Goal: Task Accomplishment & Management: Complete application form

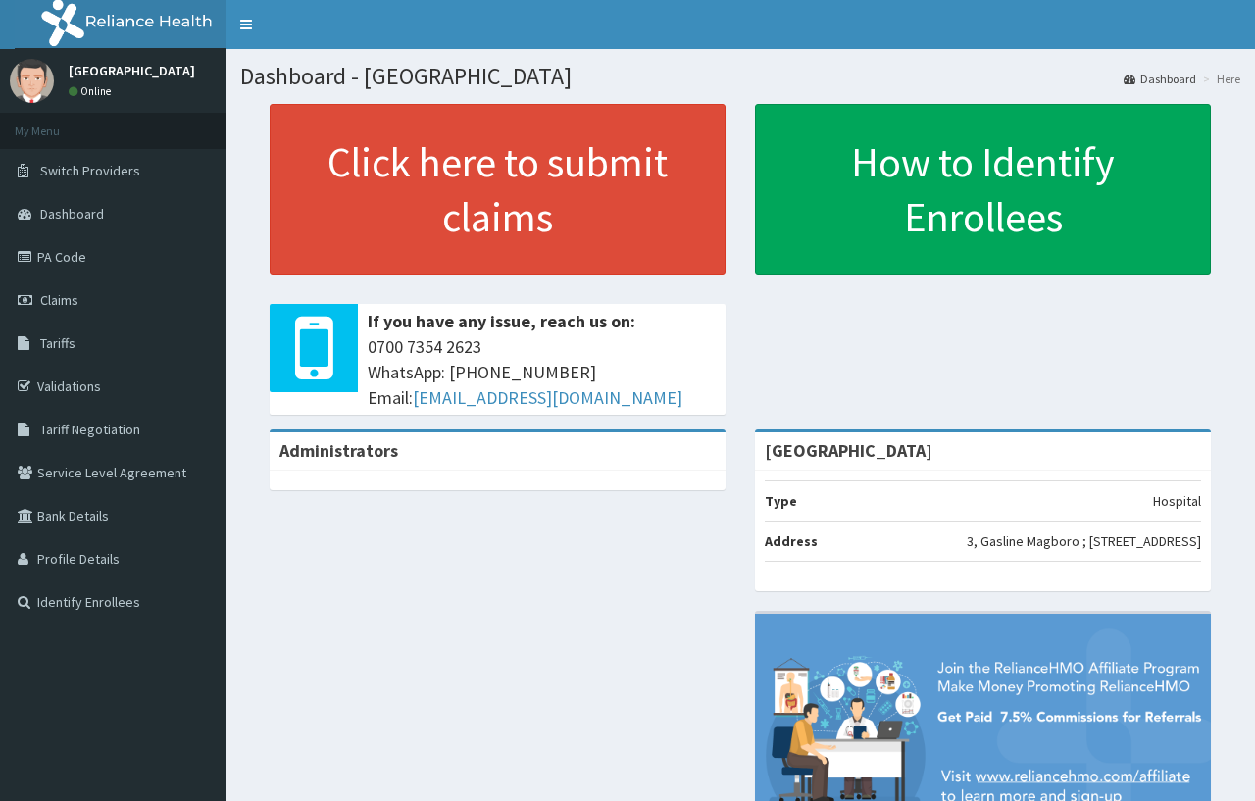
click at [112, 294] on link "Claims" at bounding box center [113, 299] width 226 height 43
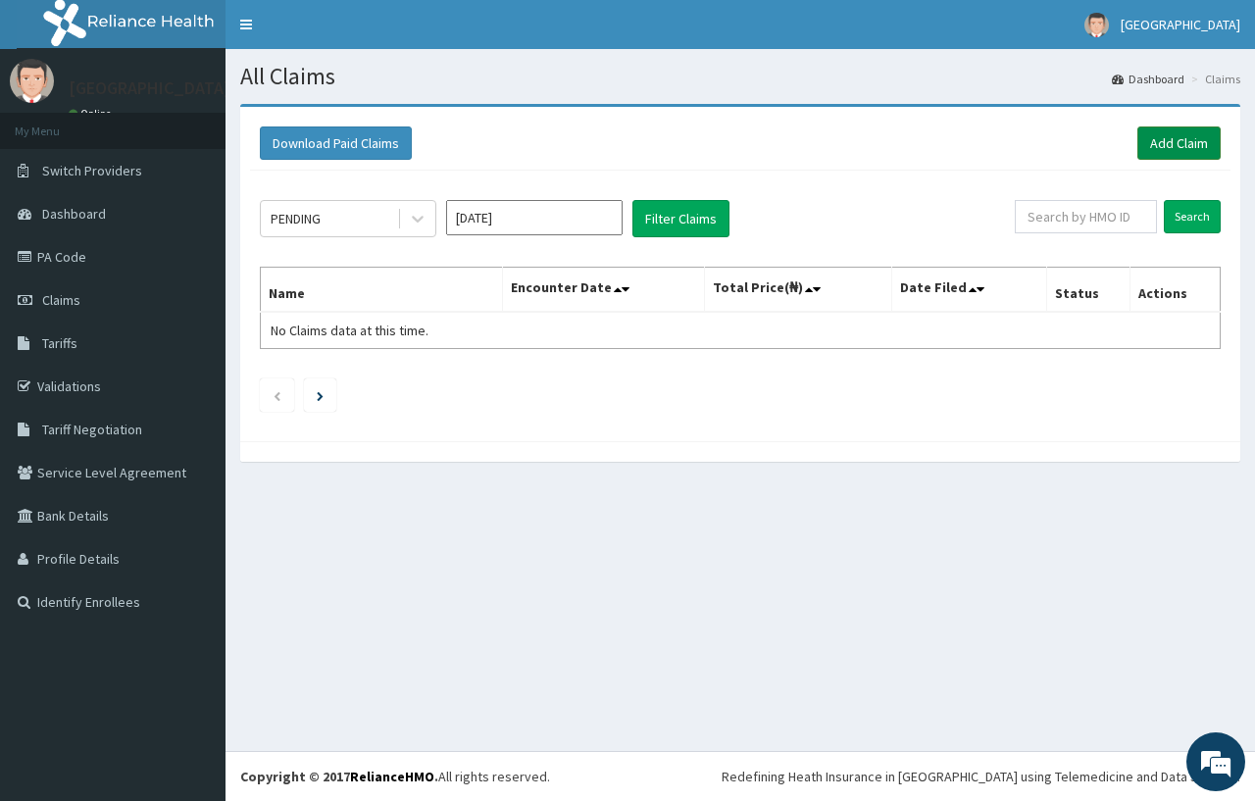
click at [1200, 128] on link "Add Claim" at bounding box center [1178, 142] width 83 height 33
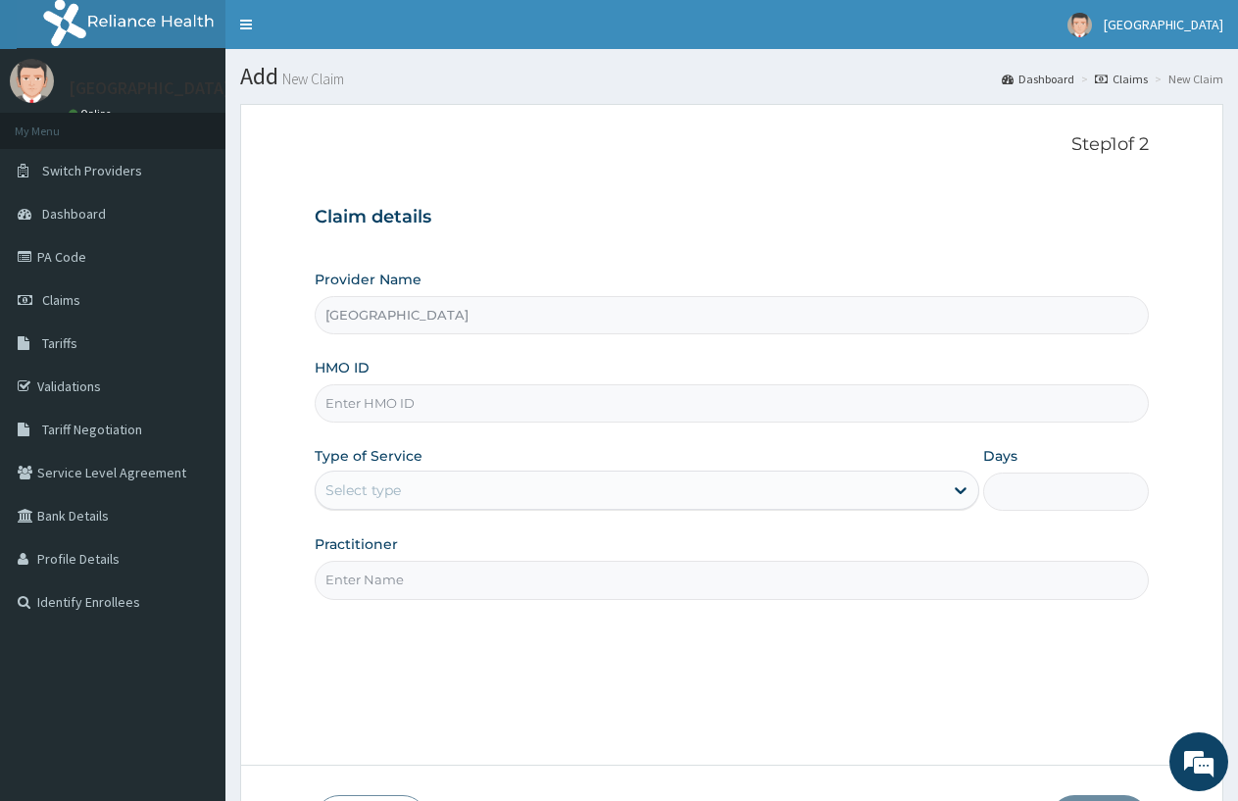
click at [363, 399] on input "HMO ID" at bounding box center [732, 403] width 834 height 38
type input "TED/10010/D"
click at [464, 481] on div "Select type" at bounding box center [629, 490] width 627 height 31
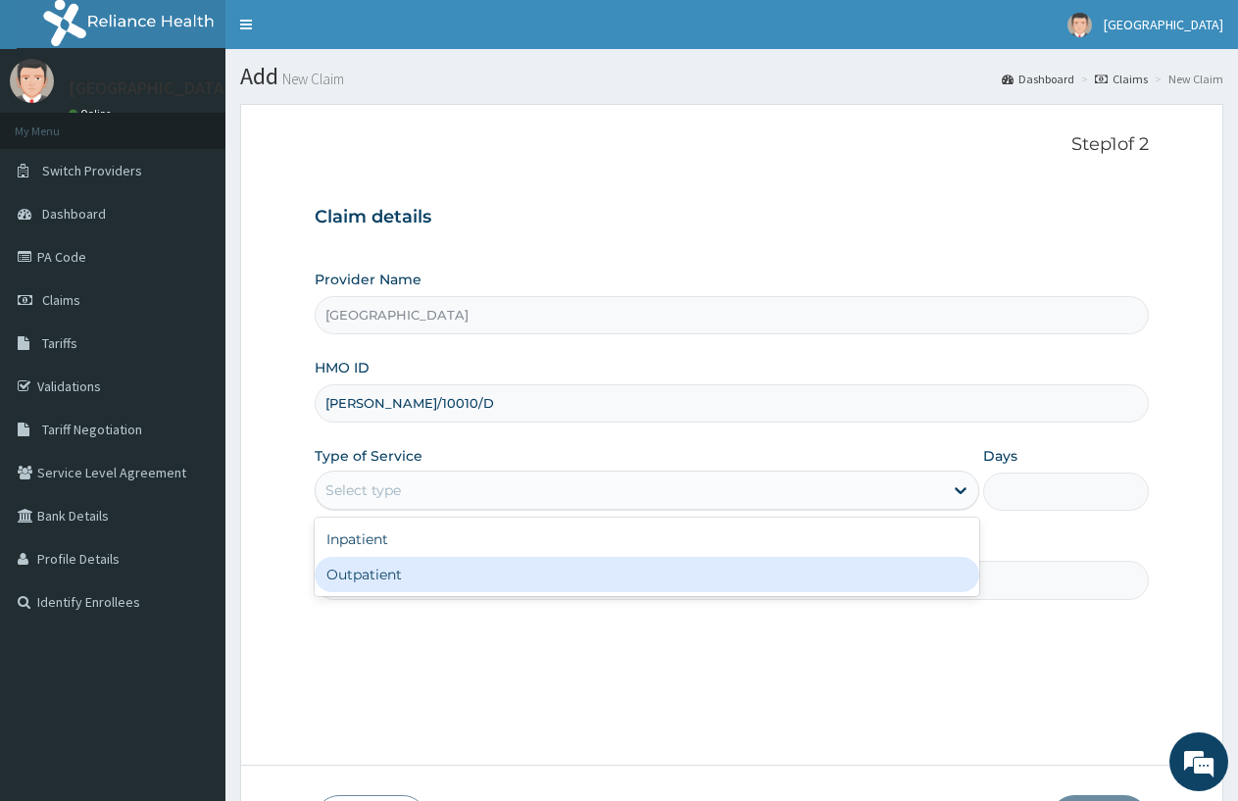
click at [411, 565] on div "Outpatient" at bounding box center [647, 574] width 664 height 35
type input "1"
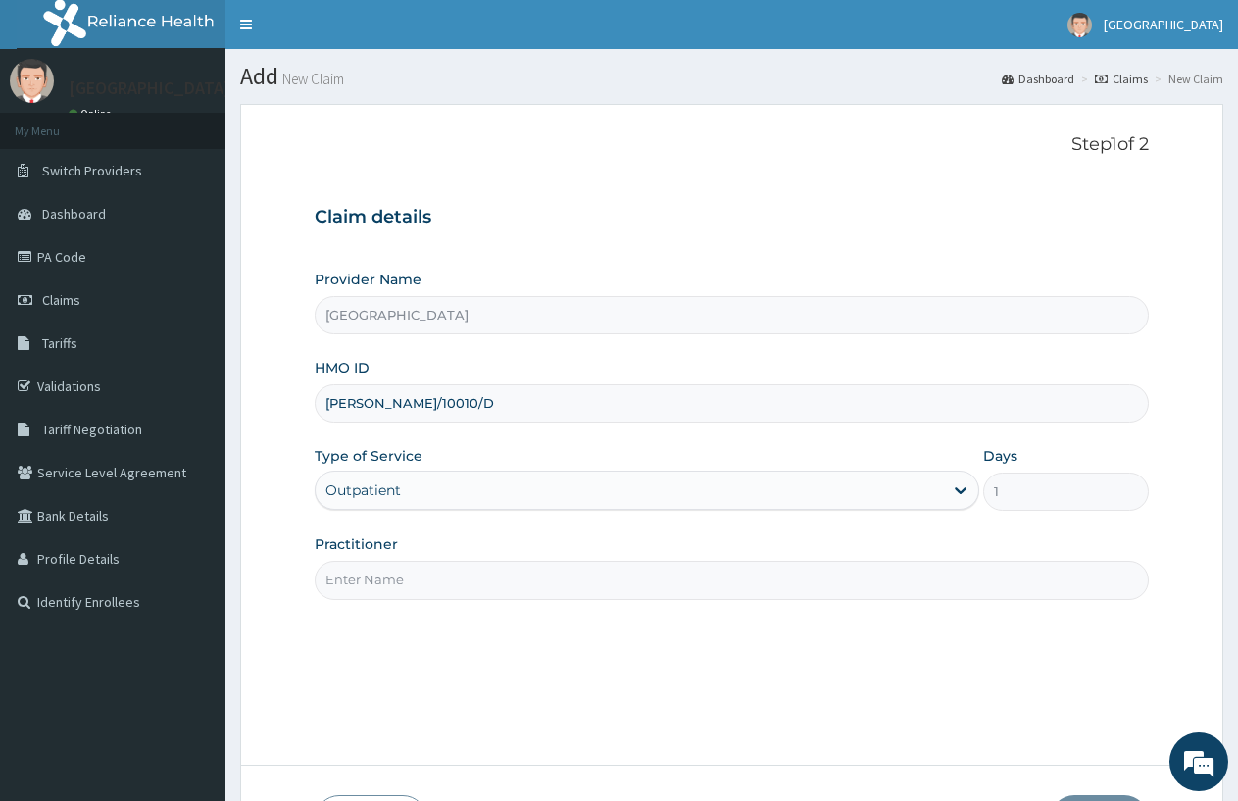
click at [708, 585] on input "Practitioner" at bounding box center [732, 580] width 834 height 38
type input "DOCTOR FAVOUR"
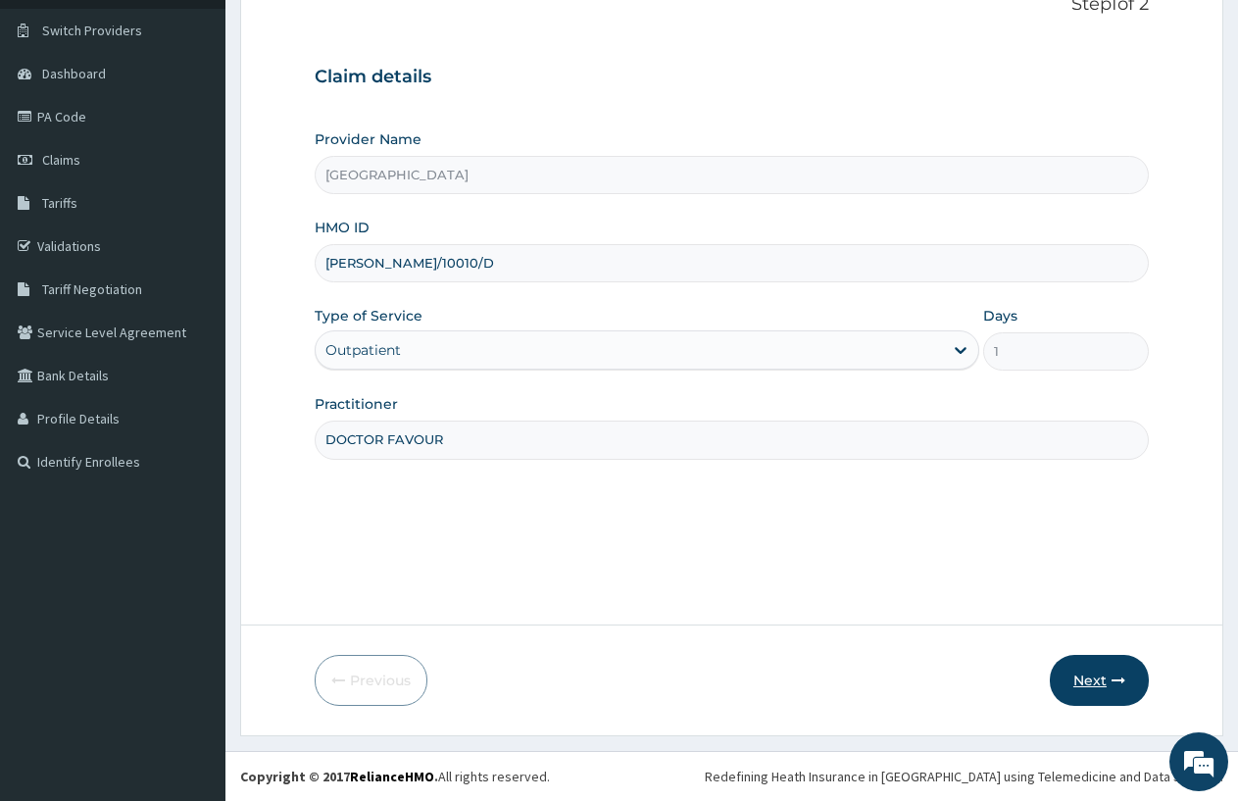
click at [1100, 666] on button "Next" at bounding box center [1099, 680] width 99 height 51
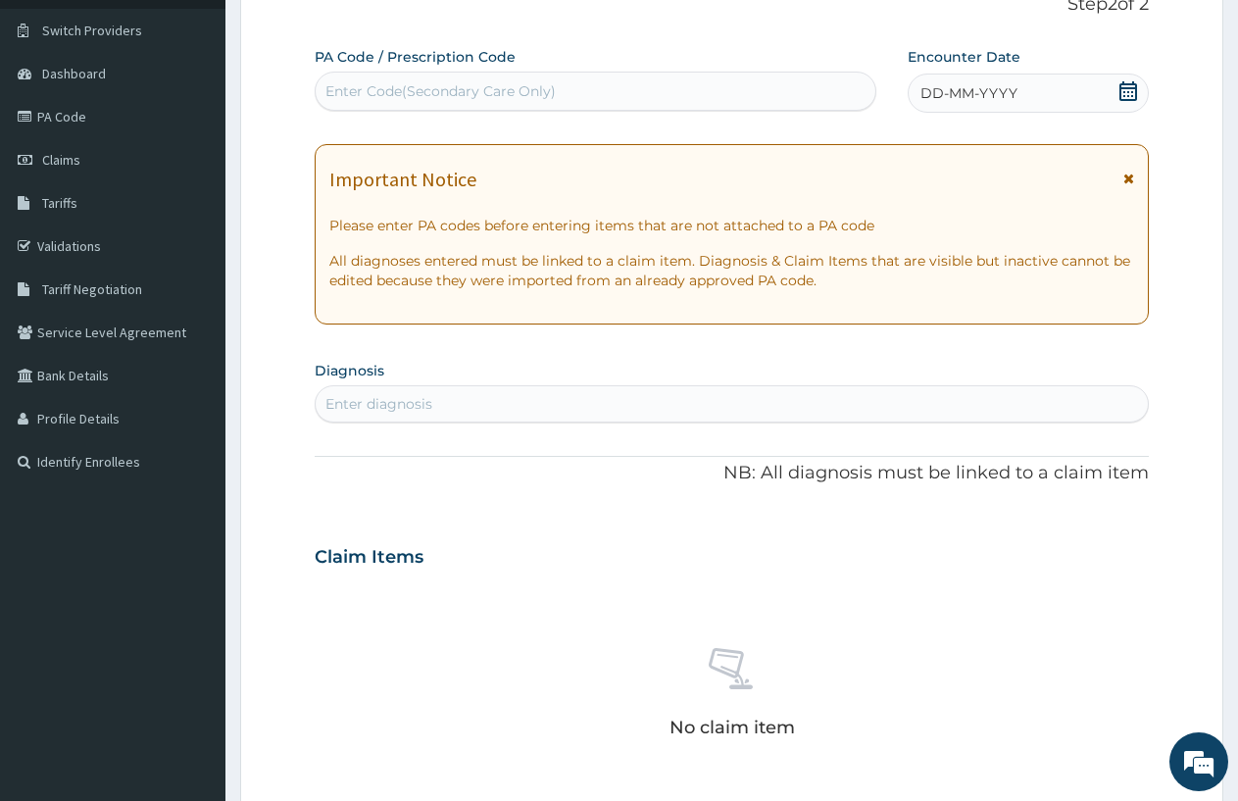
click at [929, 85] on span "DD-MM-YYYY" at bounding box center [969, 93] width 97 height 20
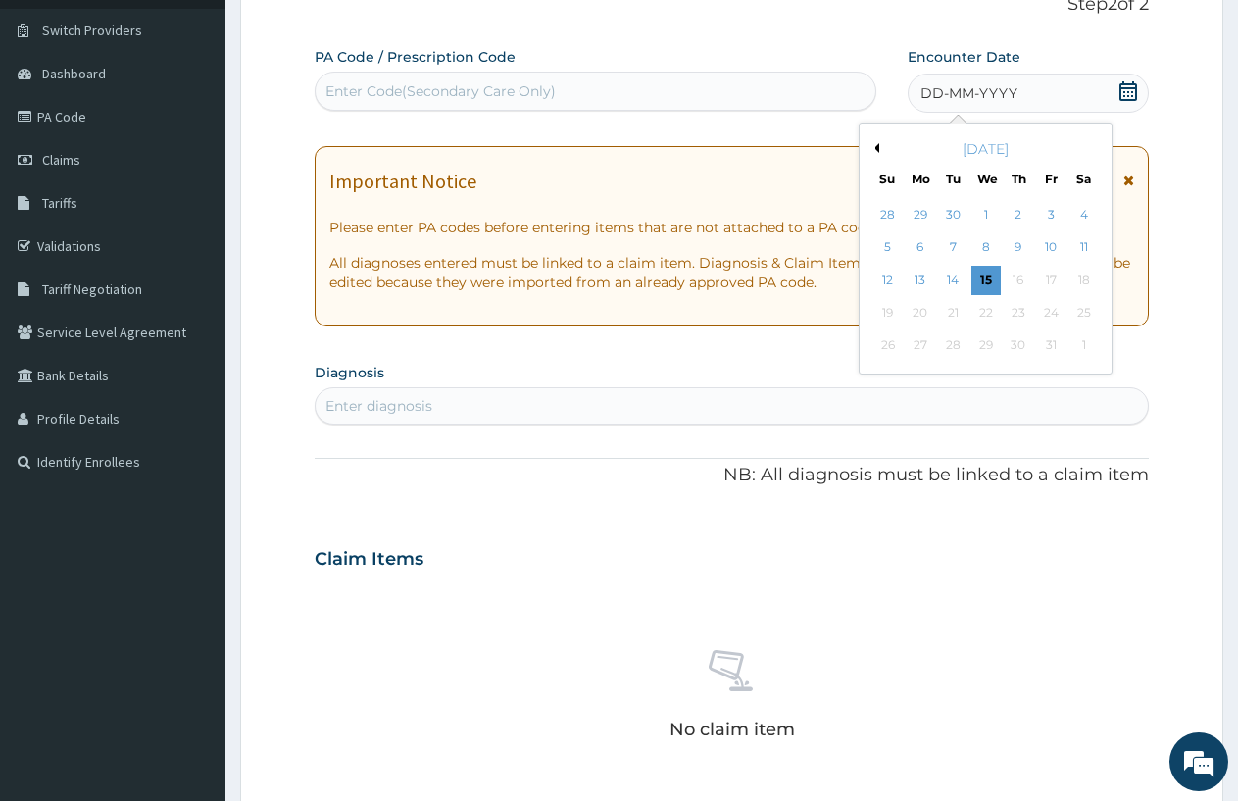
click at [927, 95] on span "DD-MM-YYYY" at bounding box center [969, 93] width 97 height 20
click at [1011, 240] on div "9" at bounding box center [1018, 247] width 29 height 29
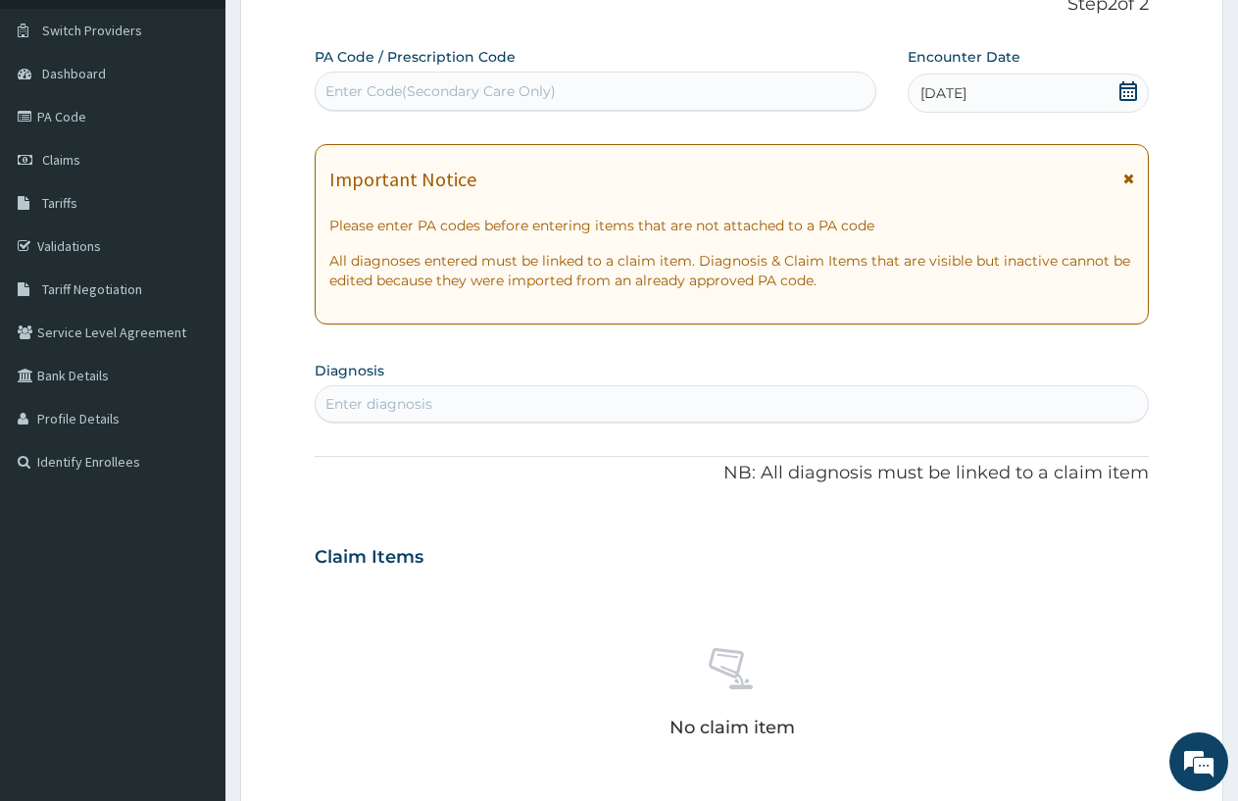
click at [383, 400] on div "Enter diagnosis" at bounding box center [379, 404] width 107 height 20
type input "MALARIA"
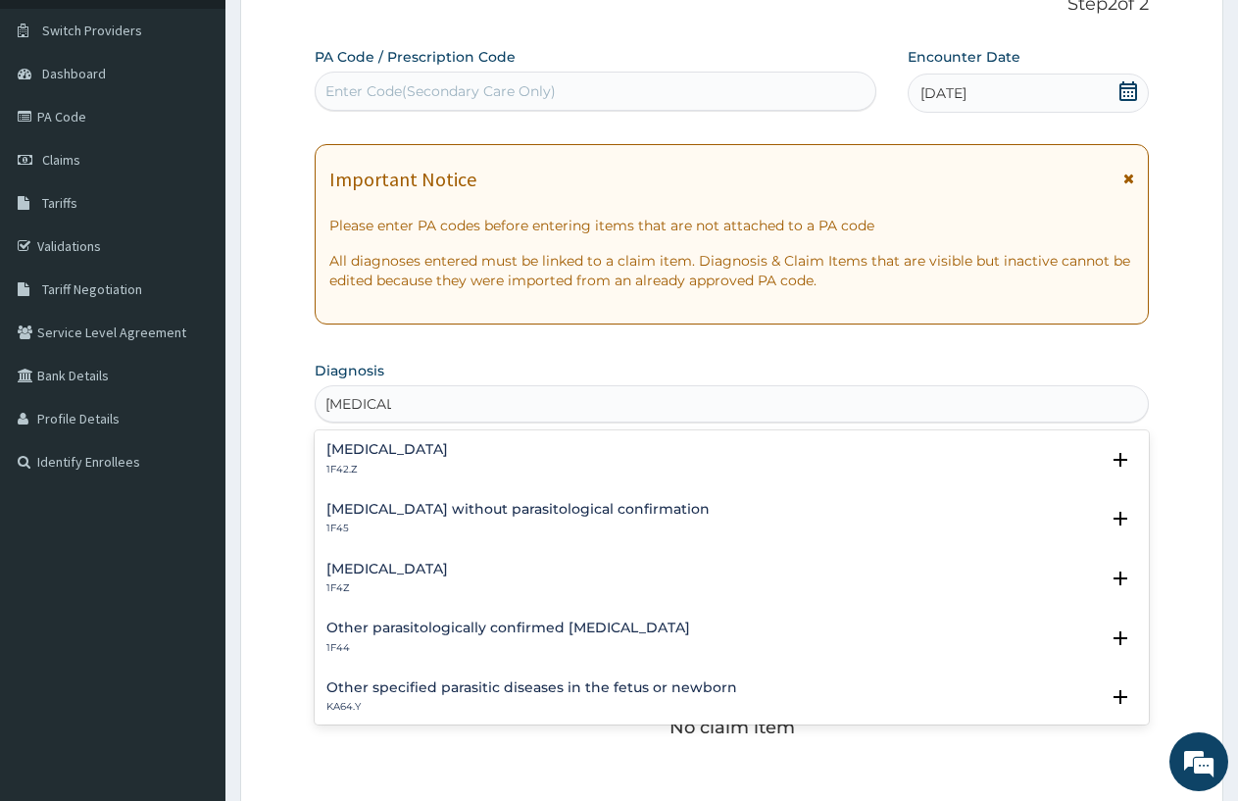
click at [448, 452] on h4 "[MEDICAL_DATA]" at bounding box center [388, 449] width 122 height 15
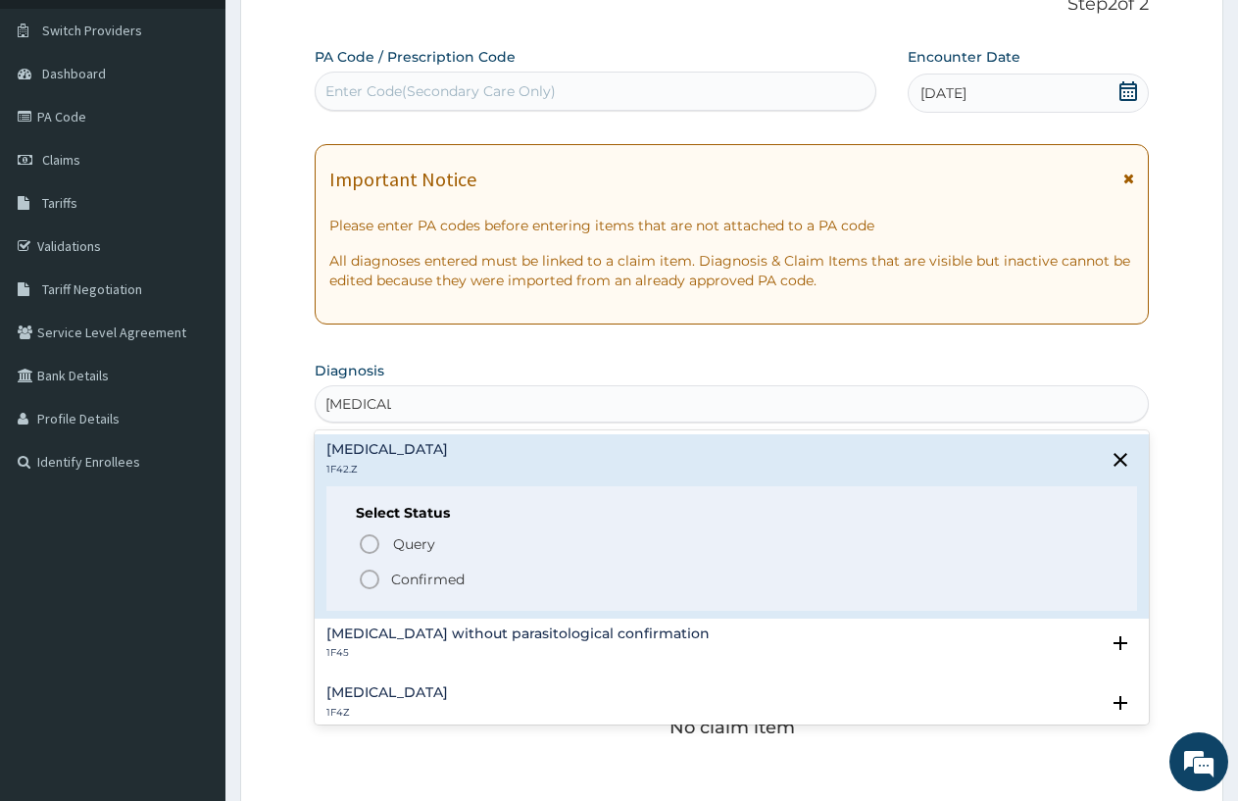
click at [386, 578] on span "Confirmed" at bounding box center [733, 580] width 750 height 24
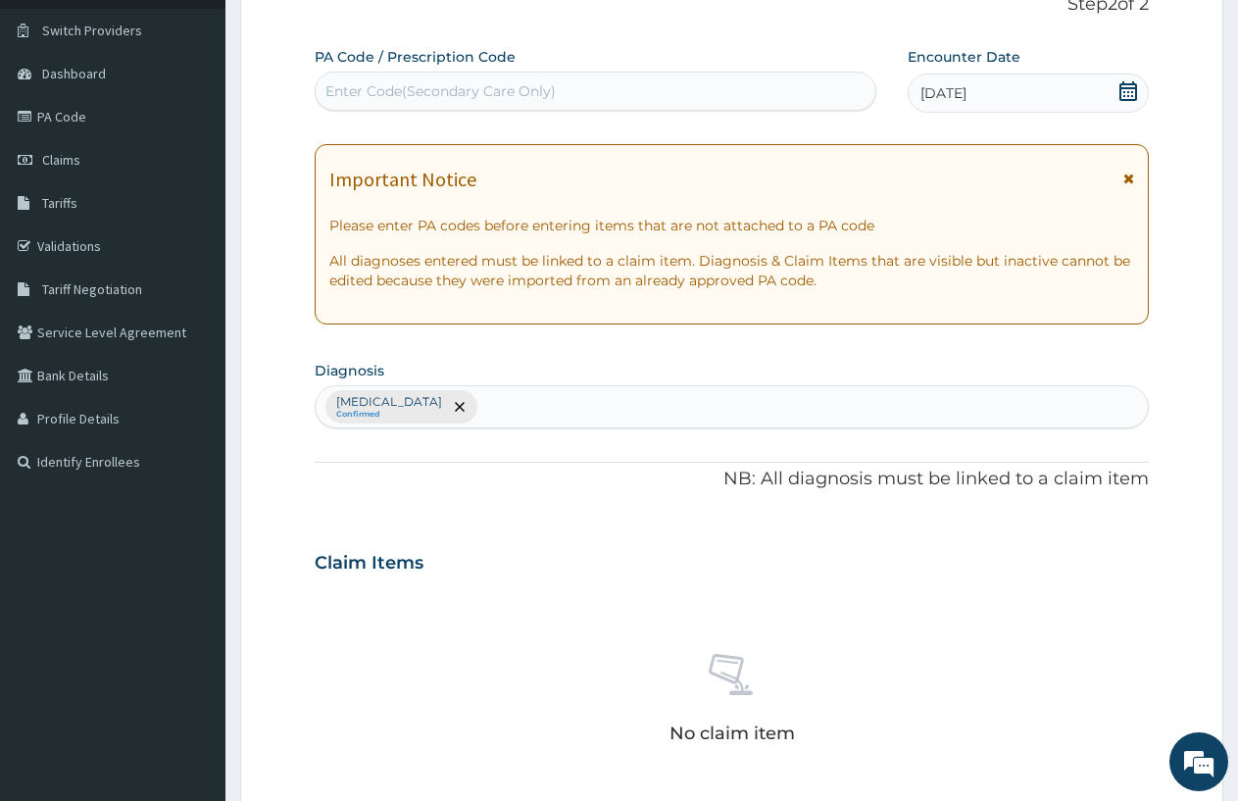
click at [686, 397] on div "Plasmodium malariae malaria without complication Confirmed" at bounding box center [732, 406] width 832 height 41
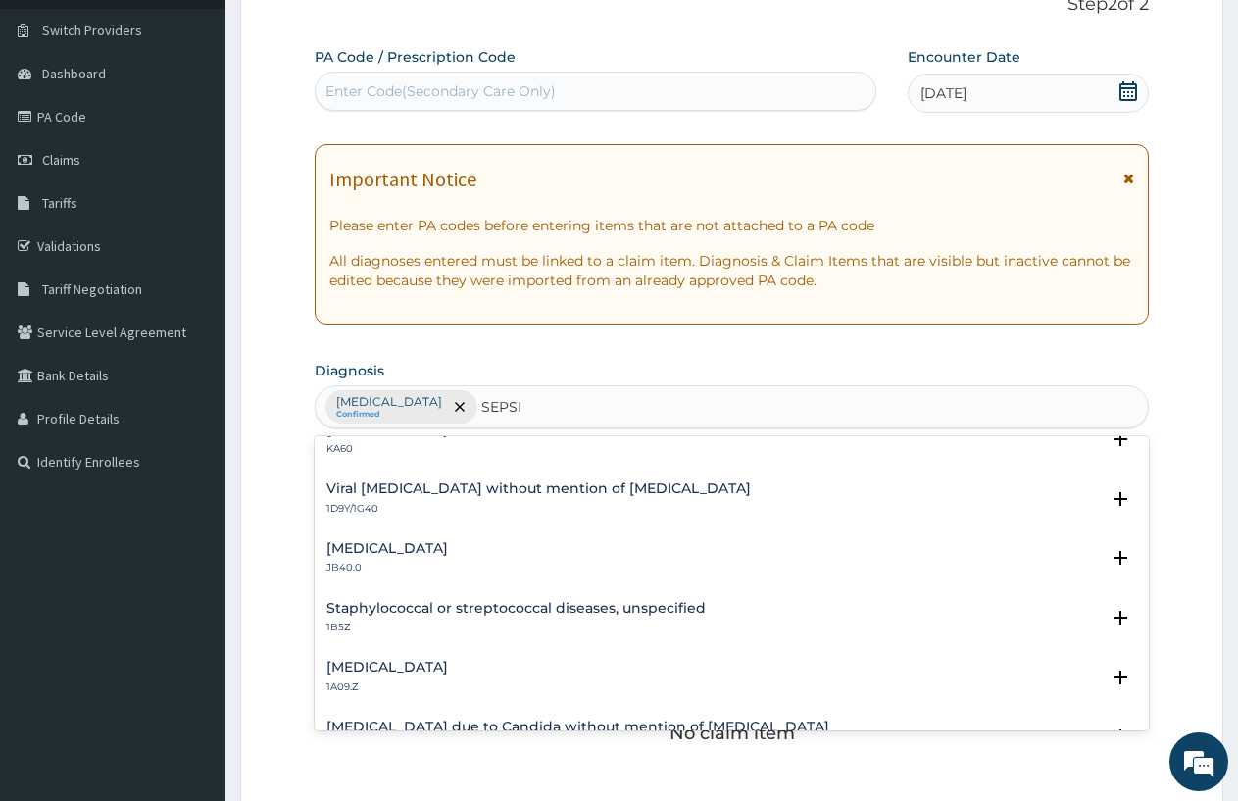
scroll to position [0, 0]
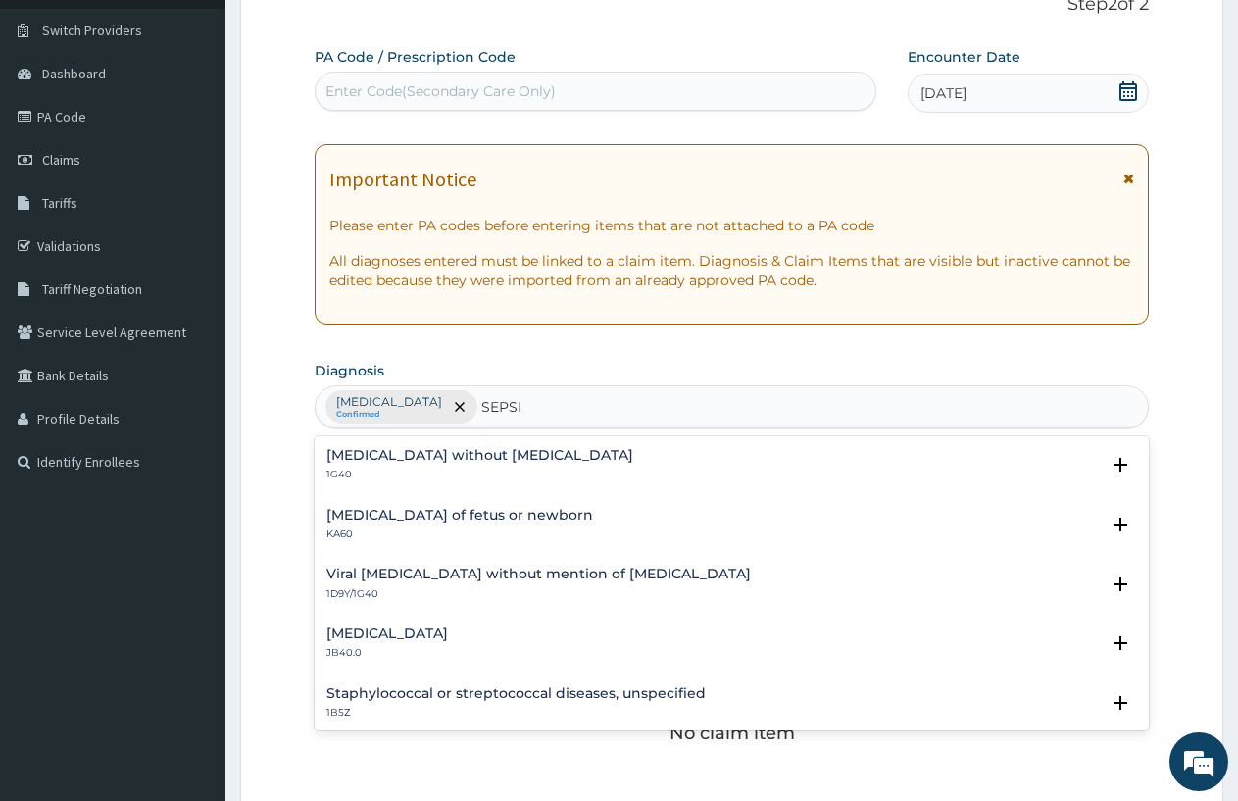
type input "SEPSIS"
click at [456, 467] on div "Sepsis without septic shock 1G40" at bounding box center [480, 465] width 307 height 34
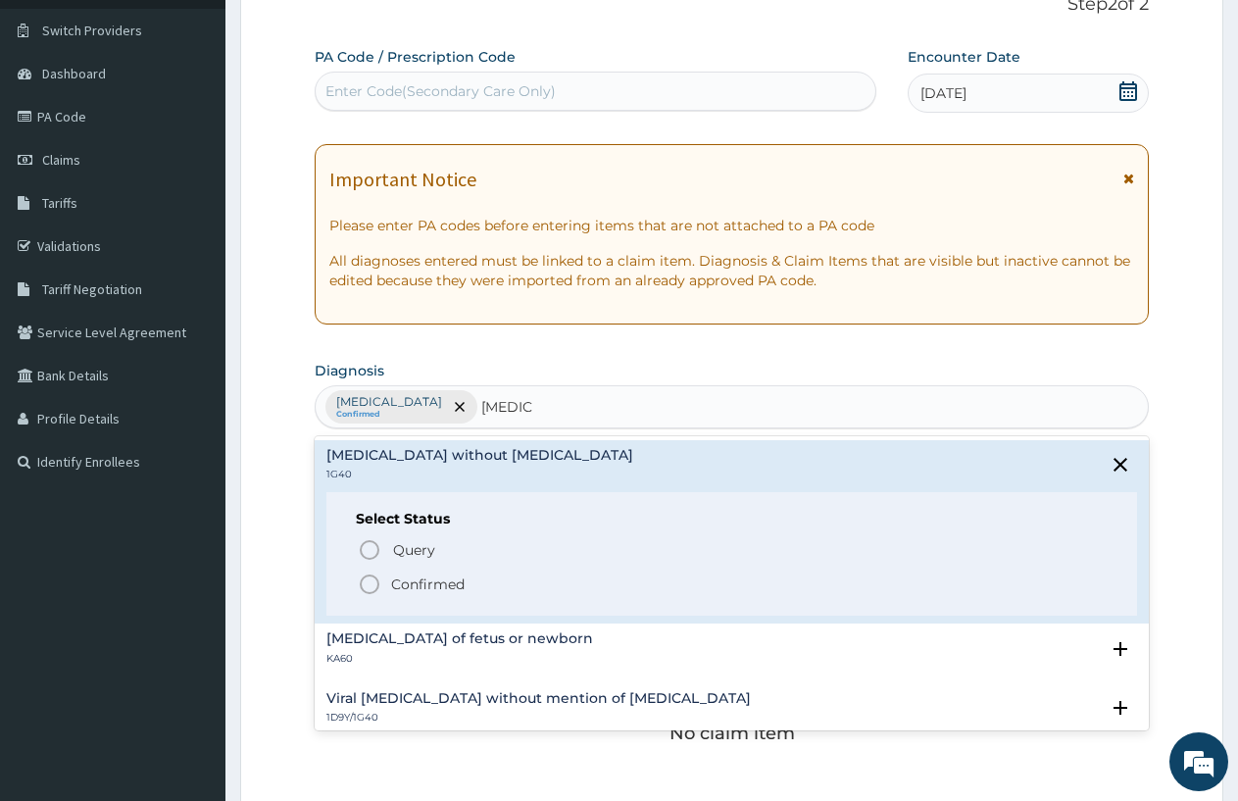
click at [375, 582] on icon "status option filled" at bounding box center [370, 585] width 24 height 24
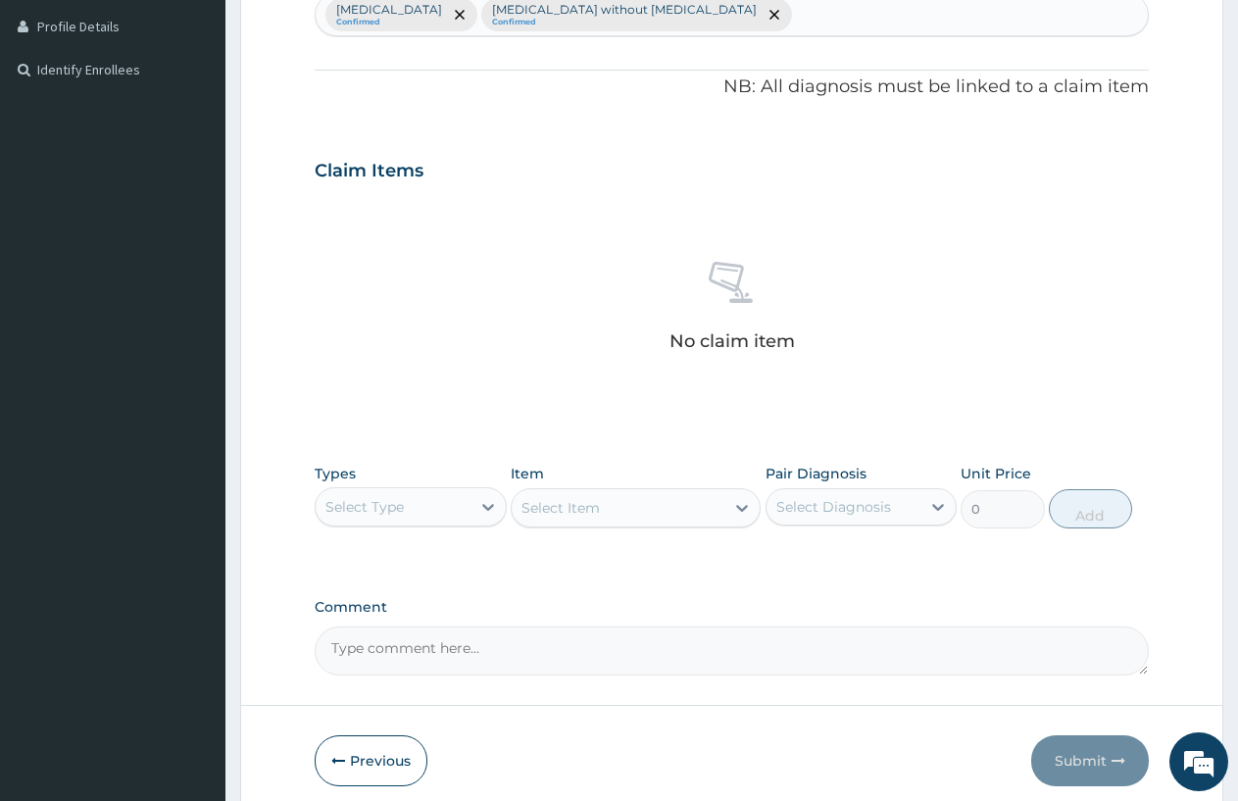
scroll to position [613, 0]
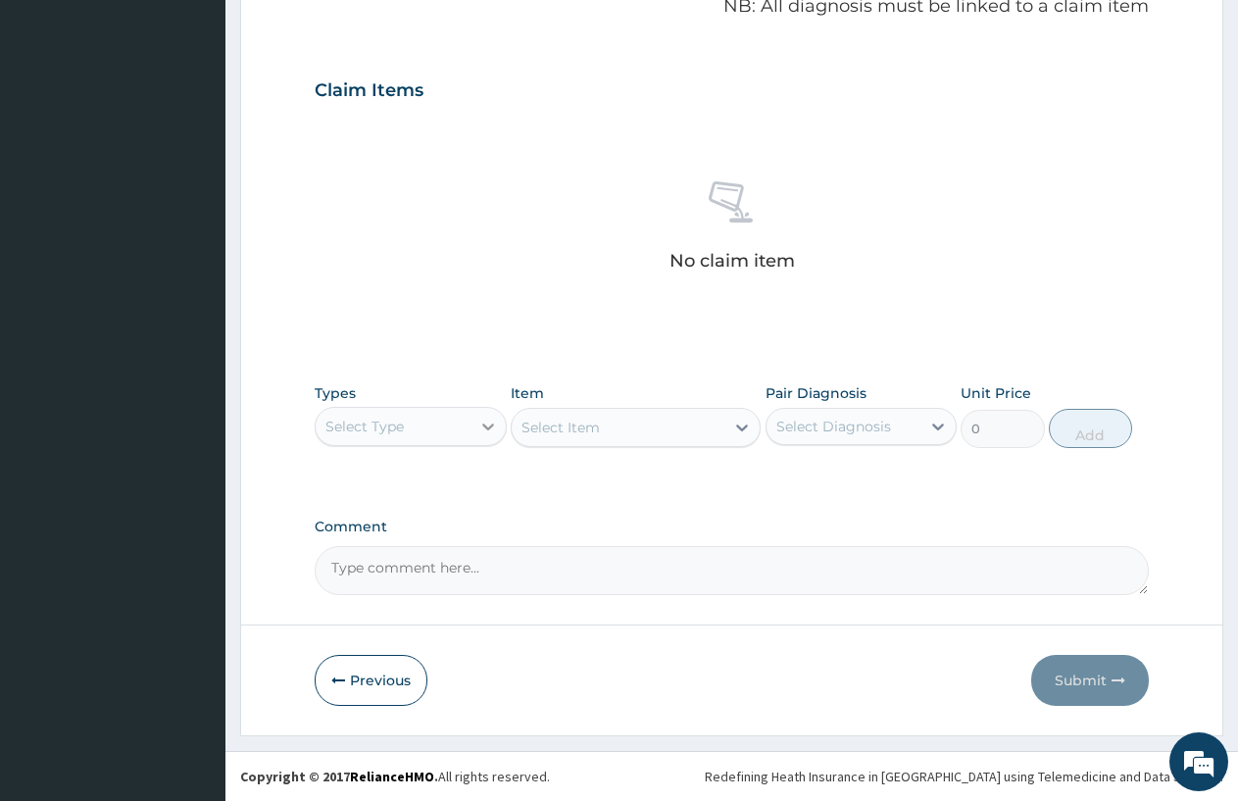
click at [483, 421] on icon at bounding box center [488, 427] width 20 height 20
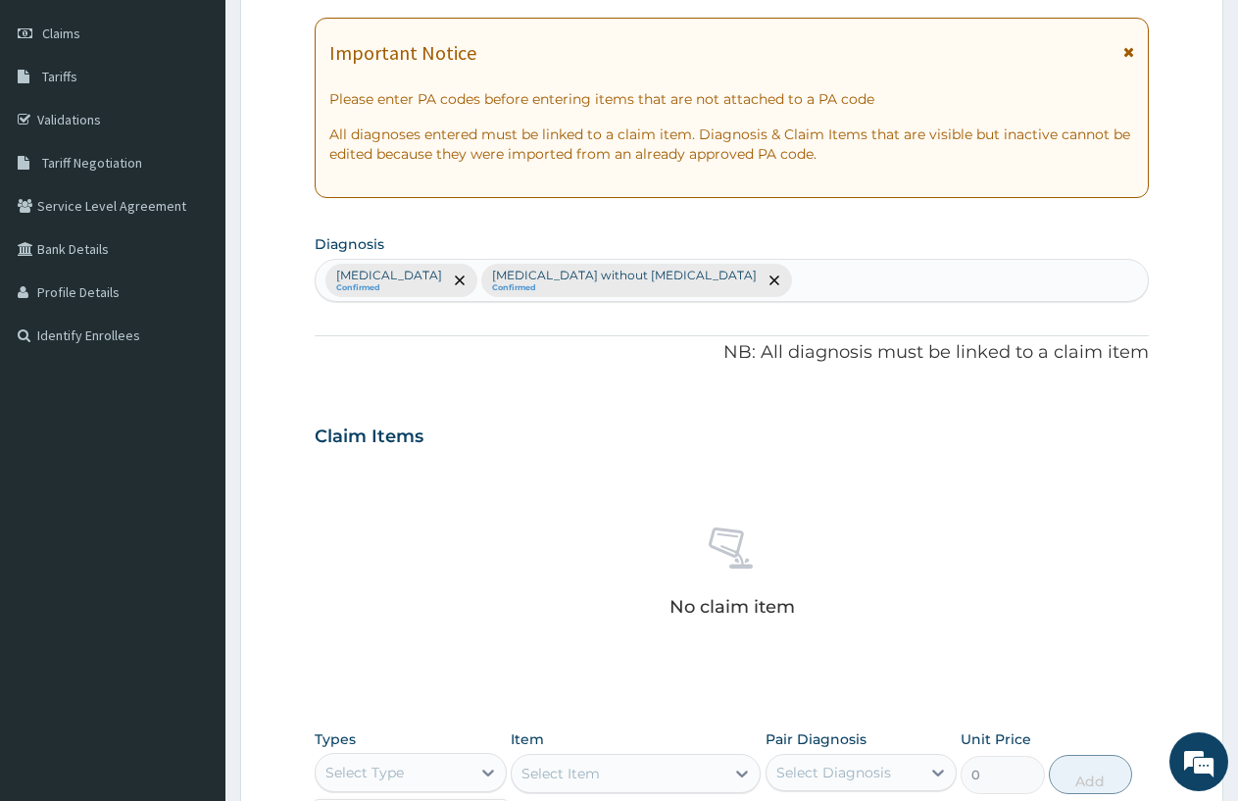
scroll to position [221, 0]
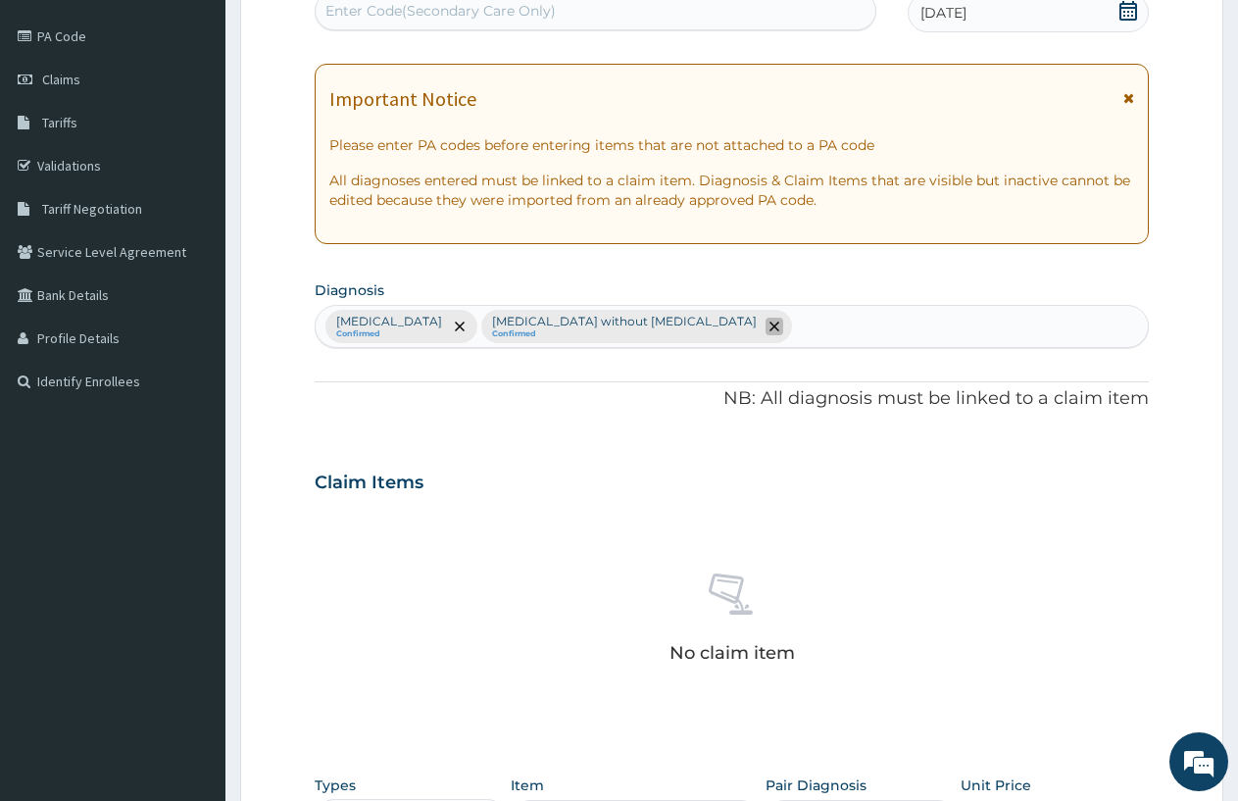
click at [783, 321] on span "remove selection option" at bounding box center [775, 327] width 18 height 18
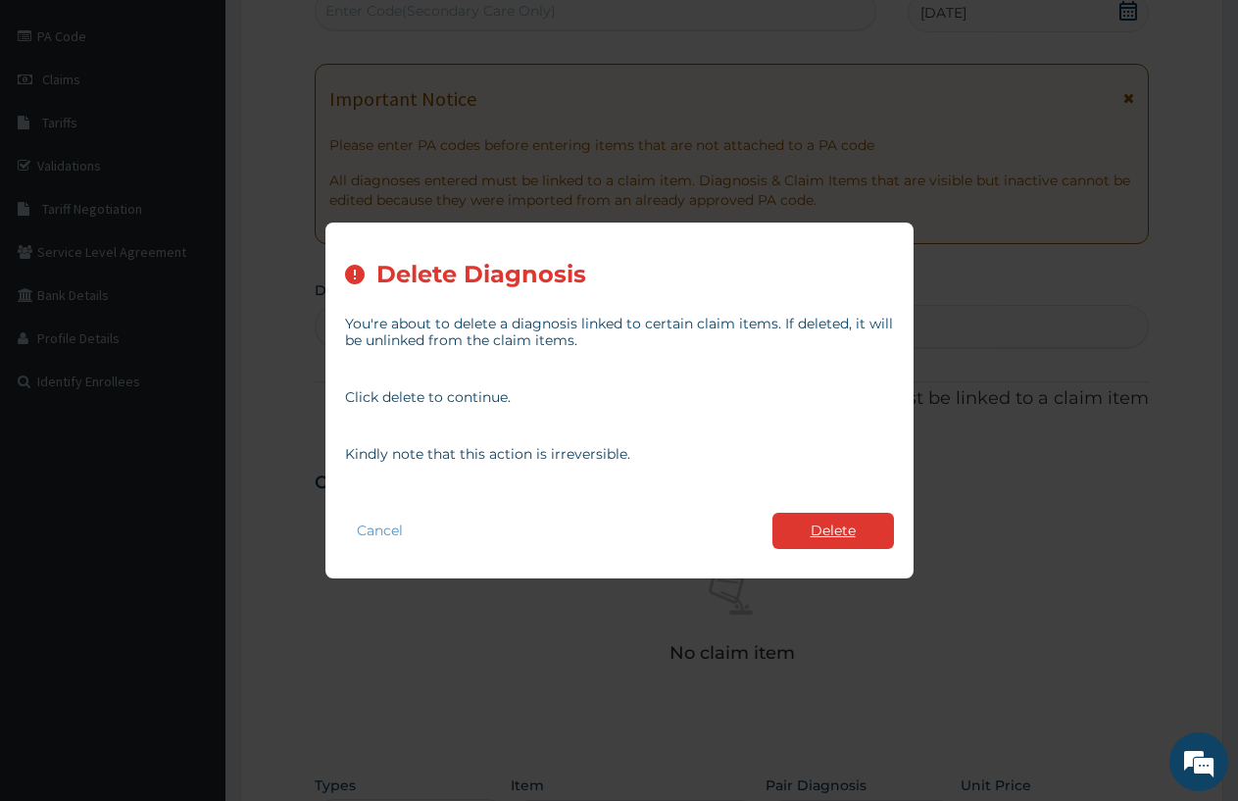
click at [804, 524] on button "Delete" at bounding box center [834, 531] width 122 height 36
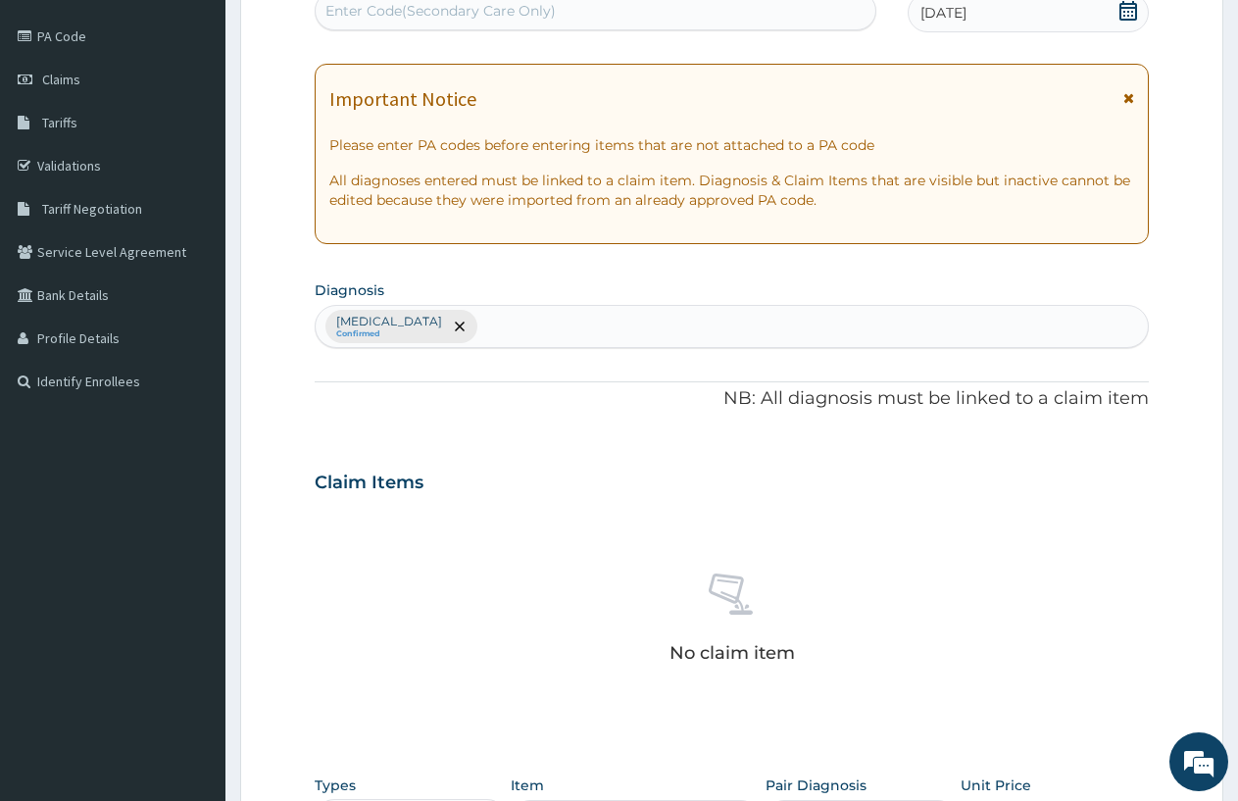
click at [692, 323] on div "Plasmodium malariae malaria without complication Confirmed" at bounding box center [732, 326] width 832 height 41
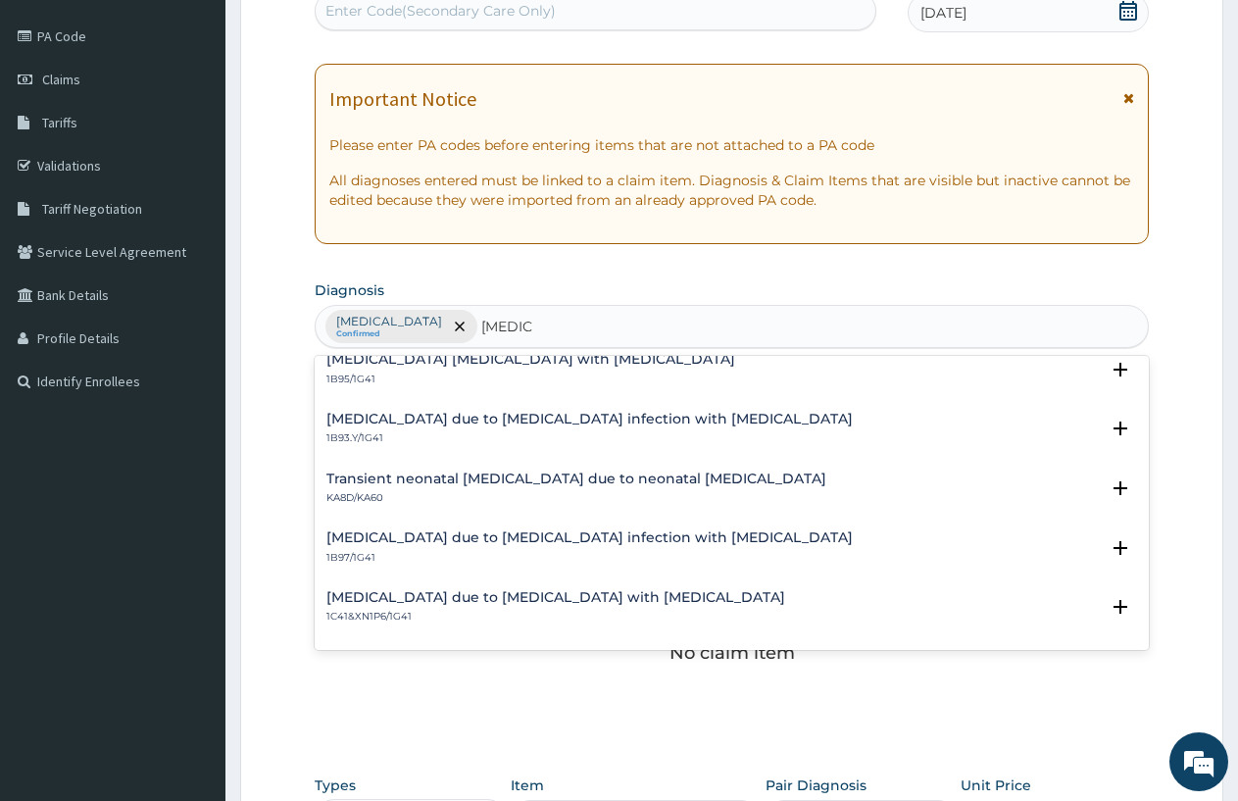
scroll to position [2332, 0]
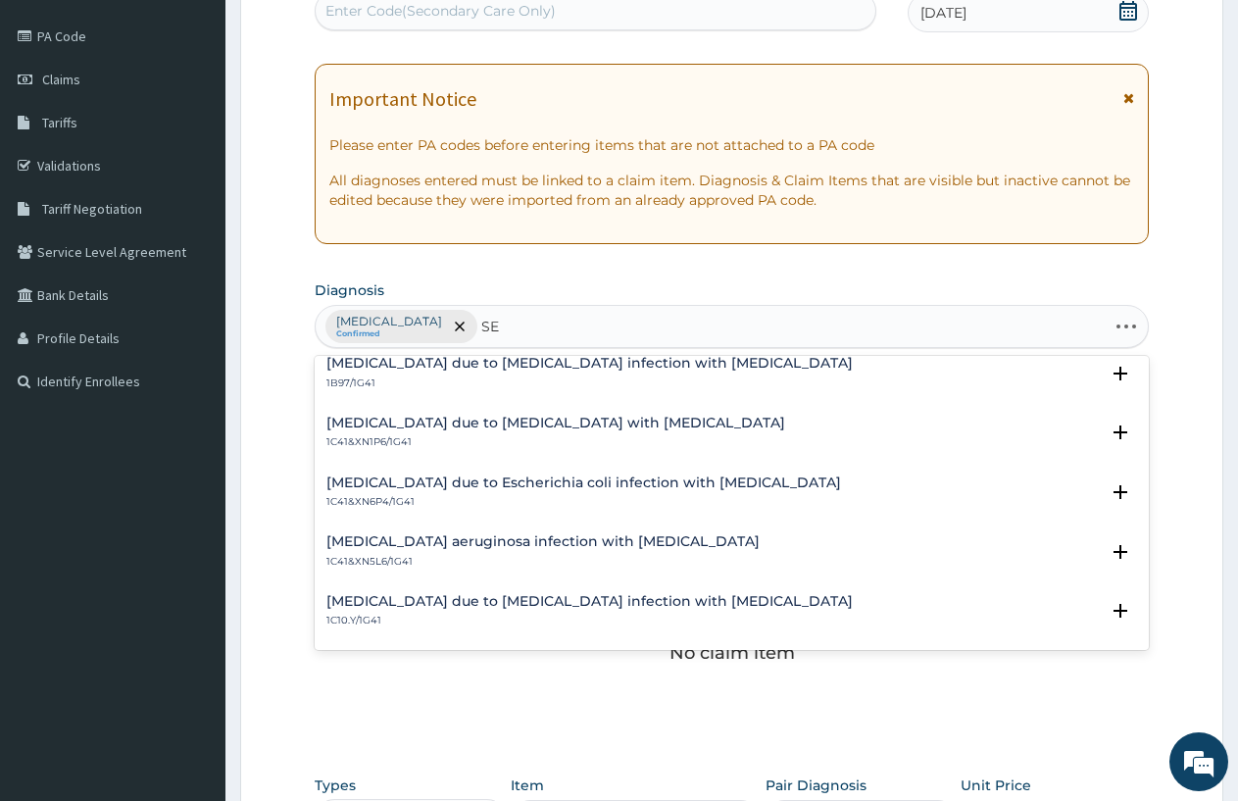
type input "S"
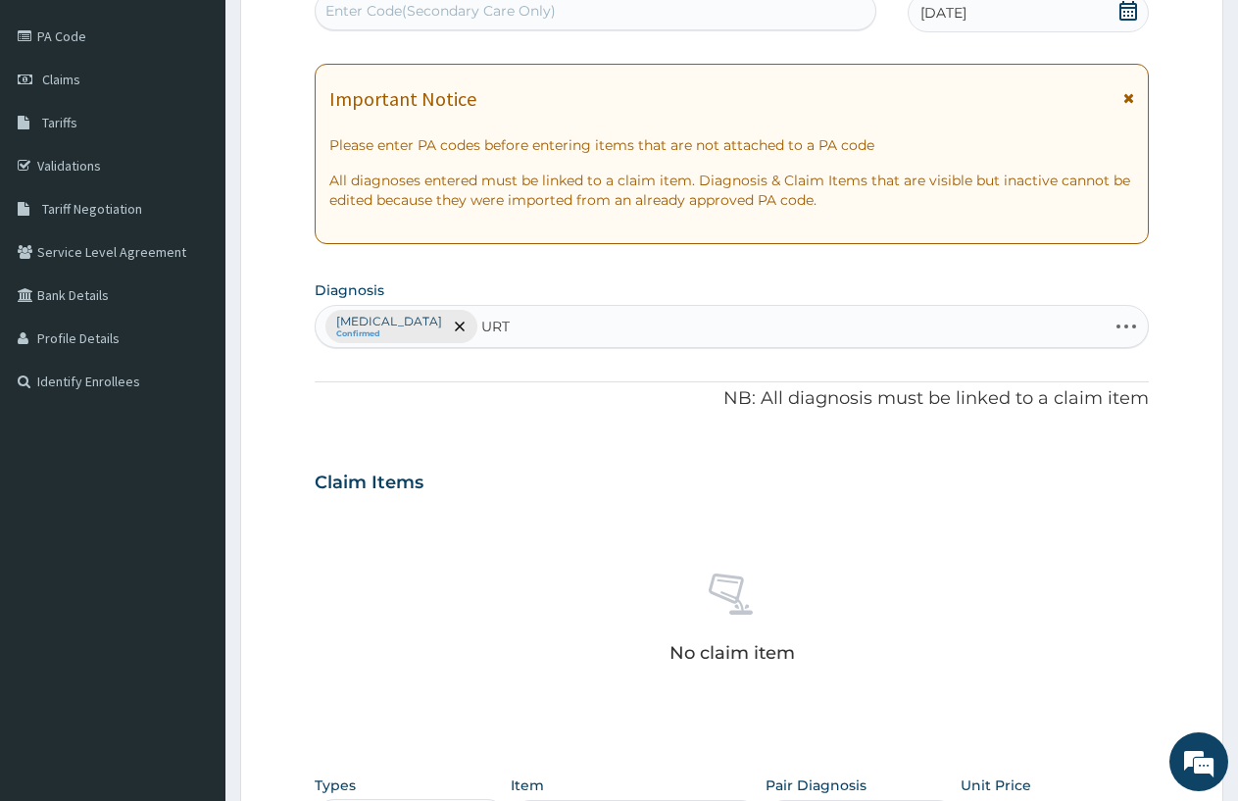
type input "URTI"
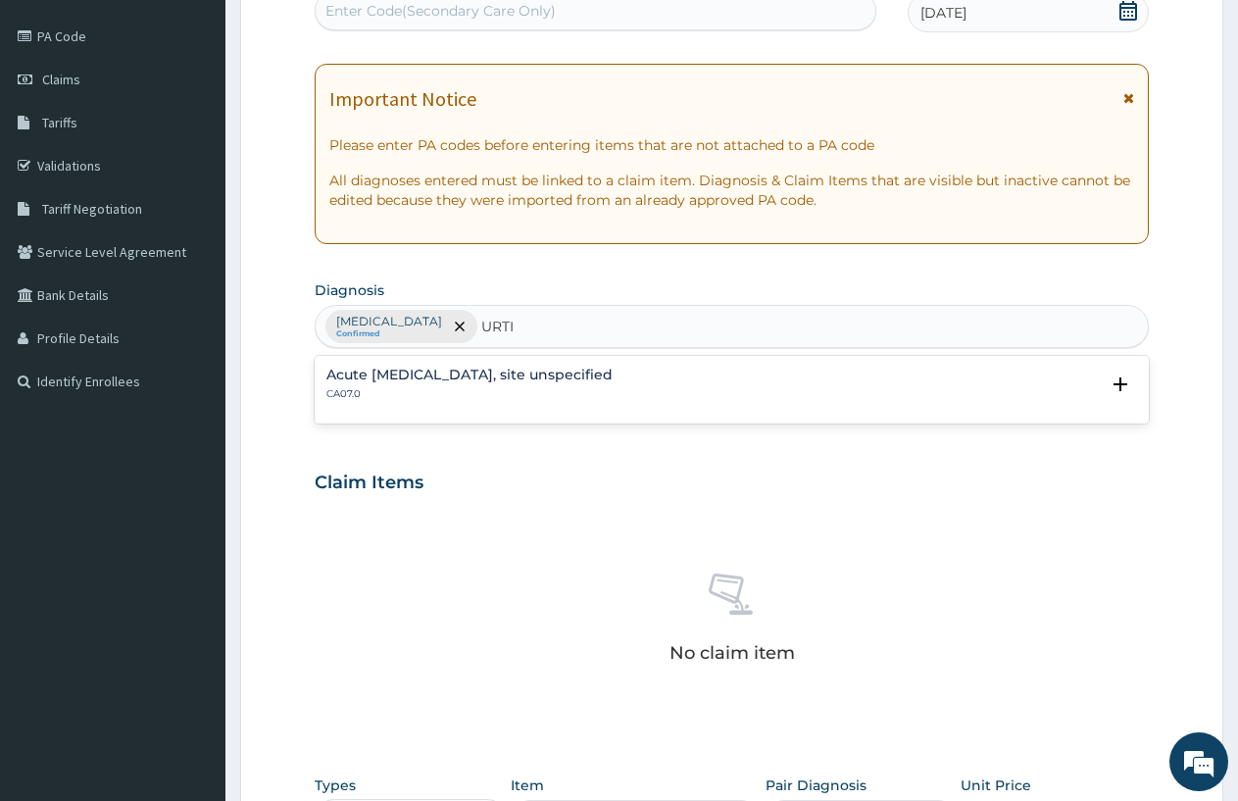
click at [613, 388] on p "CA07.0" at bounding box center [470, 394] width 286 height 14
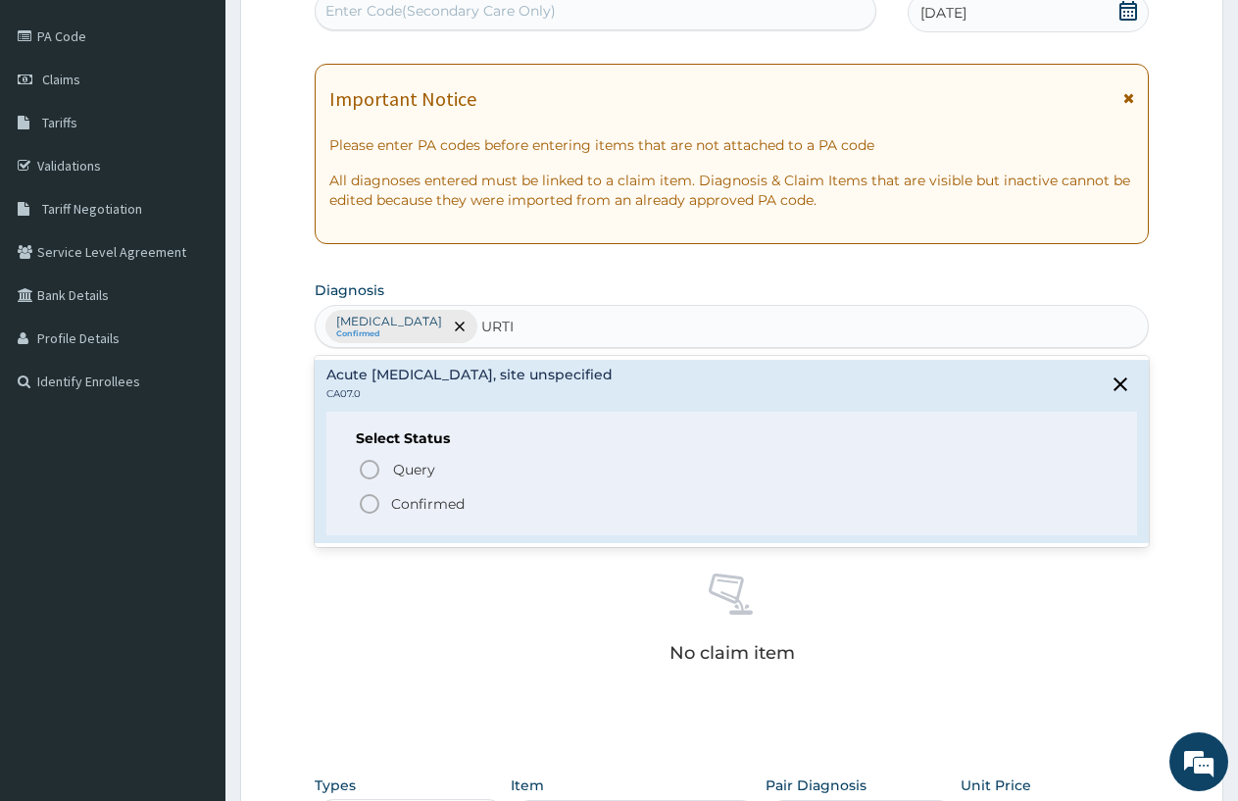
click at [484, 497] on span "Confirmed" at bounding box center [733, 504] width 750 height 24
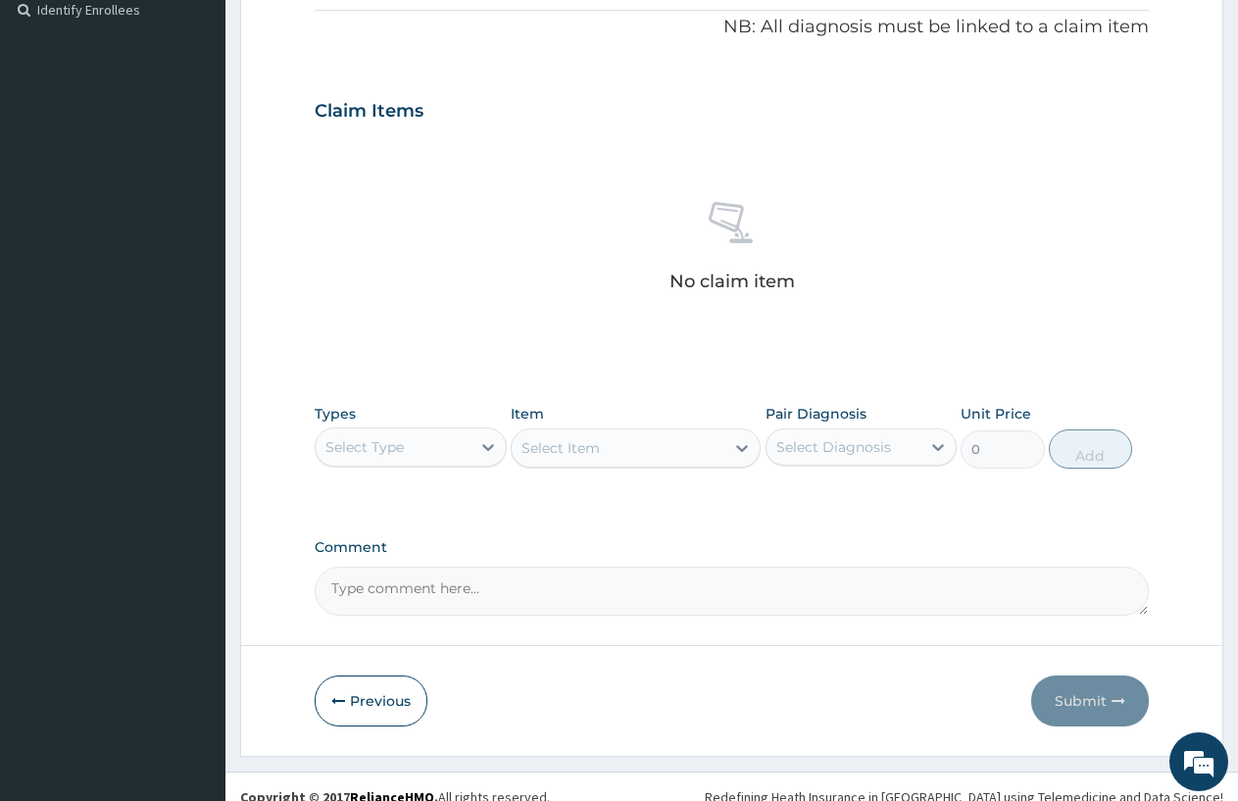
scroll to position [613, 0]
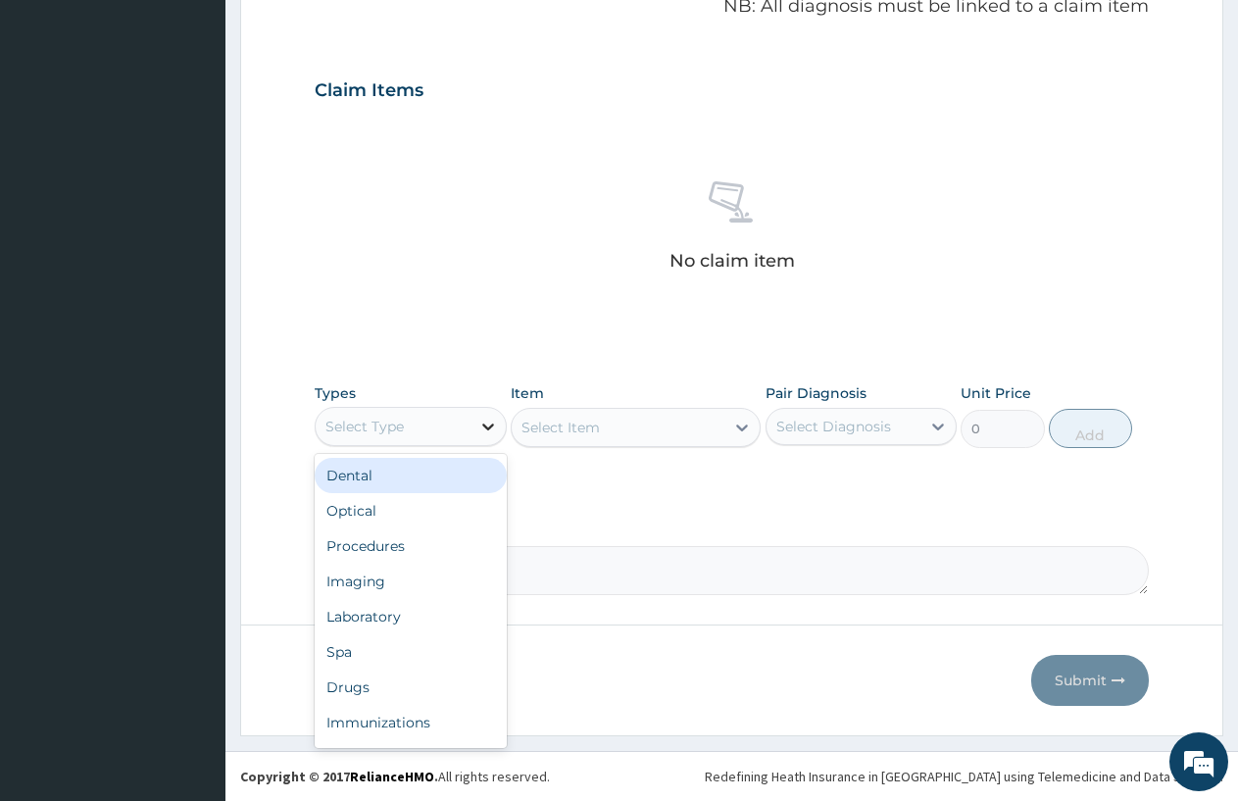
click at [487, 417] on icon at bounding box center [488, 427] width 20 height 20
click at [378, 543] on div "Procedures" at bounding box center [411, 546] width 192 height 35
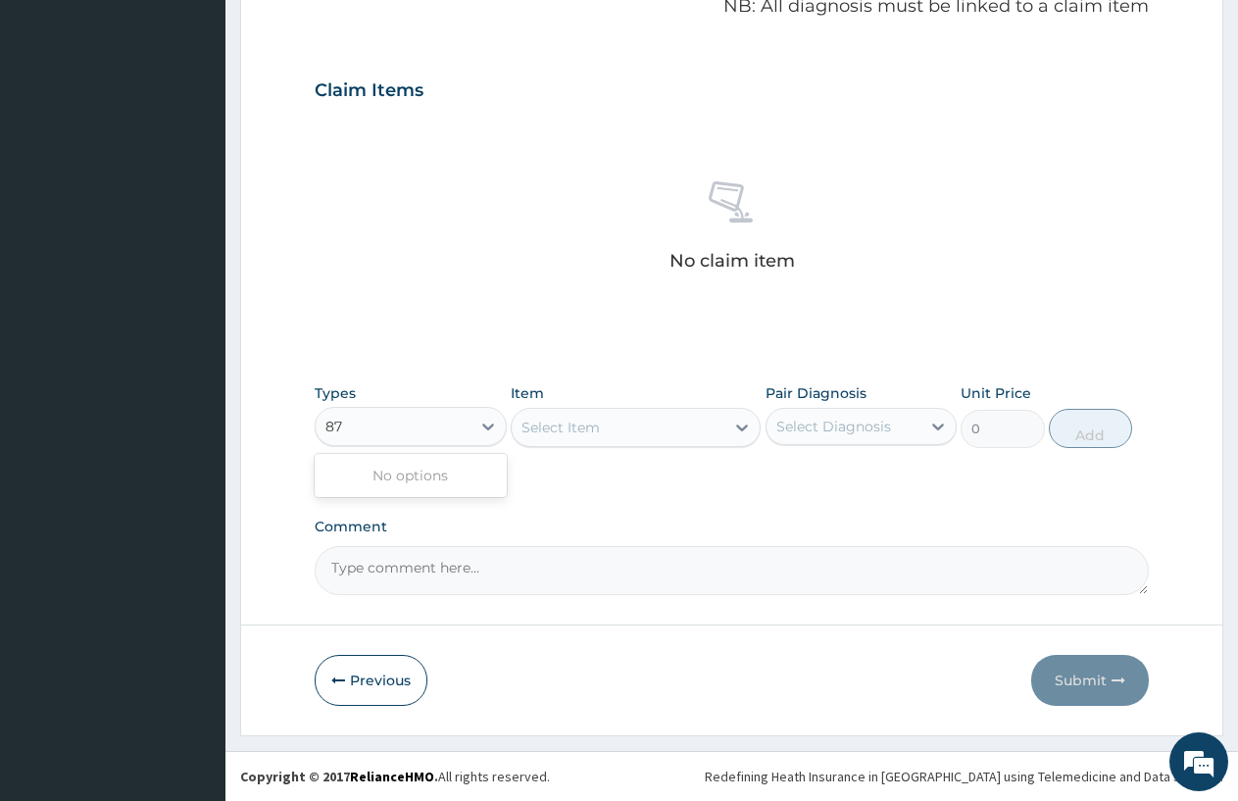
type input "8"
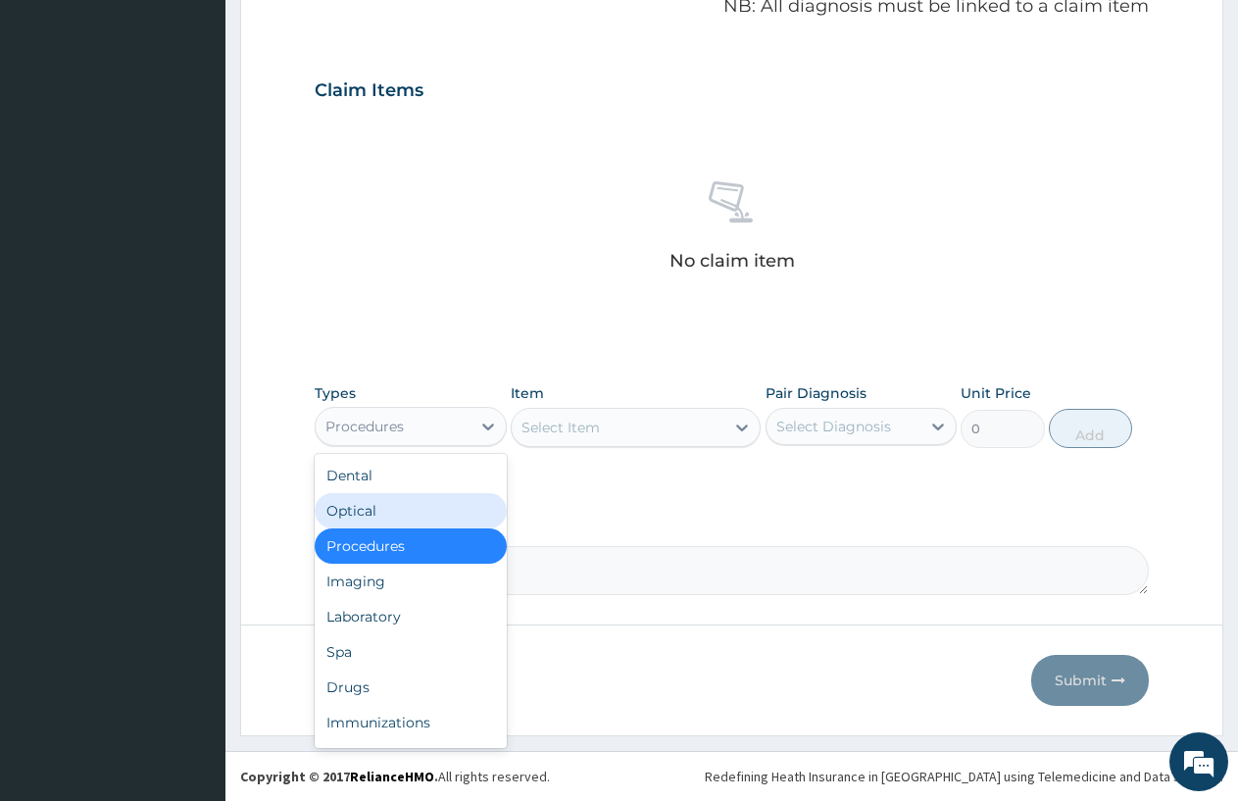
click at [414, 527] on div "Optical" at bounding box center [411, 510] width 192 height 35
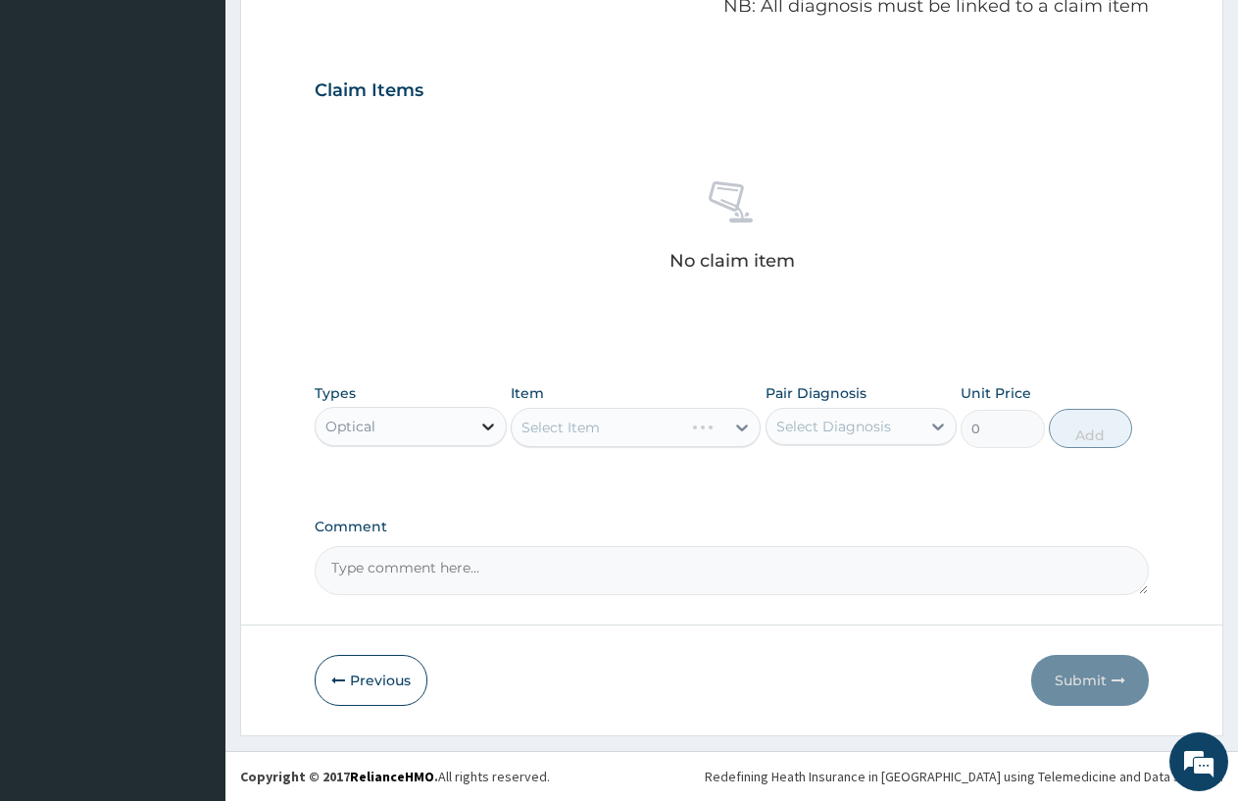
click at [490, 423] on icon at bounding box center [488, 427] width 20 height 20
click at [486, 423] on icon at bounding box center [488, 427] width 20 height 20
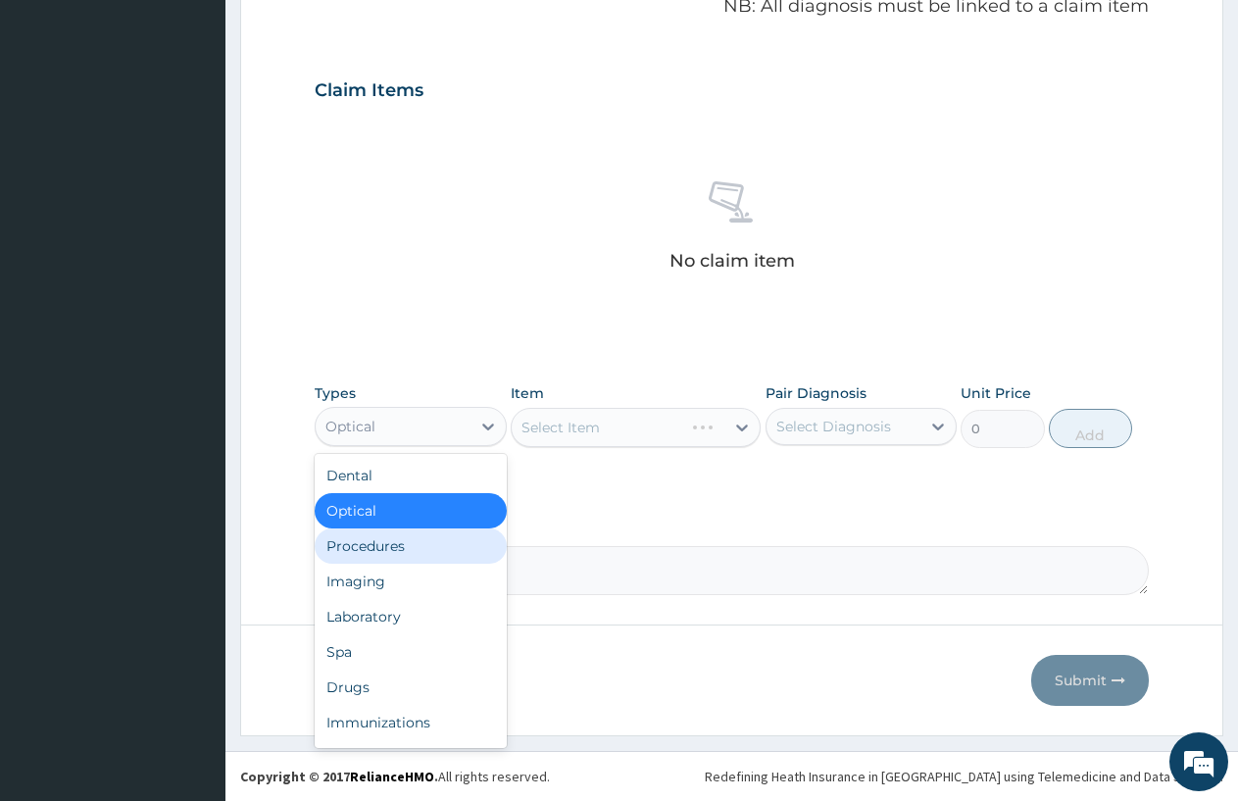
click at [385, 537] on div "Procedures" at bounding box center [411, 546] width 192 height 35
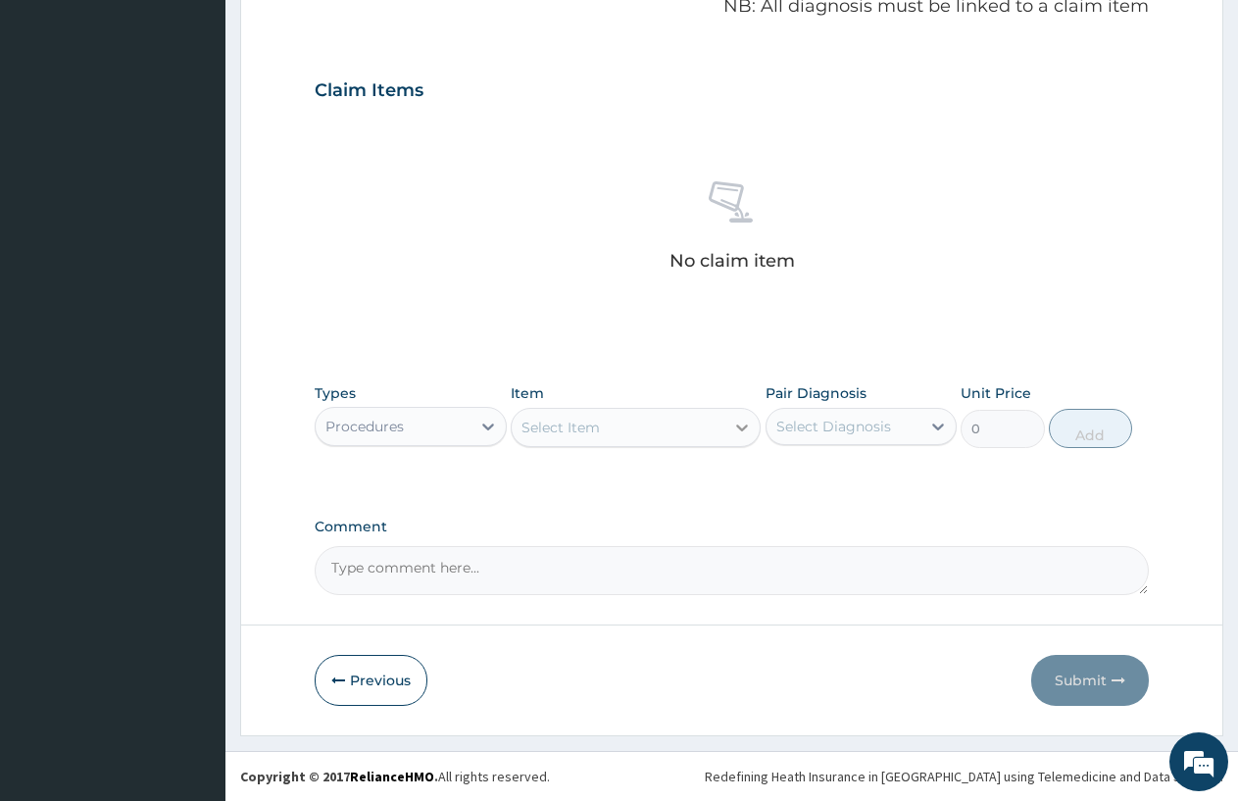
click at [737, 422] on icon at bounding box center [742, 428] width 20 height 20
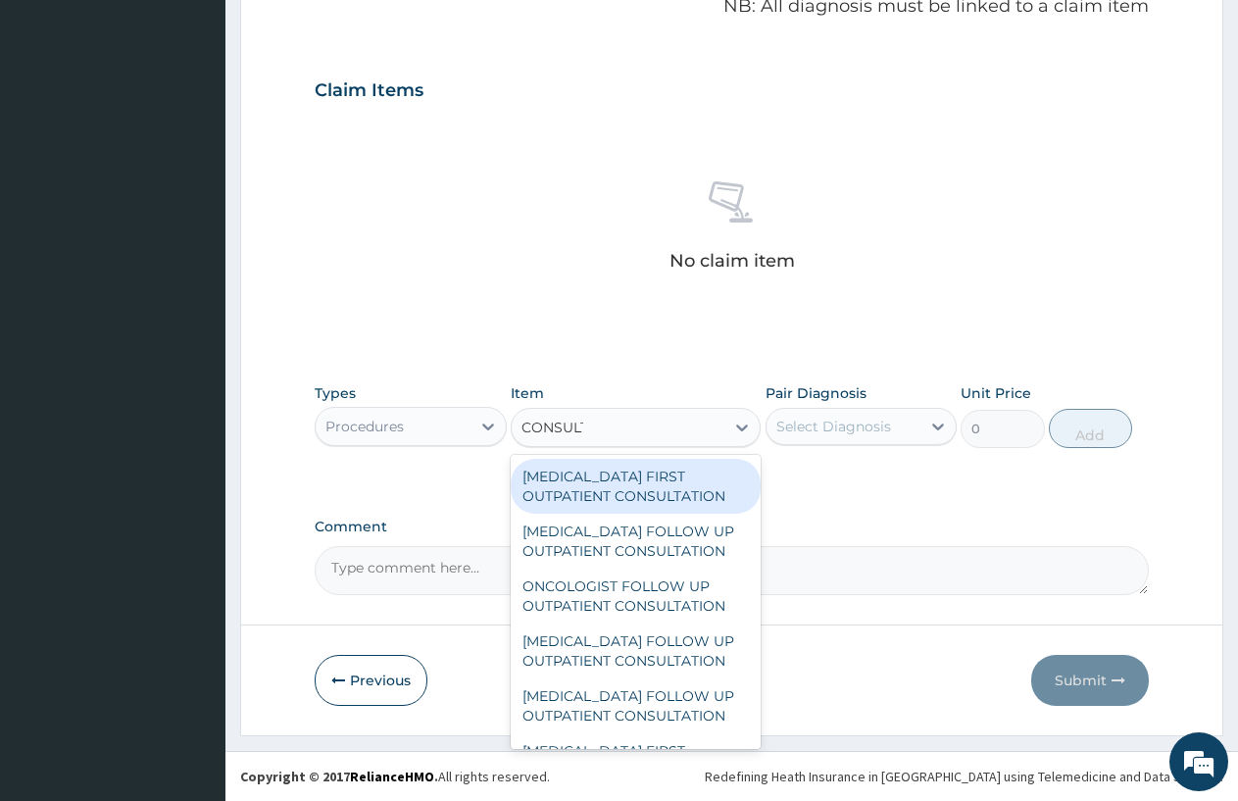
type input "CONSULTATION"
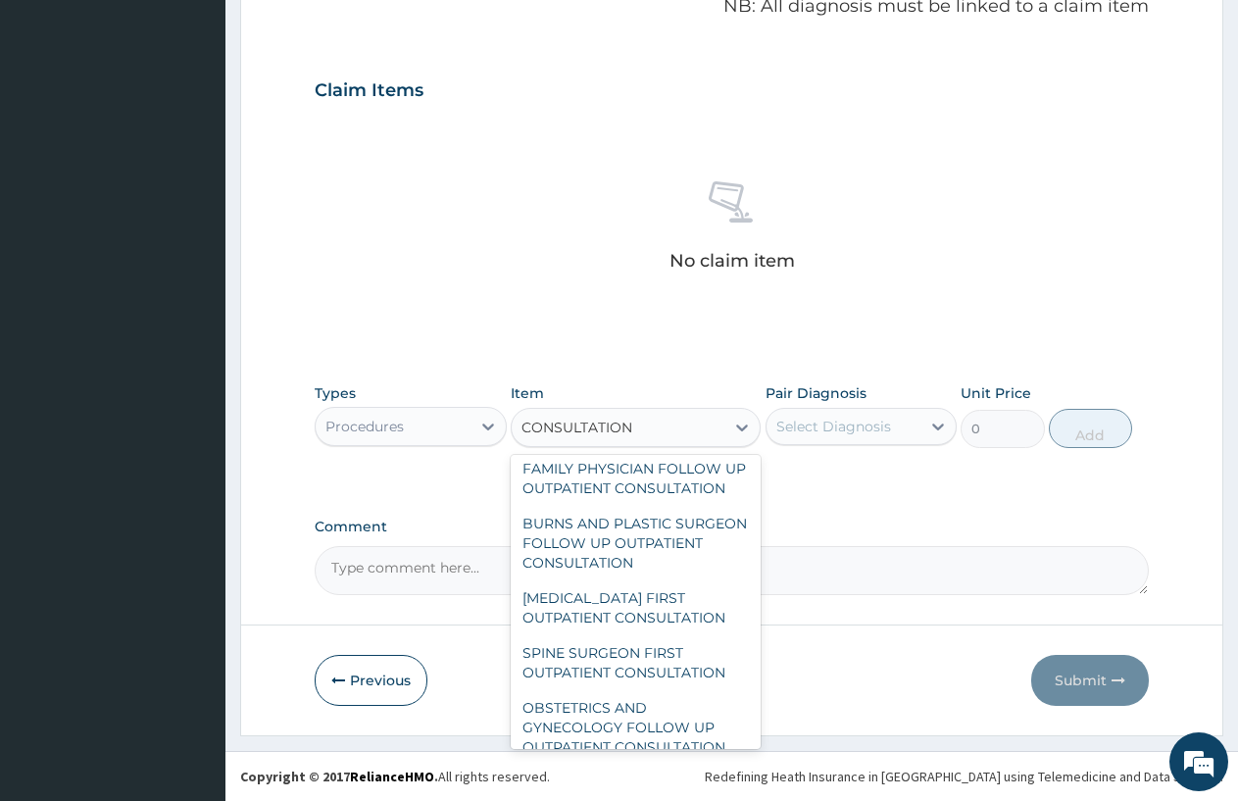
scroll to position [3310, 0]
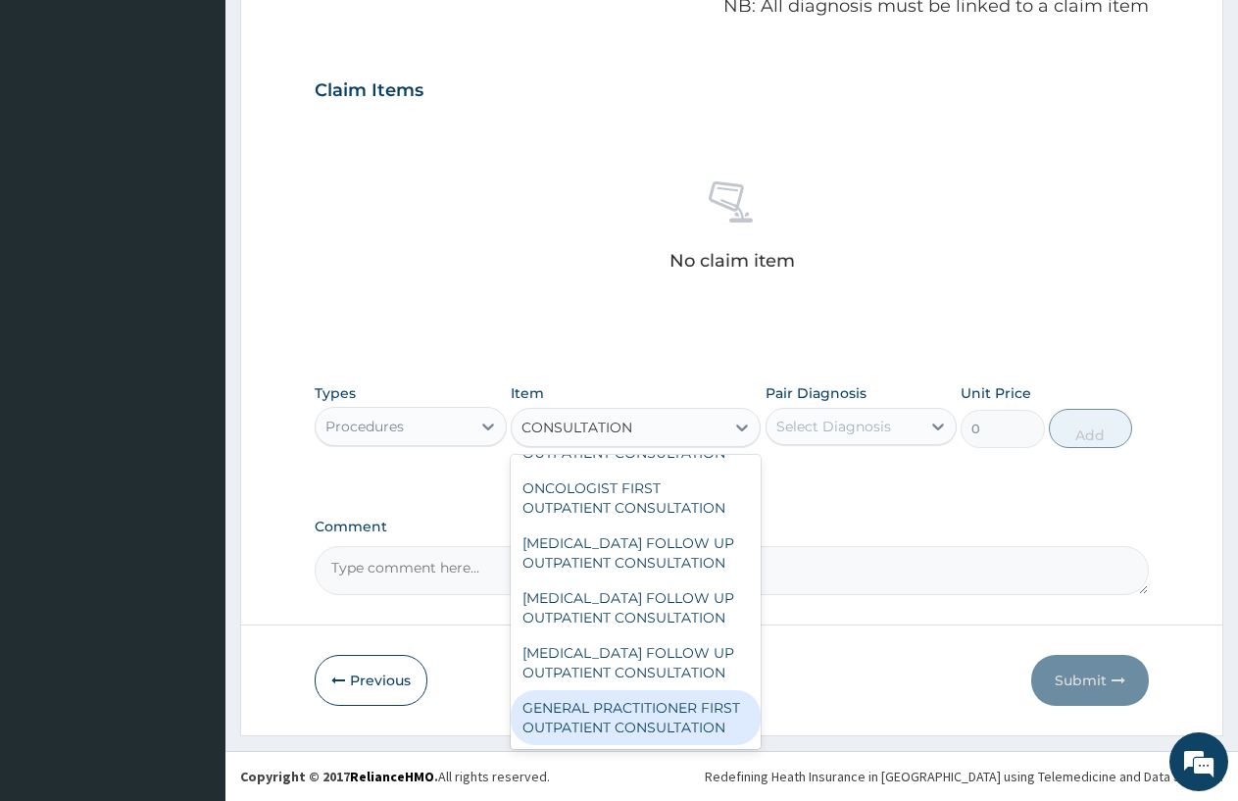
click at [623, 699] on div "GENERAL PRACTITIONER FIRST OUTPATIENT CONSULTATION" at bounding box center [636, 717] width 250 height 55
type input "3750"
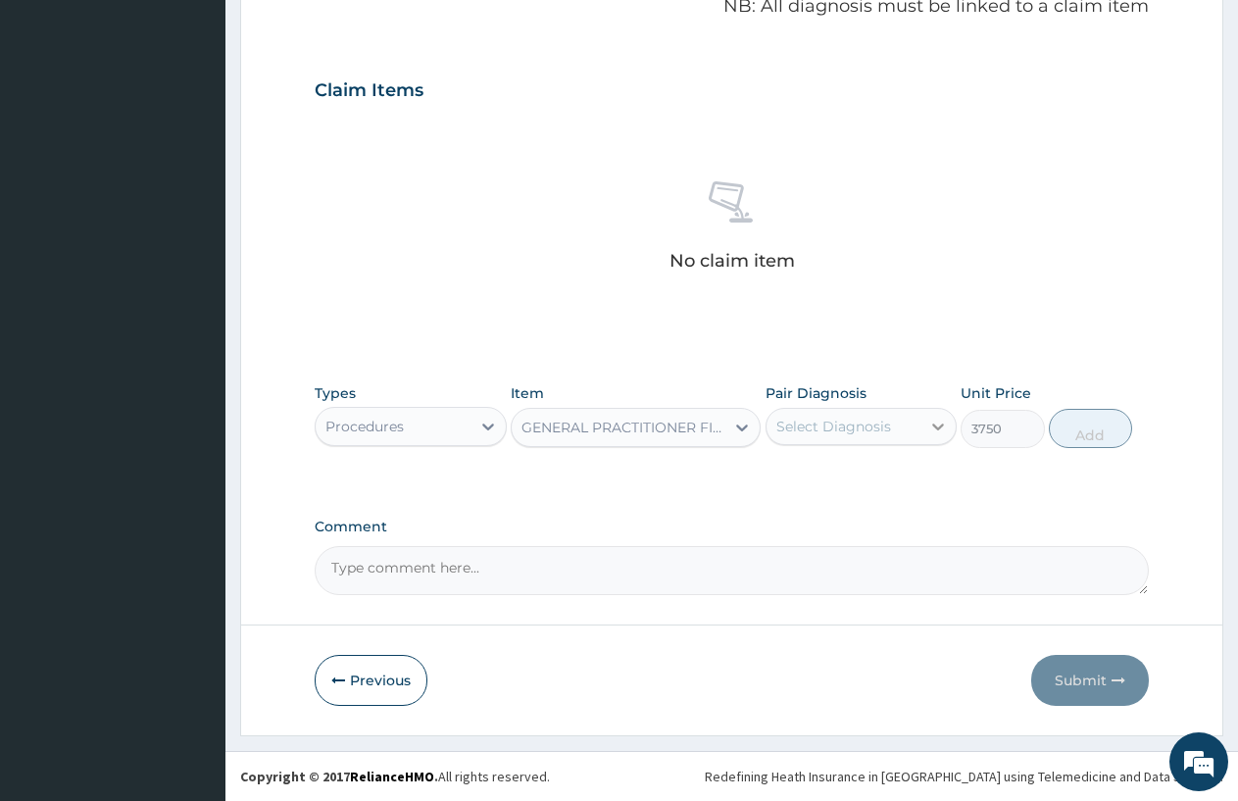
click at [937, 424] on icon at bounding box center [939, 427] width 20 height 20
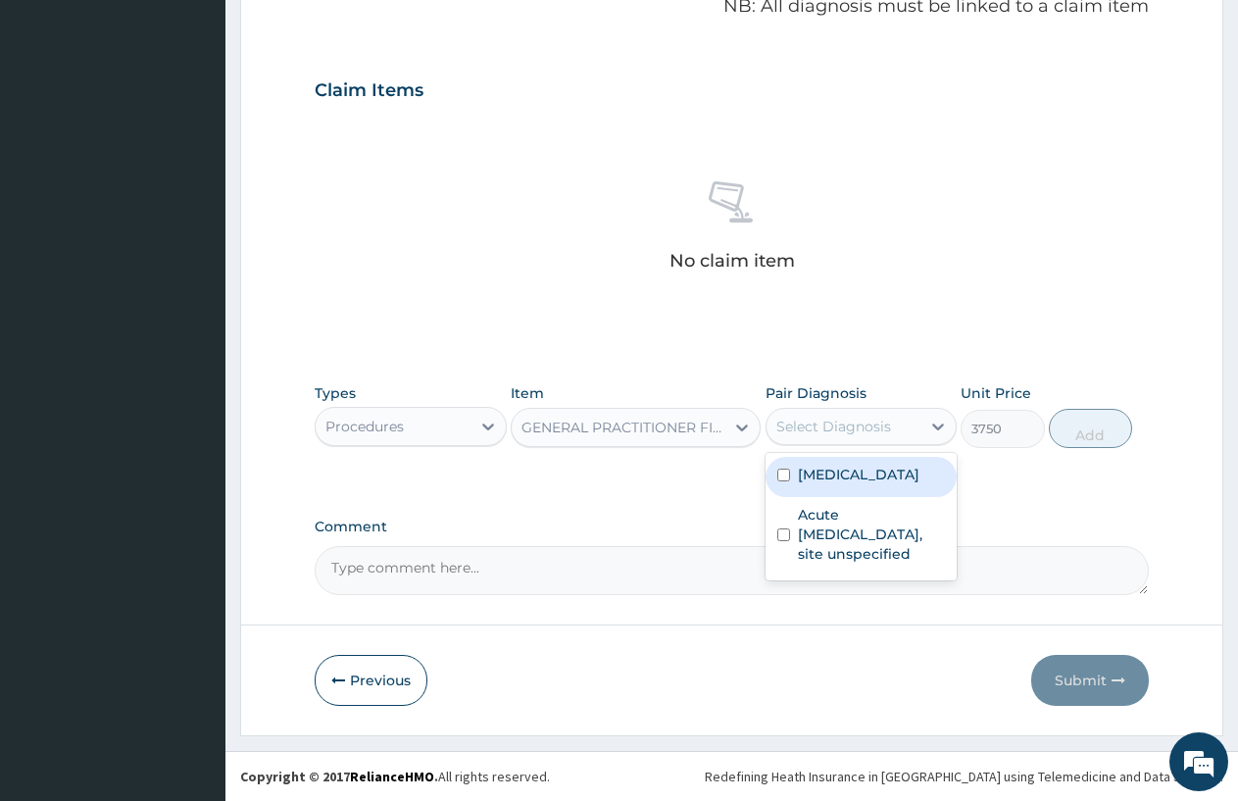
click at [856, 484] on label "Plasmodium malariae malaria without complication" at bounding box center [859, 475] width 122 height 20
checkbox input "true"
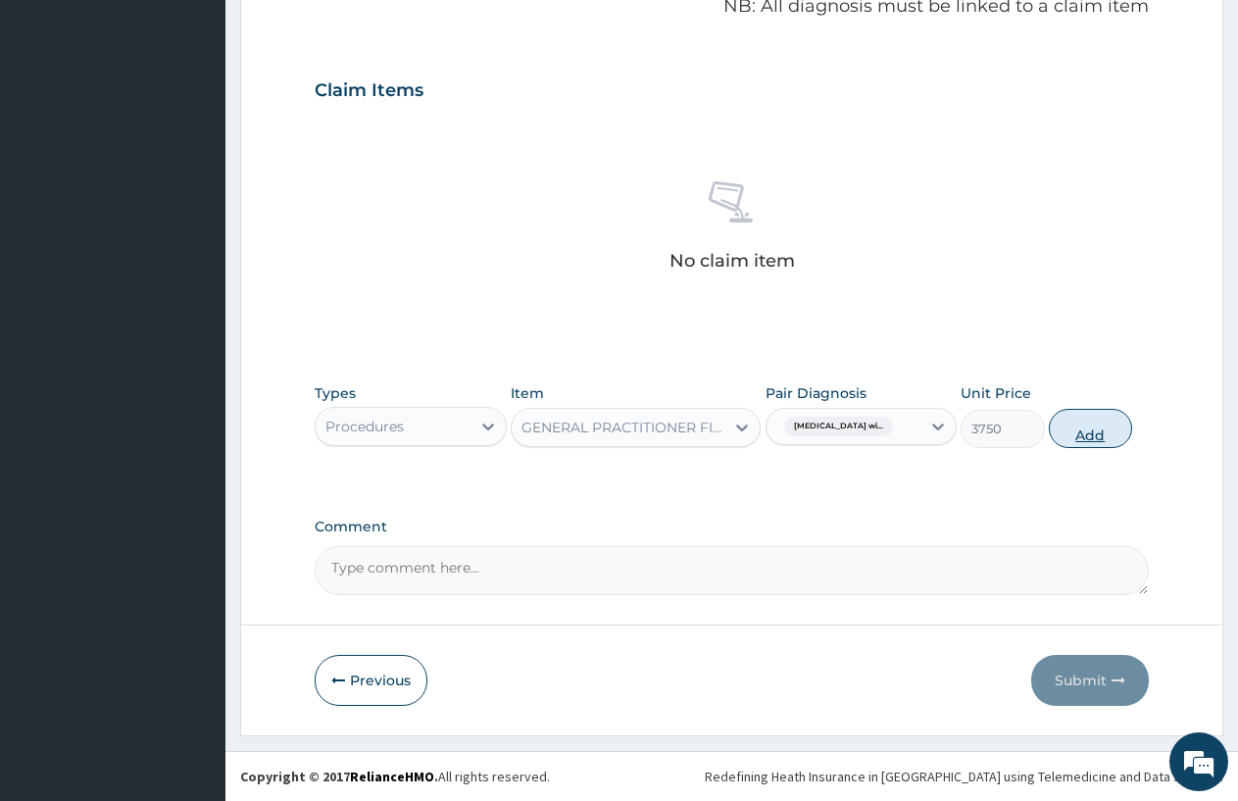
click at [1086, 423] on button "Add" at bounding box center [1090, 428] width 83 height 39
type input "0"
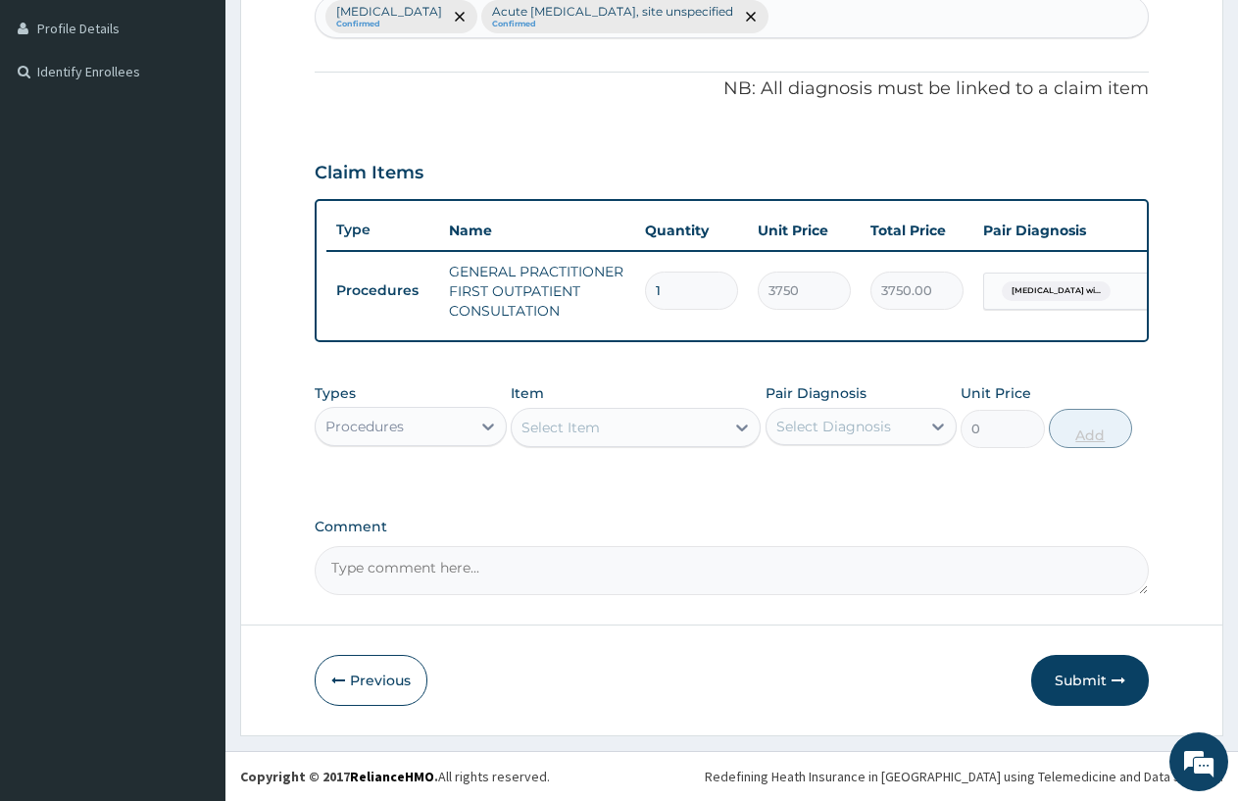
scroll to position [547, 0]
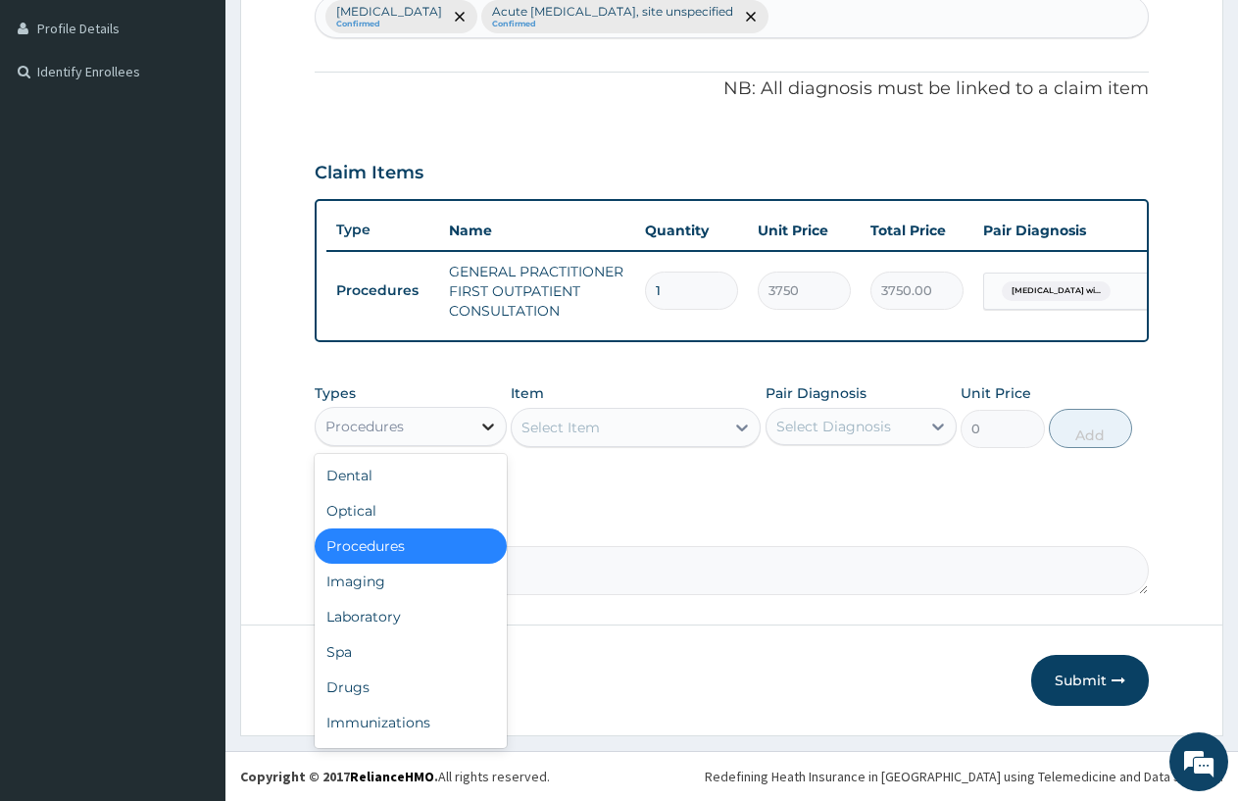
click at [490, 419] on icon at bounding box center [488, 427] width 20 height 20
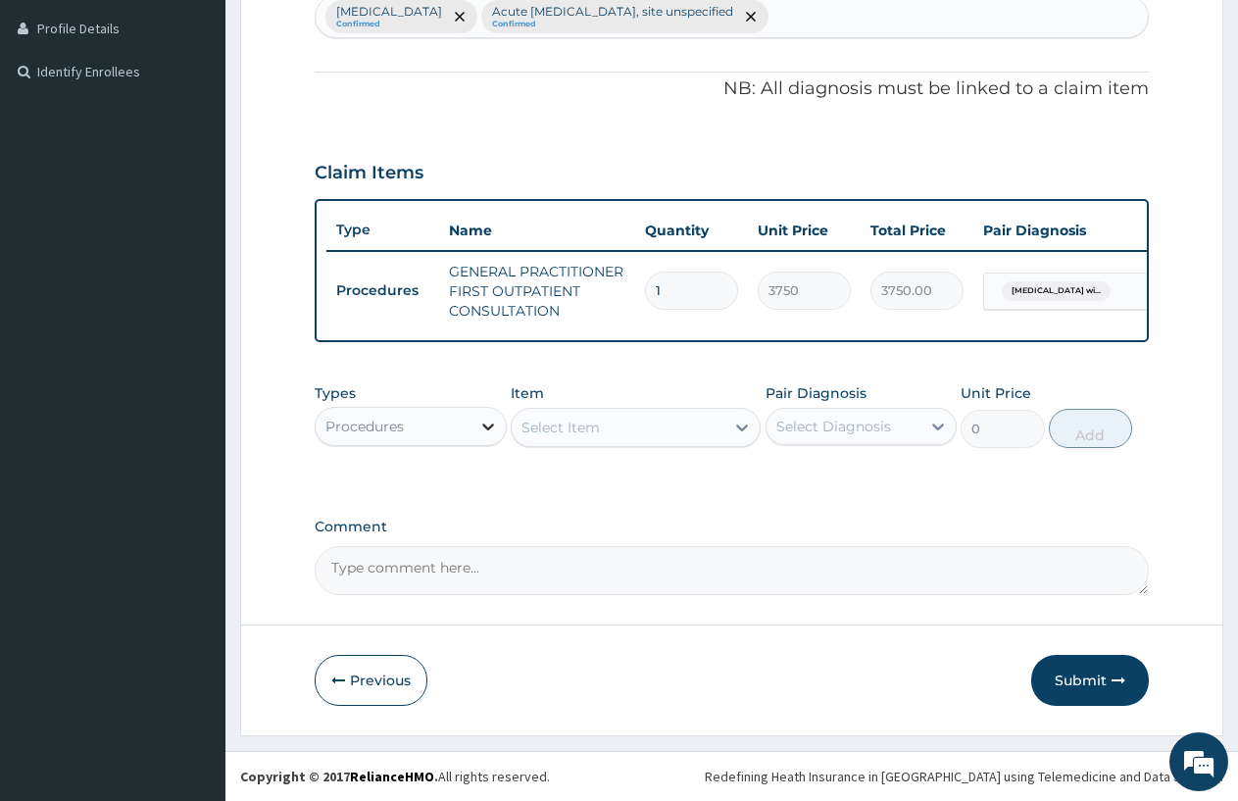
click at [483, 423] on icon at bounding box center [488, 427] width 20 height 20
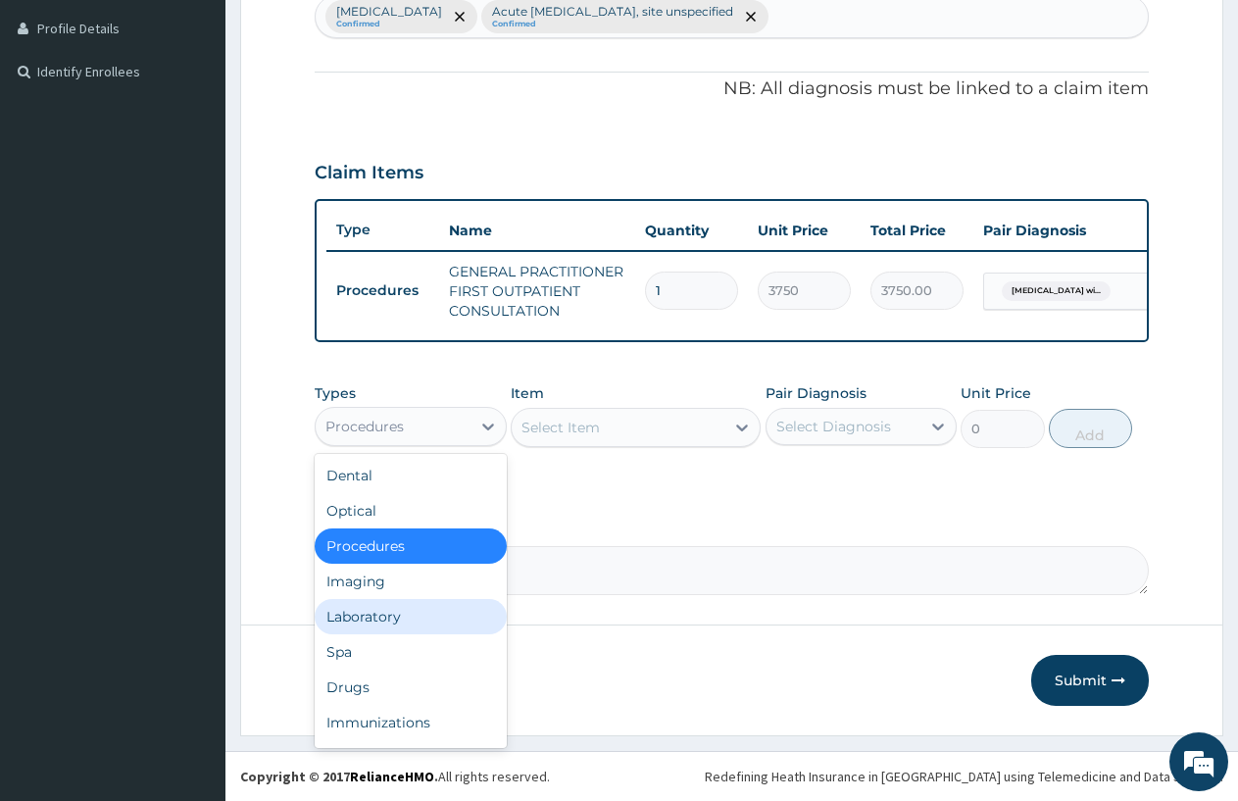
click at [351, 610] on div "Laboratory" at bounding box center [411, 616] width 192 height 35
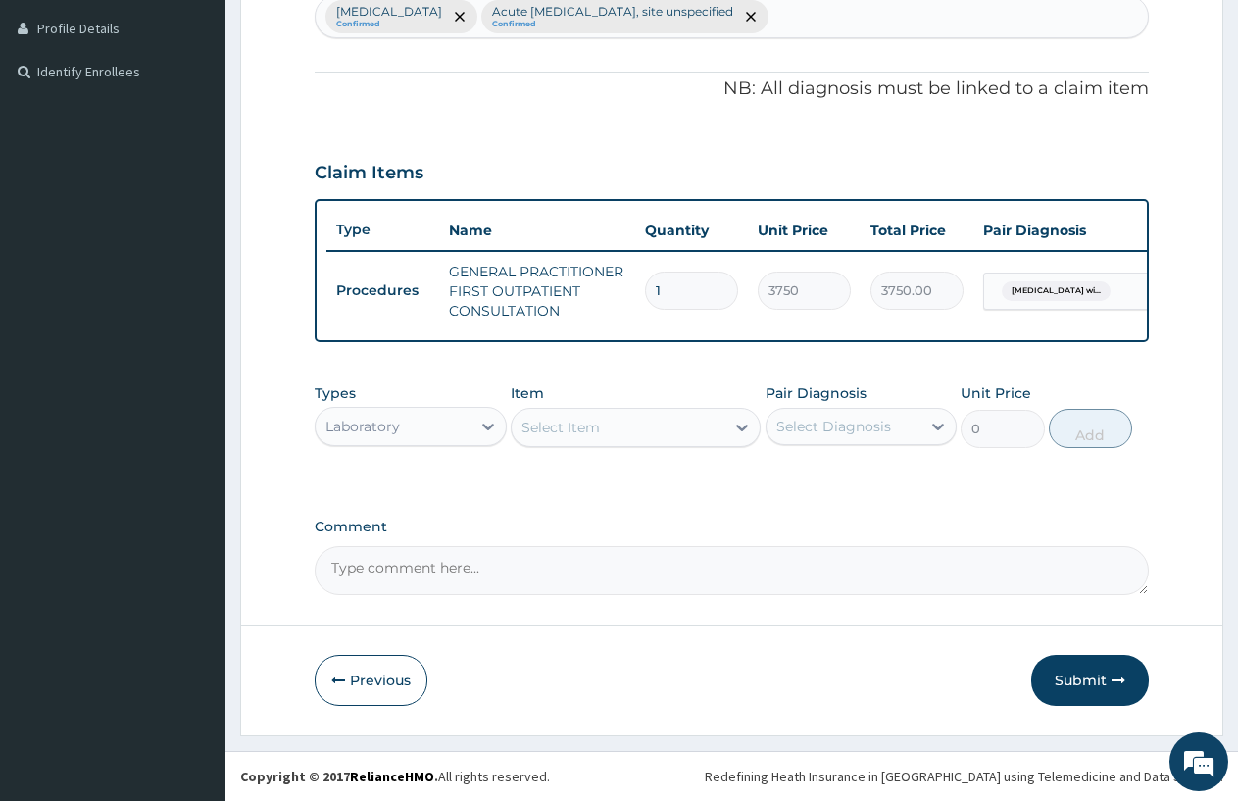
click at [688, 426] on div "Select Item" at bounding box center [618, 427] width 213 height 31
click at [536, 416] on div "Select Item" at bounding box center [618, 427] width 213 height 31
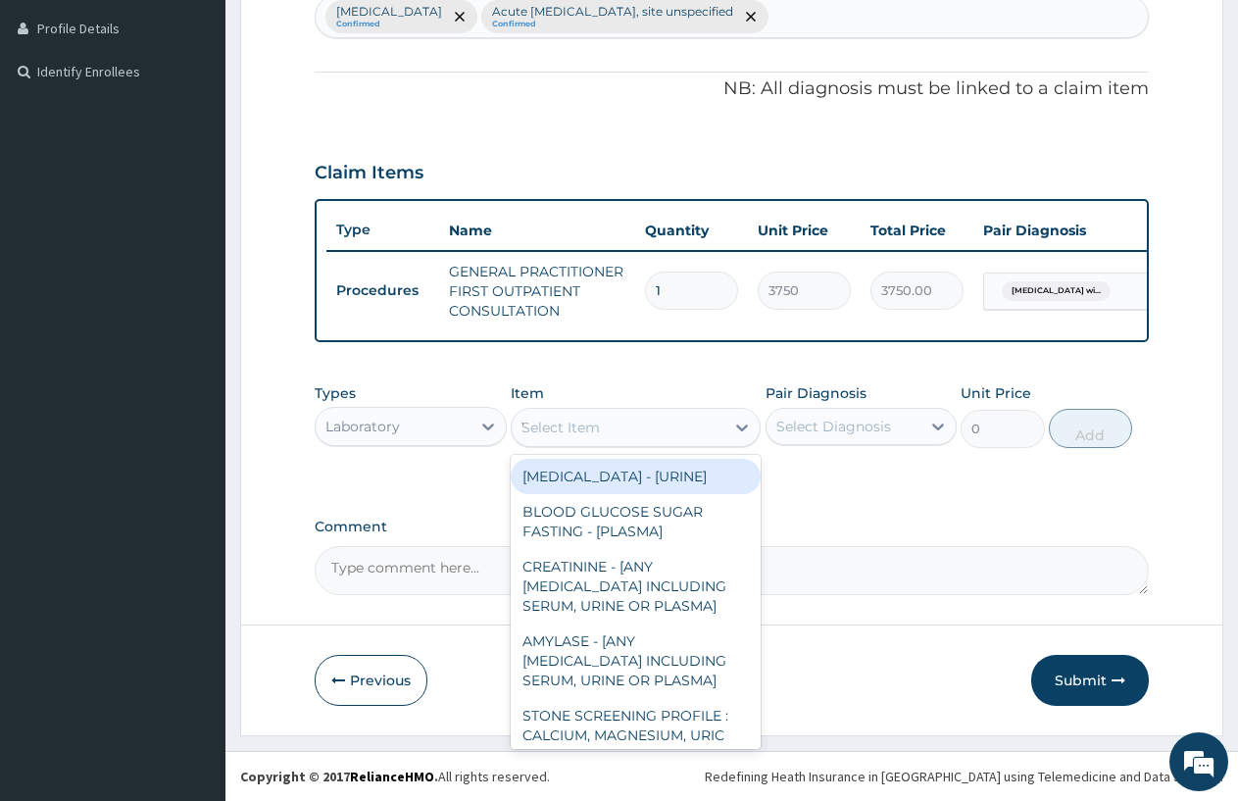
type input "WBC"
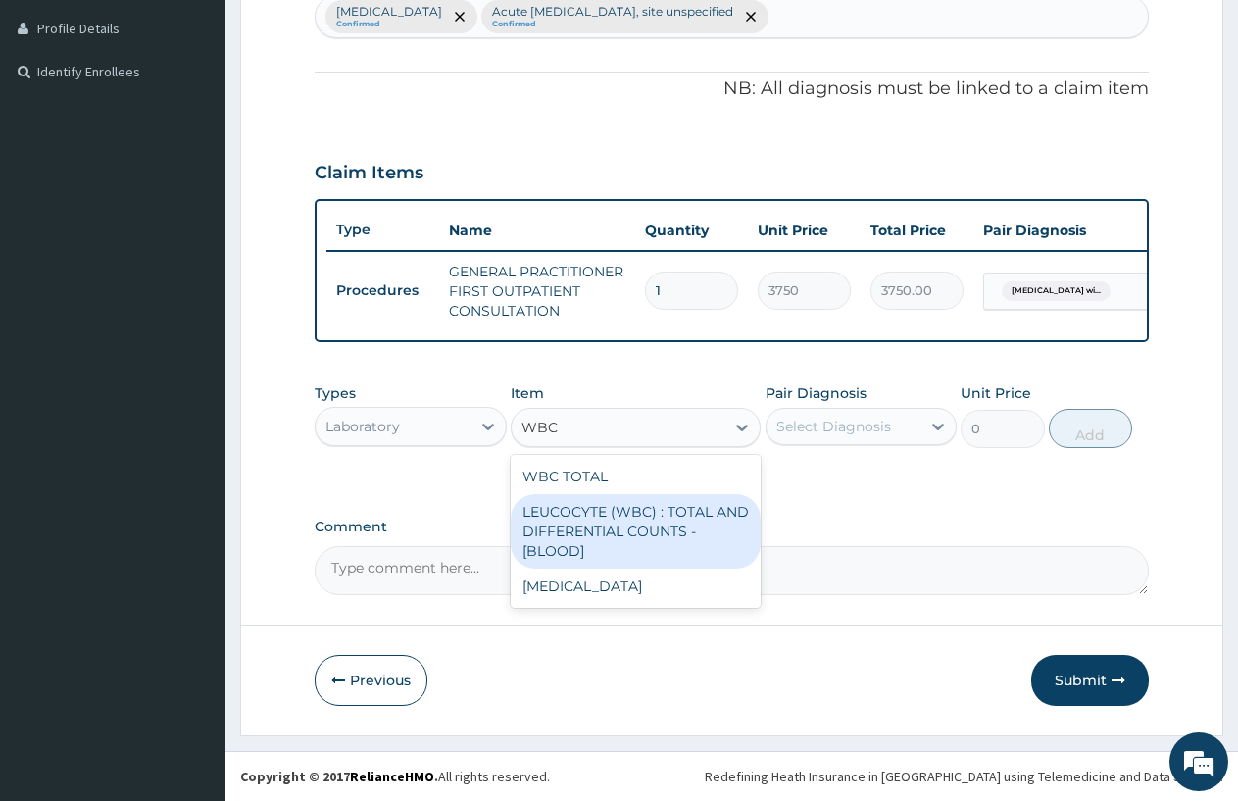
click at [597, 520] on div "LEUCOCYTE (WBC) : TOTAL AND DIFFERENTIAL COUNTS - [BLOOD]" at bounding box center [636, 531] width 250 height 75
type input "2500"
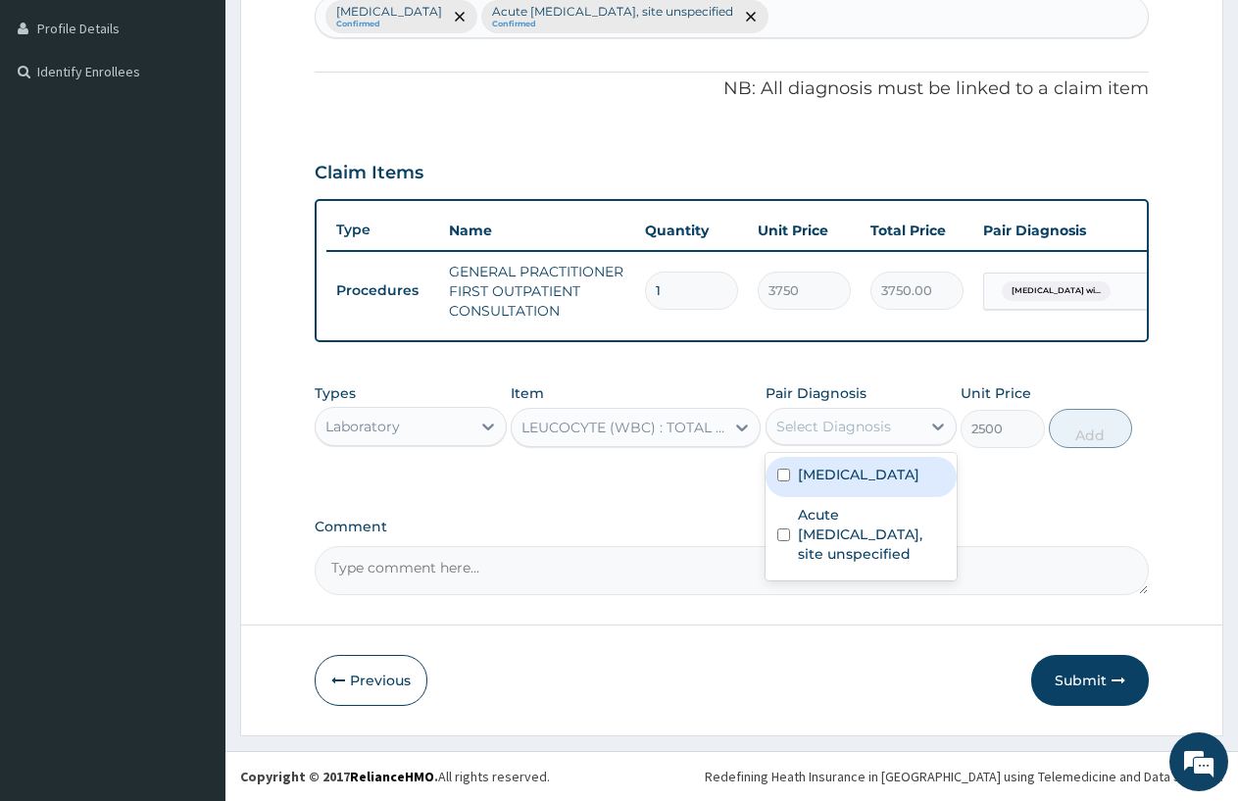
click at [875, 415] on div "Select Diagnosis" at bounding box center [844, 426] width 155 height 31
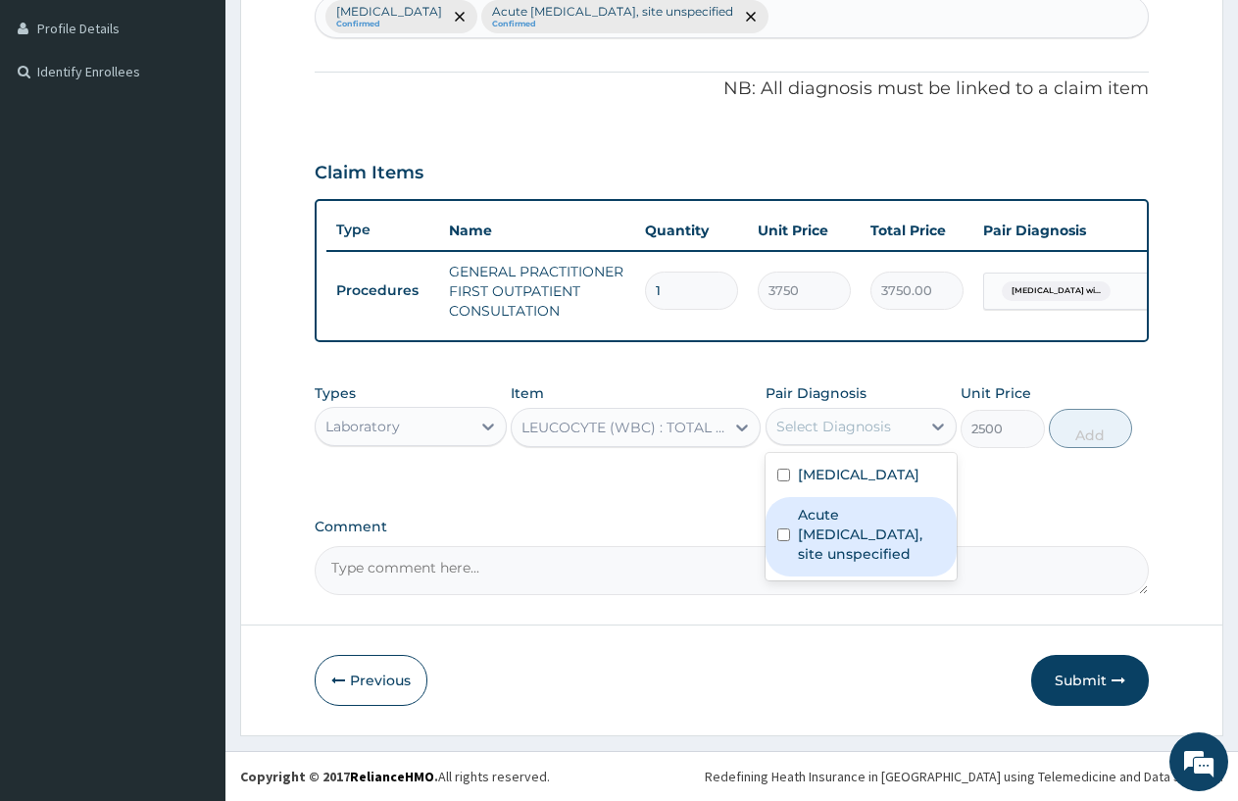
click at [862, 564] on label "Acute [MEDICAL_DATA], site unspecified" at bounding box center [872, 534] width 148 height 59
checkbox input "true"
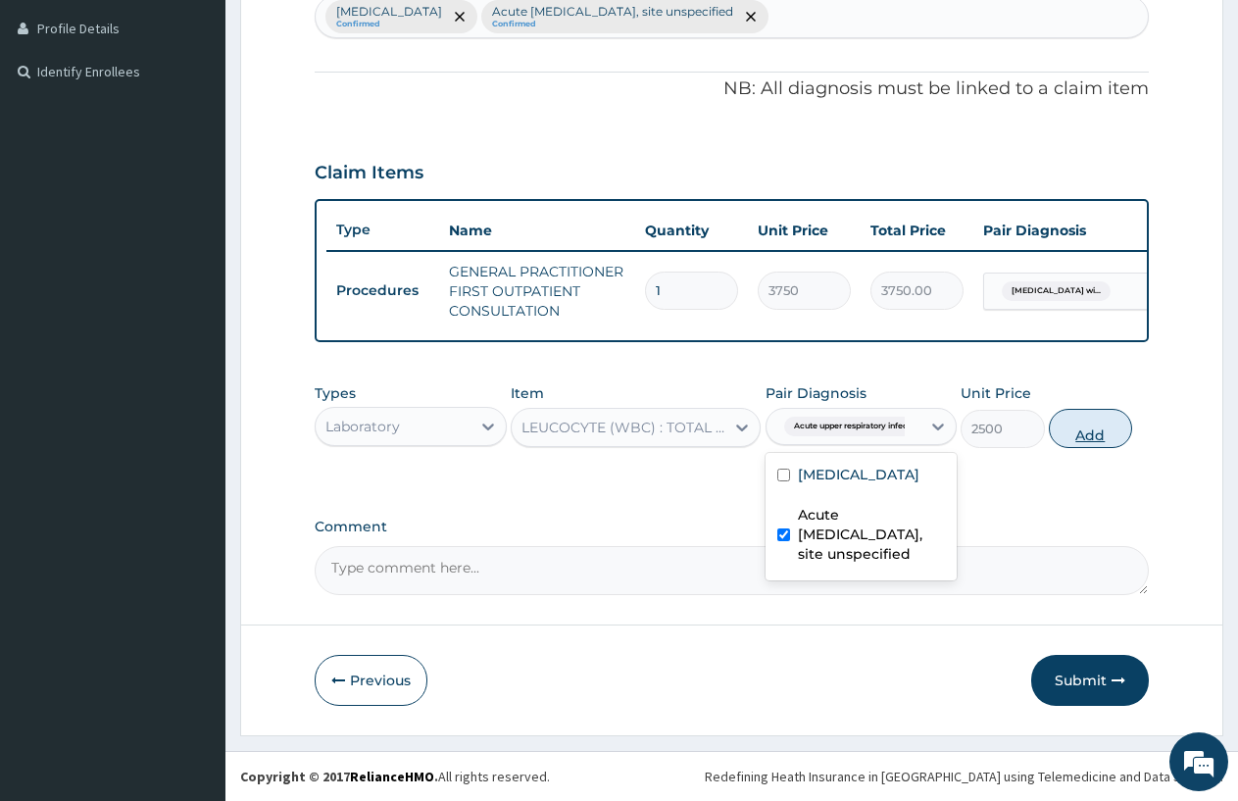
click at [1084, 426] on button "Add" at bounding box center [1090, 428] width 83 height 39
type input "0"
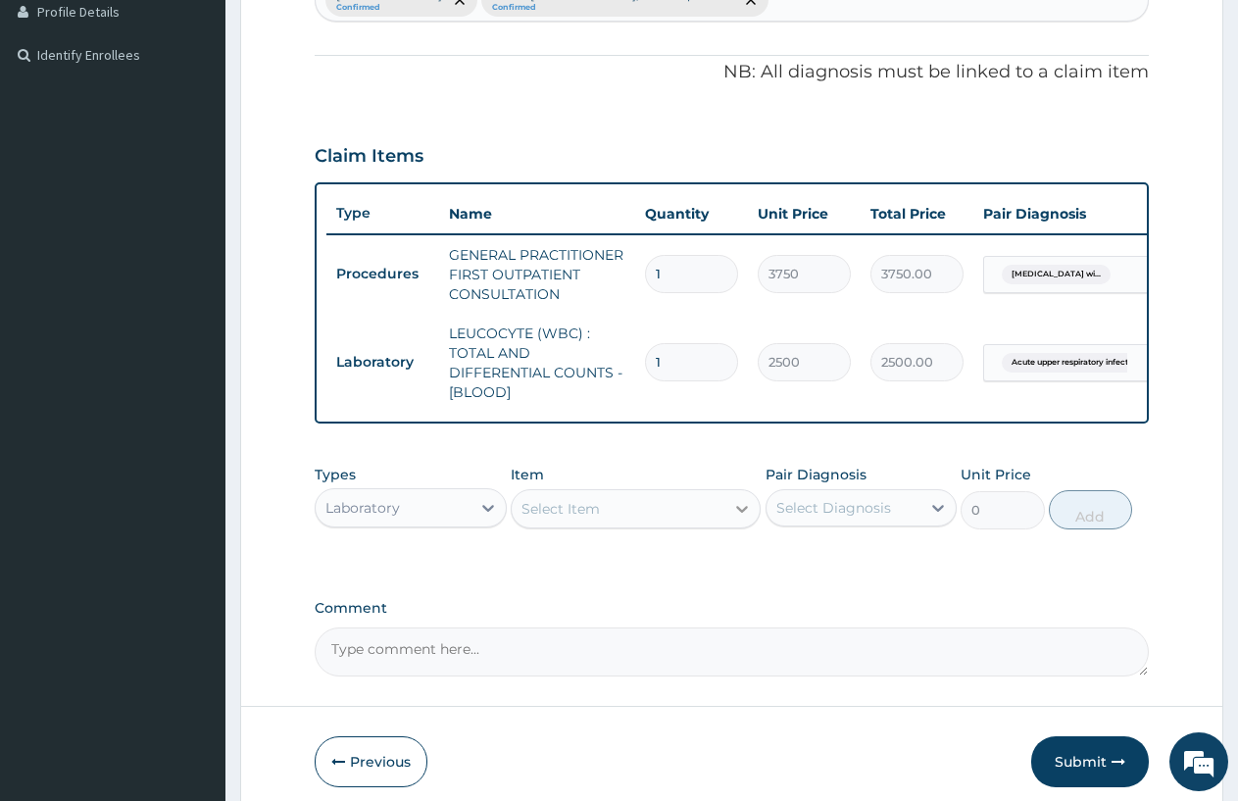
click at [738, 519] on icon at bounding box center [742, 509] width 20 height 20
click at [675, 516] on div "Select Item" at bounding box center [618, 508] width 213 height 31
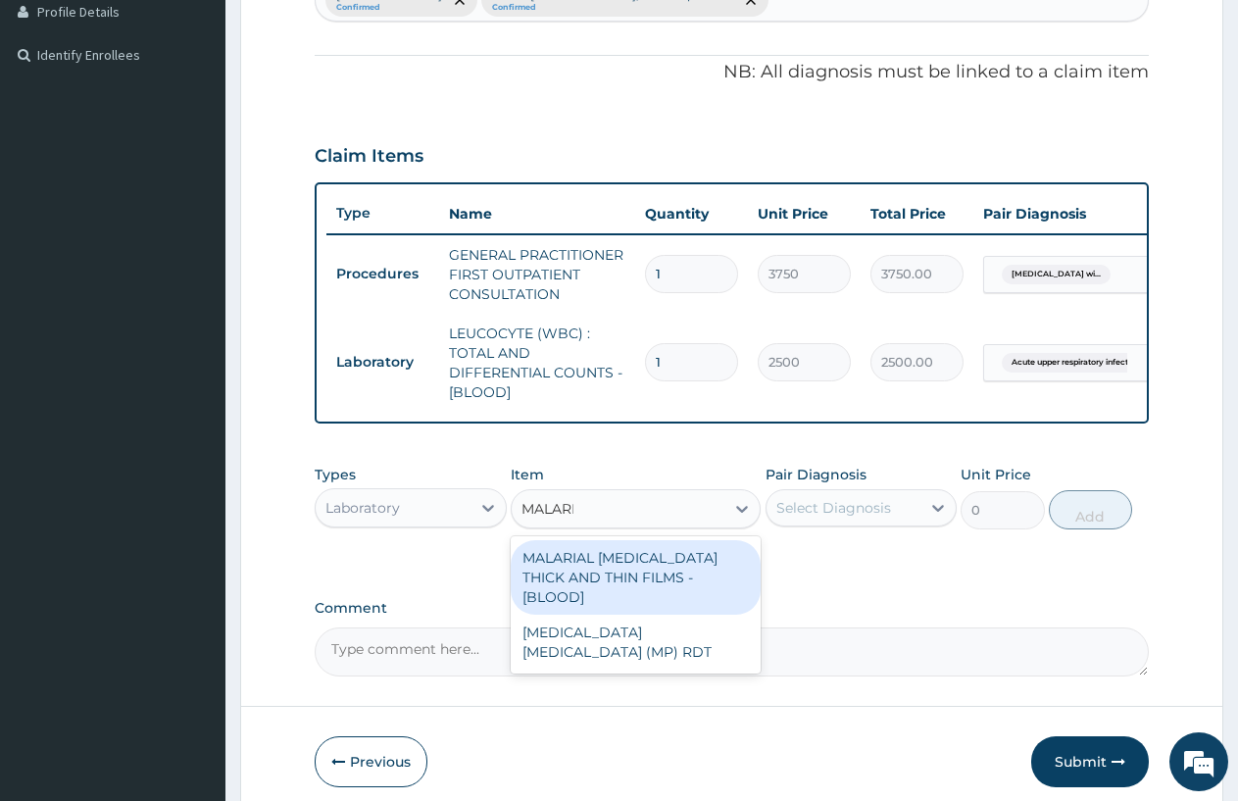
type input "[MEDICAL_DATA]"
drag, startPoint x: 672, startPoint y: 565, endPoint x: 672, endPoint y: 583, distance: 18.6
click at [672, 583] on div "MALARIAL [MEDICAL_DATA] THICK AND THIN FILMS - [BLOOD]" at bounding box center [636, 577] width 250 height 75
type input "2187.5"
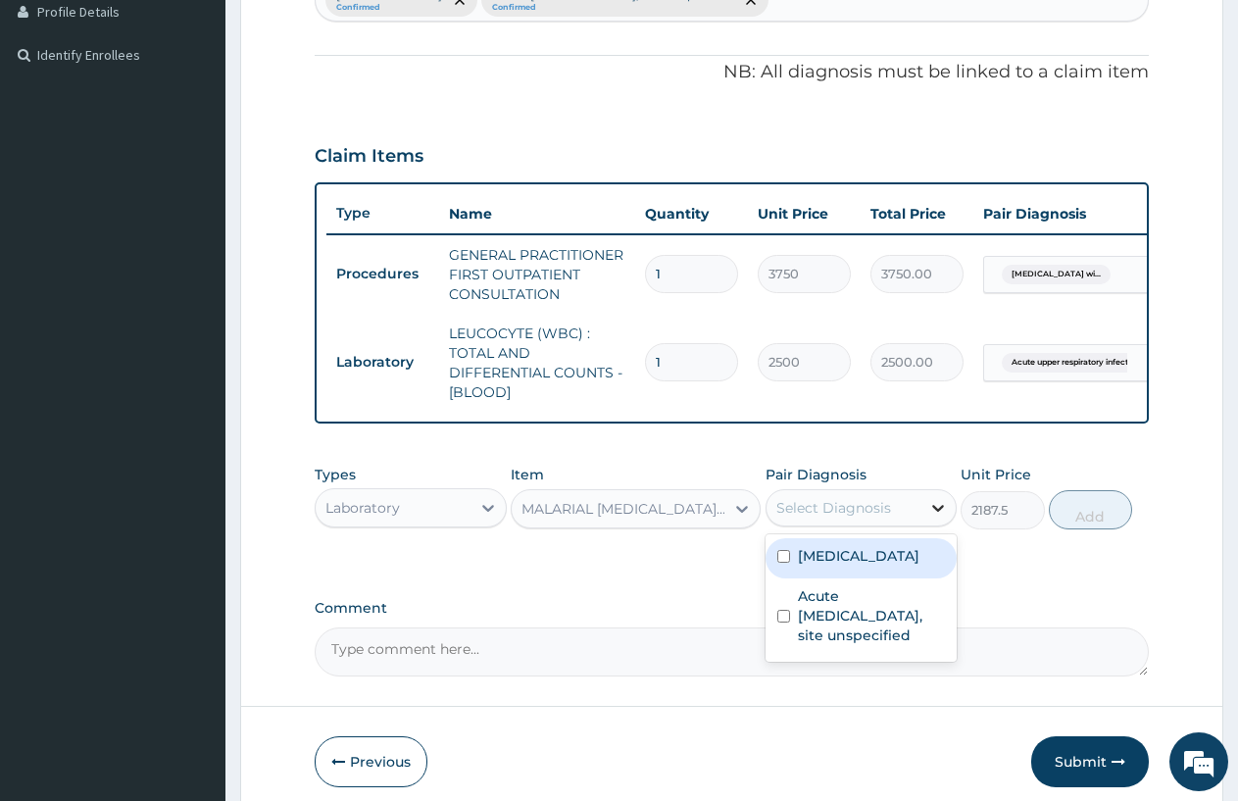
click at [932, 517] on icon at bounding box center [939, 508] width 20 height 20
click at [879, 566] on label "[MEDICAL_DATA]" at bounding box center [859, 556] width 122 height 20
checkbox input "true"
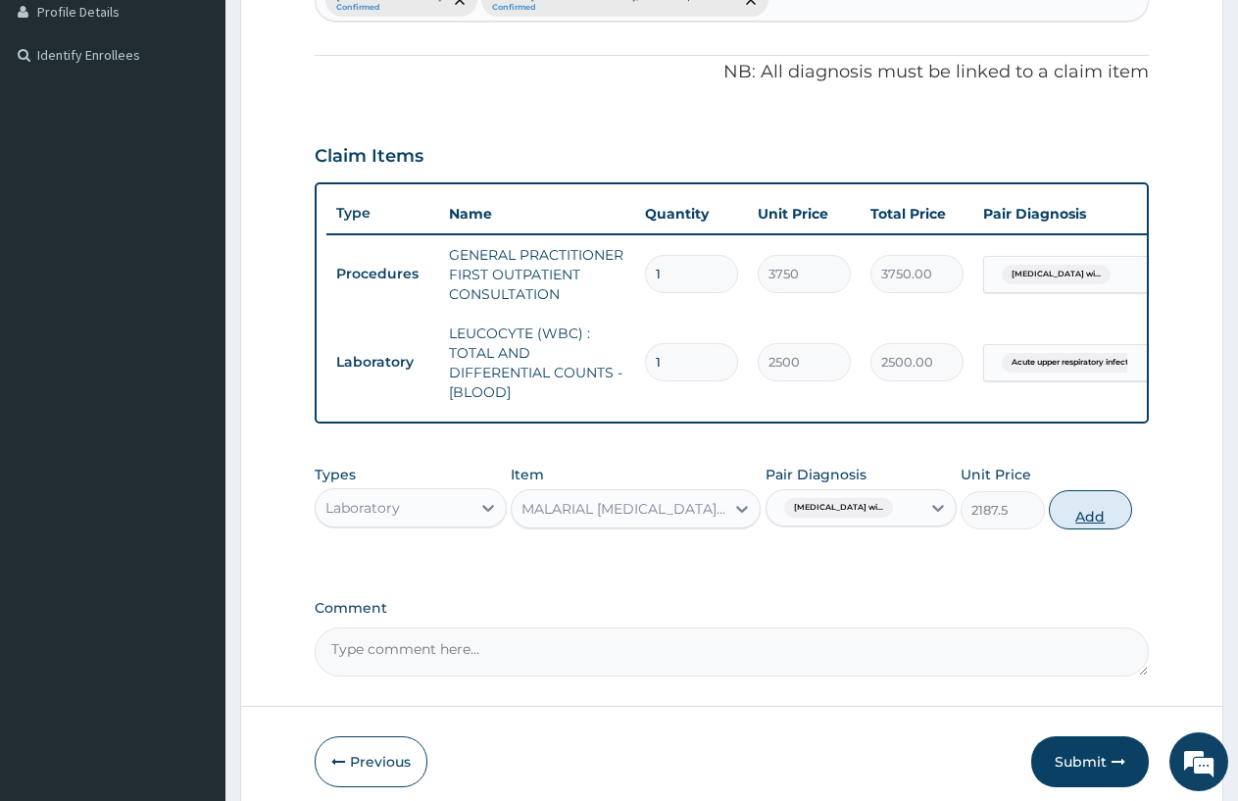
click at [1070, 526] on button "Add" at bounding box center [1090, 509] width 83 height 39
type input "0"
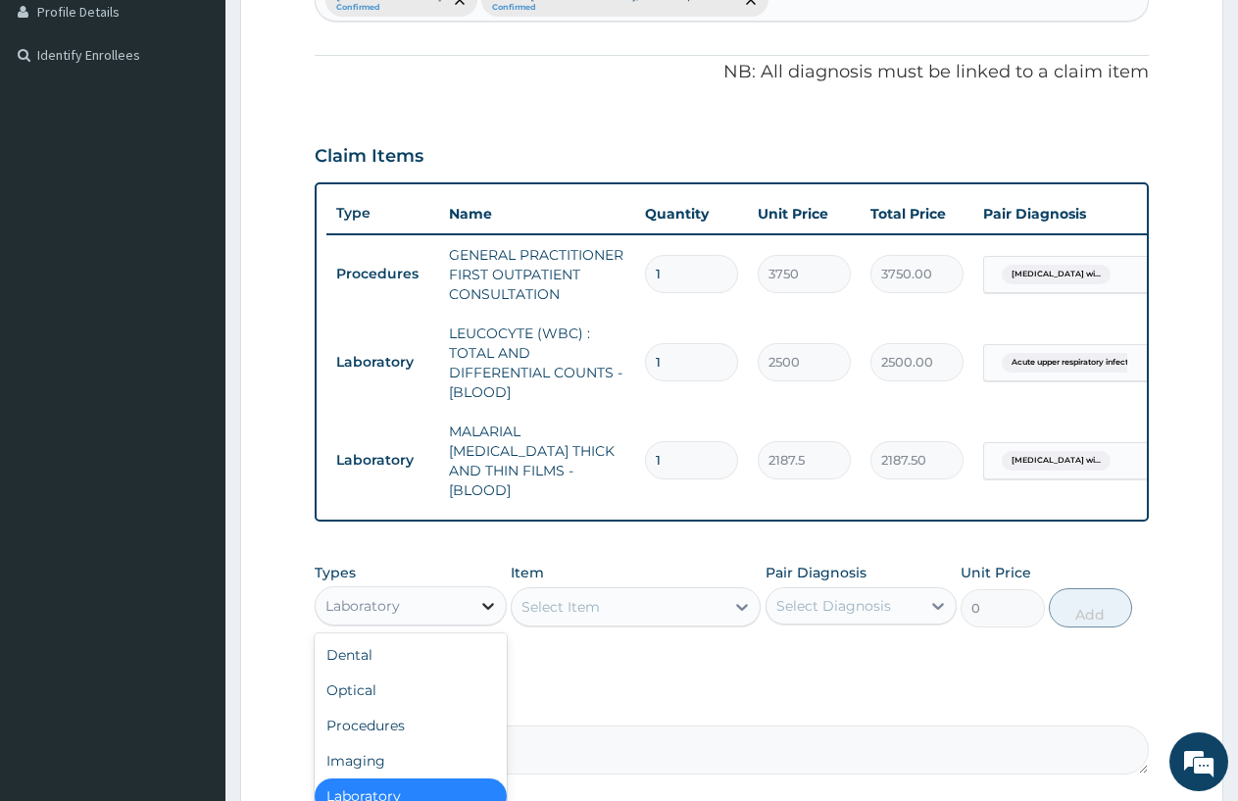
click at [486, 602] on icon at bounding box center [488, 606] width 20 height 20
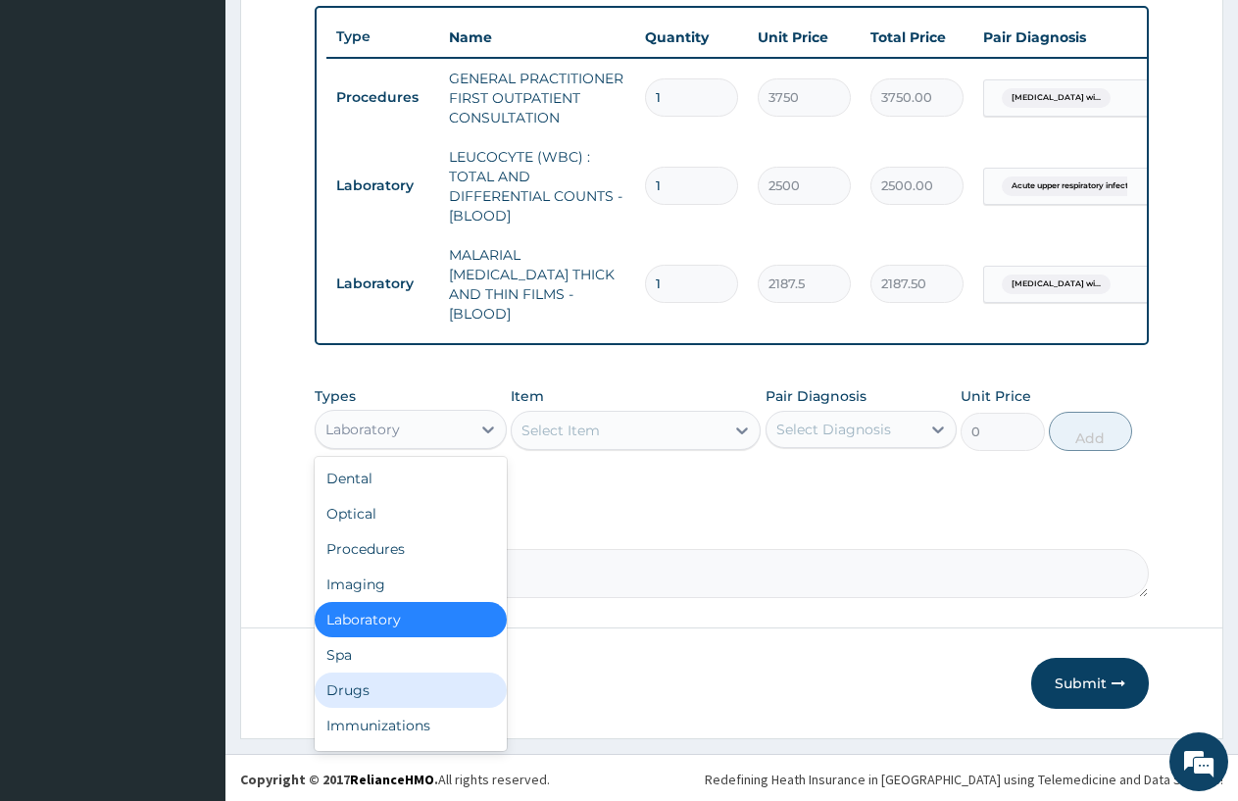
click at [384, 673] on div "Drugs" at bounding box center [411, 690] width 192 height 35
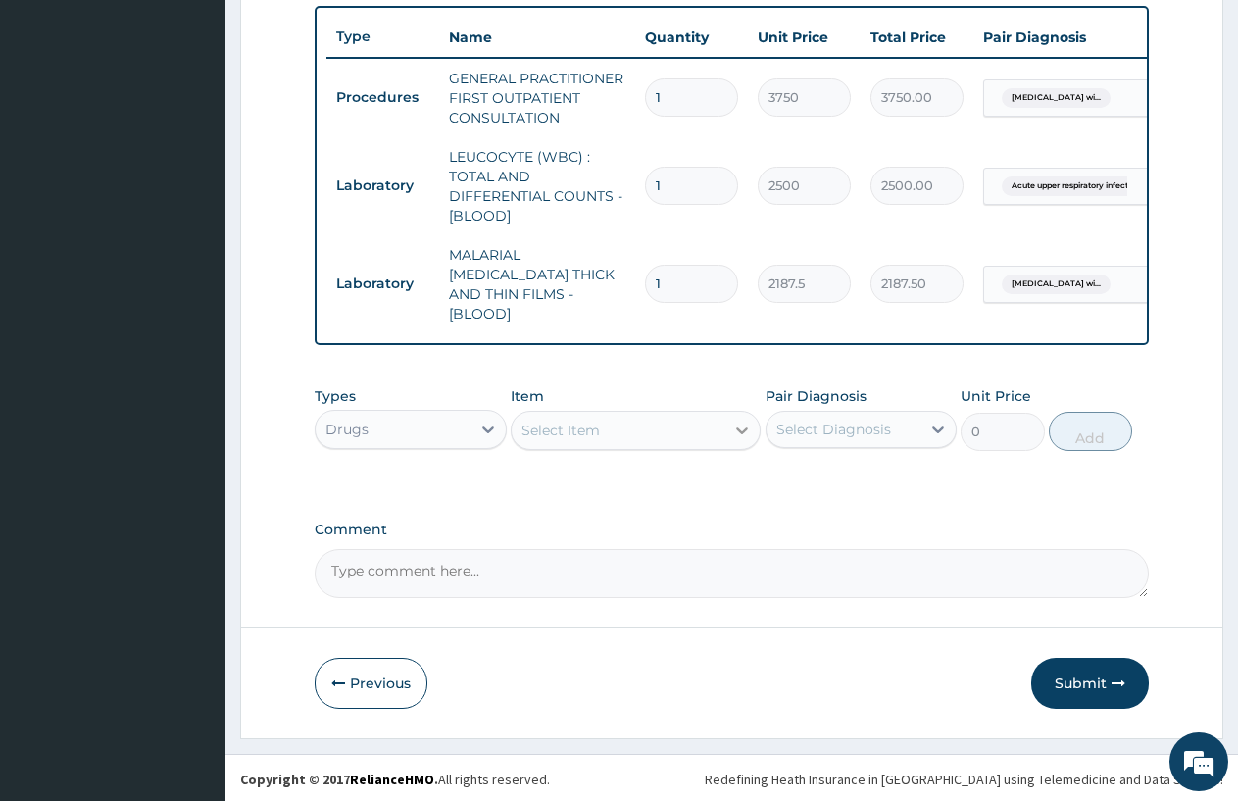
click at [742, 422] on icon at bounding box center [742, 431] width 20 height 20
click at [740, 424] on icon at bounding box center [742, 431] width 20 height 20
click at [718, 424] on div "Select Item" at bounding box center [618, 430] width 213 height 31
click at [739, 421] on icon at bounding box center [742, 431] width 20 height 20
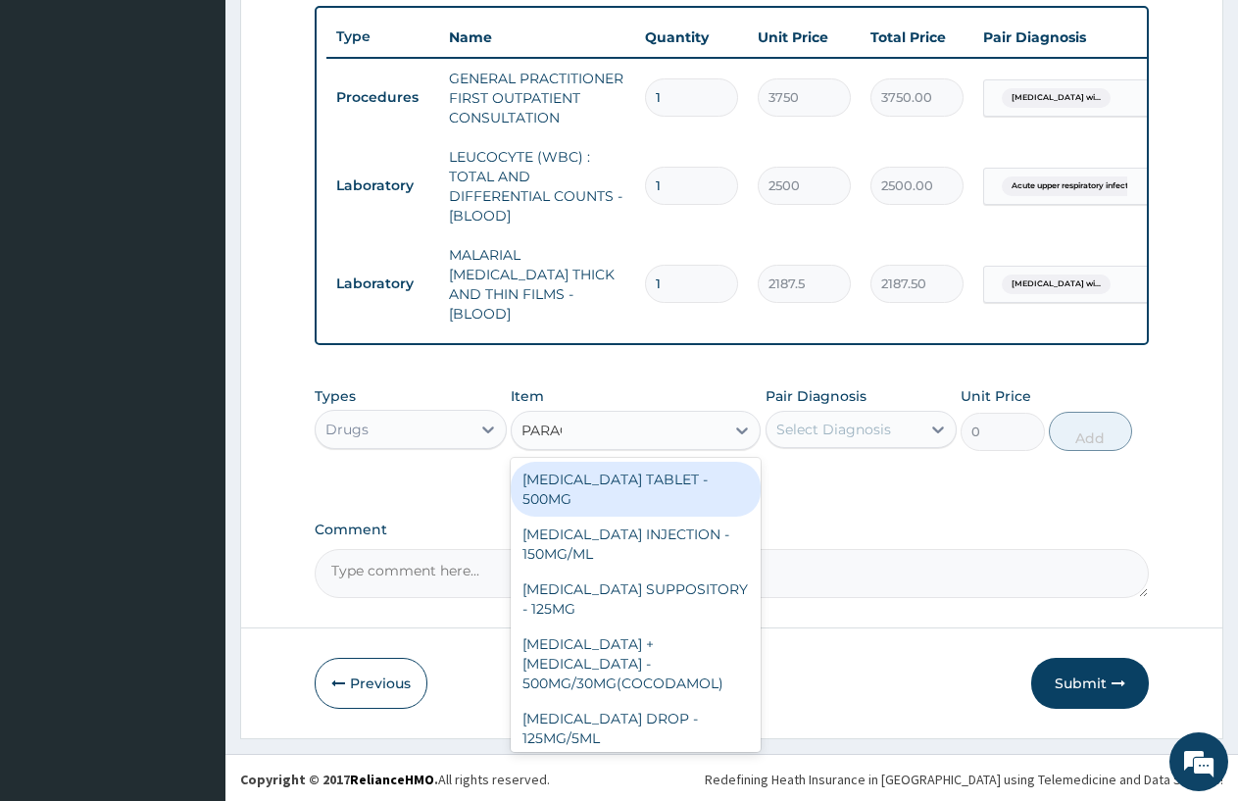
type input "[MEDICAL_DATA]"
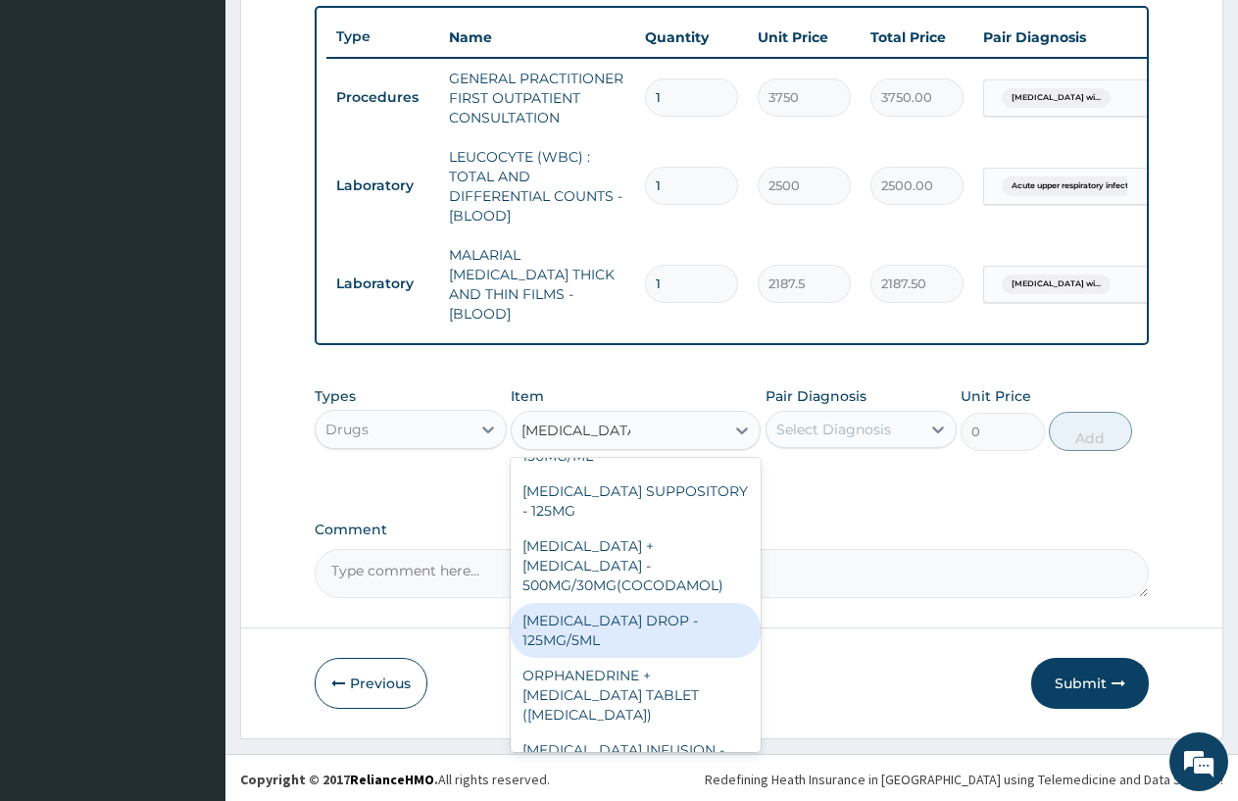
scroll to position [196, 0]
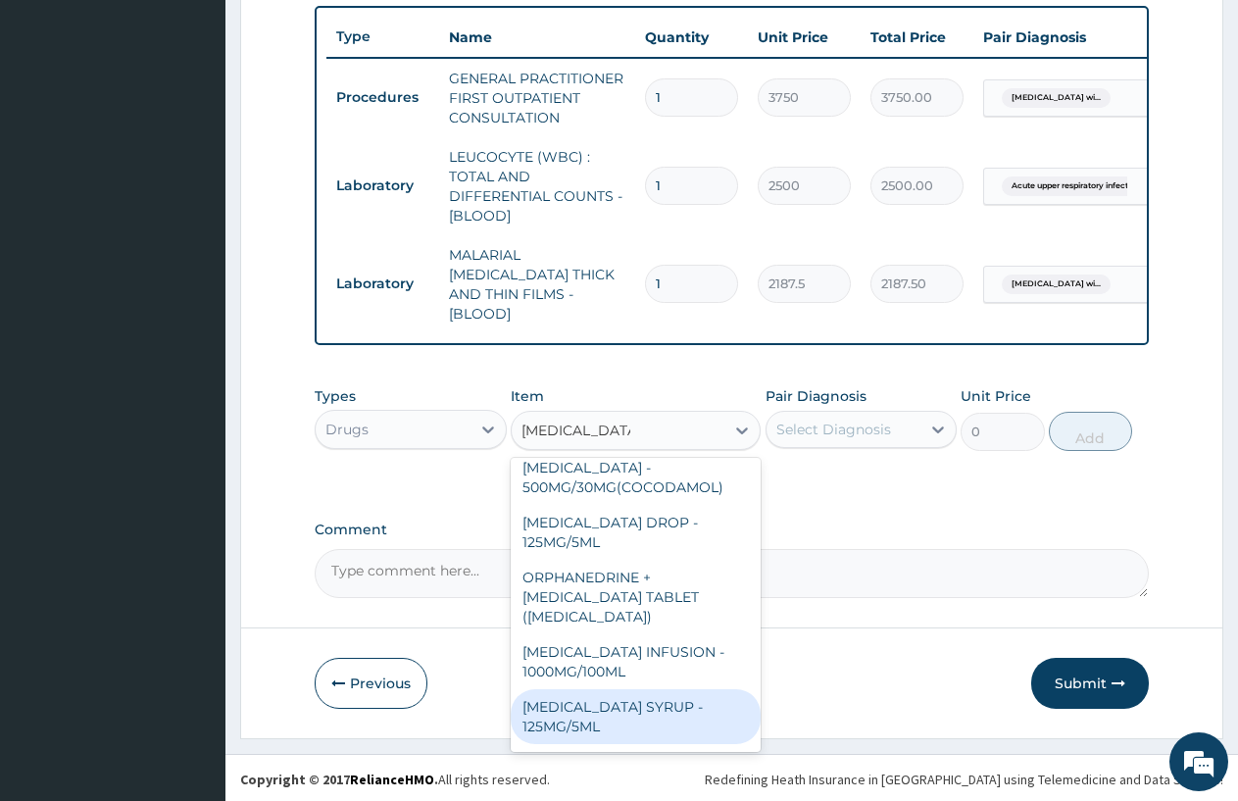
click at [652, 692] on div "[MEDICAL_DATA] SYRUP - 125MG/5ML" at bounding box center [636, 716] width 250 height 55
type input "840"
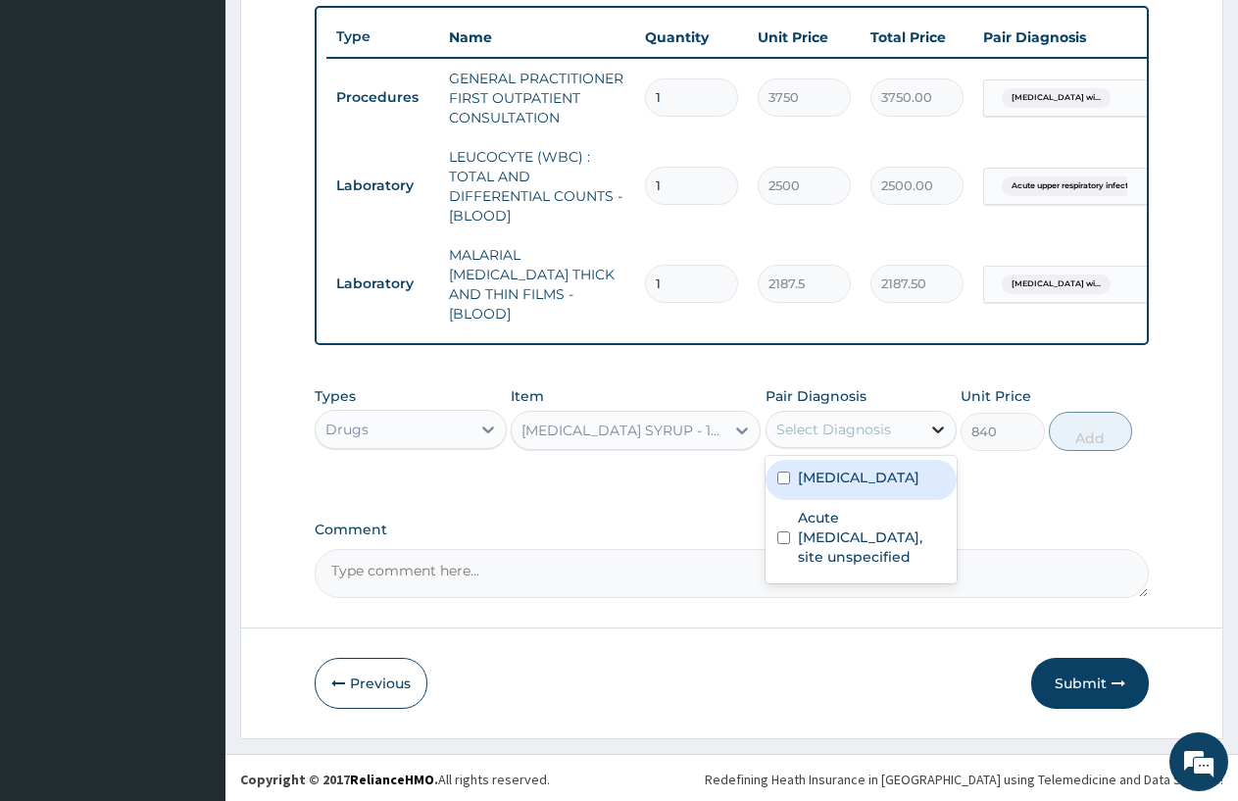
click at [940, 423] on icon at bounding box center [939, 430] width 20 height 20
click at [870, 487] on label "[MEDICAL_DATA]" at bounding box center [859, 478] width 122 height 20
checkbox input "true"
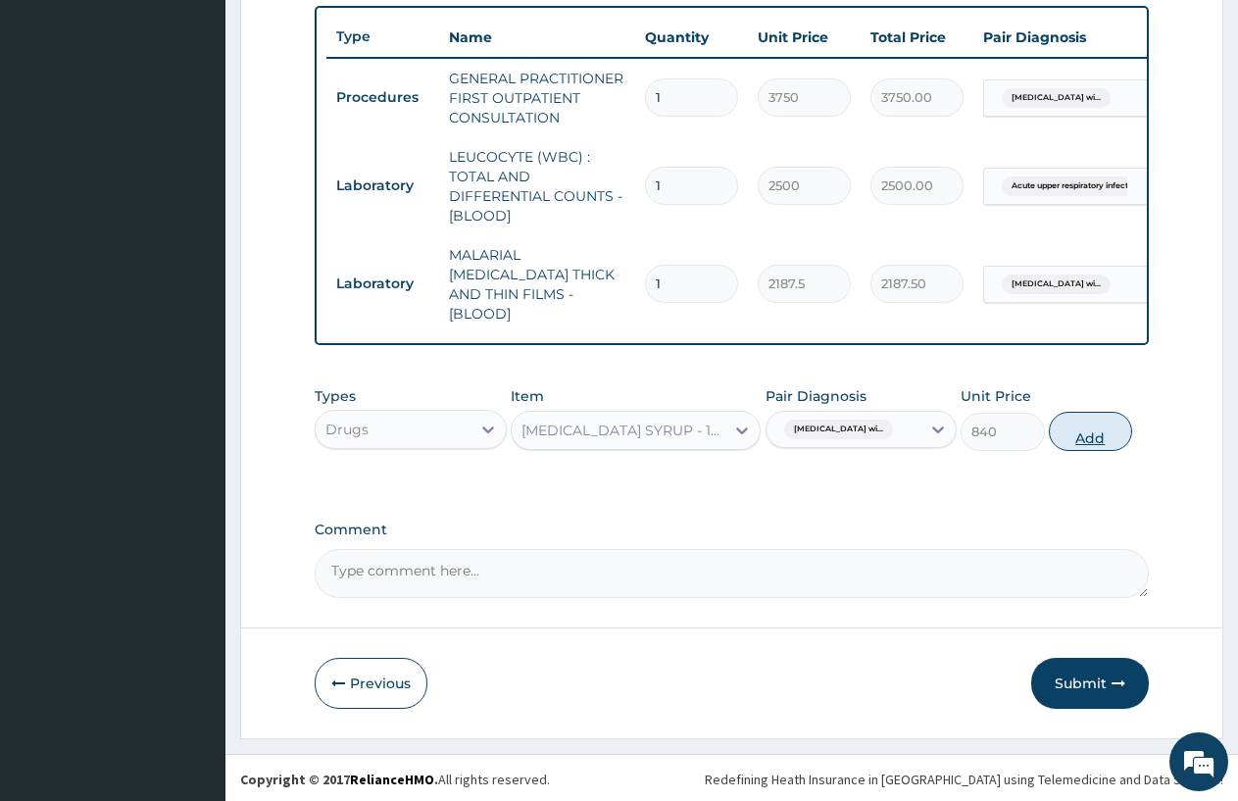
click at [1086, 436] on button "Add" at bounding box center [1090, 431] width 83 height 39
type input "0"
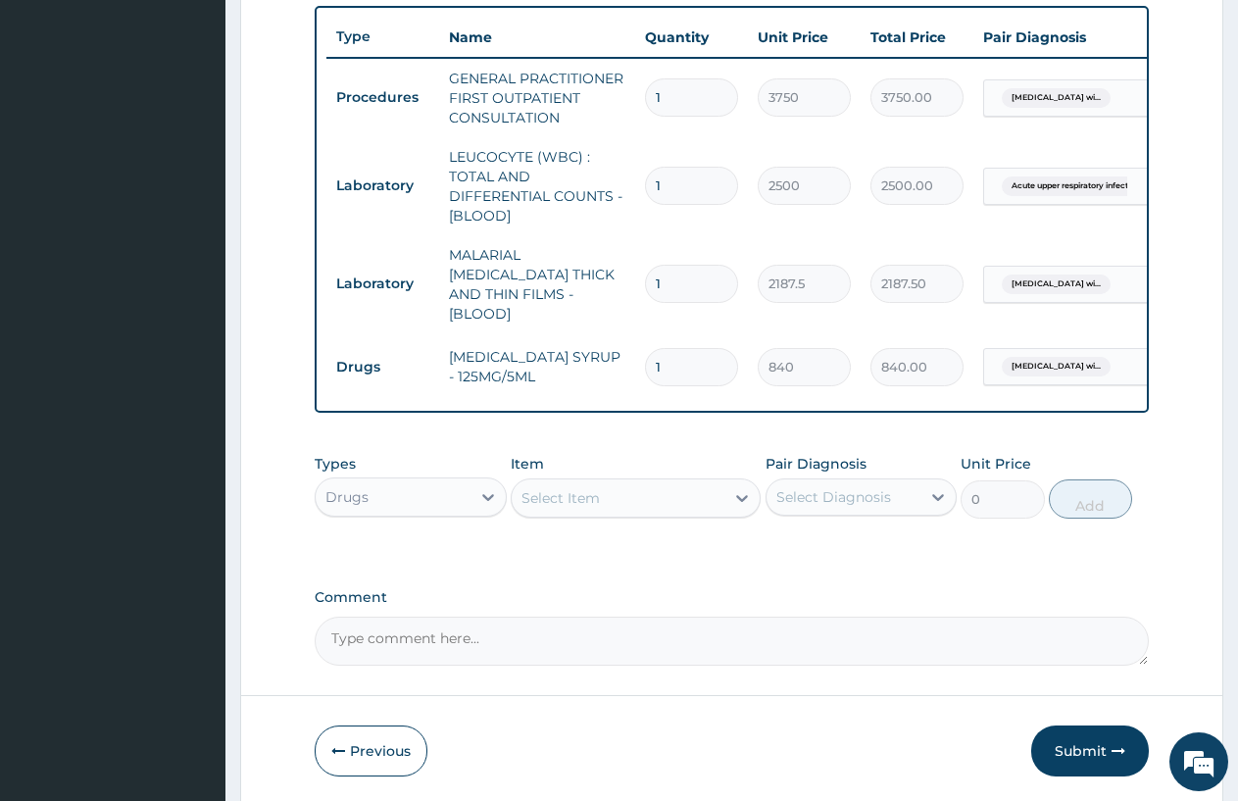
click at [676, 350] on input "1" at bounding box center [691, 367] width 93 height 38
type input "0.00"
type input "1"
type input "840.00"
type input "15"
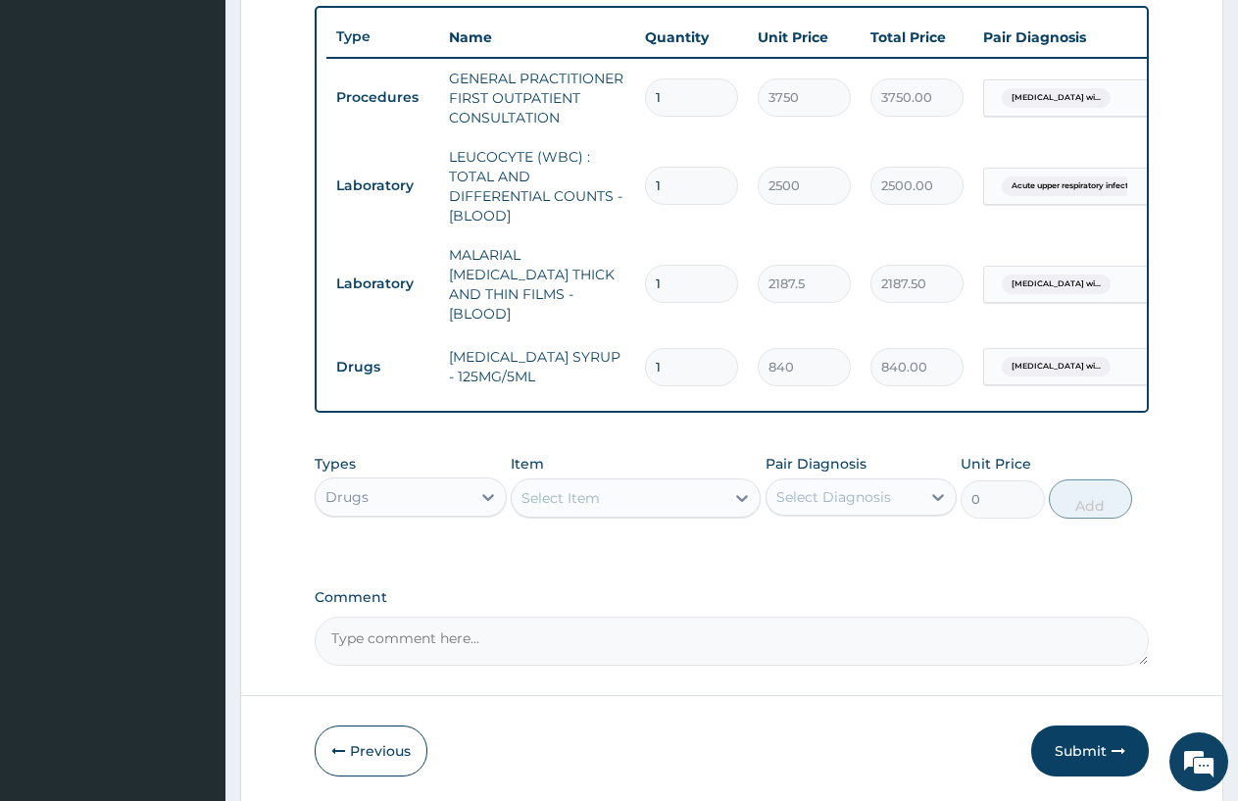
type input "12600.00"
type input "15"
click at [737, 492] on icon at bounding box center [742, 498] width 20 height 20
click at [717, 489] on div "Select Item" at bounding box center [618, 497] width 213 height 31
click at [740, 490] on icon at bounding box center [742, 498] width 20 height 20
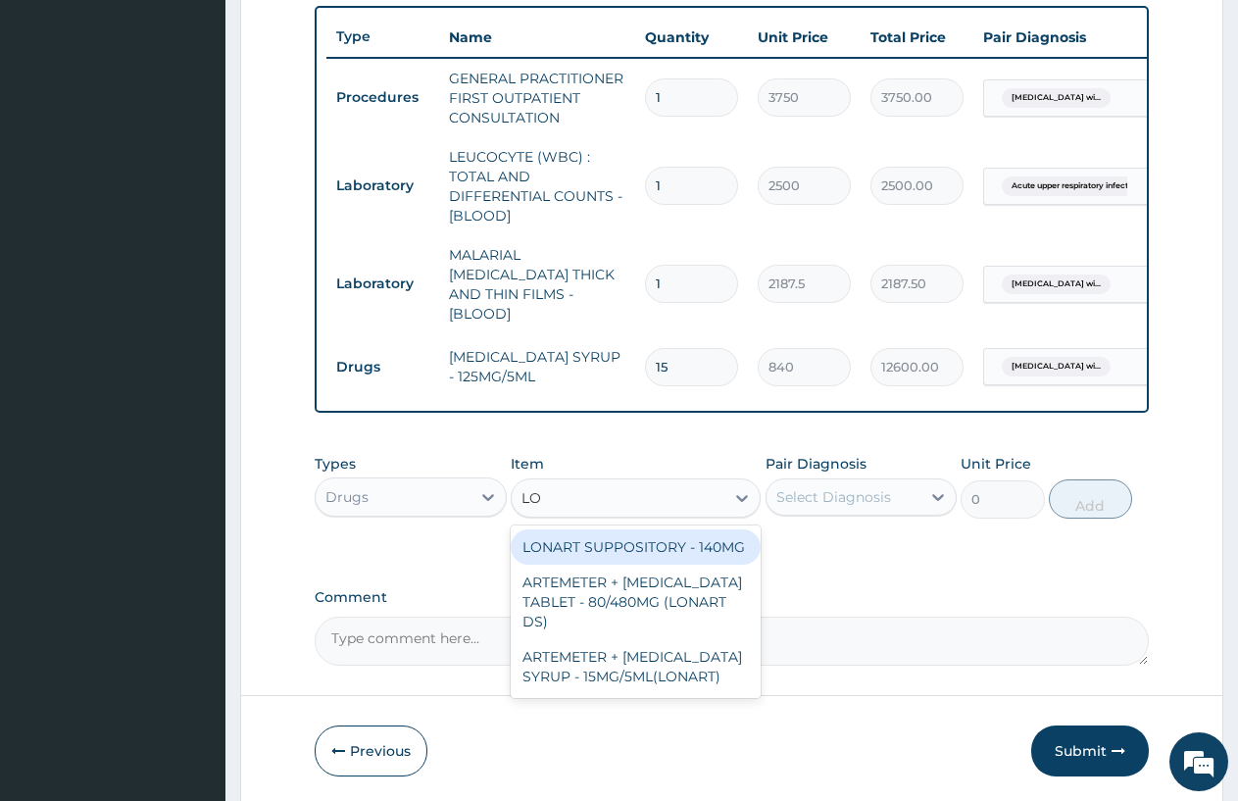
type input "L"
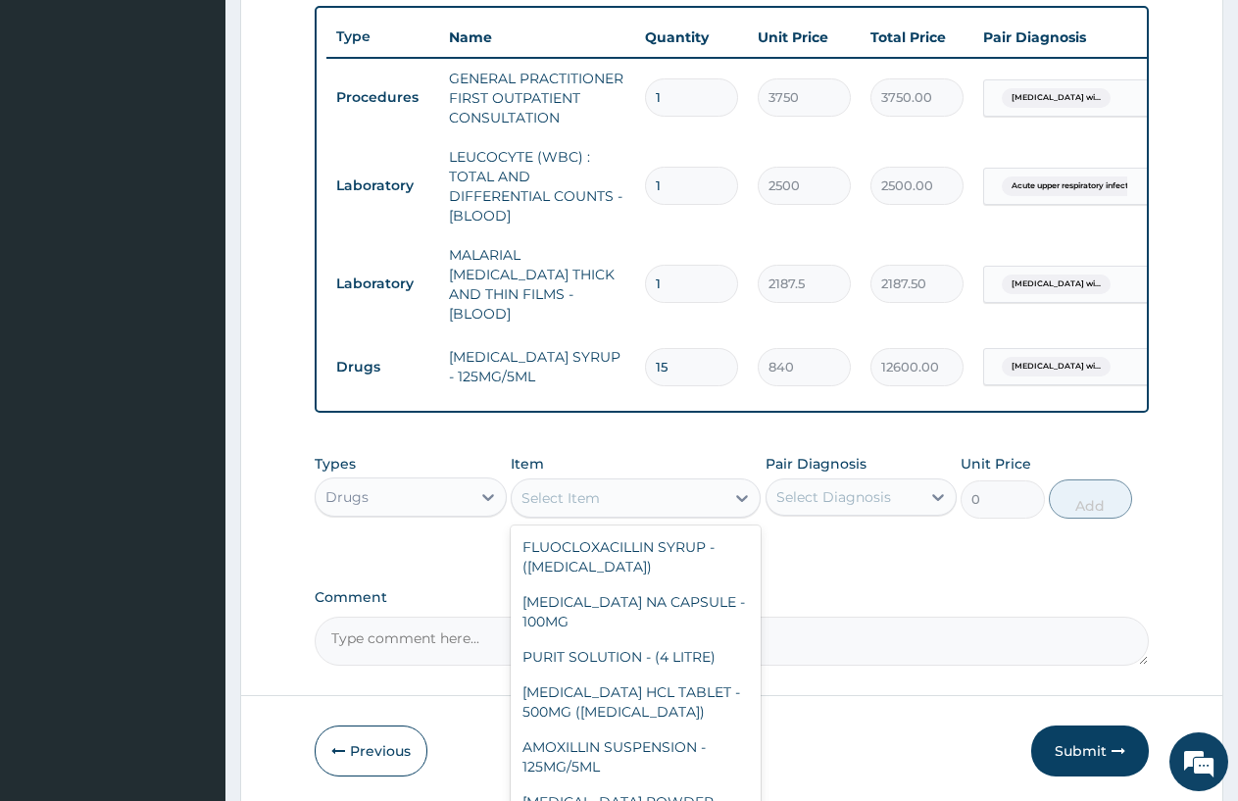
click at [590, 490] on div "Select Item" at bounding box center [561, 498] width 78 height 20
click at [601, 485] on div "Select Item" at bounding box center [618, 497] width 213 height 31
click at [594, 481] on div "Item option PARACETAMOL SYRUP - 125MG/5ML, selected. option LONART SUPPOSITORY …" at bounding box center [636, 486] width 250 height 65
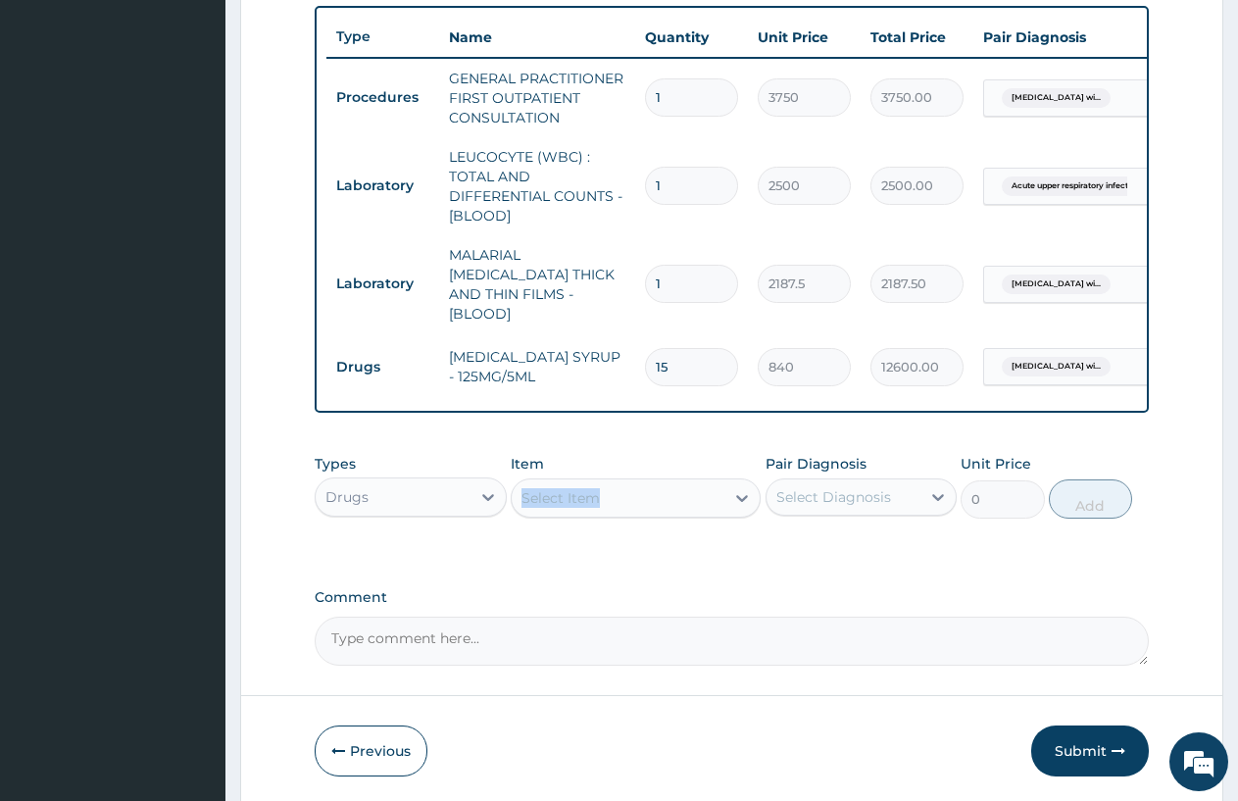
click at [648, 504] on div "Select Item" at bounding box center [618, 497] width 213 height 31
click at [744, 489] on icon at bounding box center [742, 498] width 20 height 20
click at [630, 483] on div "Select Item" at bounding box center [618, 497] width 213 height 31
click at [742, 488] on icon at bounding box center [742, 498] width 20 height 20
click at [560, 490] on div "Select Item" at bounding box center [561, 498] width 78 height 20
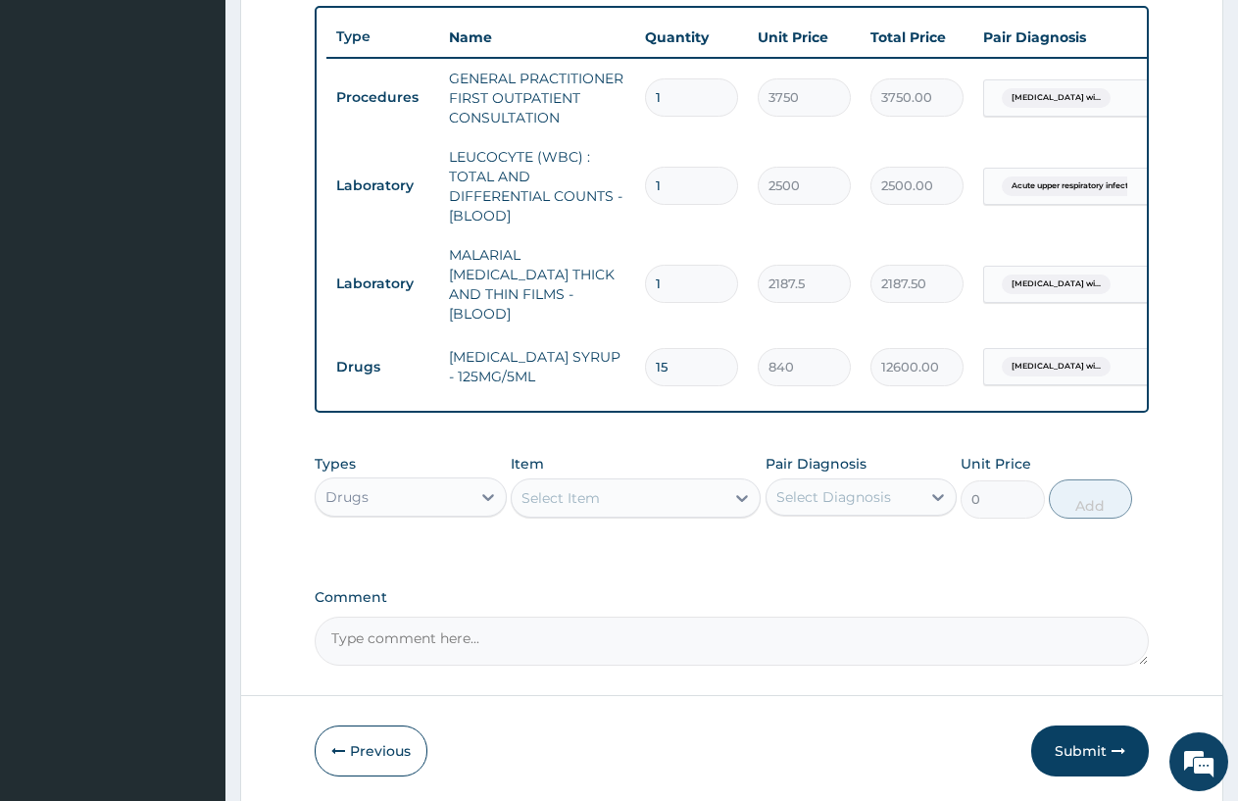
click at [560, 490] on div "Select Item" at bounding box center [561, 498] width 78 height 20
click at [556, 489] on div "Select Item" at bounding box center [561, 498] width 78 height 20
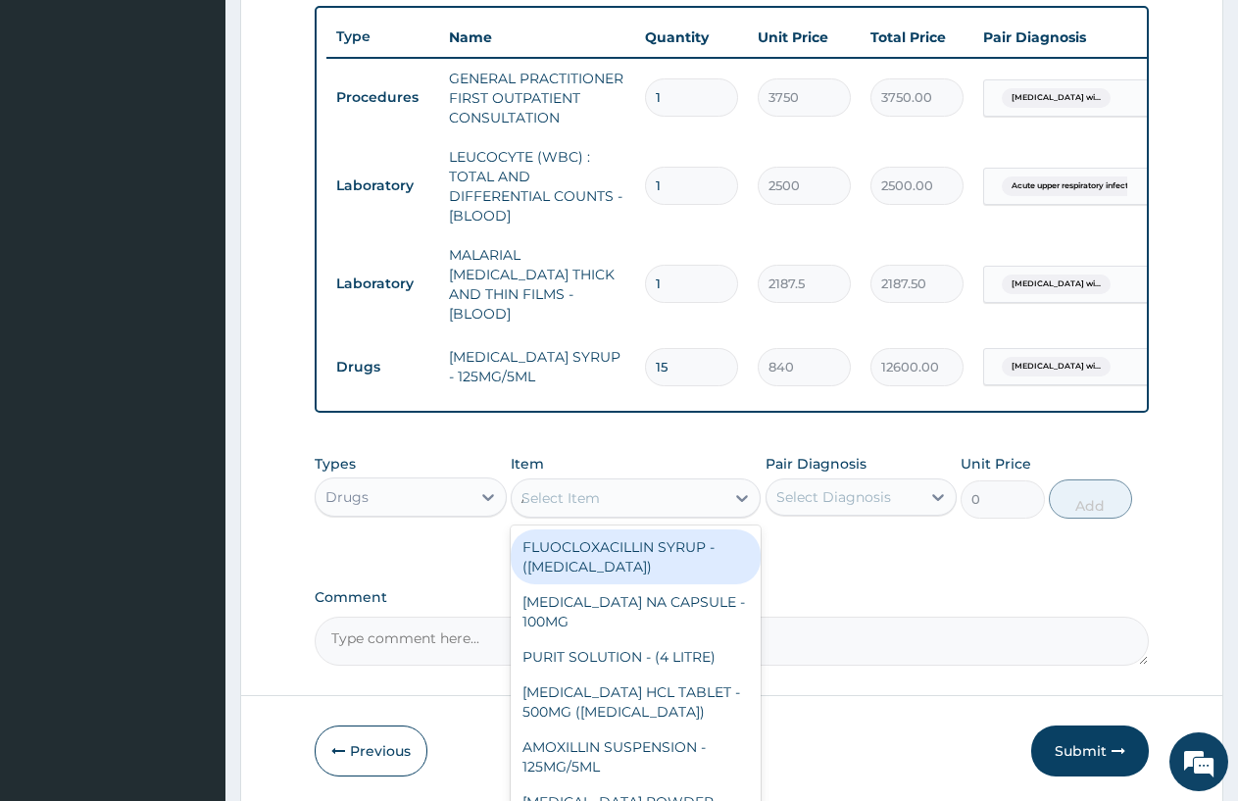
type input "ACT"
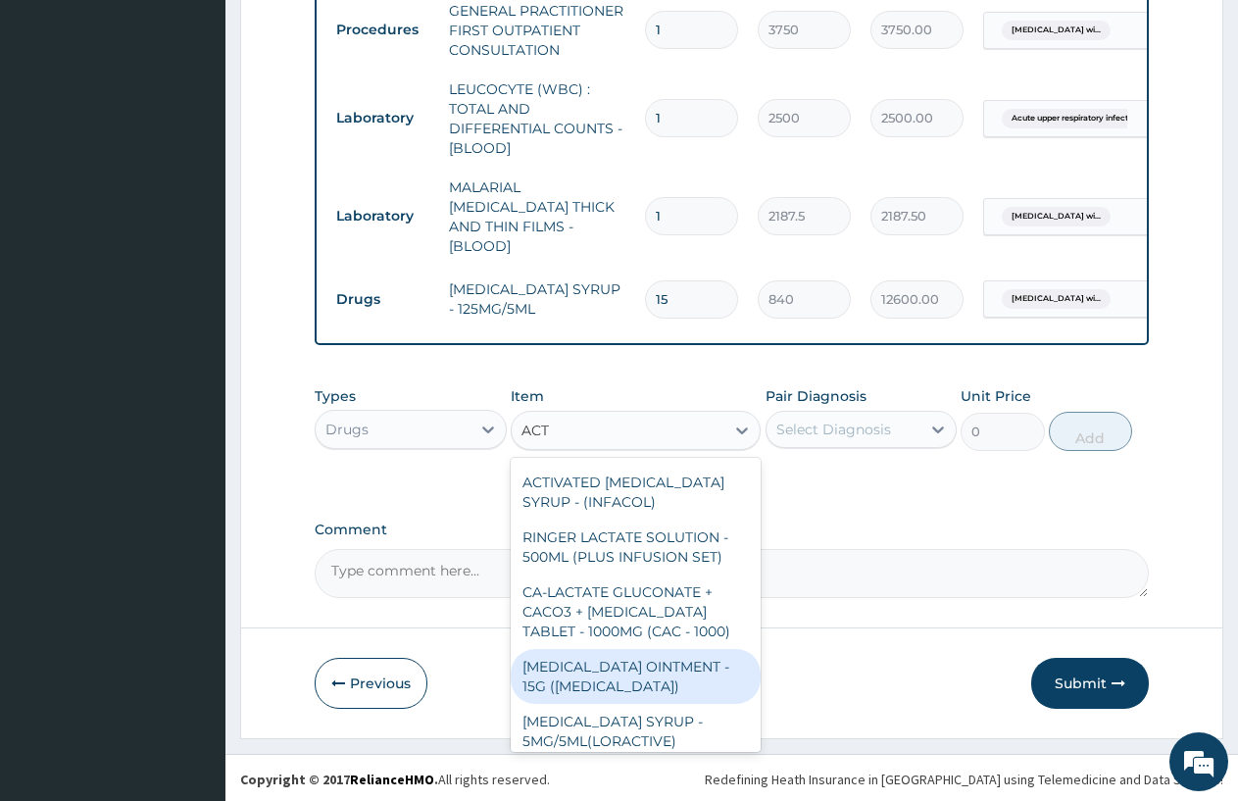
scroll to position [0, 0]
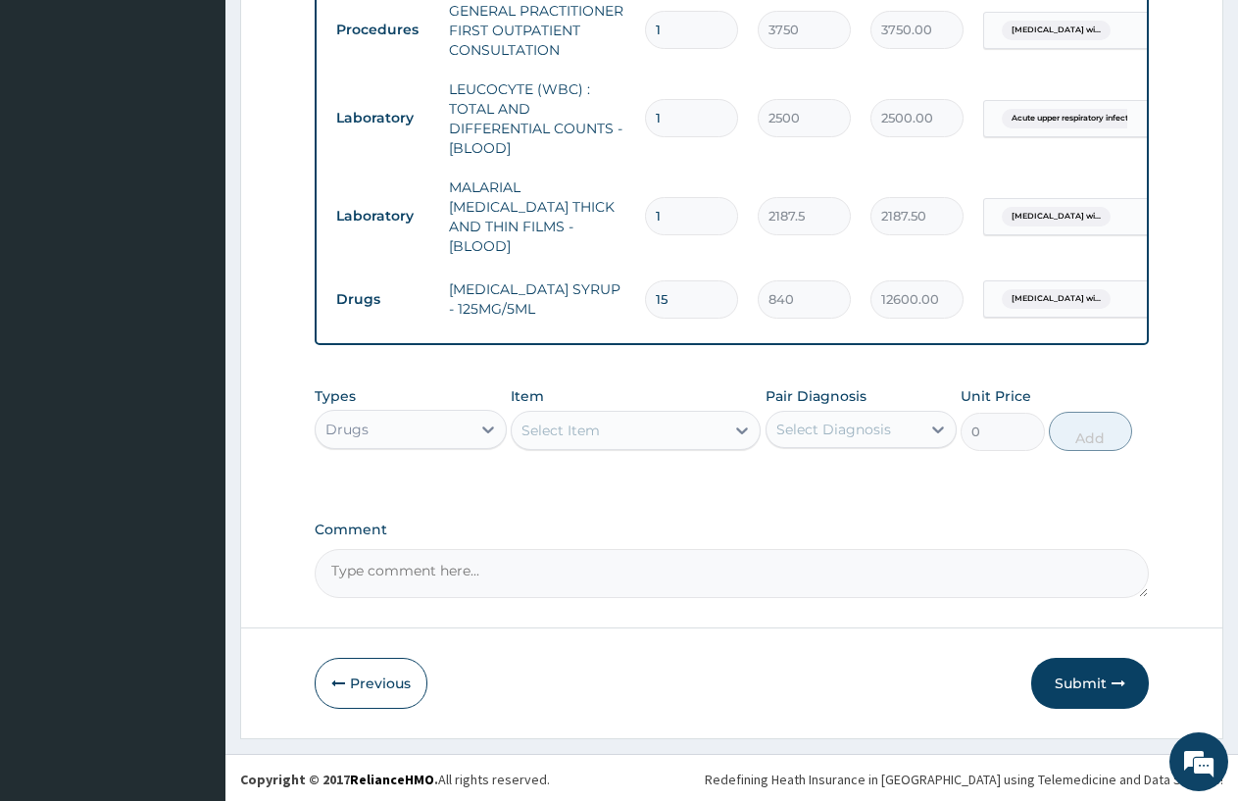
click at [574, 415] on div "Select Item" at bounding box center [618, 430] width 213 height 31
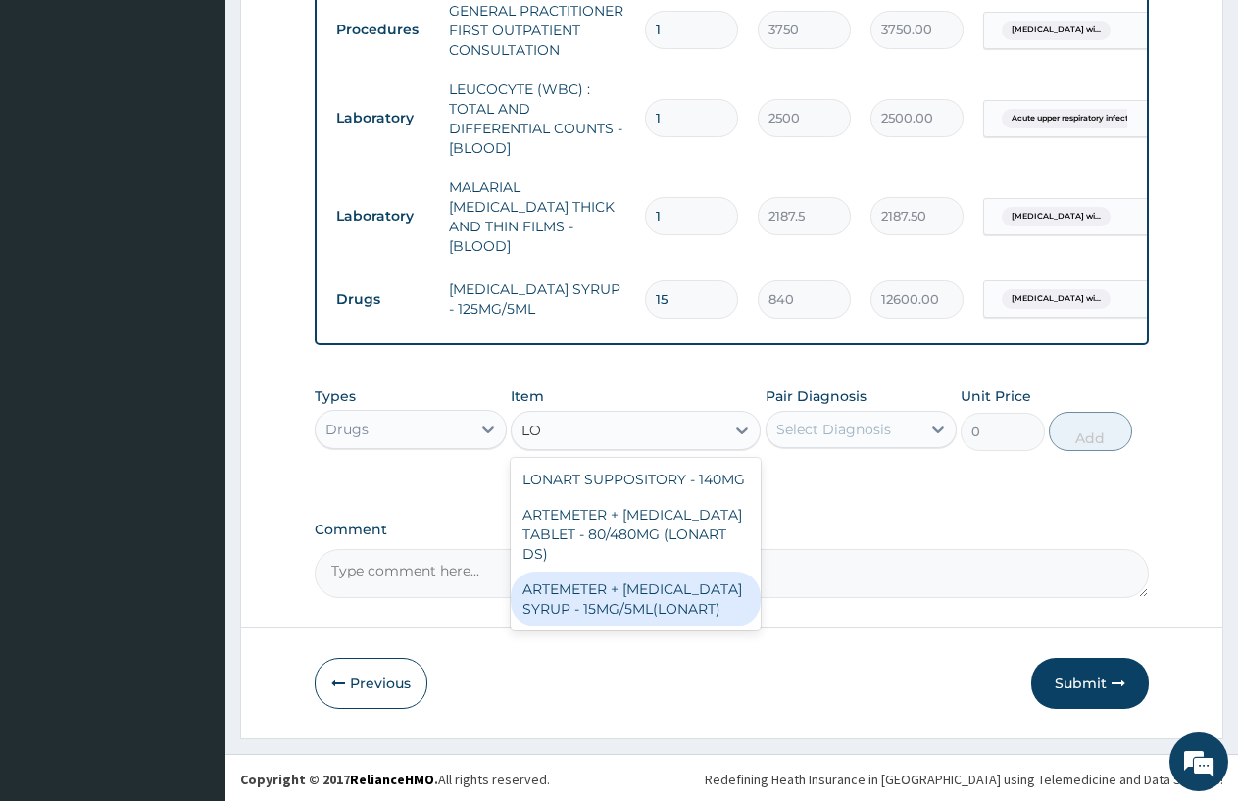
type input "L"
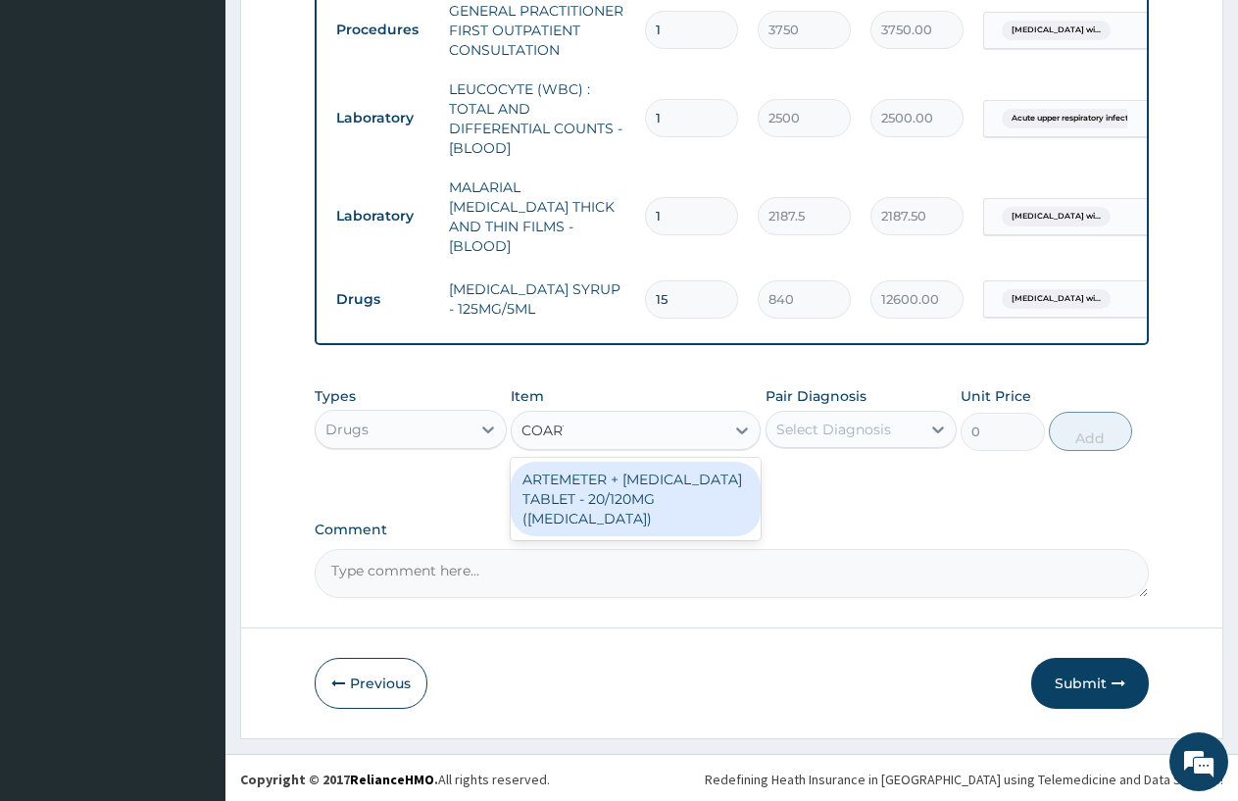
type input "COARTEM"
click at [632, 484] on div "ARTEMETER + [MEDICAL_DATA] TABLET - 20/120MG ([MEDICAL_DATA])" at bounding box center [636, 499] width 250 height 75
type input "210"
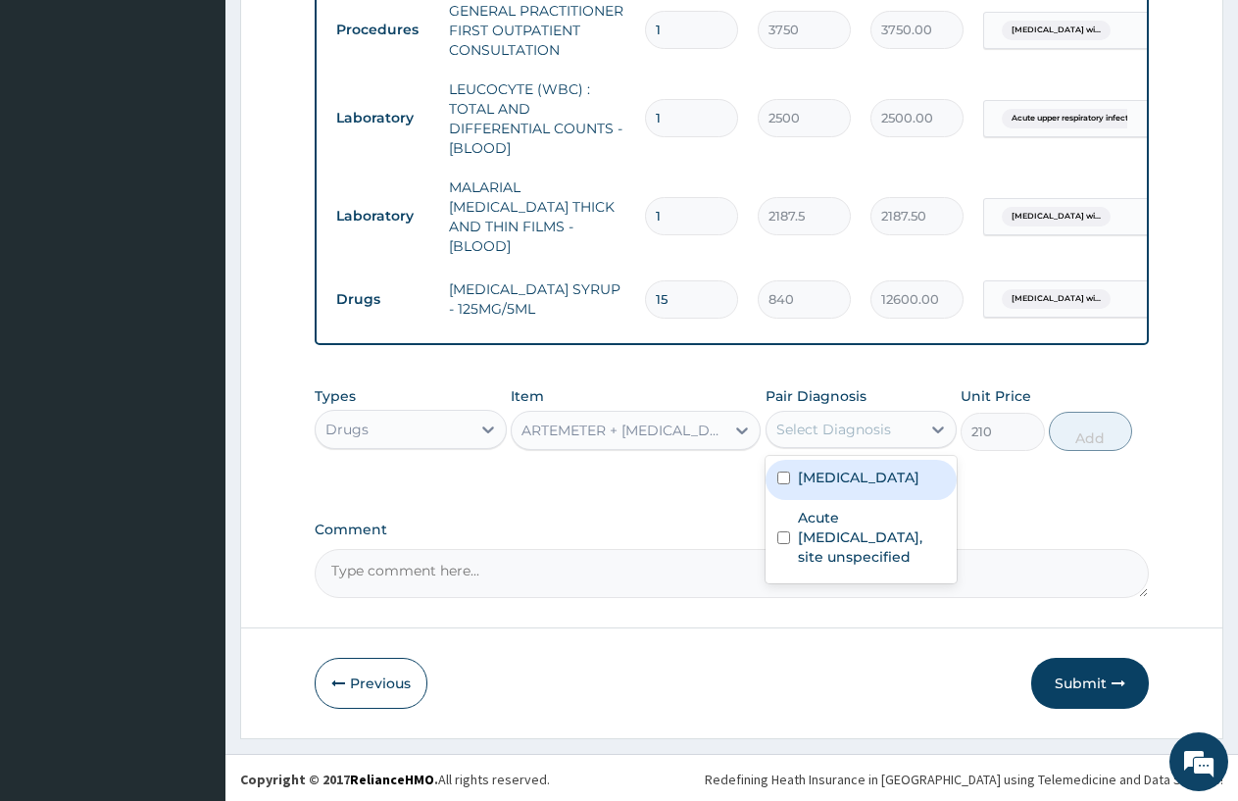
click at [892, 423] on div "Select Diagnosis" at bounding box center [844, 429] width 155 height 31
click at [859, 487] on label "[MEDICAL_DATA]" at bounding box center [859, 478] width 122 height 20
checkbox input "true"
click at [1092, 427] on button "Add" at bounding box center [1090, 431] width 83 height 39
type input "0"
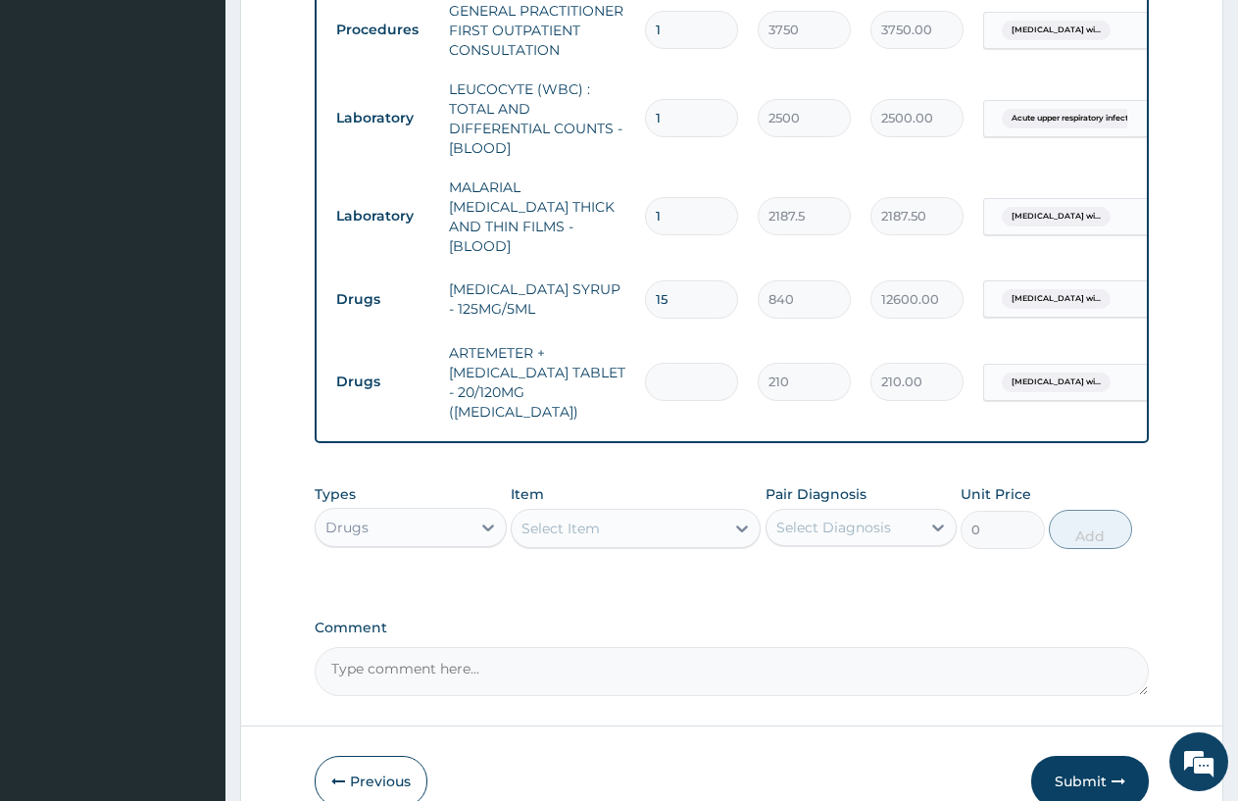
type input "0.00"
type input "6"
type input "1260.00"
type input "6"
click at [734, 519] on icon at bounding box center [742, 529] width 20 height 20
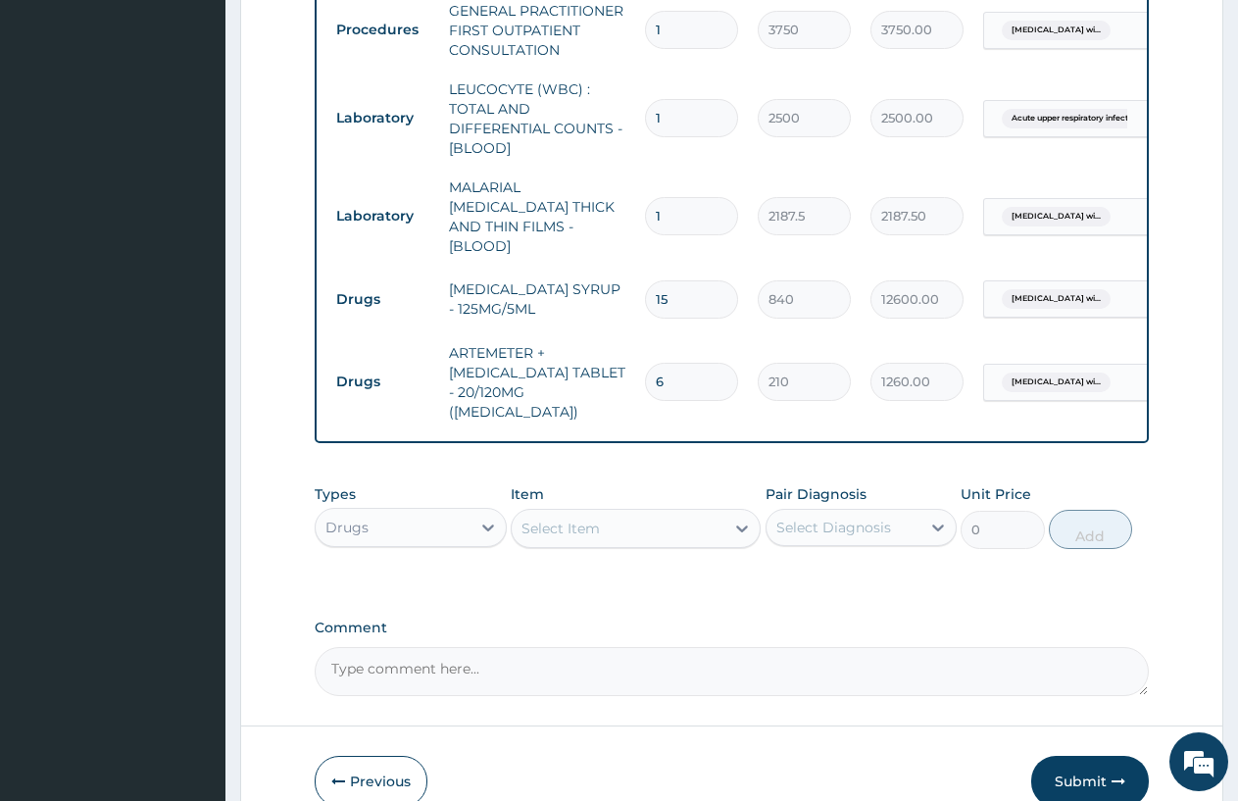
click at [737, 519] on icon at bounding box center [742, 529] width 20 height 20
click at [700, 513] on div "Select Item" at bounding box center [618, 528] width 213 height 31
click at [737, 519] on icon at bounding box center [742, 529] width 20 height 20
click at [642, 513] on div "Select Item" at bounding box center [618, 528] width 213 height 31
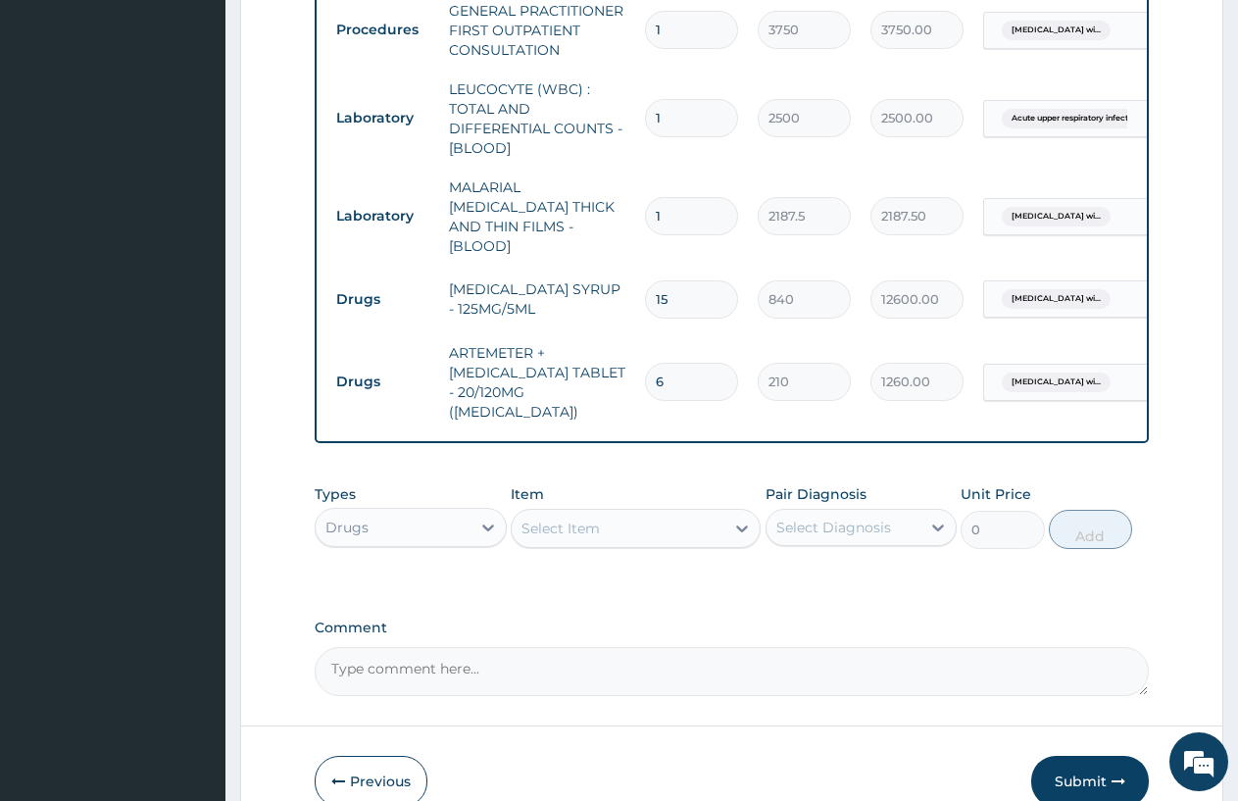
click at [638, 513] on div "Select Item" at bounding box center [618, 528] width 213 height 31
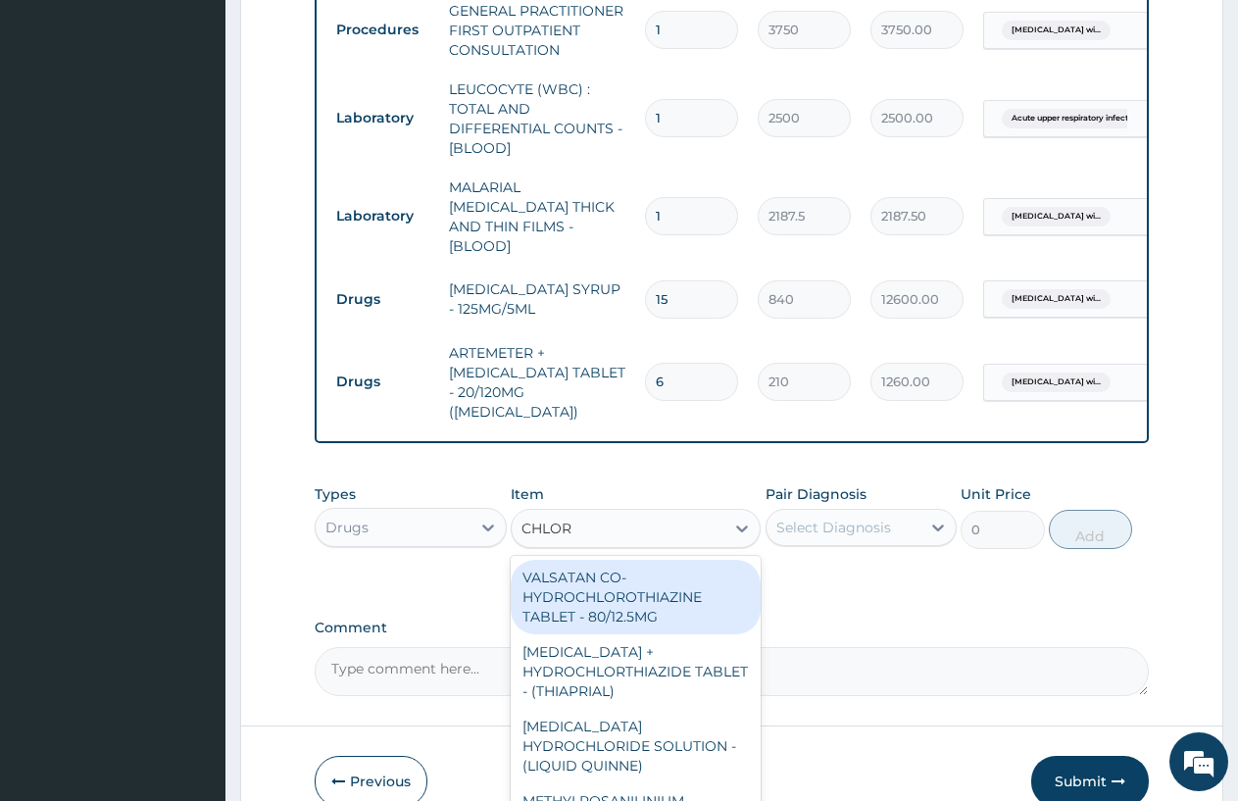
type input "CHLORO"
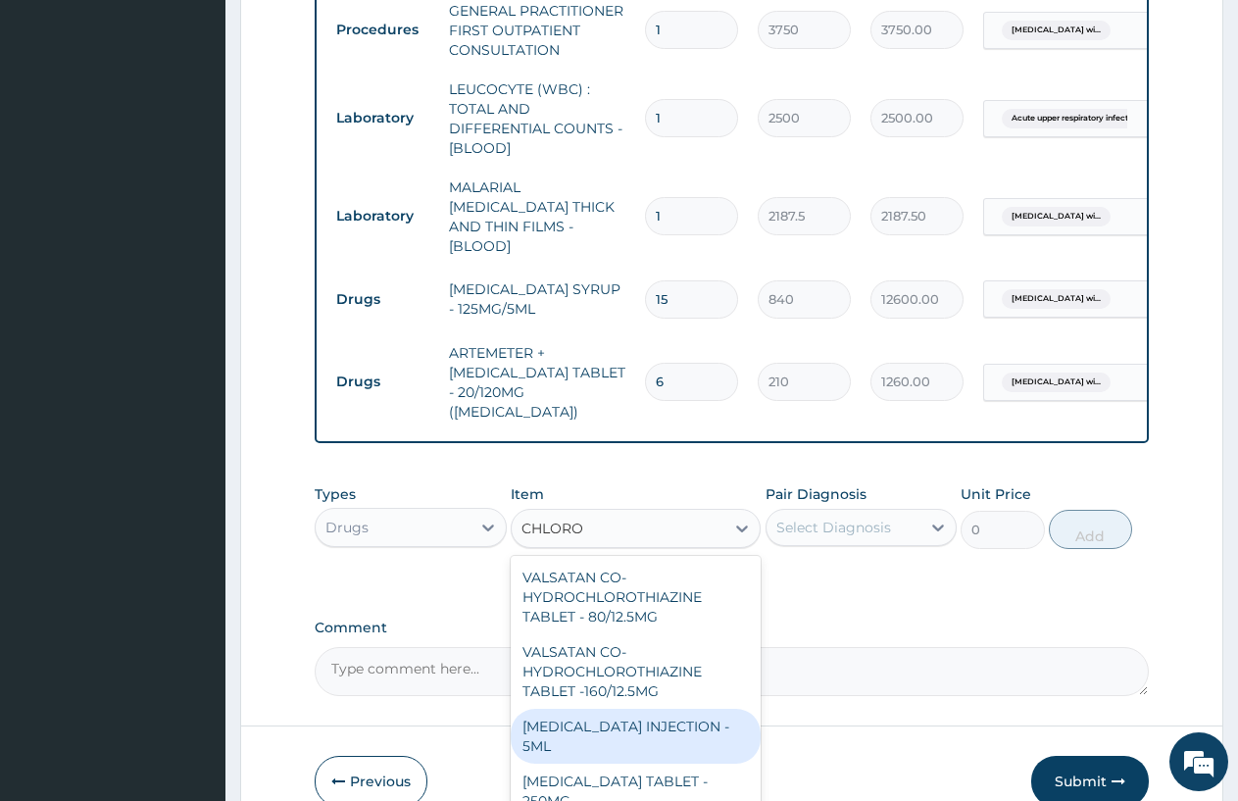
click at [673, 716] on div "CHLOROQUINE PHOSPHATE INJECTION - 5ML" at bounding box center [636, 736] width 250 height 55
type input "168"
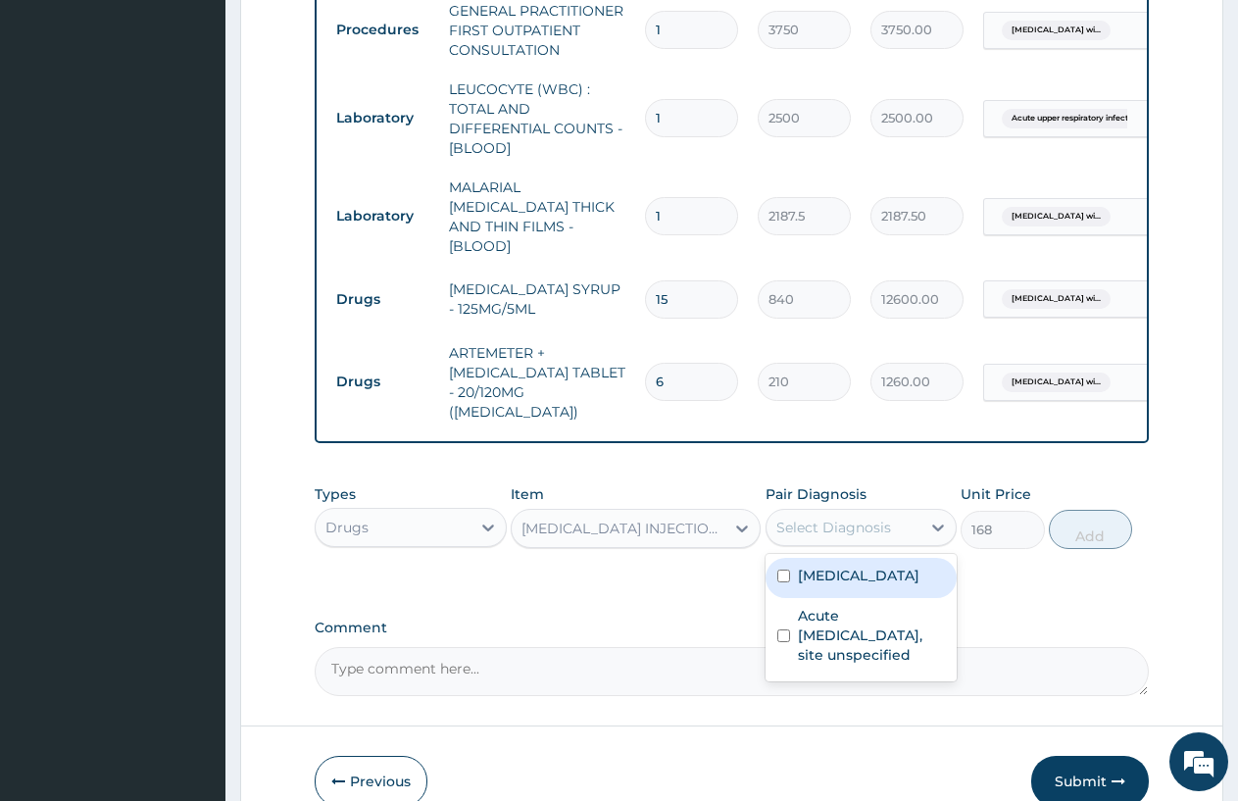
click at [897, 512] on div "Select Diagnosis" at bounding box center [844, 527] width 155 height 31
click at [852, 566] on label "Plasmodium malariae malaria without complication" at bounding box center [859, 576] width 122 height 20
checkbox input "true"
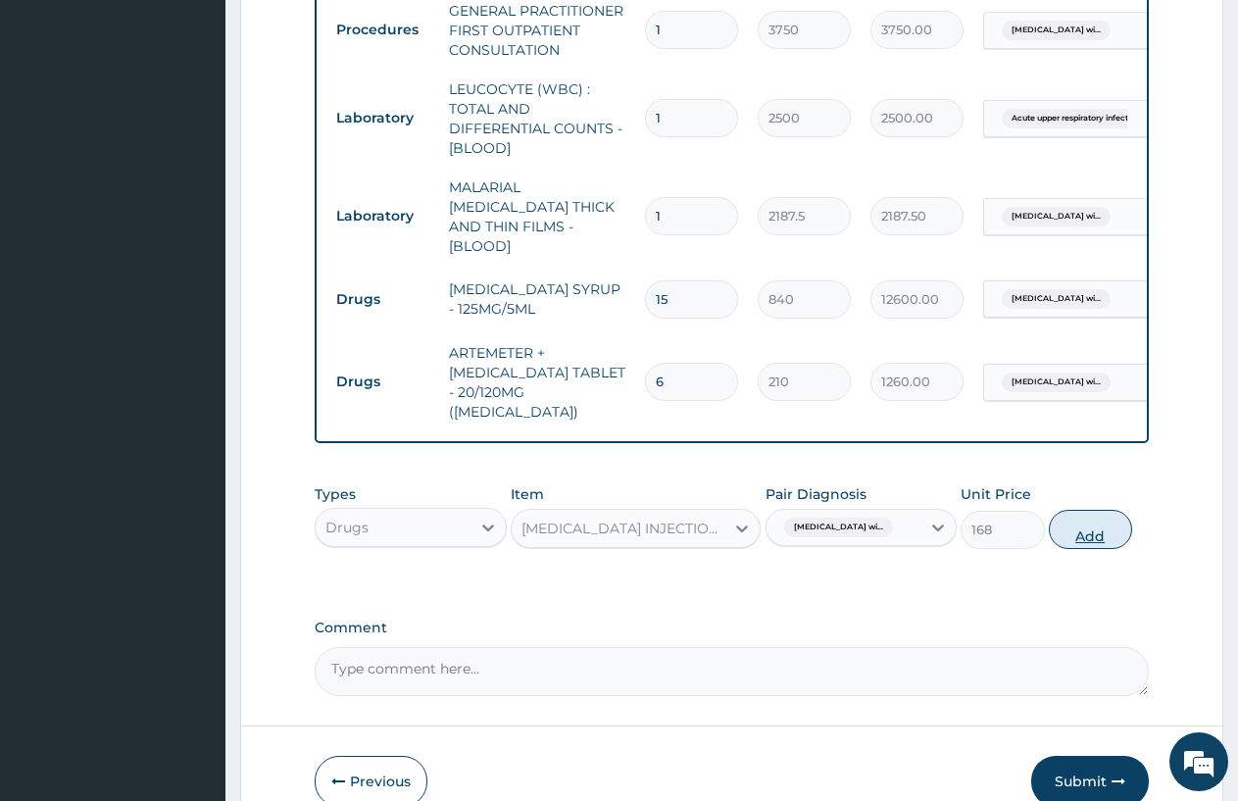
click at [1110, 510] on button "Add" at bounding box center [1090, 529] width 83 height 39
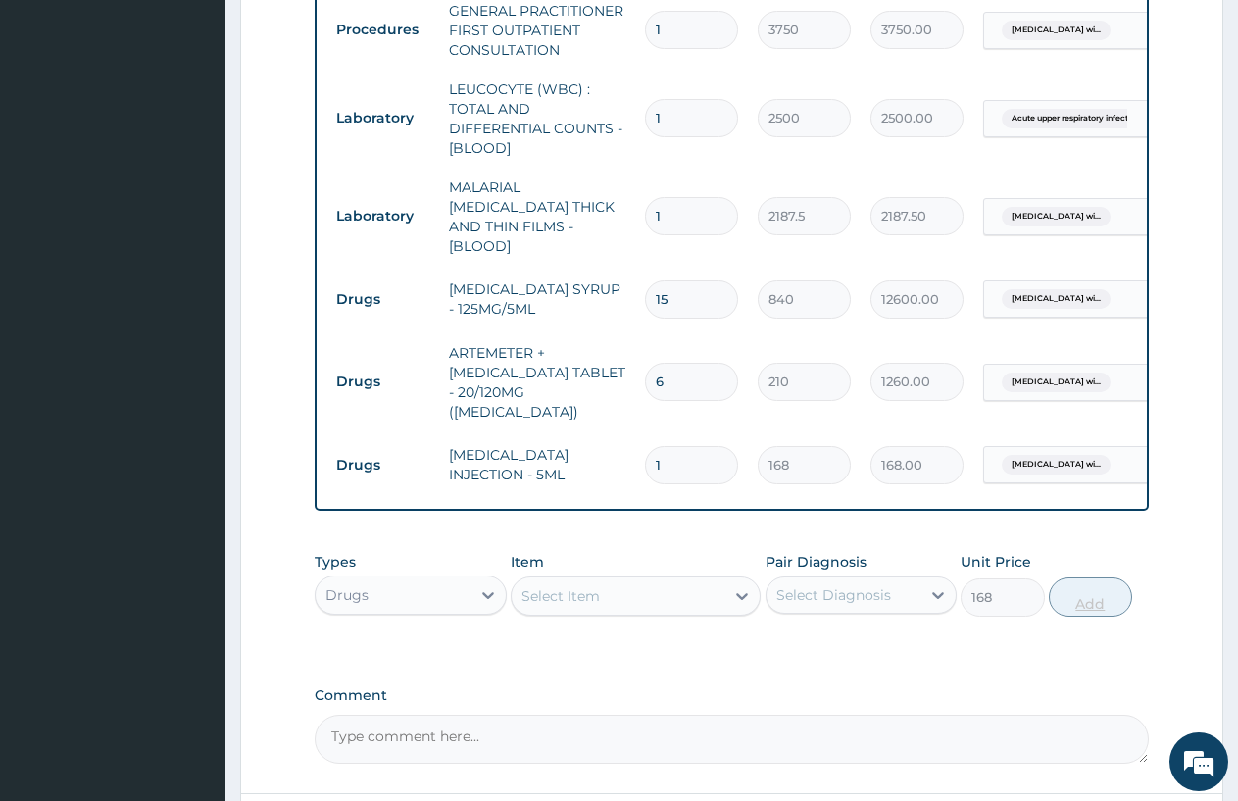
type input "0"
click at [743, 586] on icon at bounding box center [742, 596] width 20 height 20
click at [740, 586] on icon at bounding box center [742, 596] width 20 height 20
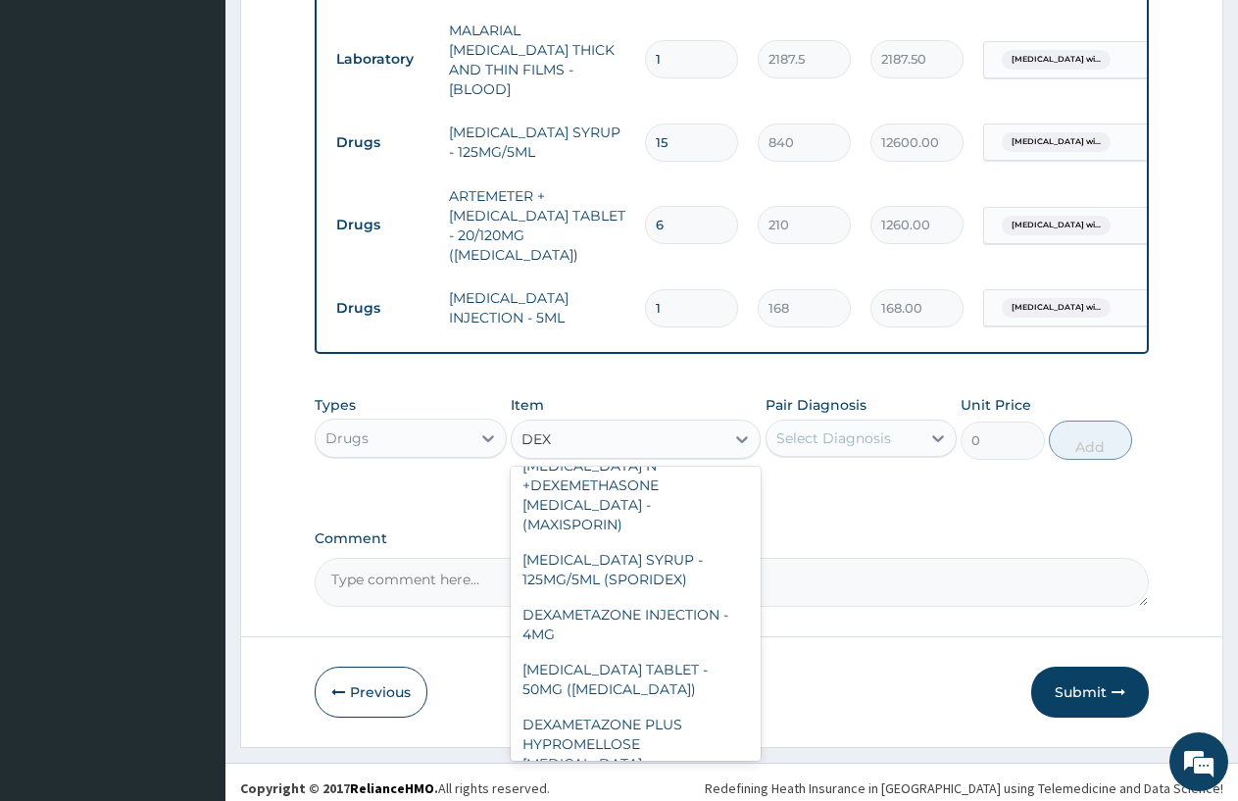
scroll to position [588, 0]
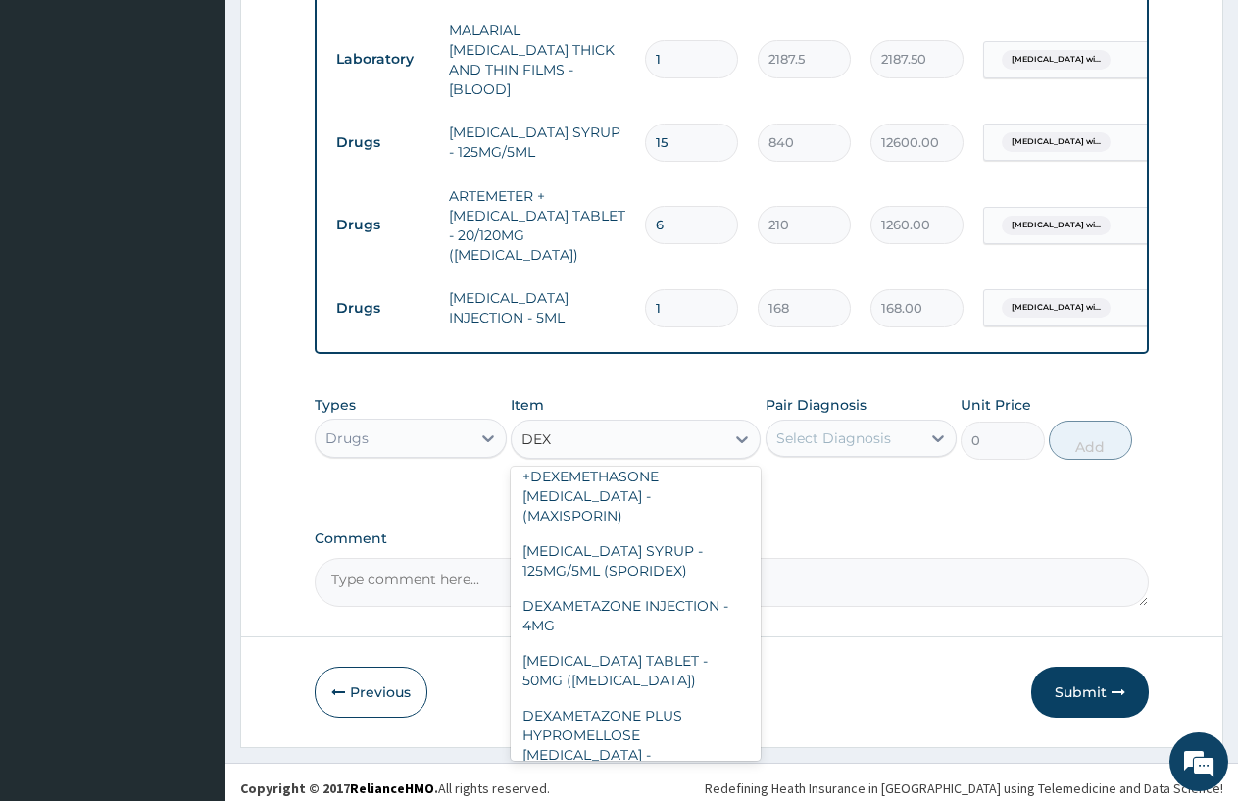
type input "DEXA"
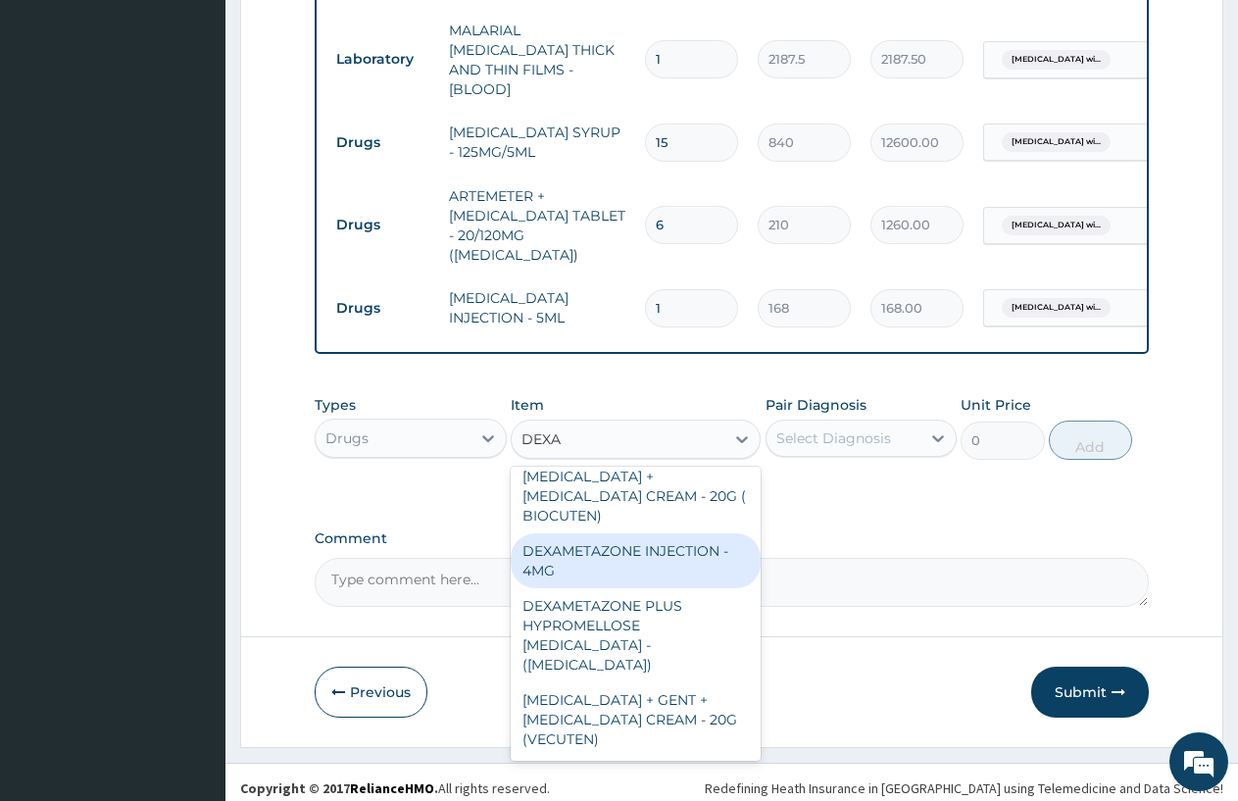
scroll to position [47, 0]
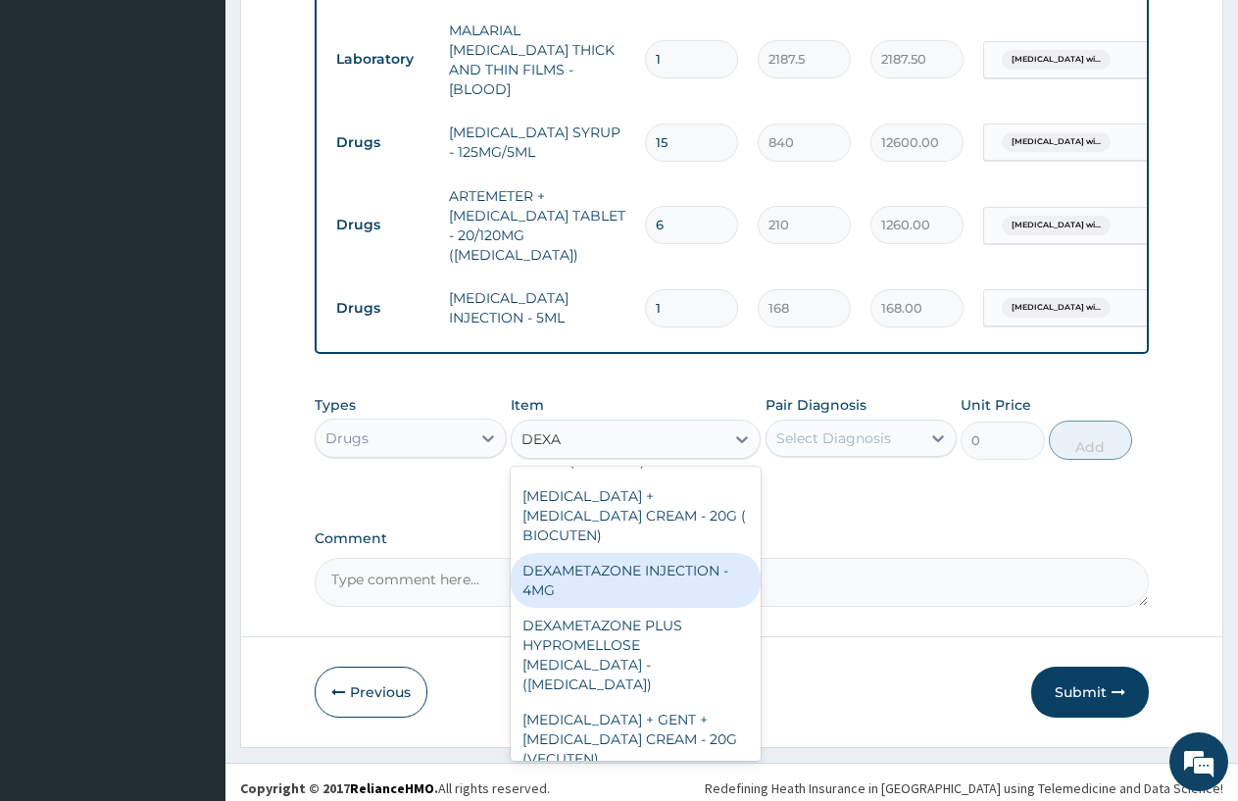
click at [645, 557] on div "DEXAMETAZONE INJECTION - 4MG" at bounding box center [636, 580] width 250 height 55
type input "280"
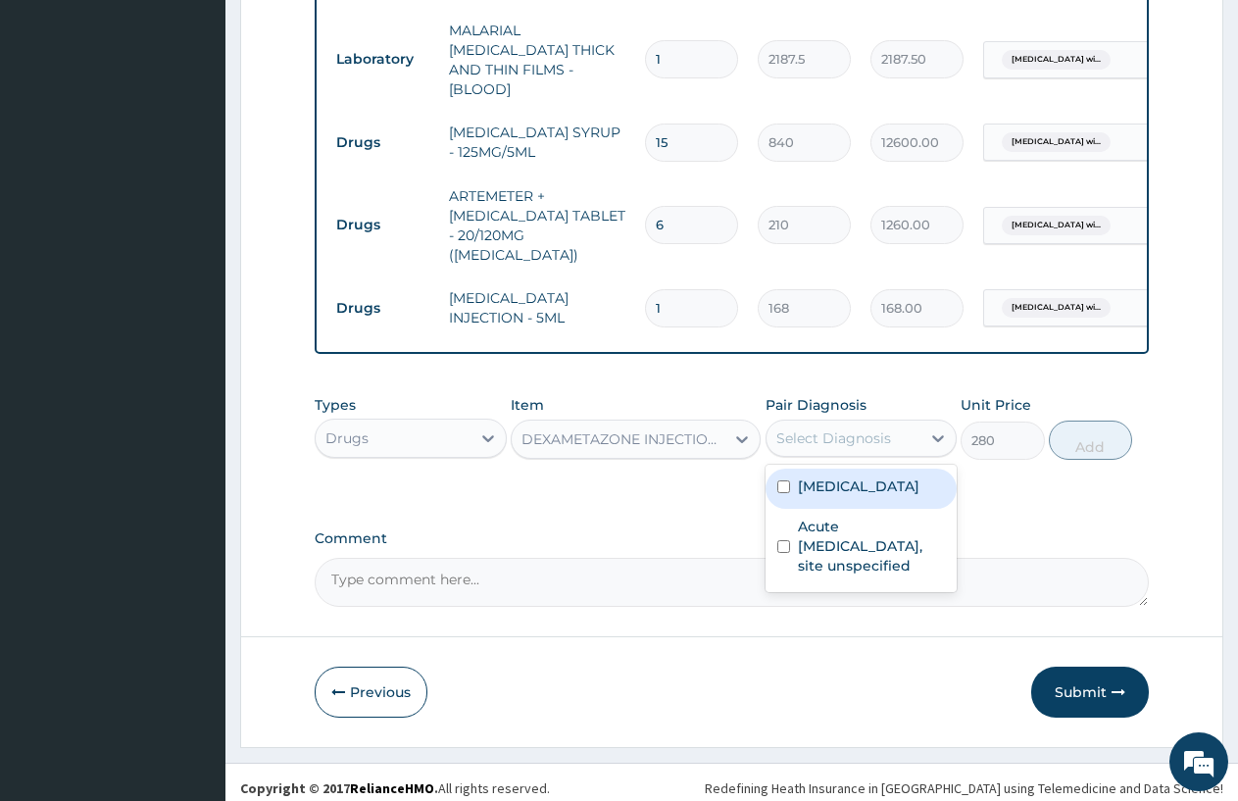
click at [920, 423] on div "Select Diagnosis" at bounding box center [844, 438] width 155 height 31
click at [882, 496] on label "Plasmodium malariae malaria without complication" at bounding box center [859, 487] width 122 height 20
checkbox input "true"
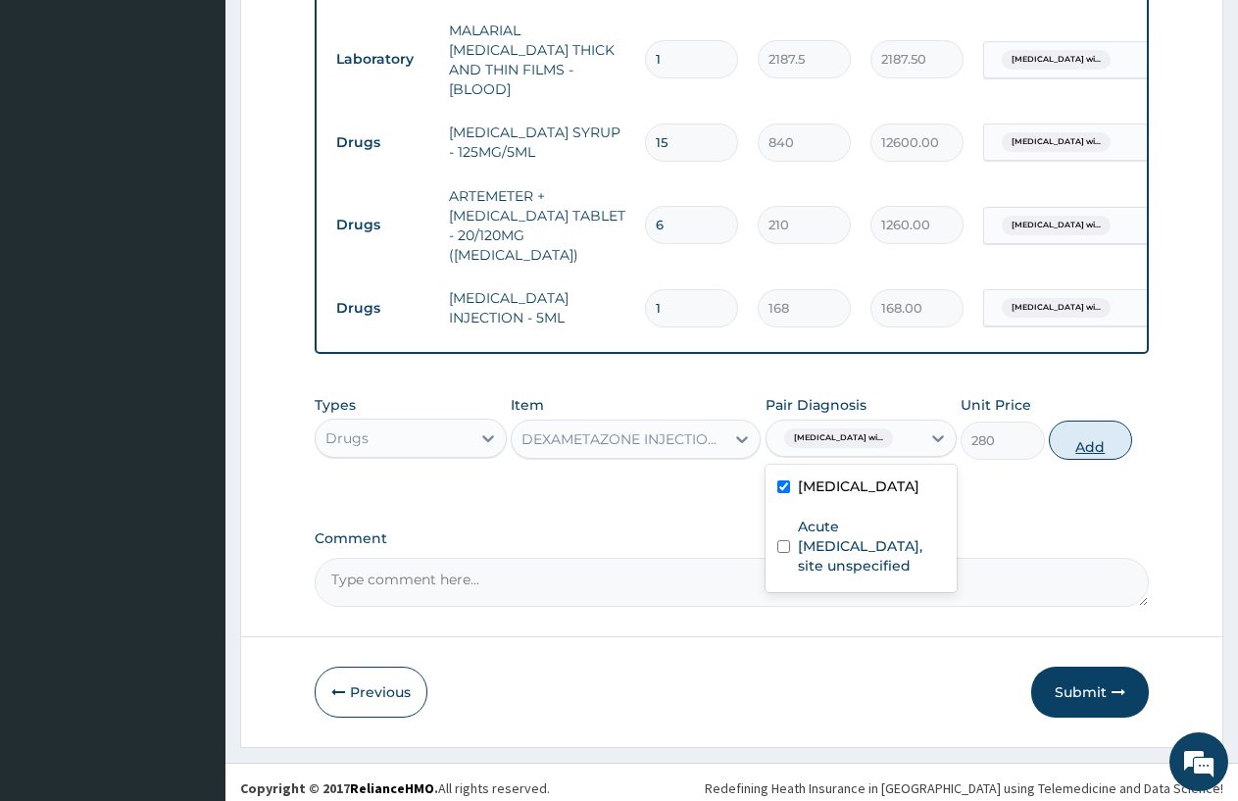
click at [1081, 430] on button "Add" at bounding box center [1090, 440] width 83 height 39
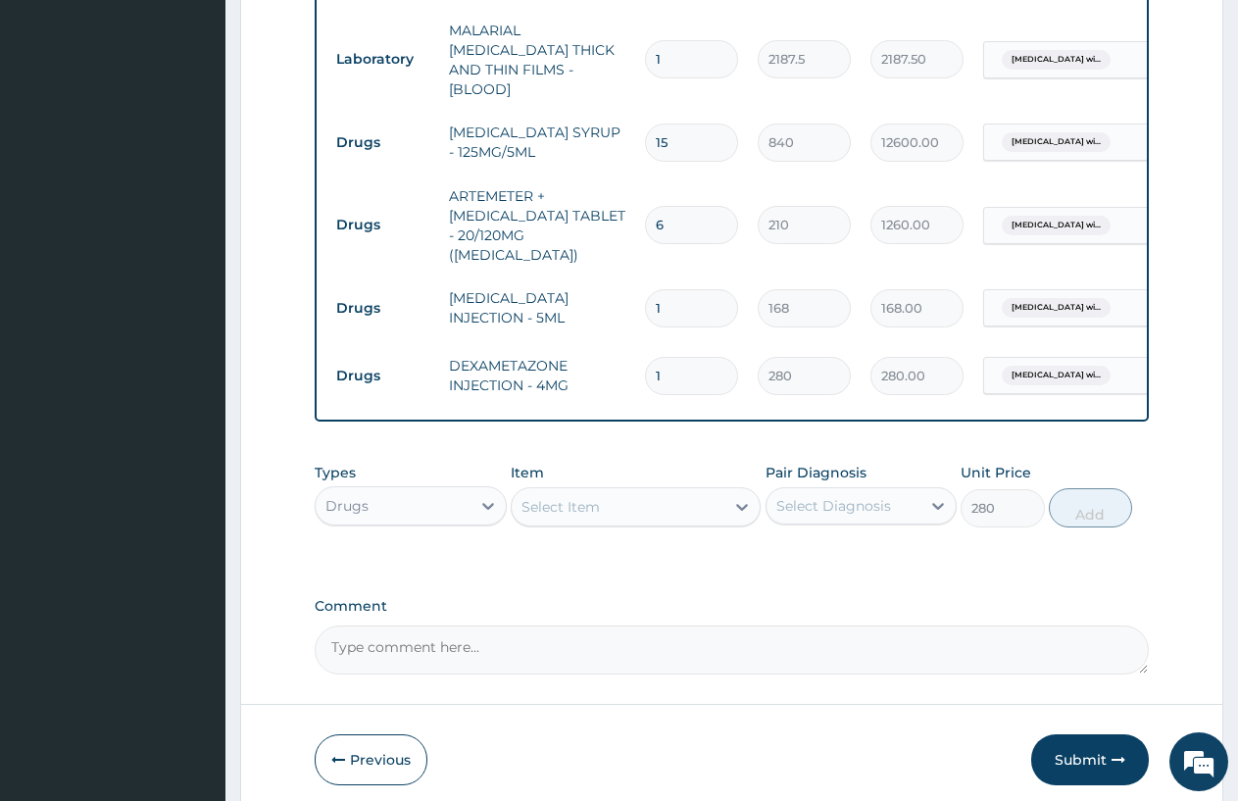
type input "0"
type input "0.00"
type input "3"
type input "840.00"
type input "3"
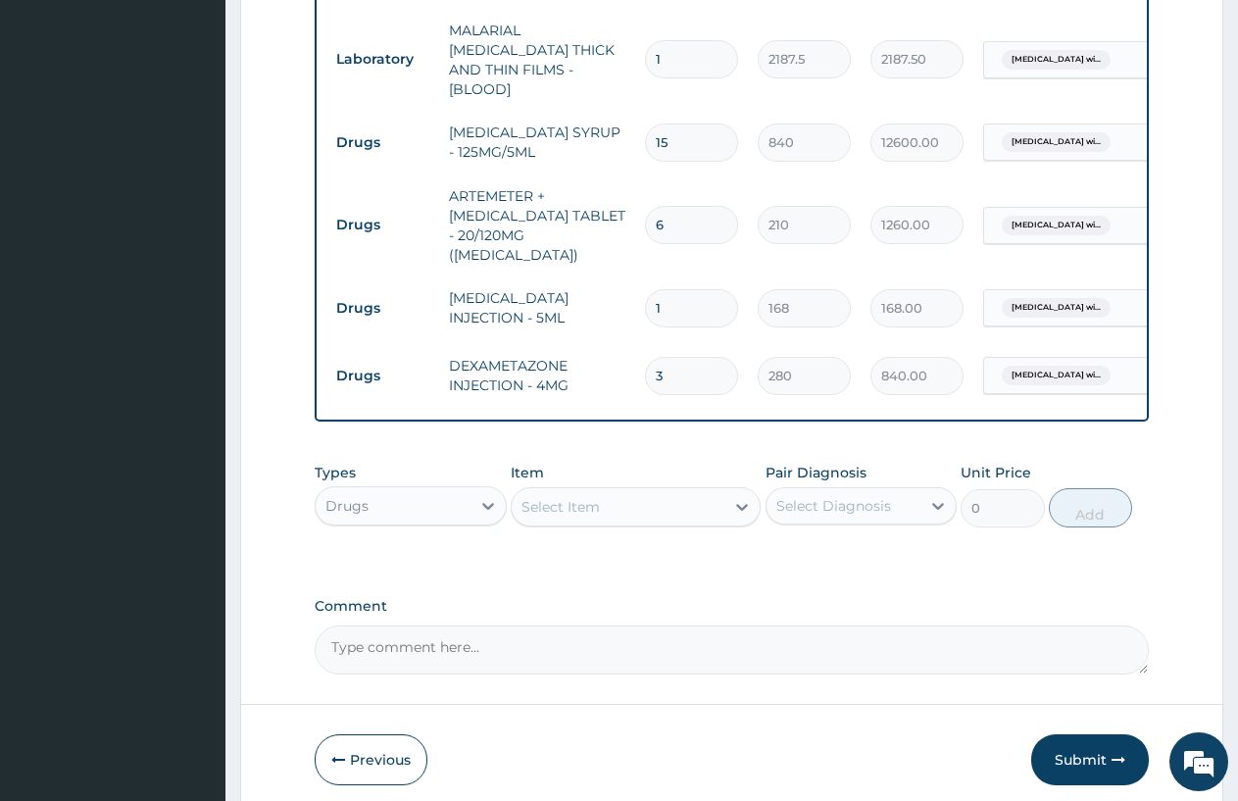
click at [677, 289] on input "1" at bounding box center [691, 308] width 93 height 38
type input "0.00"
type input "3"
type input "504.00"
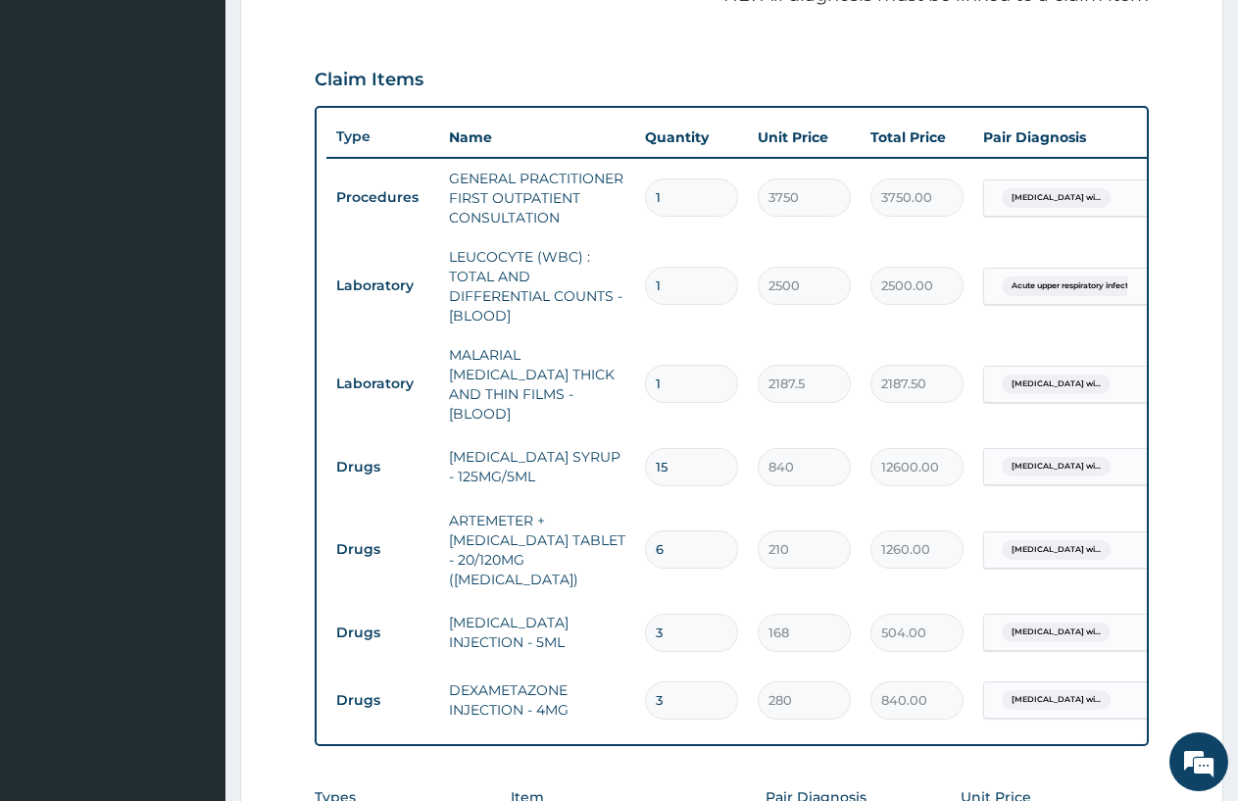
scroll to position [722, 0]
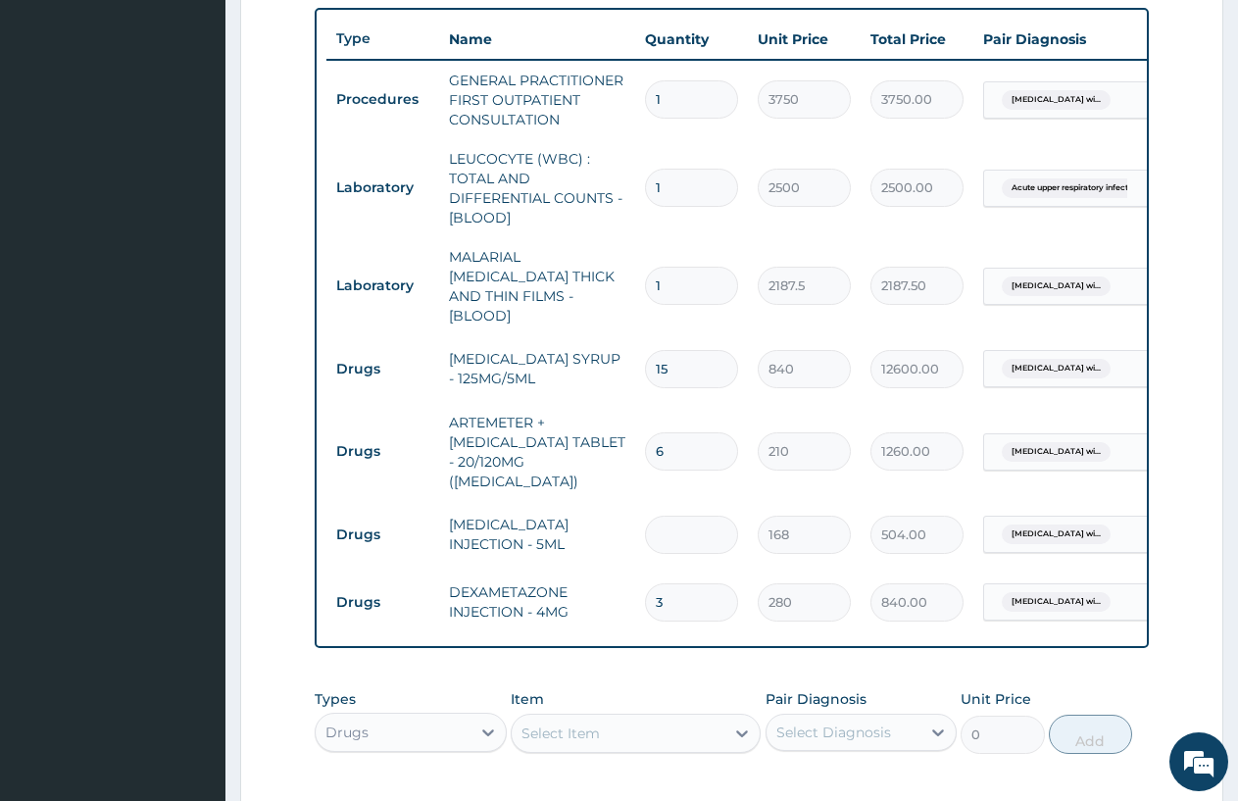
type input "0.00"
type input "1"
type input "168.00"
click at [666, 583] on input "3" at bounding box center [691, 602] width 93 height 38
type input "0.00"
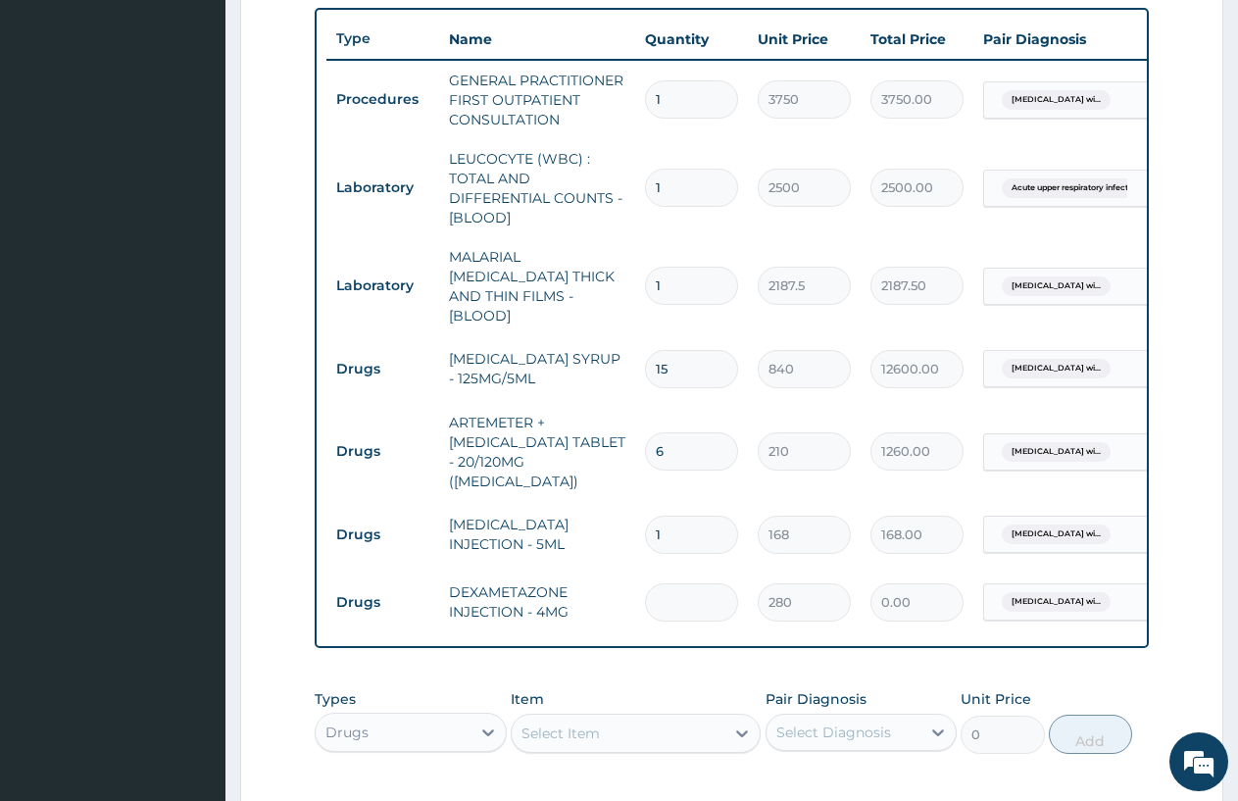
type input "1"
type input "280.00"
type input "0"
type input "0.00"
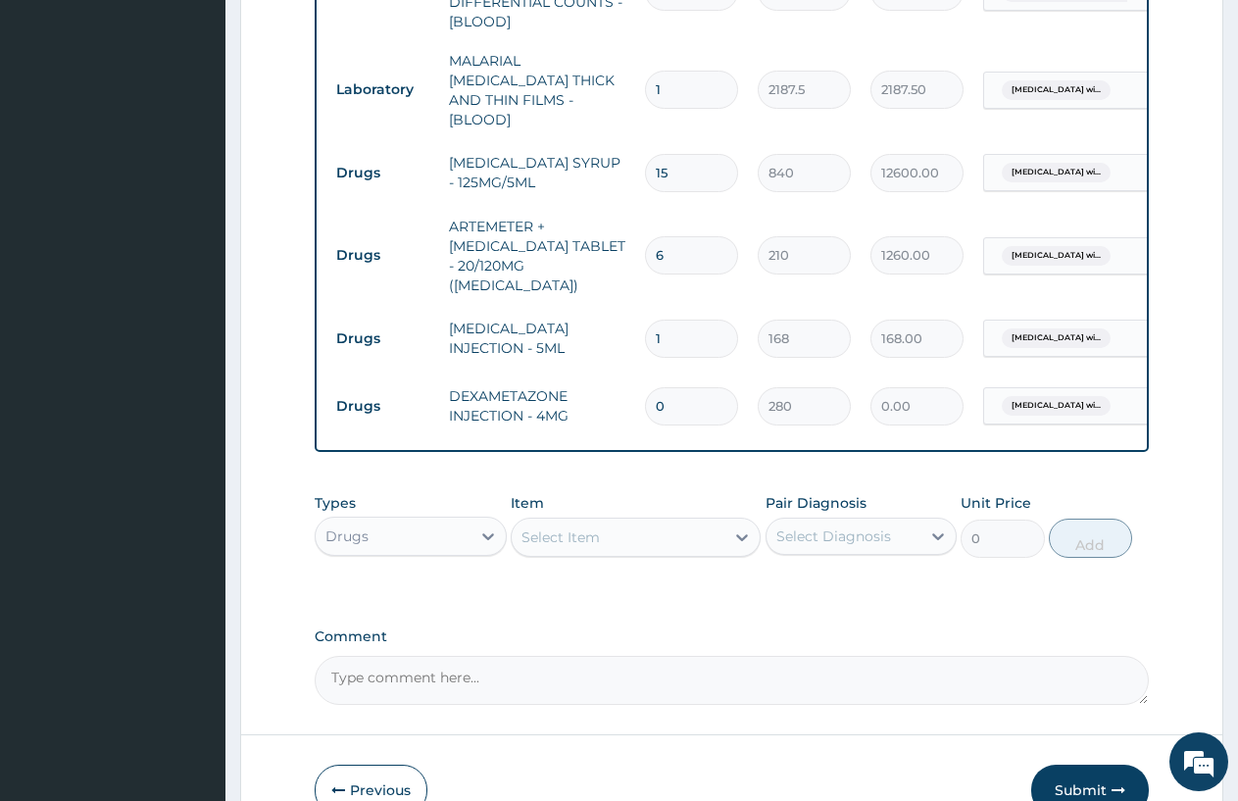
scroll to position [1016, 0]
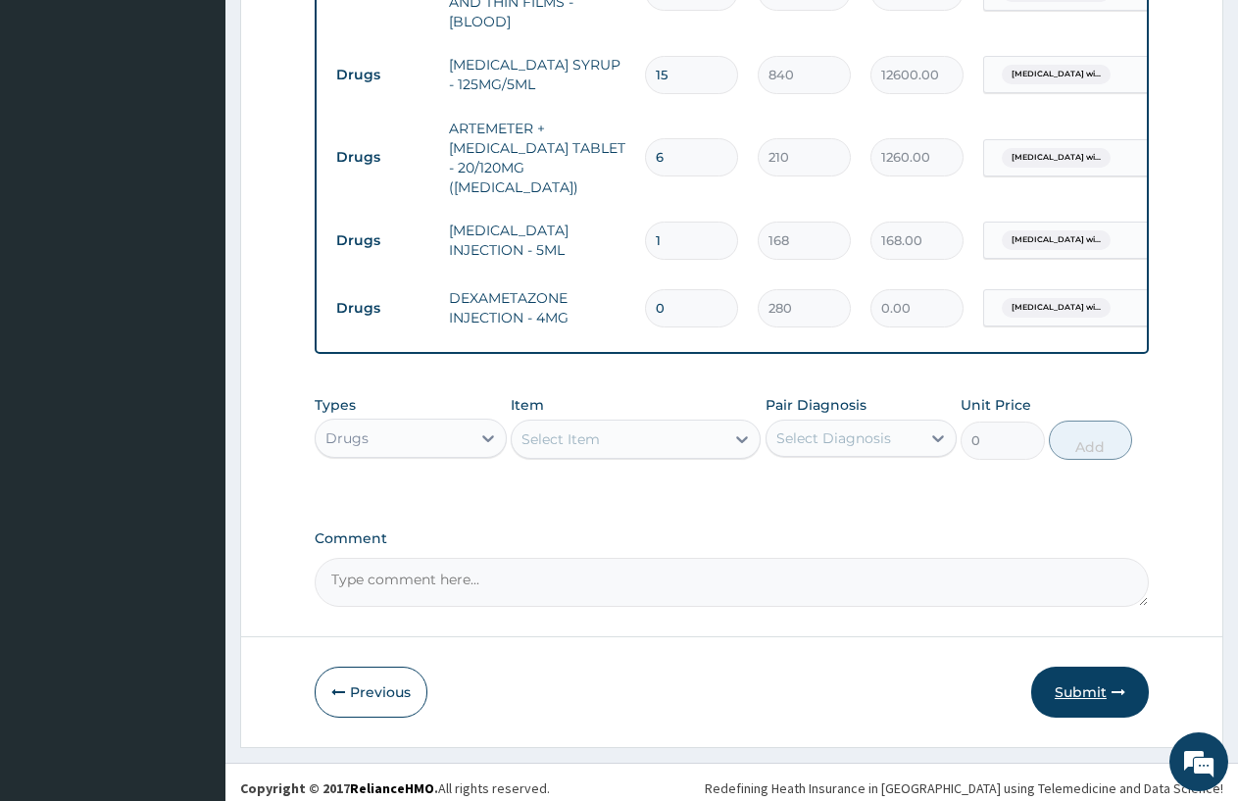
type input "0"
click at [1064, 671] on button "Submit" at bounding box center [1091, 692] width 118 height 51
click at [689, 289] on input "0" at bounding box center [691, 308] width 93 height 38
type input "1"
type input "280.00"
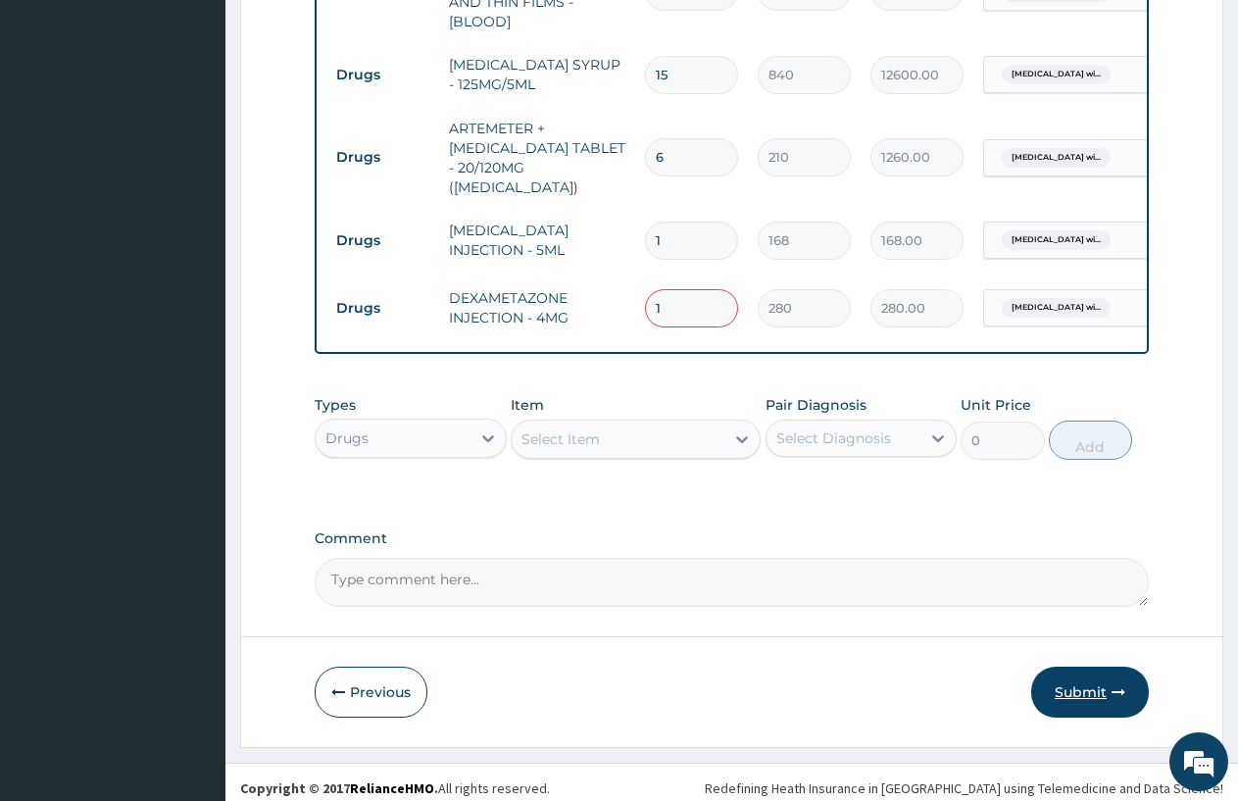
type input "1"
click at [1096, 679] on button "Submit" at bounding box center [1091, 692] width 118 height 51
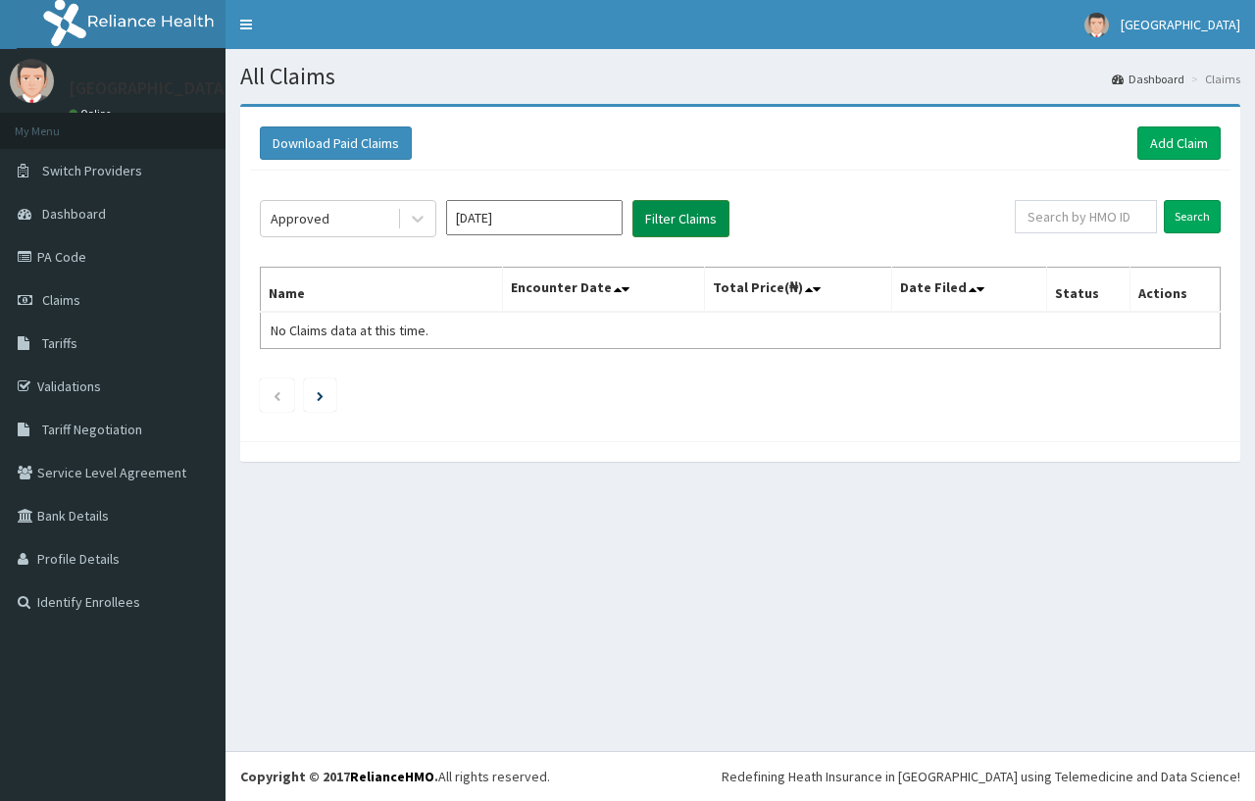
click at [656, 210] on button "Filter Claims" at bounding box center [680, 218] width 97 height 37
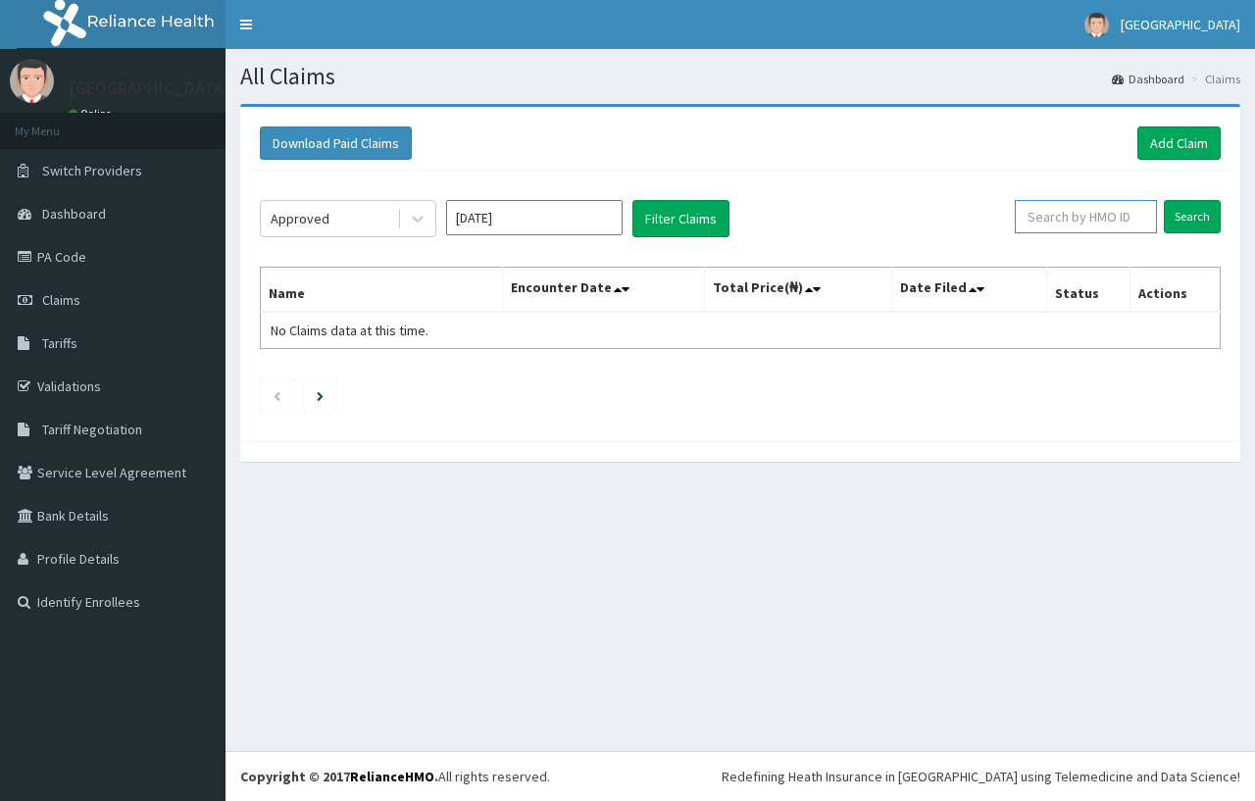
click at [1106, 216] on input "text" at bounding box center [1086, 216] width 142 height 33
type input "T"
type input "TED/10010/D"
click at [1183, 209] on input "Search" at bounding box center [1192, 216] width 57 height 33
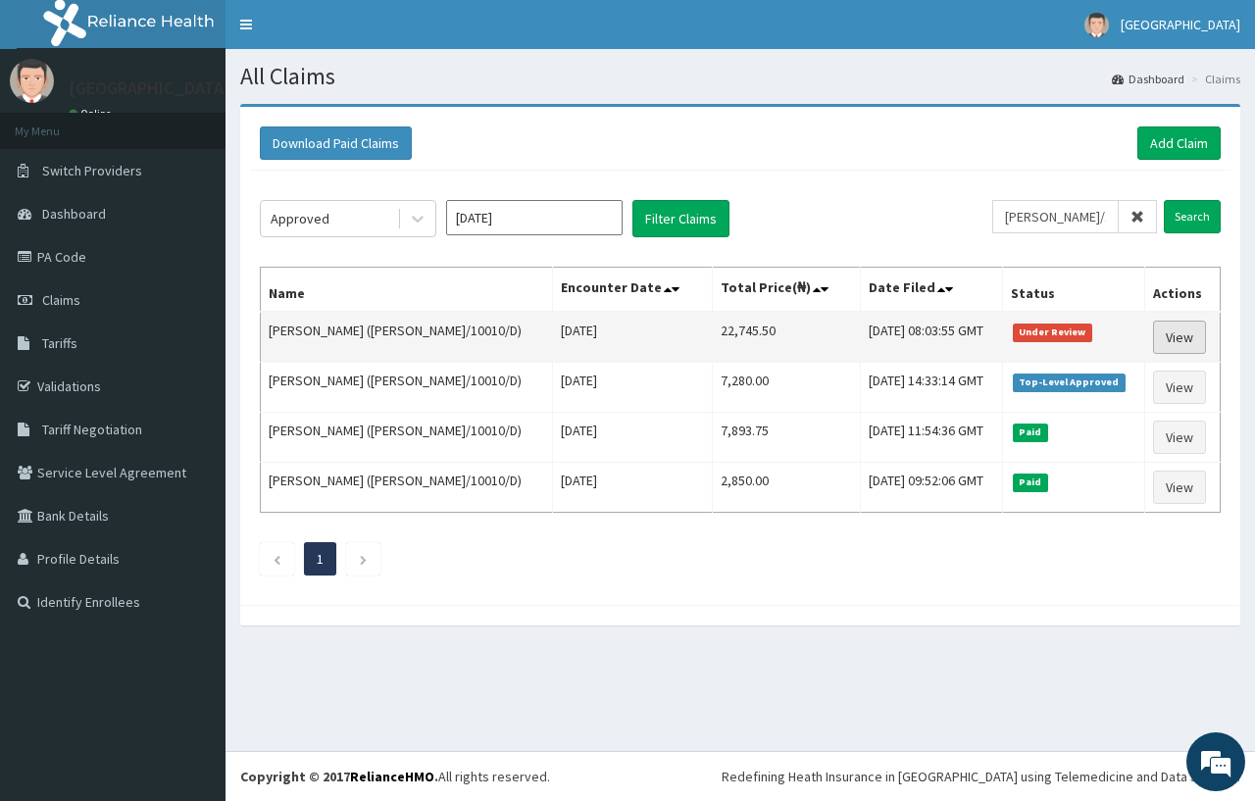
click at [1180, 326] on link "View" at bounding box center [1179, 337] width 53 height 33
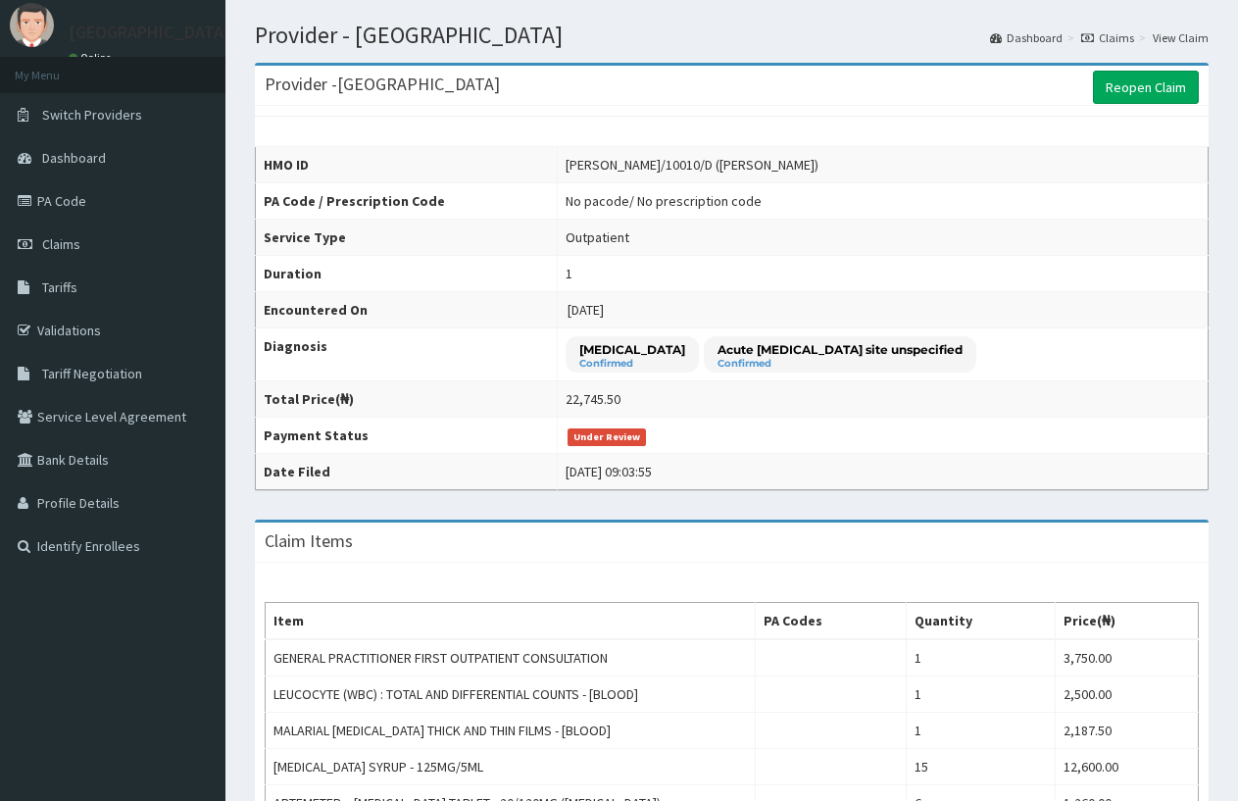
scroll to position [47, 0]
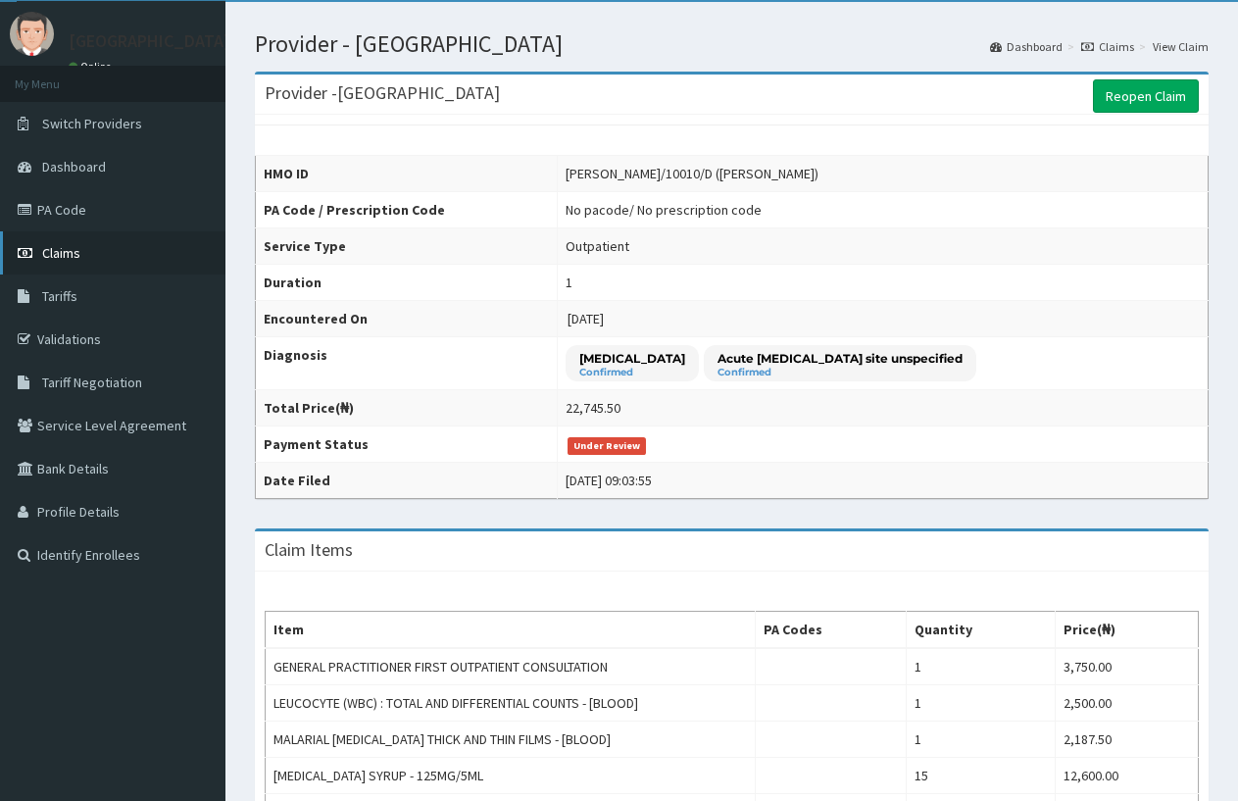
click at [89, 254] on link "Claims" at bounding box center [113, 252] width 226 height 43
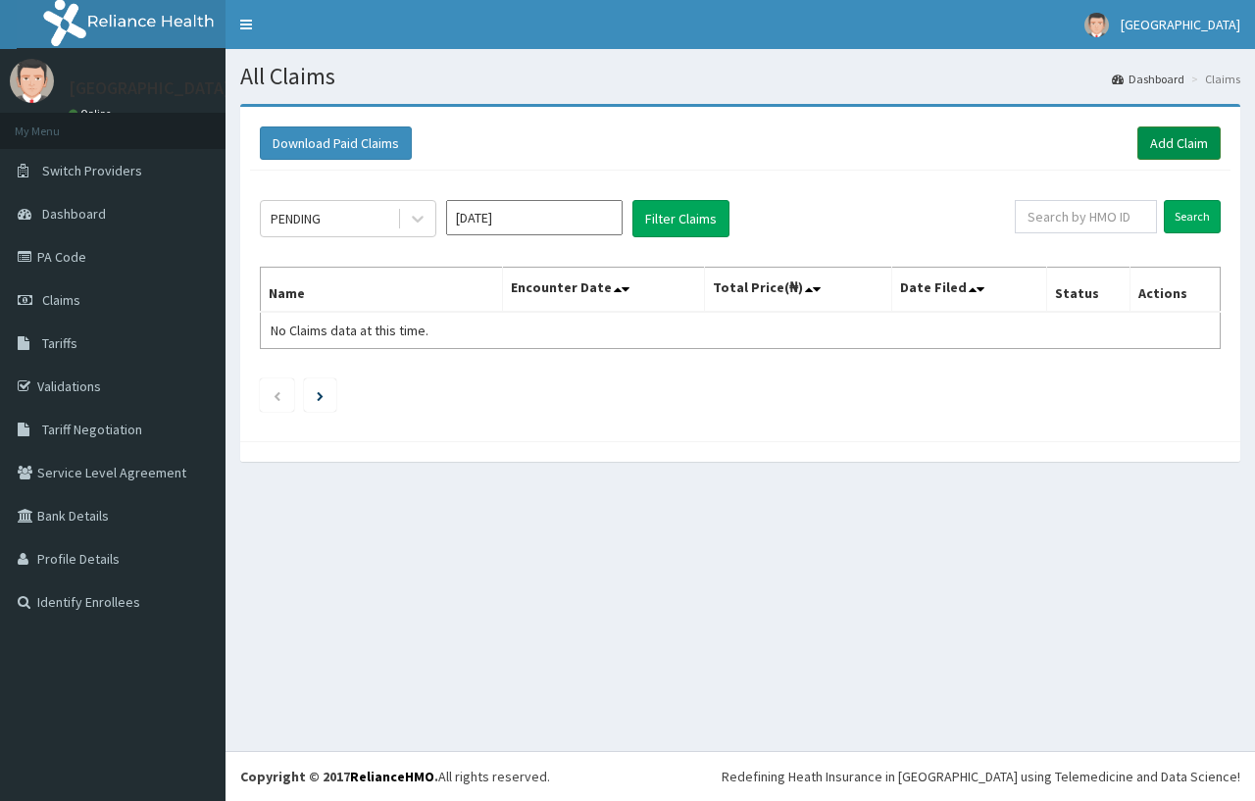
click at [1166, 131] on link "Add Claim" at bounding box center [1178, 142] width 83 height 33
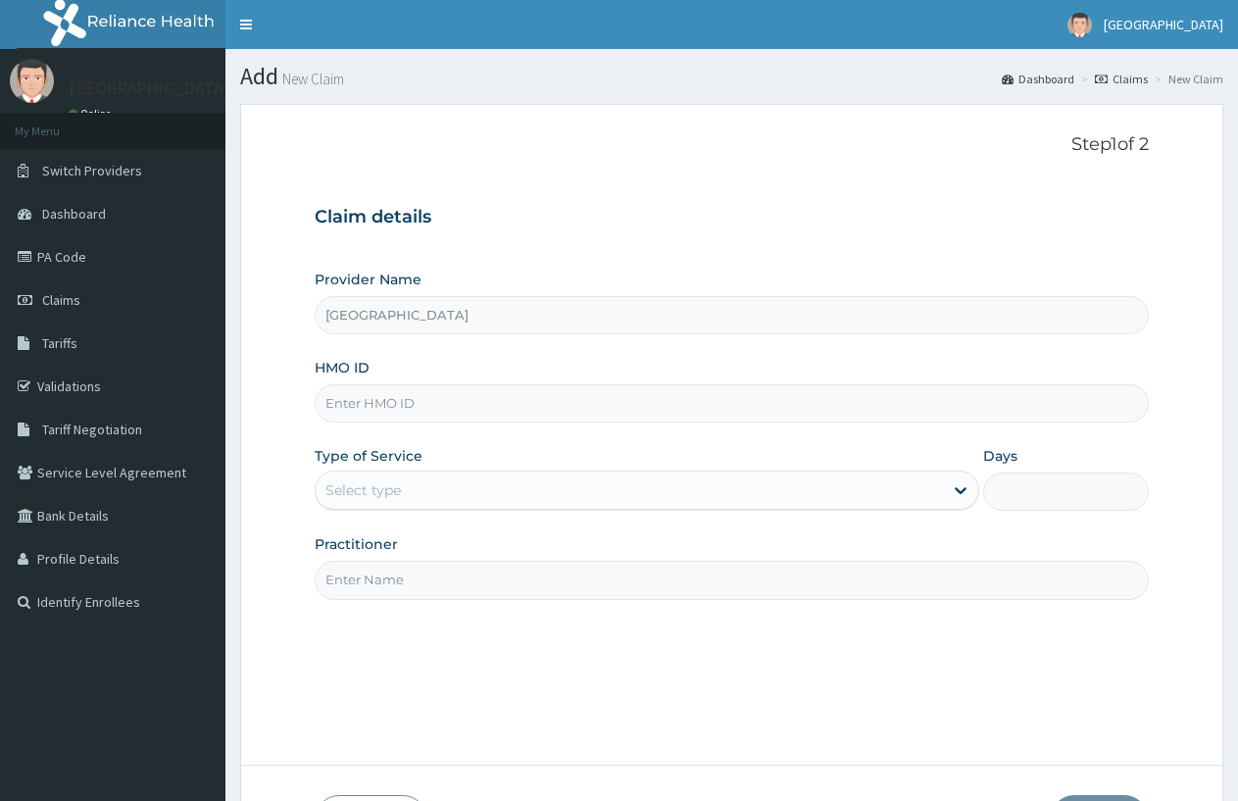
click at [388, 395] on input "HMO ID" at bounding box center [732, 403] width 834 height 38
type input "143567"
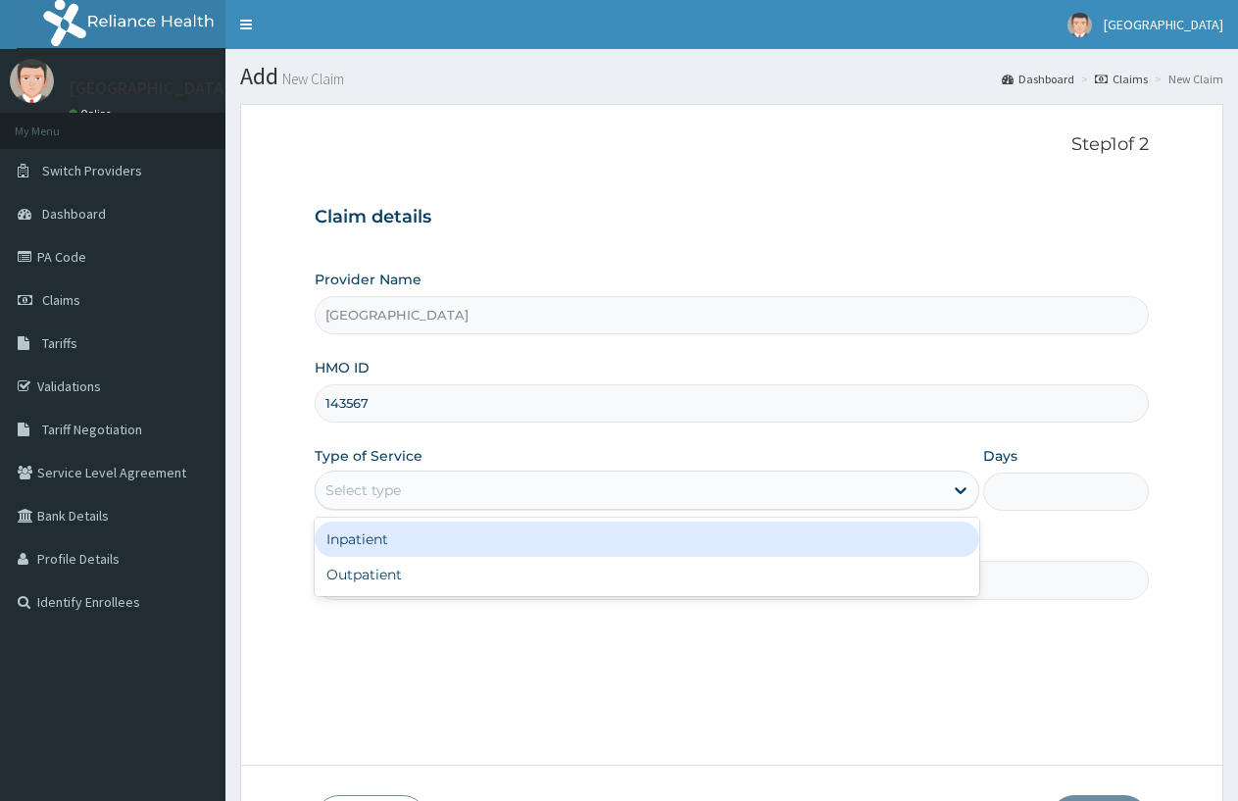
click at [362, 478] on div "Select type" at bounding box center [629, 490] width 627 height 31
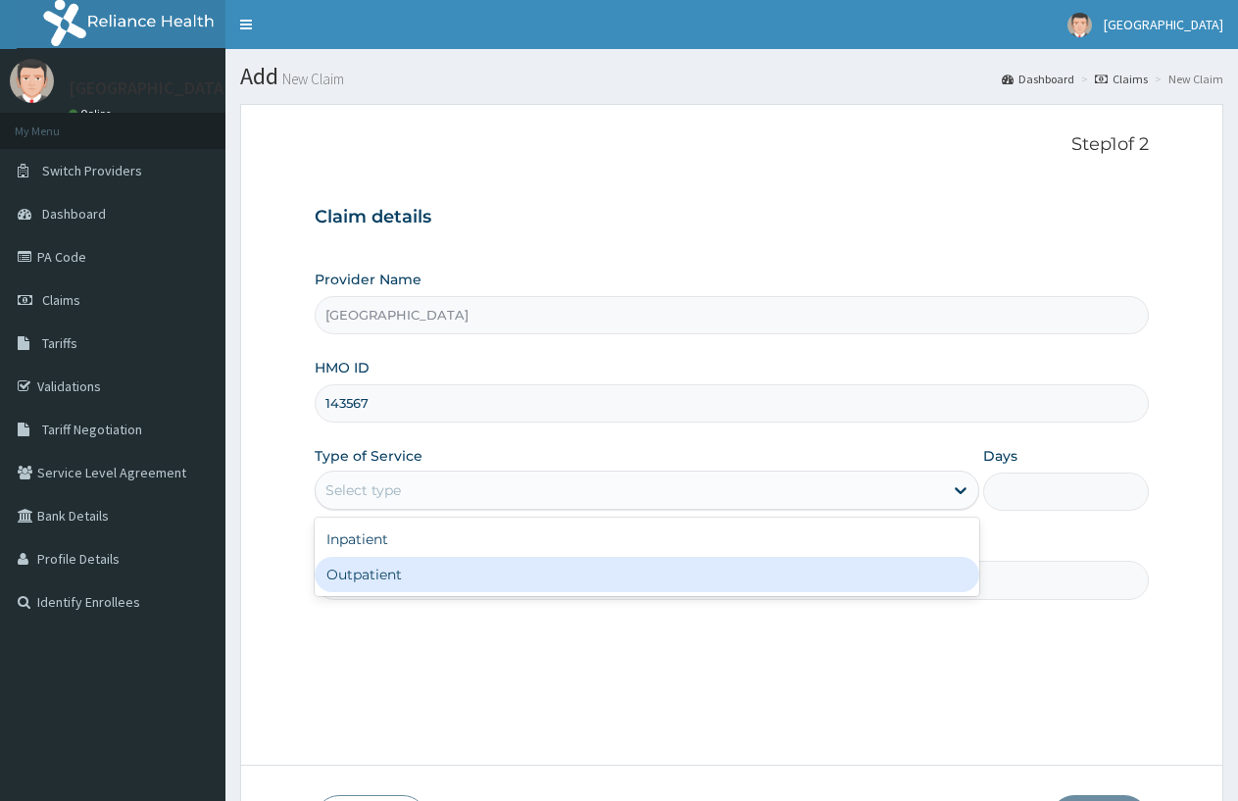
click at [362, 577] on div "Outpatient" at bounding box center [647, 574] width 664 height 35
type input "1"
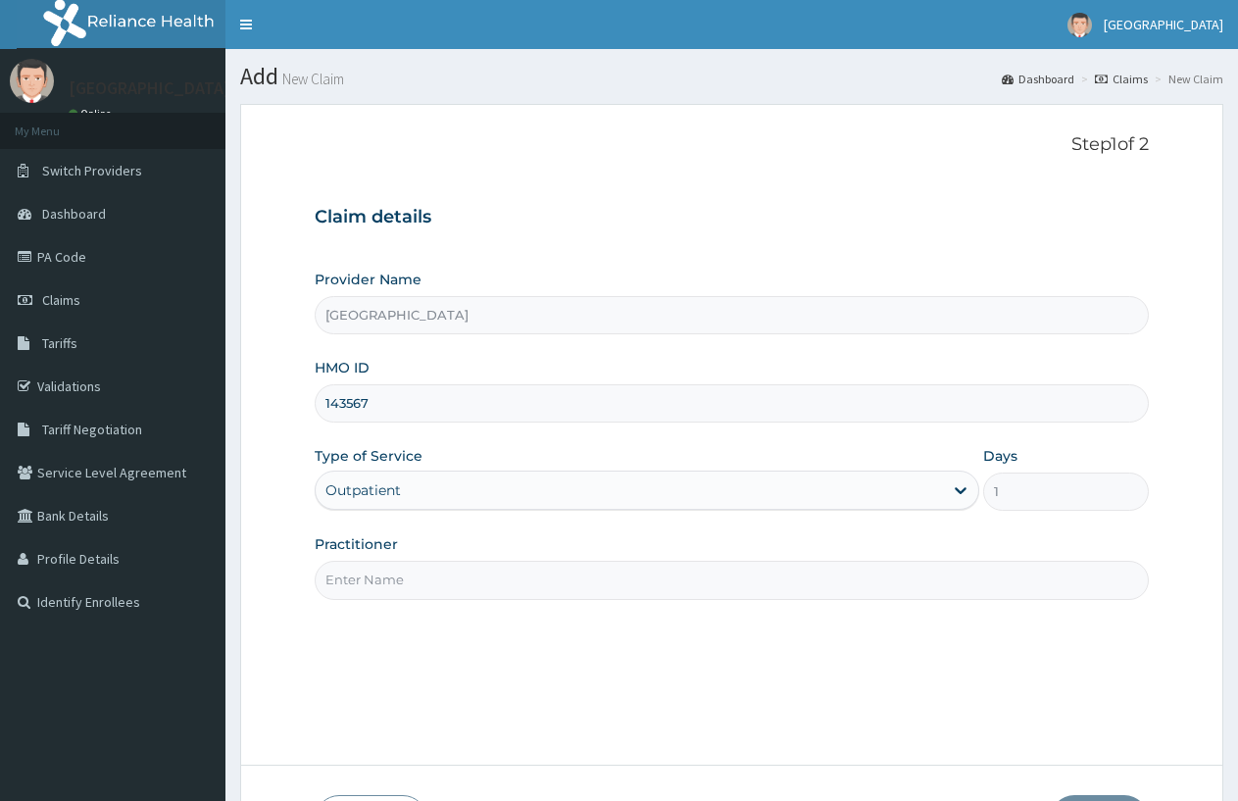
click at [362, 582] on input "Practitioner" at bounding box center [732, 580] width 834 height 38
type input "[PERSON_NAME]"
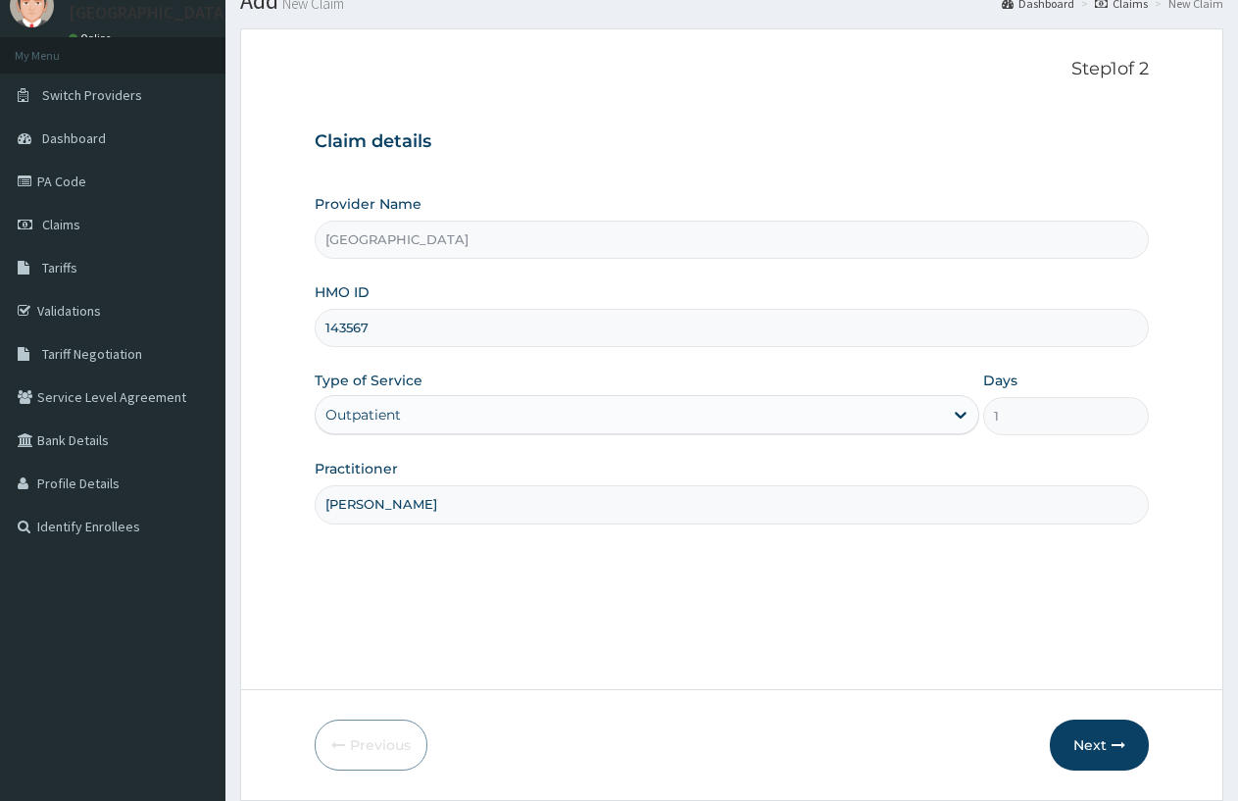
scroll to position [140, 0]
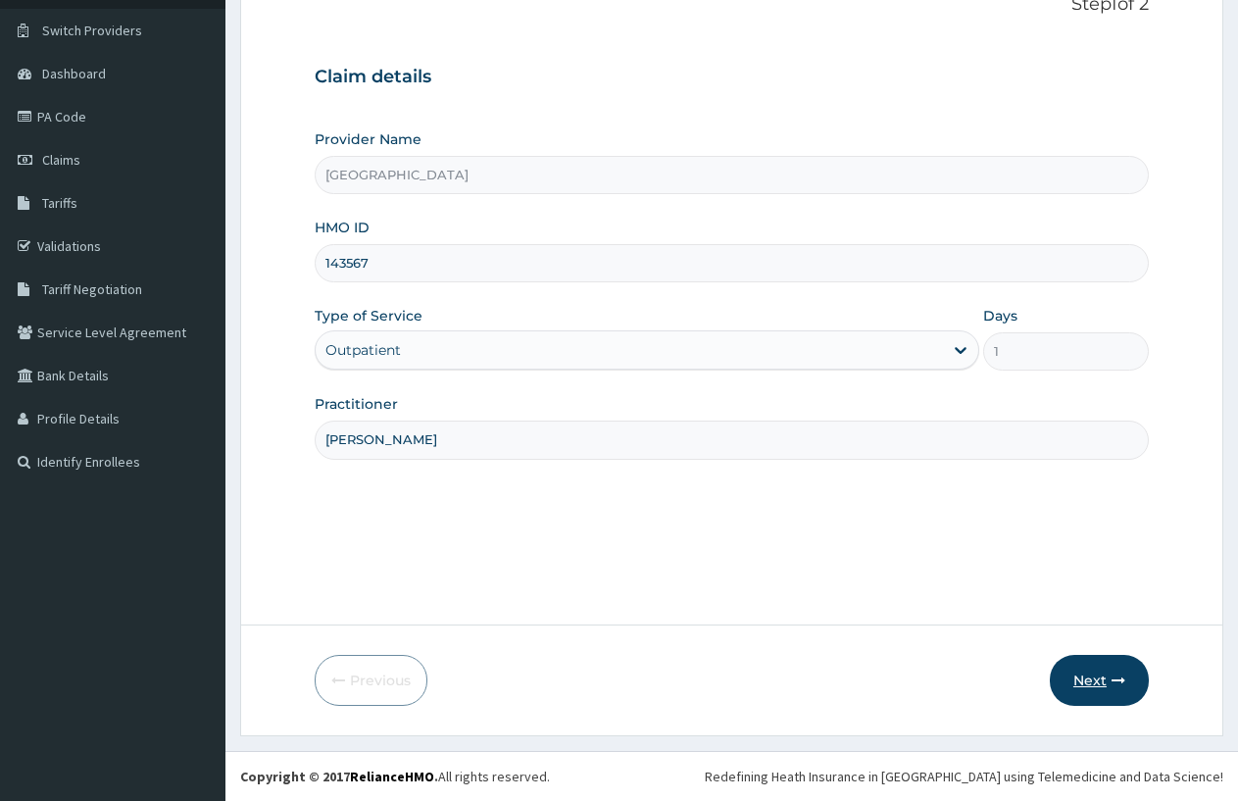
click at [1095, 675] on button "Next" at bounding box center [1099, 680] width 99 height 51
click at [430, 248] on input "143567" at bounding box center [732, 263] width 834 height 38
type input "1"
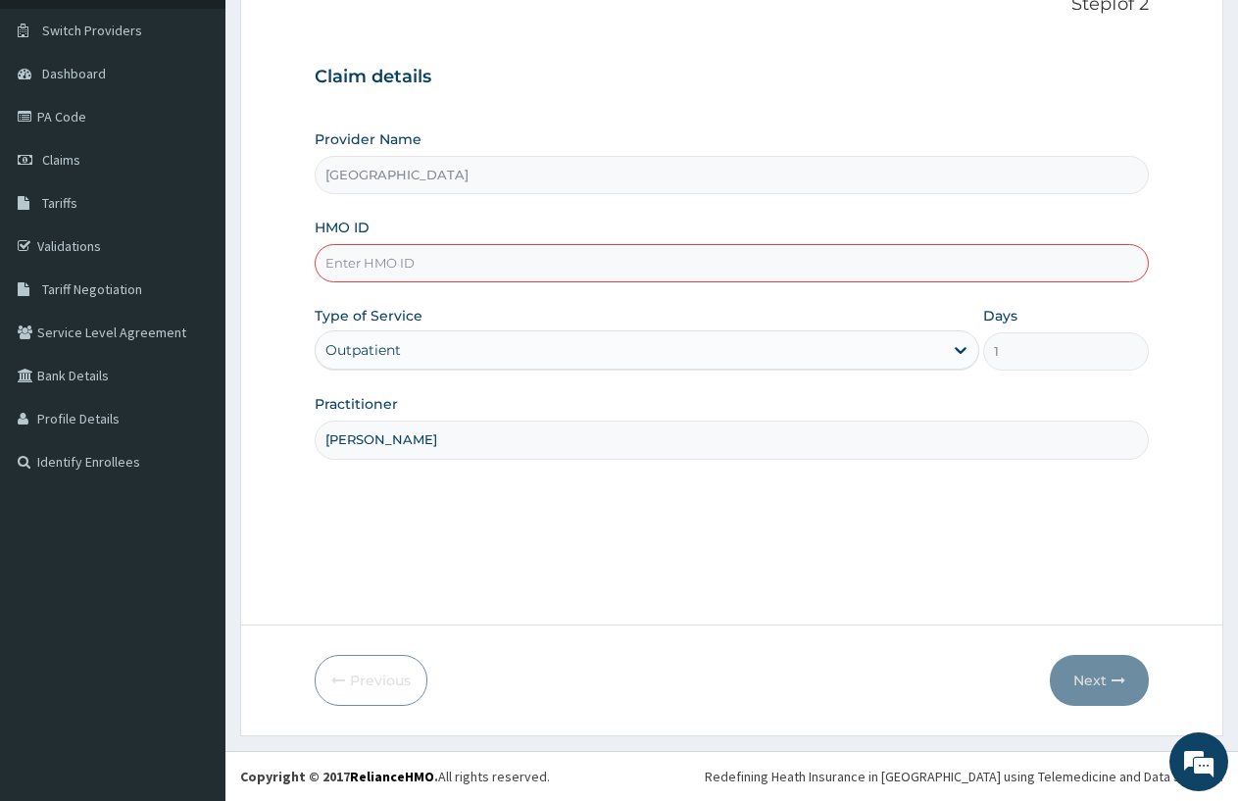
scroll to position [0, 0]
type input "P"
type input "CRW/10074/A"
click at [1089, 686] on button "Next" at bounding box center [1099, 680] width 99 height 51
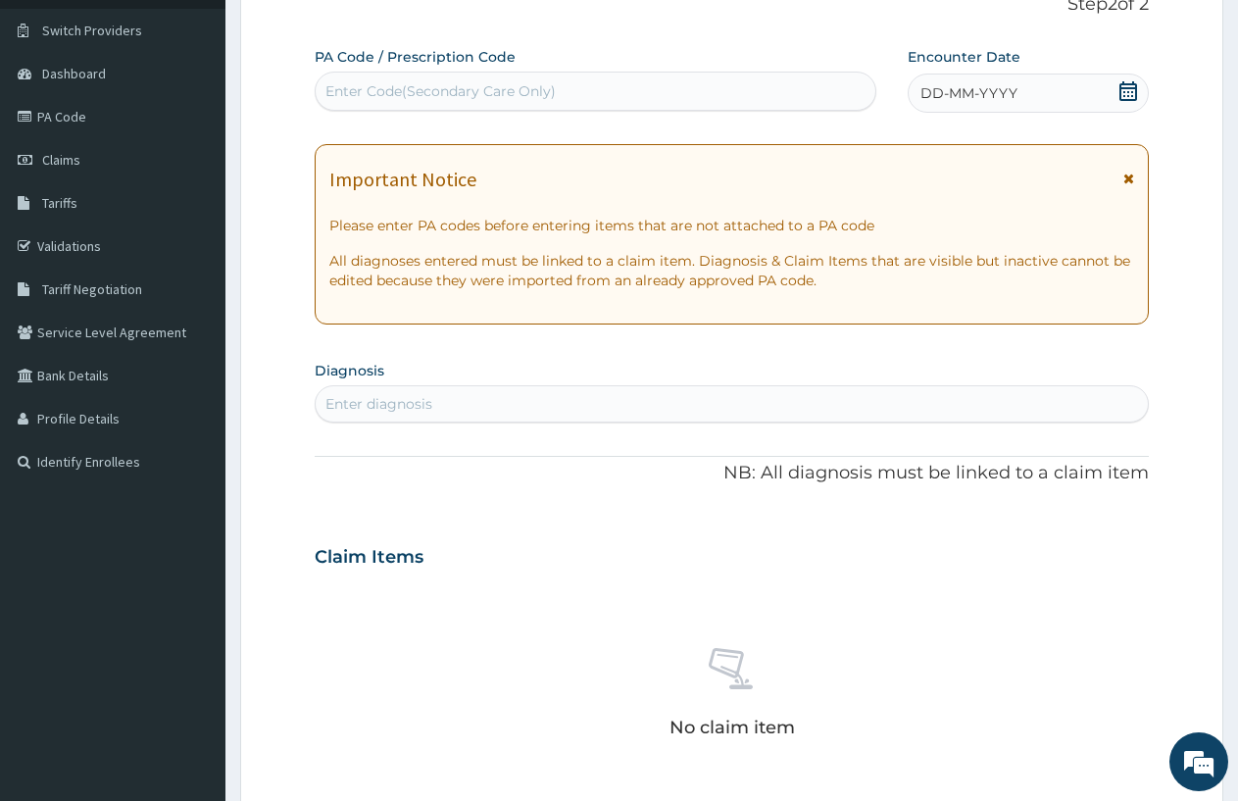
click at [930, 87] on span "DD-MM-YYYY" at bounding box center [969, 93] width 97 height 20
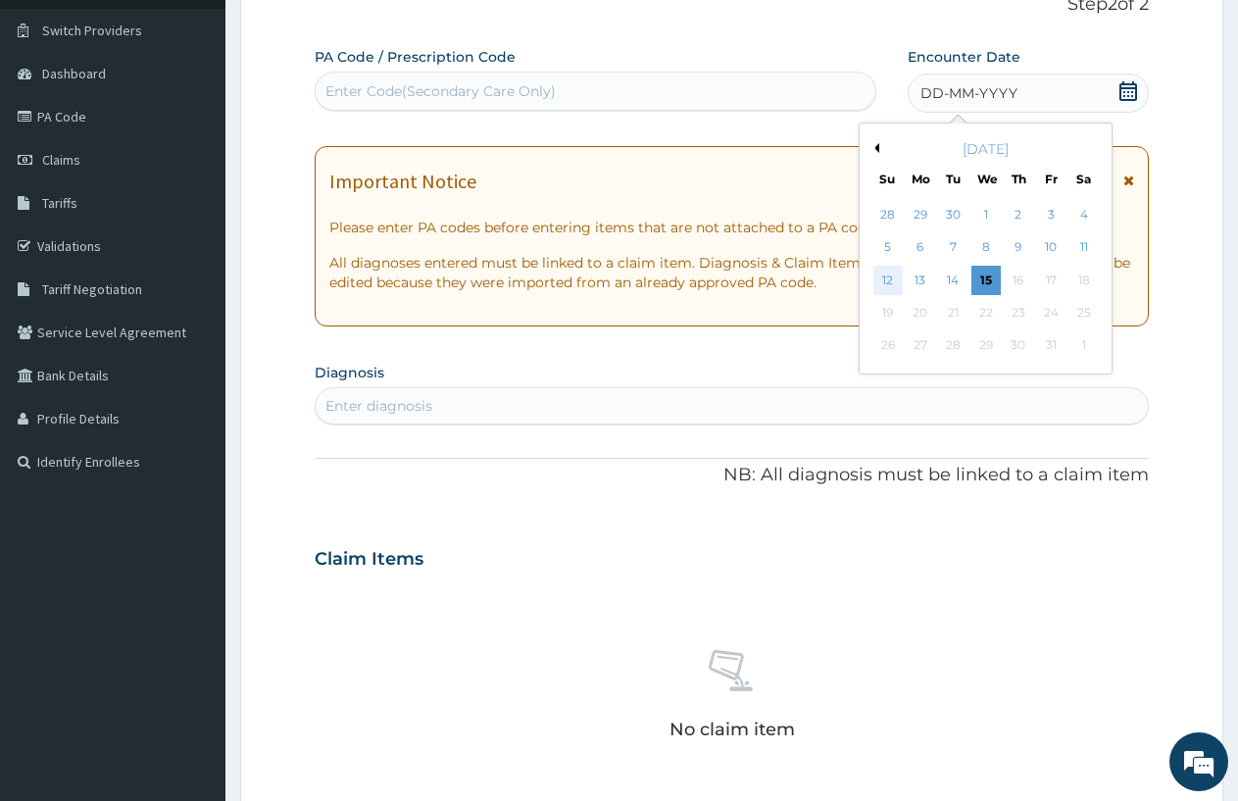
click at [885, 272] on div "12" at bounding box center [888, 280] width 29 height 29
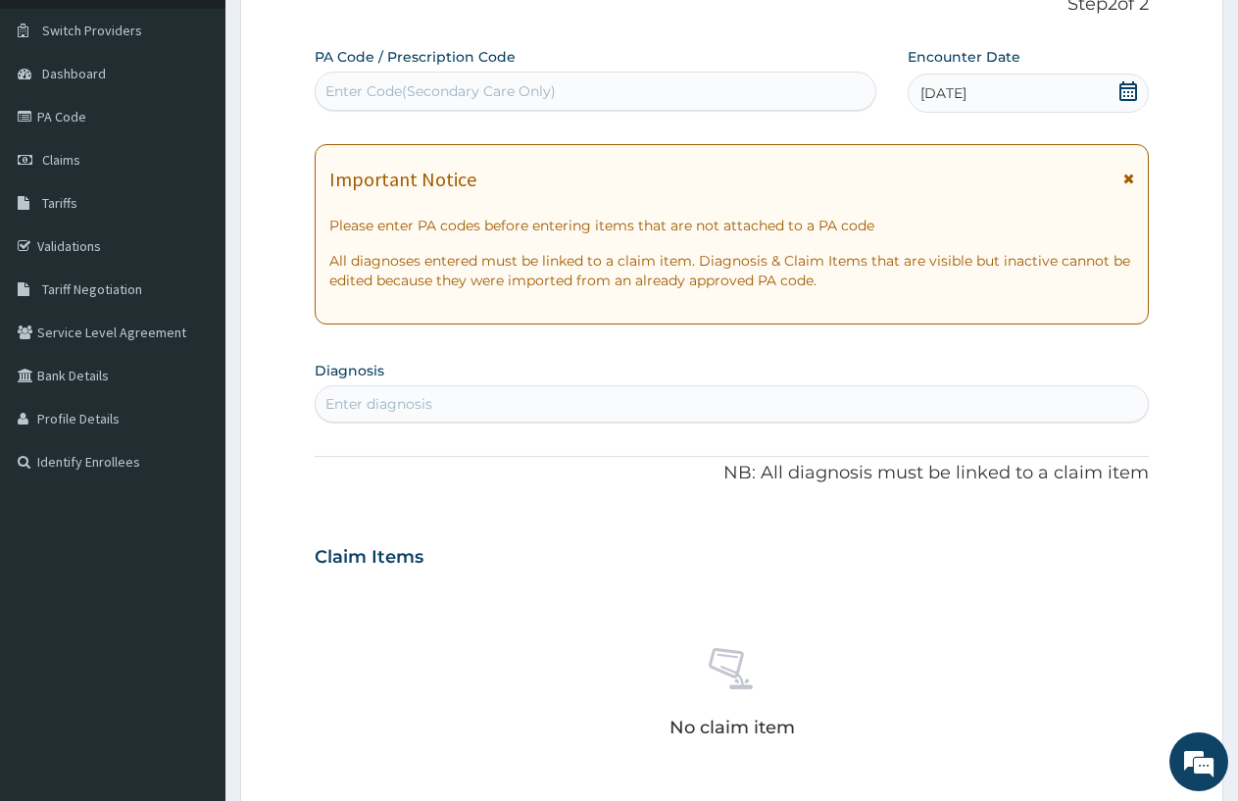
click at [590, 400] on div "Enter diagnosis" at bounding box center [732, 403] width 832 height 31
type input "MALARIA"
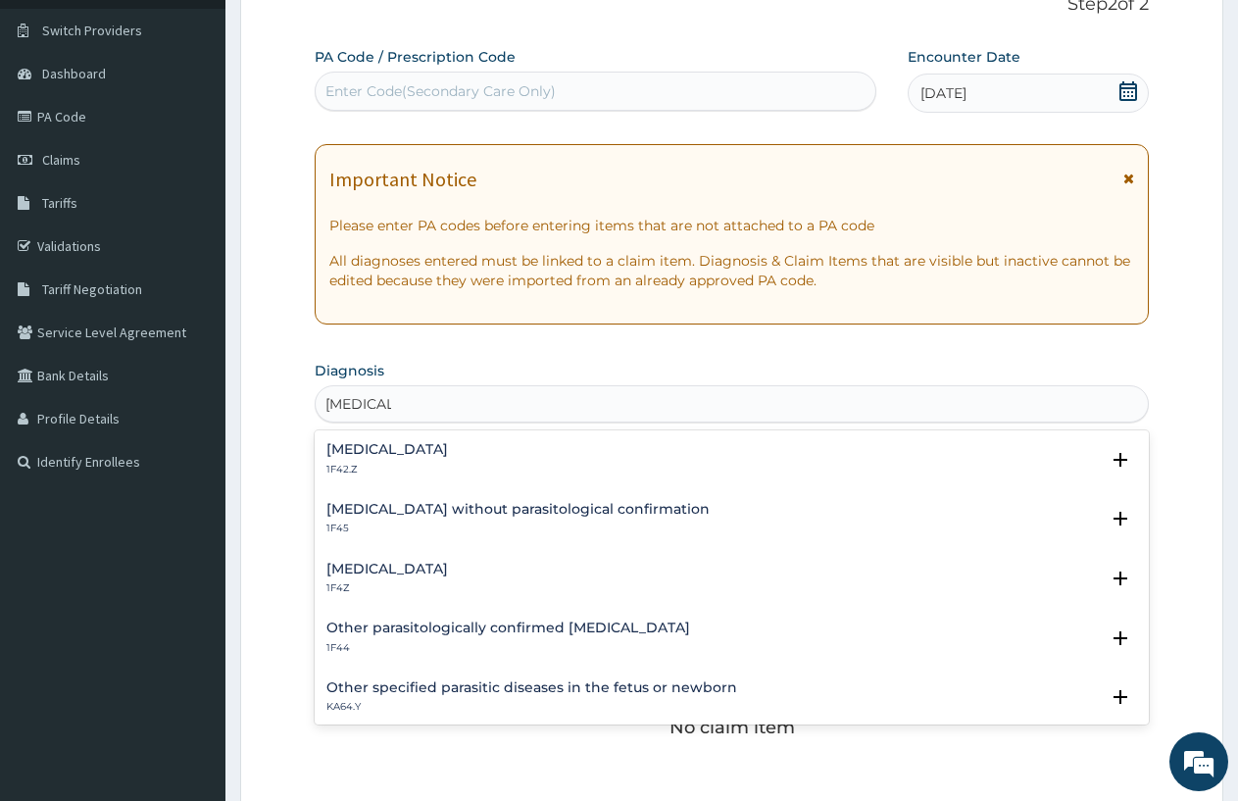
click at [448, 451] on h4 "Plasmodium malariae malaria without complication" at bounding box center [388, 449] width 122 height 15
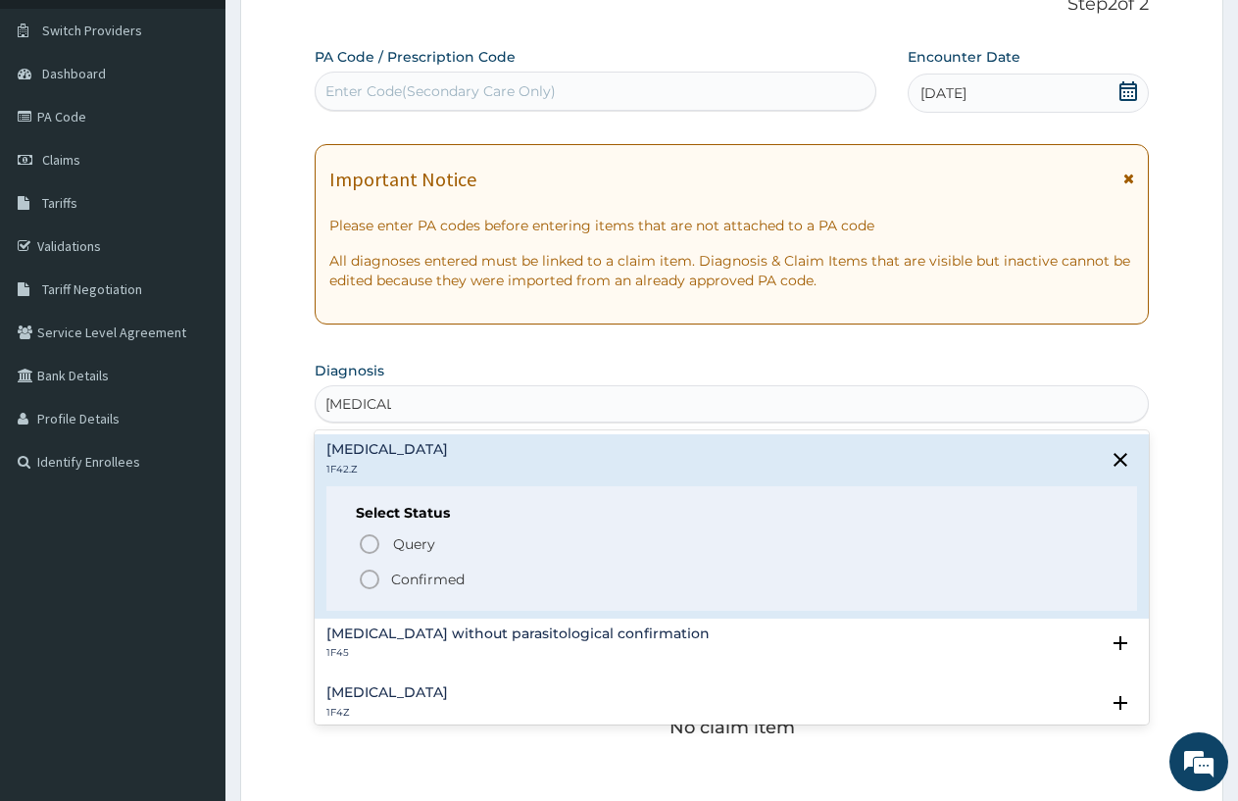
click at [372, 574] on icon "status option filled" at bounding box center [370, 580] width 24 height 24
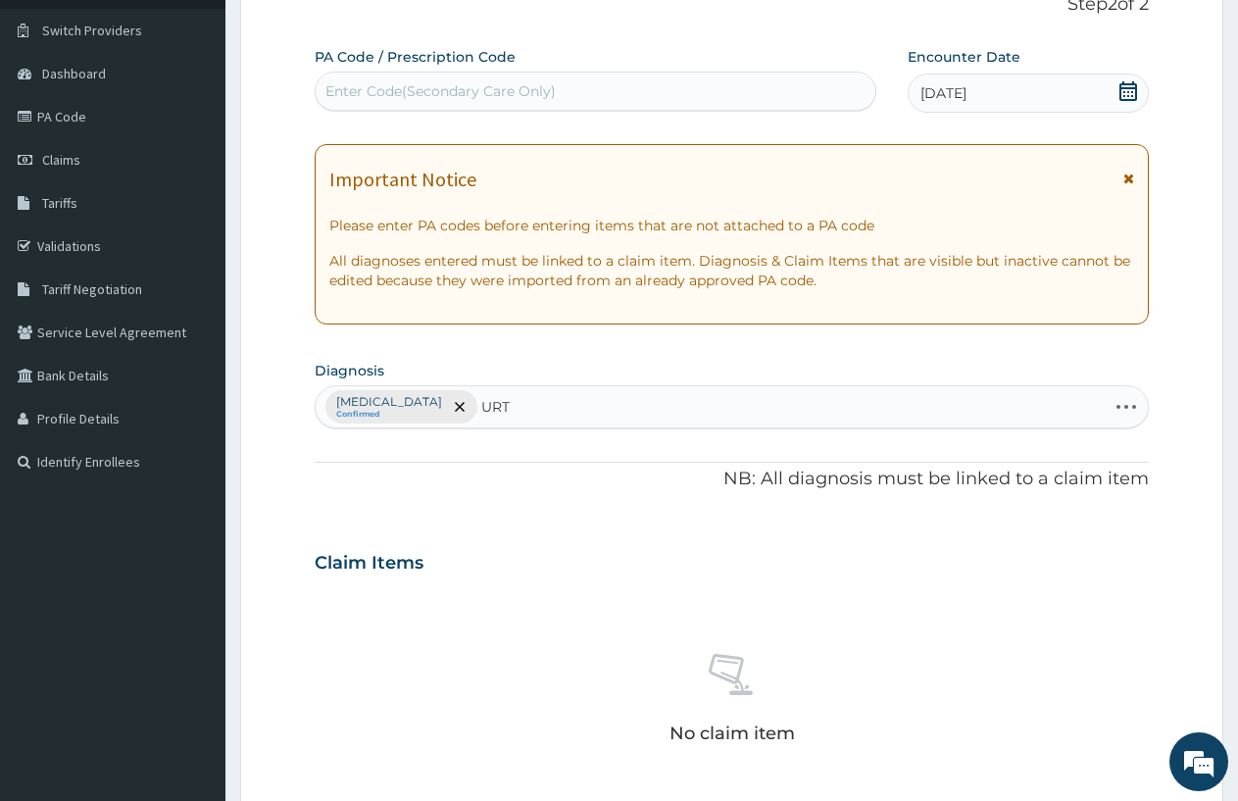
type input "URTI"
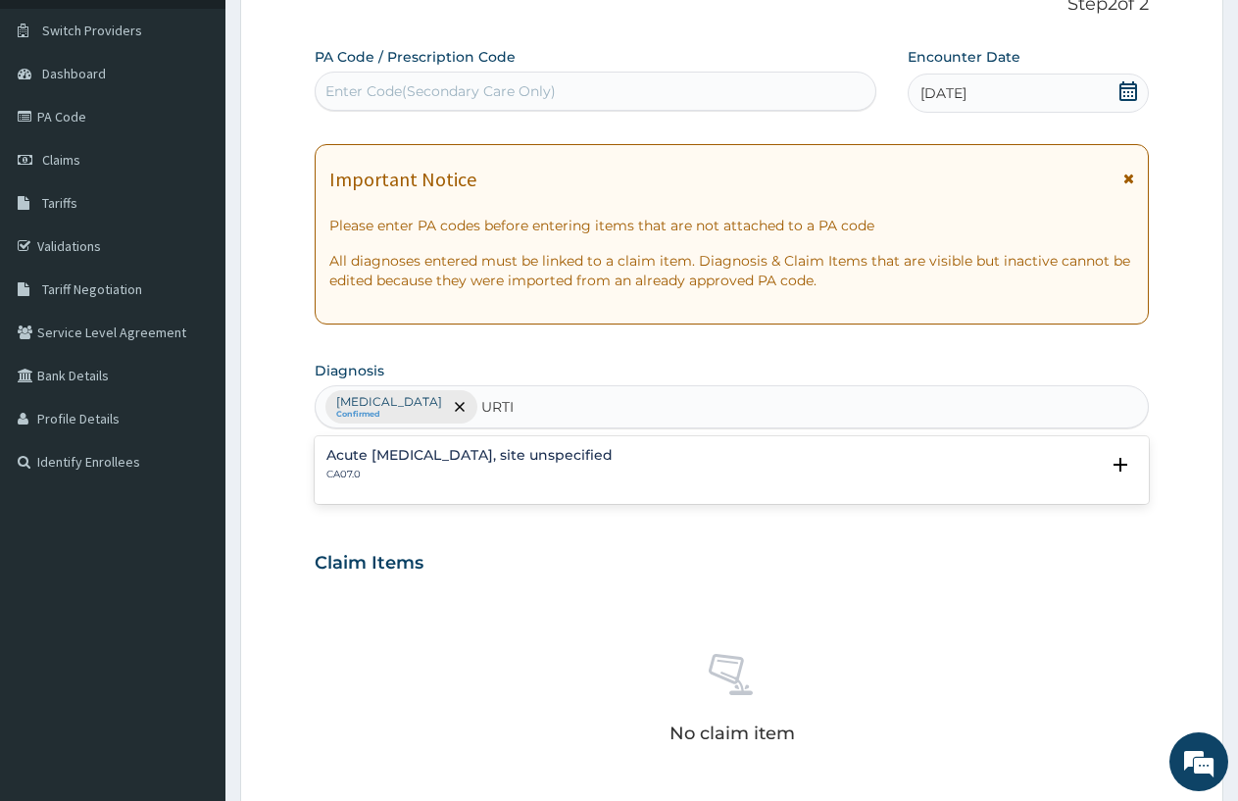
click at [408, 475] on p "CA07.0" at bounding box center [470, 475] width 286 height 14
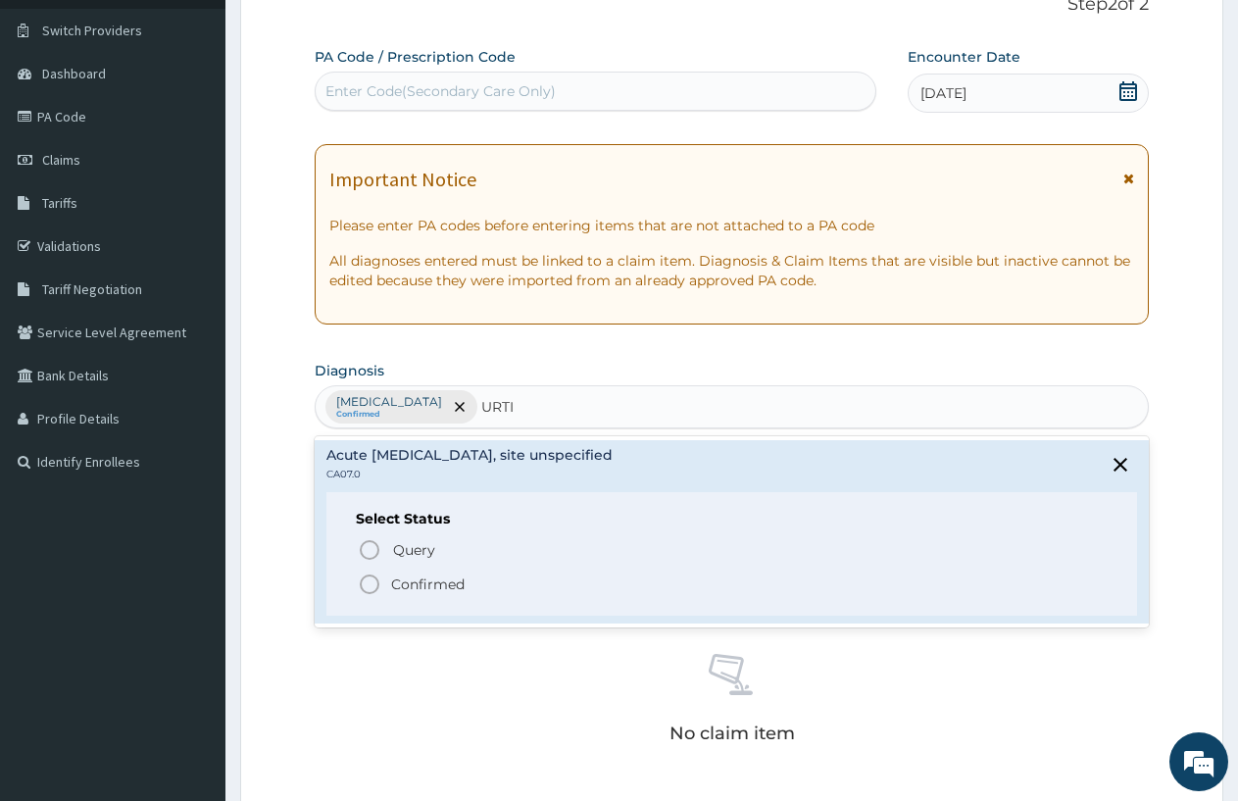
click at [381, 583] on icon "status option filled" at bounding box center [370, 585] width 24 height 24
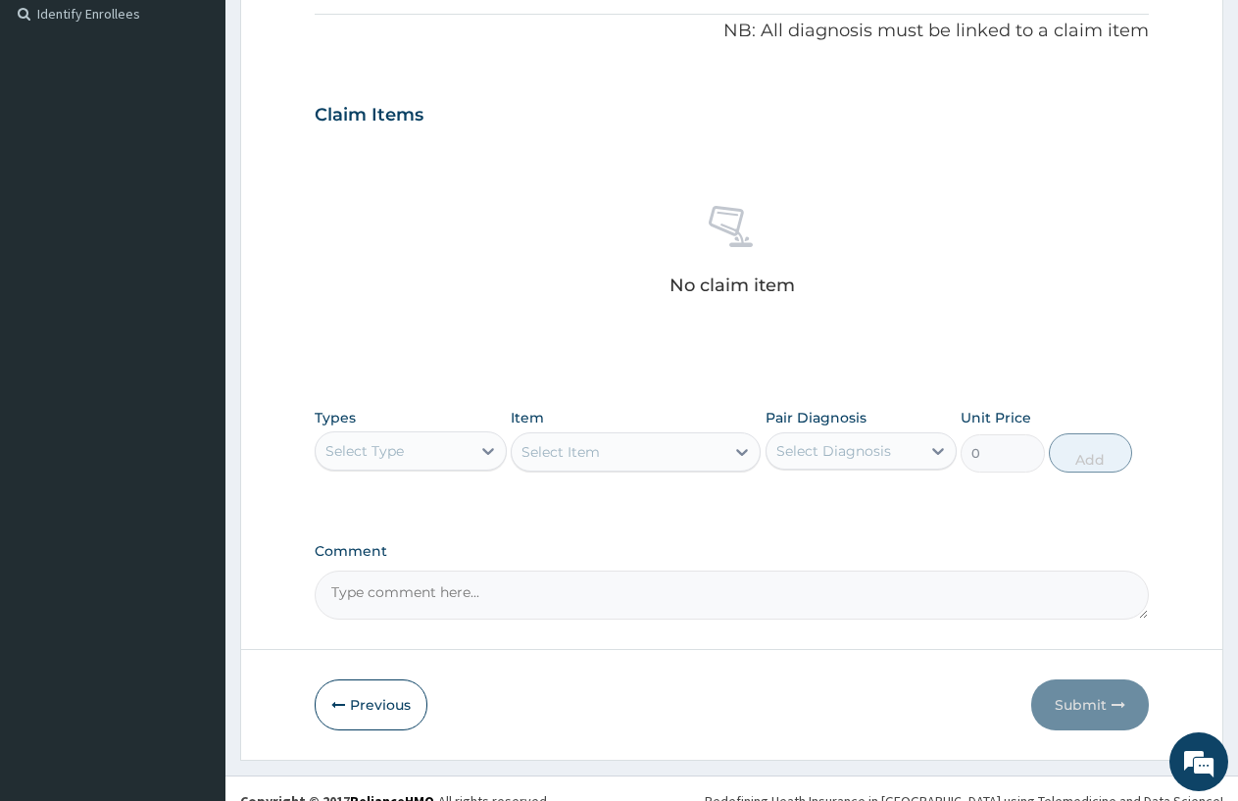
scroll to position [613, 0]
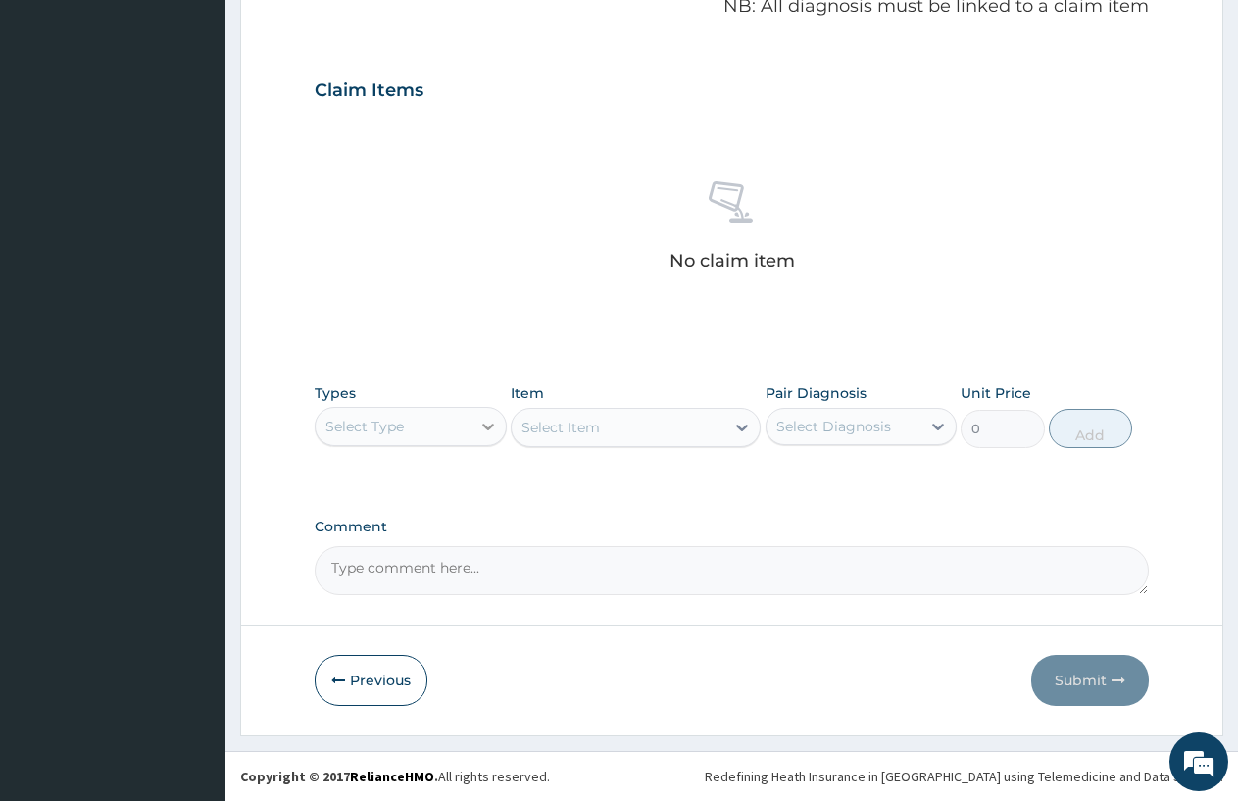
click at [484, 424] on icon at bounding box center [488, 427] width 20 height 20
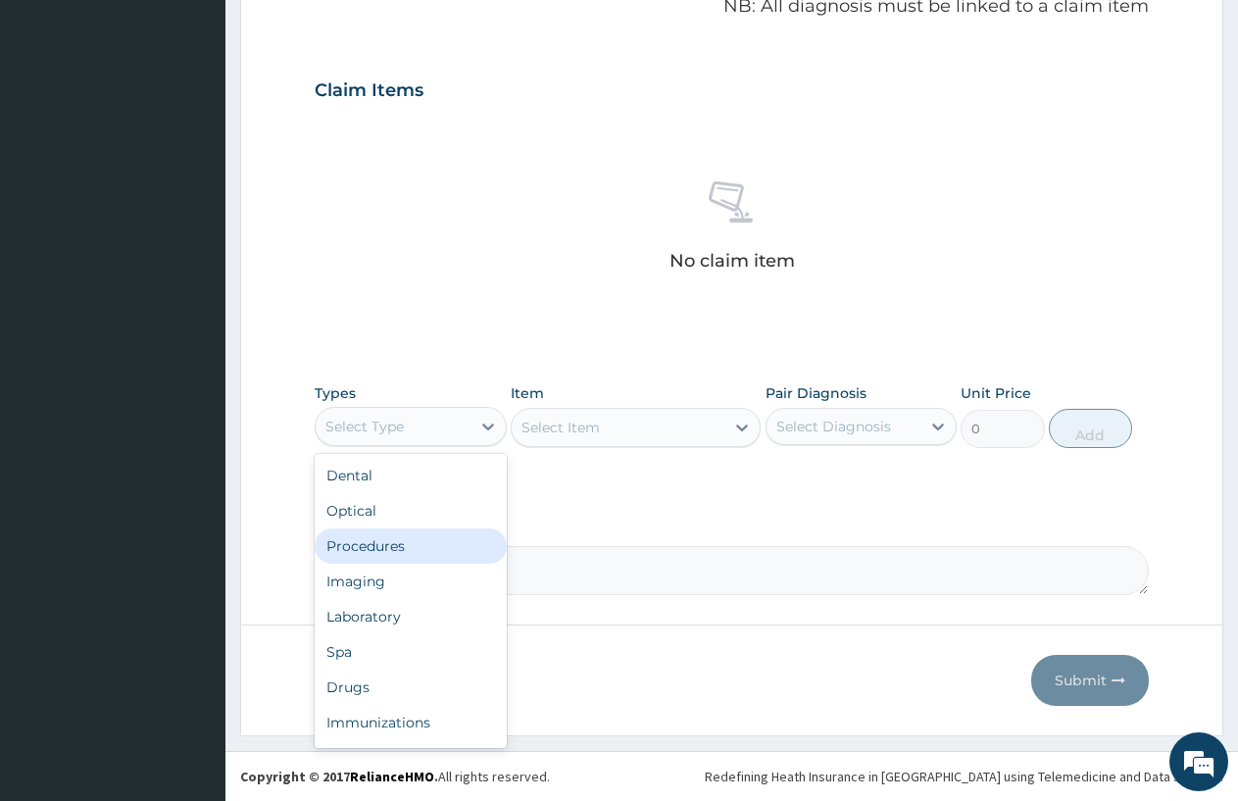
click at [432, 535] on div "Procedures" at bounding box center [411, 546] width 192 height 35
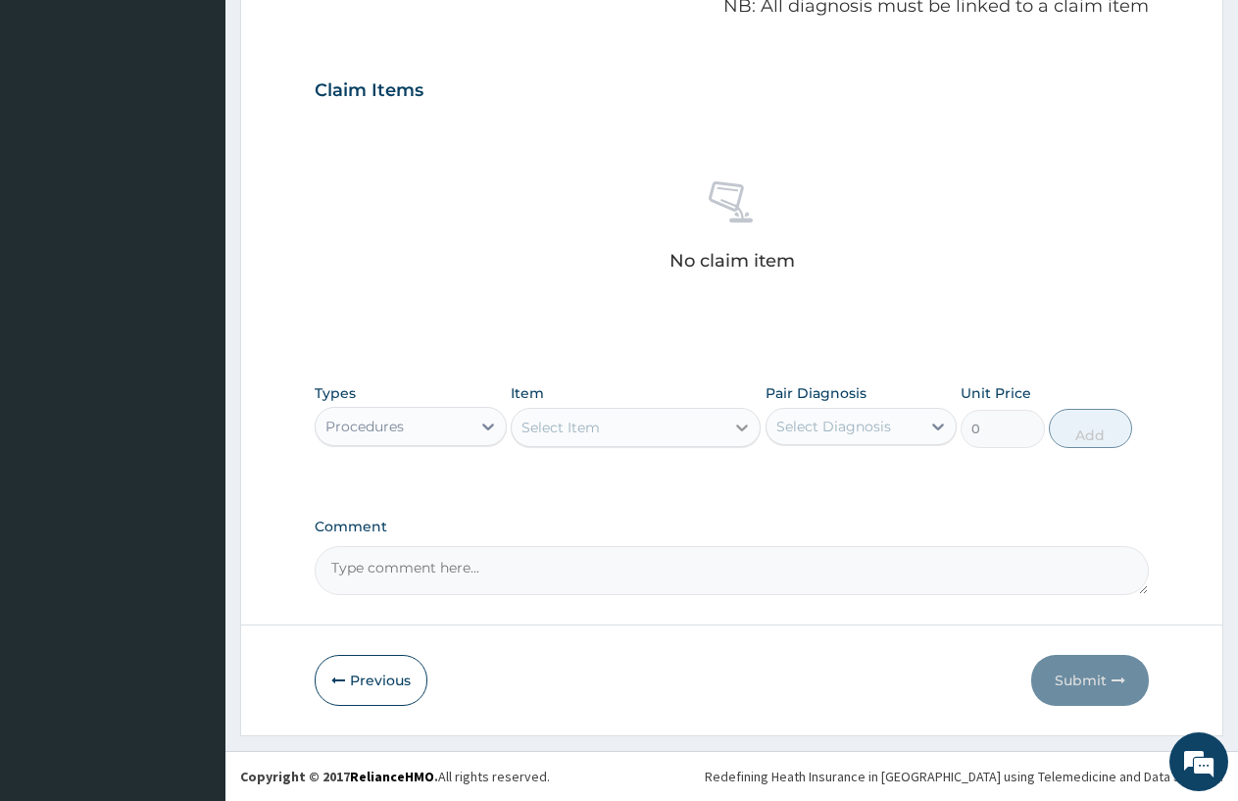
click at [739, 419] on icon at bounding box center [742, 428] width 20 height 20
click at [639, 420] on div "Select Item" at bounding box center [618, 427] width 213 height 31
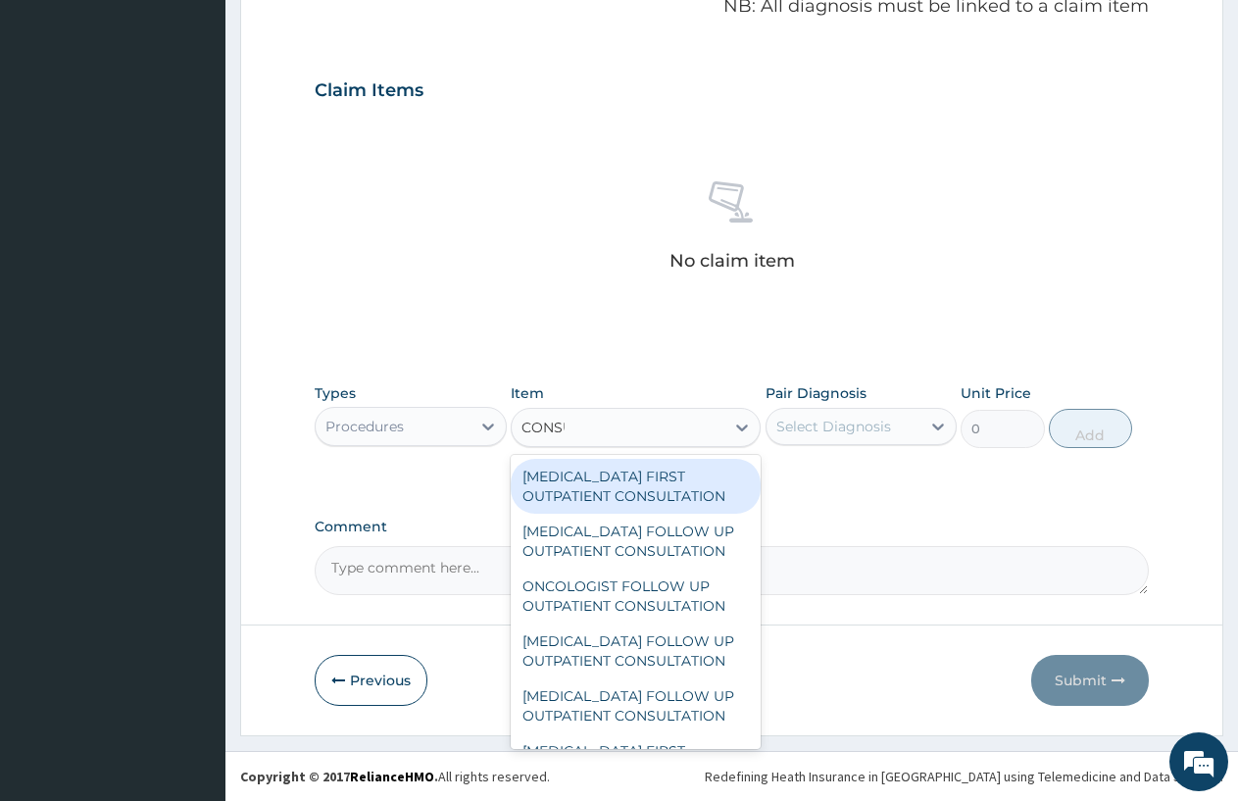
type input "CONSULTATION"
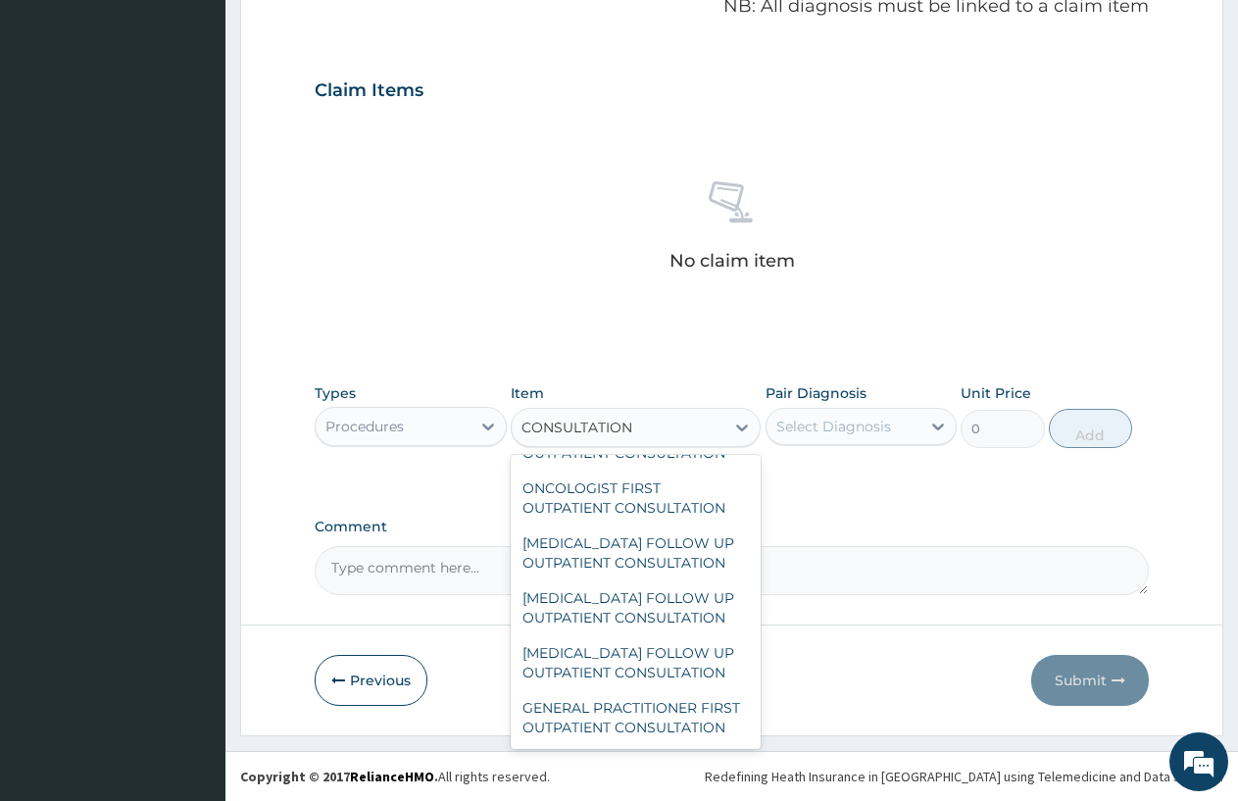
scroll to position [3310, 0]
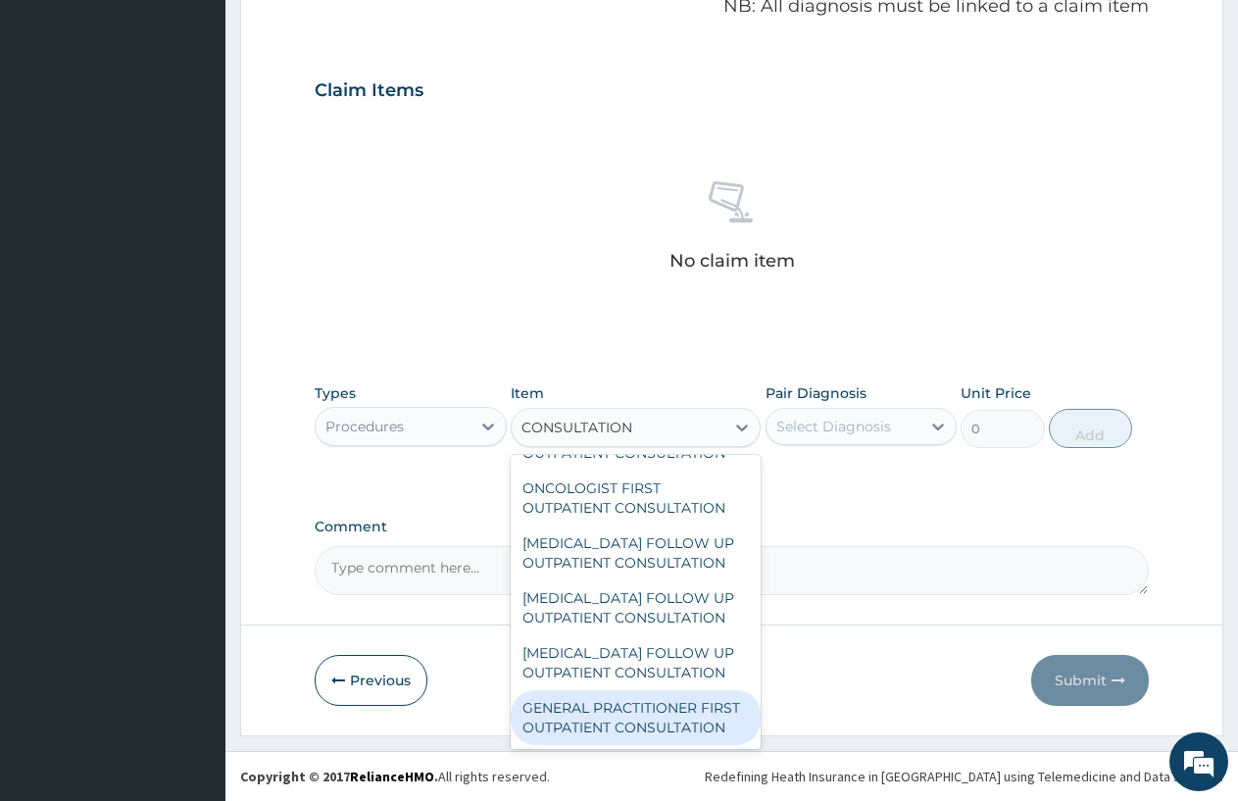
click at [639, 704] on div "GENERAL PRACTITIONER FIRST OUTPATIENT CONSULTATION" at bounding box center [636, 717] width 250 height 55
type input "3750"
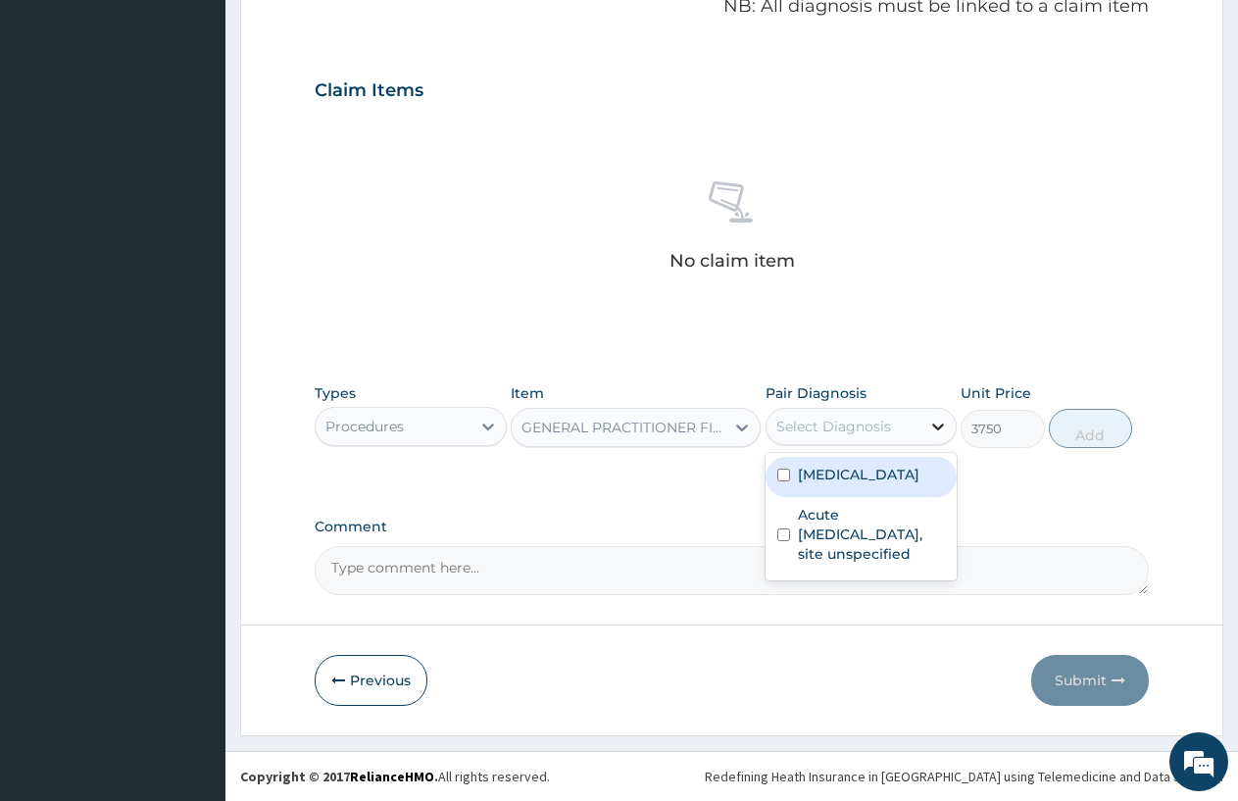
click at [930, 418] on icon at bounding box center [939, 427] width 20 height 20
click at [868, 484] on label "[MEDICAL_DATA]" at bounding box center [859, 475] width 122 height 20
checkbox input "true"
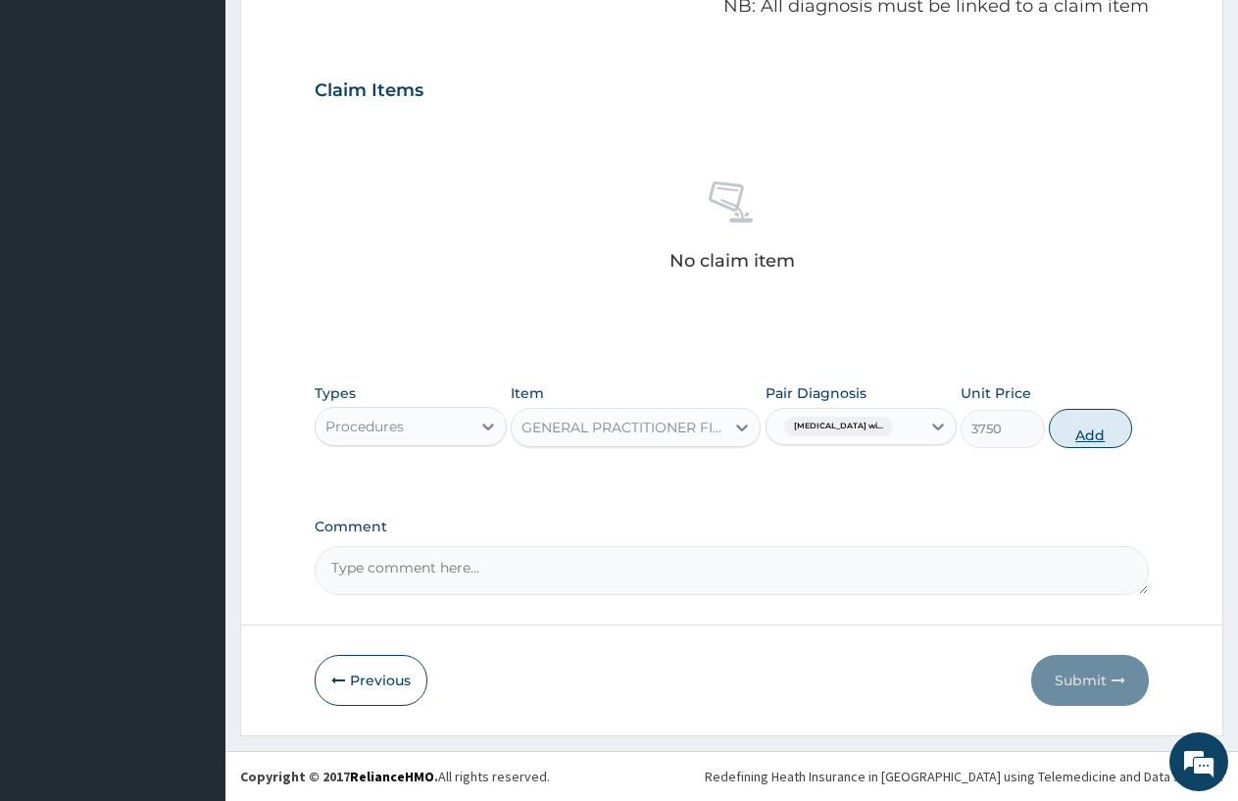
click at [1103, 423] on button "Add" at bounding box center [1090, 428] width 83 height 39
type input "0"
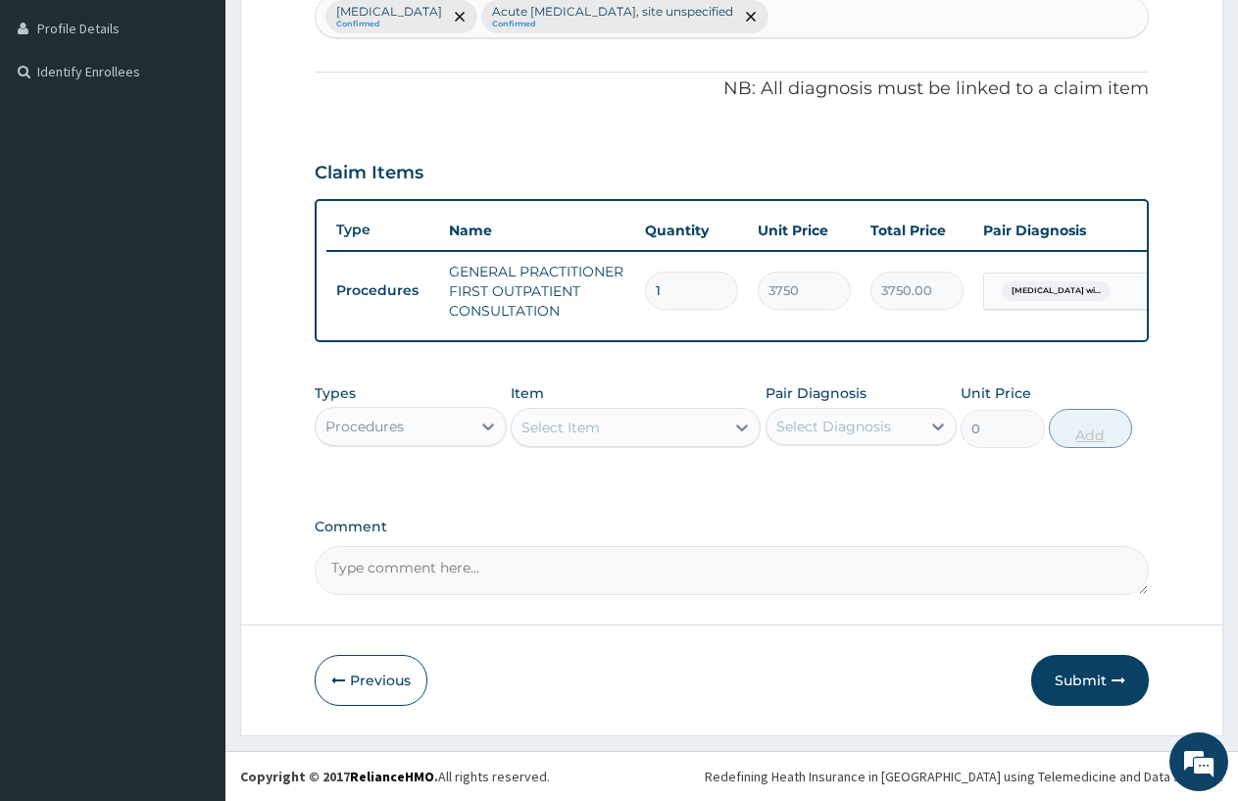
scroll to position [547, 0]
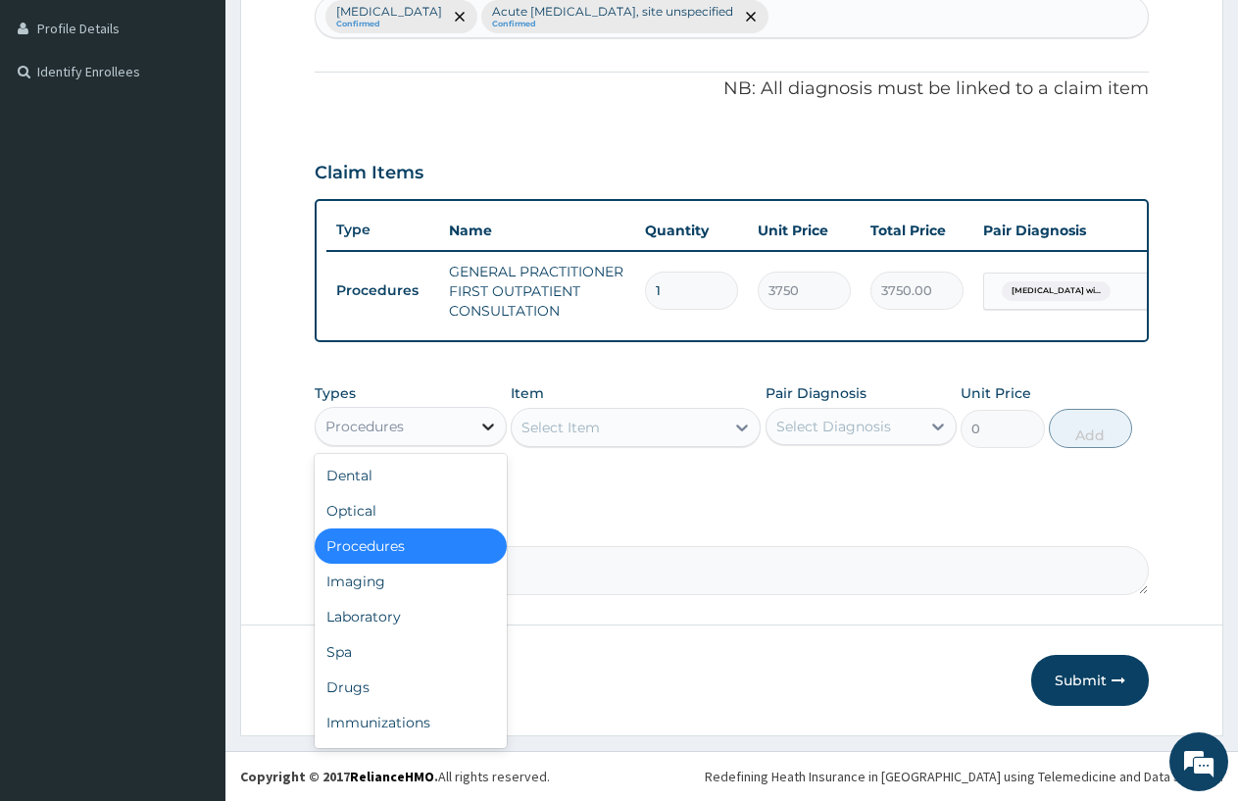
click at [490, 421] on icon at bounding box center [488, 427] width 20 height 20
click at [361, 613] on div "Laboratory" at bounding box center [411, 616] width 192 height 35
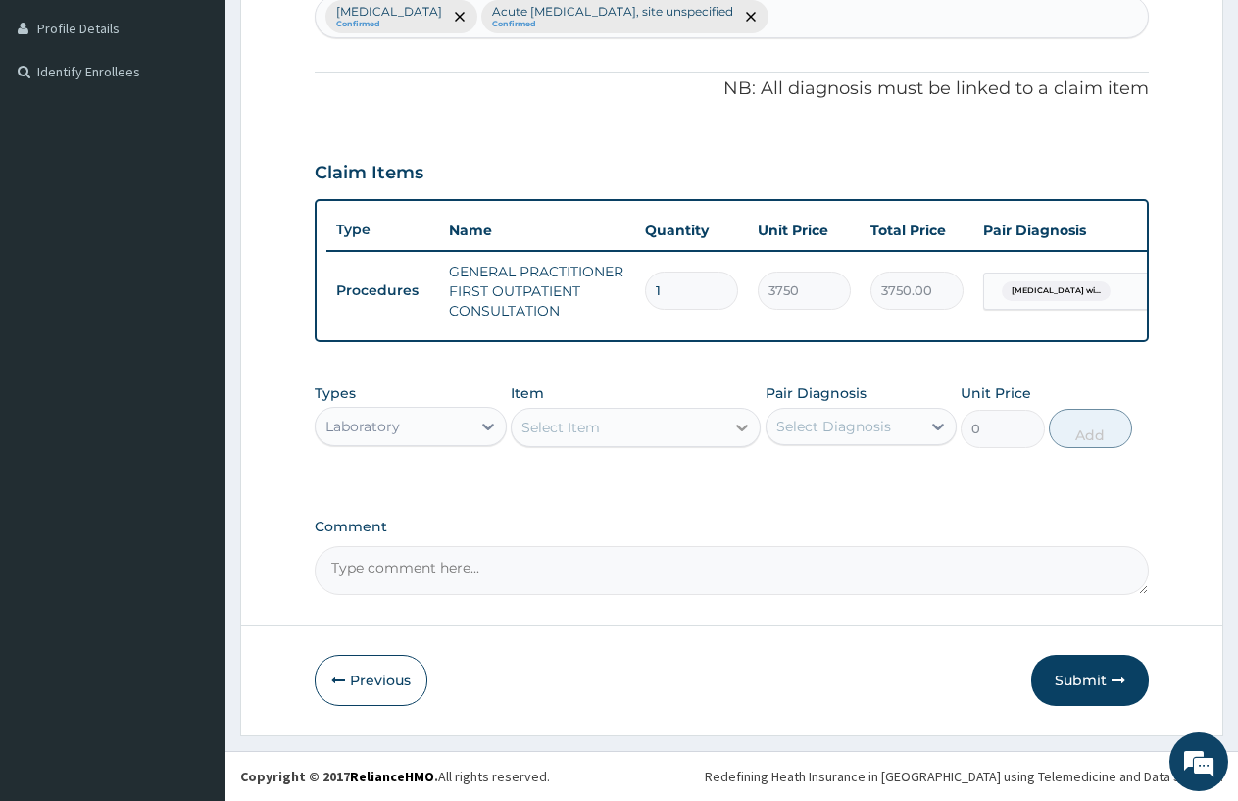
click at [738, 421] on icon at bounding box center [742, 428] width 20 height 20
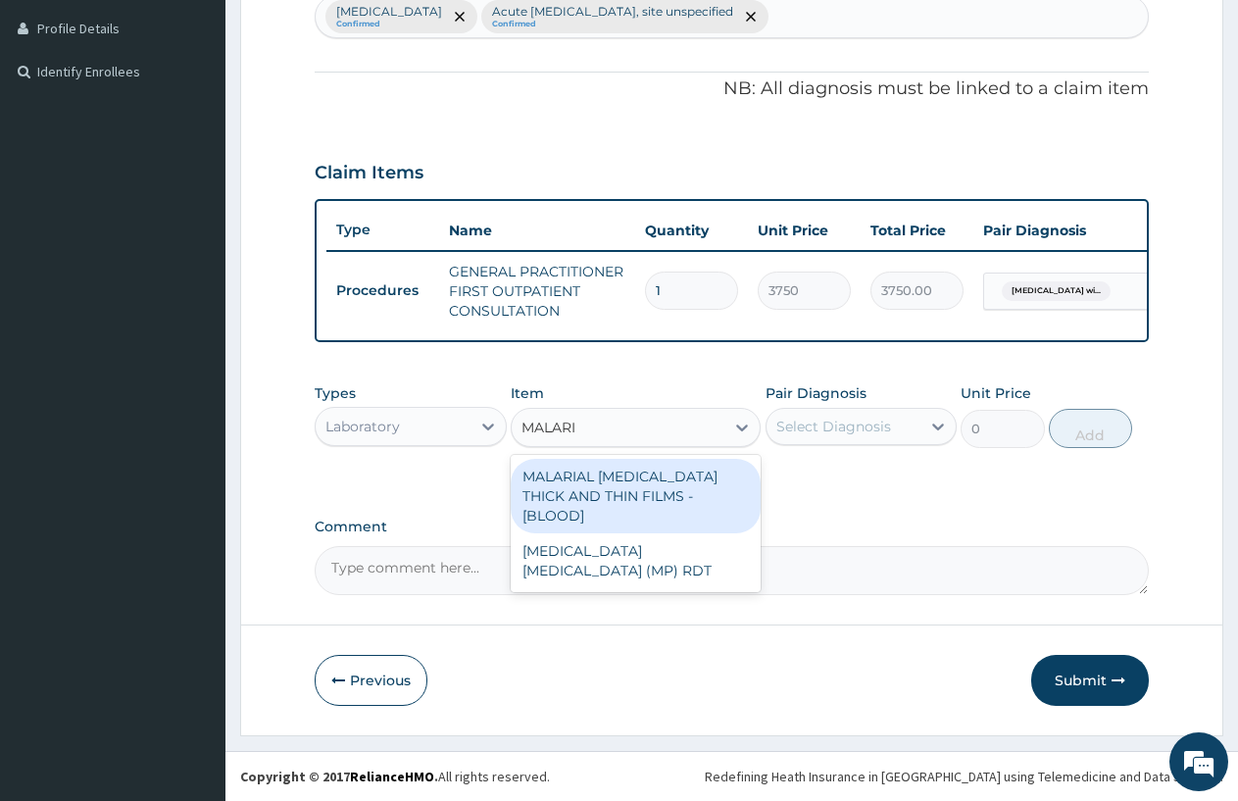
type input "MALARIA"
click at [654, 485] on div "MALARIAL PARASITE THICK AND THIN FILMS - [BLOOD]" at bounding box center [636, 496] width 250 height 75
type input "2187.5"
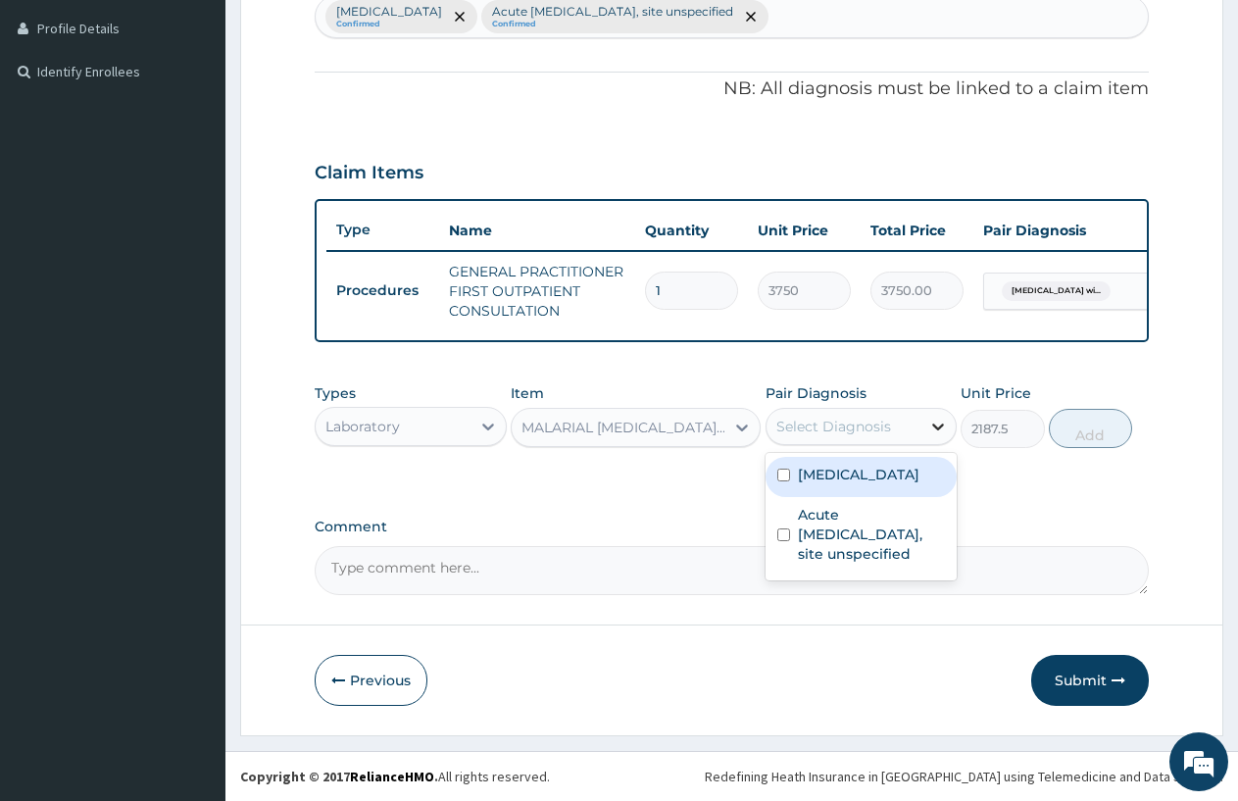
click at [932, 417] on icon at bounding box center [939, 427] width 20 height 20
click at [898, 484] on label "Plasmodium malariae malaria without complication" at bounding box center [859, 475] width 122 height 20
checkbox input "true"
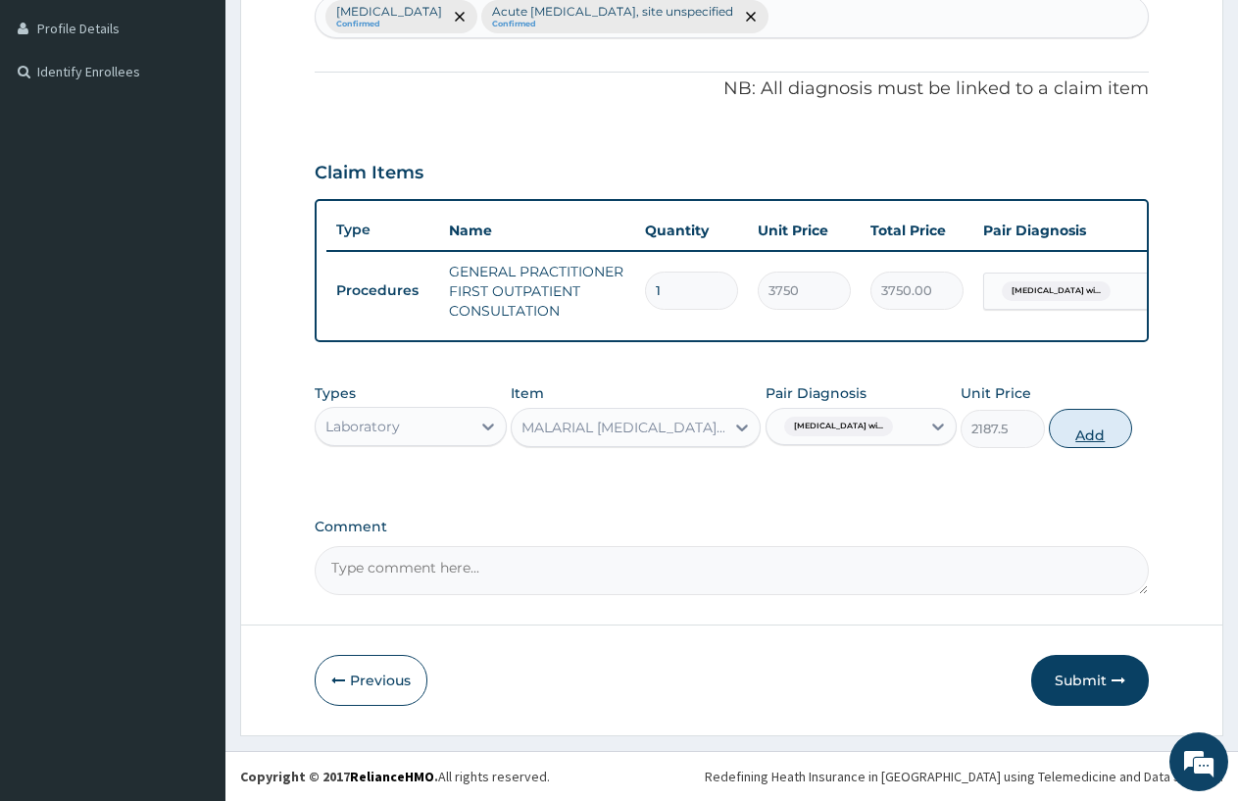
click at [1102, 421] on button "Add" at bounding box center [1090, 428] width 83 height 39
type input "0"
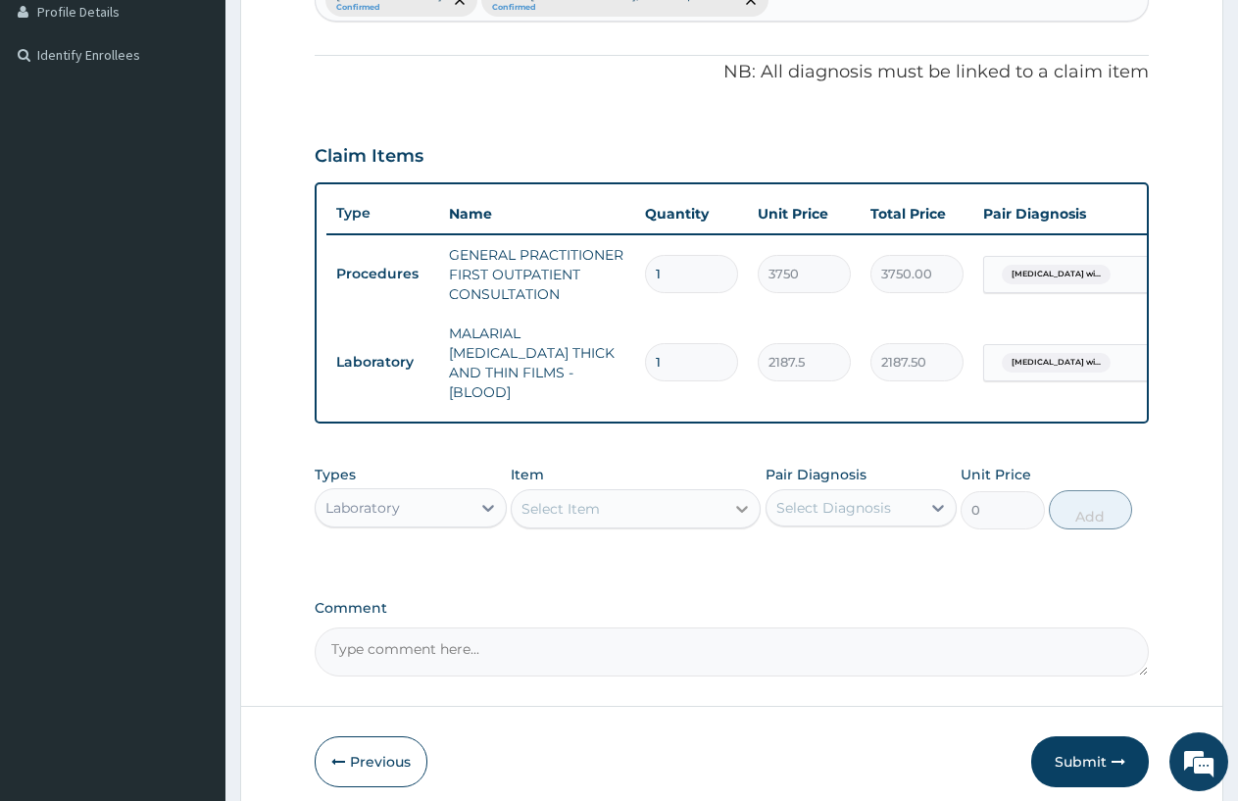
click at [738, 499] on icon at bounding box center [742, 509] width 20 height 20
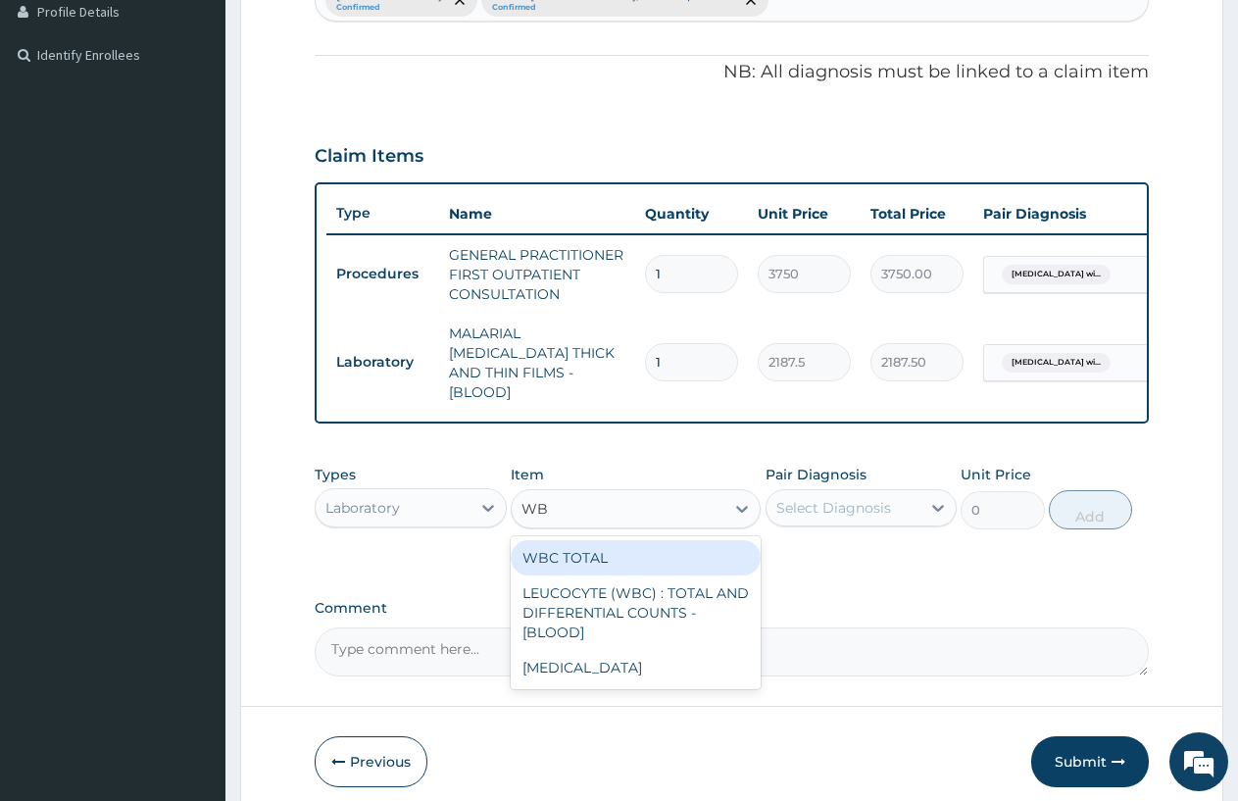
type input "WBC"
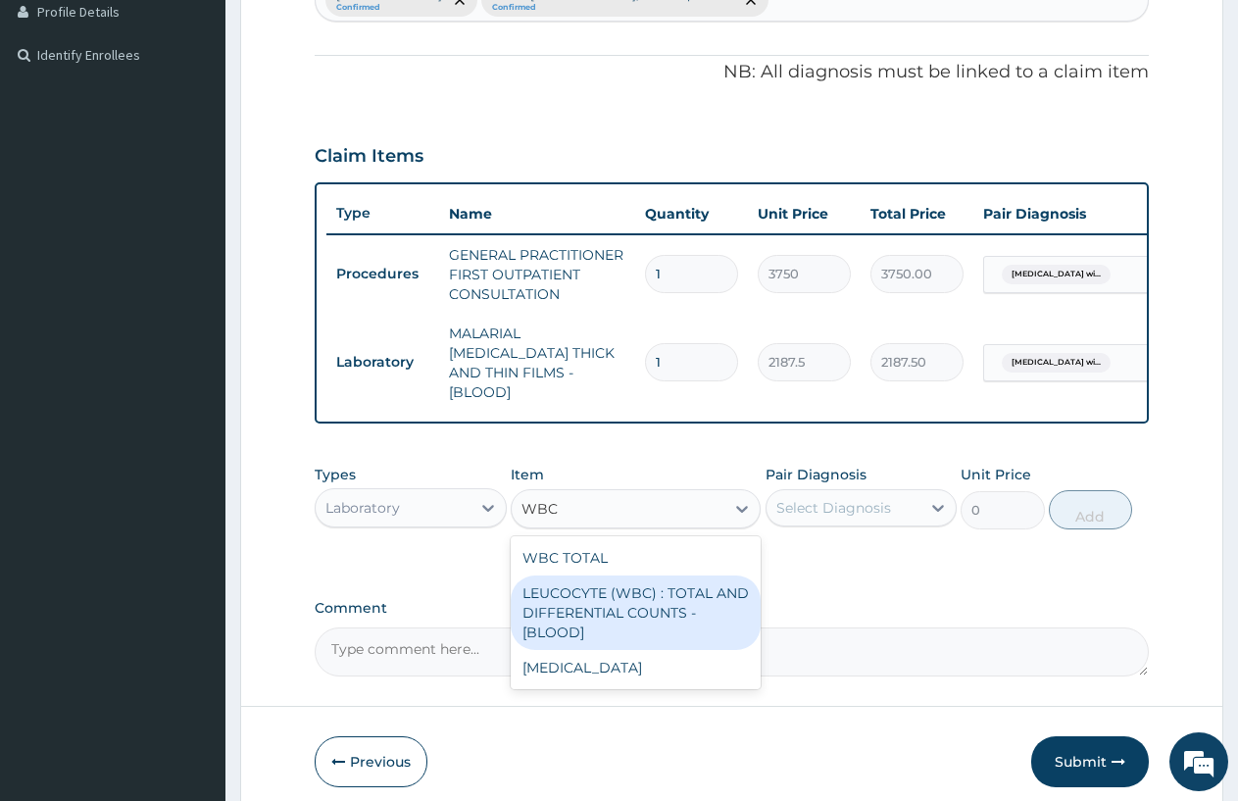
click at [682, 580] on div "LEUCOCYTE (WBC) : TOTAL AND DIFFERENTIAL COUNTS - [BLOOD]" at bounding box center [636, 613] width 250 height 75
type input "2500"
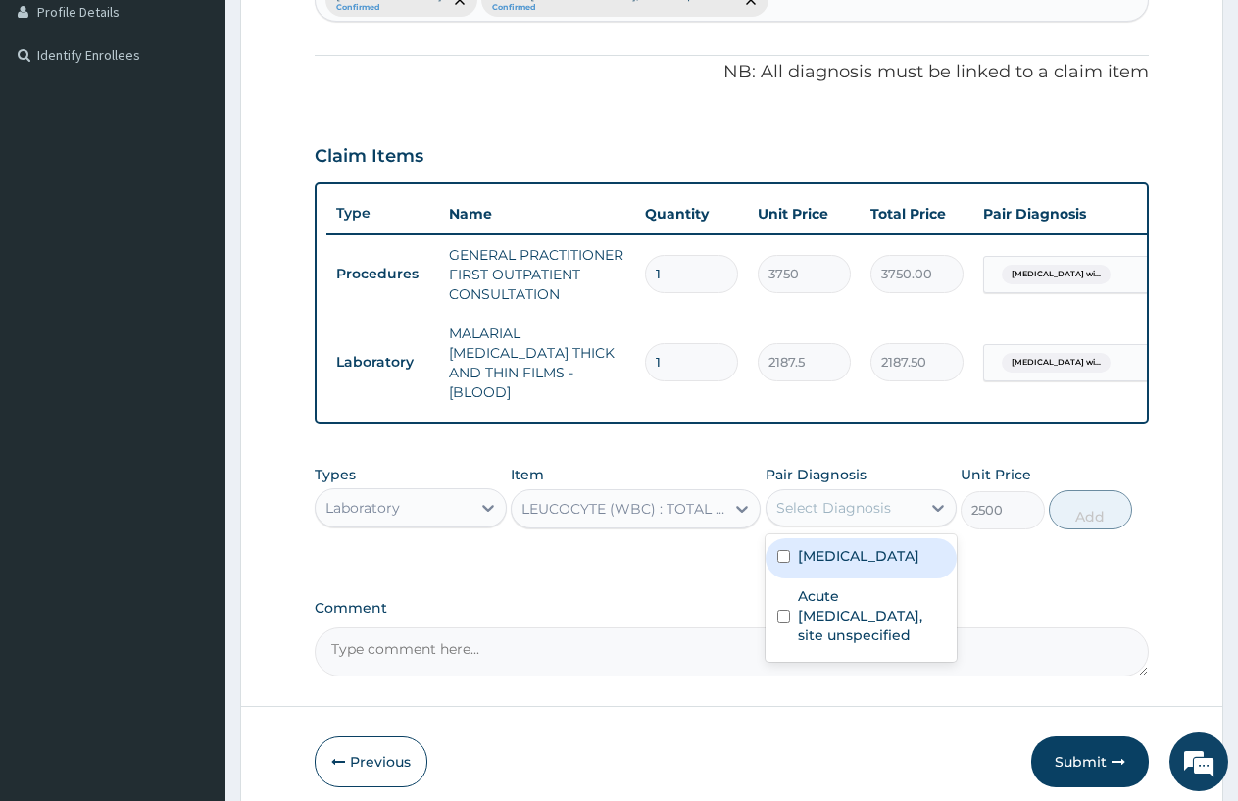
click at [906, 492] on div "Select Diagnosis" at bounding box center [844, 507] width 155 height 31
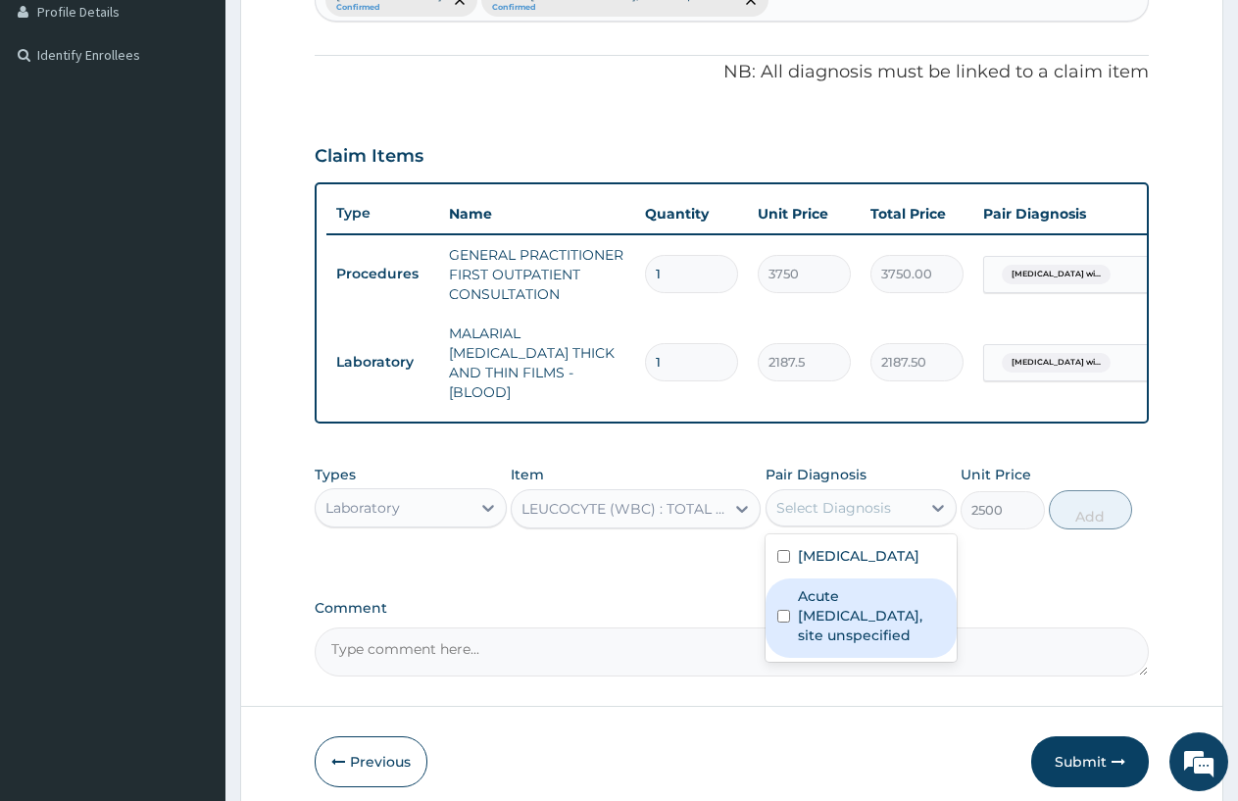
click at [873, 645] on label "Acute upper respiratory infection, site unspecified" at bounding box center [872, 615] width 148 height 59
checkbox input "true"
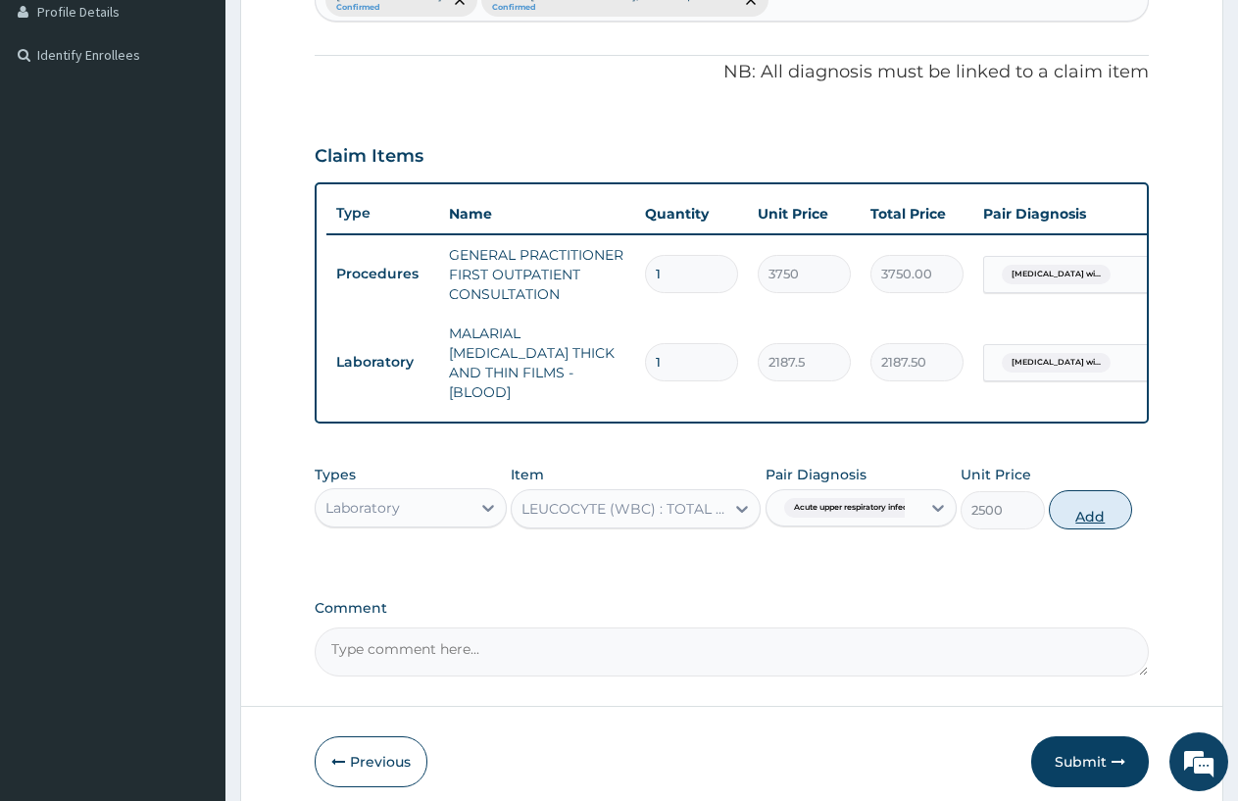
click at [1105, 506] on button "Add" at bounding box center [1090, 509] width 83 height 39
type input "0"
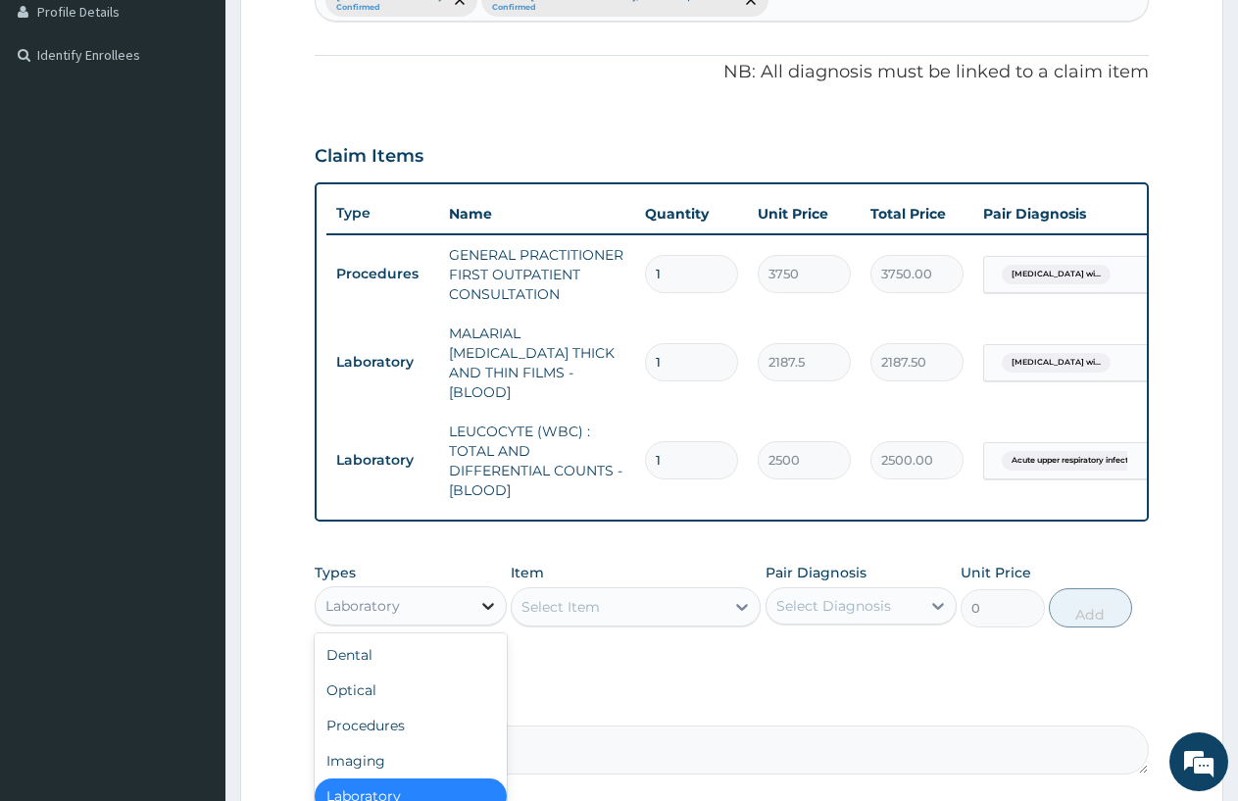
click at [484, 596] on icon at bounding box center [488, 606] width 20 height 20
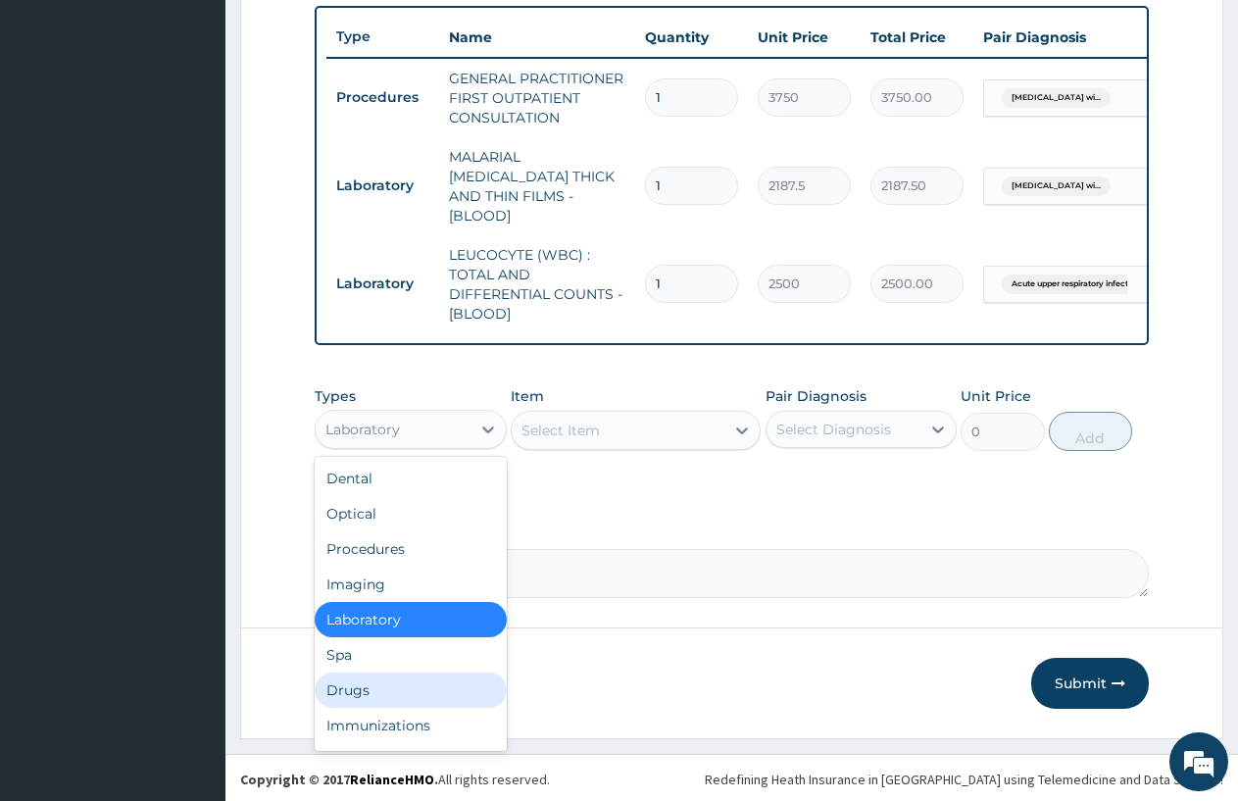
click at [354, 680] on div "Drugs" at bounding box center [411, 690] width 192 height 35
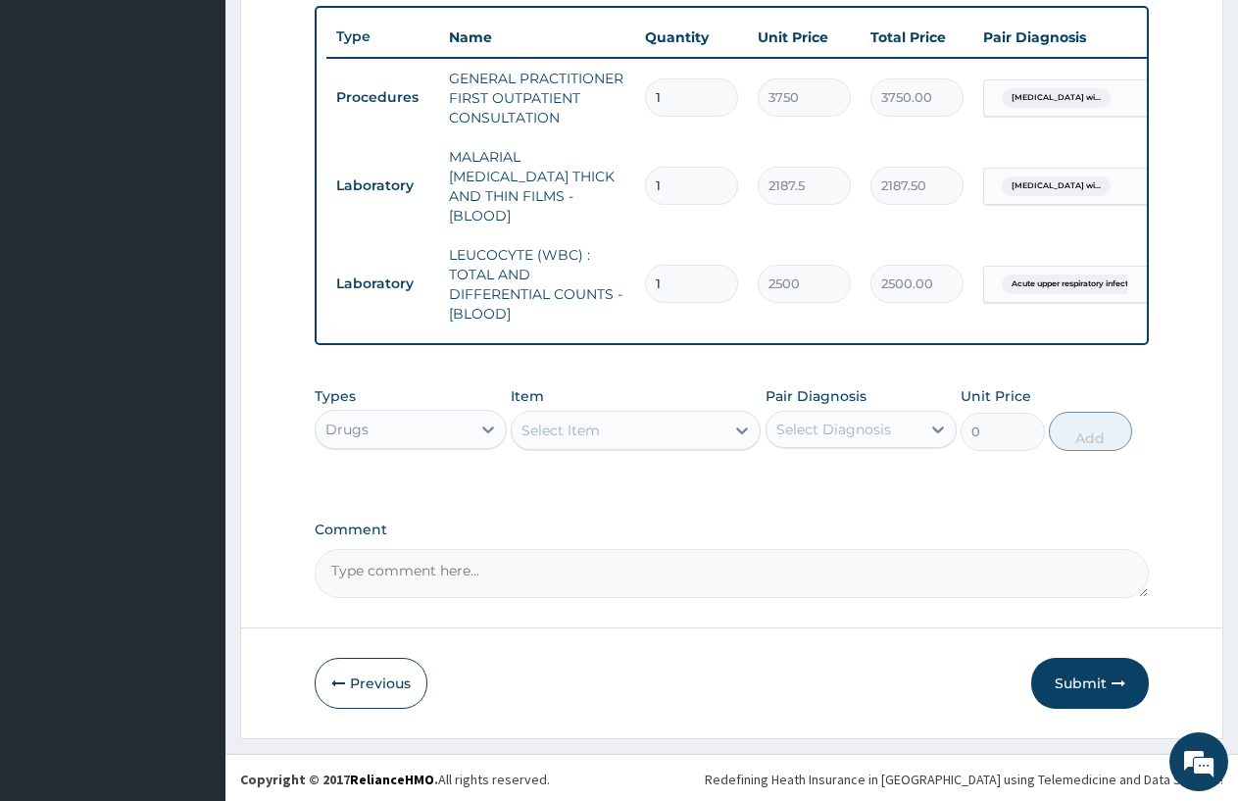
click at [663, 424] on div "Select Item" at bounding box center [618, 430] width 213 height 31
click at [674, 425] on div "Select Item" at bounding box center [618, 430] width 213 height 31
click at [737, 422] on icon at bounding box center [742, 431] width 20 height 20
click at [567, 416] on div "Select Item" at bounding box center [618, 430] width 213 height 31
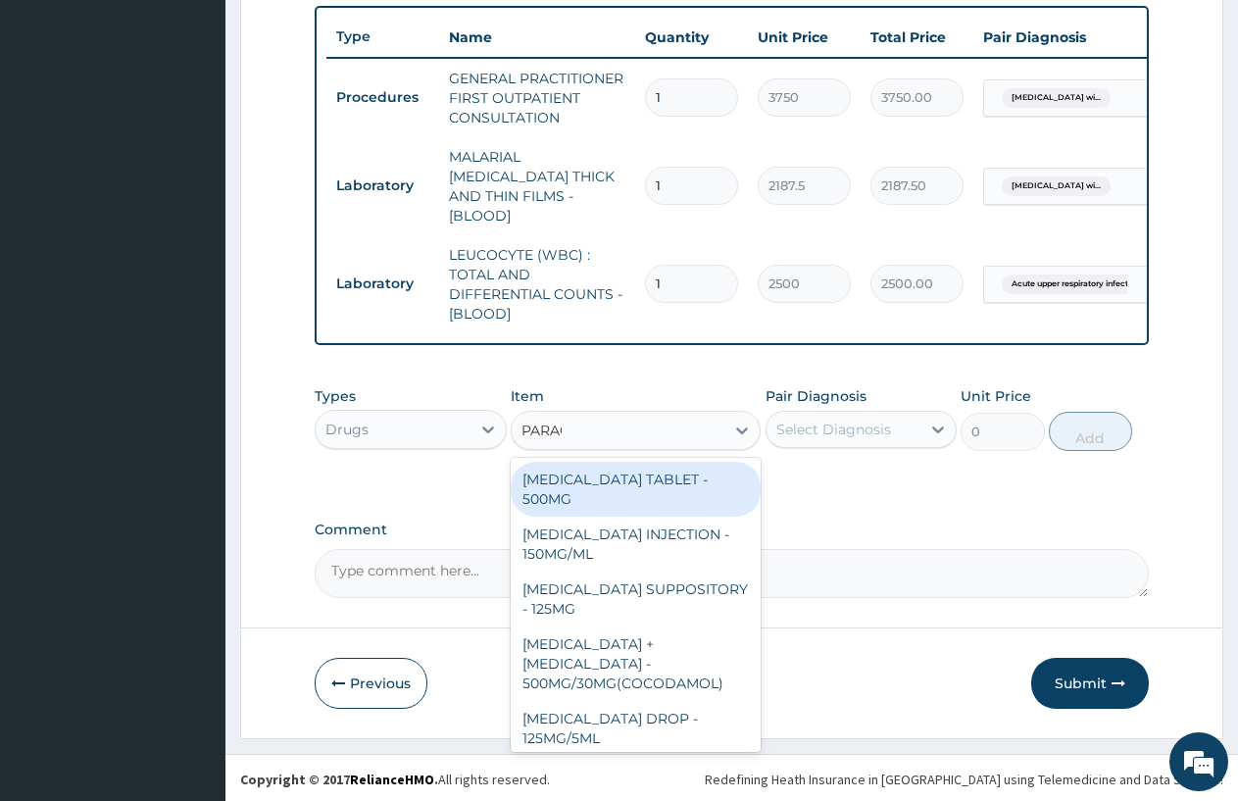
type input "PARACETAMOL"
click at [580, 488] on div "PARACETAMOL TABLET - 500MG" at bounding box center [636, 489] width 250 height 55
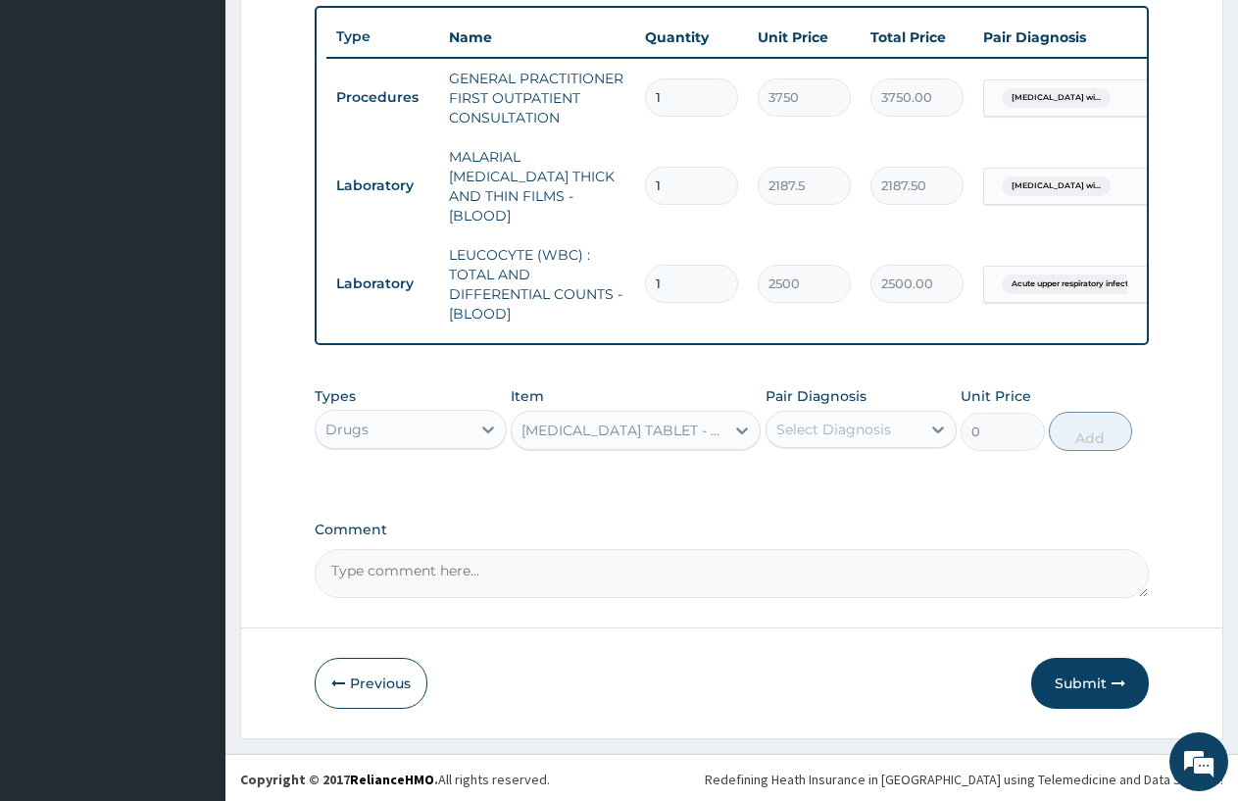
type input "33.599999999999994"
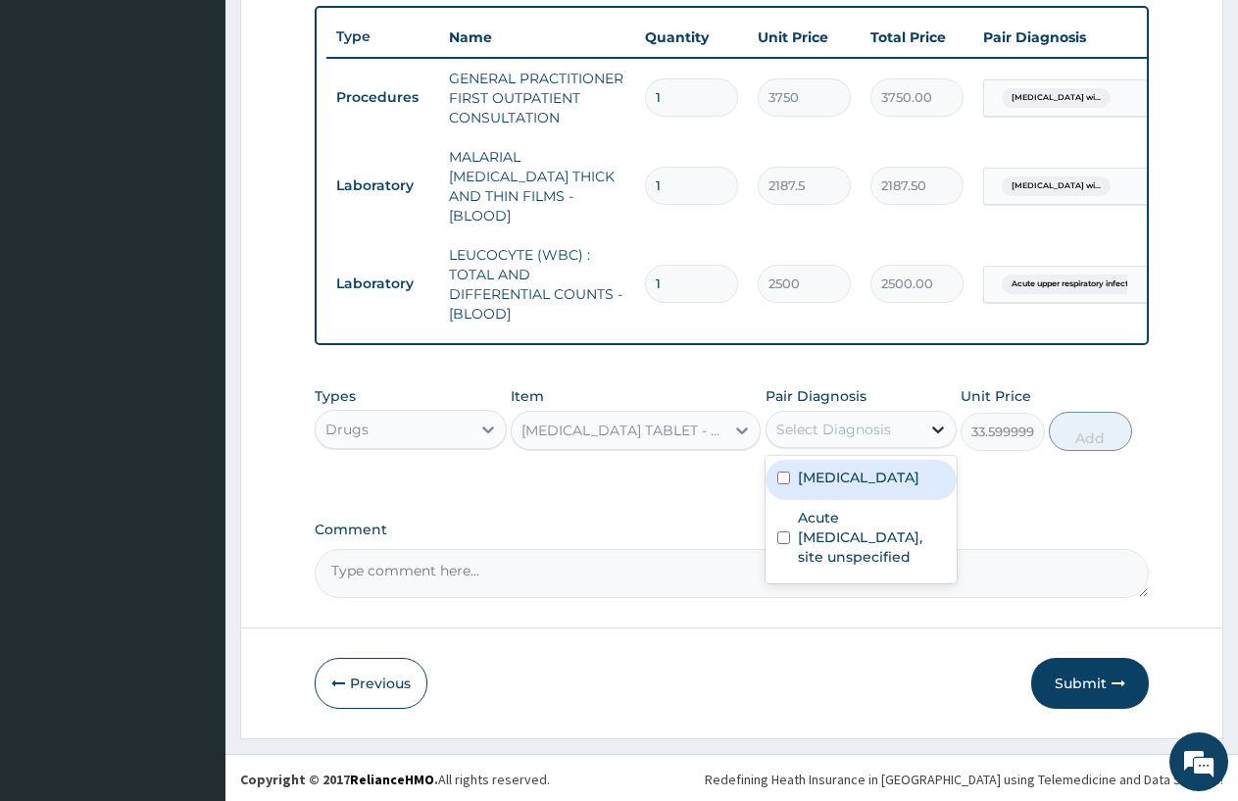
click at [922, 428] on div at bounding box center [938, 429] width 35 height 35
click at [879, 487] on label "Plasmodium malariae malaria without complication" at bounding box center [859, 478] width 122 height 20
checkbox input "true"
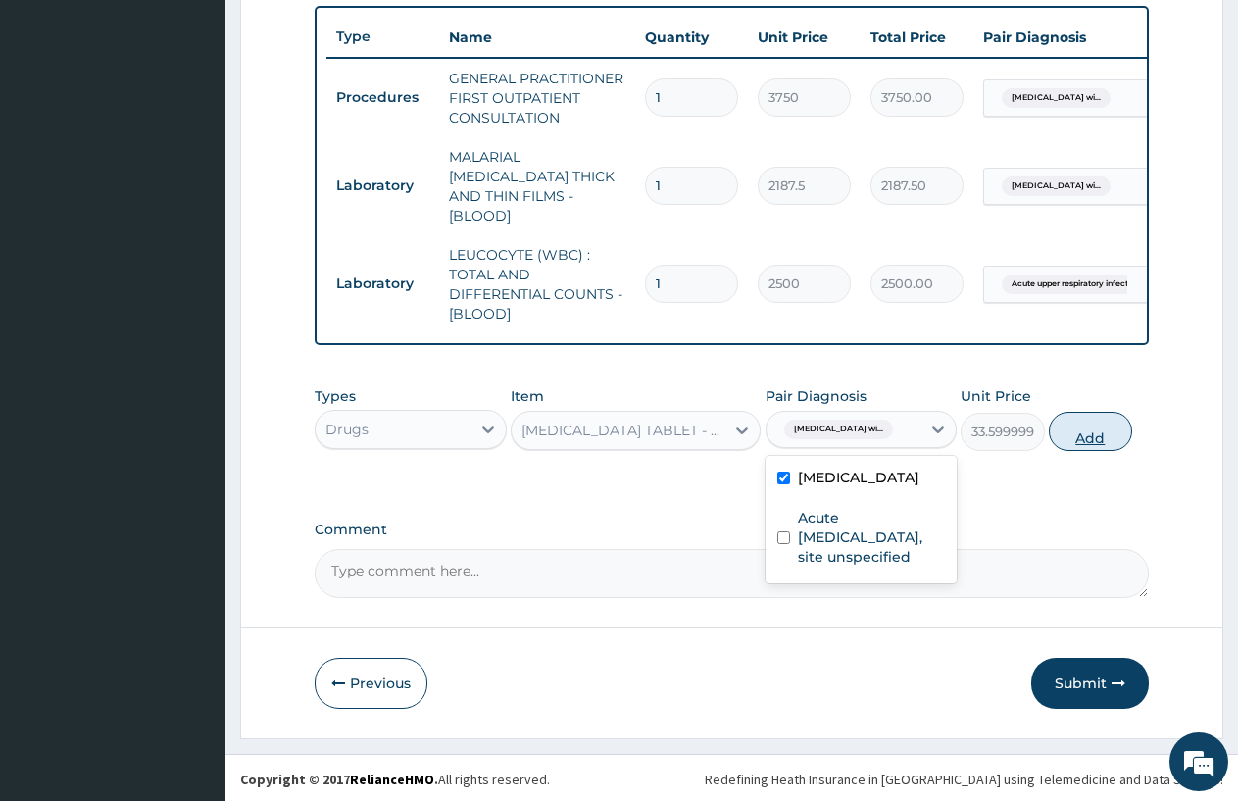
click at [1076, 422] on button "Add" at bounding box center [1090, 431] width 83 height 39
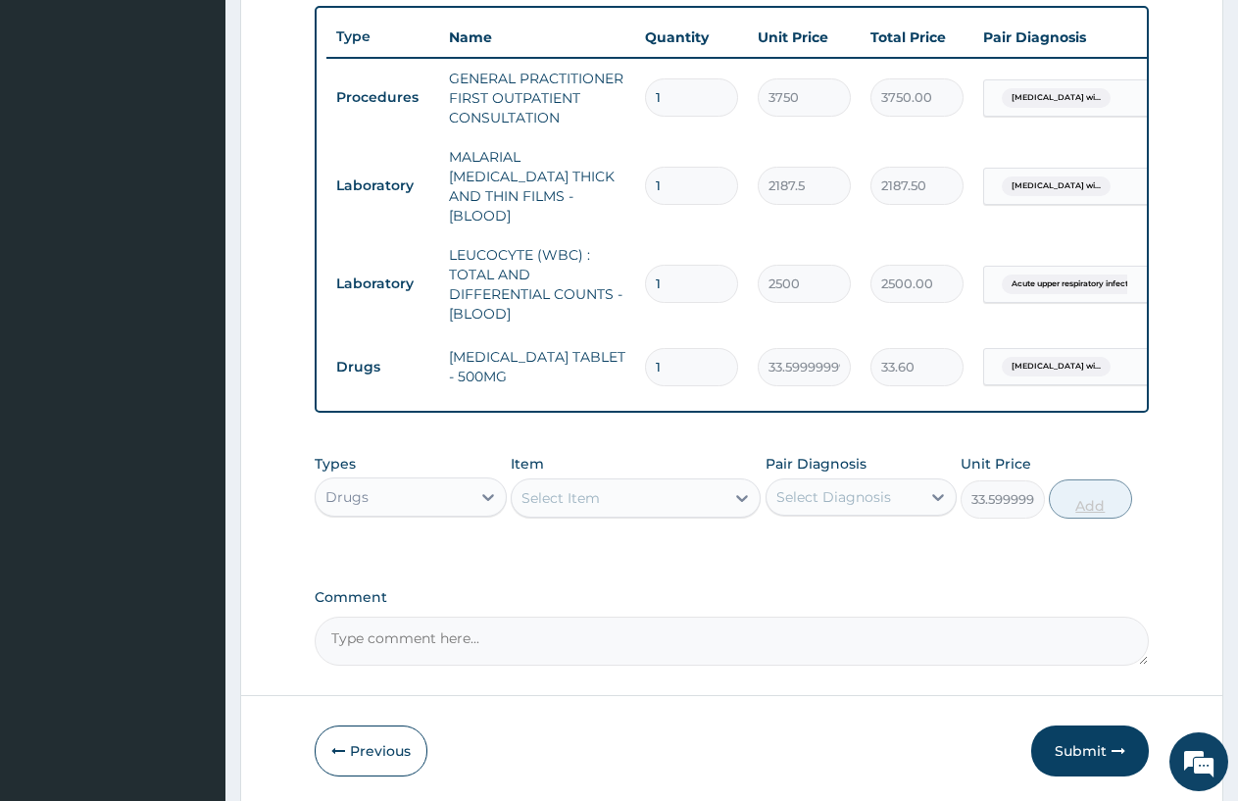
type input "0"
click at [674, 348] on input "1" at bounding box center [691, 367] width 93 height 38
type input "0.00"
type input "3"
type input "100.80"
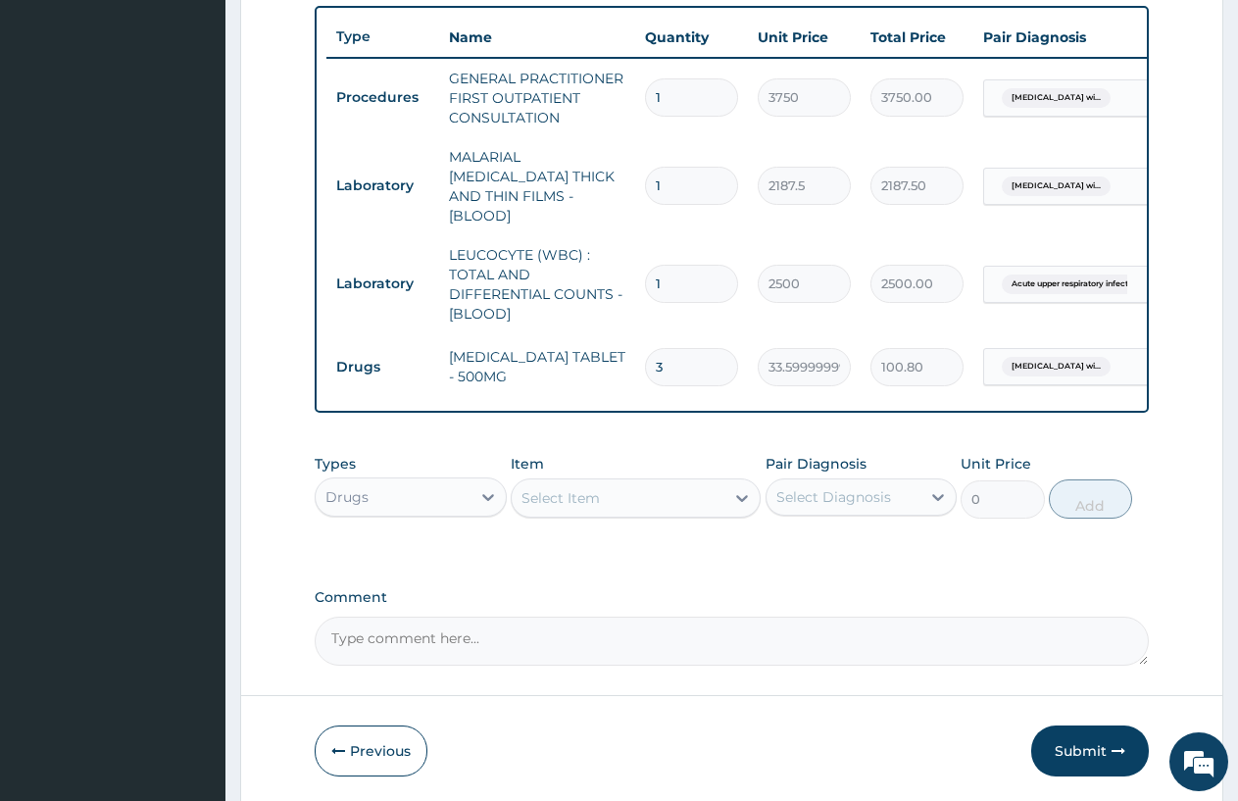
type input "30"
type input "1008.00"
type input "30"
click at [734, 491] on icon at bounding box center [742, 498] width 20 height 20
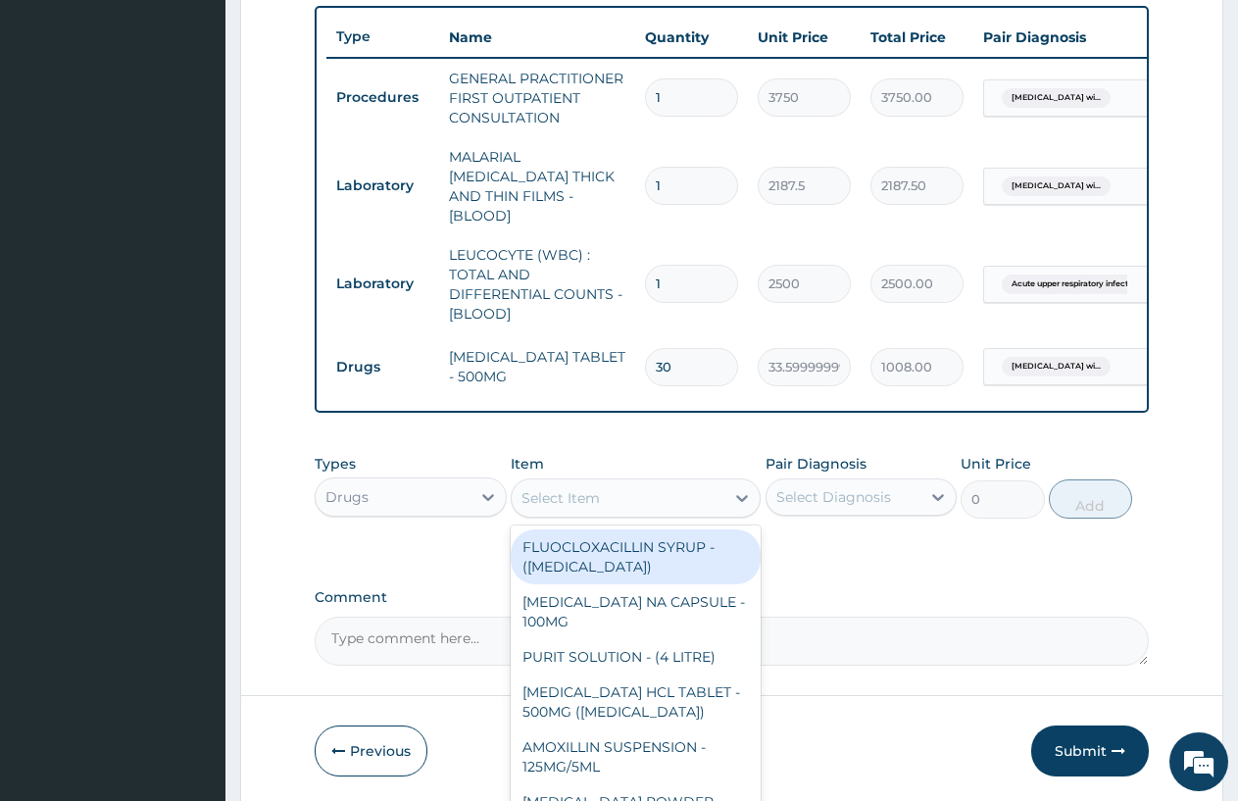
scroll to position [791, 0]
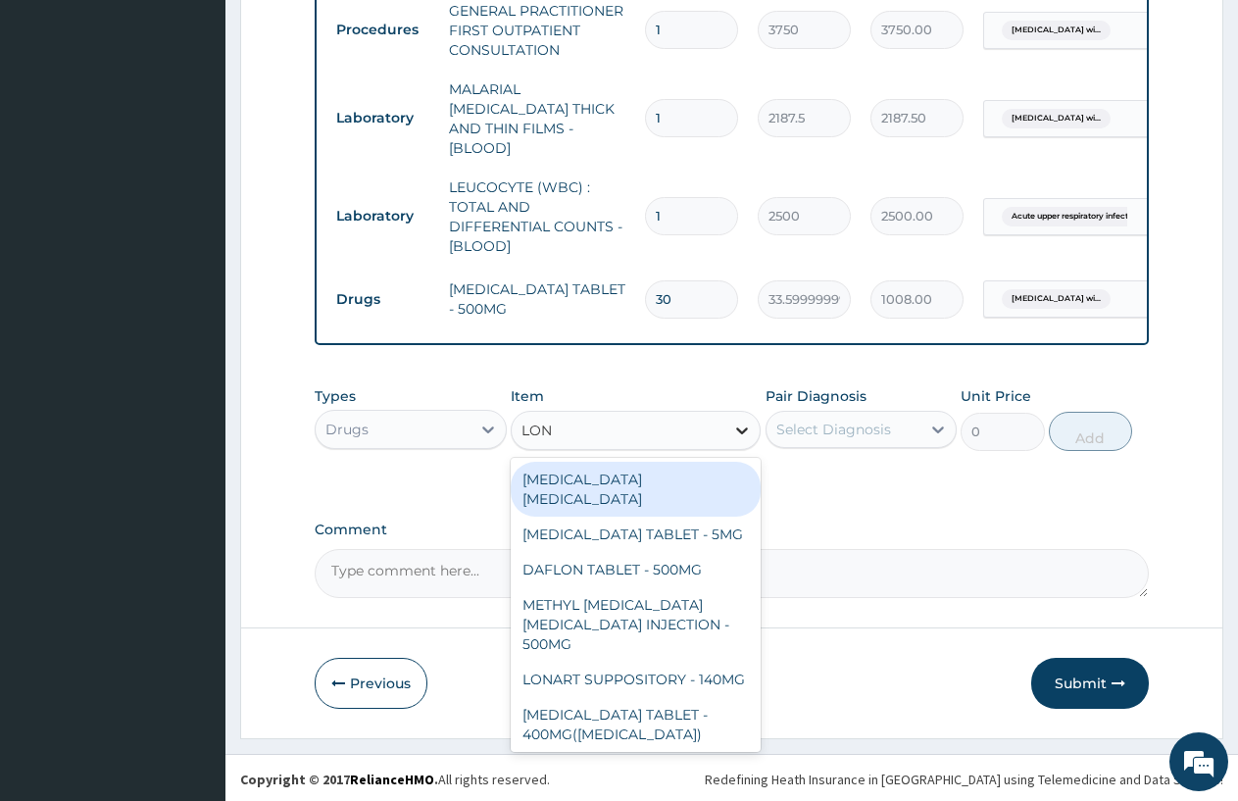
type input "LONA"
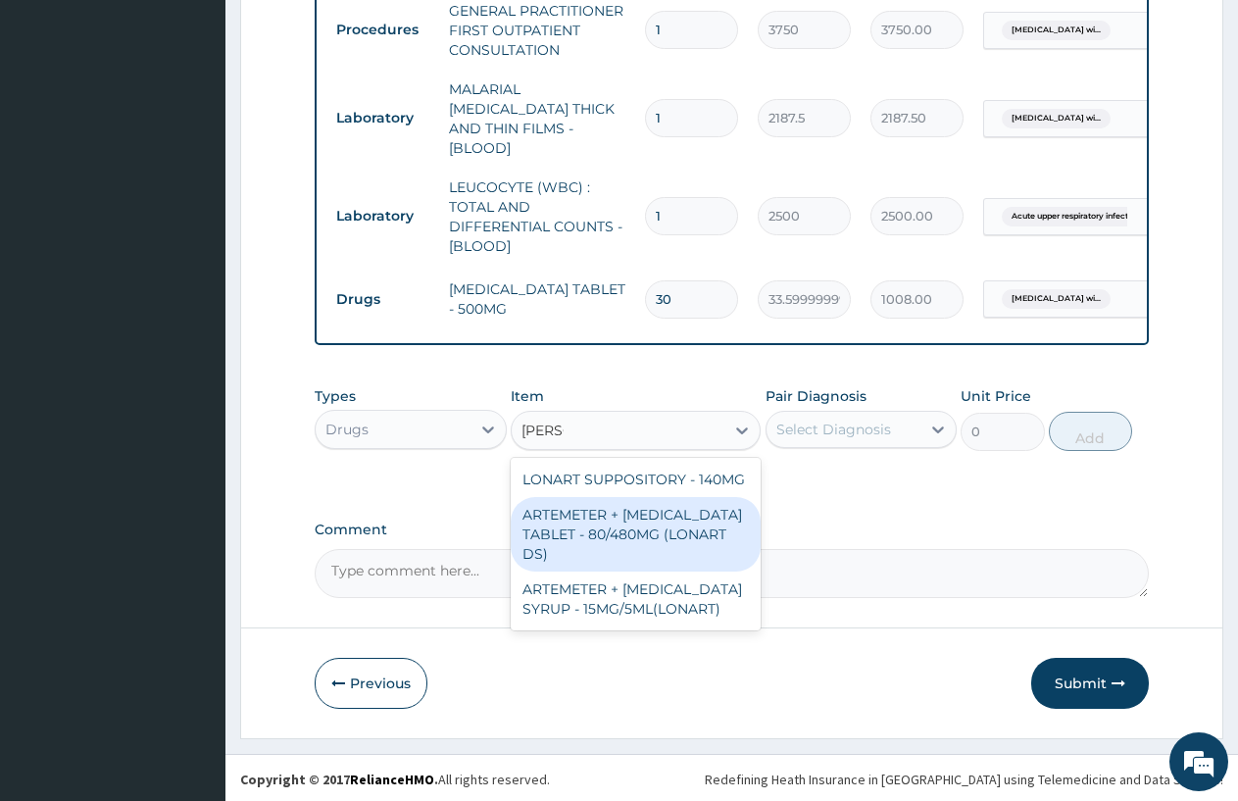
click at [680, 525] on div "ARTEMETER + LUMEFANTRINE TABLET - 80/480MG (LONART DS)" at bounding box center [636, 534] width 250 height 75
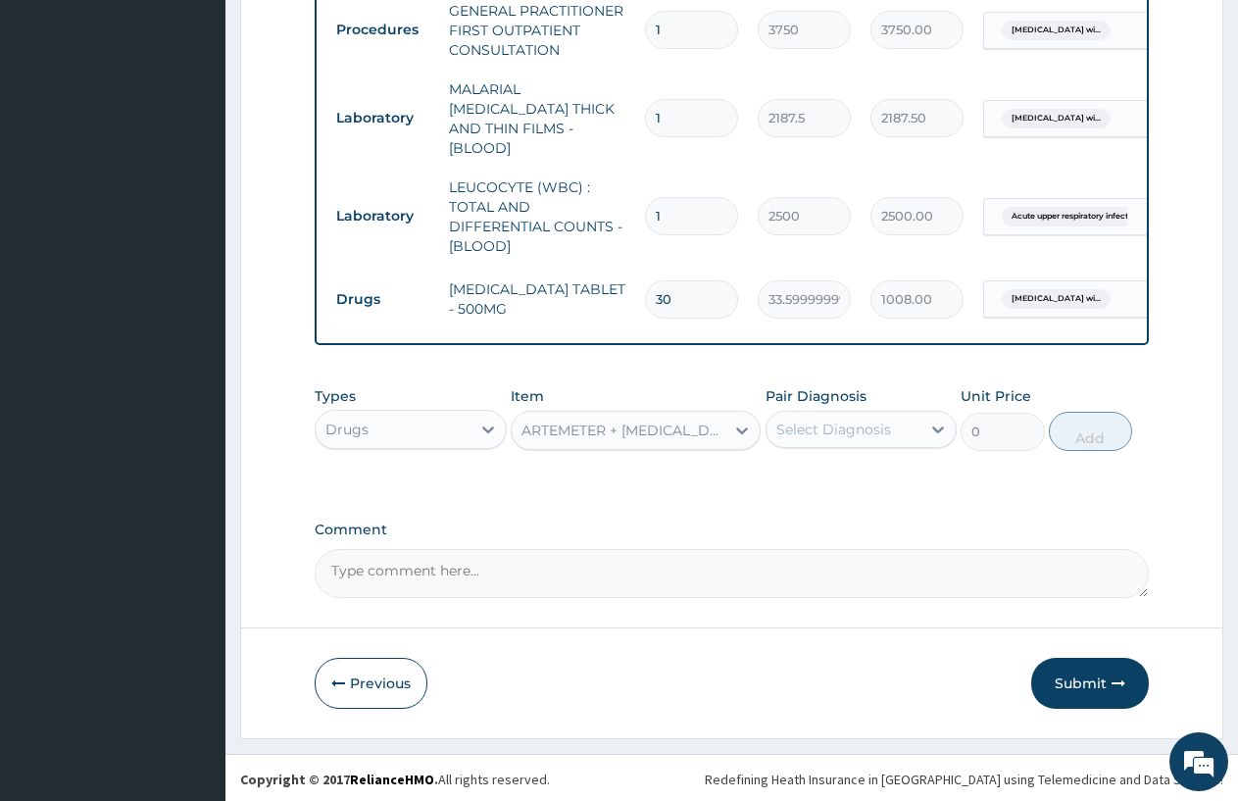
type input "588"
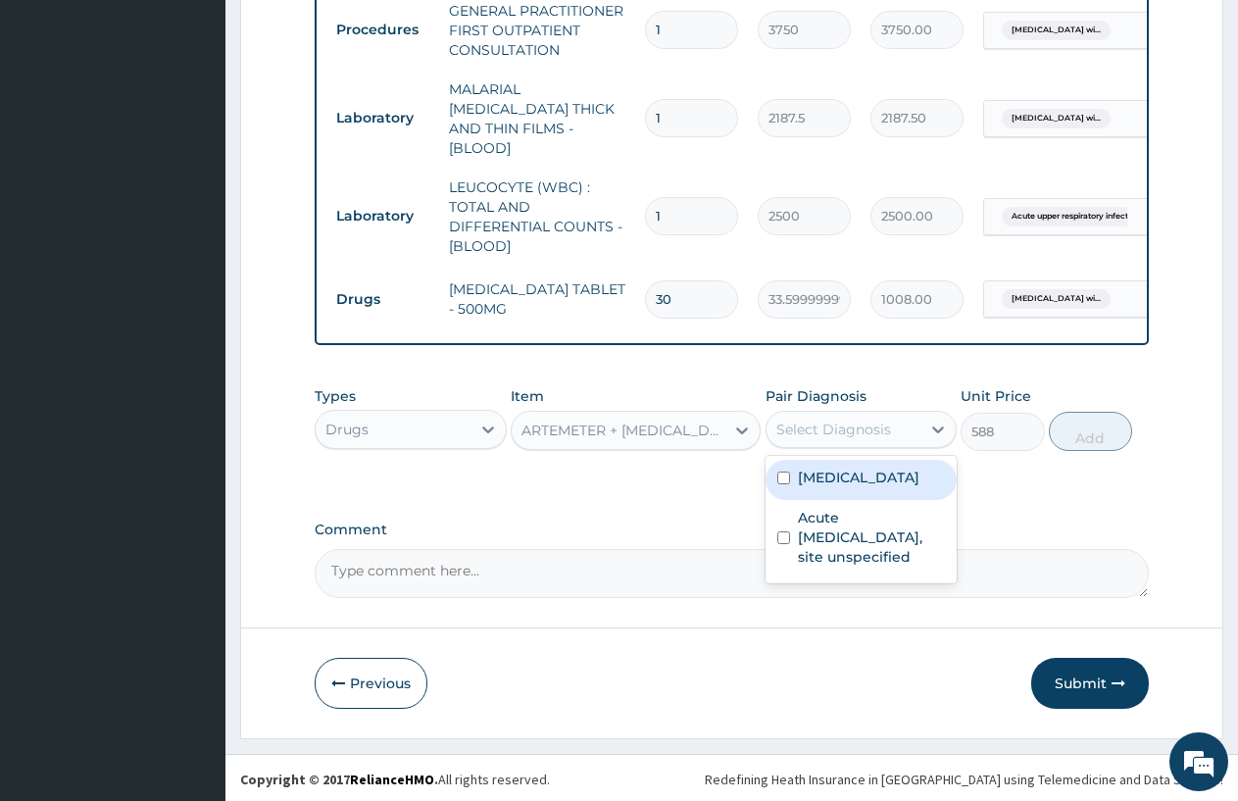
click at [907, 421] on div "Select Diagnosis" at bounding box center [844, 429] width 155 height 31
click at [855, 487] on label "Plasmodium malariae malaria without complication" at bounding box center [859, 478] width 122 height 20
checkbox input "true"
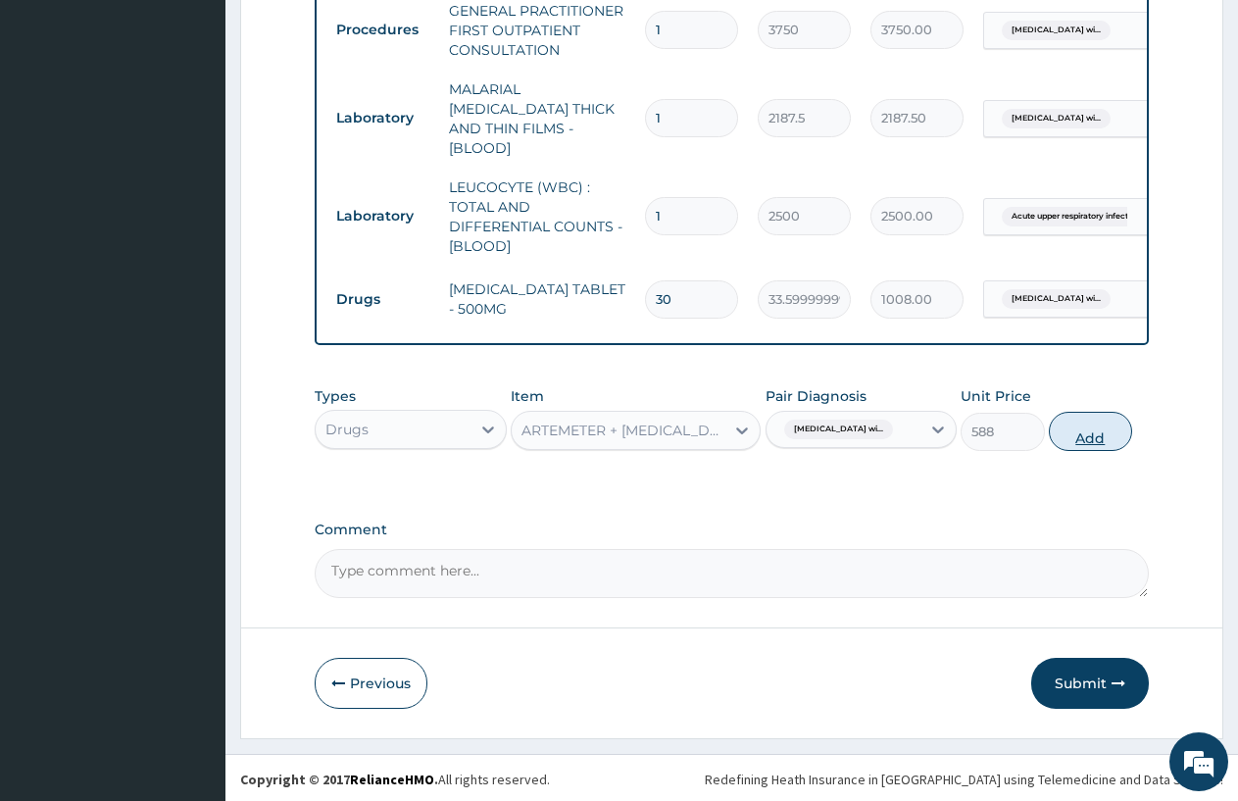
click at [1079, 428] on button "Add" at bounding box center [1090, 431] width 83 height 39
type input "0"
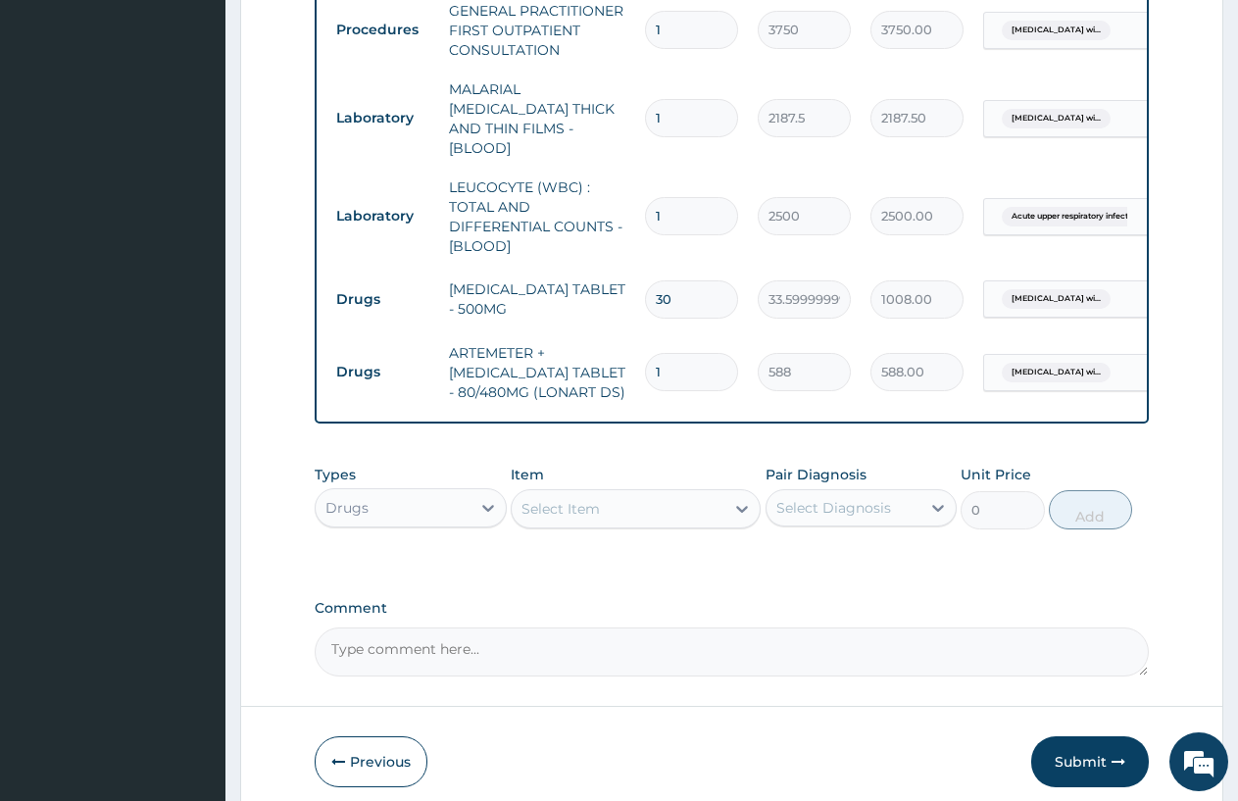
click at [692, 353] on input "1" at bounding box center [691, 372] width 93 height 38
type input "0.00"
type input "6"
type input "3528.00"
type input "6"
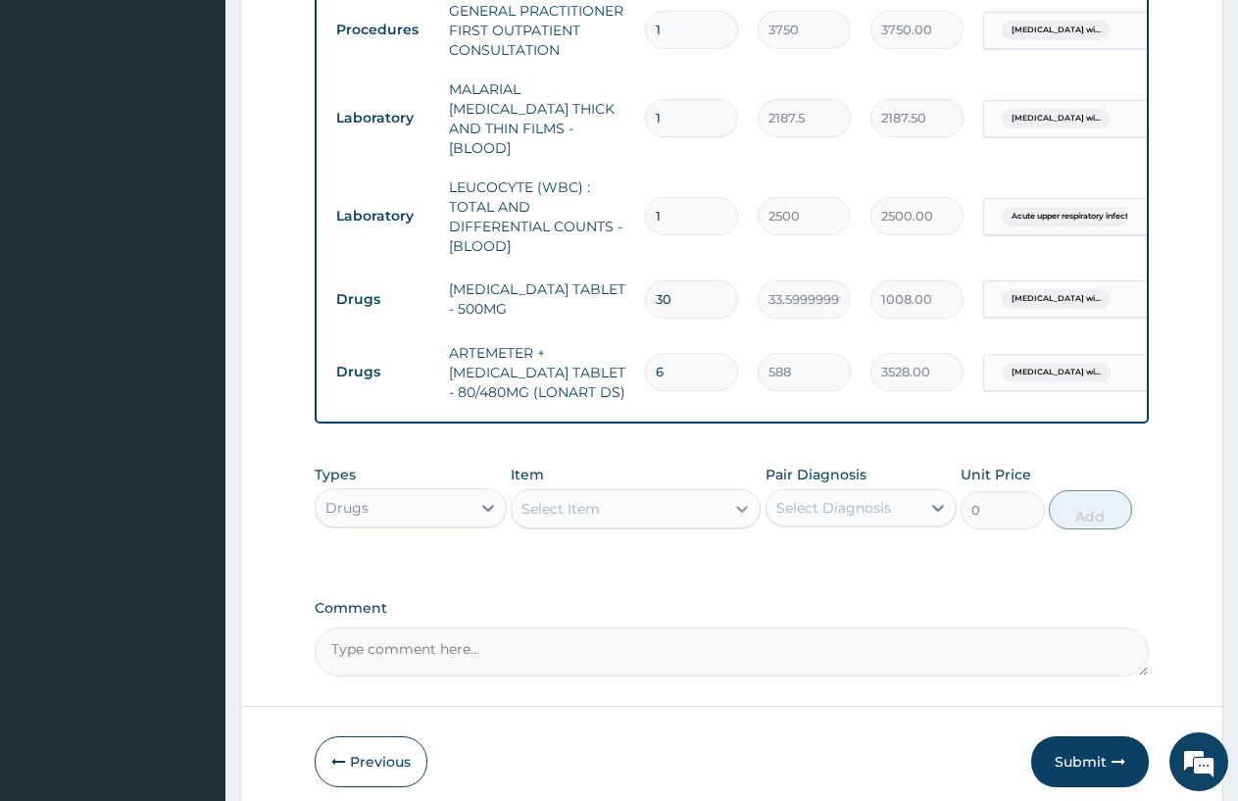
click at [730, 499] on div at bounding box center [742, 508] width 35 height 35
click at [650, 500] on div "Select Item" at bounding box center [618, 508] width 213 height 31
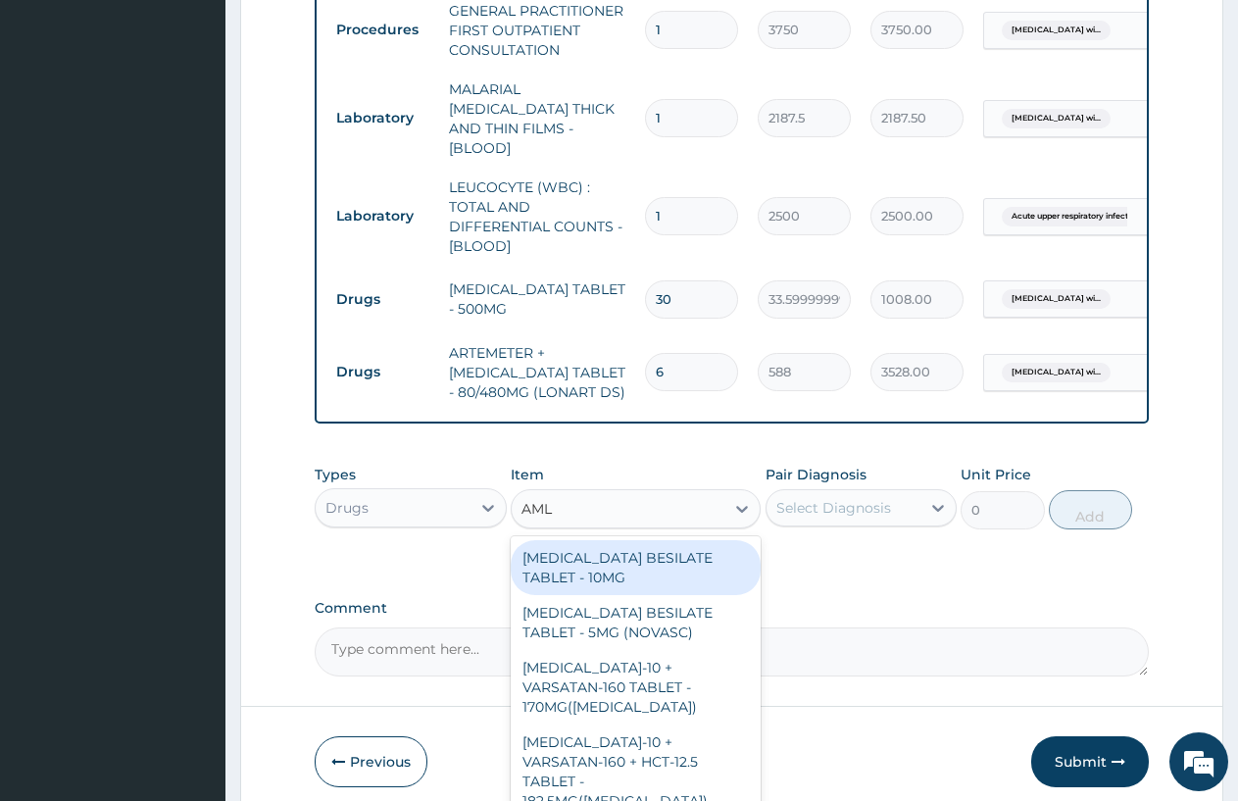
type input "AMLO"
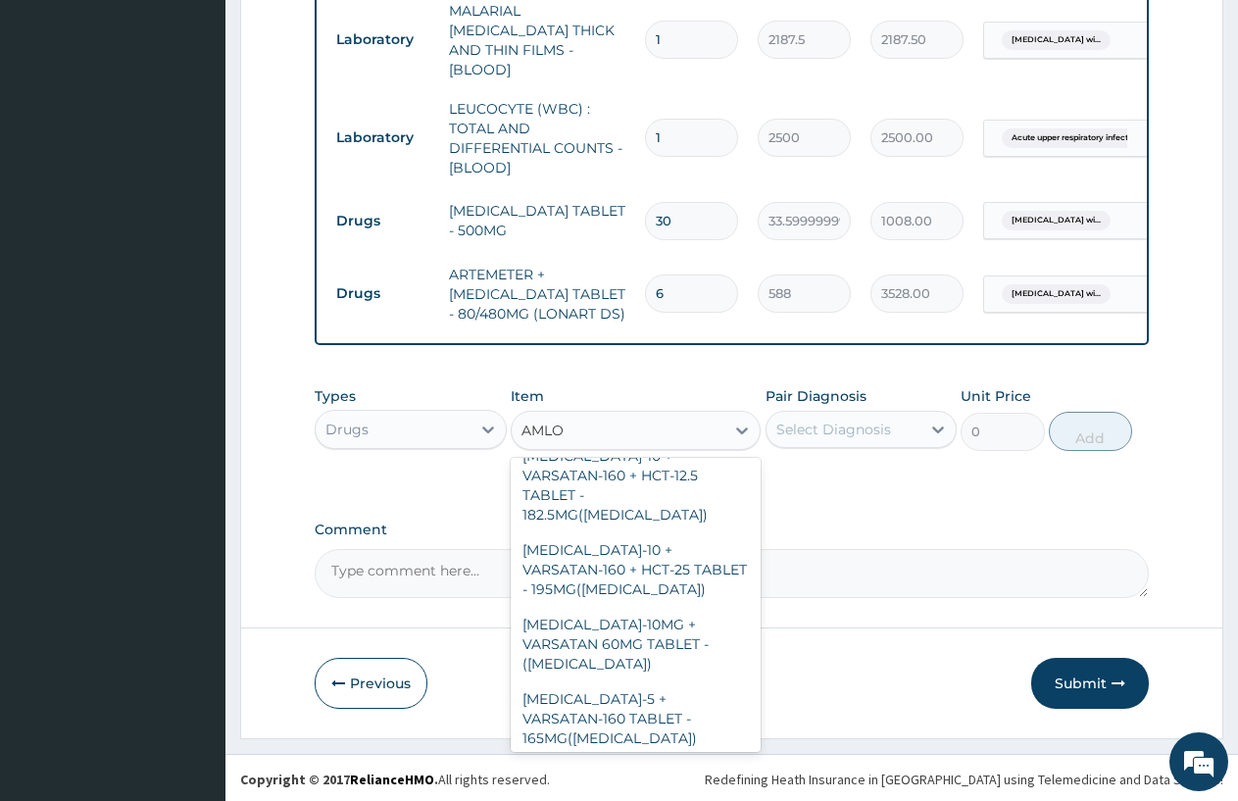
scroll to position [0, 0]
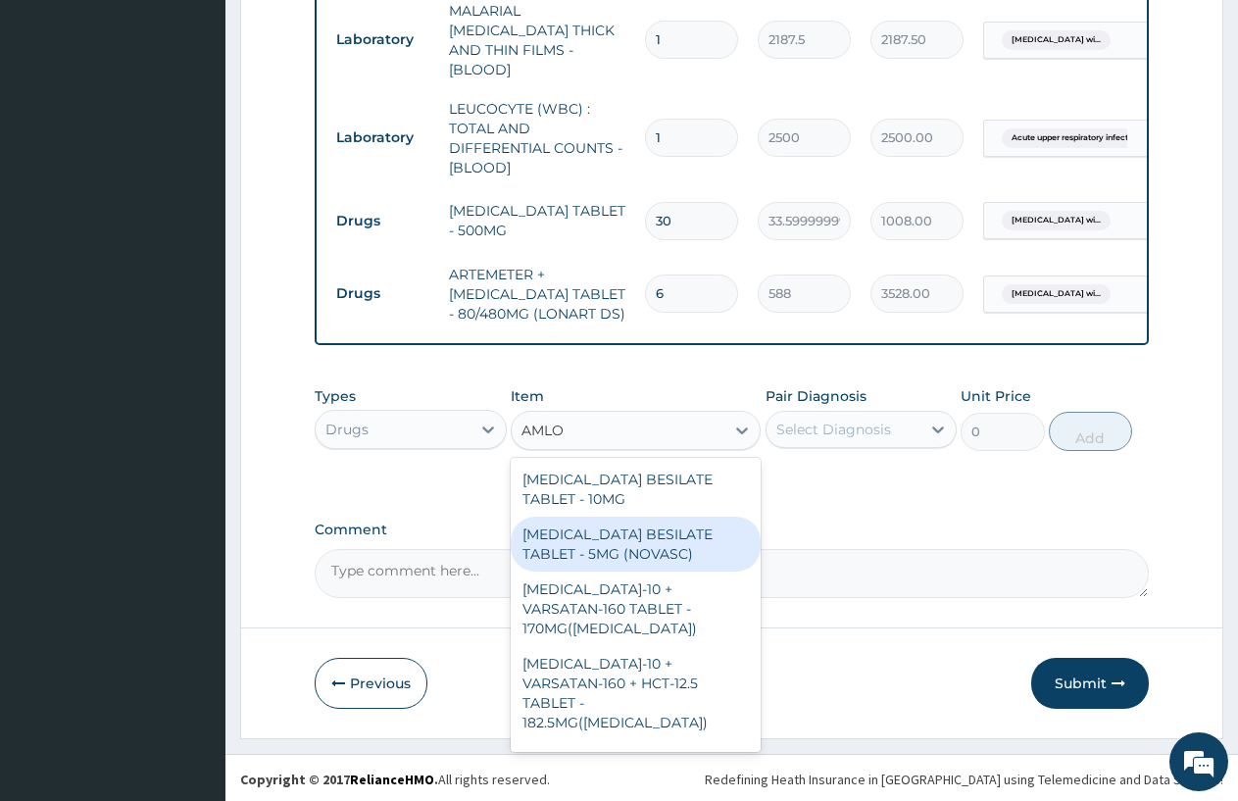
click at [657, 536] on div "[MEDICAL_DATA] BESILATE TABLET - 5MG (NOVASC)" at bounding box center [636, 544] width 250 height 55
type input "196"
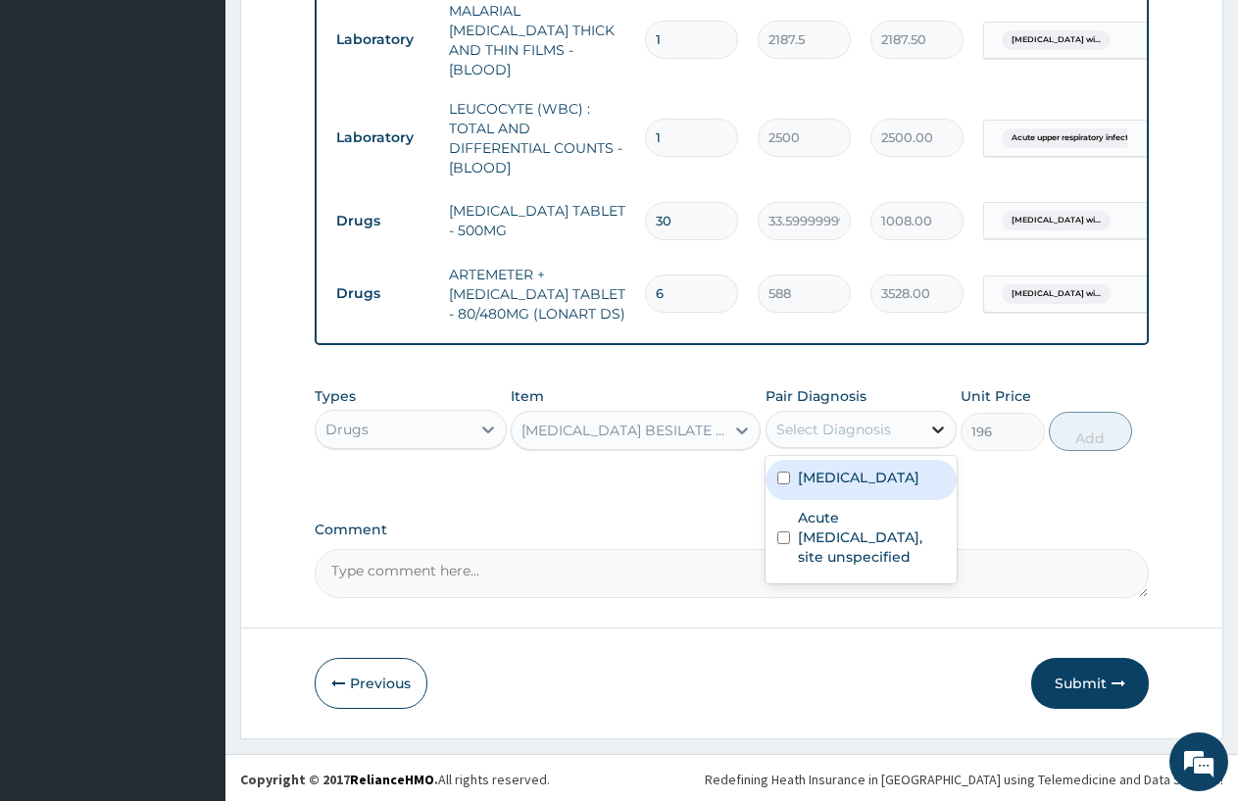
click at [933, 420] on icon at bounding box center [939, 430] width 20 height 20
type input "P"
click at [740, 421] on icon at bounding box center [742, 431] width 20 height 20
click at [735, 425] on icon at bounding box center [742, 431] width 20 height 20
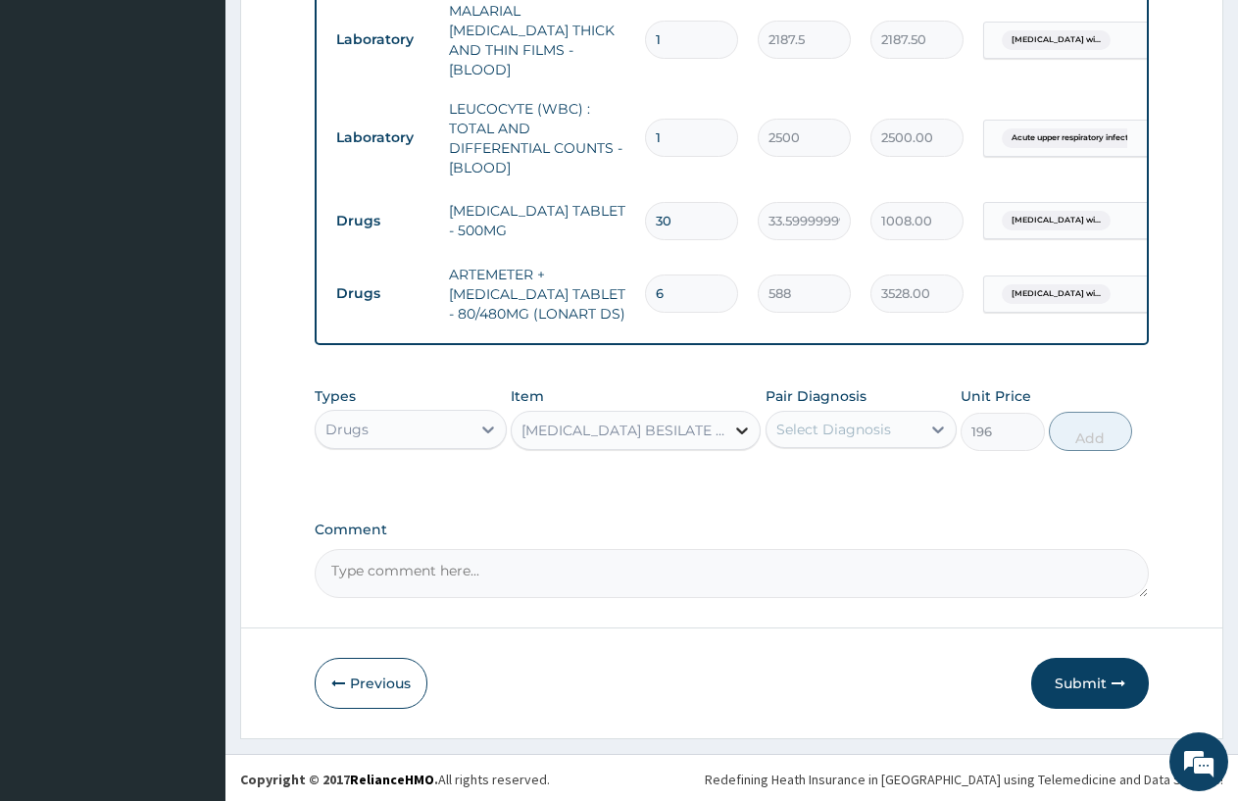
drag, startPoint x: 735, startPoint y: 425, endPoint x: 586, endPoint y: 133, distance: 327.1
click at [743, 422] on icon at bounding box center [742, 431] width 20 height 20
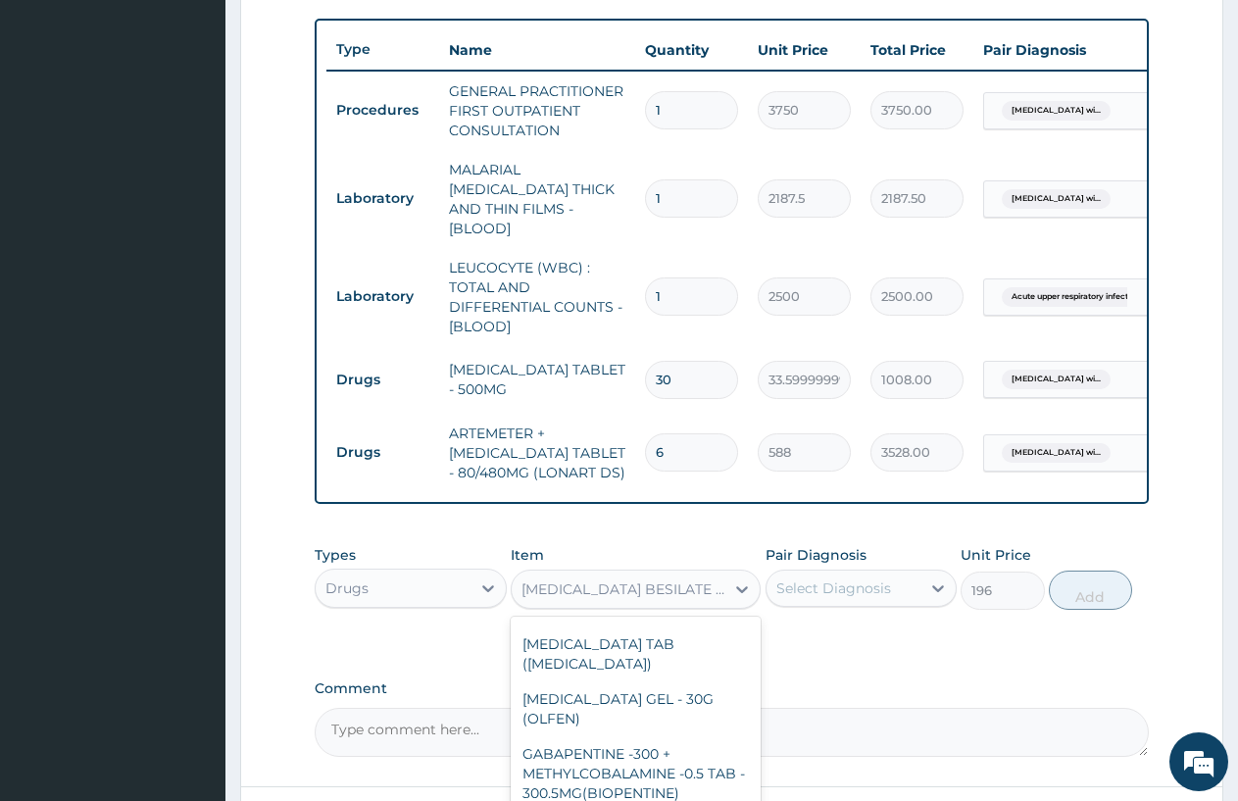
scroll to position [870, 0]
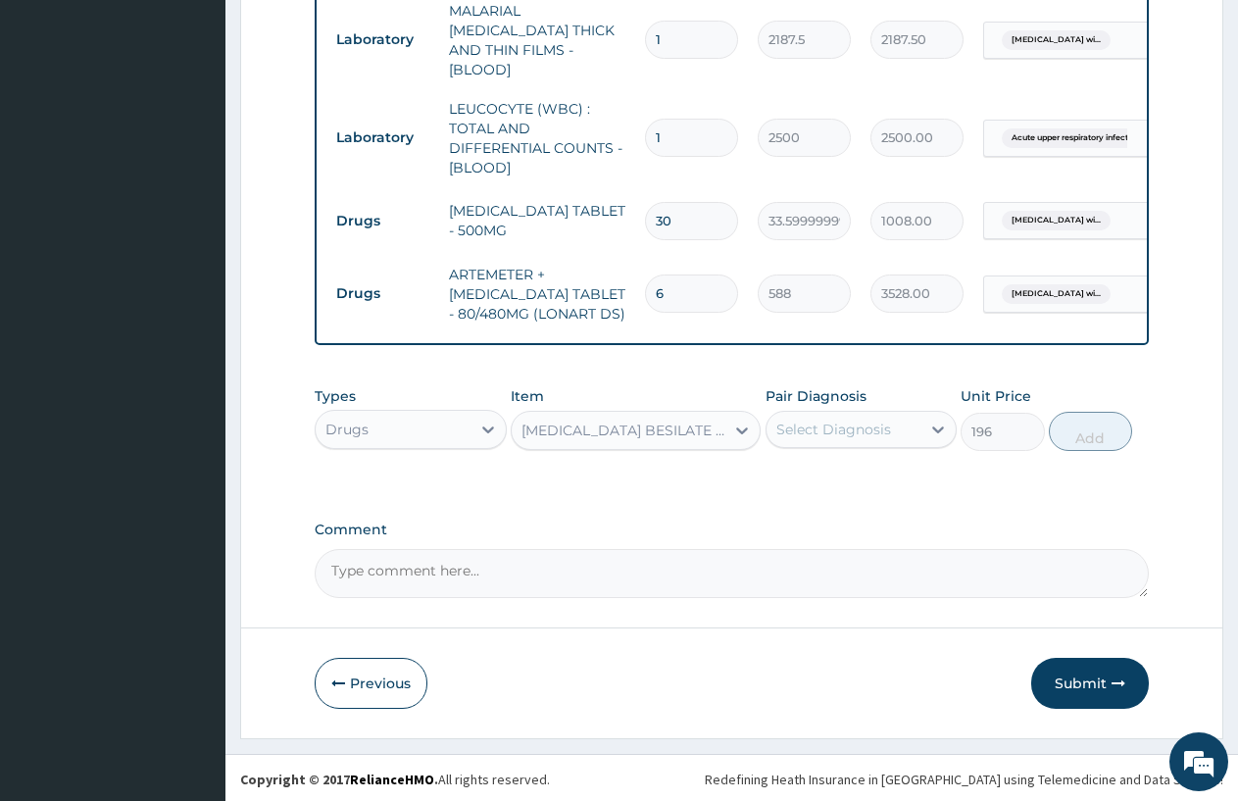
click at [717, 421] on div "[MEDICAL_DATA] BESILATE TABLET - 5MG (NOVASC)" at bounding box center [624, 431] width 205 height 20
click at [721, 421] on div "[MEDICAL_DATA] BESILATE TABLET - 5MG (NOVASC)" at bounding box center [624, 431] width 205 height 20
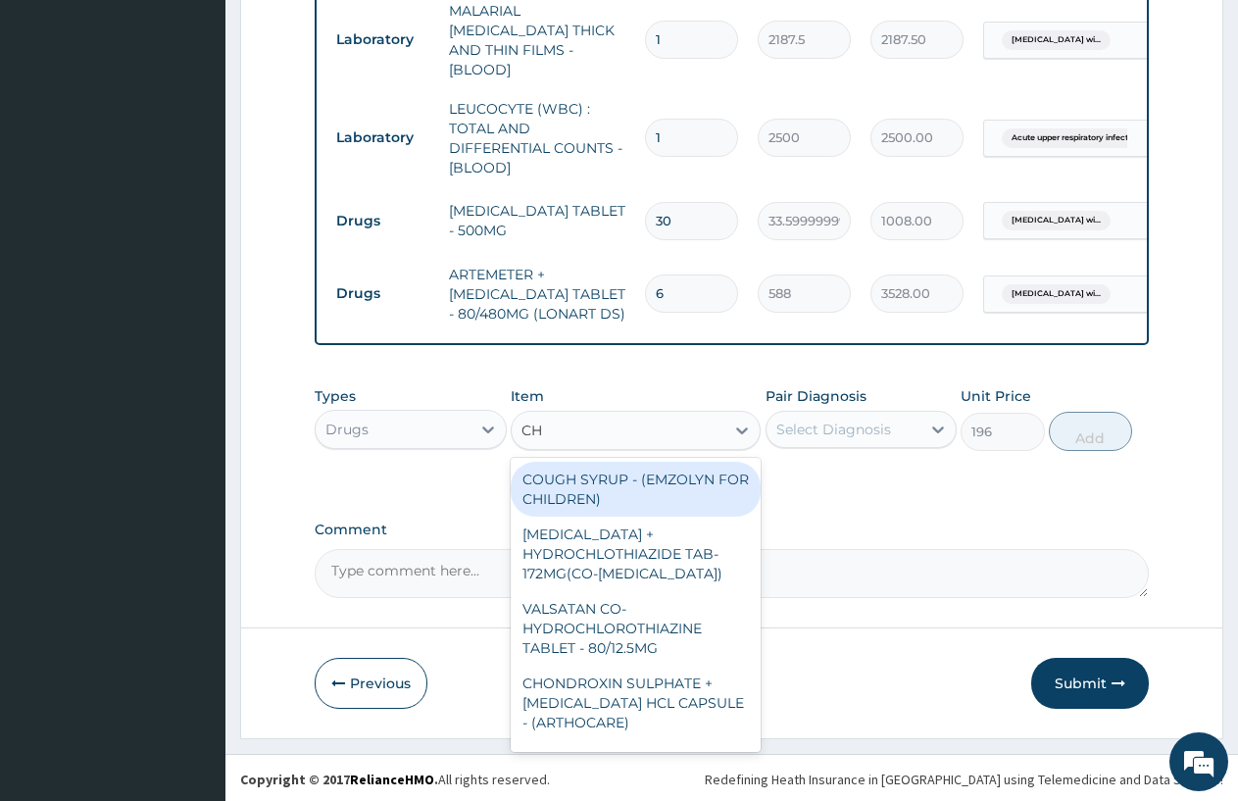
scroll to position [135, 0]
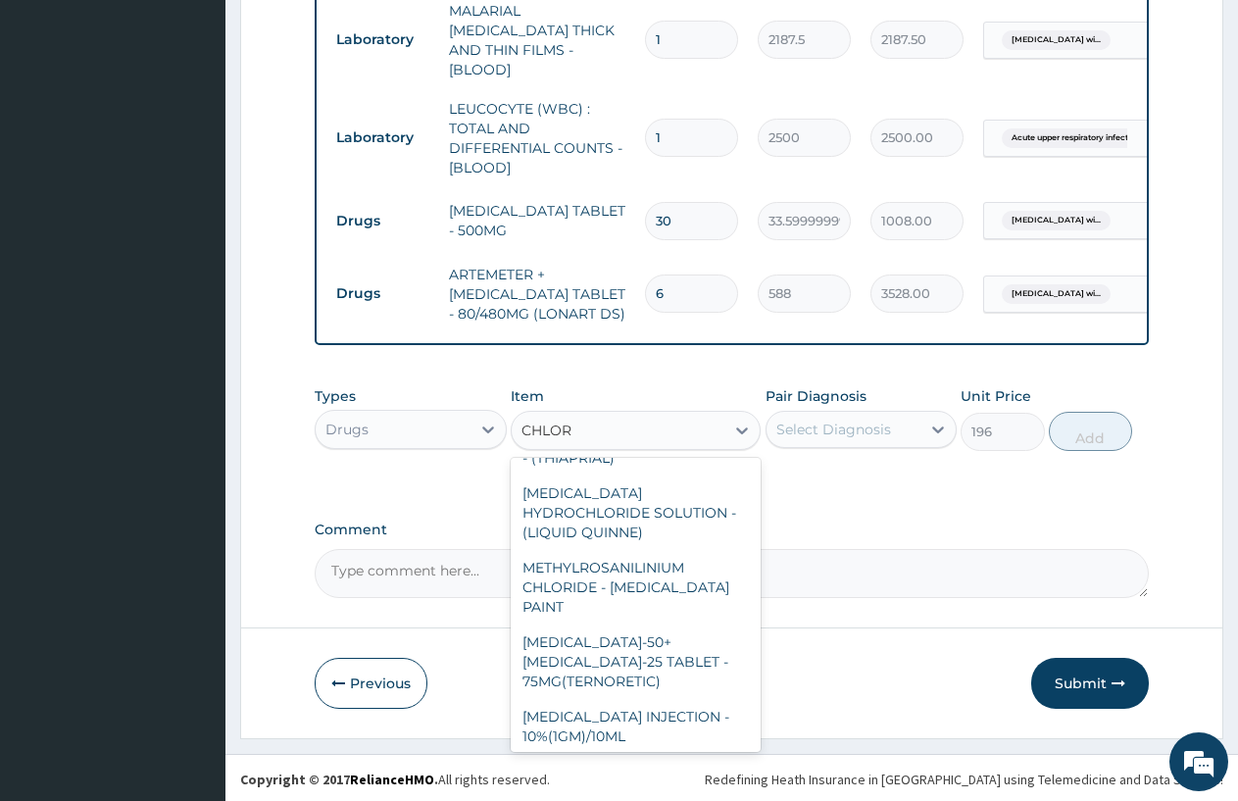
type input "CHLORO"
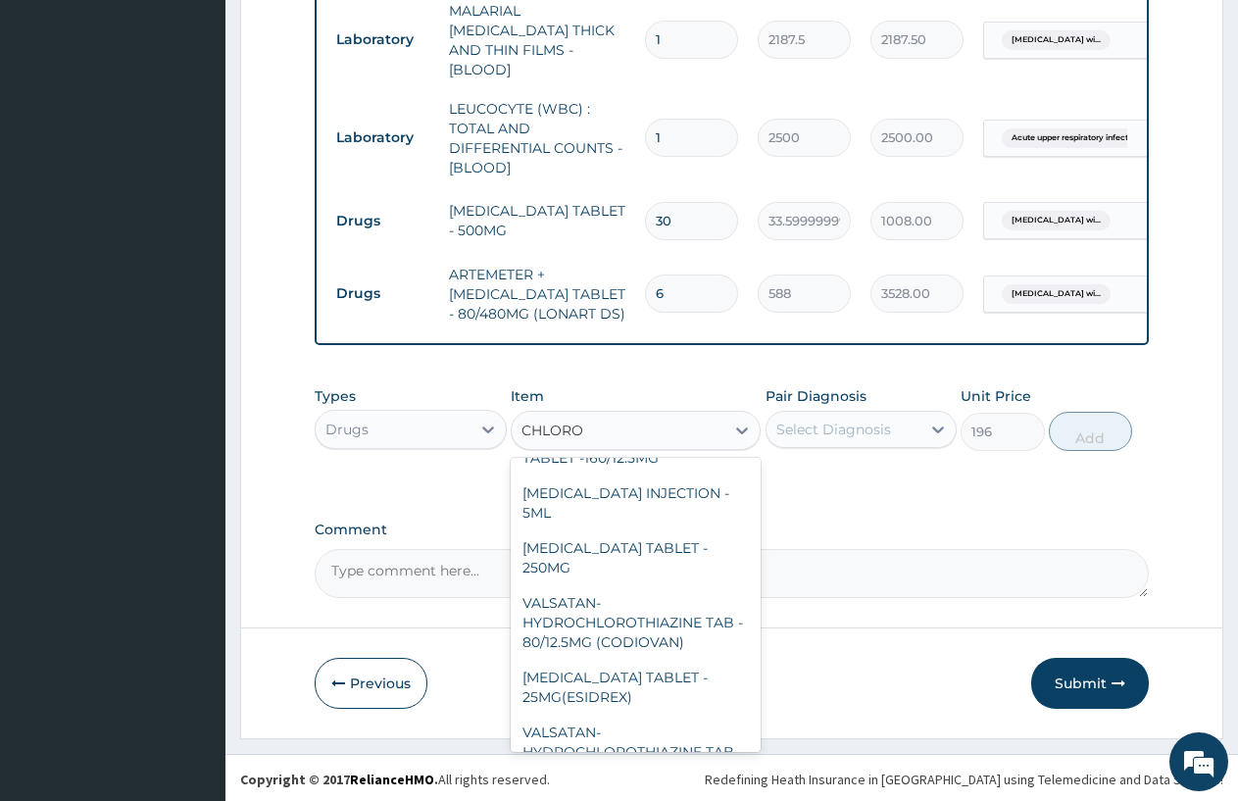
scroll to position [0, 0]
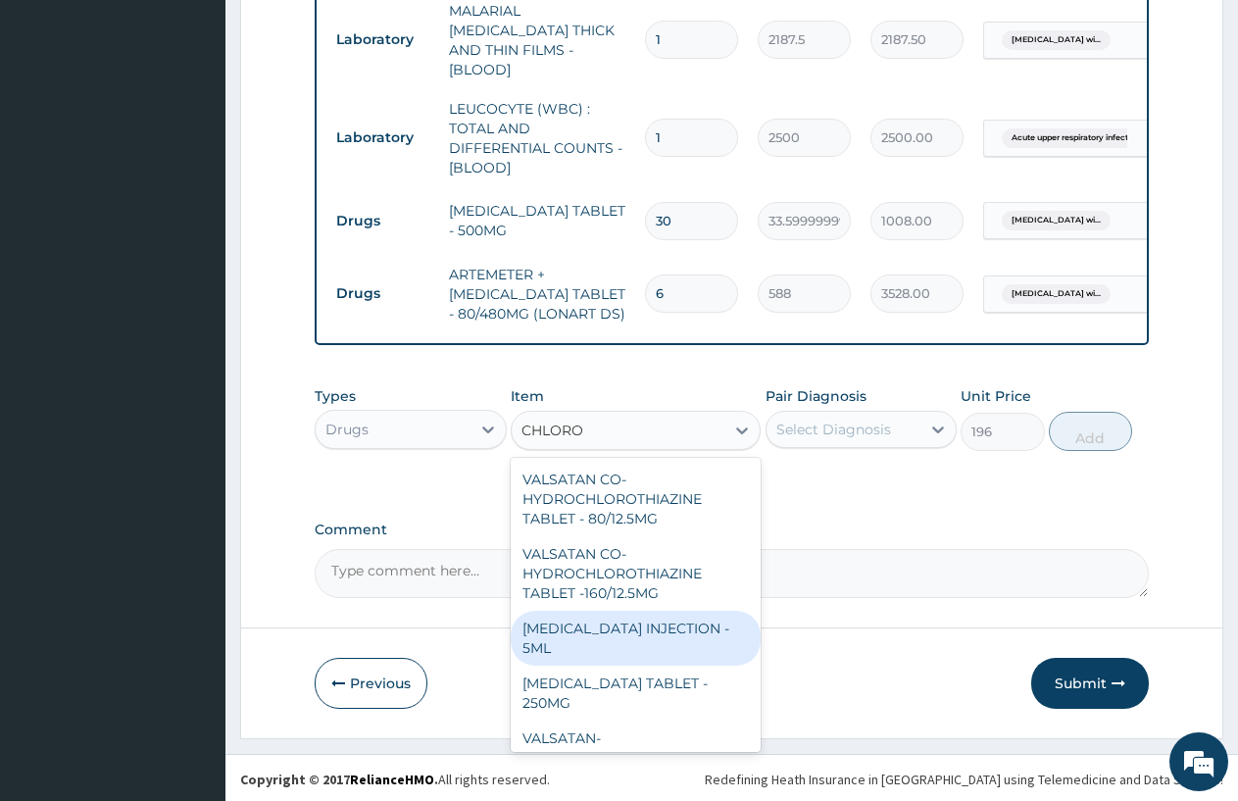
click at [556, 632] on div "[MEDICAL_DATA] INJECTION - 5ML" at bounding box center [636, 638] width 250 height 55
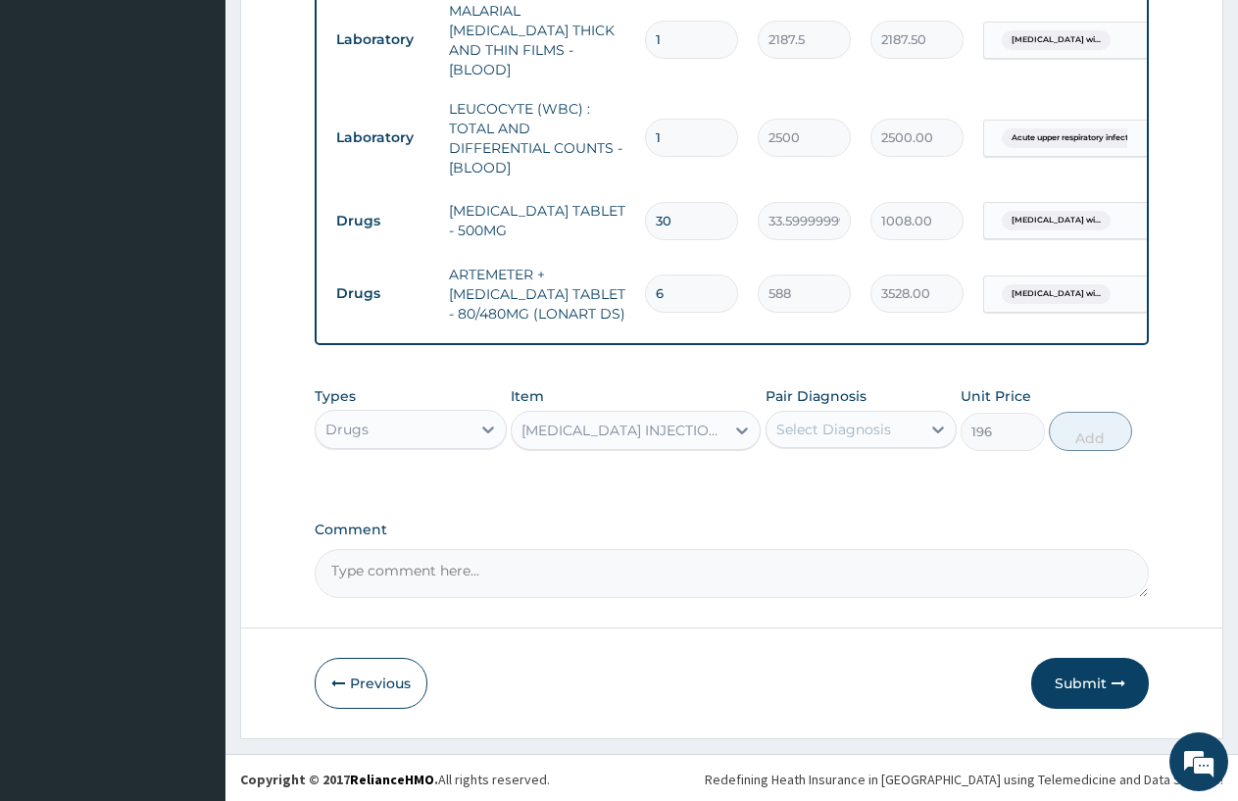
type input "168"
click at [712, 421] on div "[MEDICAL_DATA] INJECTION - 5ML" at bounding box center [624, 431] width 205 height 20
click at [742, 415] on div at bounding box center [742, 430] width 35 height 35
click at [729, 420] on div at bounding box center [742, 430] width 35 height 35
click at [717, 421] on div "[MEDICAL_DATA] INJECTION - 5ML" at bounding box center [624, 431] width 205 height 20
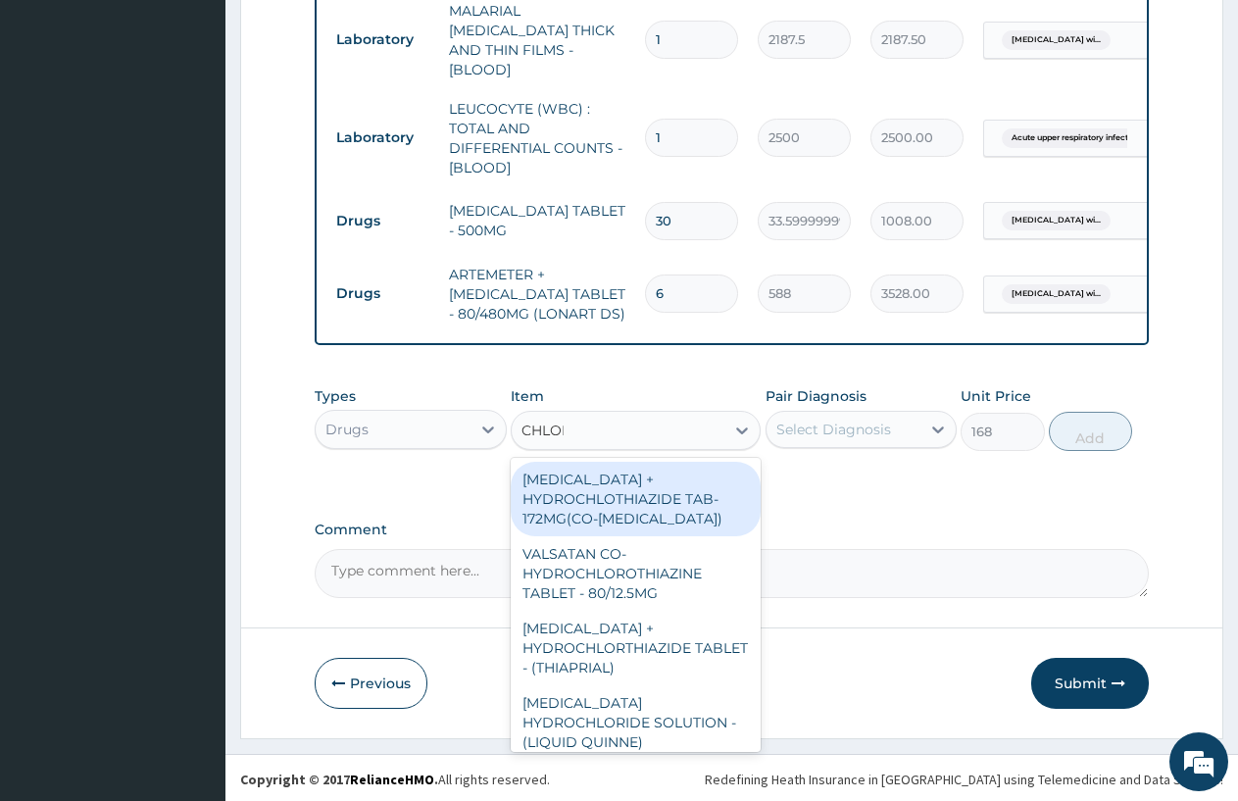
type input "CHLORO"
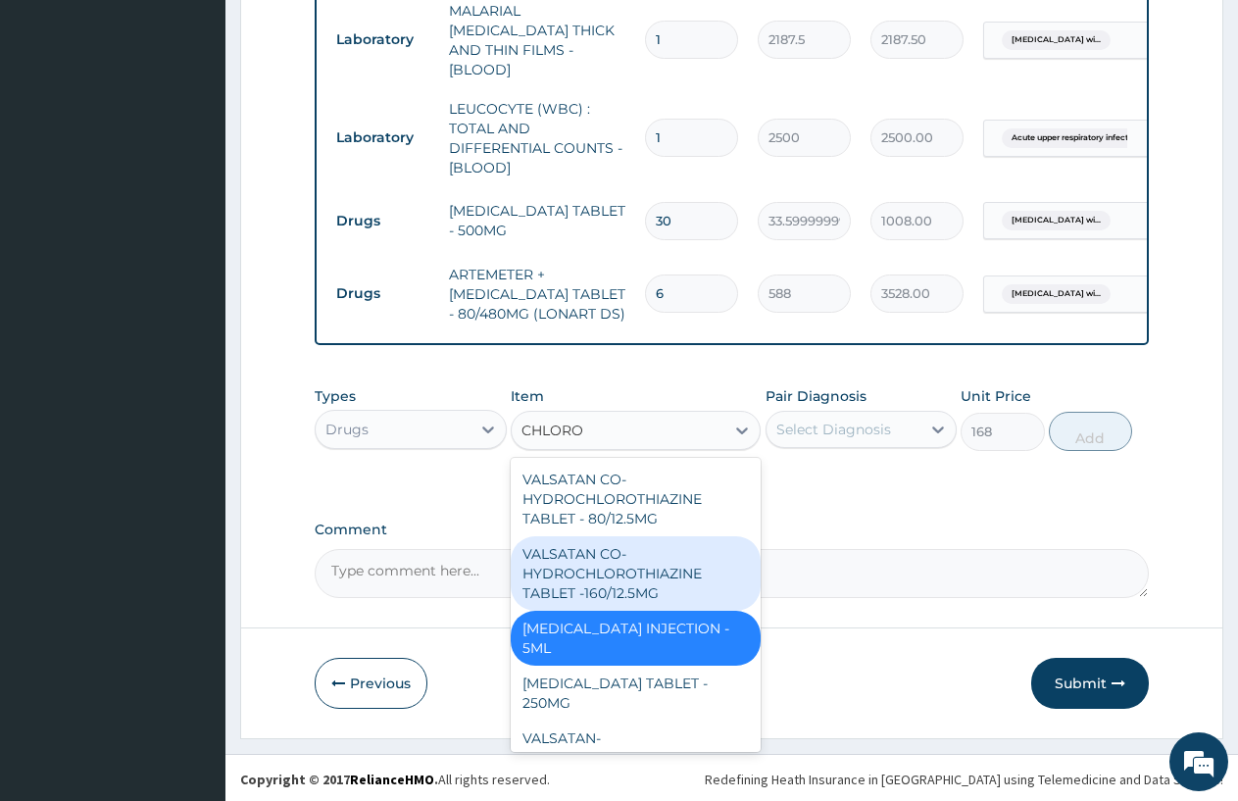
click at [625, 634] on div "CHLOROQUINE PHOSPHATE INJECTION - 5ML" at bounding box center [636, 638] width 250 height 55
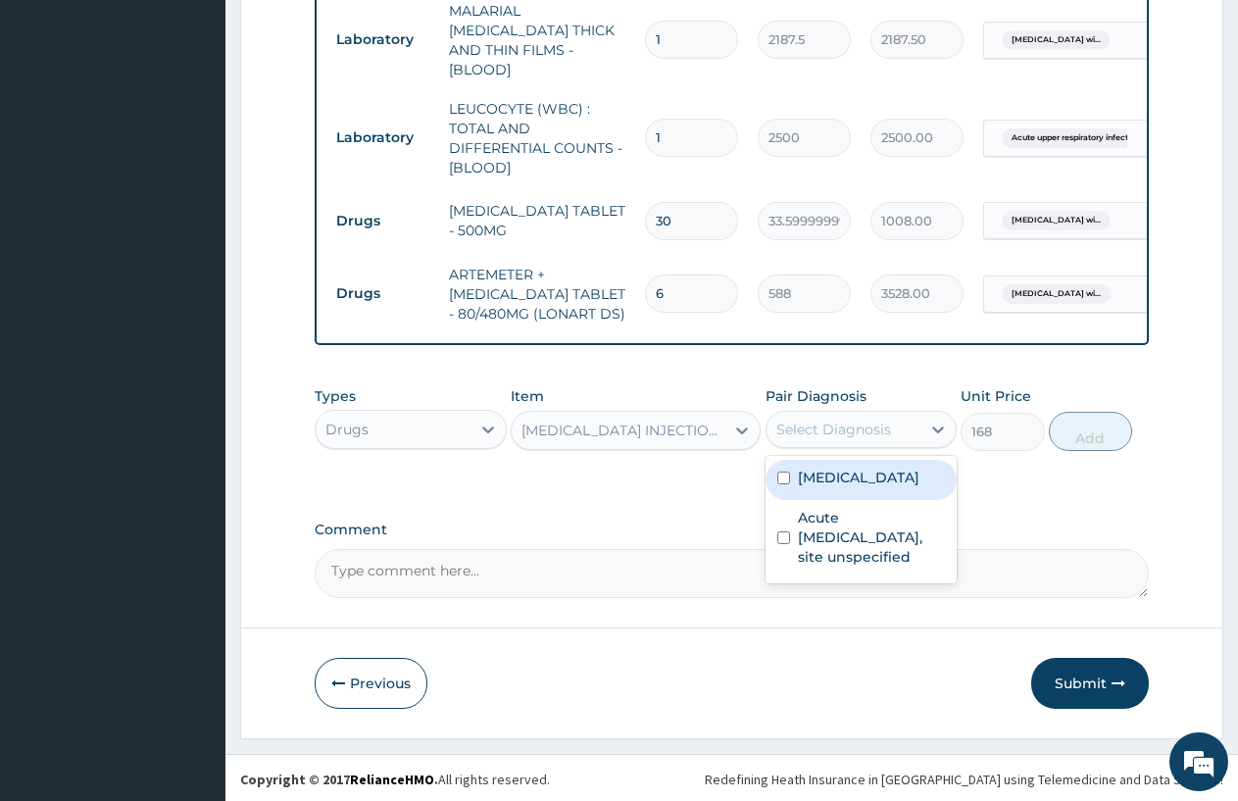
click at [878, 420] on div "Select Diagnosis" at bounding box center [834, 430] width 115 height 20
click at [849, 487] on label "Plasmodium malariae malaria without complication" at bounding box center [859, 478] width 122 height 20
checkbox input "true"
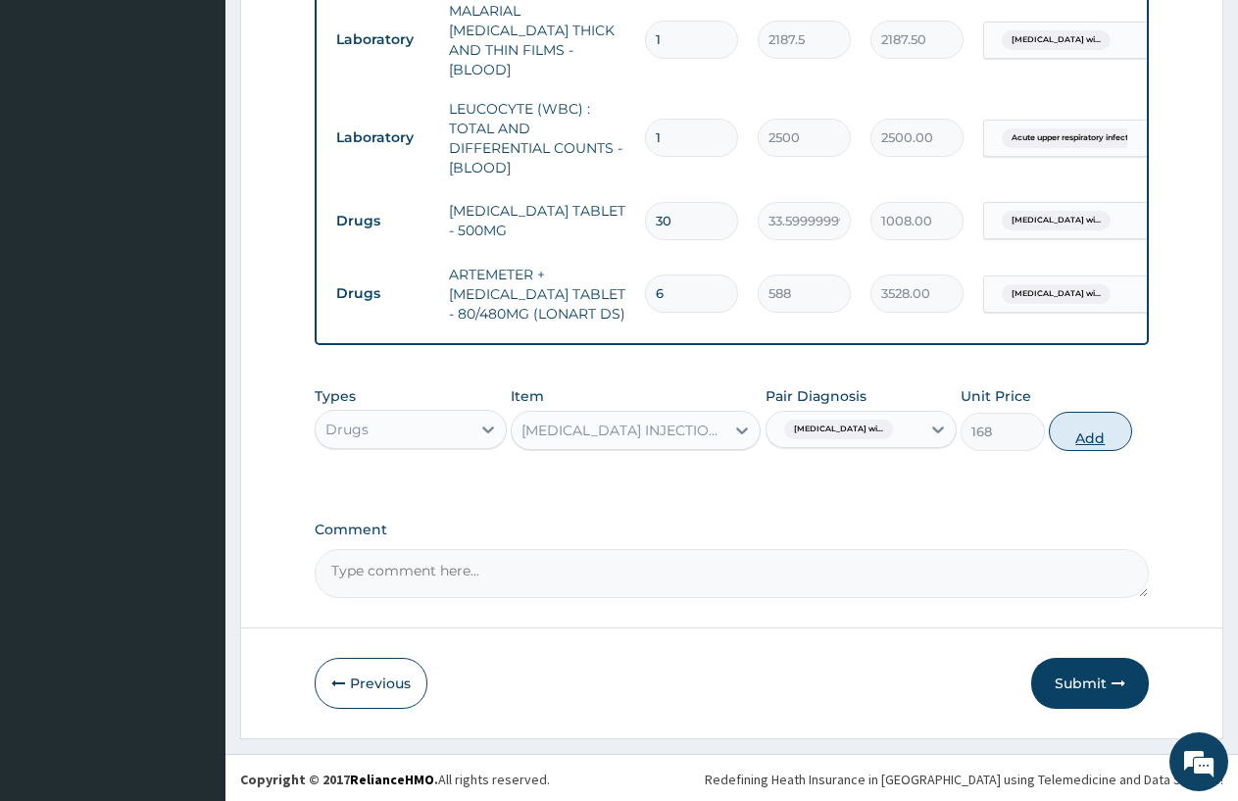
click at [1094, 421] on button "Add" at bounding box center [1090, 431] width 83 height 39
type input "0"
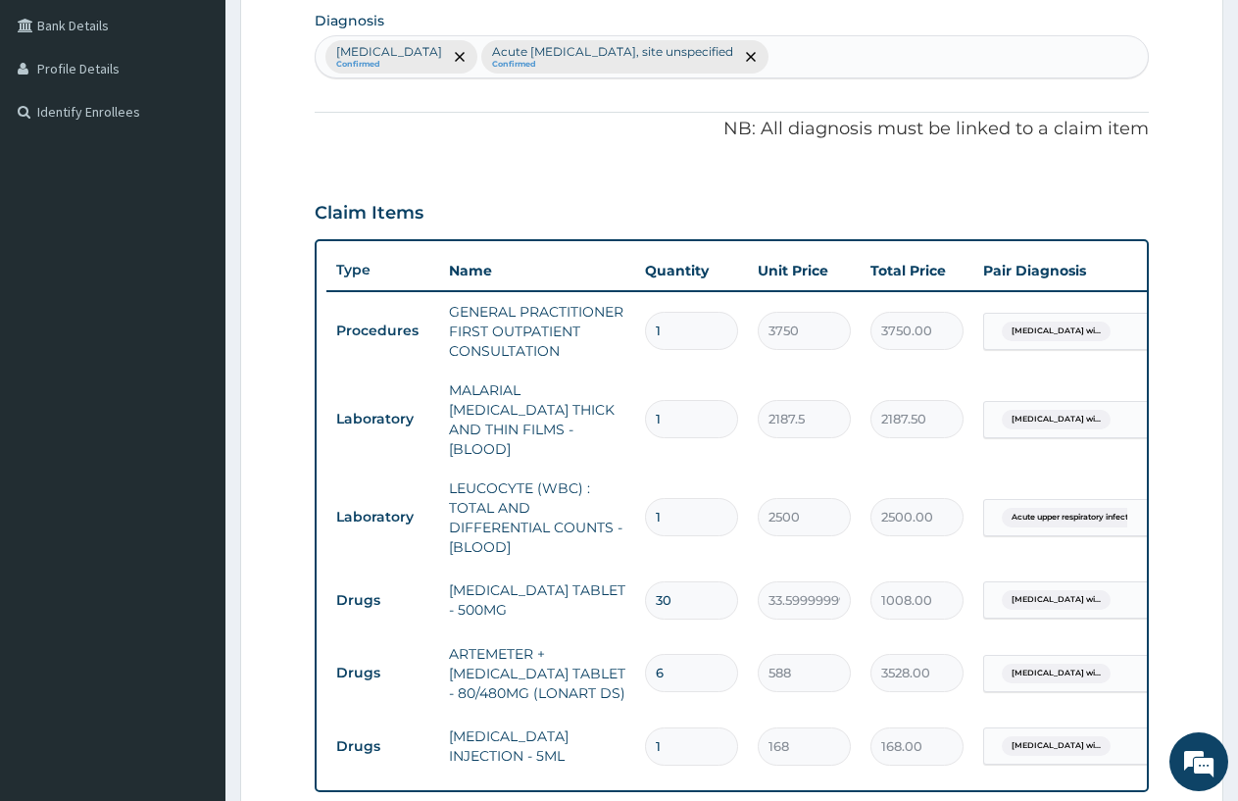
scroll to position [948, 0]
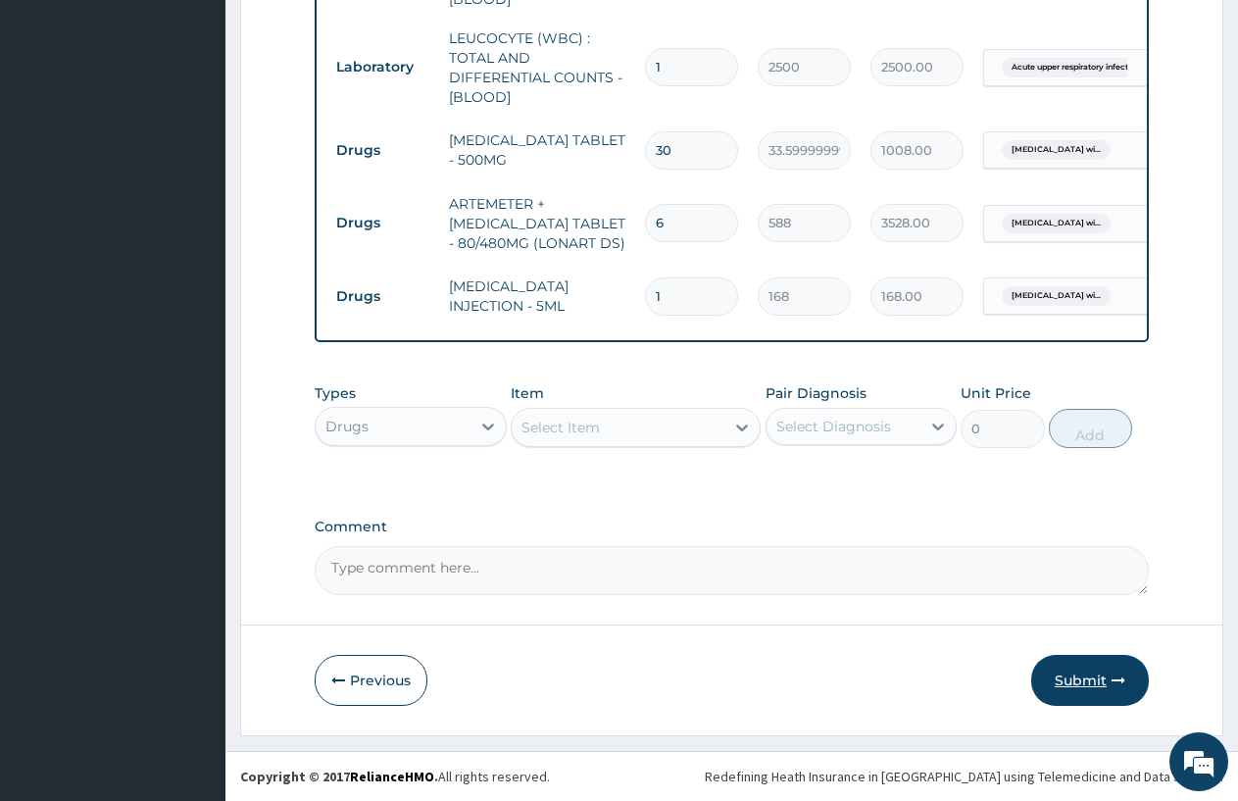
click at [1096, 671] on button "Submit" at bounding box center [1091, 680] width 118 height 51
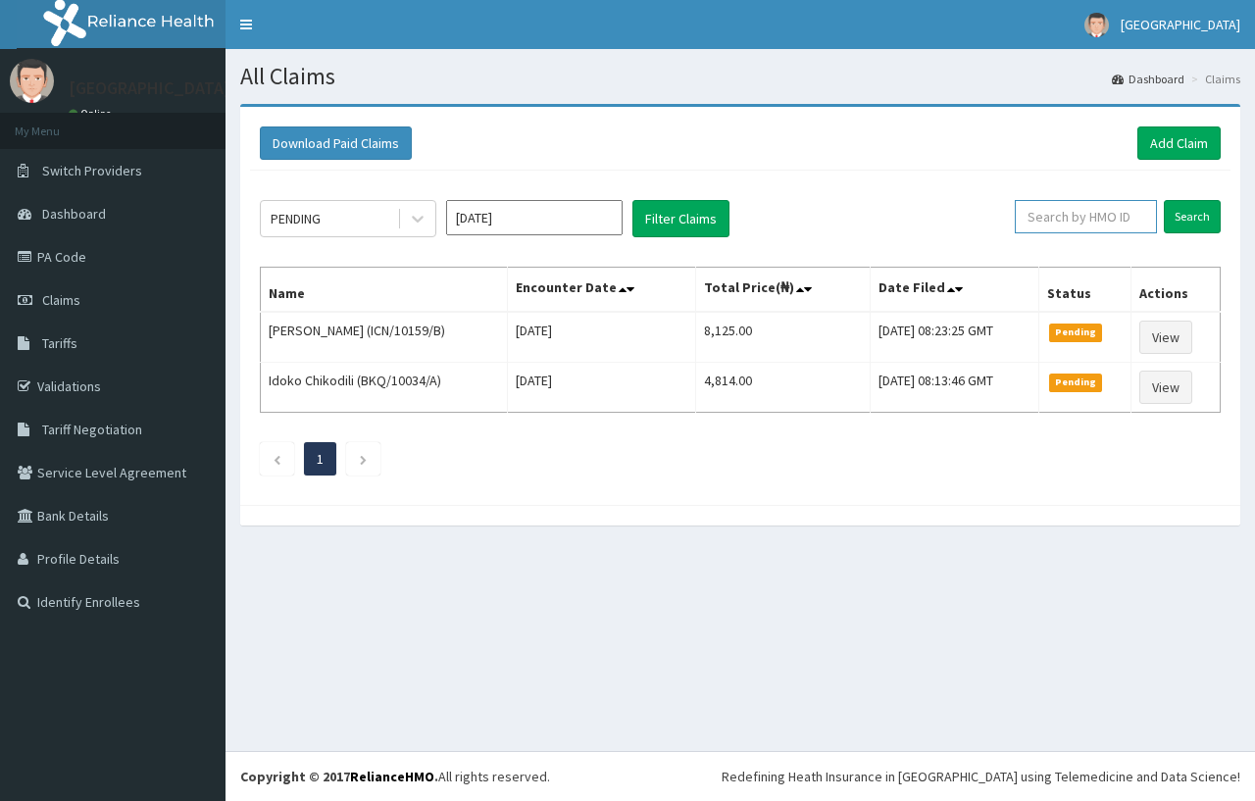
click at [1067, 214] on input "text" at bounding box center [1086, 216] width 142 height 33
type input "CRW/10074/A"
click at [1188, 207] on input "Search" at bounding box center [1192, 216] width 57 height 33
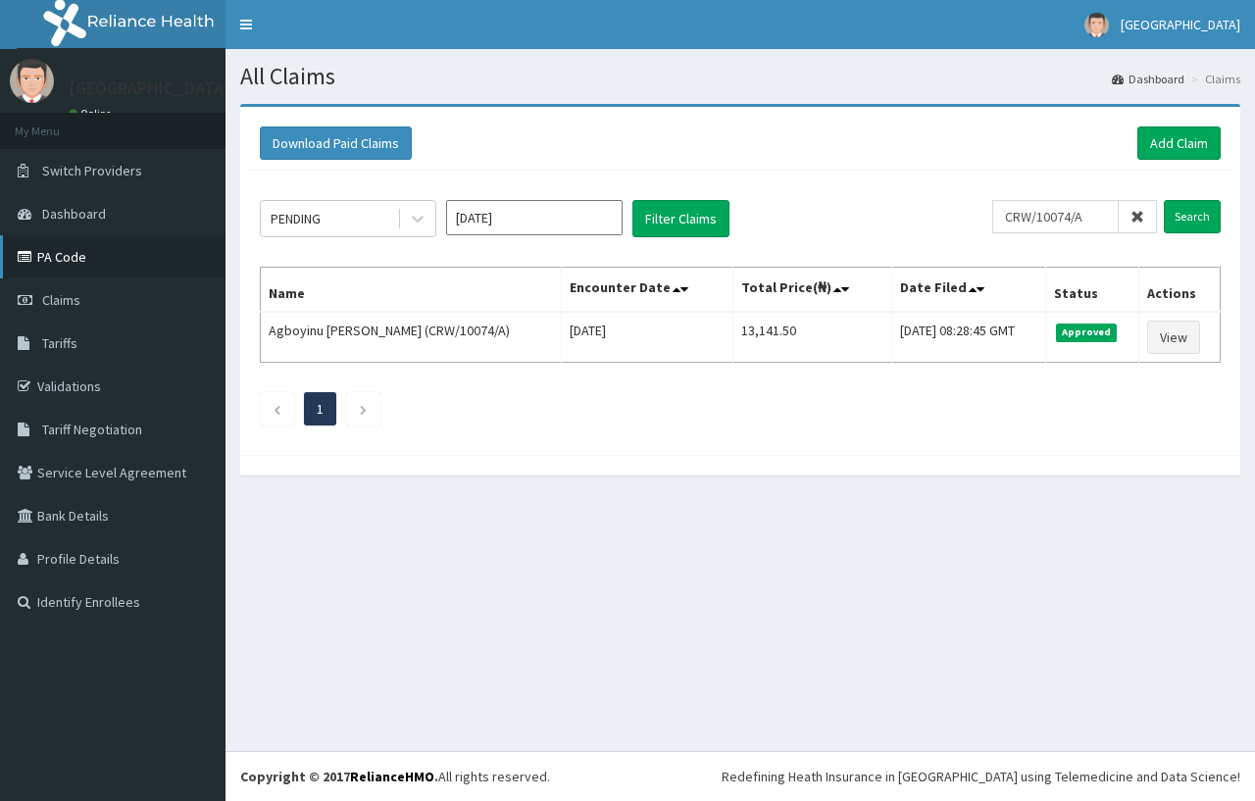
click at [98, 261] on link "PA Code" at bounding box center [113, 256] width 226 height 43
click at [98, 255] on link "PA Code" at bounding box center [113, 256] width 226 height 43
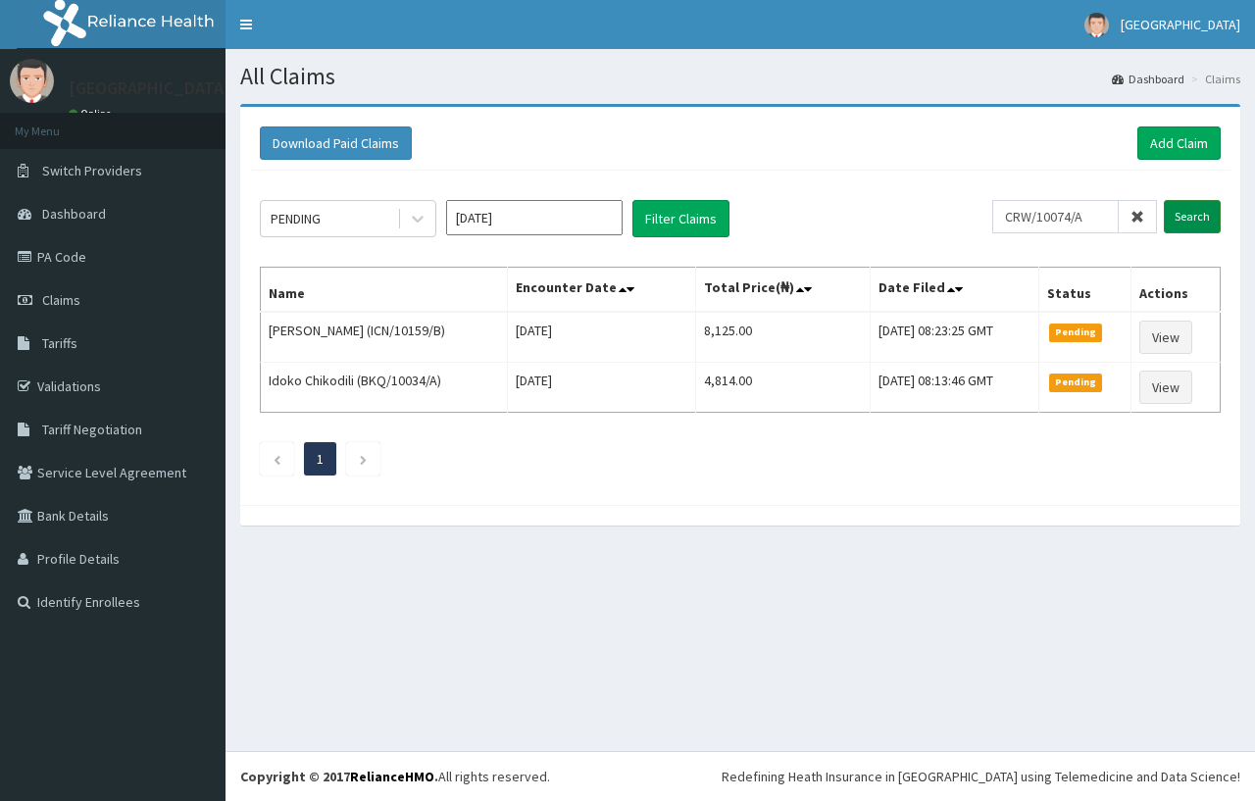
type input "CRW/10074/A"
click at [1189, 207] on input "Search" at bounding box center [1192, 216] width 57 height 33
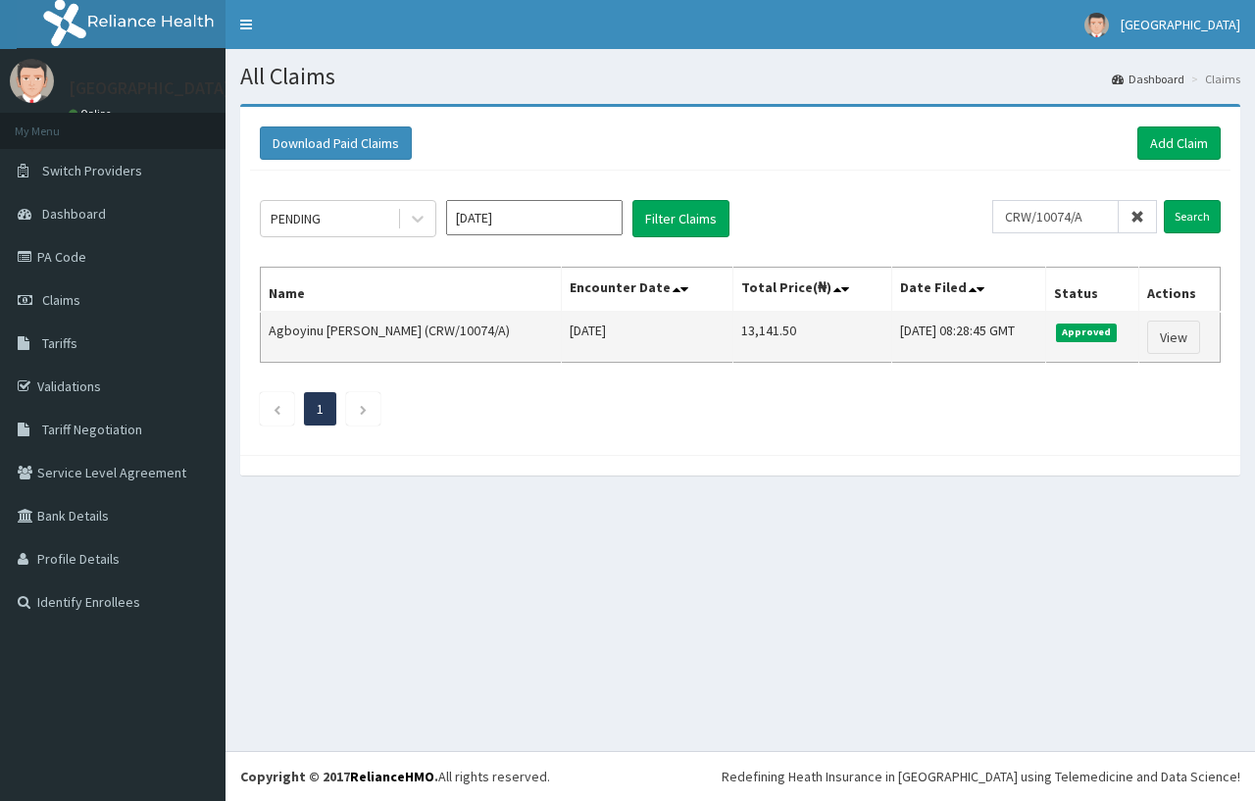
click at [892, 329] on td "Wed, 15 Oct 2025 08:28:45 GMT" at bounding box center [968, 337] width 153 height 51
click at [1176, 331] on link "View" at bounding box center [1173, 337] width 53 height 33
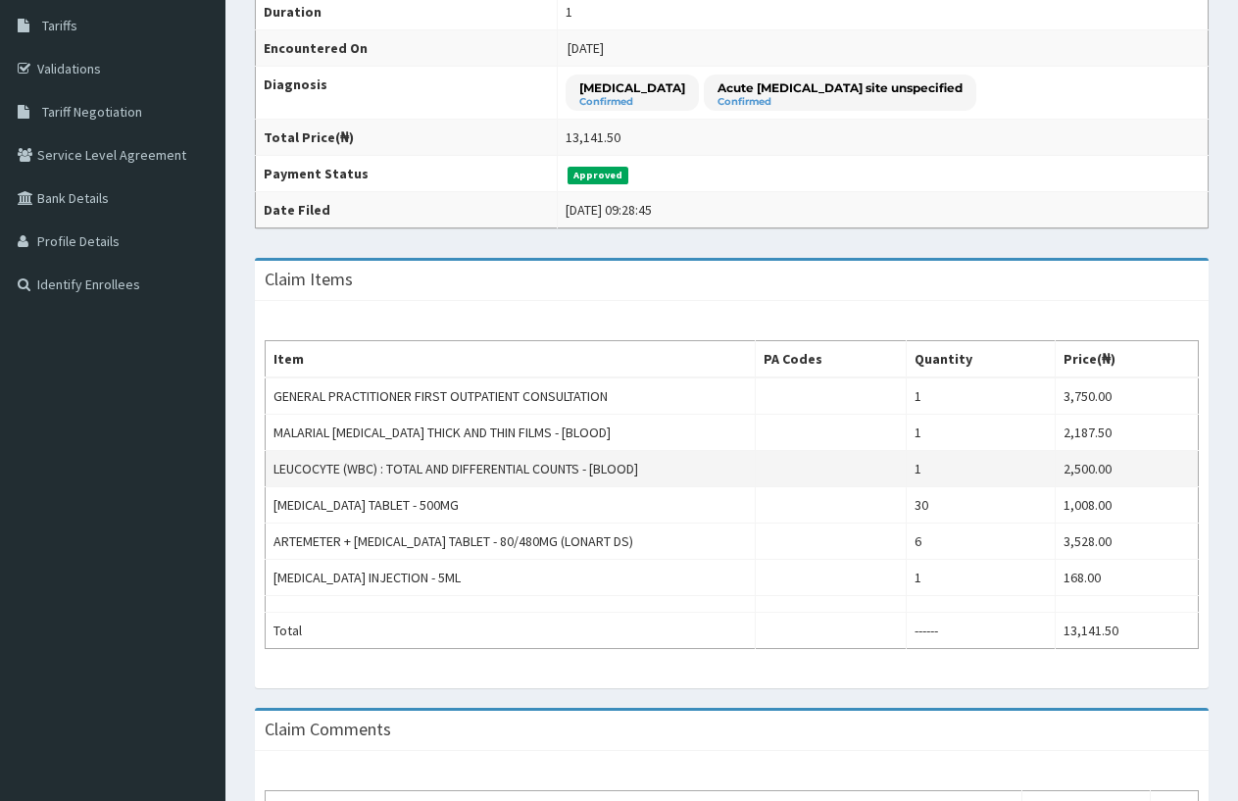
scroll to position [112, 0]
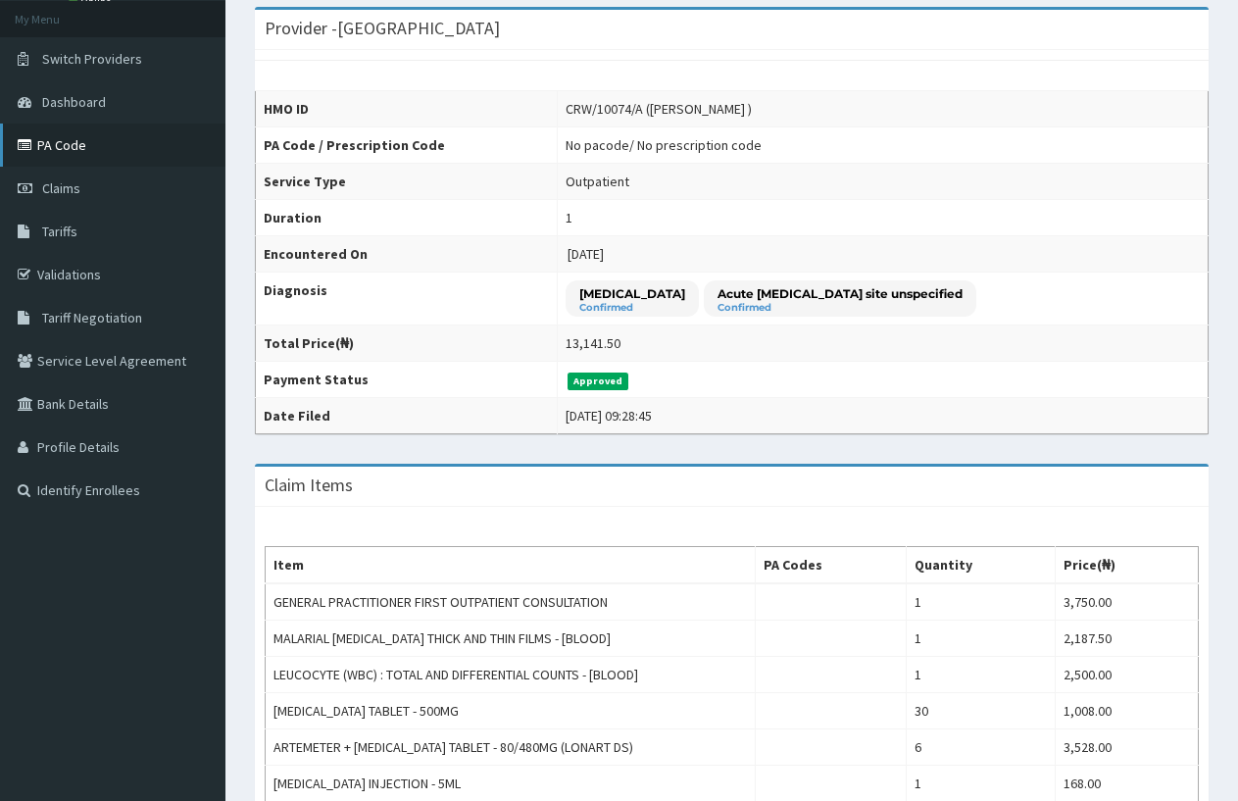
click at [62, 136] on link "PA Code" at bounding box center [113, 145] width 226 height 43
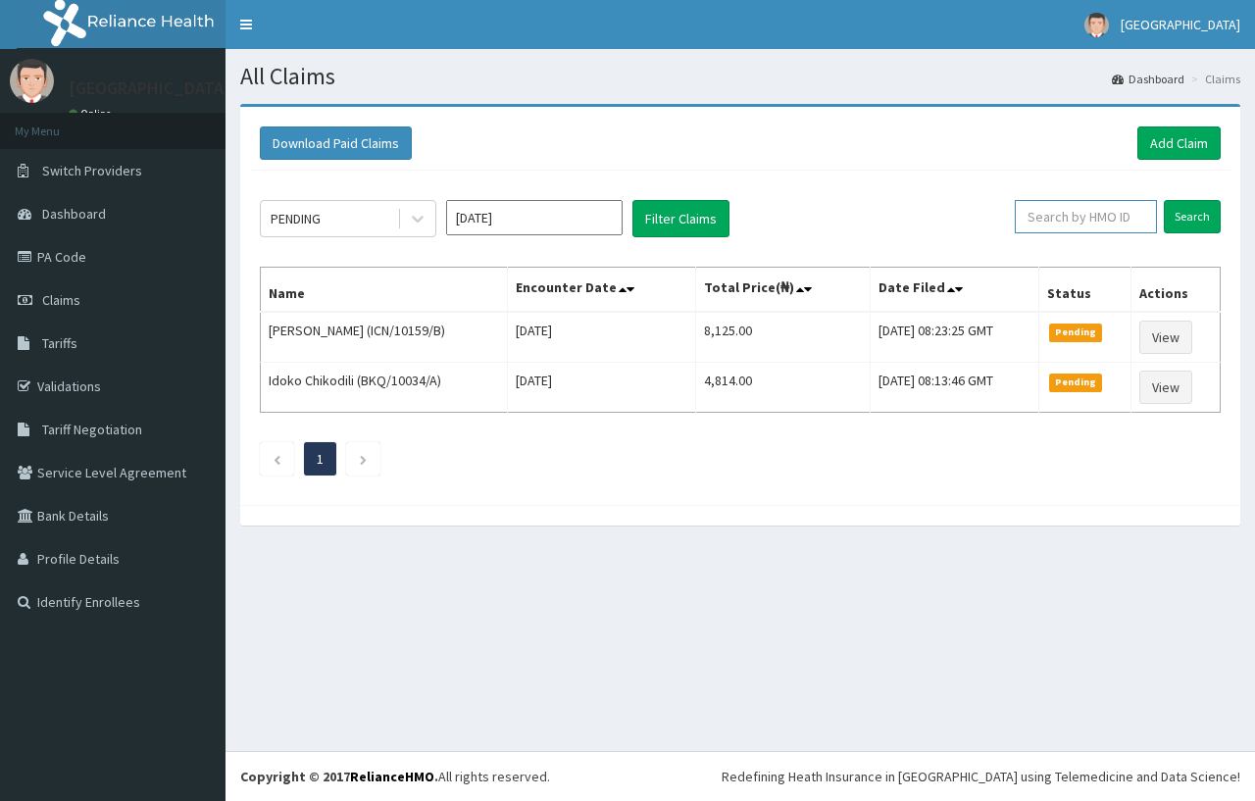
click at [1085, 219] on input "text" at bounding box center [1086, 216] width 142 height 33
type input "CRW/10074/A"
click at [1184, 218] on input "Search" at bounding box center [1192, 216] width 57 height 33
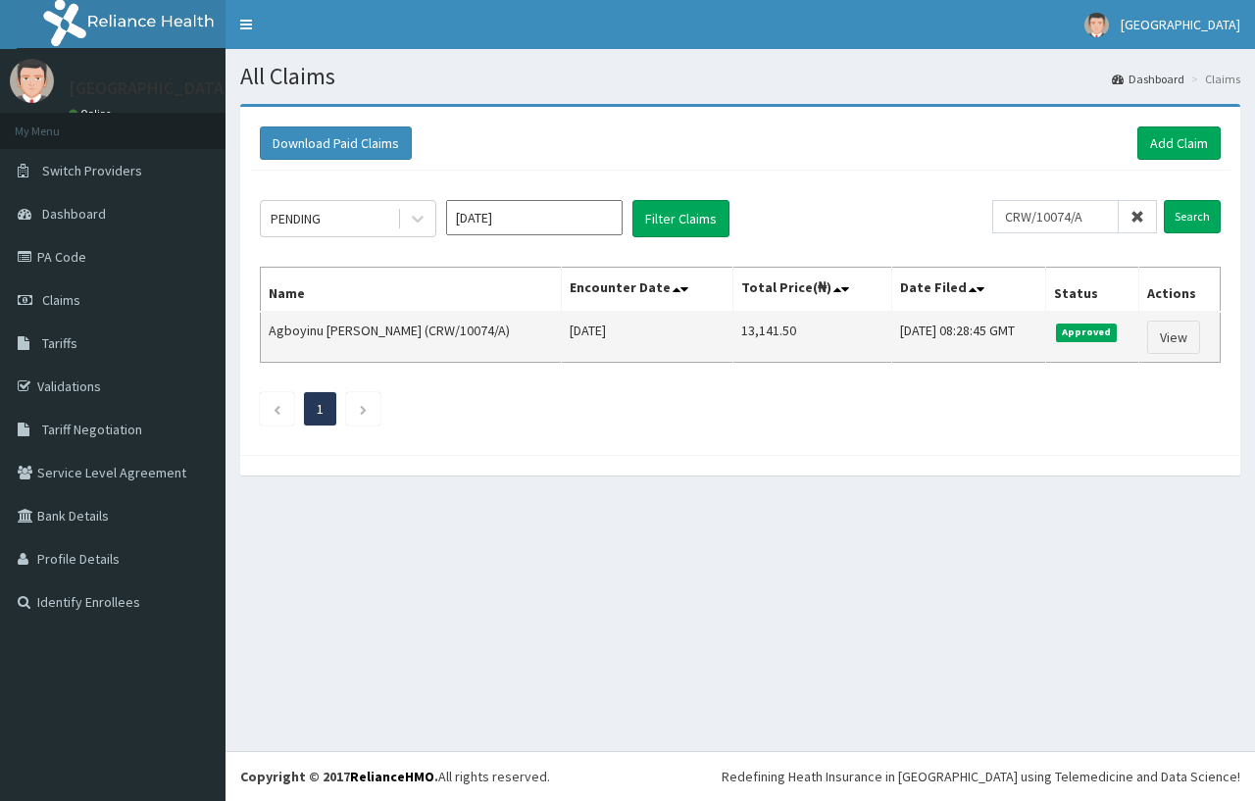
click at [817, 317] on td "13,141.50" at bounding box center [812, 337] width 159 height 51
click at [1172, 329] on link "View" at bounding box center [1173, 337] width 53 height 33
click at [1163, 333] on link "View" at bounding box center [1173, 337] width 53 height 33
click at [1168, 335] on link "View" at bounding box center [1173, 337] width 53 height 33
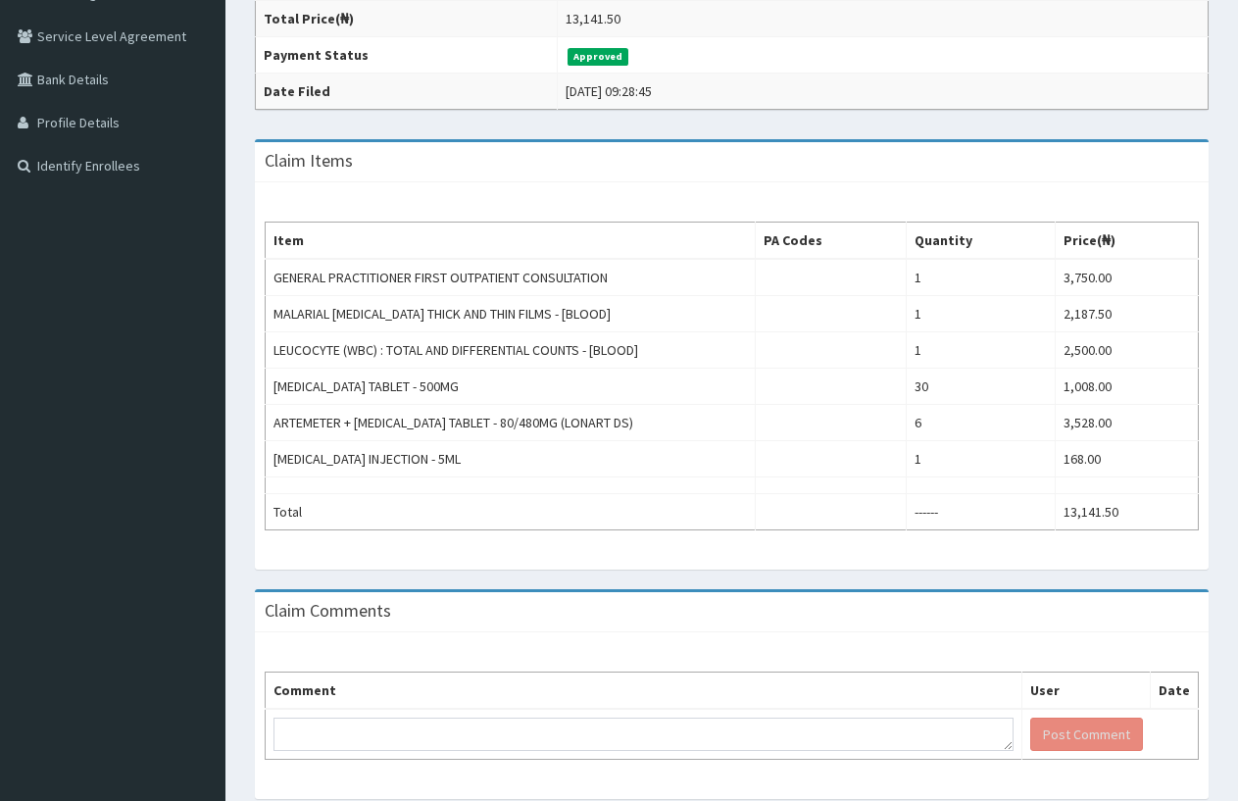
scroll to position [14, 0]
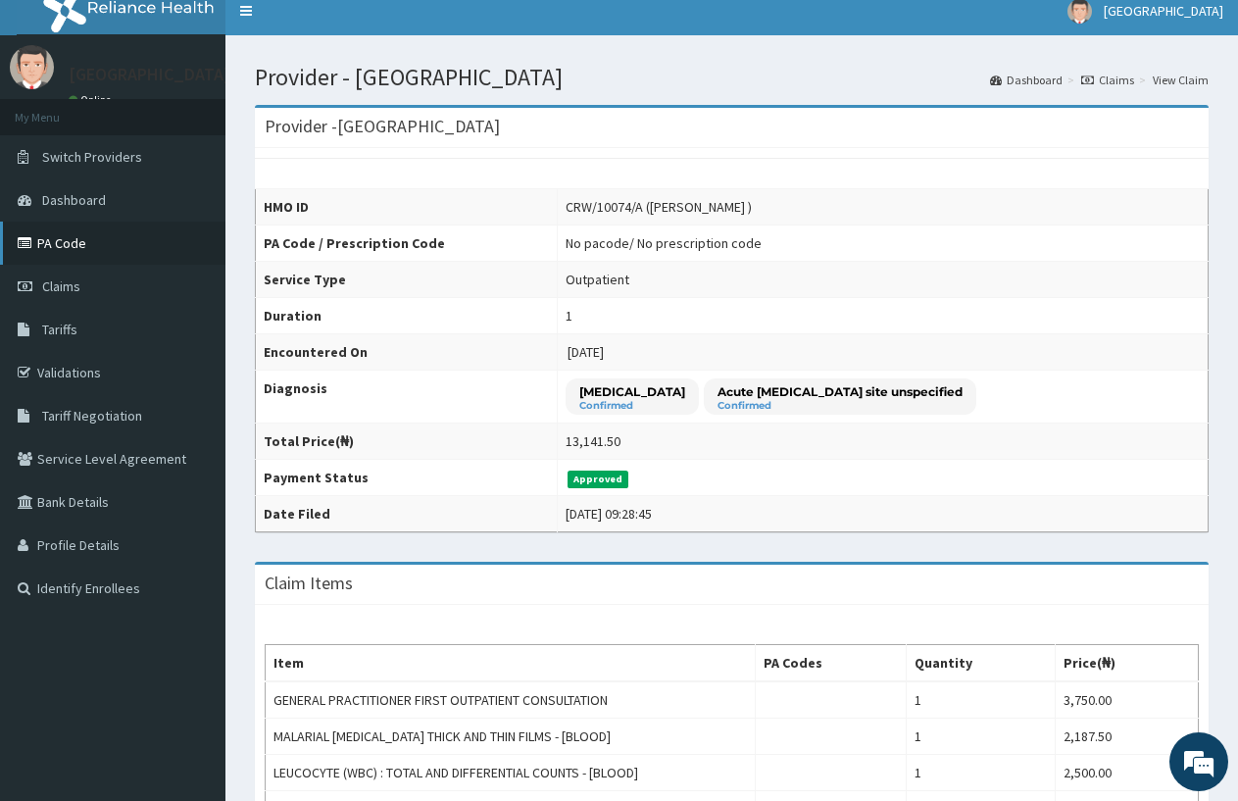
click at [82, 239] on link "PA Code" at bounding box center [113, 243] width 226 height 43
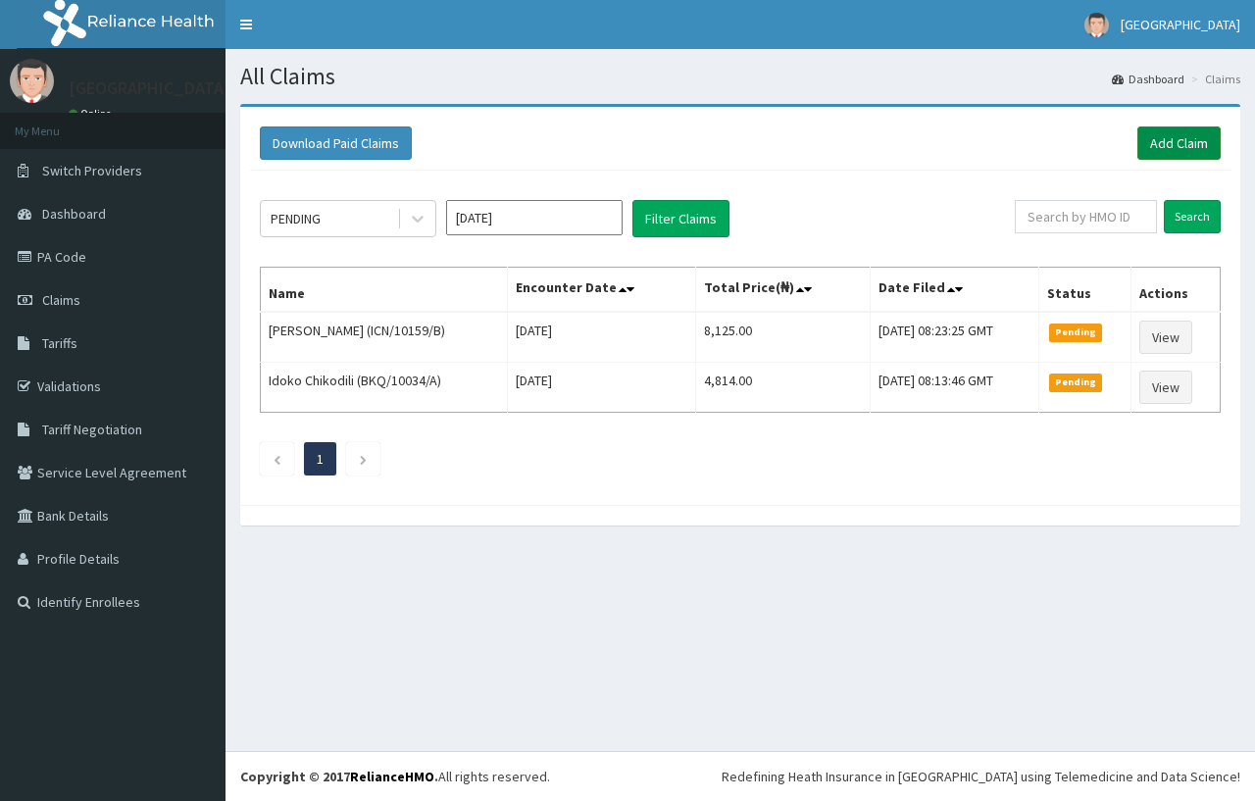
click at [1163, 136] on link "Add Claim" at bounding box center [1178, 142] width 83 height 33
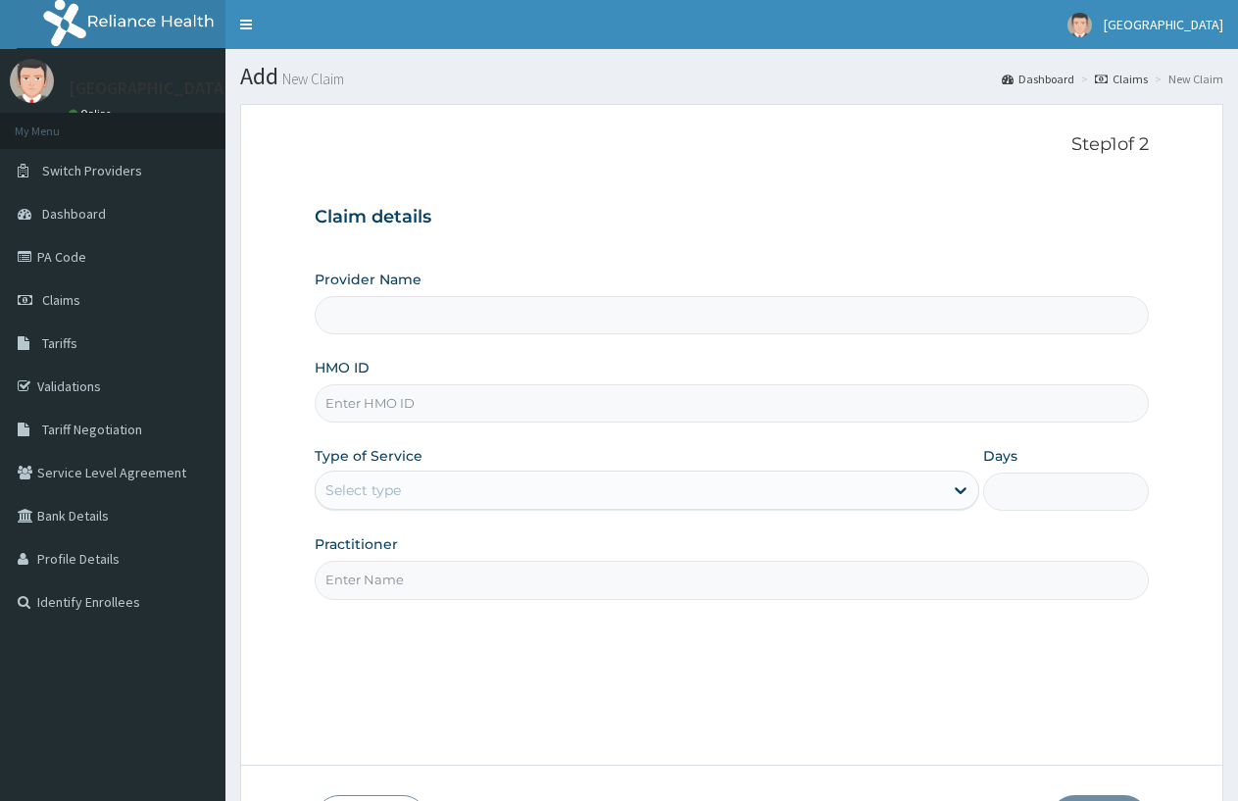
type input "[GEOGRAPHIC_DATA]"
click at [400, 405] on input "HMO ID" at bounding box center [732, 403] width 834 height 38
type input "TSM/10118/C"
click at [405, 483] on div "Select type" at bounding box center [629, 490] width 627 height 31
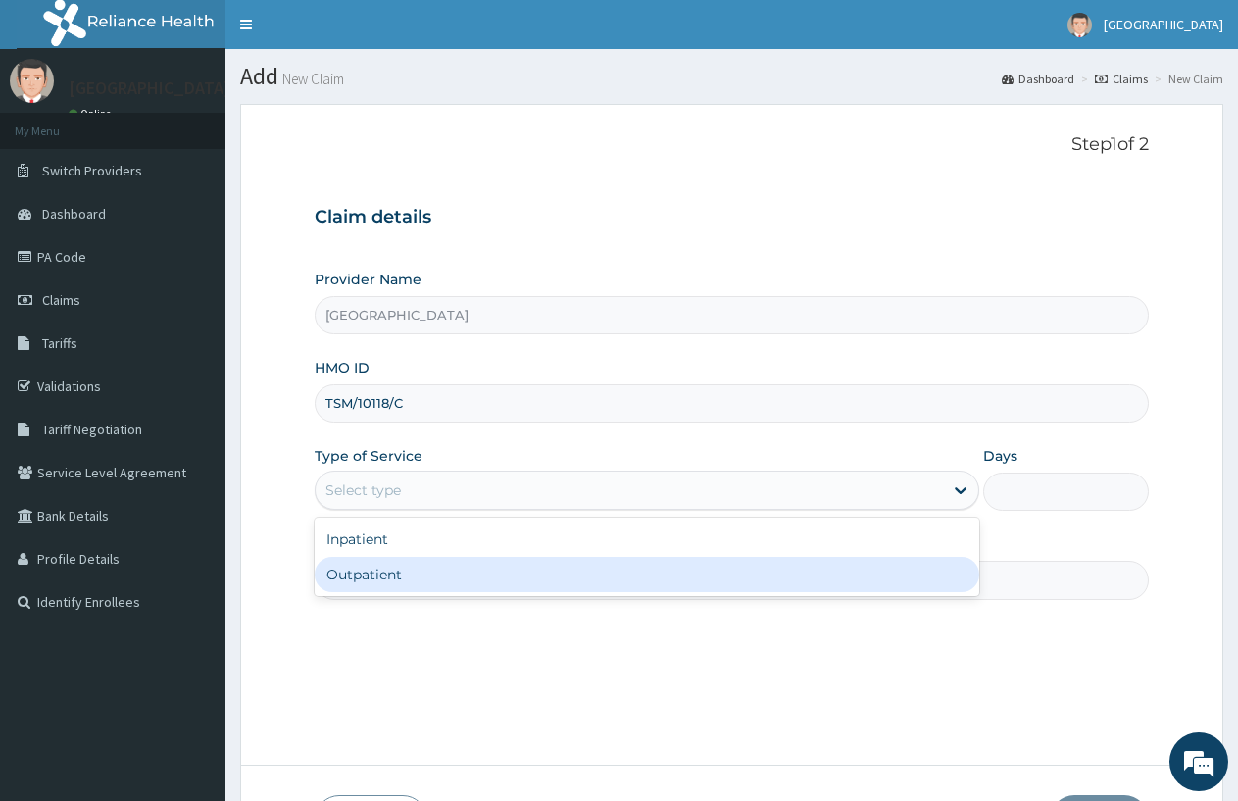
click at [428, 575] on div "Outpatient" at bounding box center [647, 574] width 664 height 35
type input "1"
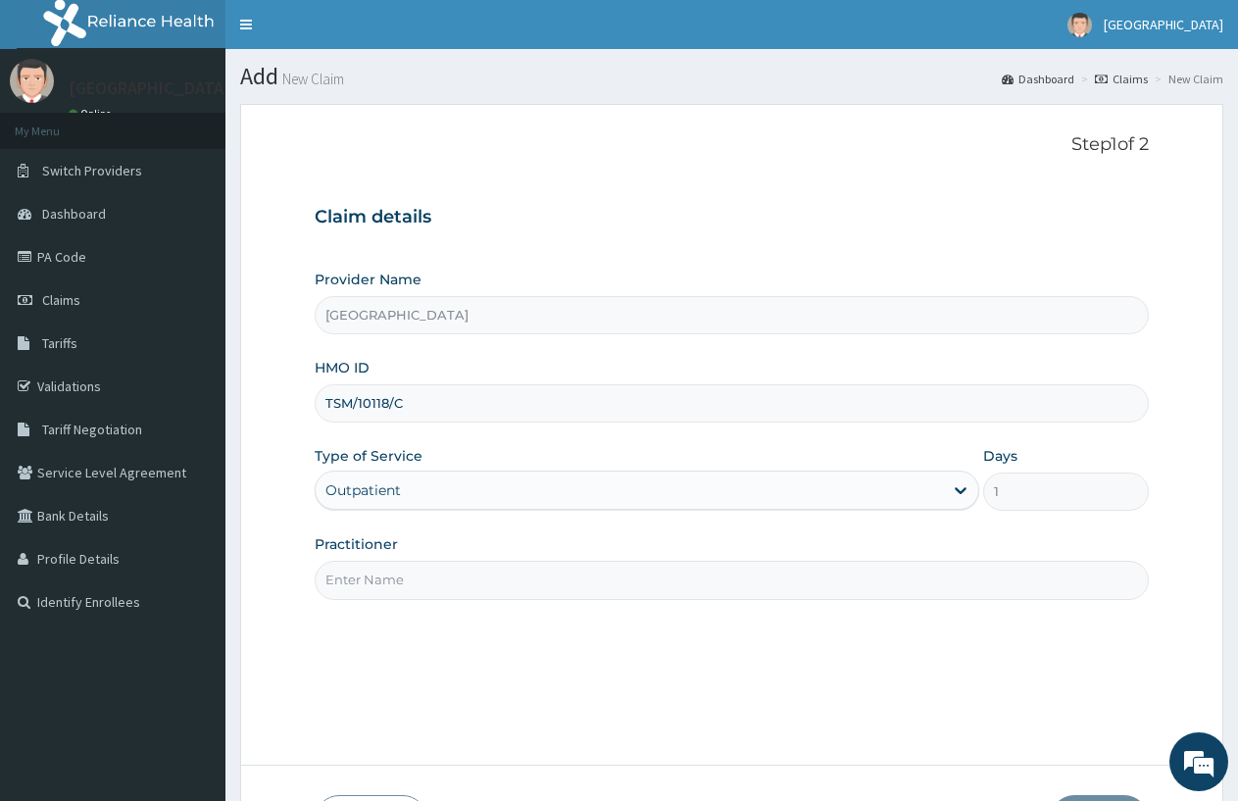
click at [373, 574] on input "Practitioner" at bounding box center [732, 580] width 834 height 38
type input "[PERSON_NAME] O.A"
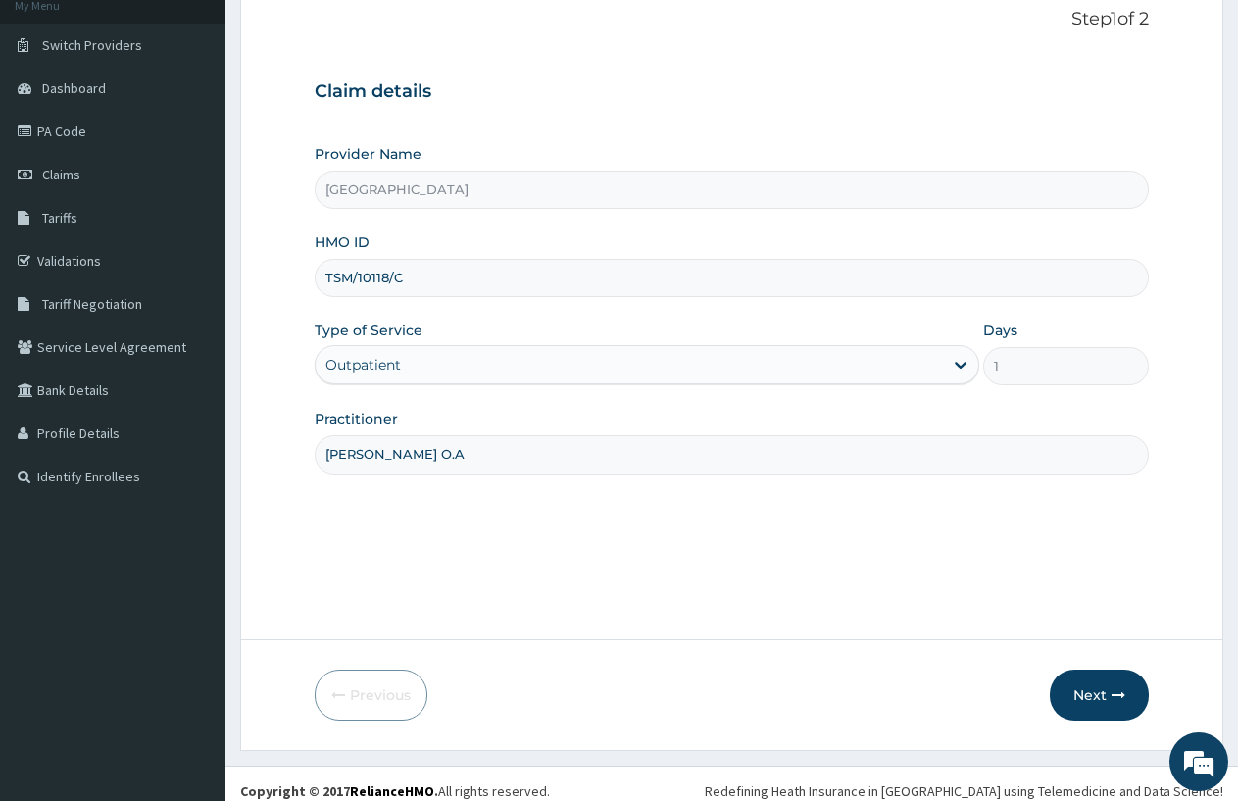
scroll to position [140, 0]
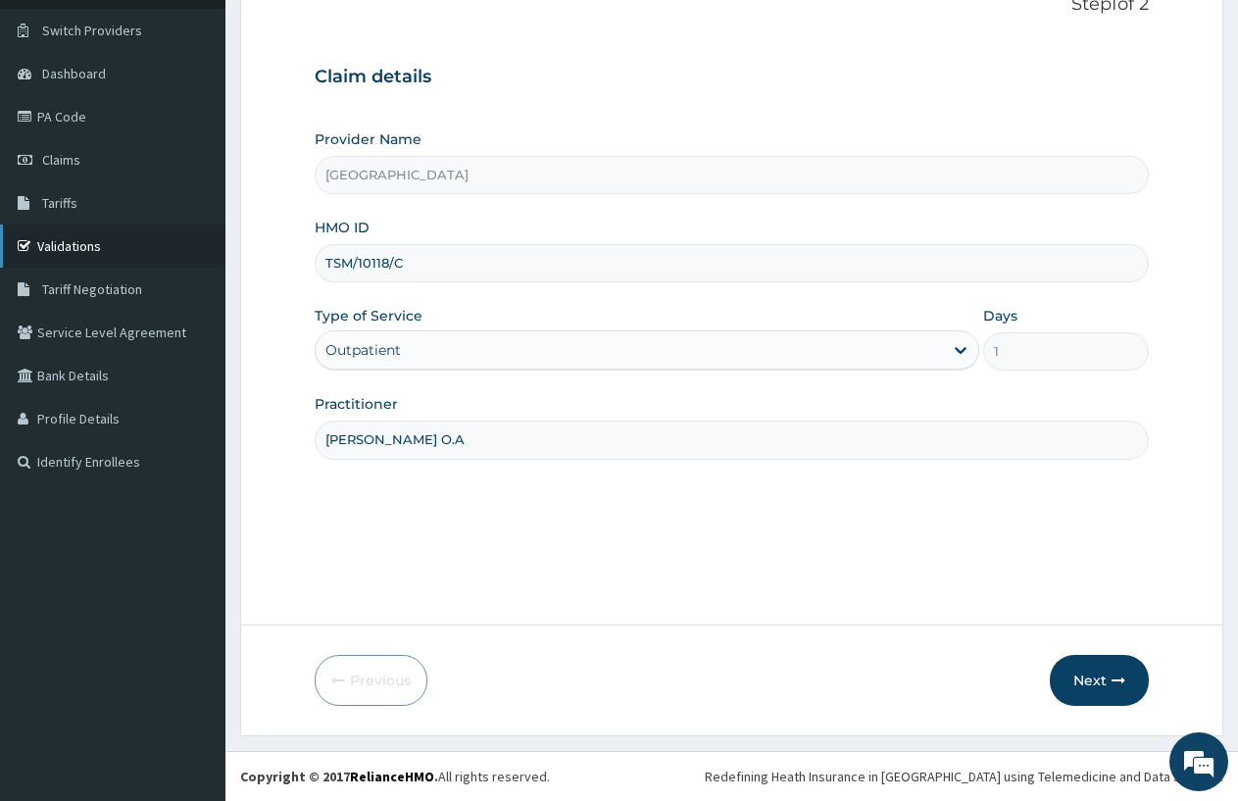
click at [114, 246] on link "Validations" at bounding box center [113, 246] width 226 height 43
click at [105, 243] on link "Validations" at bounding box center [113, 246] width 226 height 43
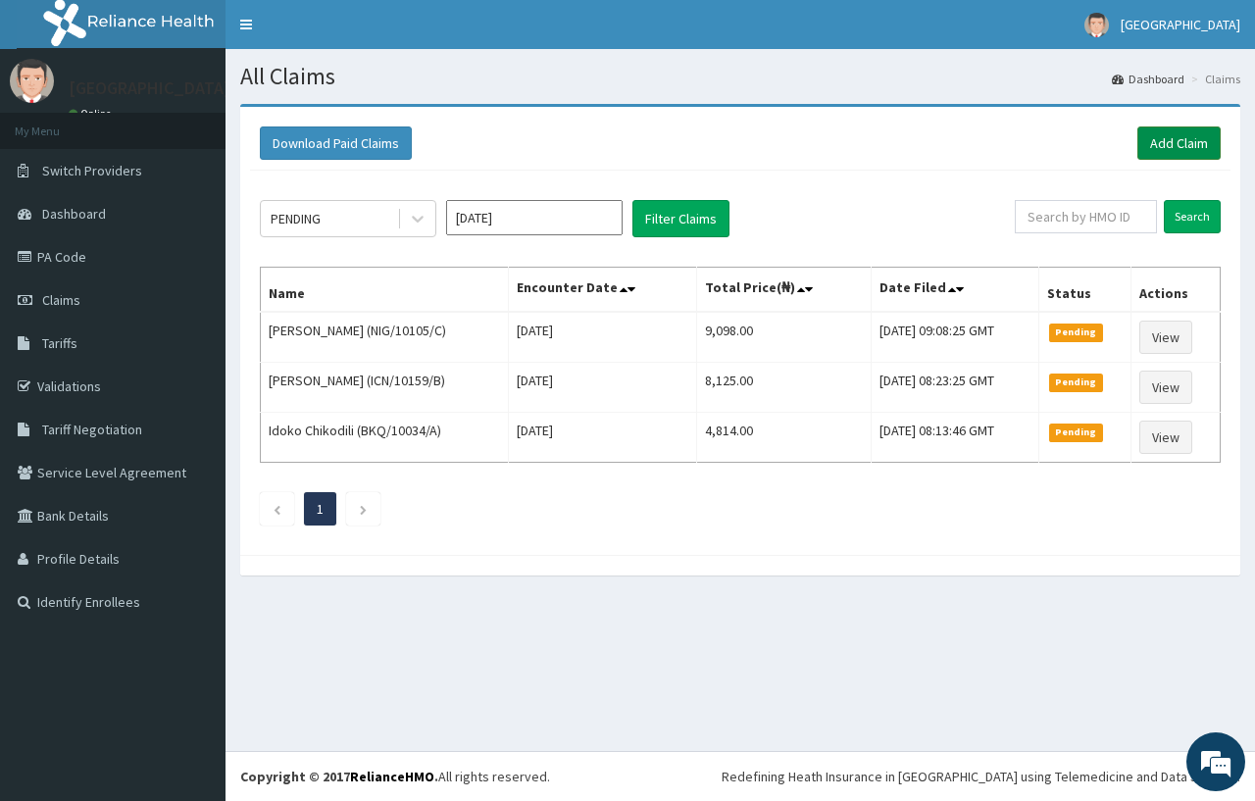
click at [1170, 144] on link "Add Claim" at bounding box center [1178, 142] width 83 height 33
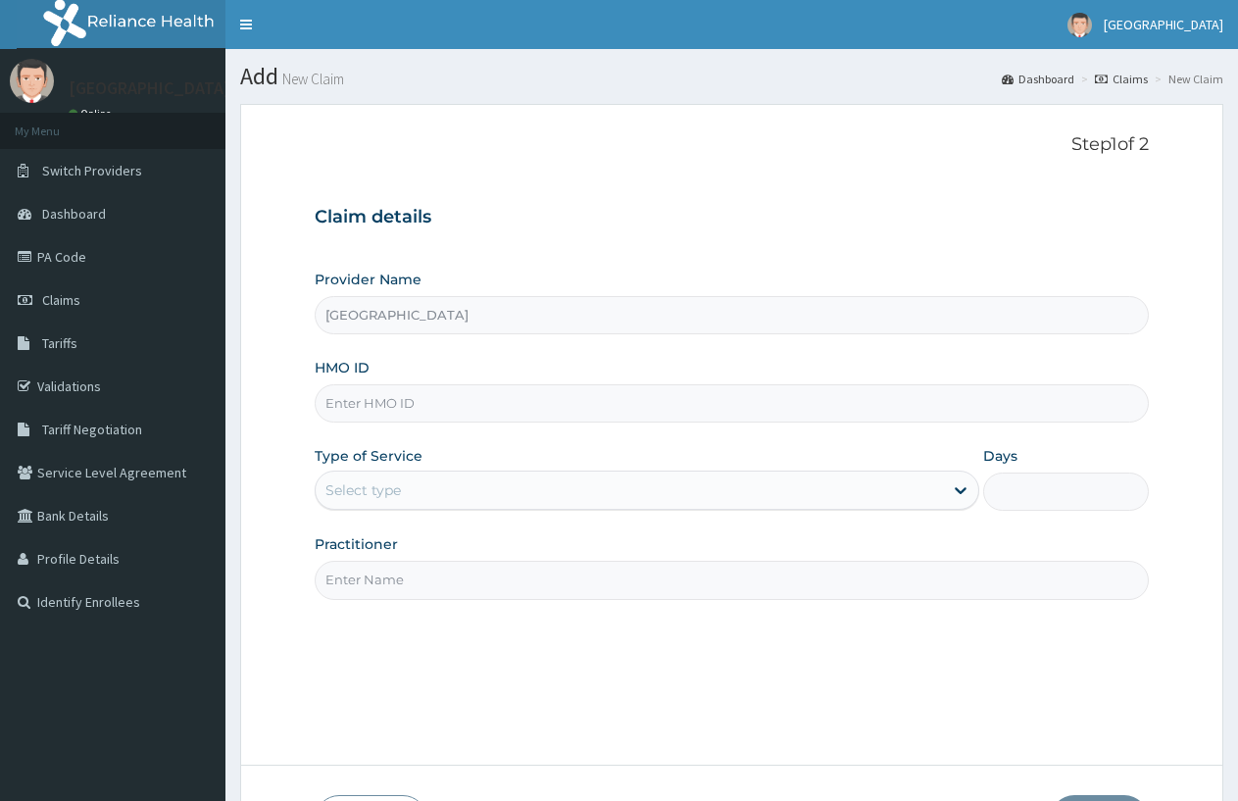
click at [488, 406] on input "HMO ID" at bounding box center [732, 403] width 834 height 38
type input "TSM/10118/C"
click at [479, 482] on div "Select type" at bounding box center [629, 490] width 627 height 31
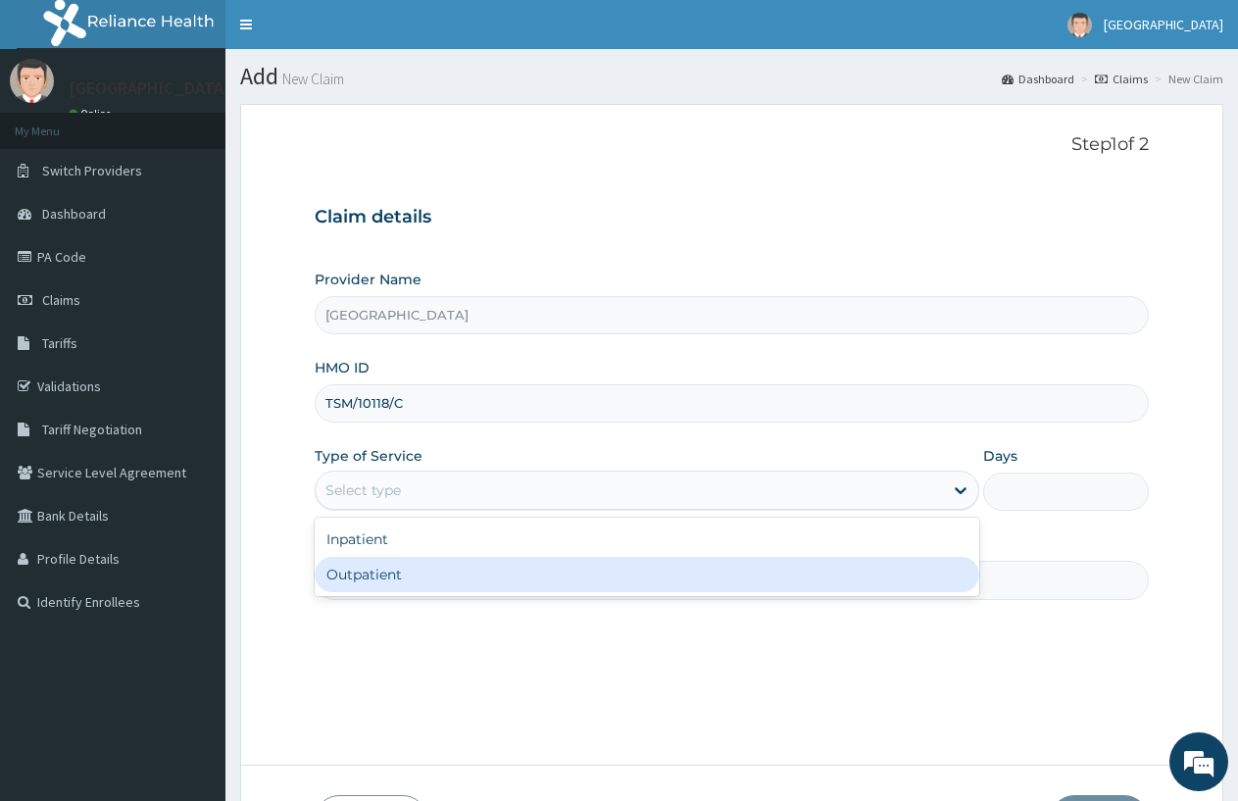
click at [411, 581] on div "Outpatient" at bounding box center [647, 574] width 664 height 35
type input "1"
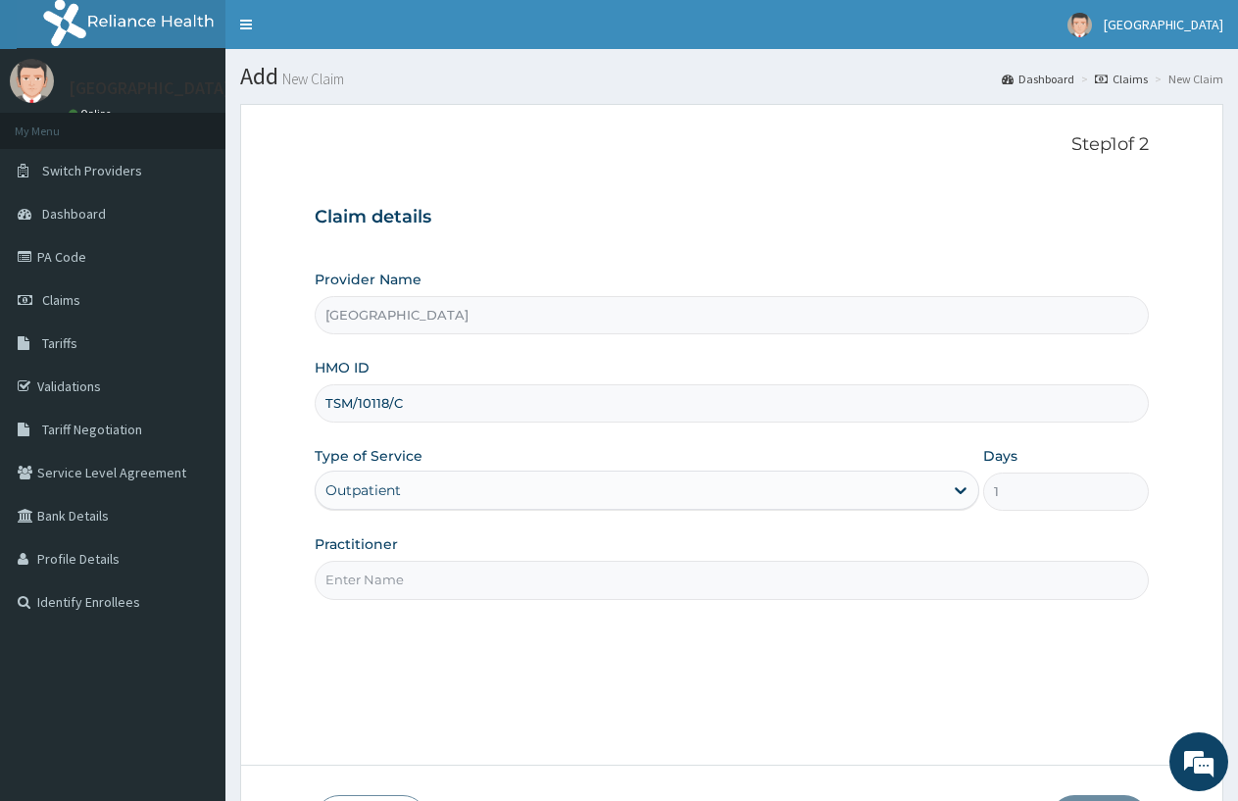
click at [411, 580] on input "Practitioner" at bounding box center [732, 580] width 834 height 38
type input "[PERSON_NAME]"
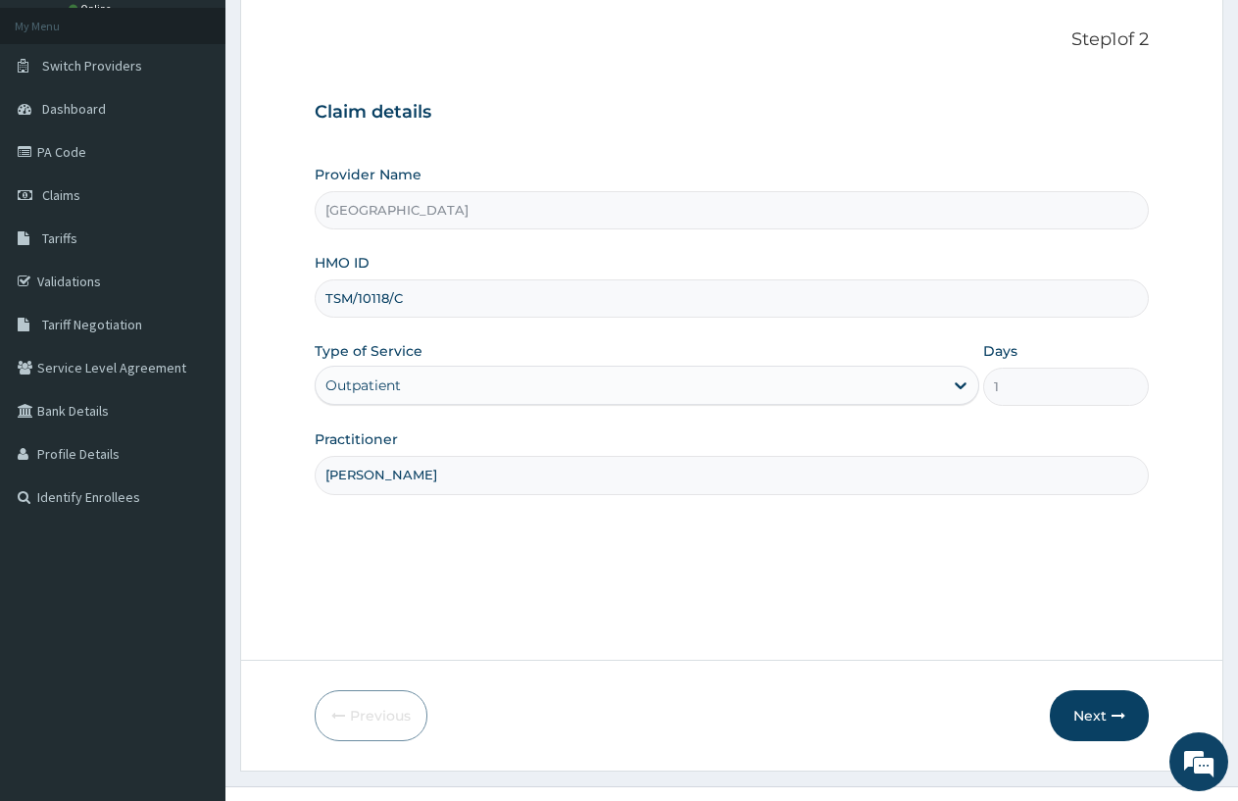
scroll to position [140, 0]
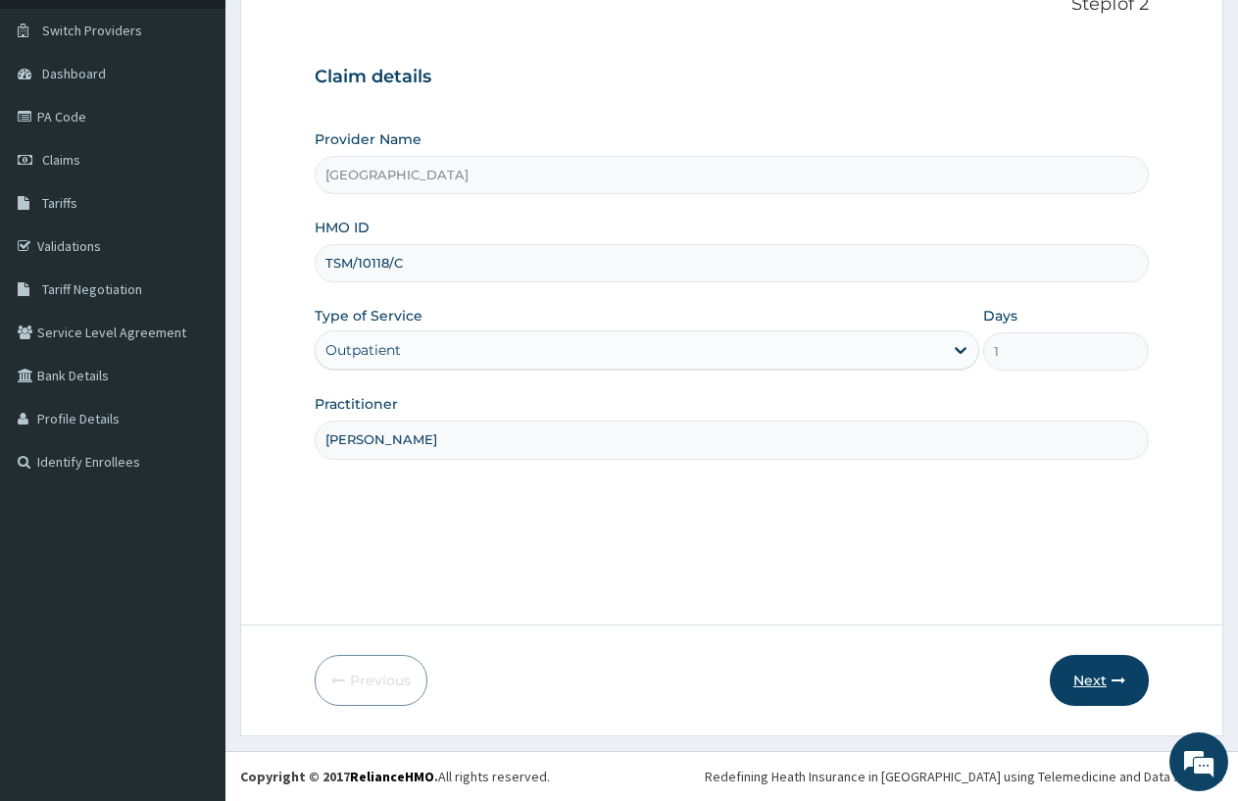
click at [1093, 678] on button "Next" at bounding box center [1099, 680] width 99 height 51
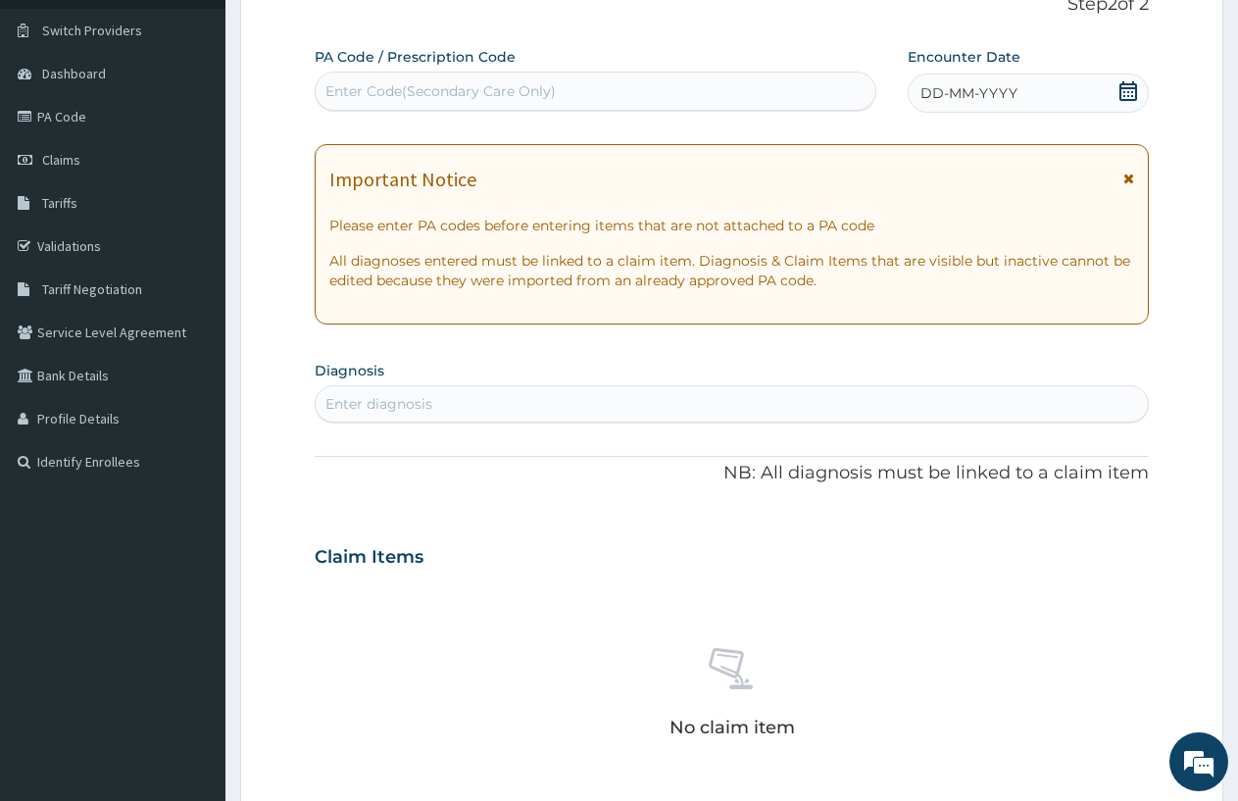
click at [927, 97] on span "DD-MM-YYYY" at bounding box center [969, 93] width 97 height 20
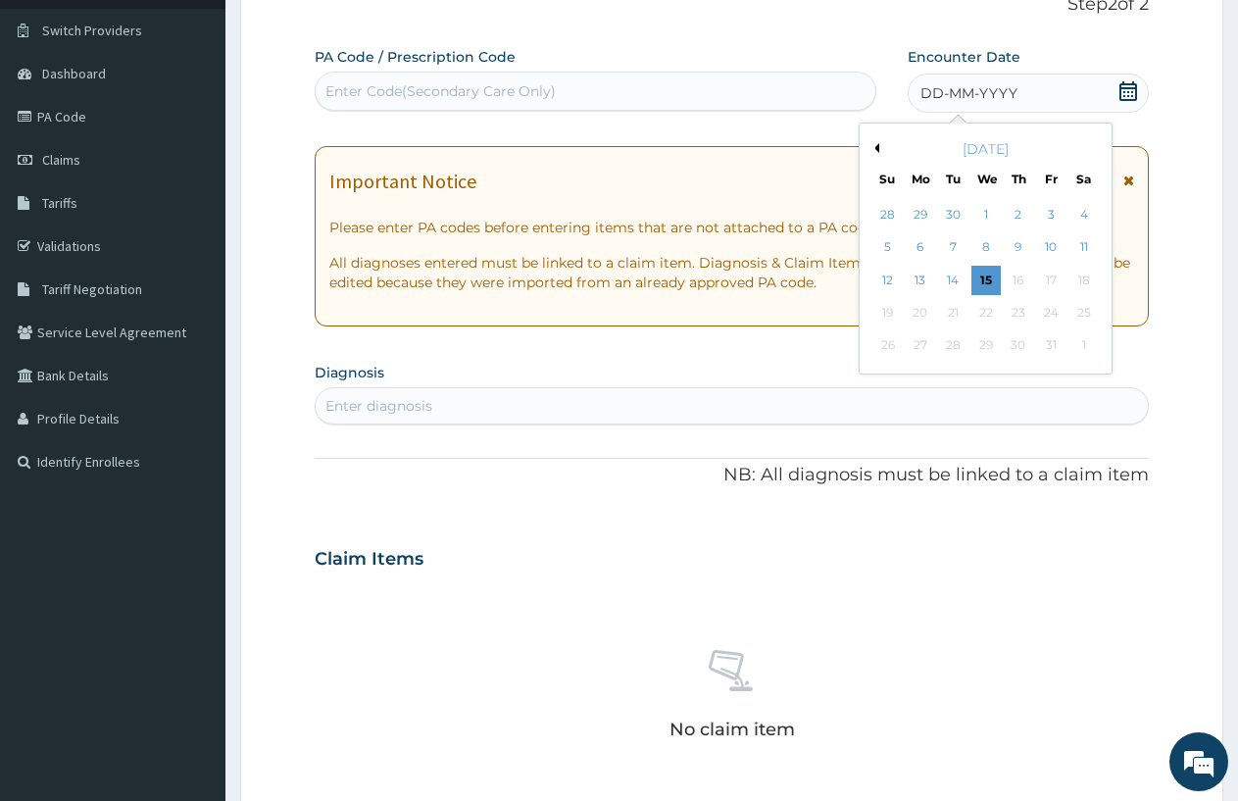
click at [927, 94] on span "DD-MM-YYYY" at bounding box center [969, 93] width 97 height 20
click at [1022, 239] on div "9" at bounding box center [1018, 247] width 29 height 29
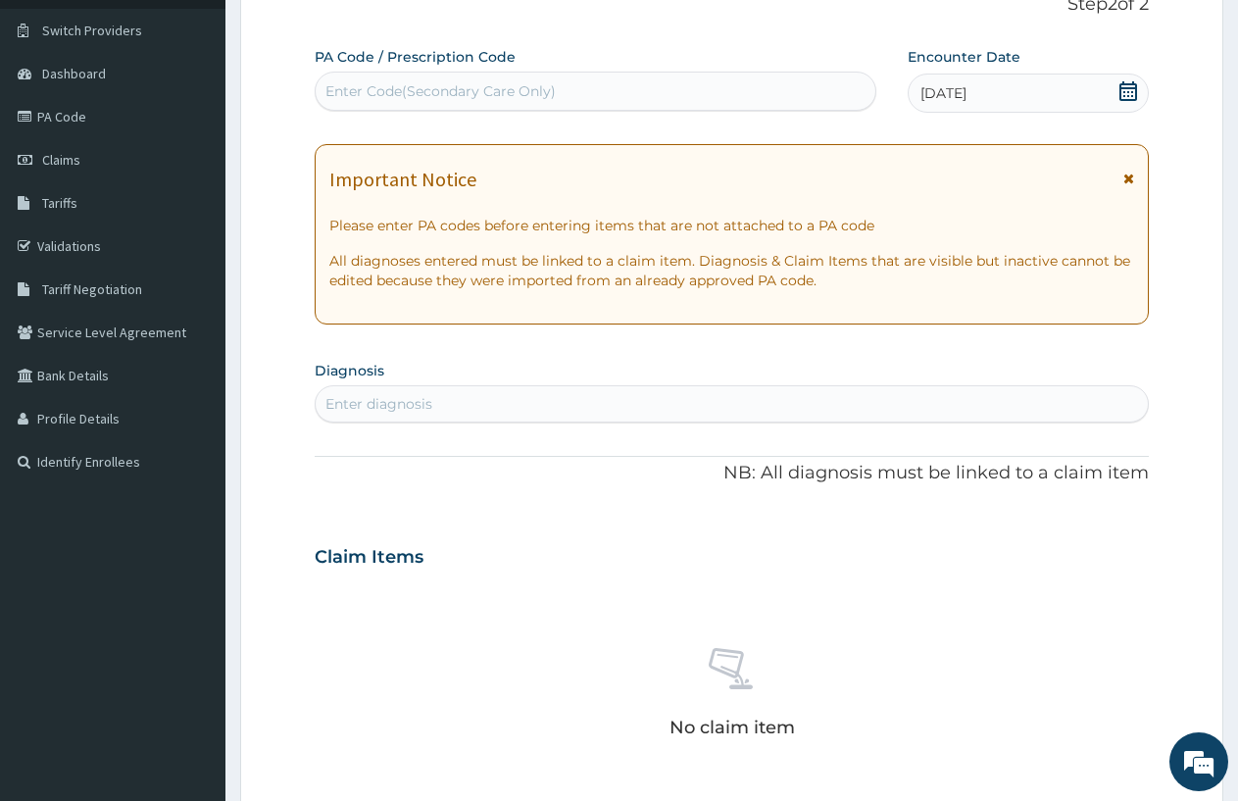
click at [615, 392] on div "Enter diagnosis" at bounding box center [732, 403] width 832 height 31
click at [490, 399] on div "Enter diagnosis" at bounding box center [732, 403] width 832 height 31
type input "MALARIA"
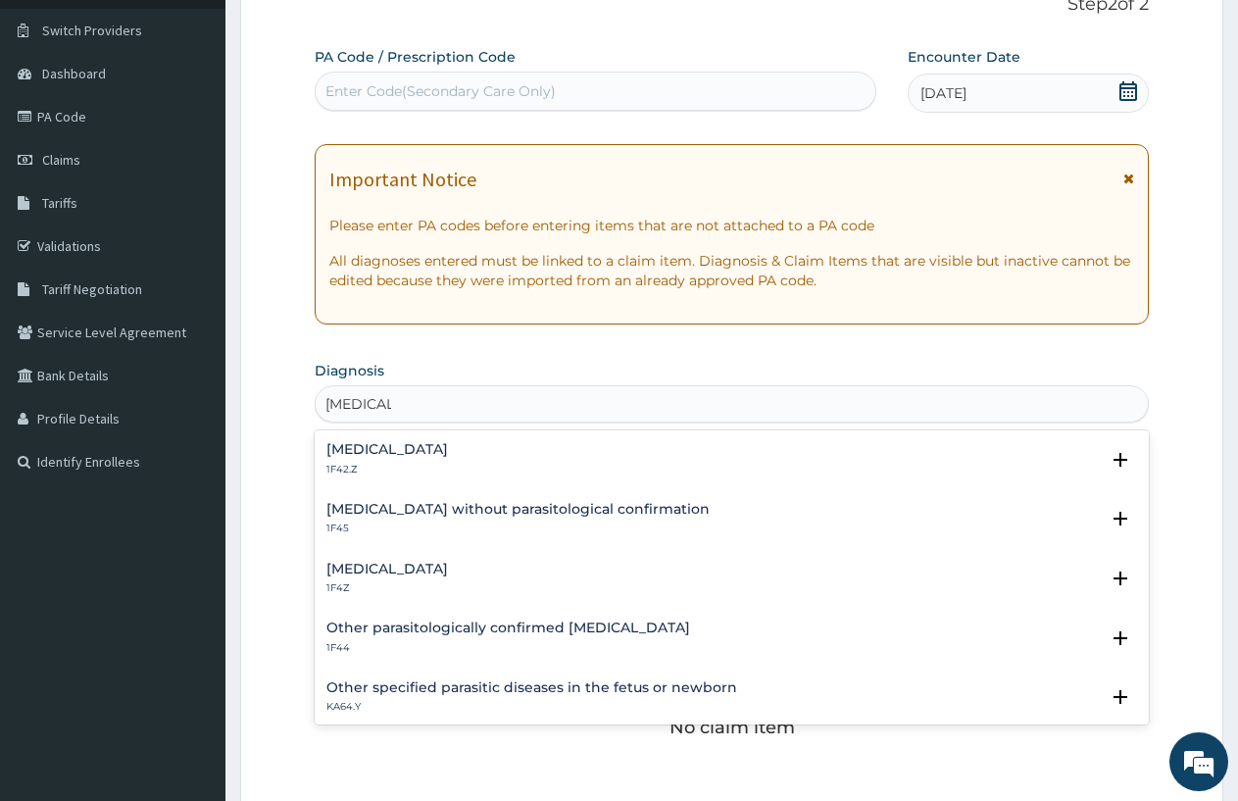
click at [448, 445] on h4 "Plasmodium malariae malaria without complication" at bounding box center [388, 449] width 122 height 15
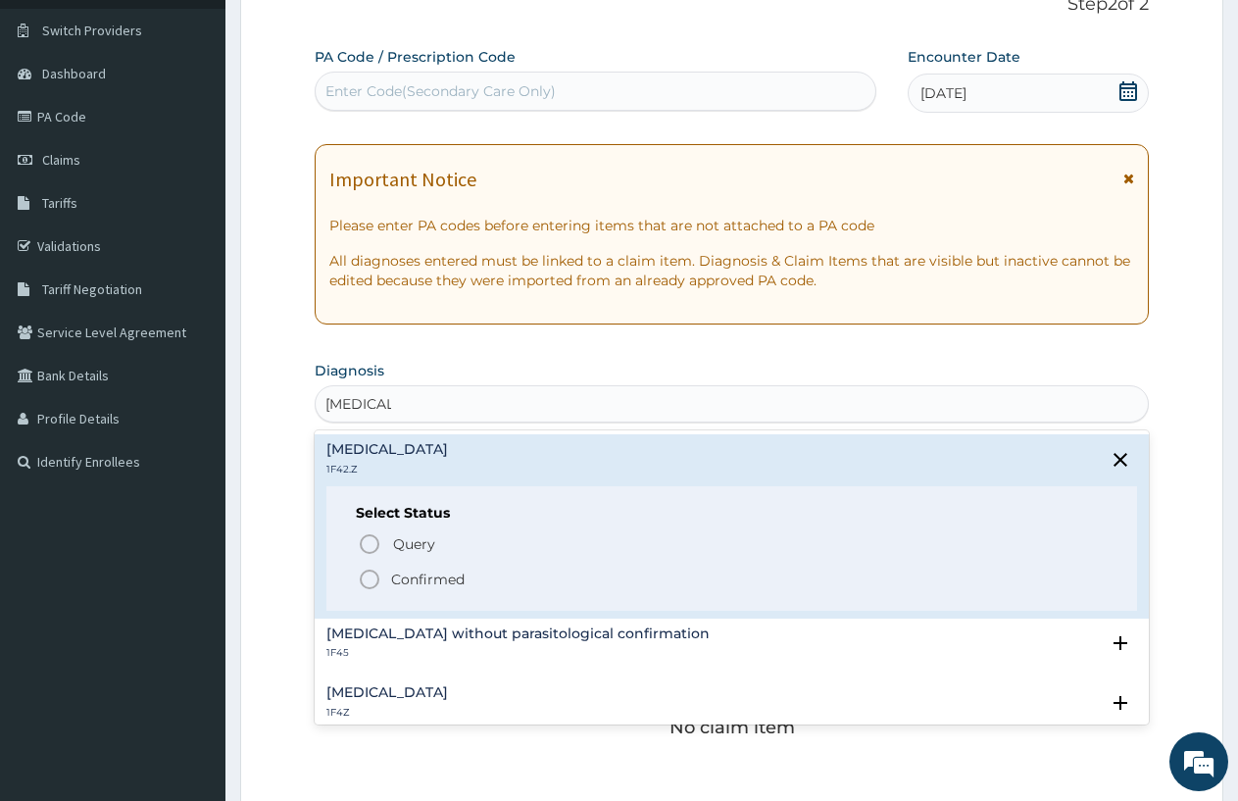
click at [368, 571] on circle "status option filled" at bounding box center [370, 580] width 18 height 18
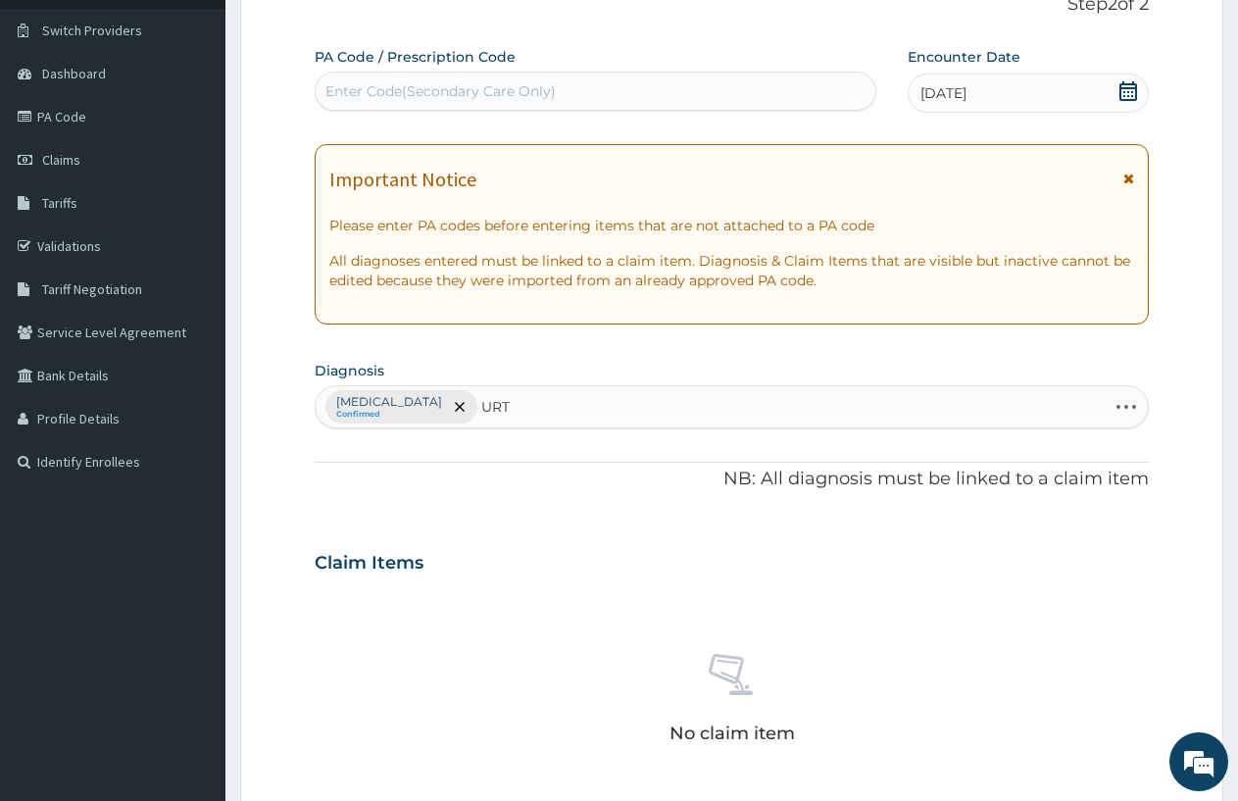
type input "URTI"
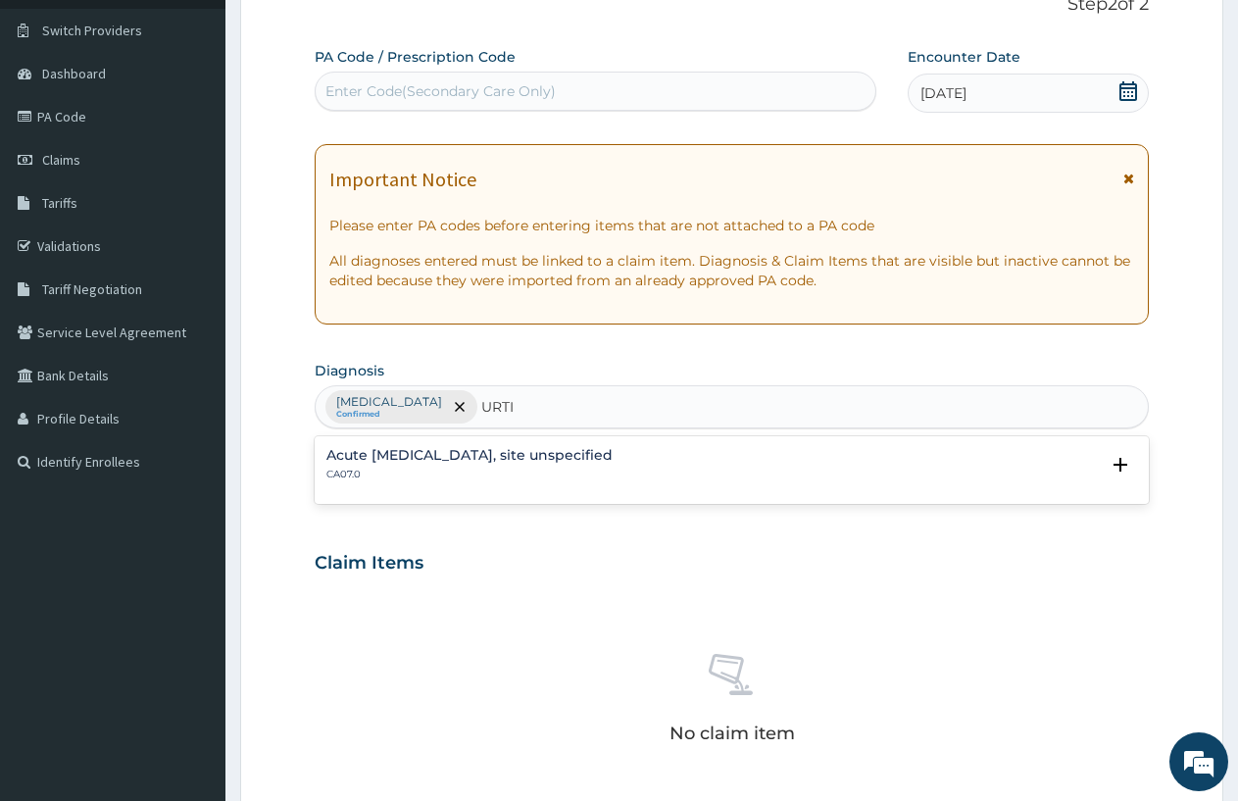
click at [689, 471] on div "Acute upper respiratory infection, site unspecified CA07.0" at bounding box center [732, 465] width 811 height 34
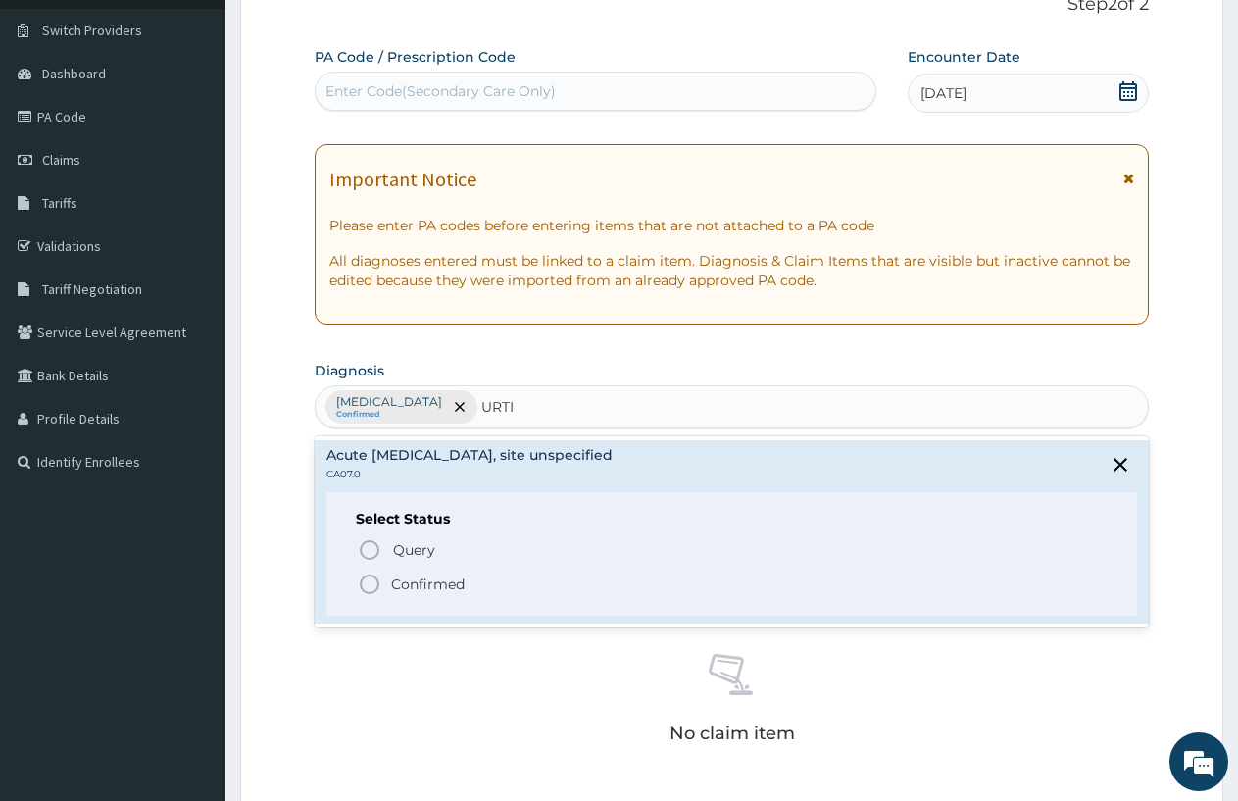
click at [363, 585] on icon "status option filled" at bounding box center [370, 585] width 24 height 24
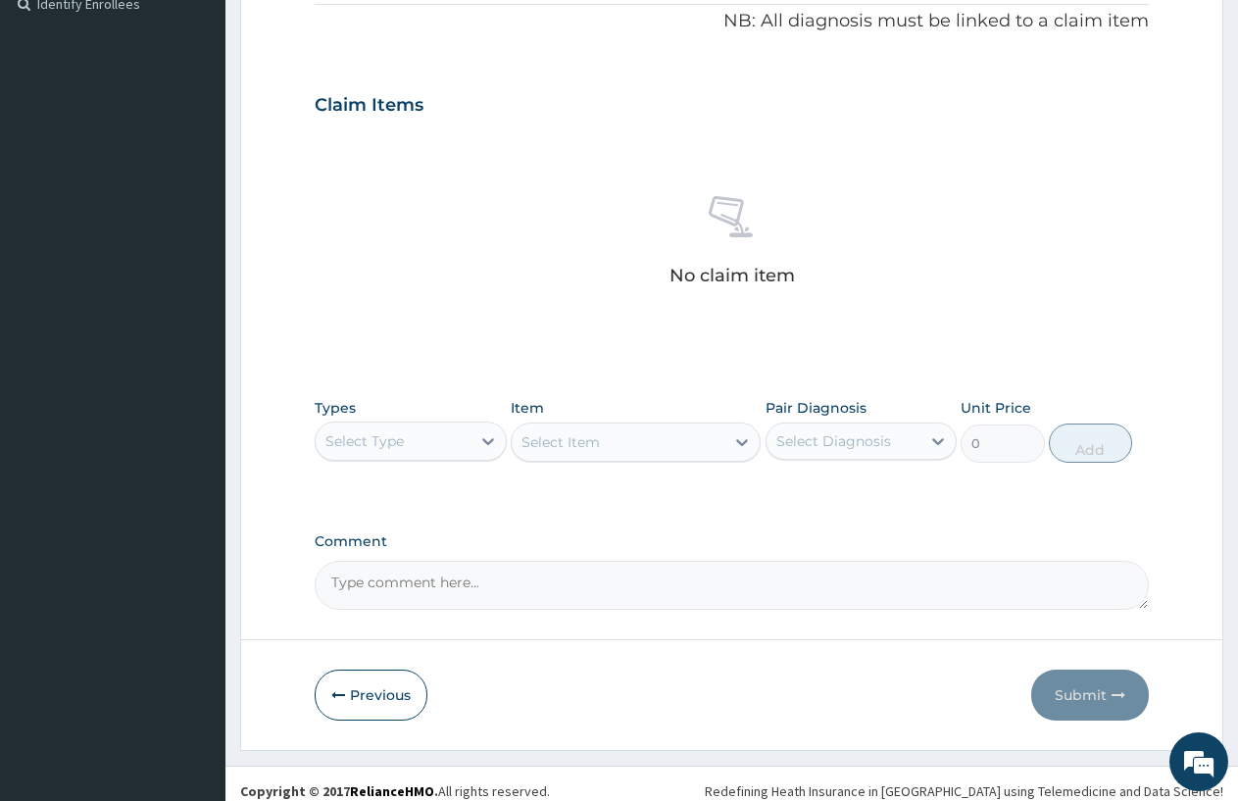
scroll to position [613, 0]
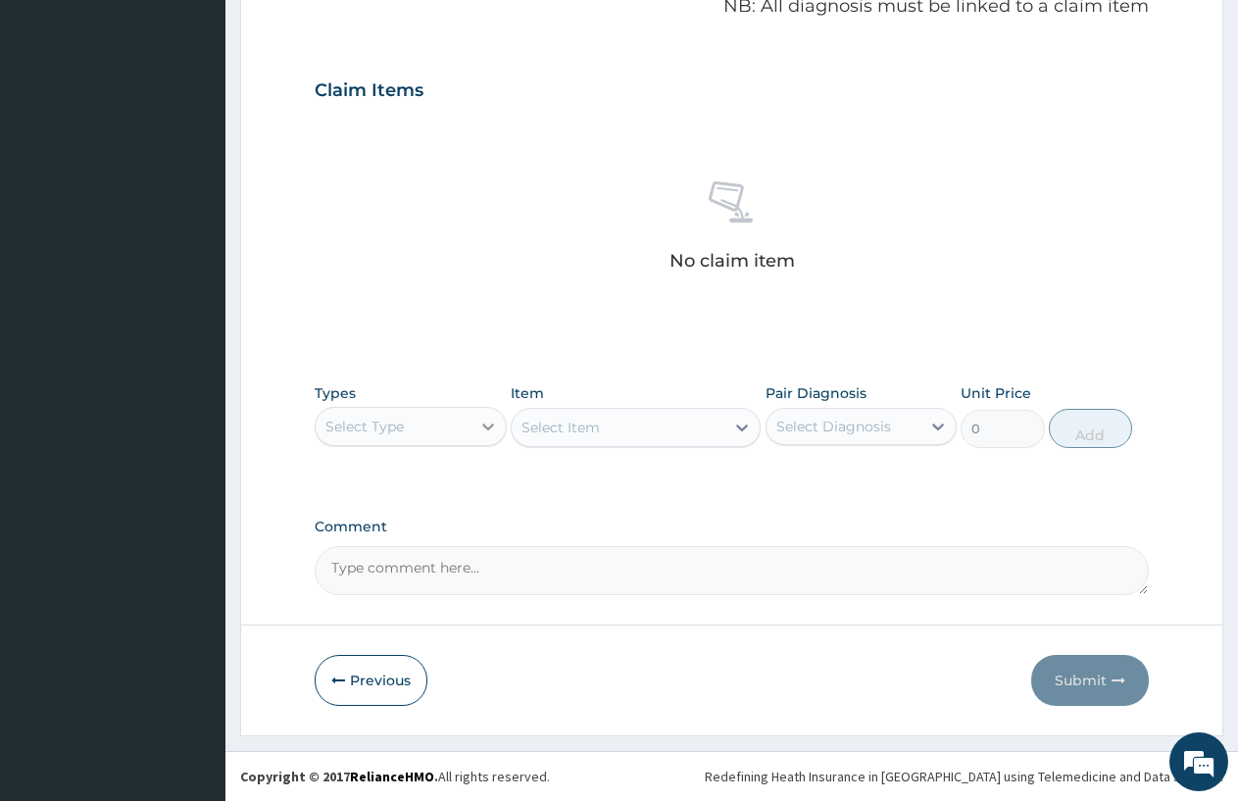
click at [486, 425] on icon at bounding box center [488, 427] width 20 height 20
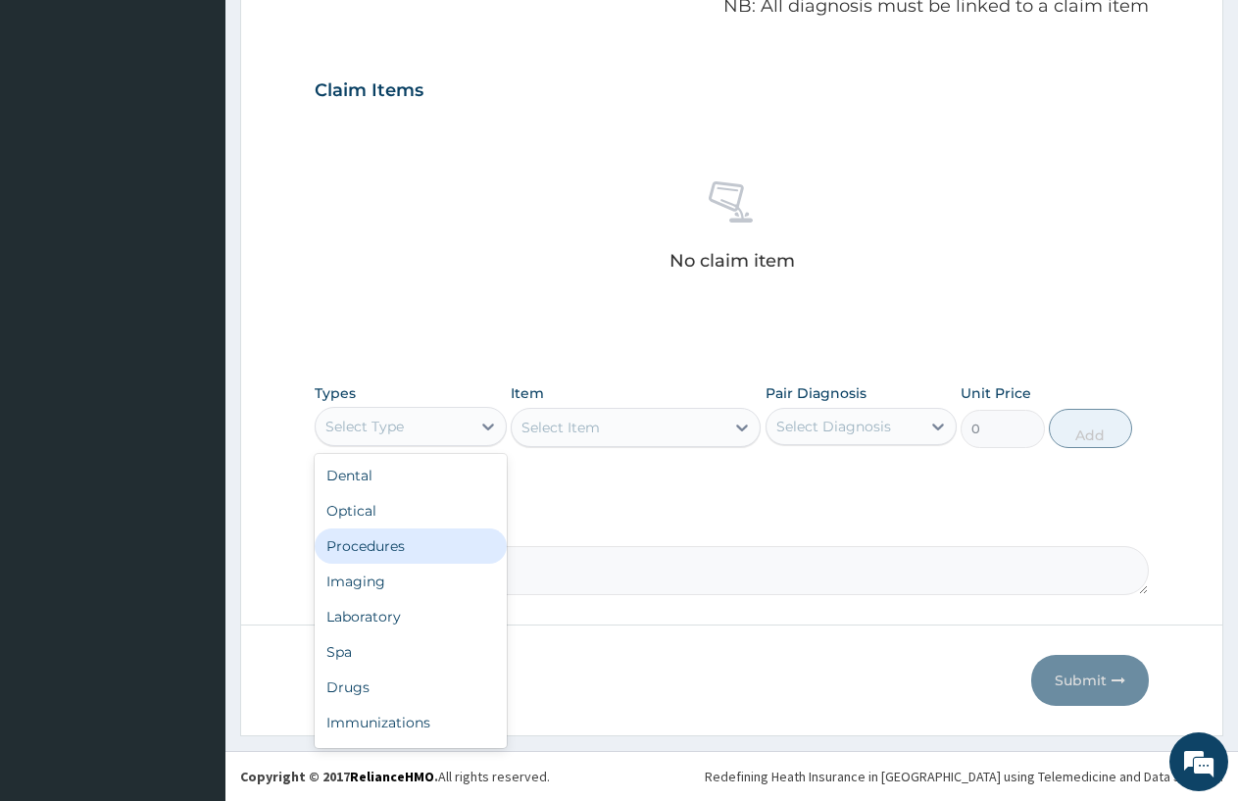
click at [445, 541] on div "Procedures" at bounding box center [411, 546] width 192 height 35
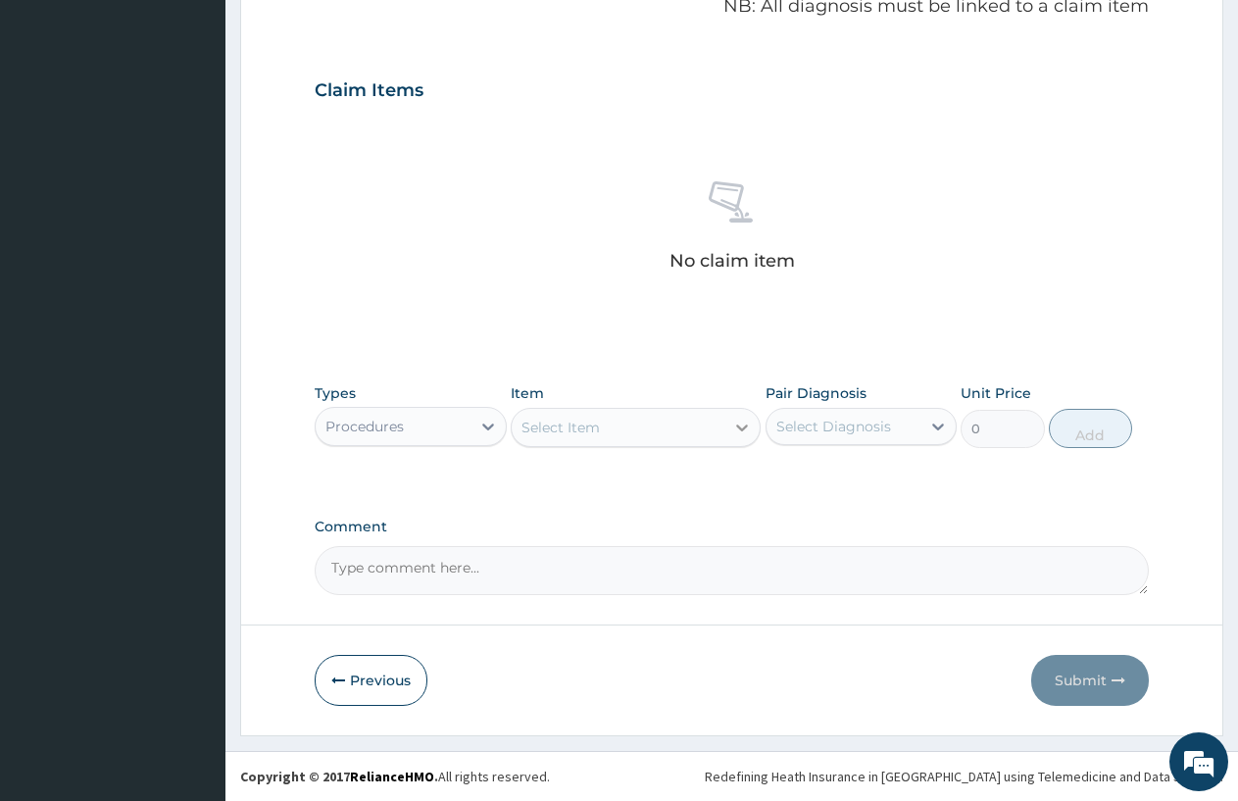
click at [738, 426] on icon at bounding box center [742, 428] width 12 height 7
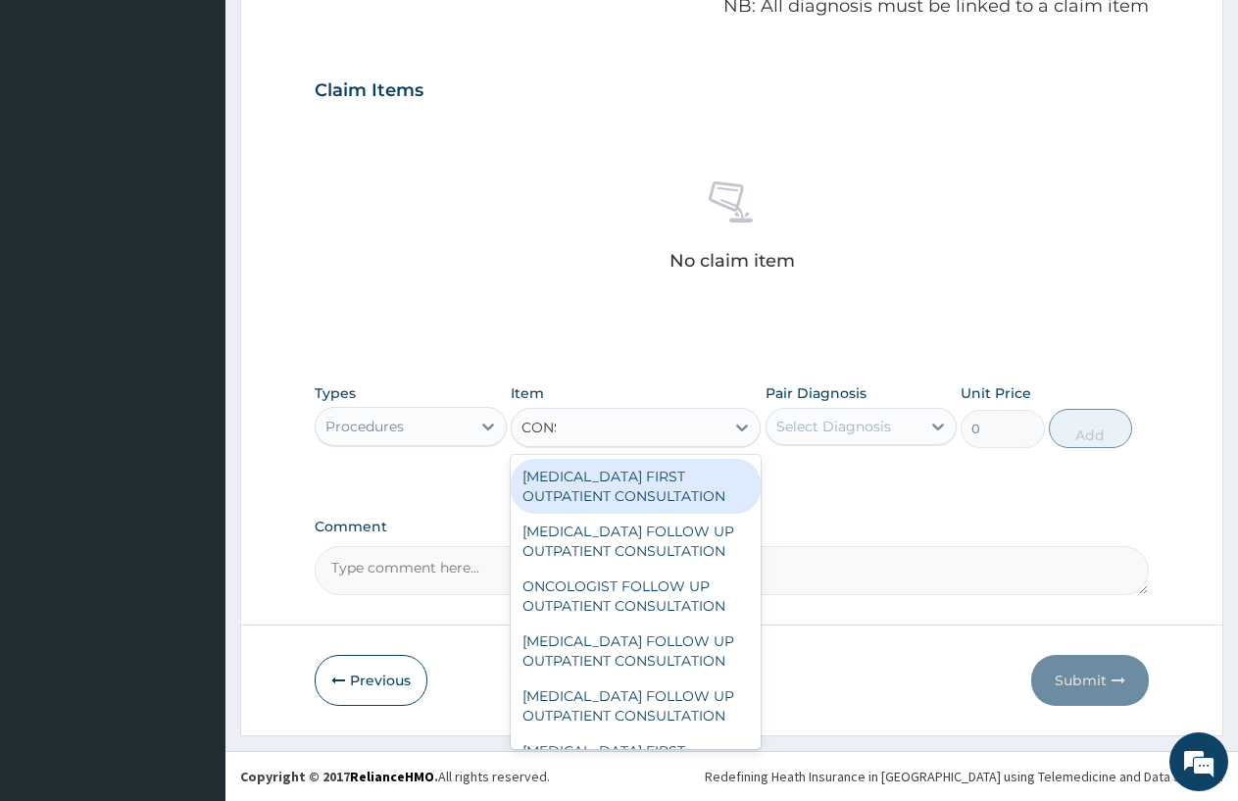
type input "CONSULTATION"
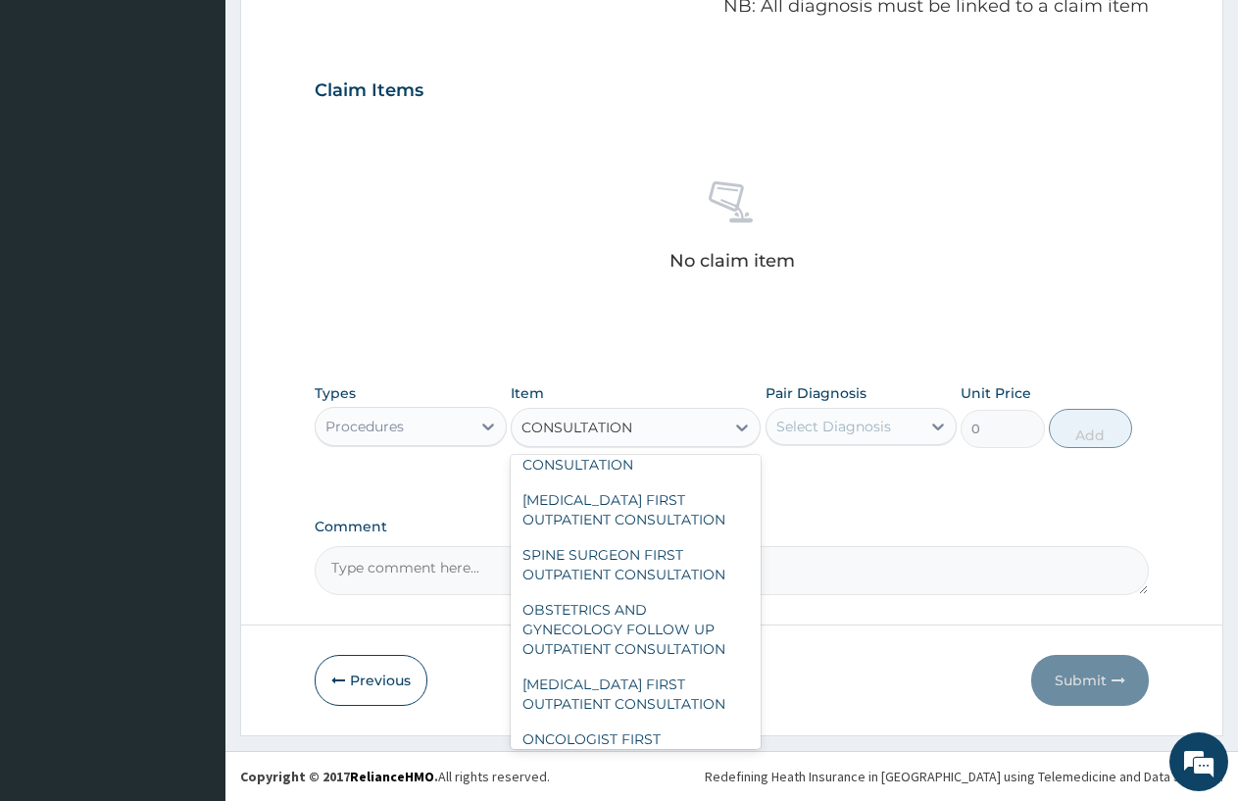
scroll to position [3310, 0]
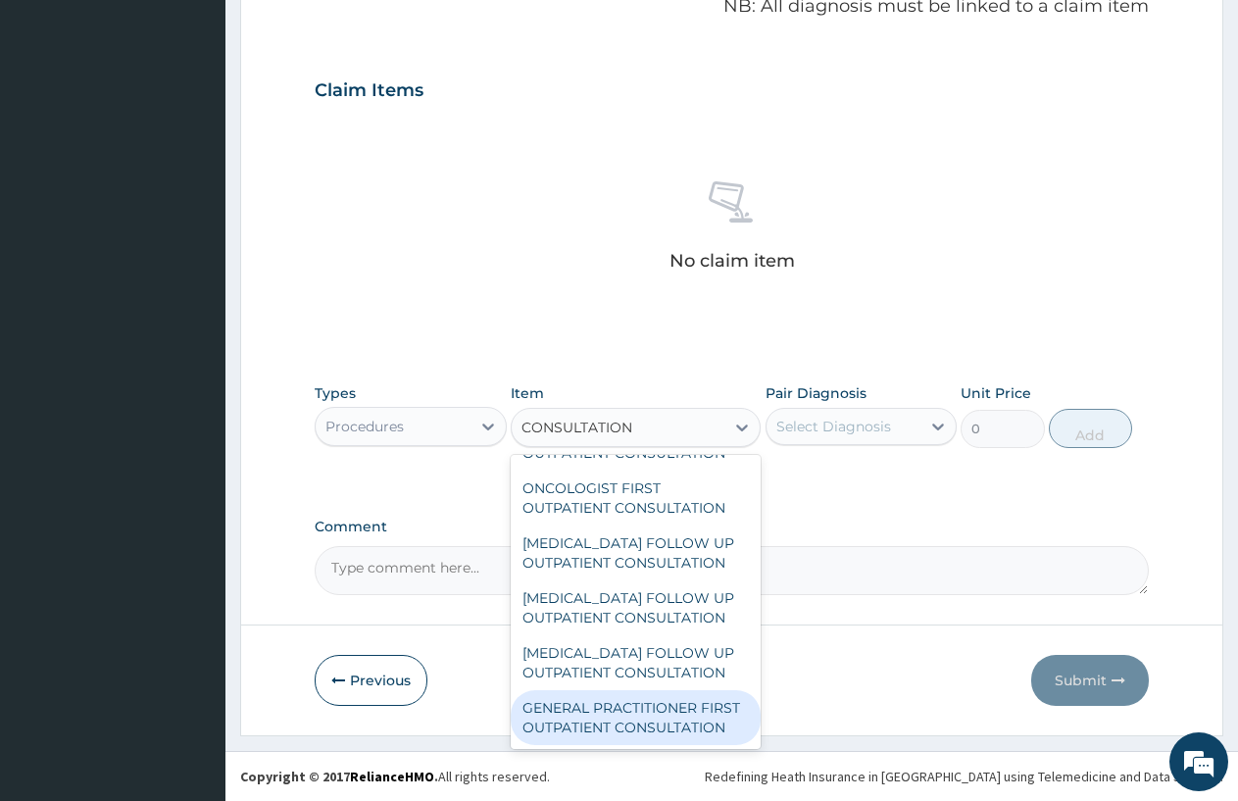
click at [667, 711] on div "GENERAL PRACTITIONER FIRST OUTPATIENT CONSULTATION" at bounding box center [636, 717] width 250 height 55
type input "3750"
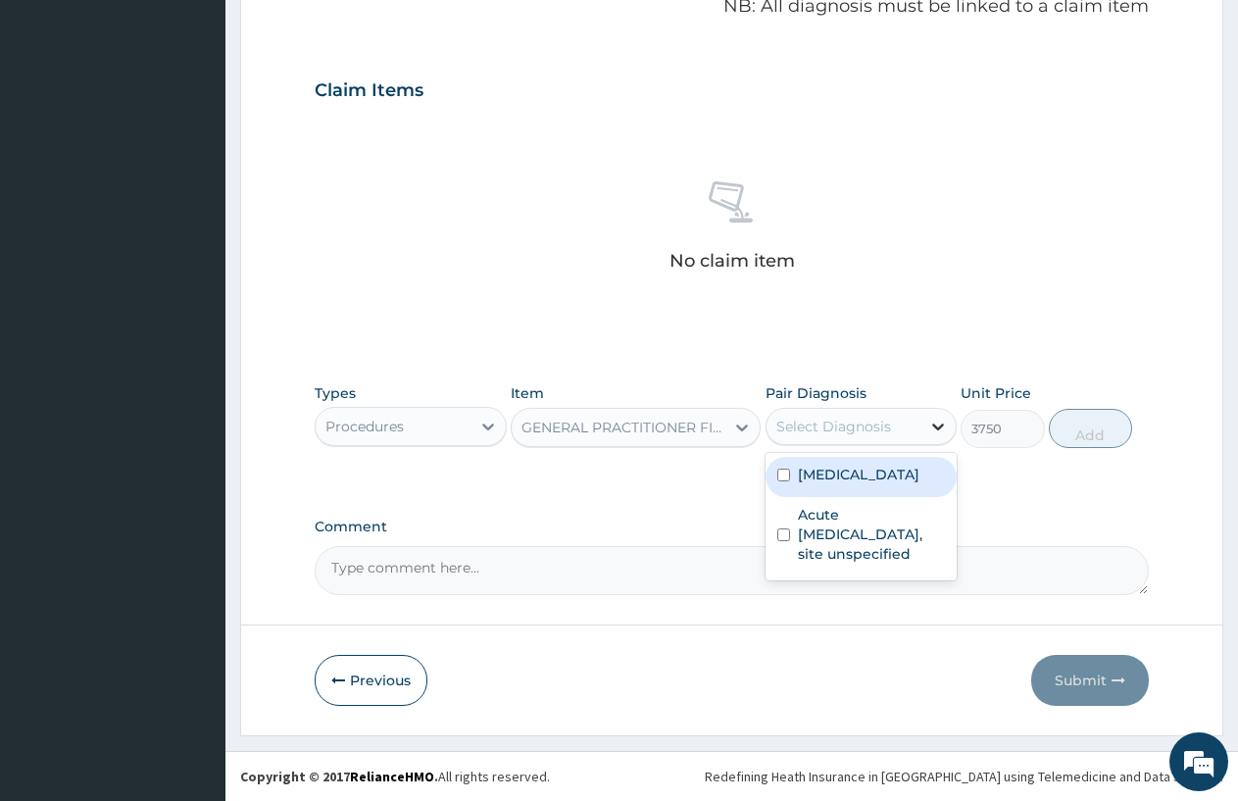
click at [942, 426] on icon at bounding box center [938, 427] width 12 height 7
click at [820, 484] on label "[MEDICAL_DATA]" at bounding box center [859, 475] width 122 height 20
checkbox input "true"
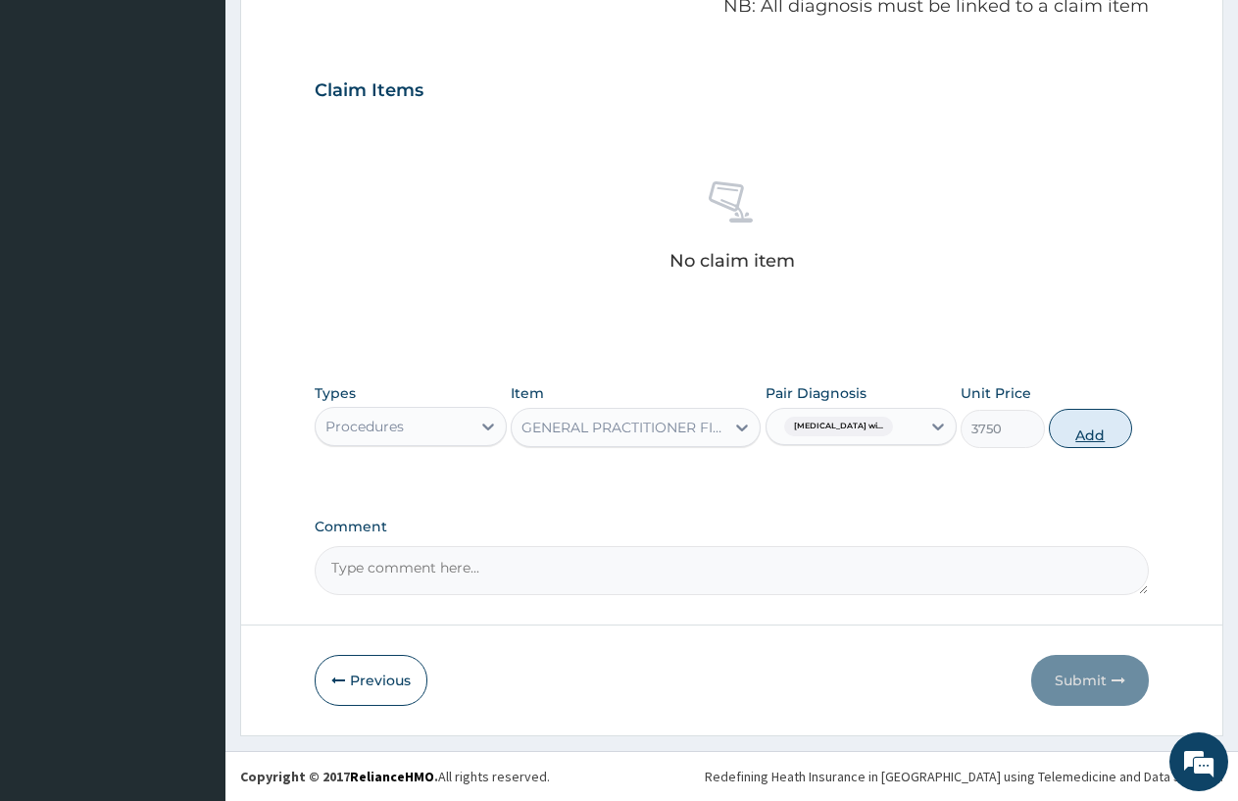
click at [1102, 417] on button "Add" at bounding box center [1090, 428] width 83 height 39
type input "0"
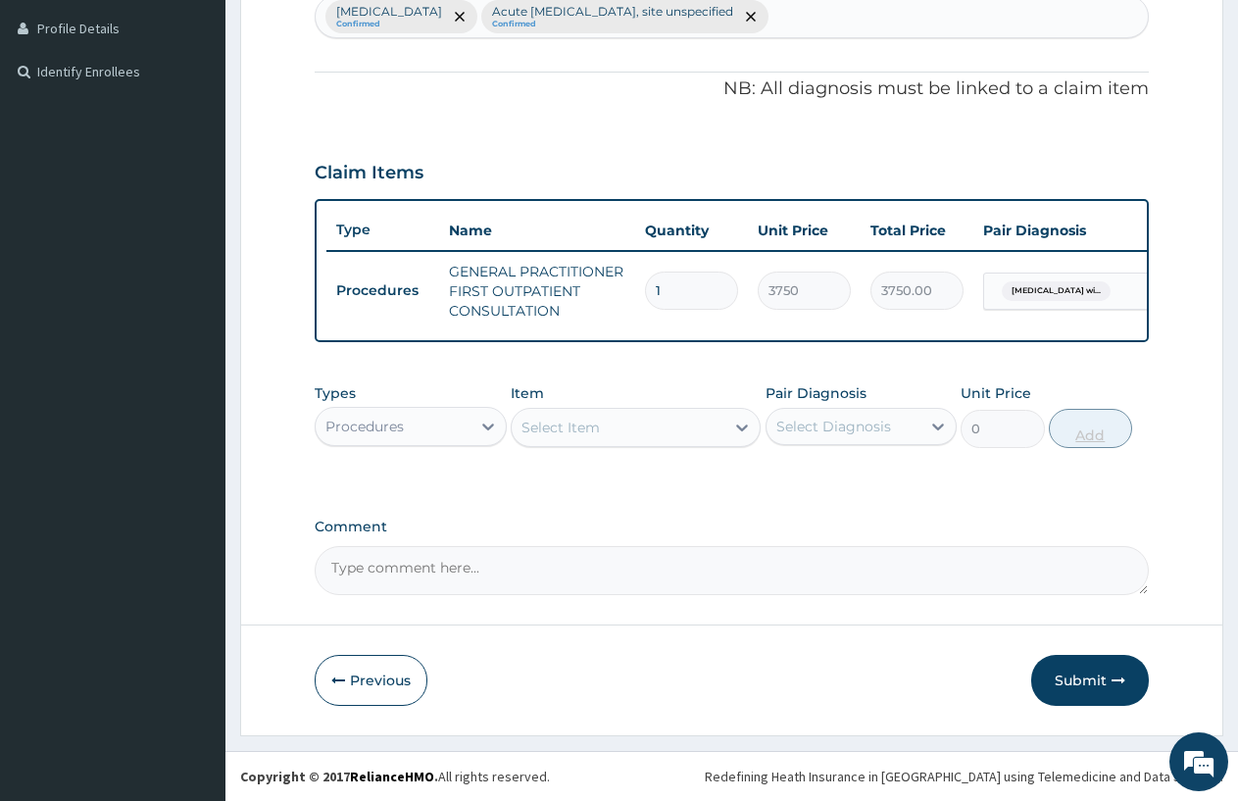
scroll to position [547, 0]
click at [489, 422] on icon at bounding box center [488, 427] width 20 height 20
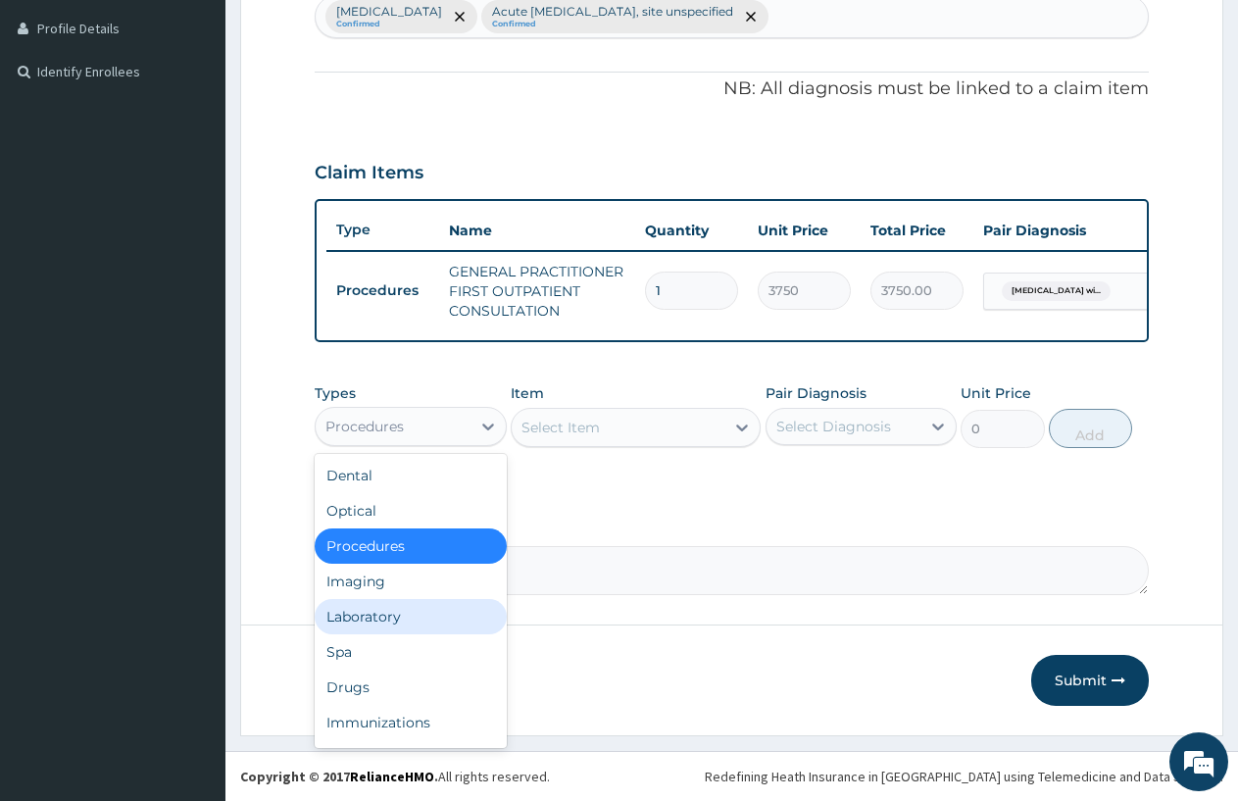
click at [356, 617] on div "Laboratory" at bounding box center [411, 616] width 192 height 35
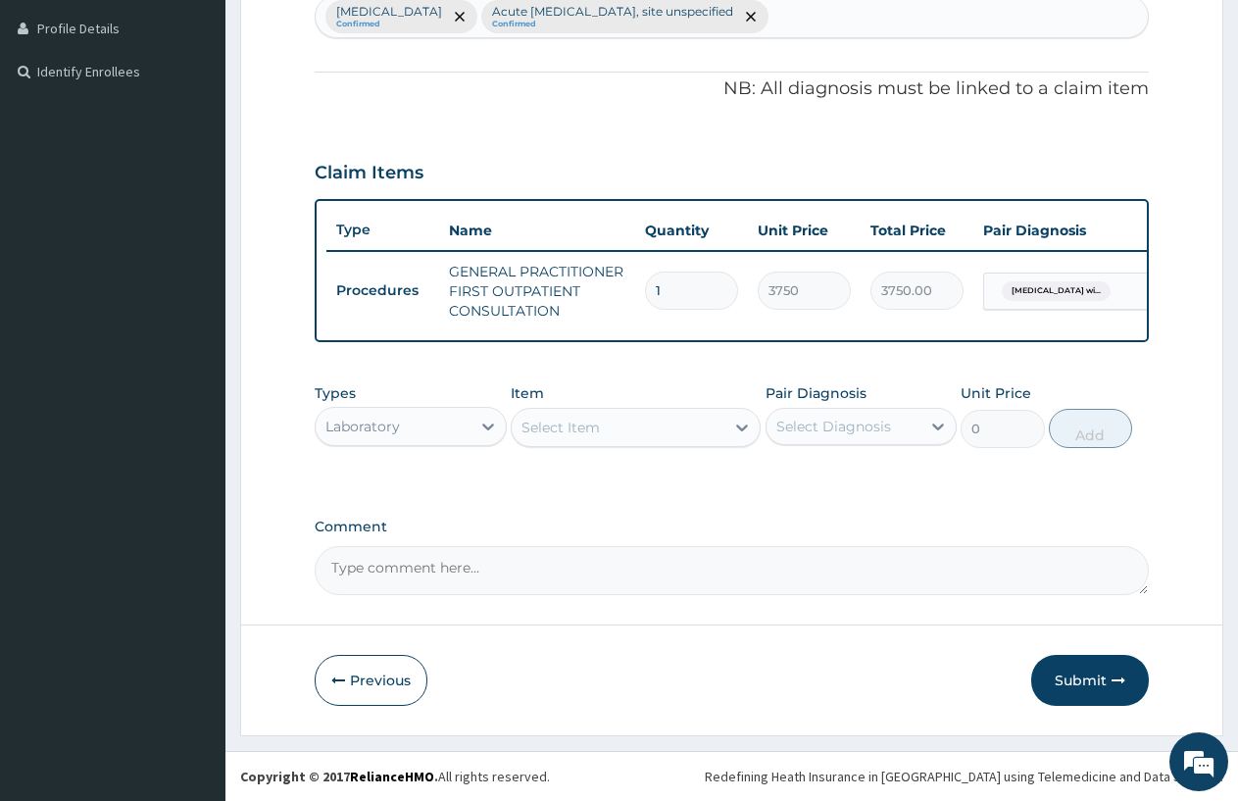
click at [686, 428] on div "Select Item" at bounding box center [618, 427] width 213 height 31
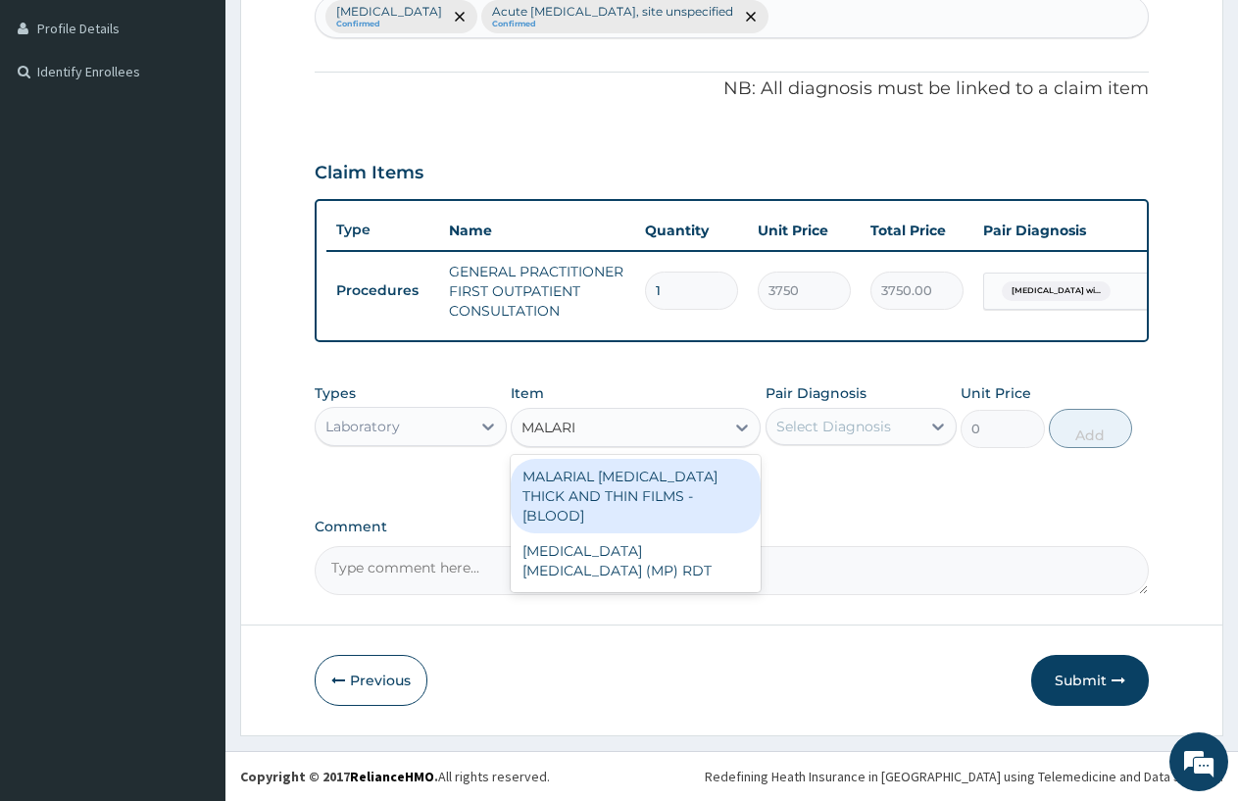
type input "[MEDICAL_DATA]"
click at [642, 479] on div "MALARIAL [MEDICAL_DATA] THICK AND THIN FILMS - [BLOOD]" at bounding box center [636, 496] width 250 height 75
type input "2187.5"
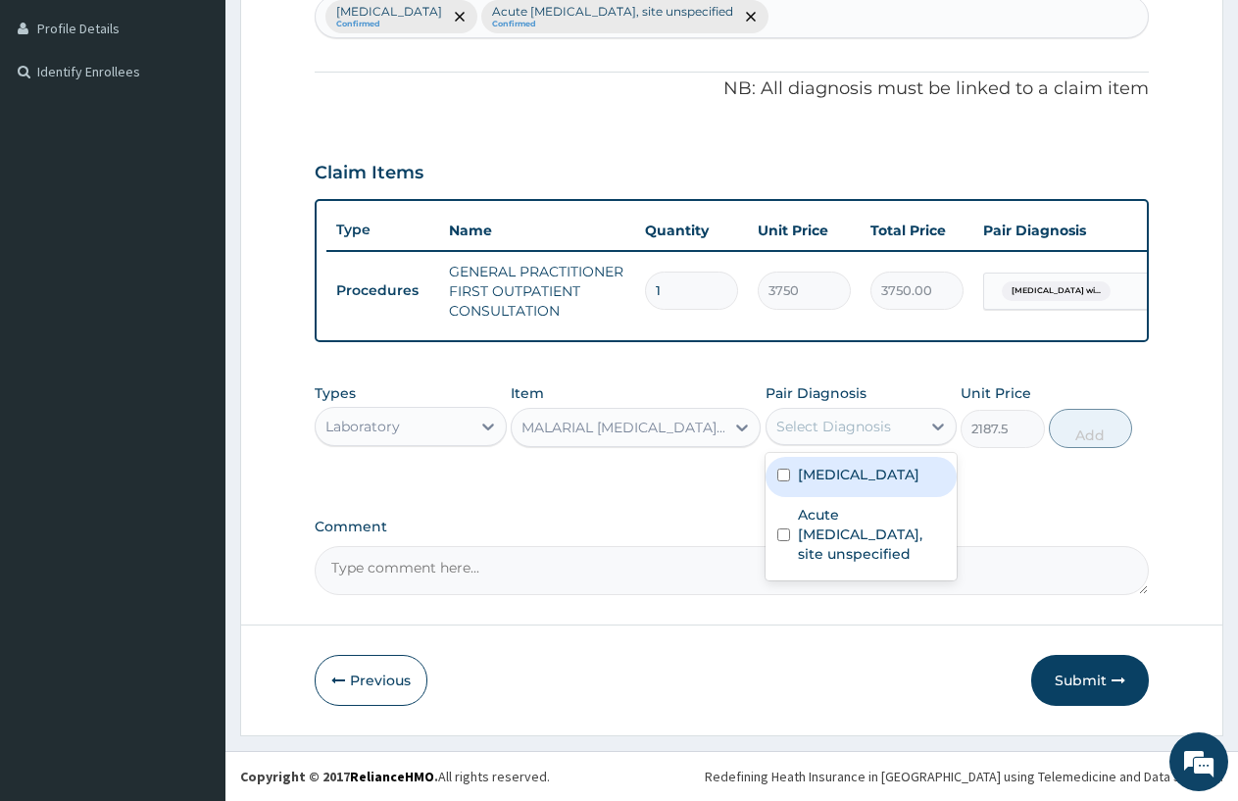
click at [852, 423] on div "Select Diagnosis" at bounding box center [834, 427] width 115 height 20
click at [837, 484] on label "[MEDICAL_DATA]" at bounding box center [859, 475] width 122 height 20
checkbox input "true"
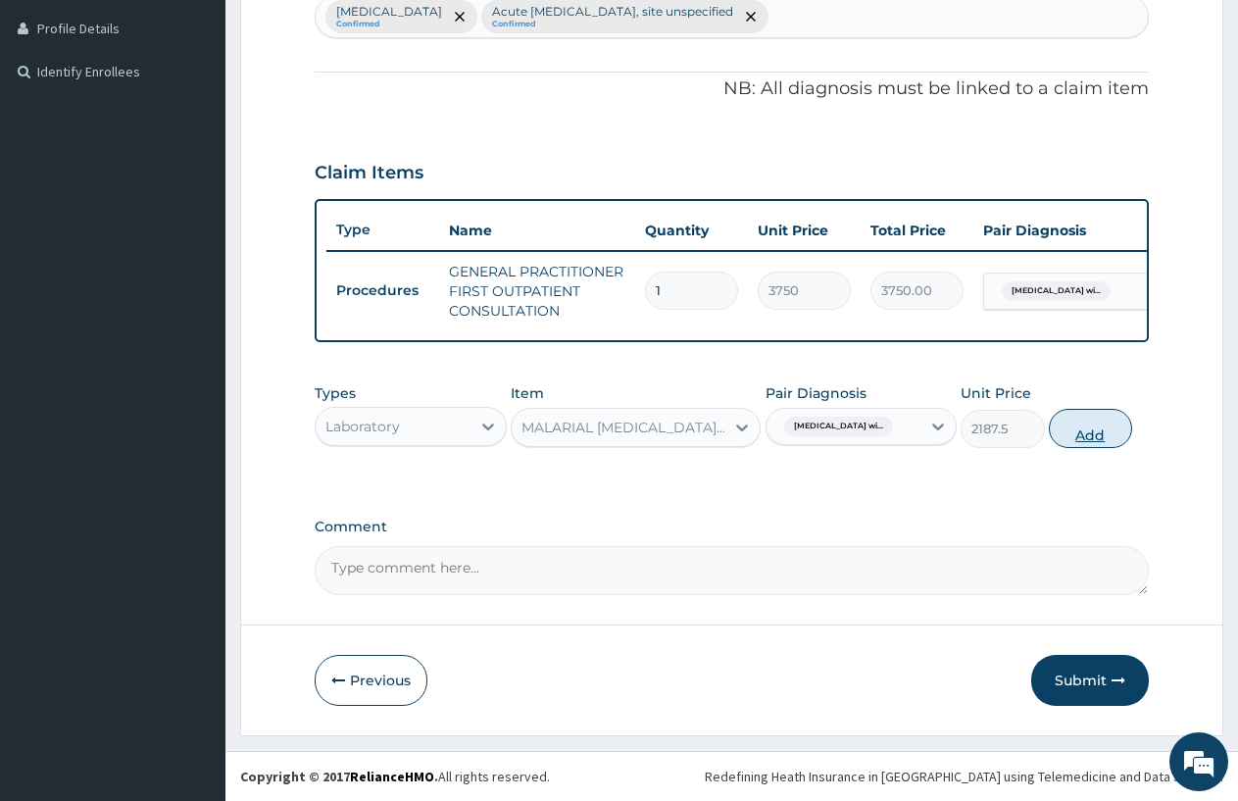
click at [1087, 442] on button "Add" at bounding box center [1090, 428] width 83 height 39
type input "0"
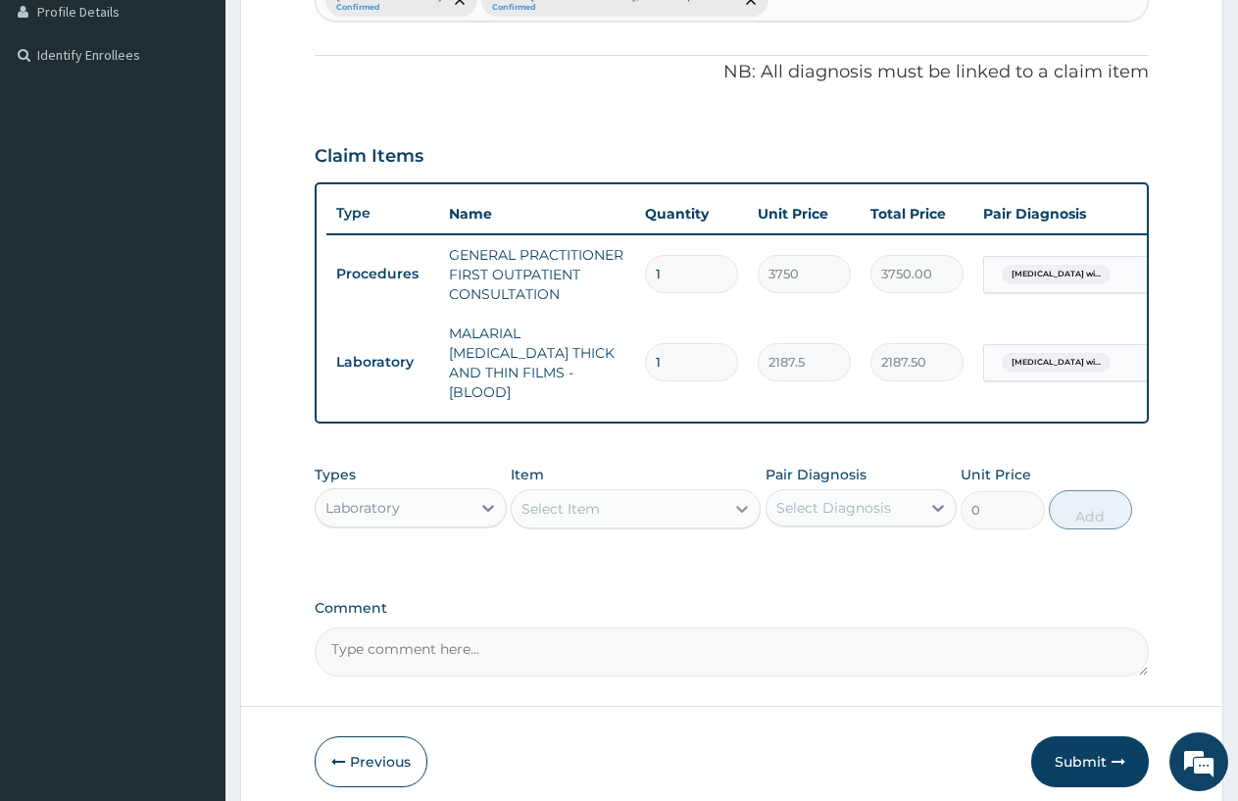
click at [743, 499] on icon at bounding box center [742, 509] width 20 height 20
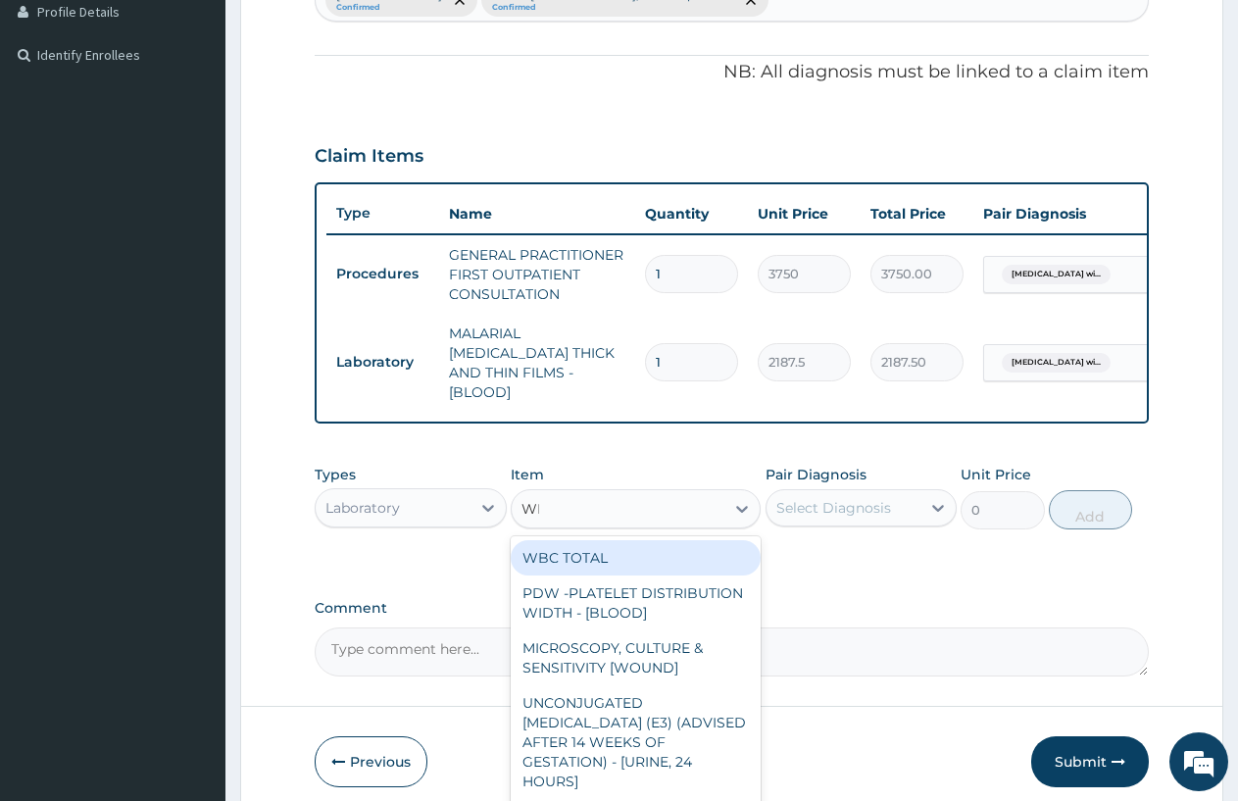
type input "WBC"
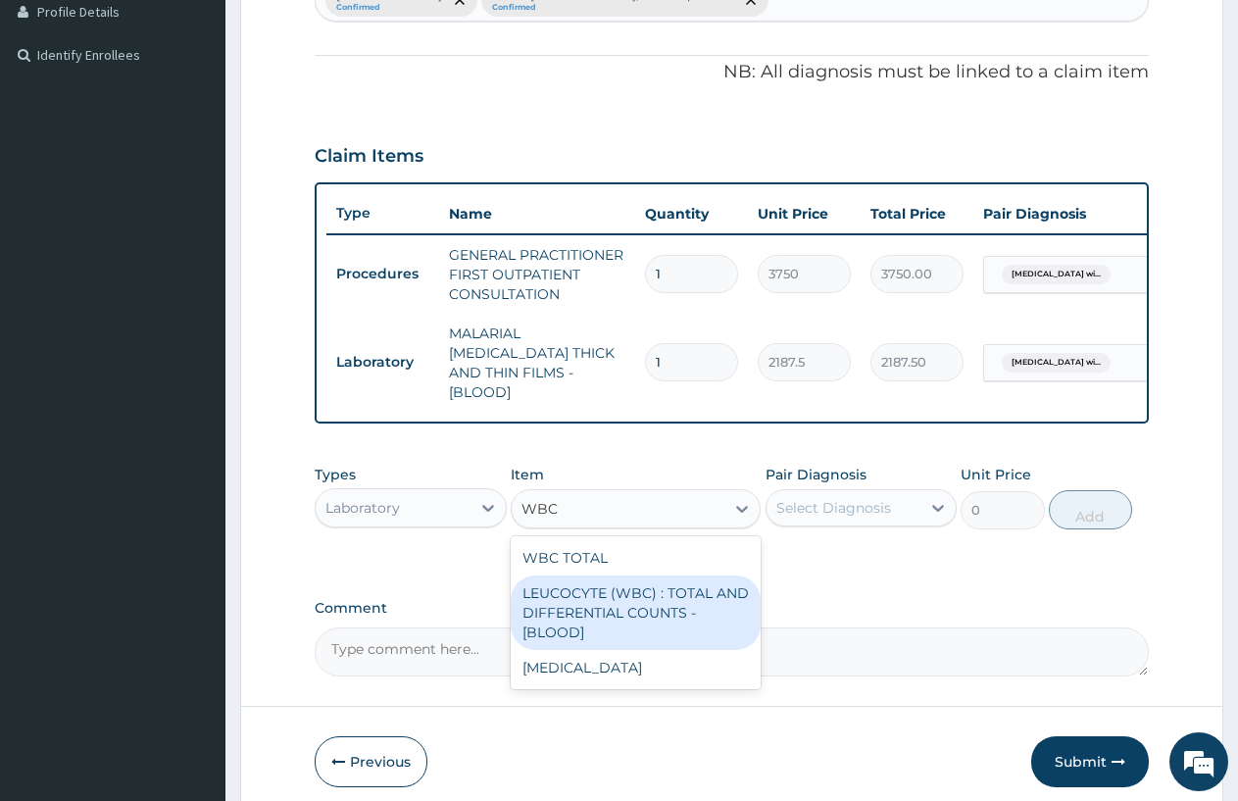
click at [580, 605] on div "LEUCOCYTE (WBC) : TOTAL AND DIFFERENTIAL COUNTS - [BLOOD]" at bounding box center [636, 613] width 250 height 75
type input "2500"
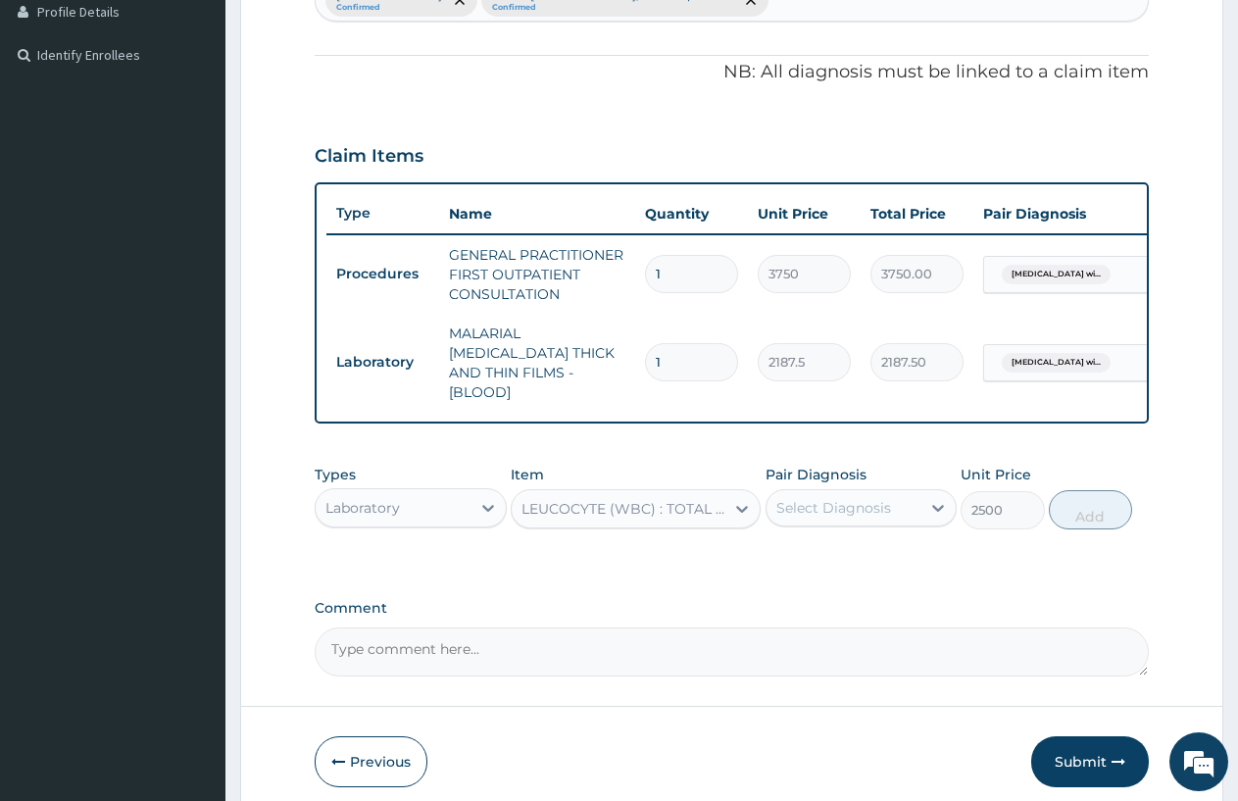
drag, startPoint x: 893, startPoint y: 510, endPoint x: 893, endPoint y: 498, distance: 11.8
click at [893, 502] on div "Select Diagnosis" at bounding box center [844, 507] width 155 height 31
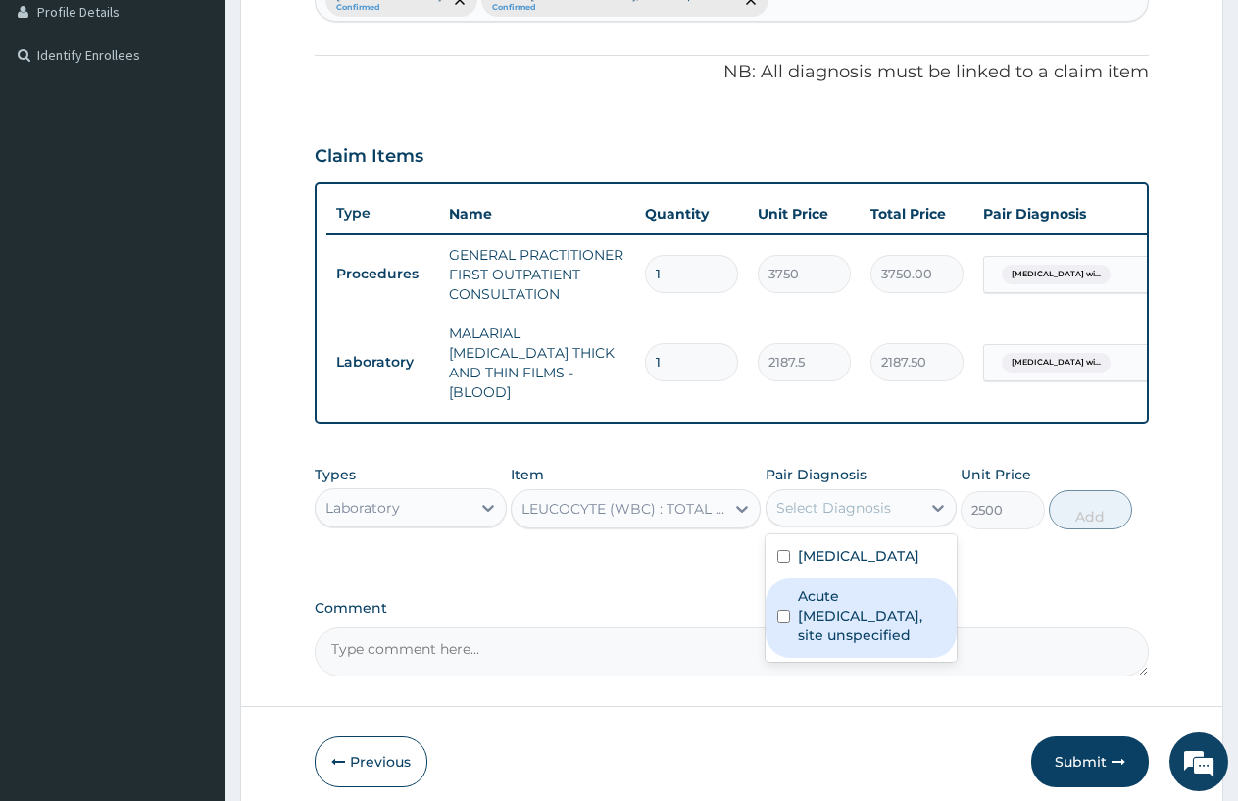
click at [888, 645] on label "Acute [MEDICAL_DATA], site unspecified" at bounding box center [872, 615] width 148 height 59
checkbox input "true"
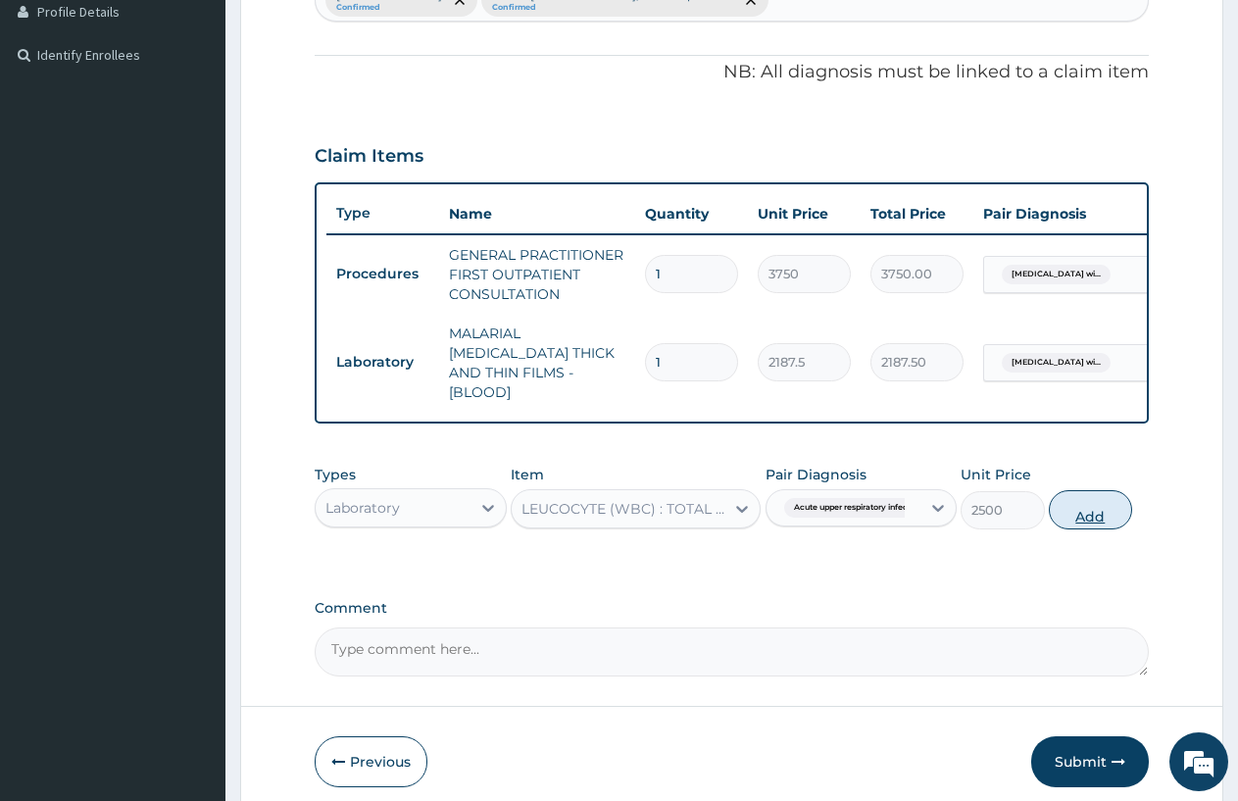
click at [1089, 515] on button "Add" at bounding box center [1090, 509] width 83 height 39
type input "0"
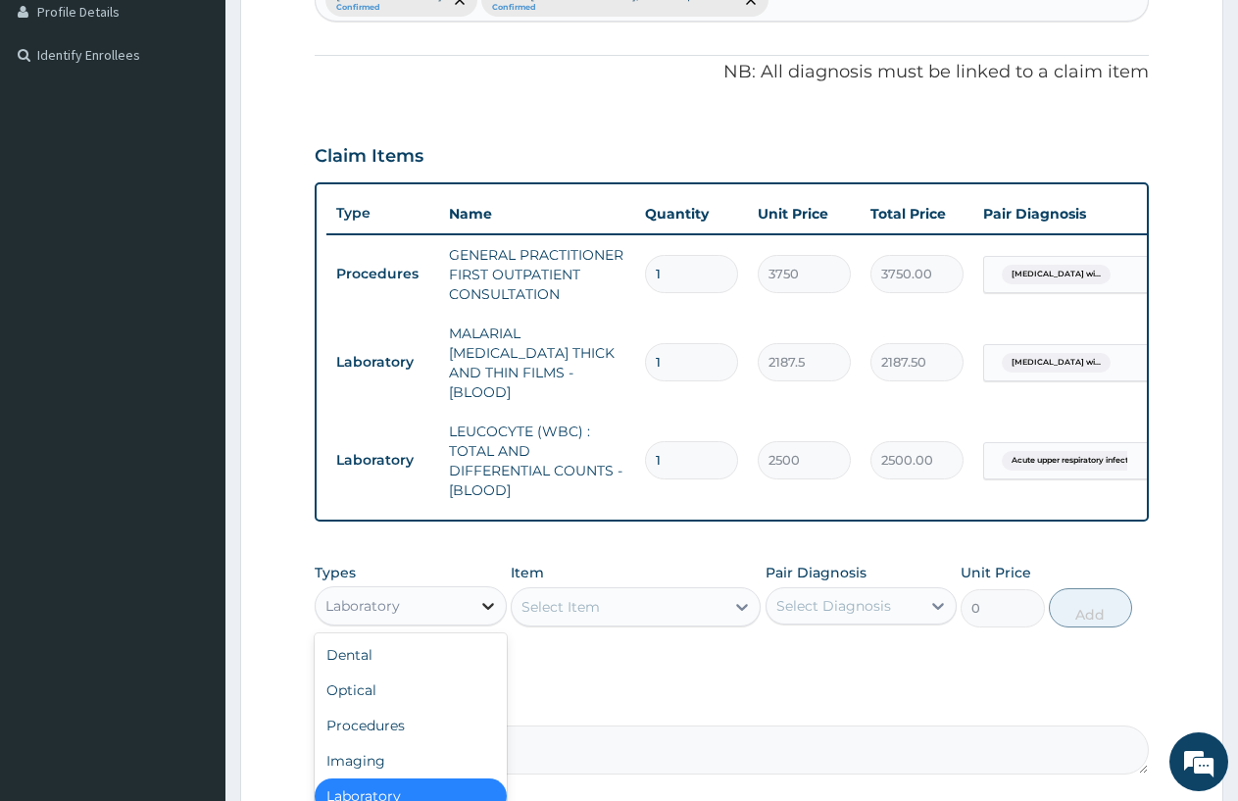
click at [490, 596] on icon at bounding box center [488, 606] width 20 height 20
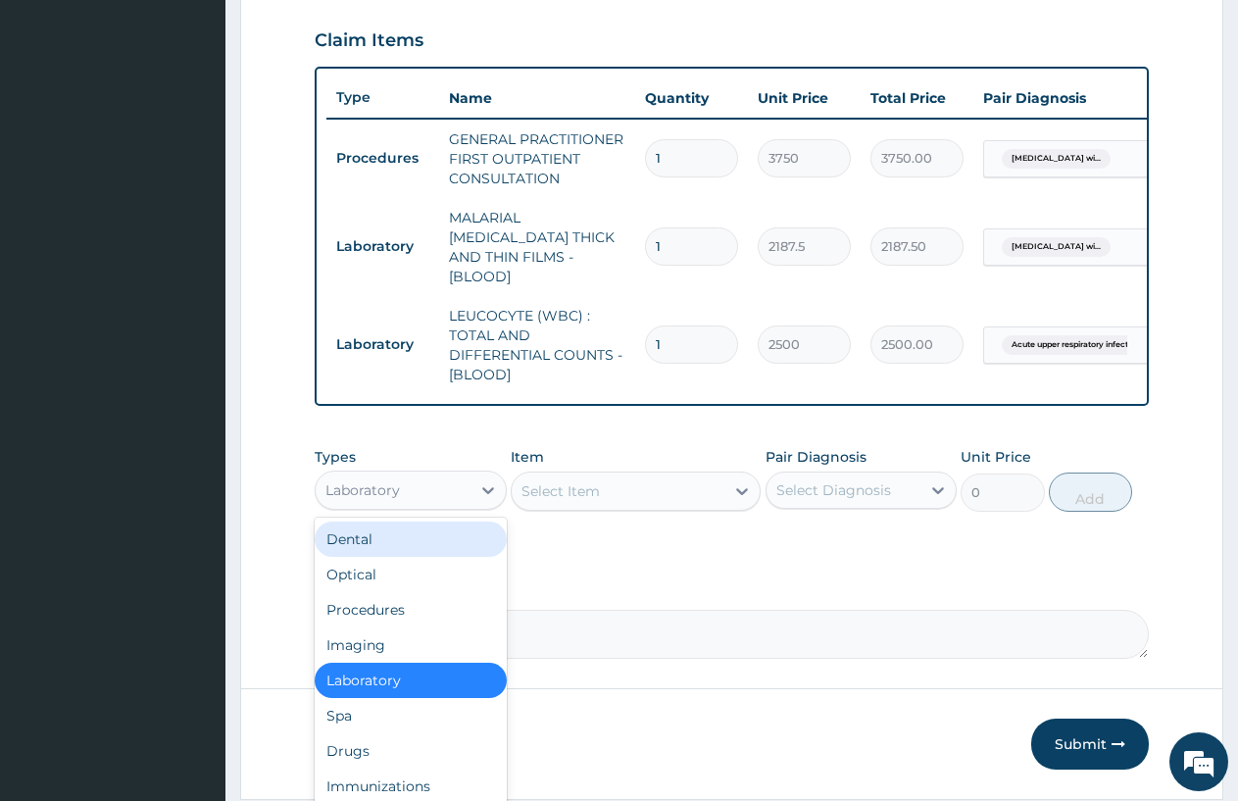
scroll to position [724, 0]
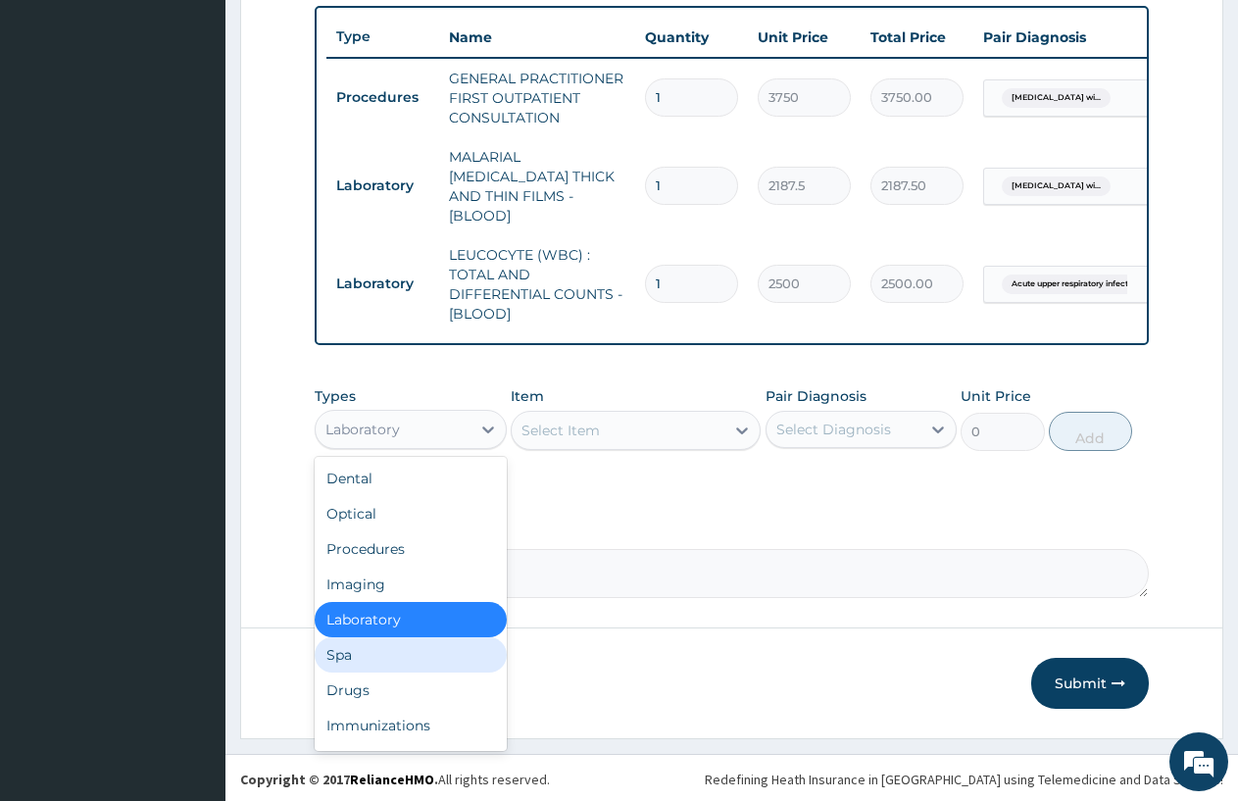
click at [356, 681] on div "Drugs" at bounding box center [411, 690] width 192 height 35
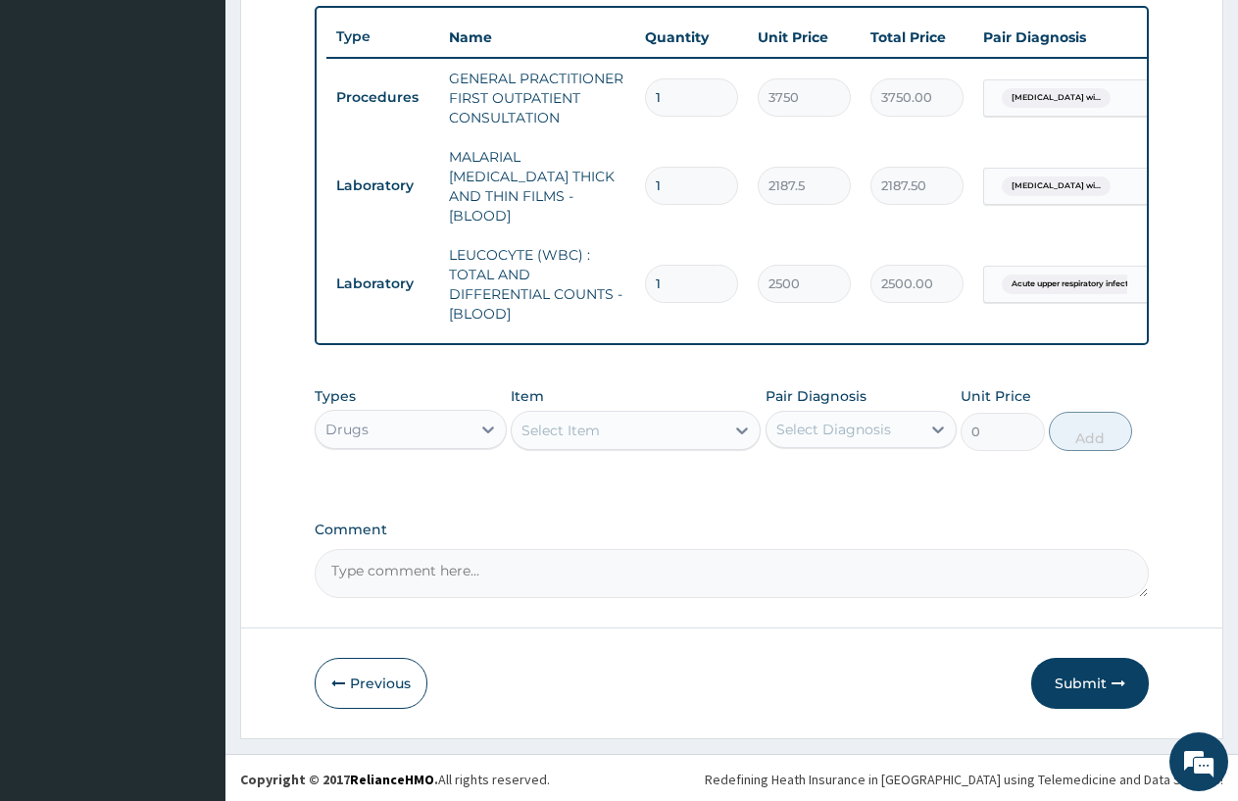
click at [715, 420] on div "Select Item" at bounding box center [618, 430] width 213 height 31
click at [737, 428] on icon at bounding box center [742, 431] width 12 height 7
click at [667, 422] on div "Select Item" at bounding box center [618, 430] width 213 height 31
click at [741, 423] on icon at bounding box center [742, 431] width 20 height 20
click at [740, 428] on icon at bounding box center [742, 431] width 12 height 7
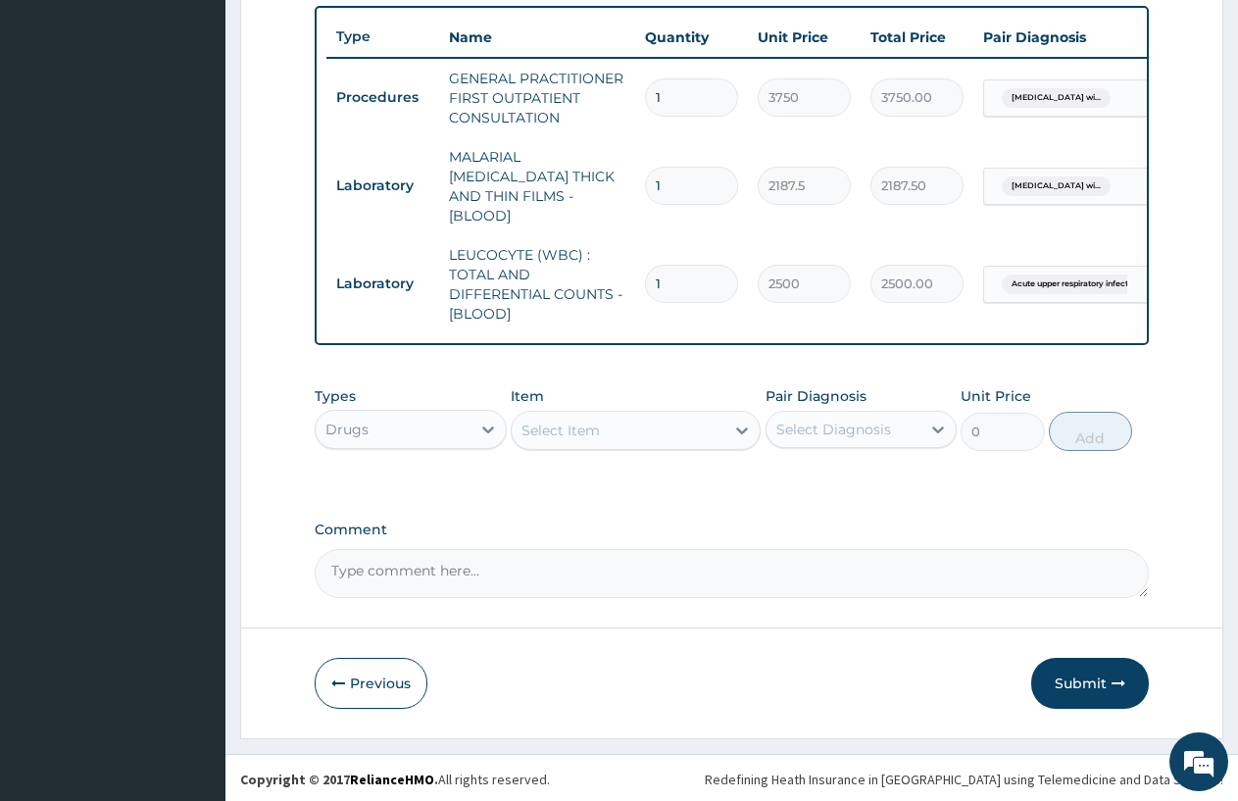
click at [740, 422] on icon at bounding box center [742, 431] width 20 height 20
click at [569, 421] on div "Select Item" at bounding box center [618, 430] width 213 height 31
click at [569, 422] on div "Select Item" at bounding box center [561, 431] width 78 height 20
click at [565, 425] on div "Select Item" at bounding box center [561, 431] width 78 height 20
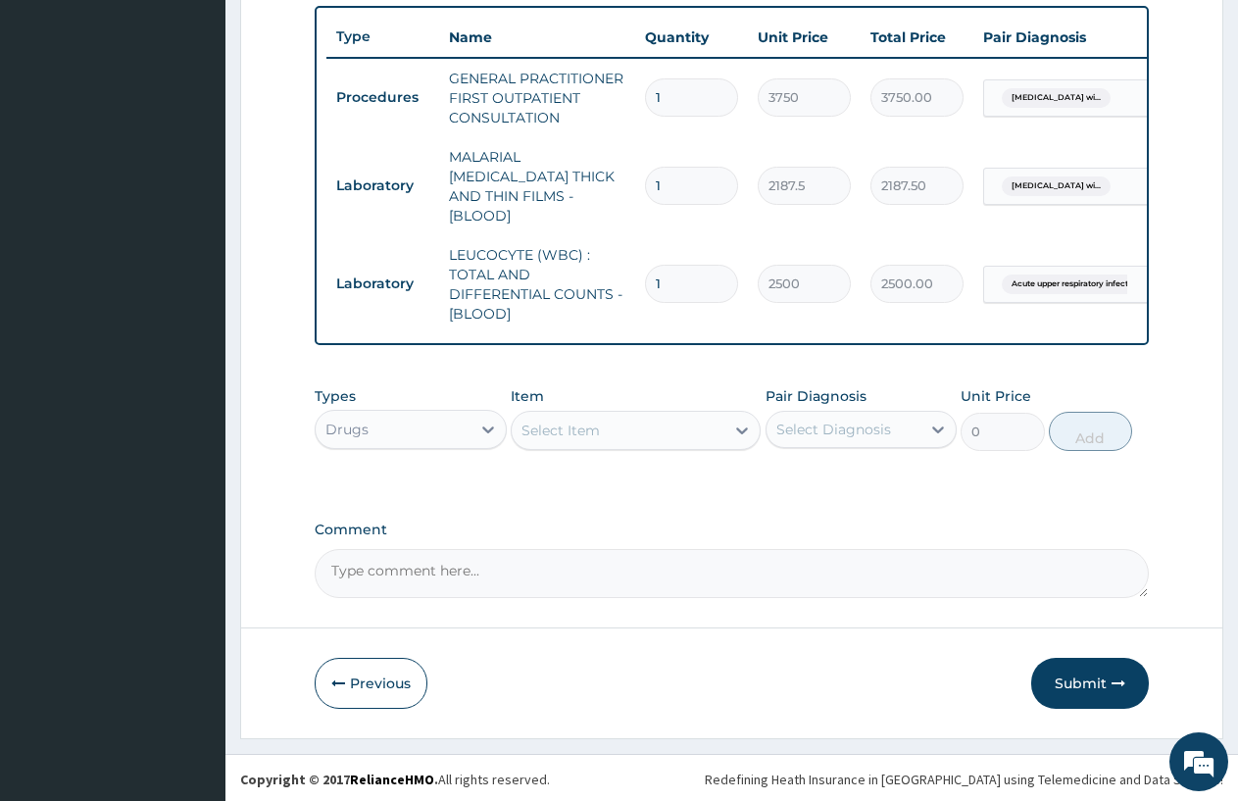
click at [565, 425] on div "Select Item" at bounding box center [561, 431] width 78 height 20
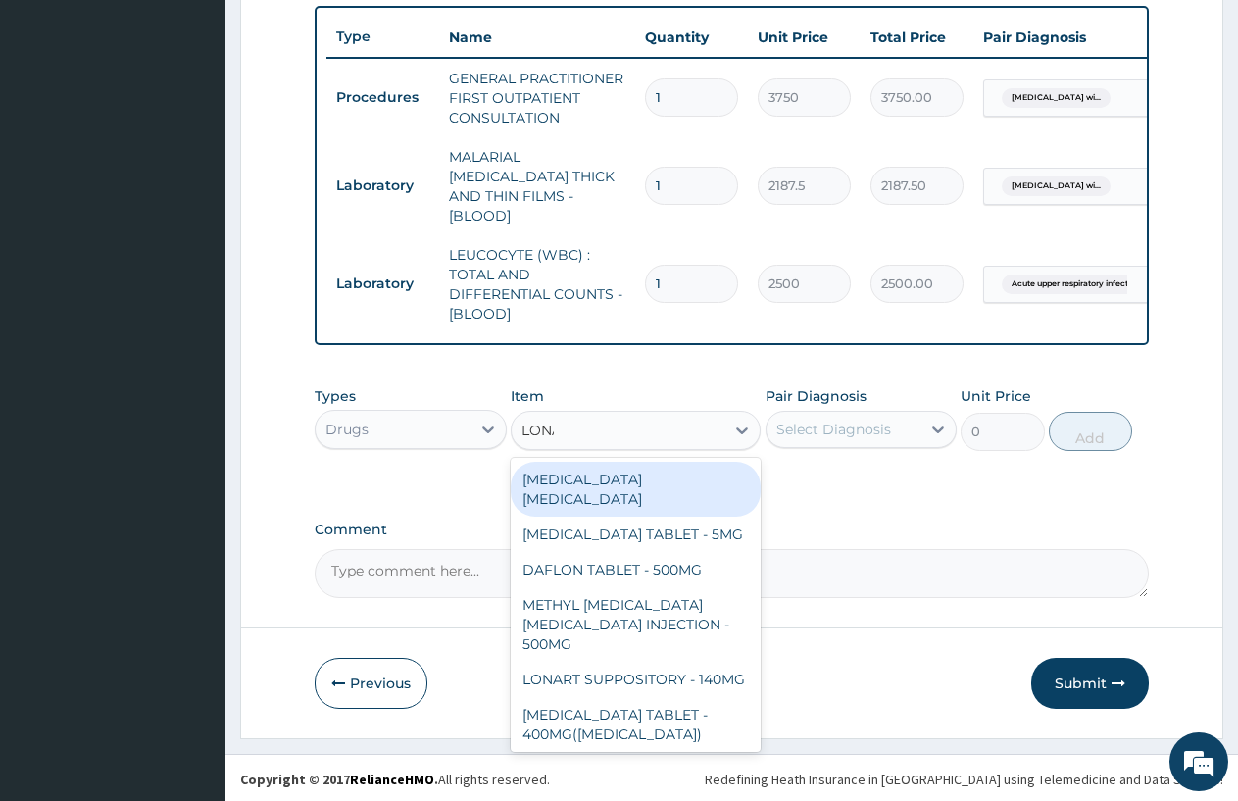
type input "LONART"
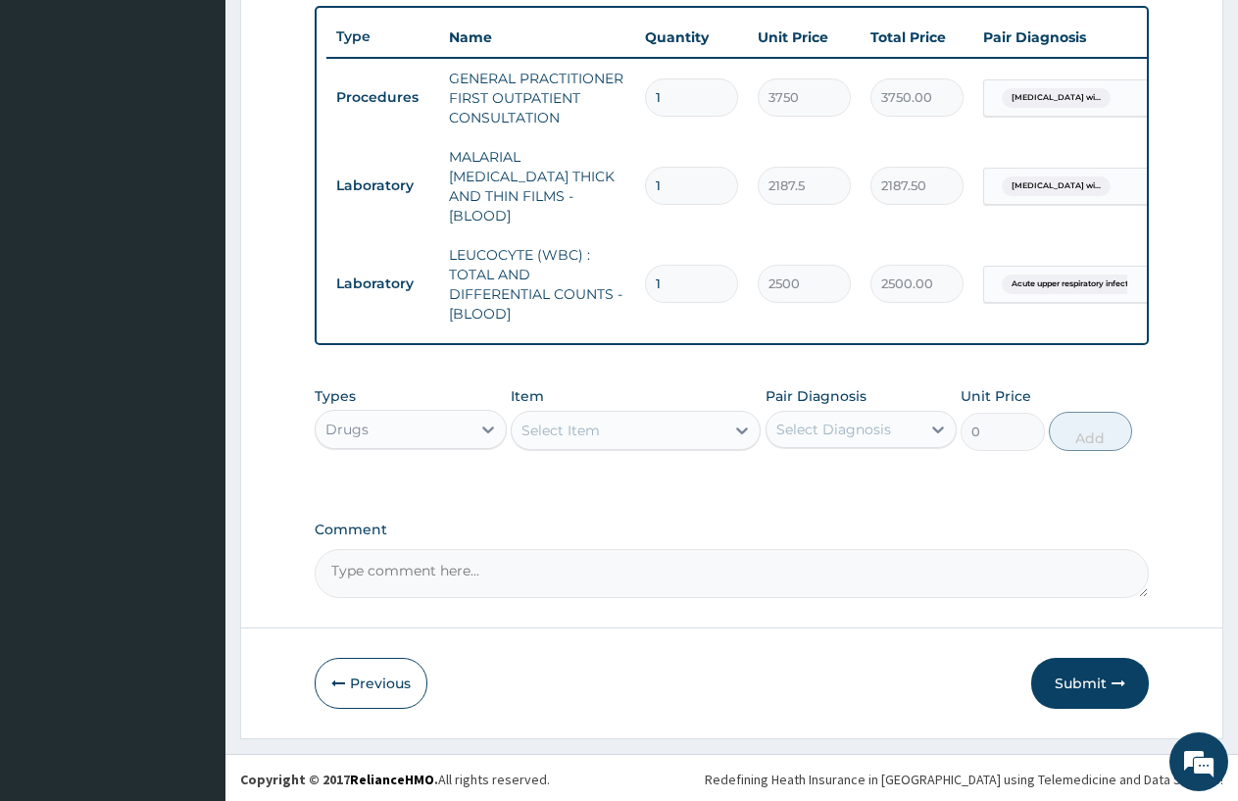
click at [590, 424] on div "Select Item" at bounding box center [618, 430] width 213 height 31
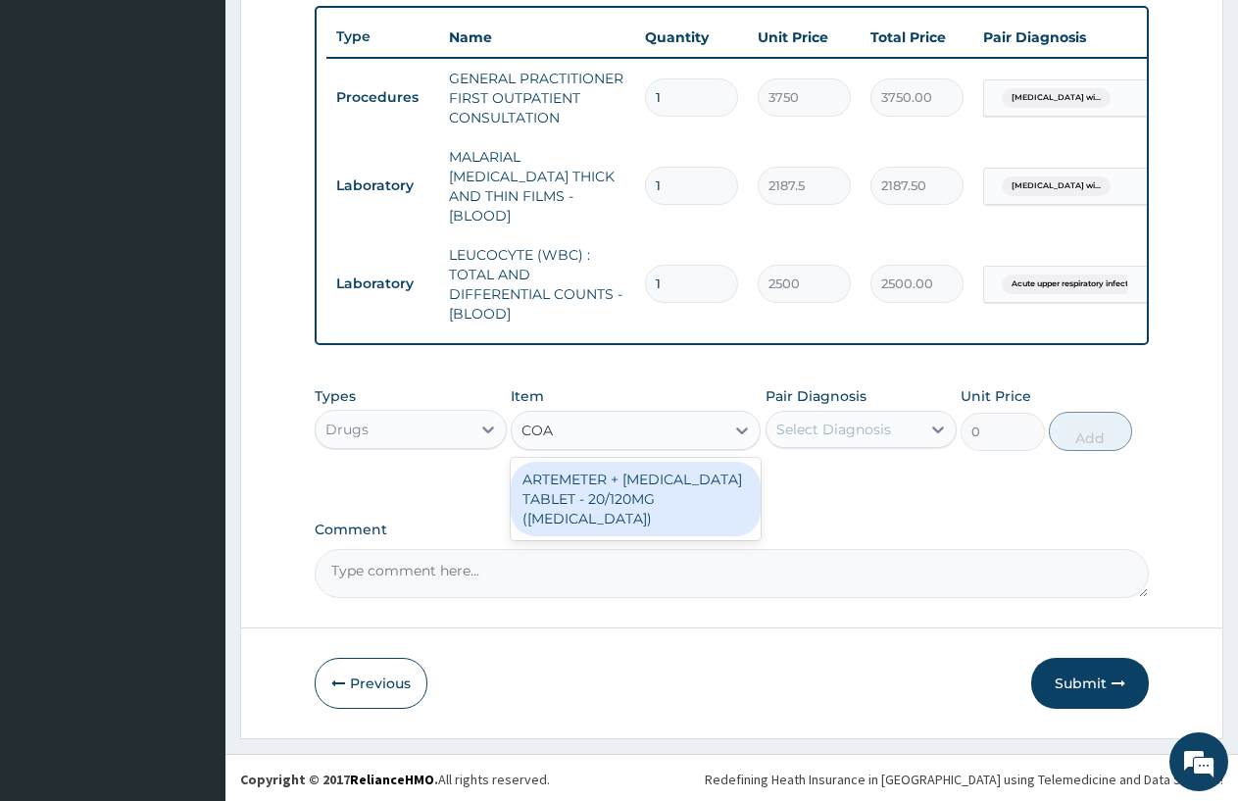
type input "COAR"
click at [641, 478] on div "ARTEMETER + [MEDICAL_DATA] TABLET - 20/120MG ([MEDICAL_DATA])" at bounding box center [636, 499] width 250 height 75
type input "210"
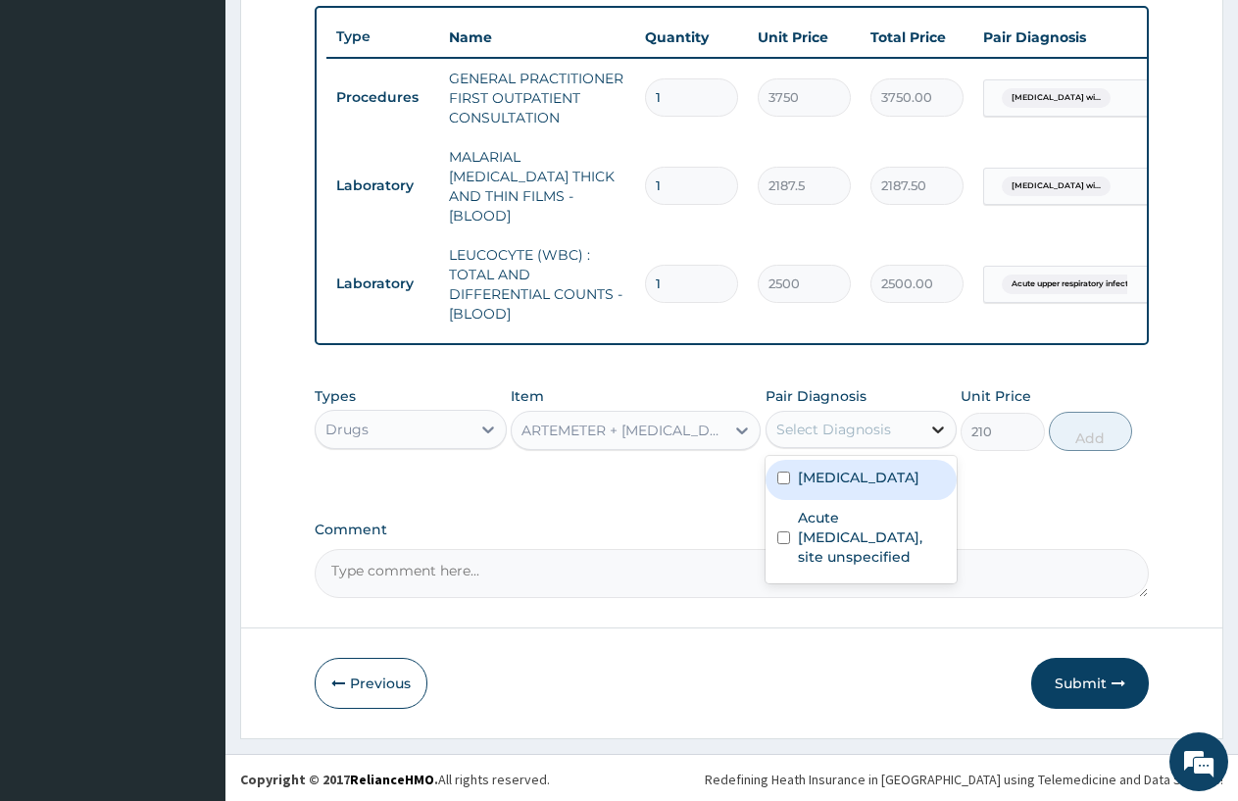
click at [928, 422] on div at bounding box center [938, 429] width 35 height 35
click at [826, 480] on label "Plasmodium malariae malaria without complication" at bounding box center [859, 478] width 122 height 20
click at [825, 479] on label "Plasmodium malariae malaria without complication" at bounding box center [859, 478] width 122 height 20
click at [886, 487] on label "Plasmodium malariae malaria without complication" at bounding box center [859, 478] width 122 height 20
checkbox input "true"
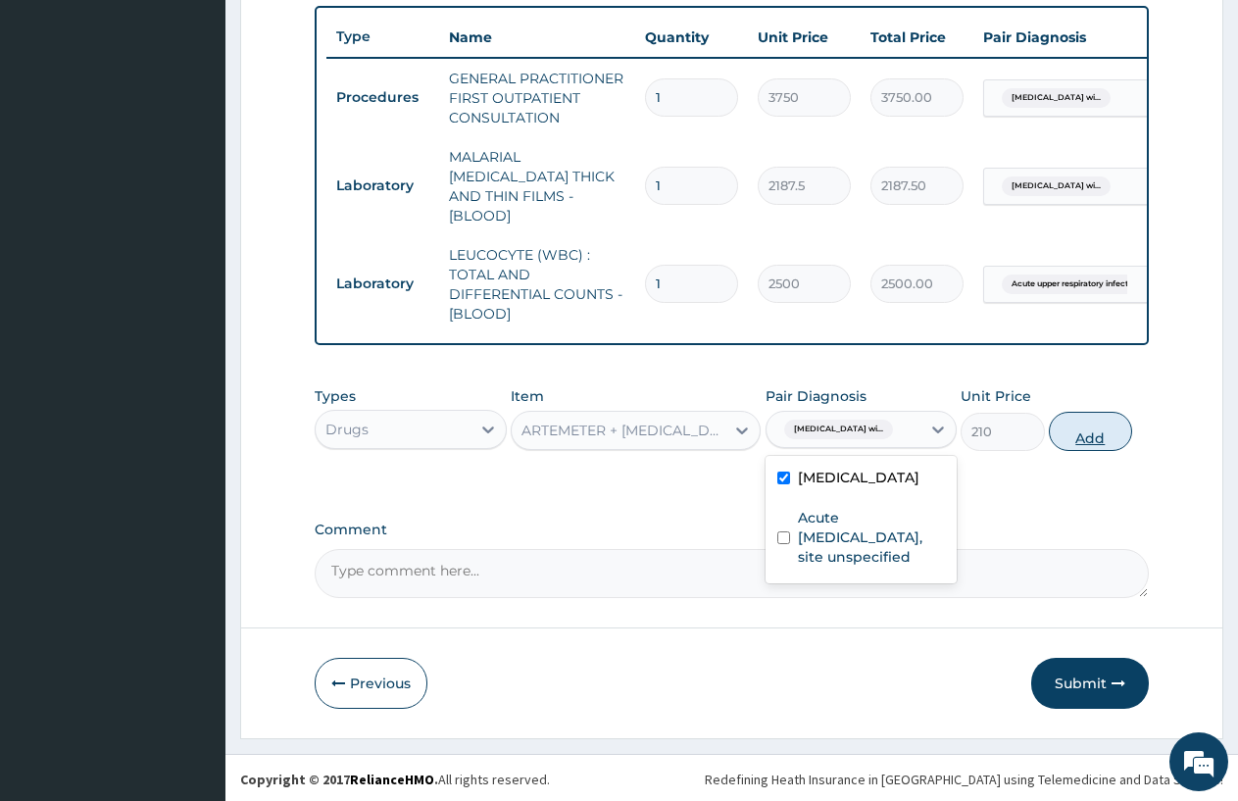
click at [1091, 429] on button "Add" at bounding box center [1090, 431] width 83 height 39
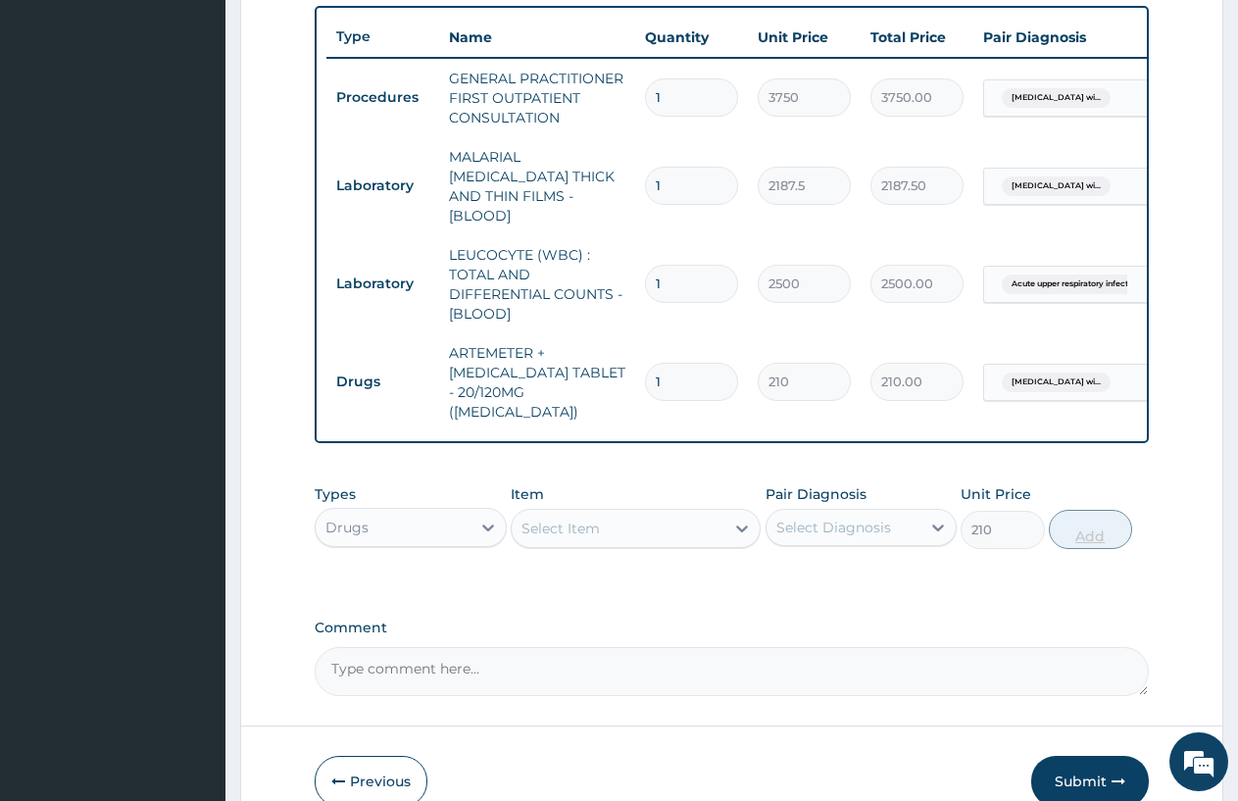
type input "0"
click at [736, 519] on icon at bounding box center [742, 529] width 20 height 20
click at [677, 363] on input "1" at bounding box center [691, 382] width 93 height 38
click at [673, 363] on input "1" at bounding box center [691, 382] width 93 height 38
type input "0.00"
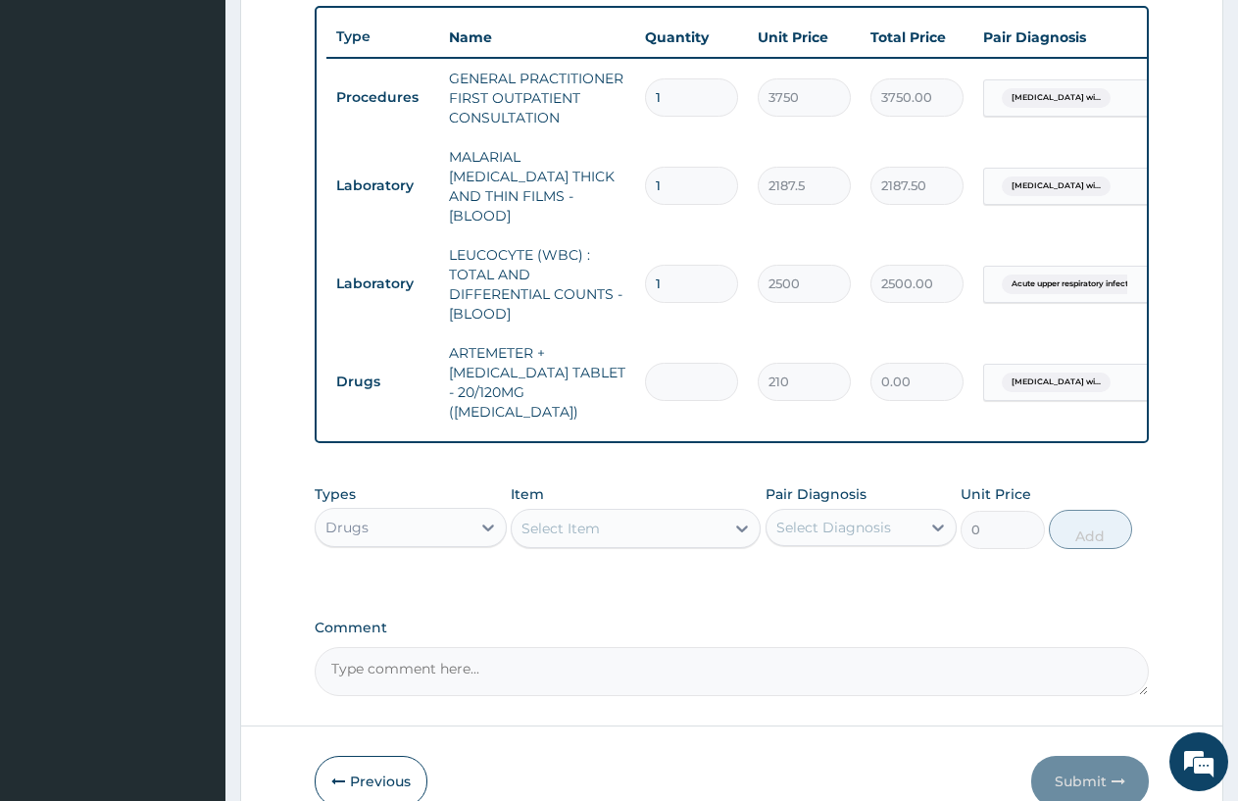
type input "6"
type input "1260.00"
type input "6"
drag, startPoint x: 736, startPoint y: 496, endPoint x: 748, endPoint y: 501, distance: 12.7
click at [738, 519] on icon at bounding box center [742, 529] width 20 height 20
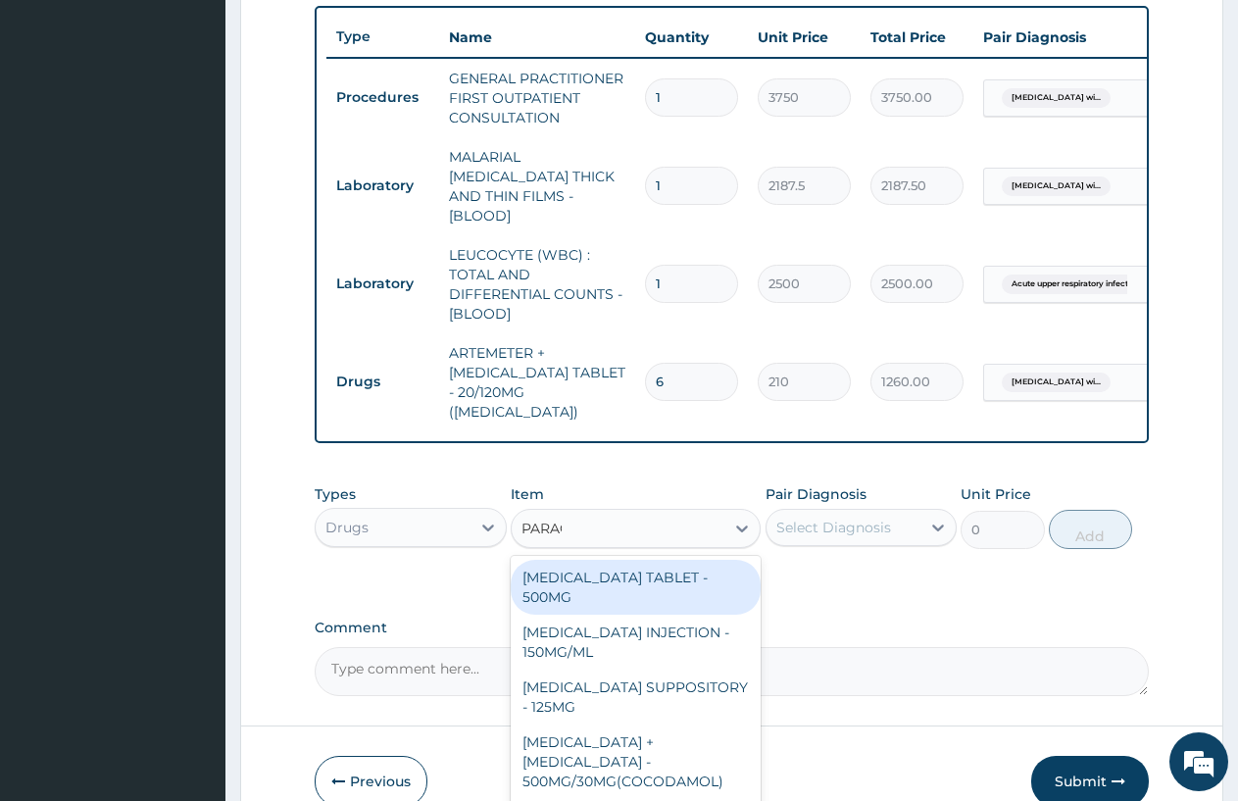
type input "PARACE"
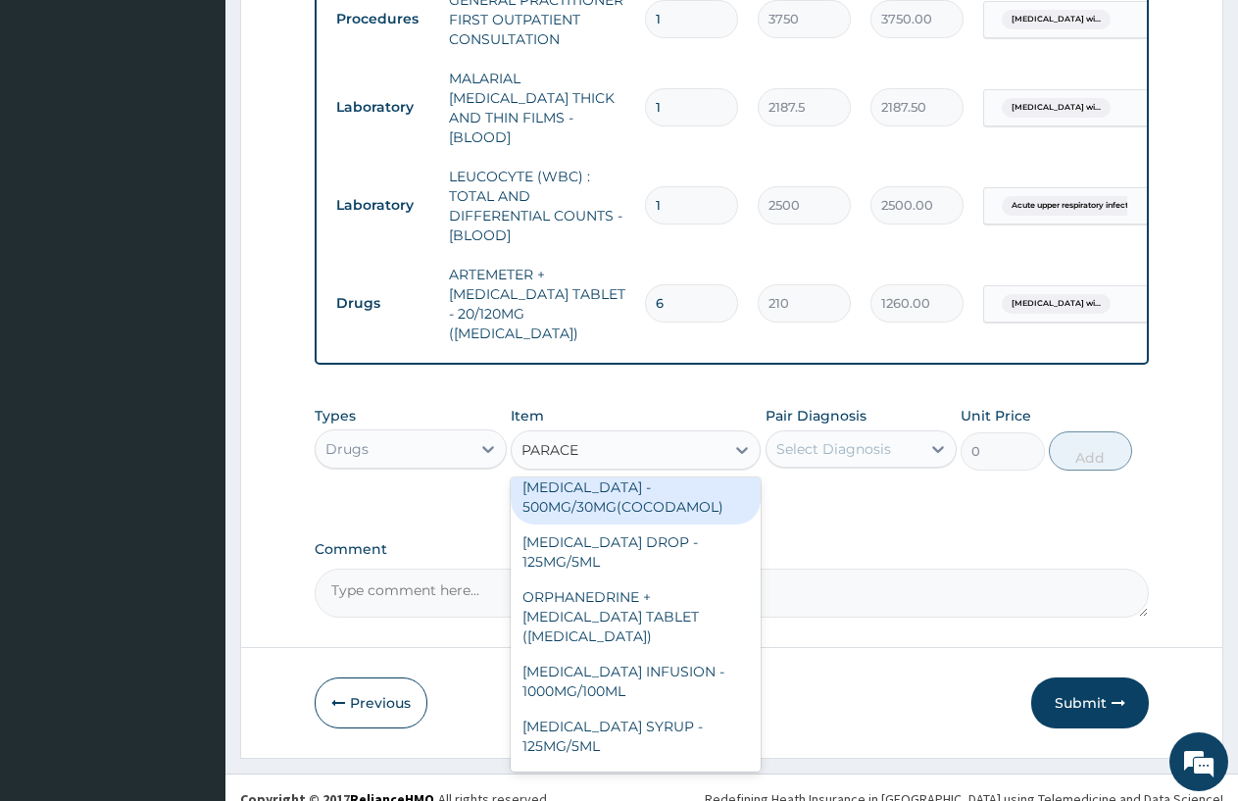
scroll to position [227, 0]
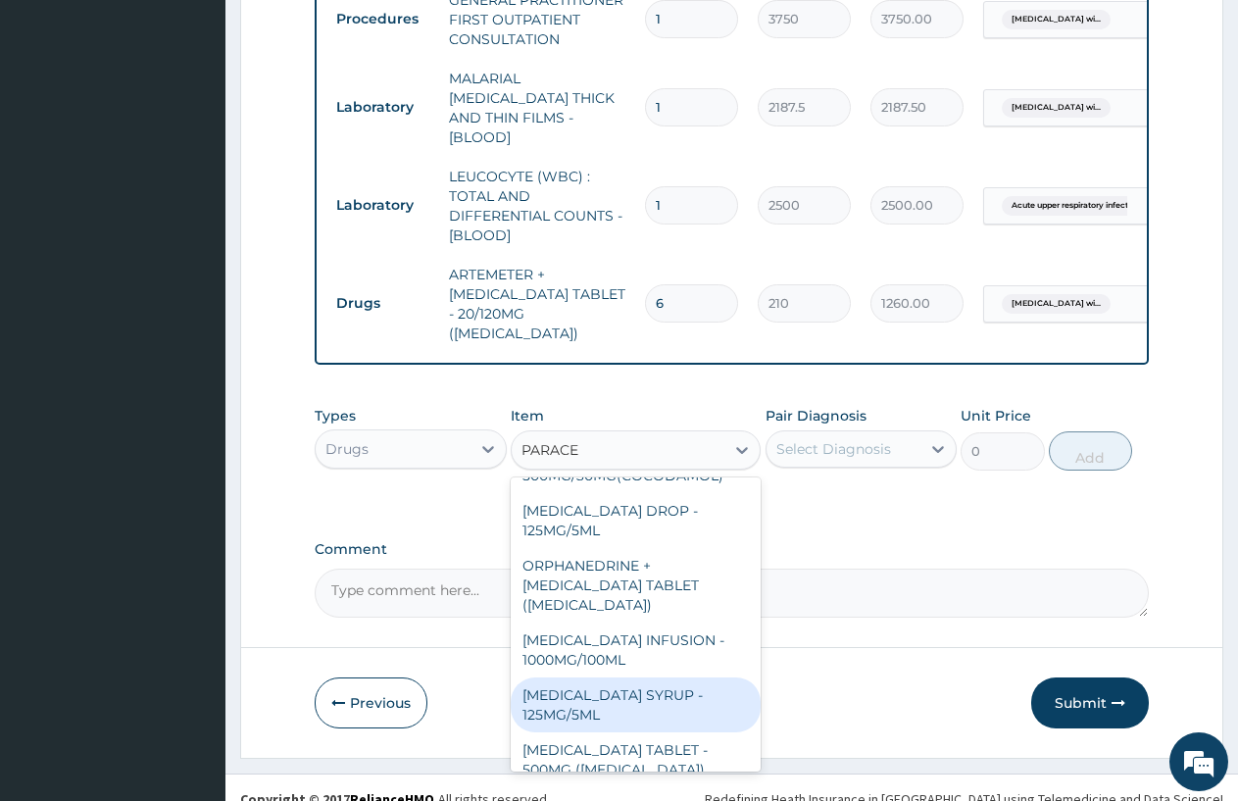
click at [639, 678] on div "[MEDICAL_DATA] SYRUP - 125MG/5ML" at bounding box center [636, 705] width 250 height 55
type input "840"
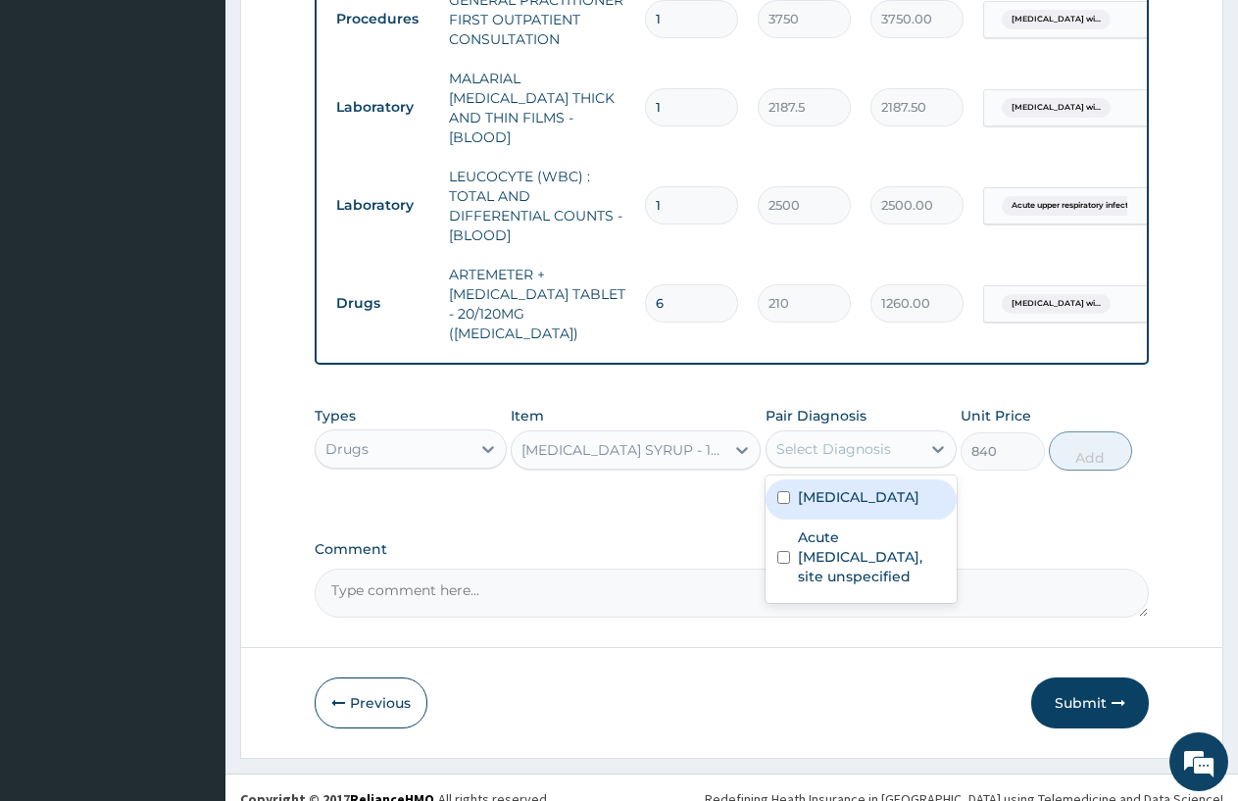
click at [876, 439] on div "Select Diagnosis" at bounding box center [834, 449] width 115 height 20
click at [875, 507] on label "[MEDICAL_DATA]" at bounding box center [859, 497] width 122 height 20
checkbox input "true"
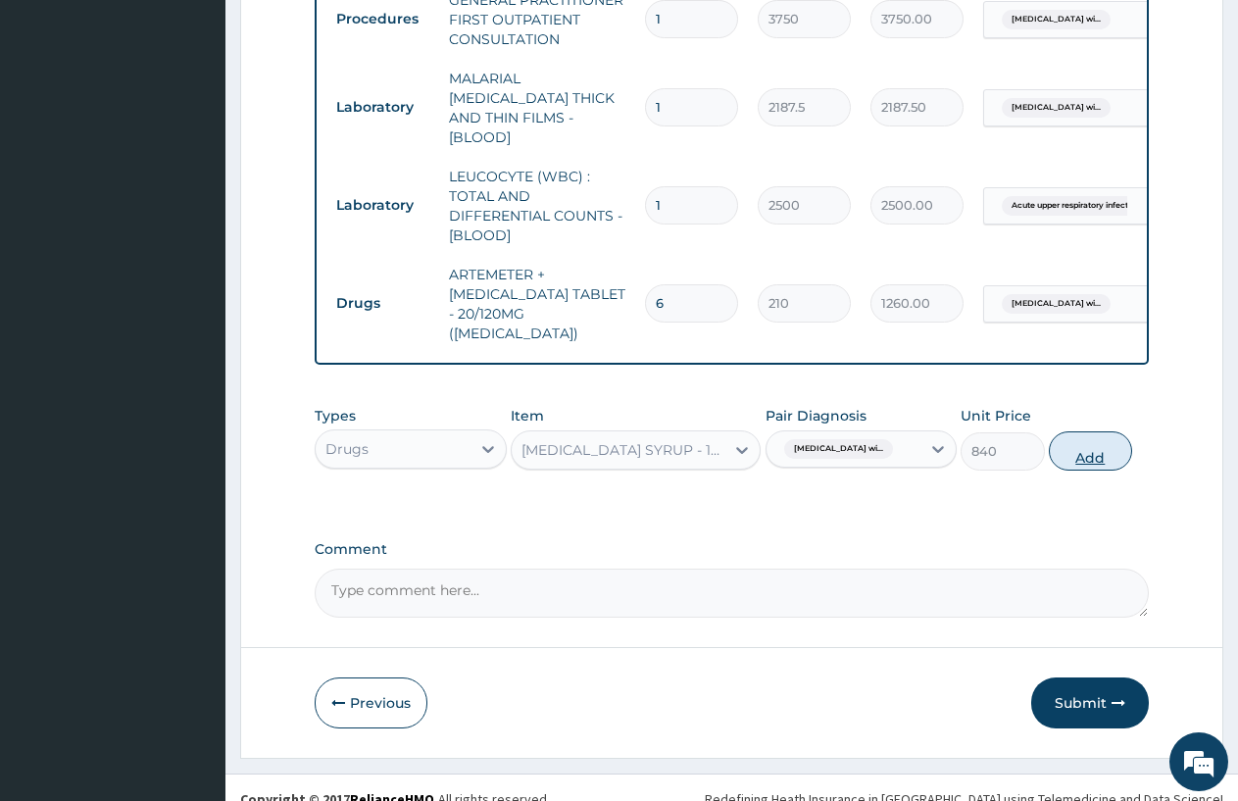
click at [1079, 431] on button "Add" at bounding box center [1090, 450] width 83 height 39
type input "0"
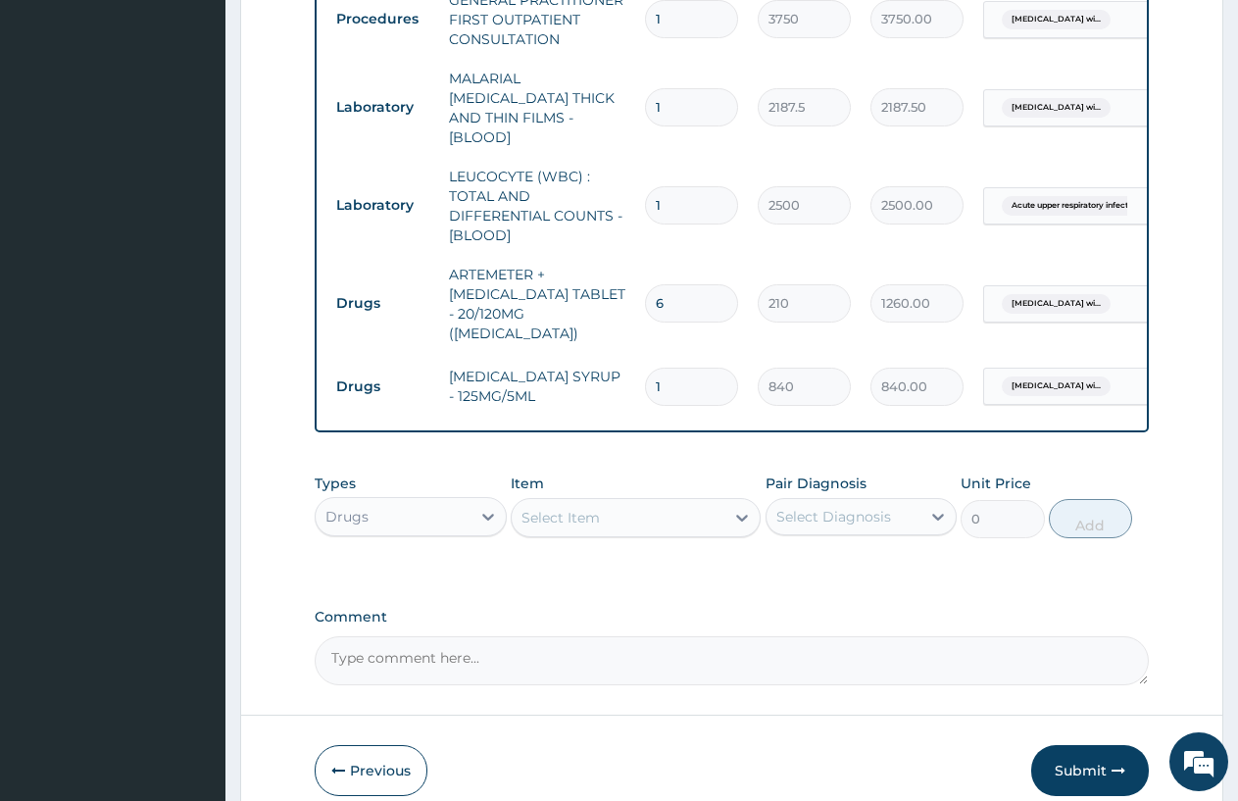
click at [680, 368] on input "1" at bounding box center [691, 387] width 93 height 38
type input "15"
type input "12600.00"
type input "15"
click at [731, 500] on div at bounding box center [742, 517] width 35 height 35
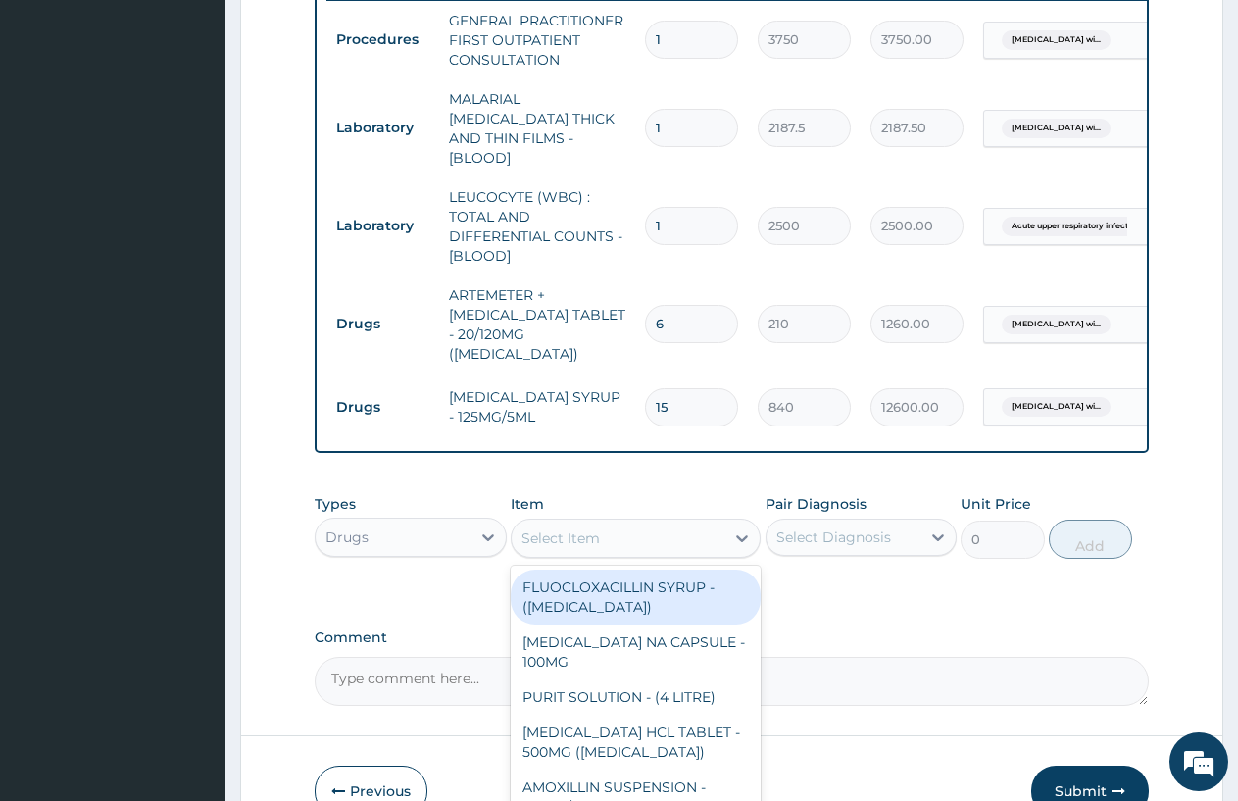
scroll to position [870, 0]
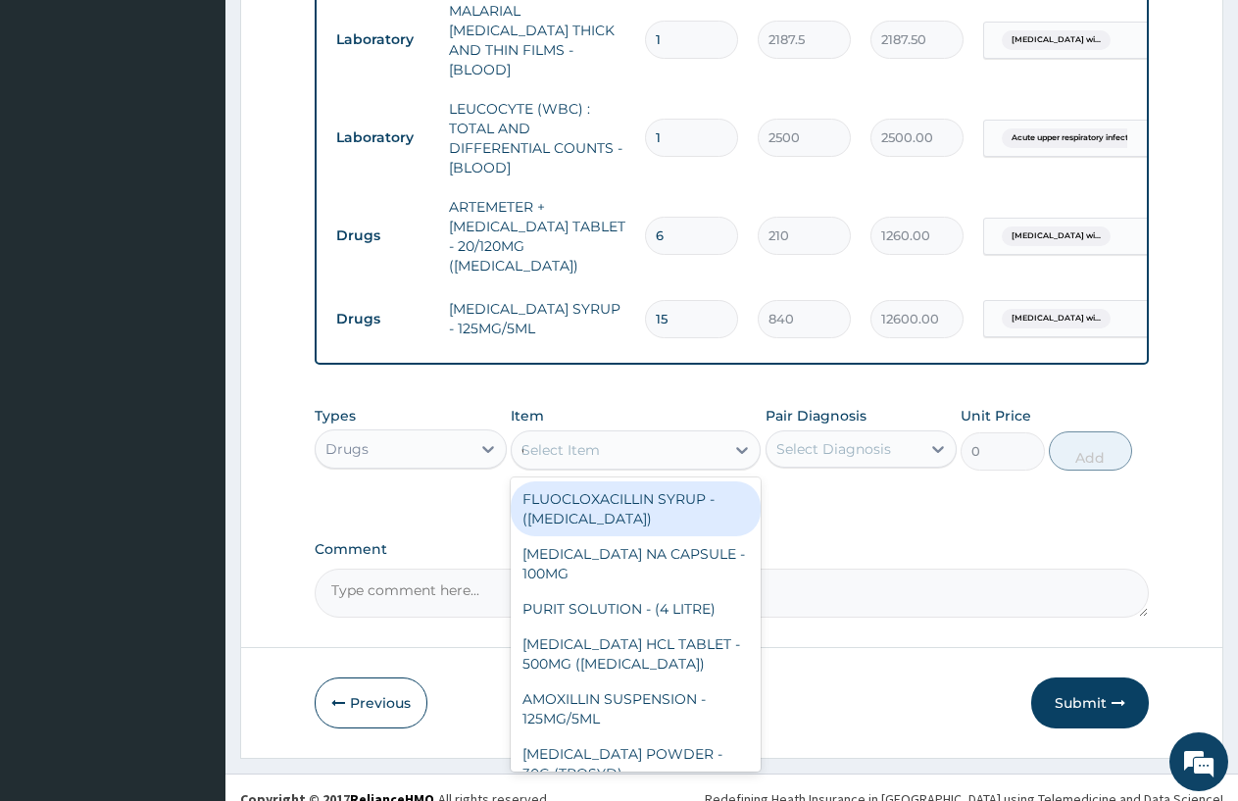
type input "CEF"
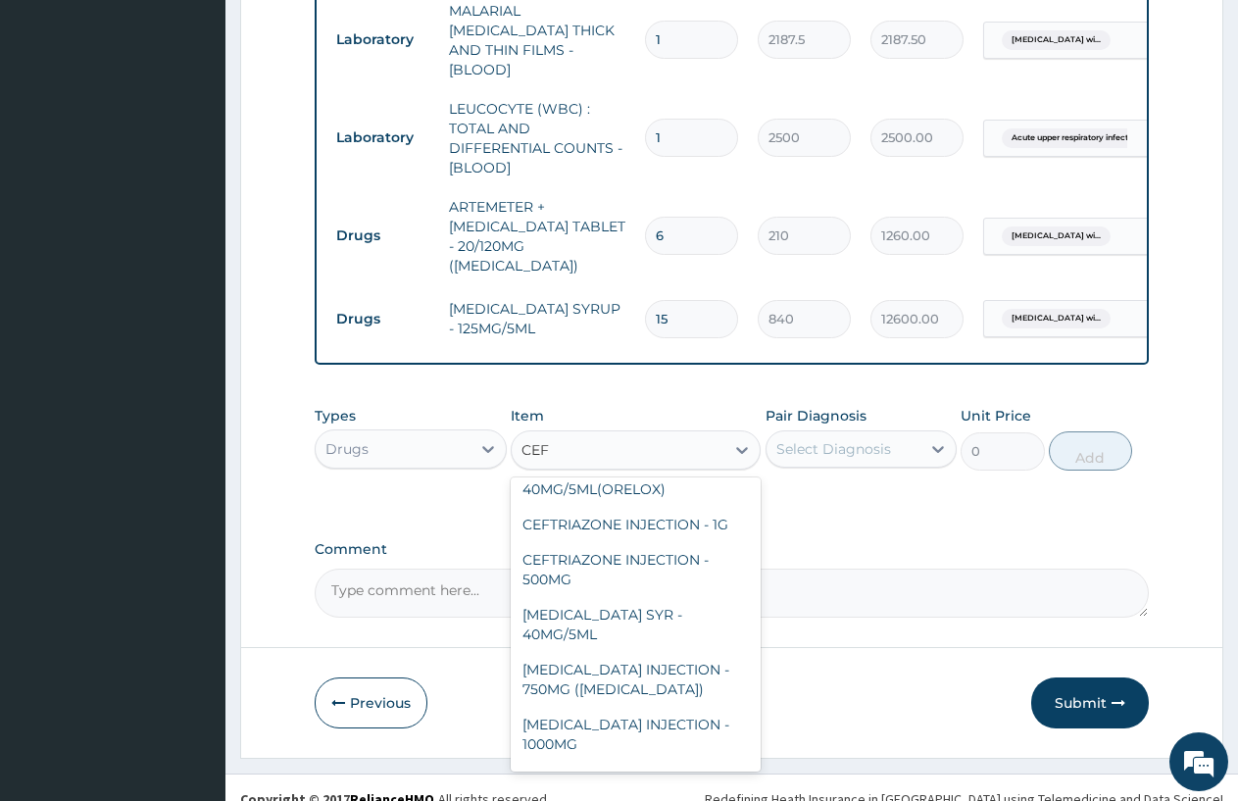
scroll to position [852, 0]
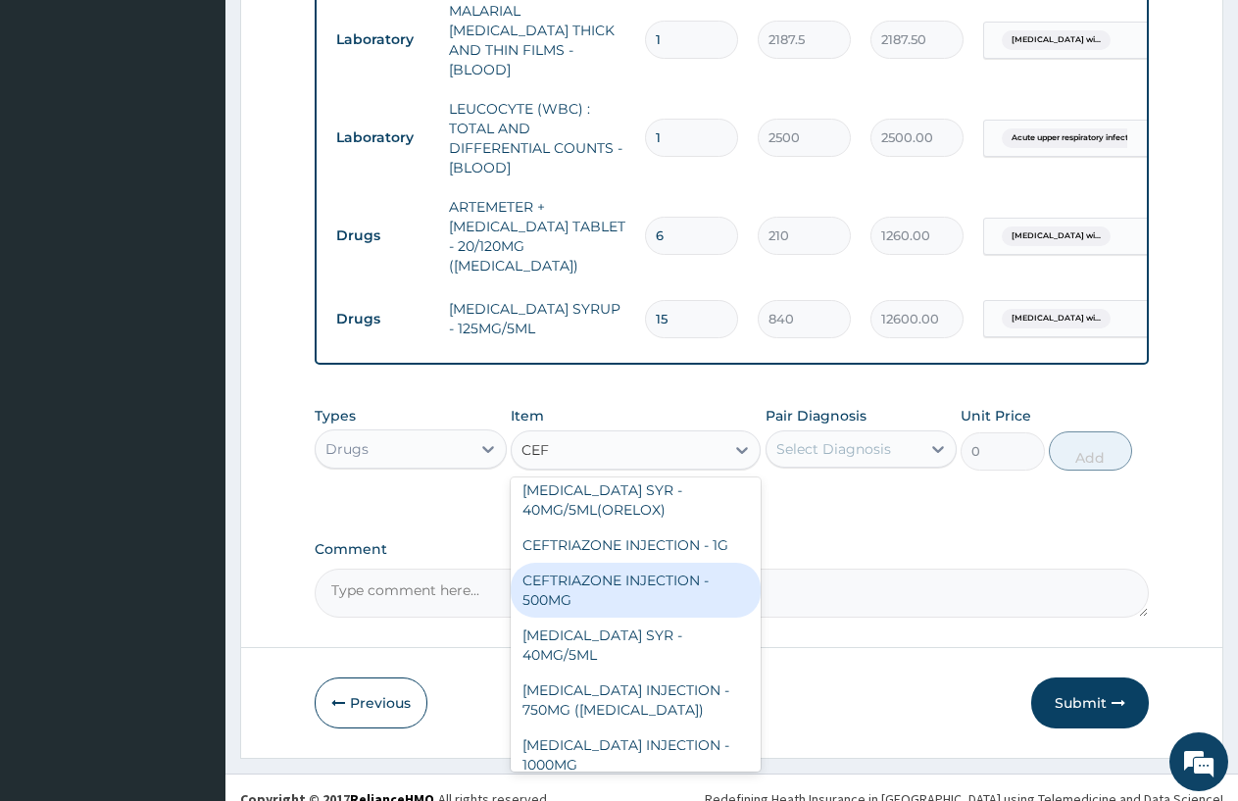
click at [630, 563] on div "CEFTRIAZONE INJECTION - 500MG" at bounding box center [636, 590] width 250 height 55
type input "1232"
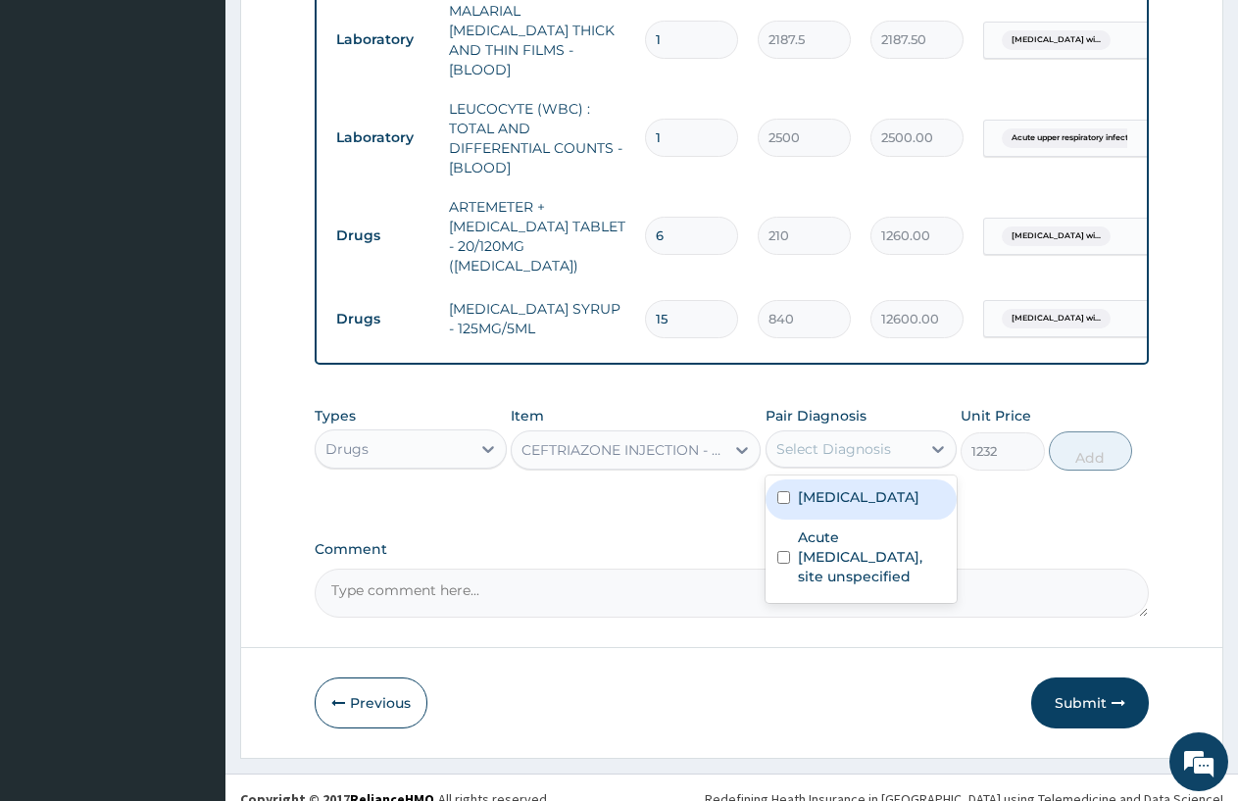
click at [844, 439] on div "Select Diagnosis" at bounding box center [834, 449] width 115 height 20
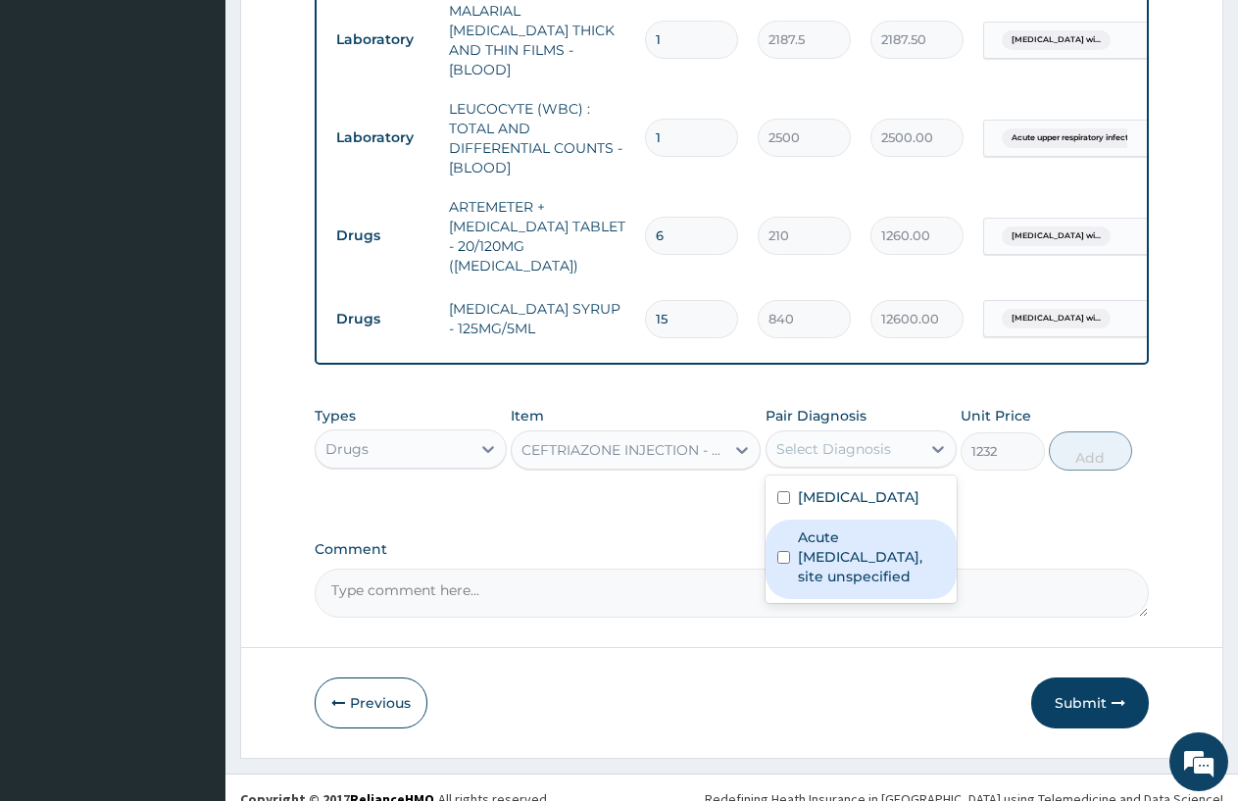
click at [778, 564] on input "checkbox" at bounding box center [784, 557] width 13 height 13
checkbox input "true"
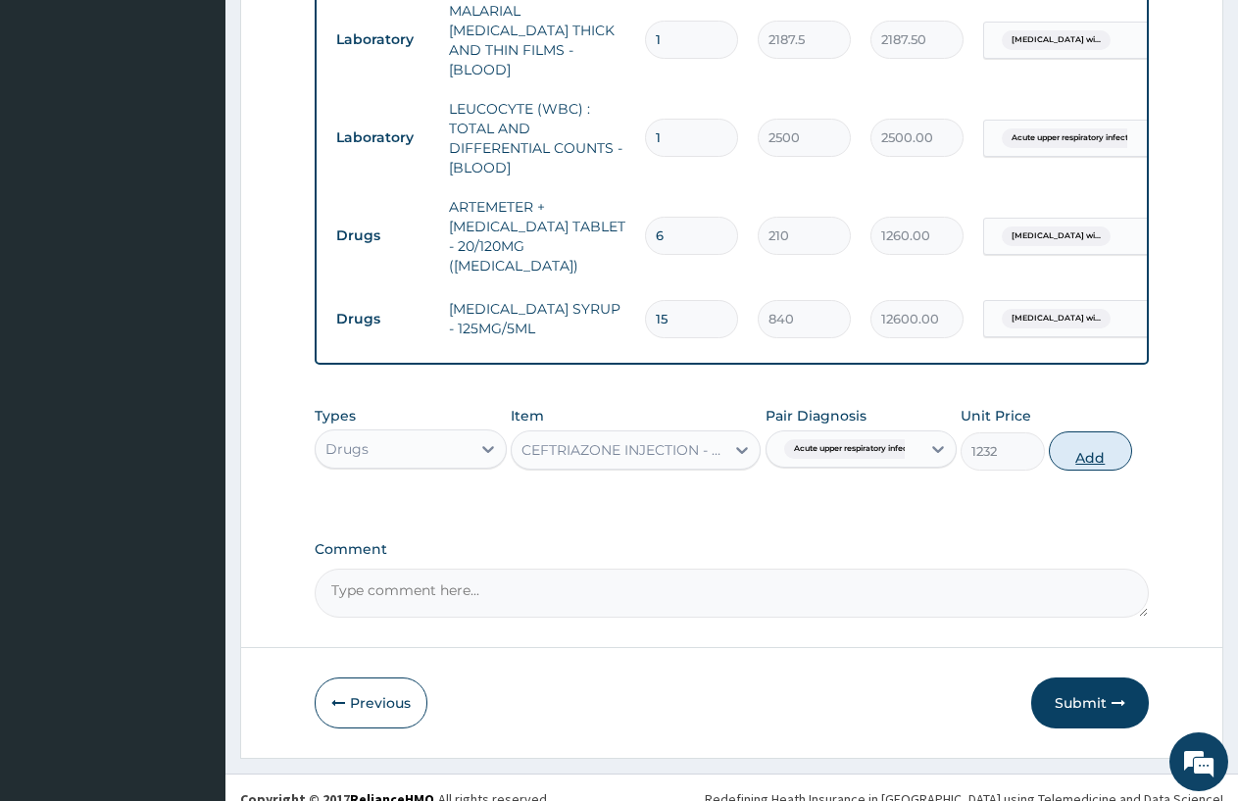
click at [1096, 431] on button "Add" at bounding box center [1090, 450] width 83 height 39
type input "0"
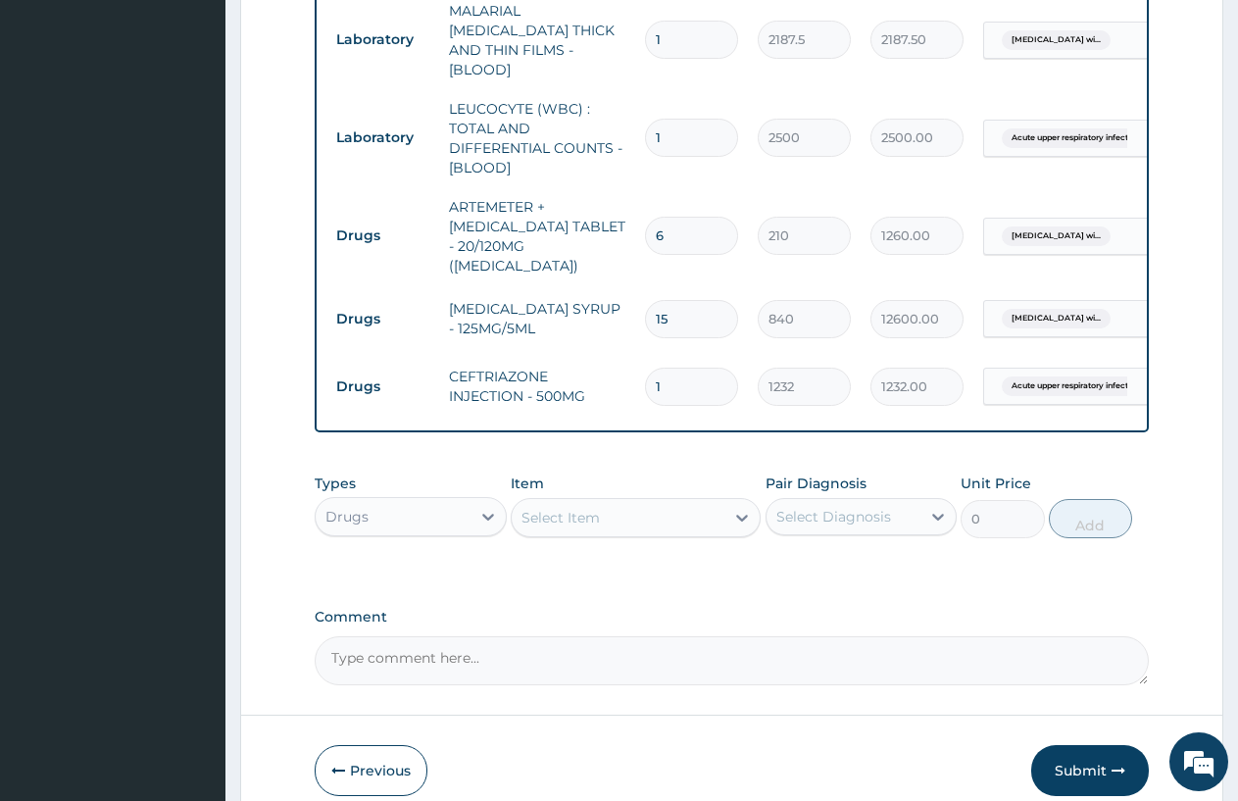
click at [679, 368] on input "1" at bounding box center [691, 387] width 93 height 38
type input "0.00"
type input "3"
type input "3696.00"
type input "4"
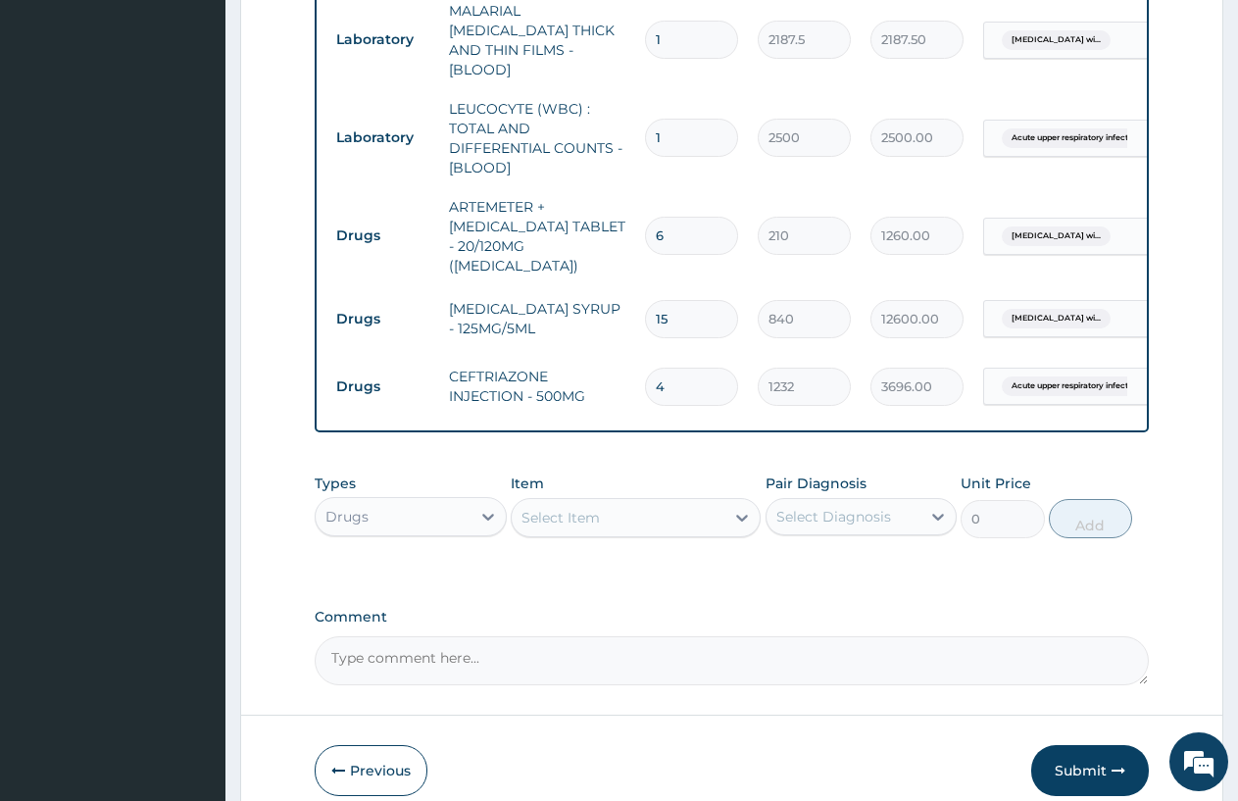
type input "4928.00"
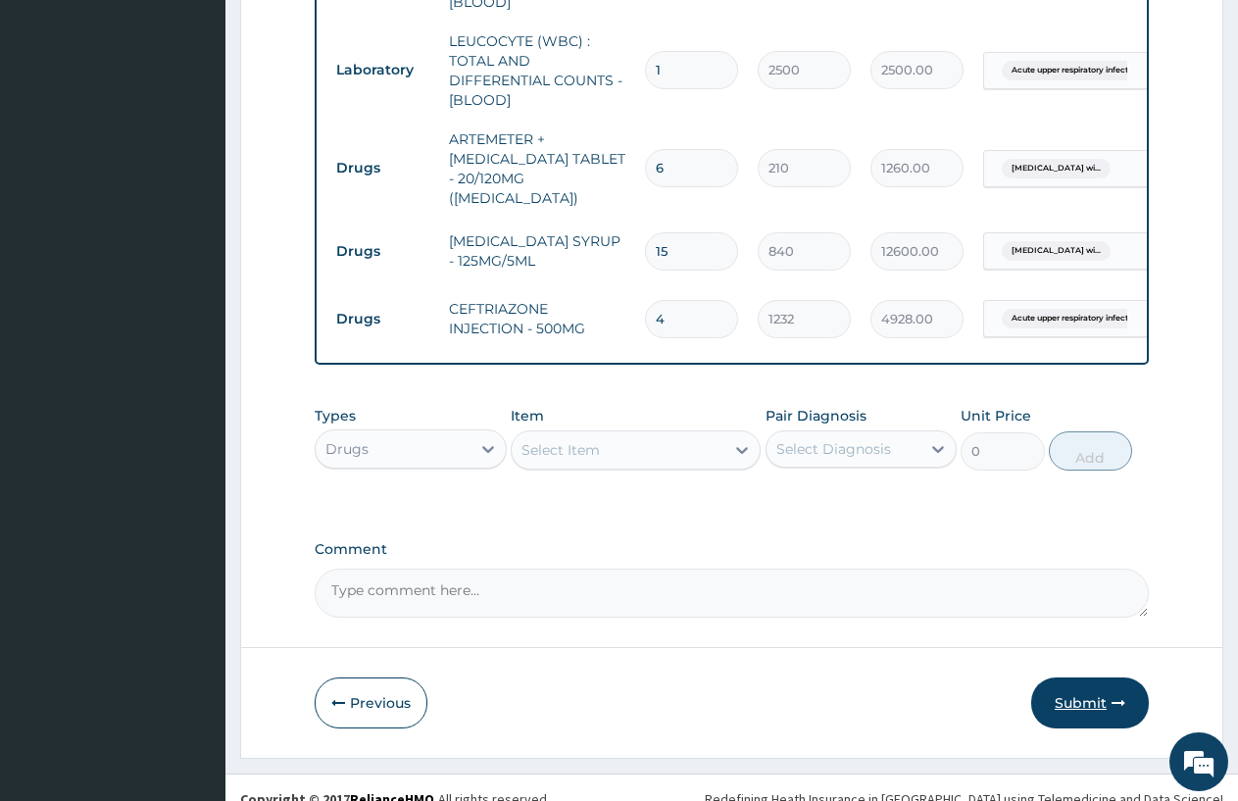
type input "4"
click at [1123, 696] on icon "button" at bounding box center [1119, 703] width 14 height 14
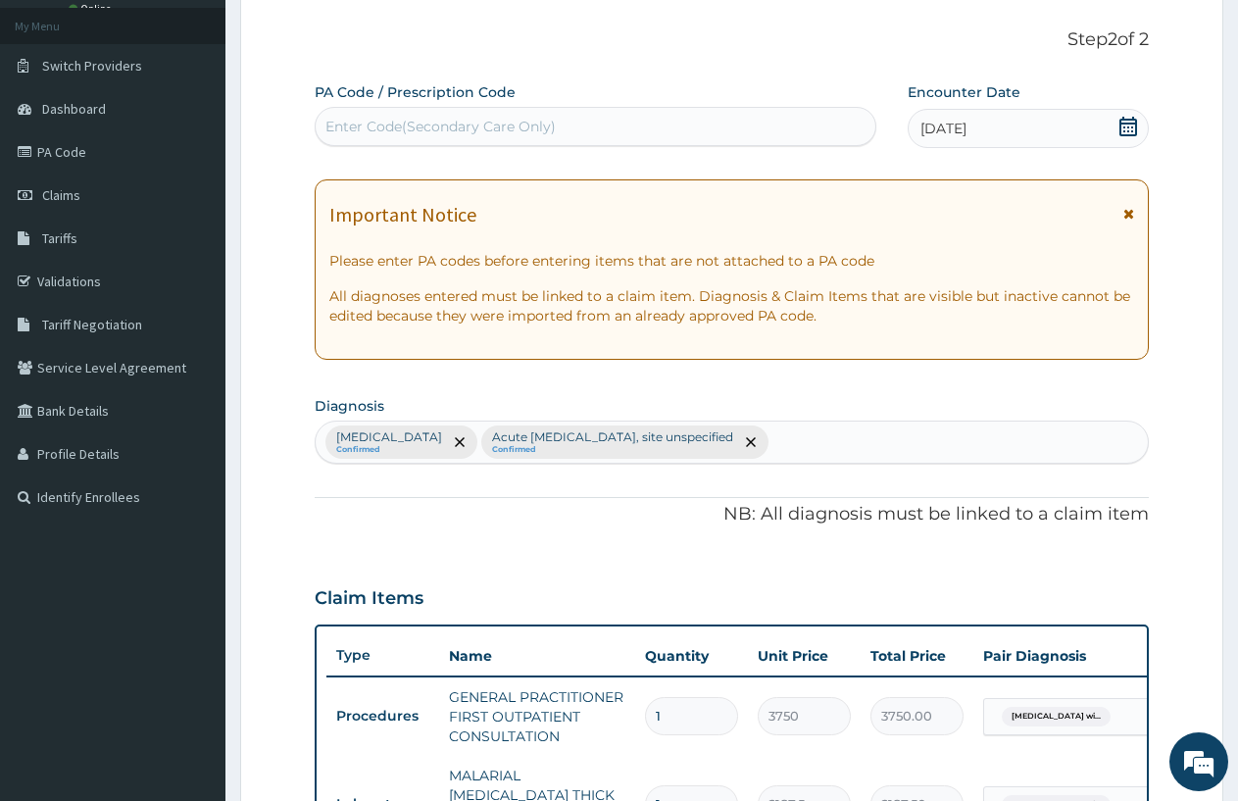
scroll to position [0, 0]
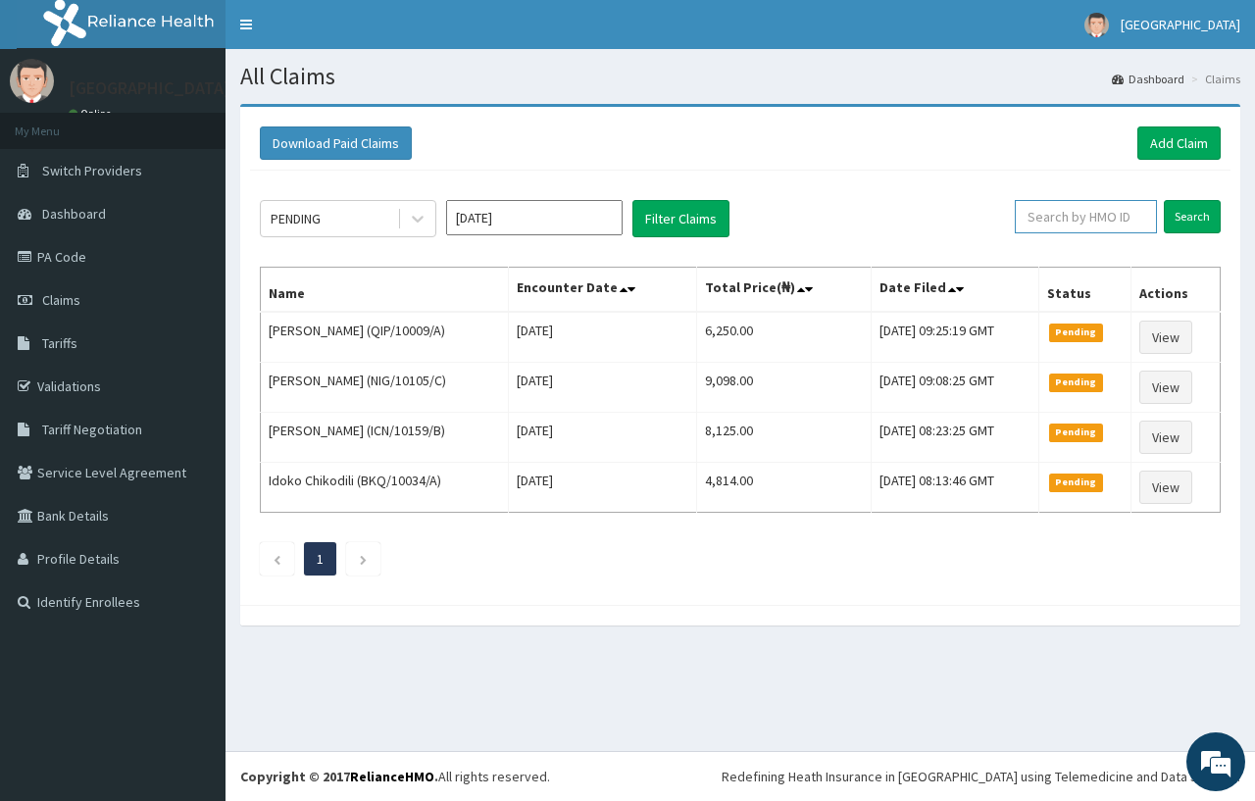
click at [1074, 220] on input "text" at bounding box center [1086, 216] width 142 height 33
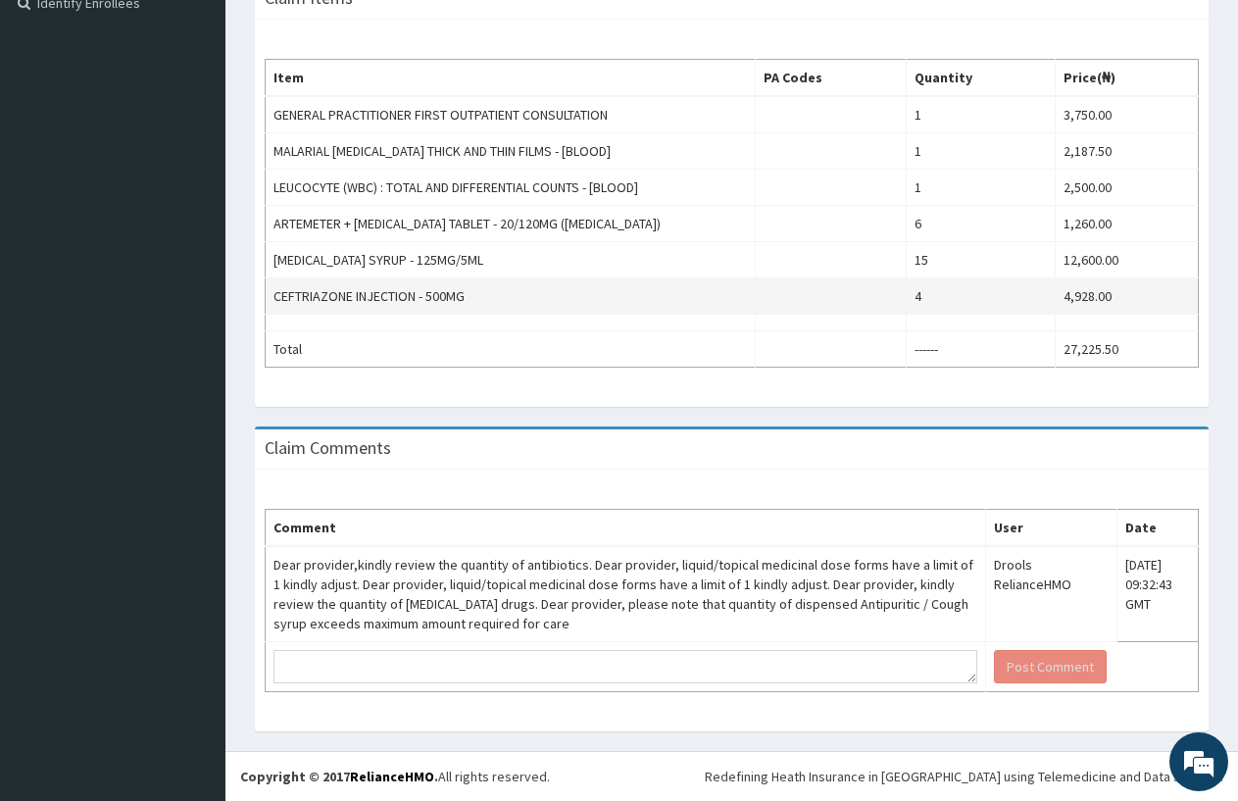
click at [915, 295] on td "4" at bounding box center [981, 296] width 149 height 36
click at [920, 293] on td "4" at bounding box center [981, 296] width 149 height 36
click at [534, 285] on td "CEFTRIAZONE INJECTION - 500MG" at bounding box center [511, 296] width 490 height 36
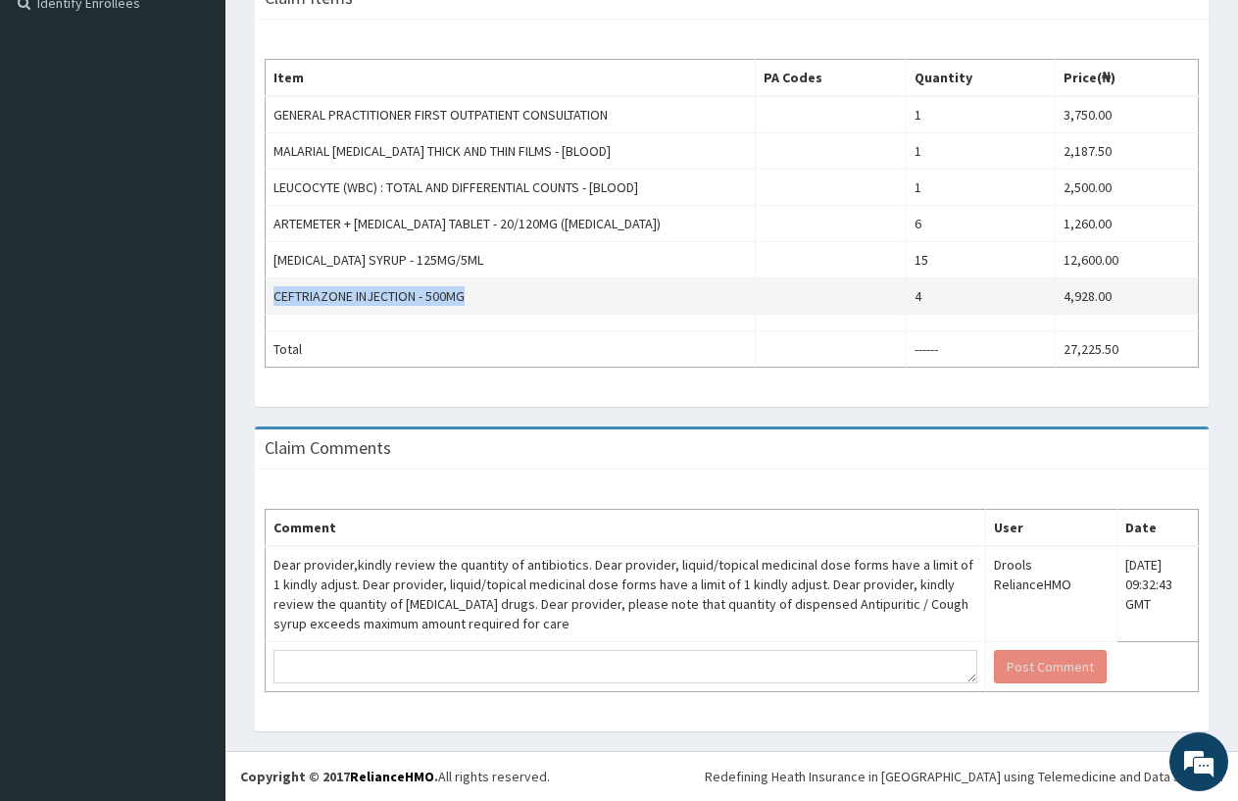
click at [912, 293] on td "4" at bounding box center [981, 296] width 149 height 36
drag, startPoint x: 942, startPoint y: 286, endPoint x: 900, endPoint y: 286, distance: 42.2
click at [920, 286] on td "4" at bounding box center [981, 296] width 149 height 36
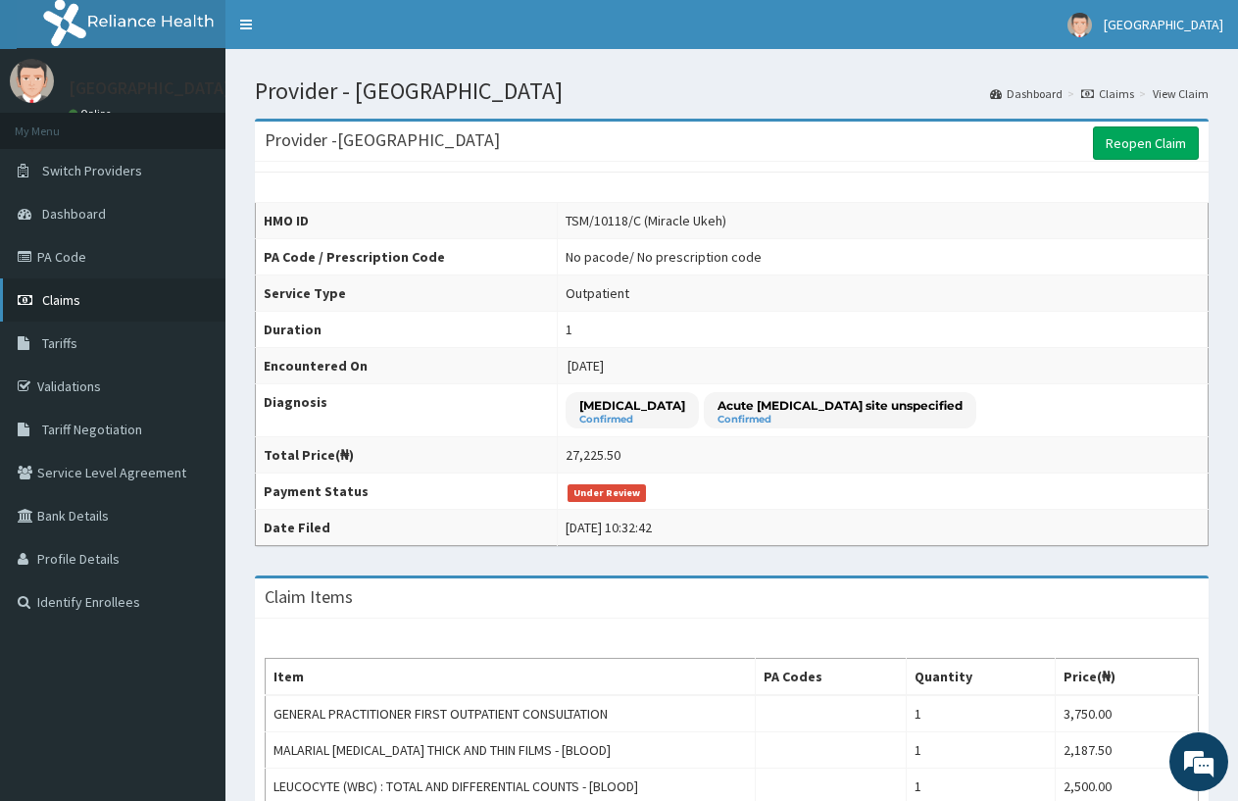
click at [112, 300] on link "Claims" at bounding box center [113, 299] width 226 height 43
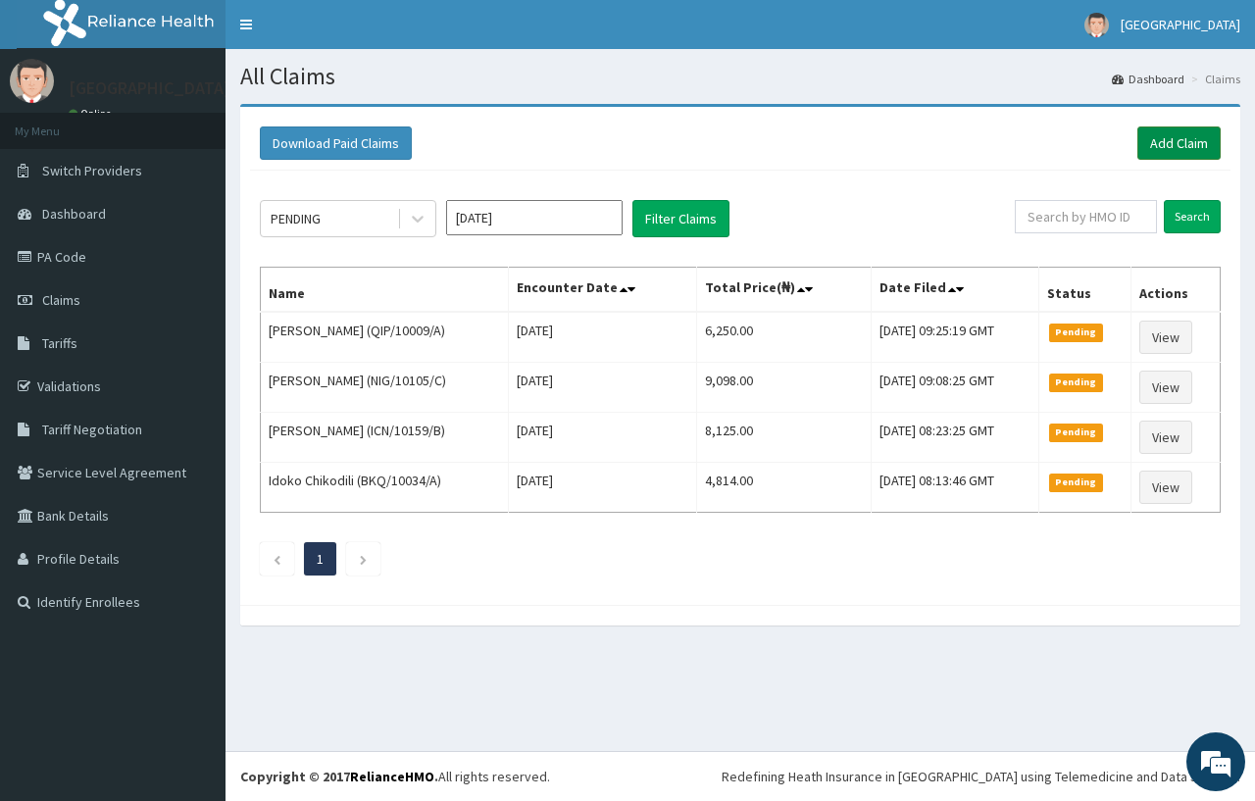
click at [1173, 131] on link "Add Claim" at bounding box center [1178, 142] width 83 height 33
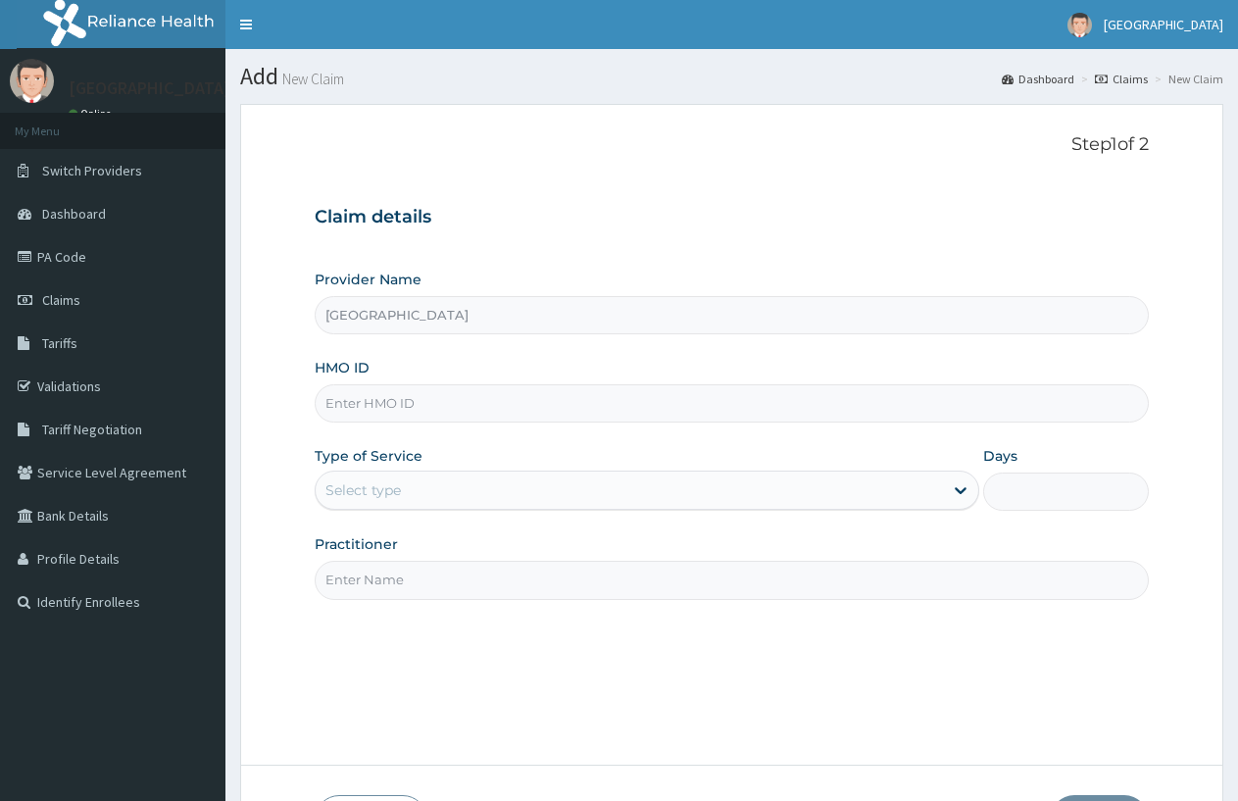
type input "[GEOGRAPHIC_DATA]"
click at [372, 401] on input "HMO ID" at bounding box center [732, 403] width 834 height 38
click at [341, 396] on input "HMO ID" at bounding box center [732, 403] width 834 height 38
type input "KNL/10336/A"
click at [398, 478] on div "Select type" at bounding box center [629, 490] width 627 height 31
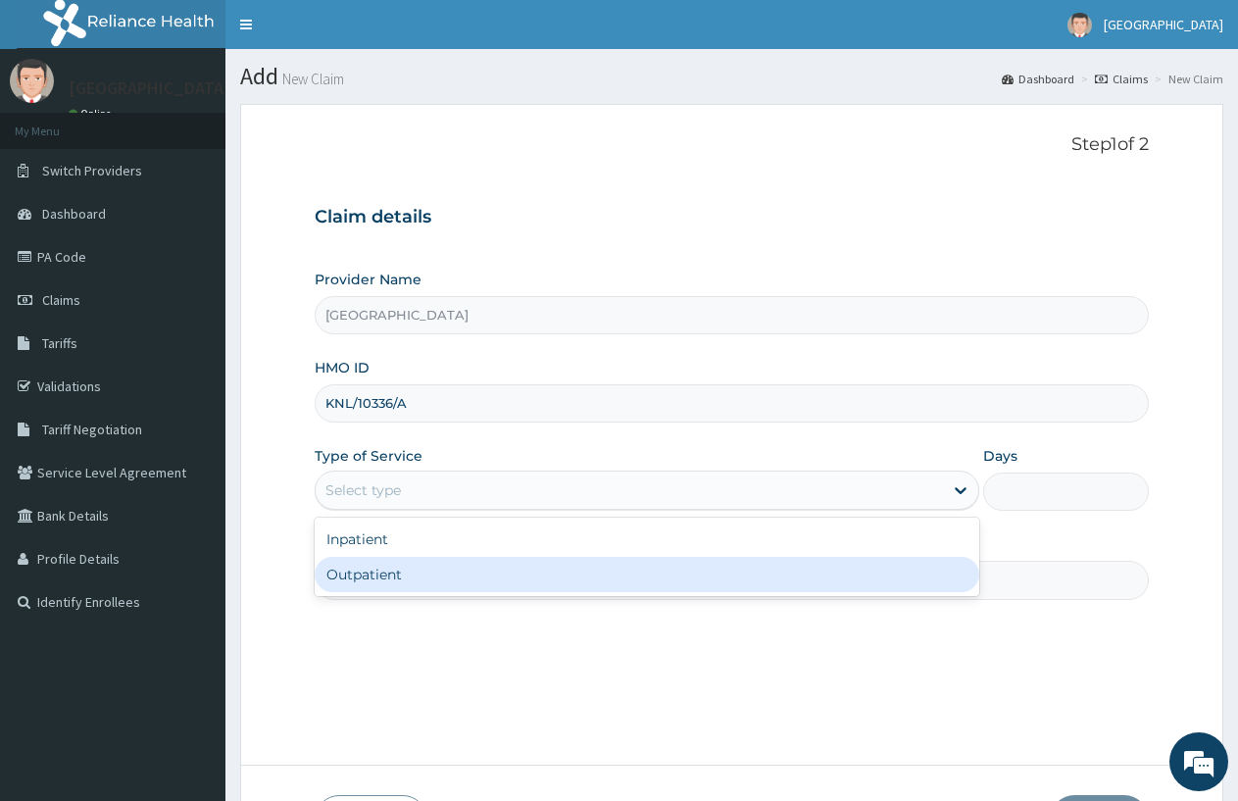
click at [382, 565] on div "Outpatient" at bounding box center [647, 574] width 664 height 35
type input "1"
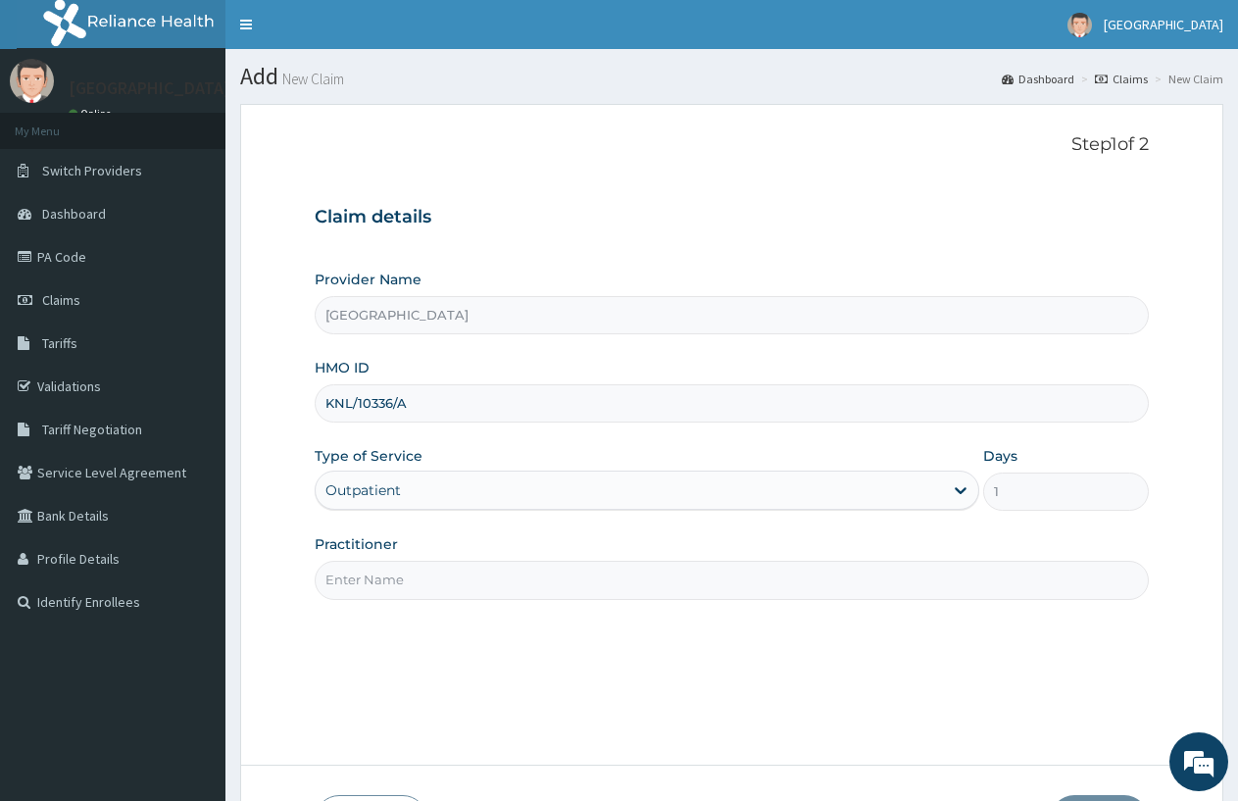
click at [425, 569] on input "Practitioner" at bounding box center [732, 580] width 834 height 38
type input "[PERSON_NAME]"
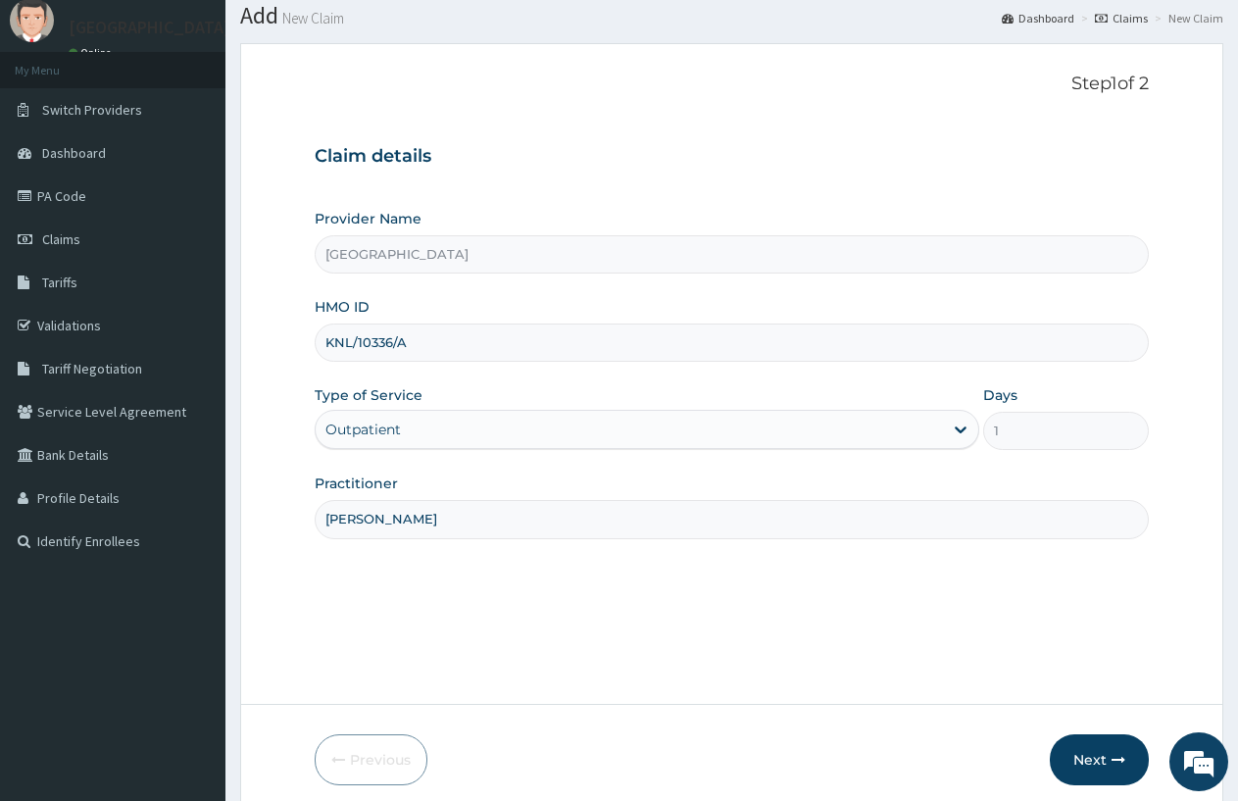
scroll to position [140, 0]
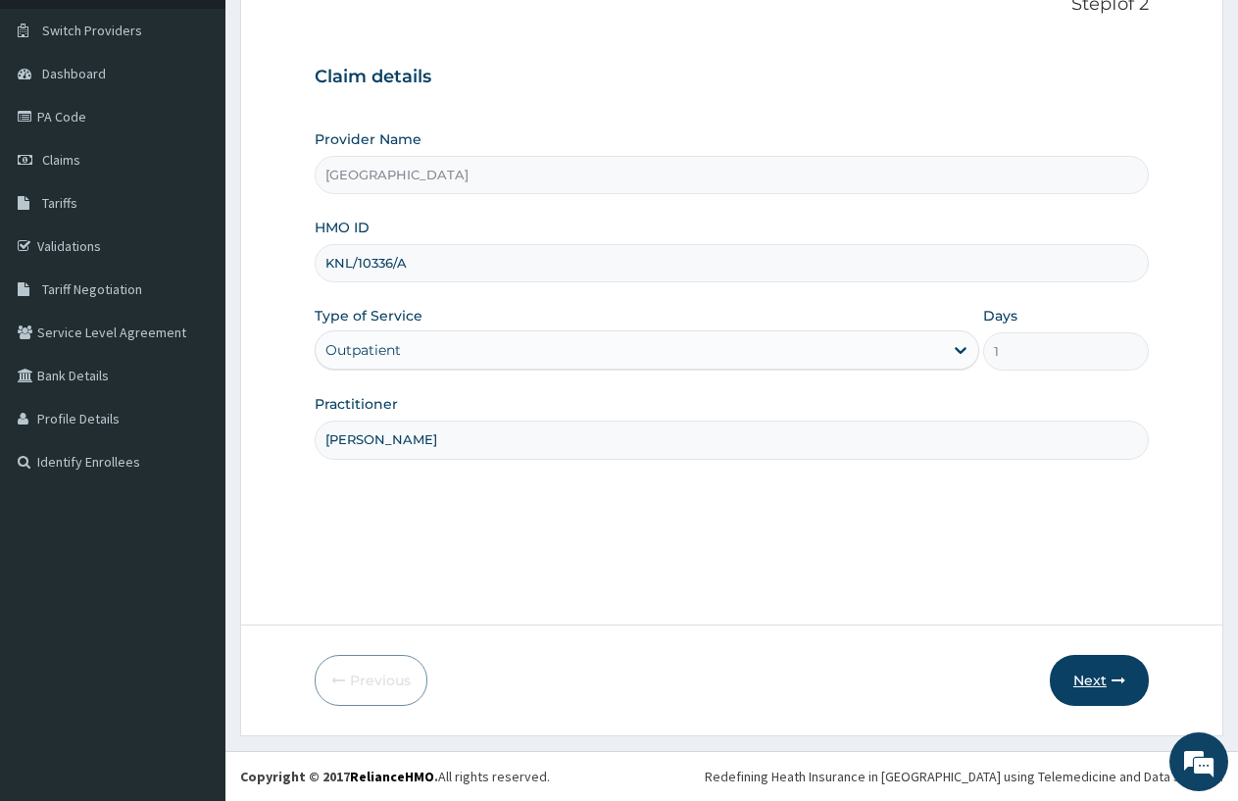
click at [1112, 680] on icon "button" at bounding box center [1119, 681] width 14 height 14
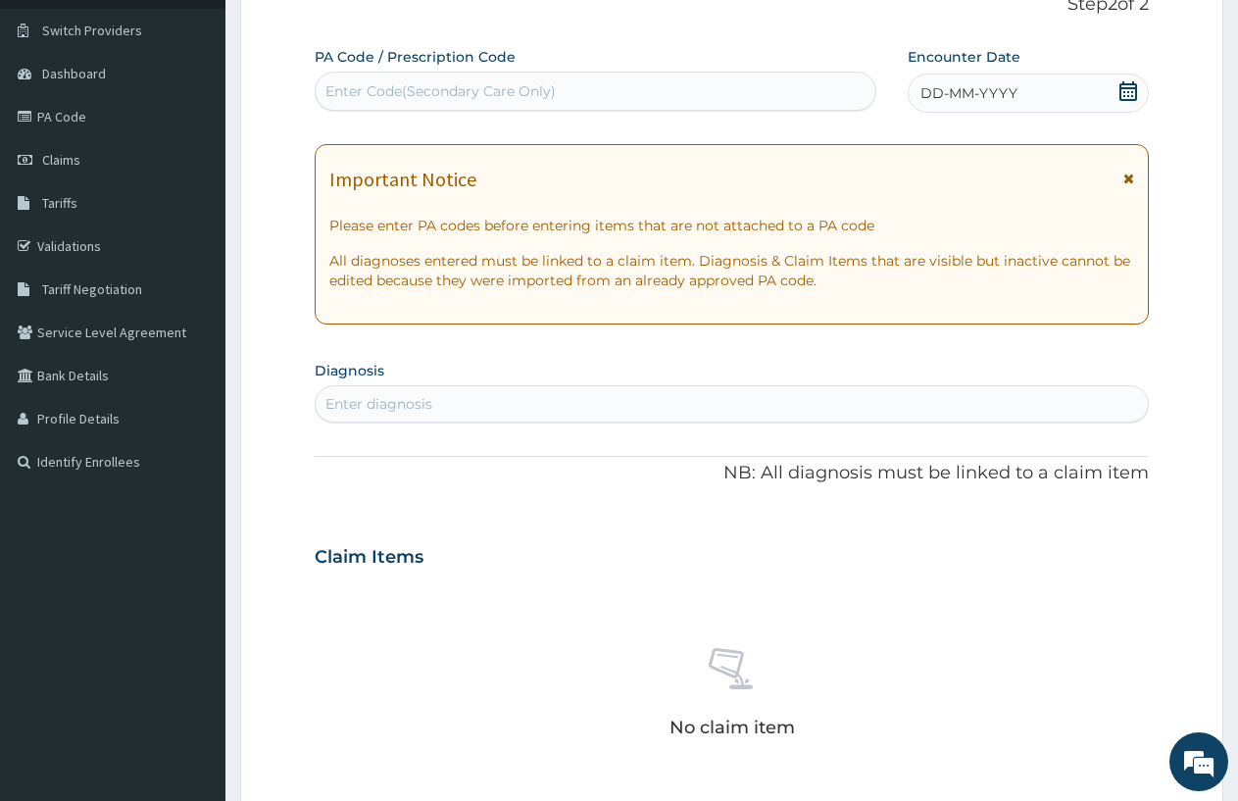
click at [929, 90] on span "DD-MM-YYYY" at bounding box center [969, 93] width 97 height 20
click at [926, 91] on span "DD-MM-YYYY" at bounding box center [969, 93] width 97 height 20
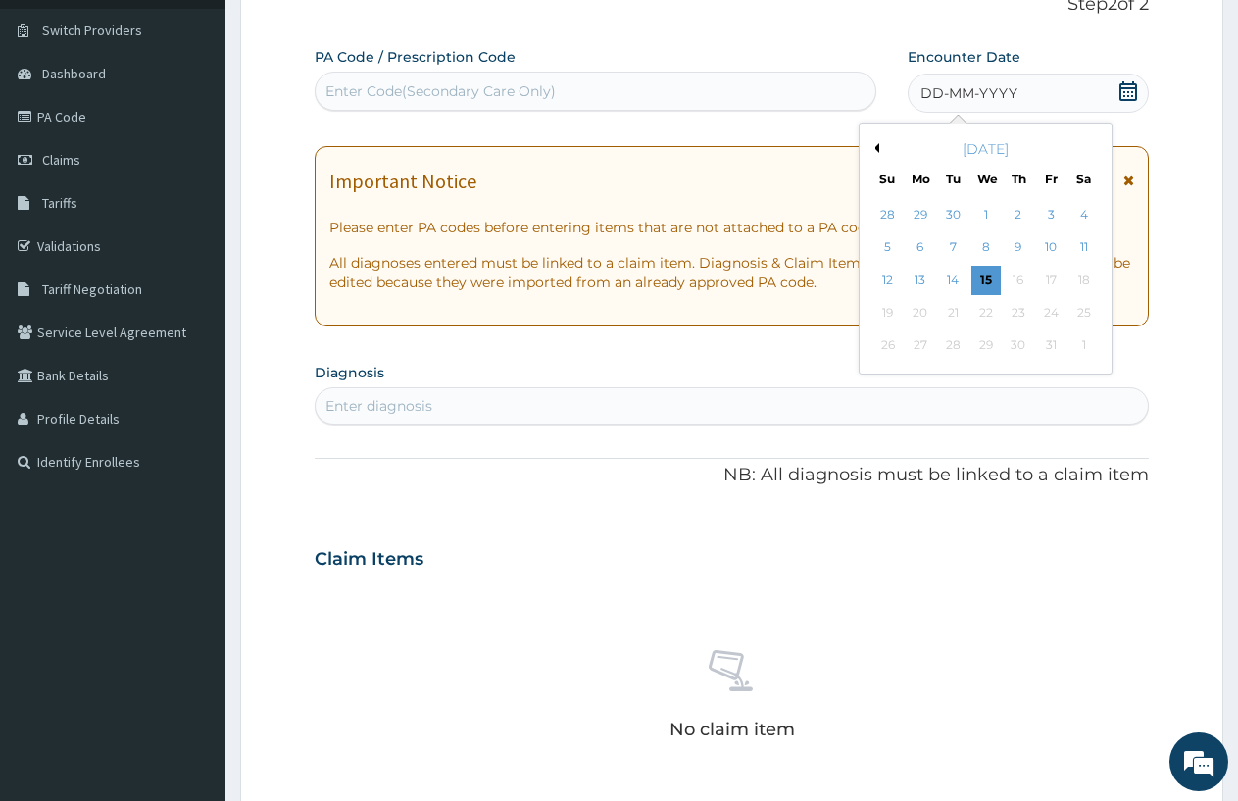
click at [933, 95] on span "DD-MM-YYYY" at bounding box center [969, 93] width 97 height 20
click at [888, 273] on div "12" at bounding box center [888, 280] width 29 height 29
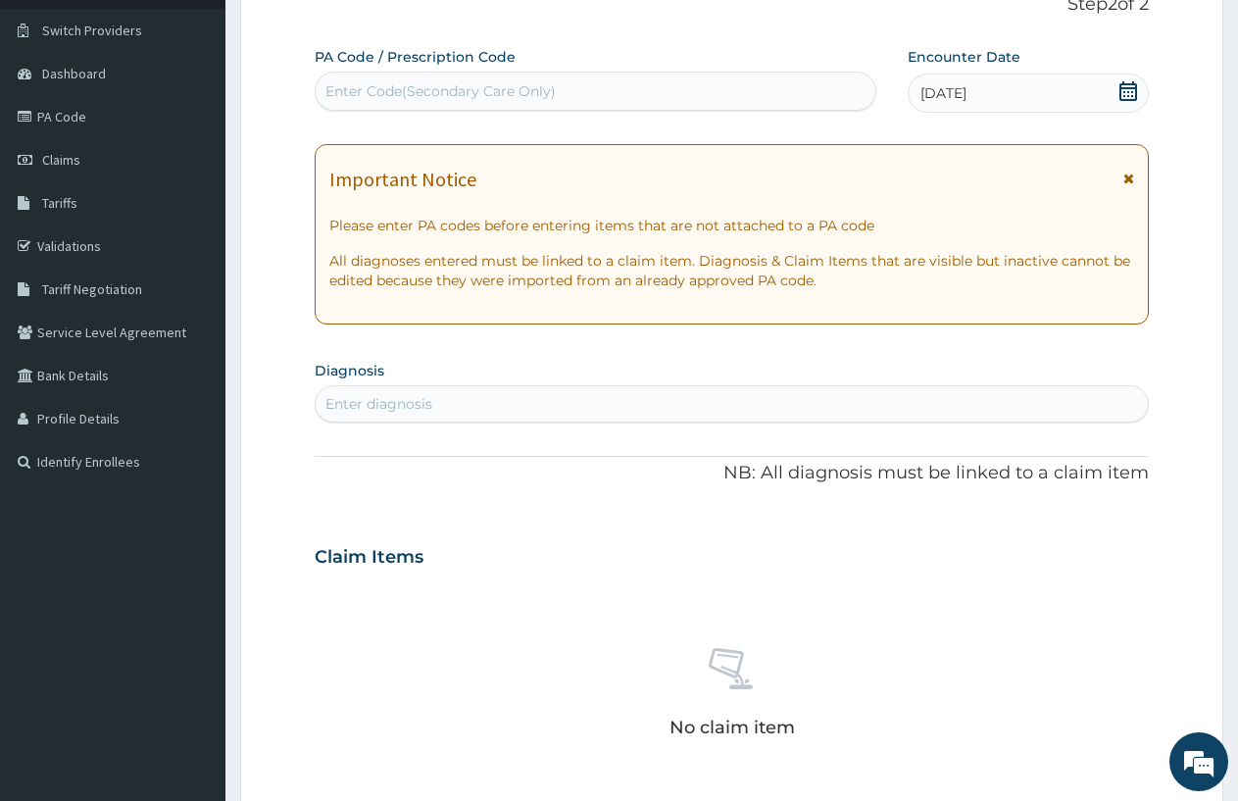
click at [421, 389] on div "Enter diagnosis" at bounding box center [732, 403] width 832 height 31
type input "[MEDICAL_DATA]"
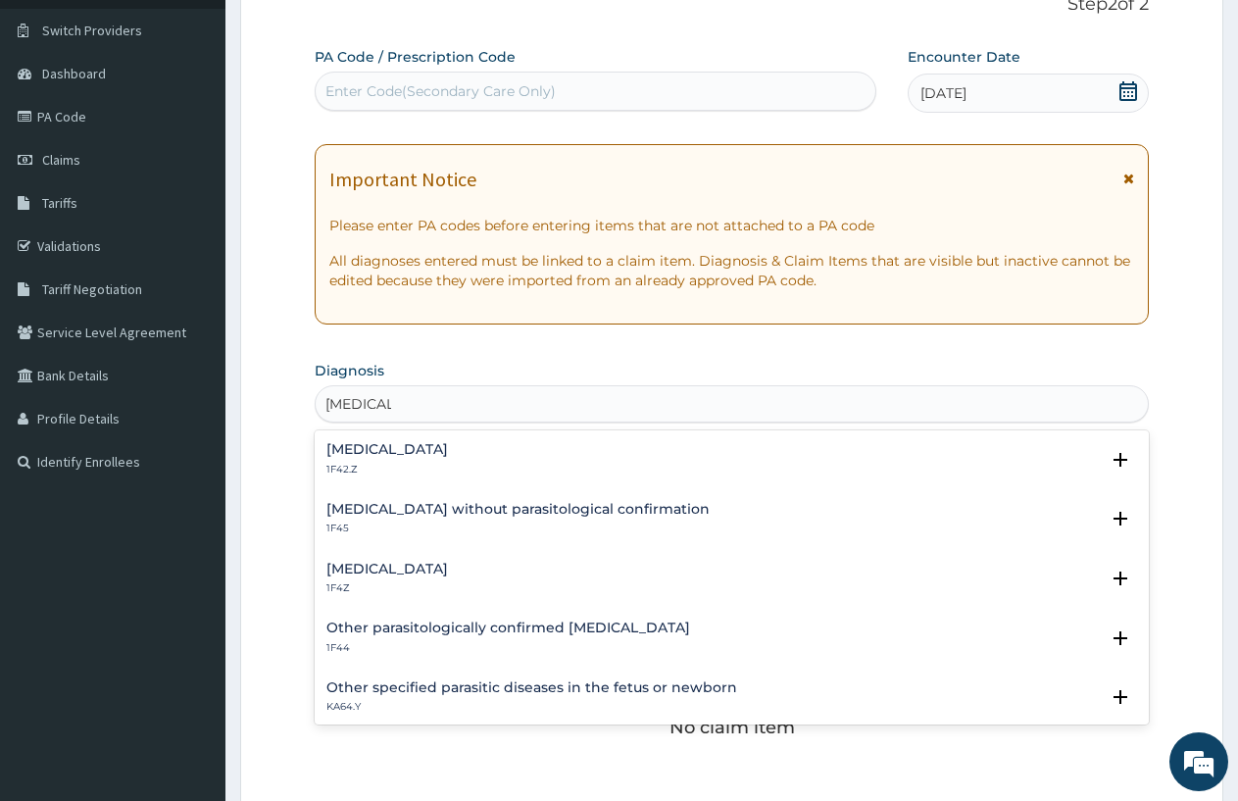
click at [444, 449] on h4 "[MEDICAL_DATA]" at bounding box center [388, 449] width 122 height 15
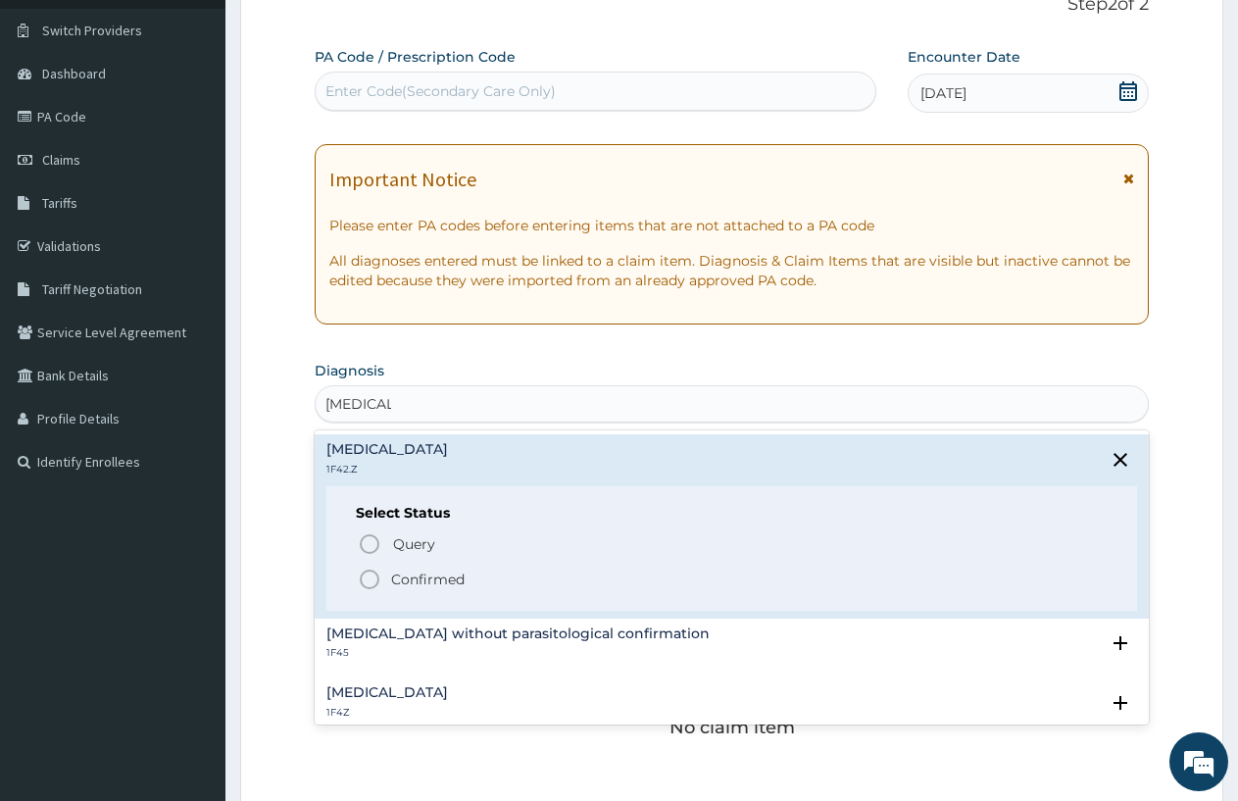
click at [366, 579] on icon "status option filled" at bounding box center [370, 580] width 24 height 24
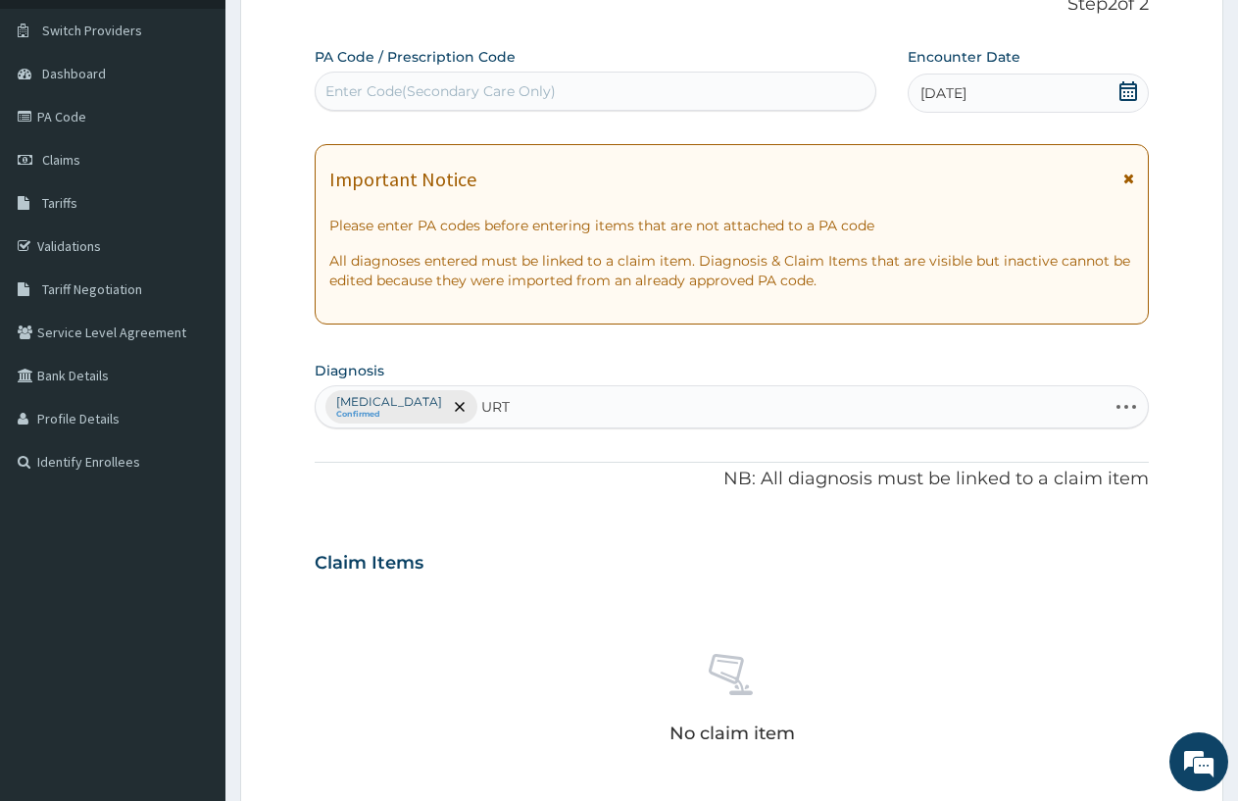
type input "URTI"
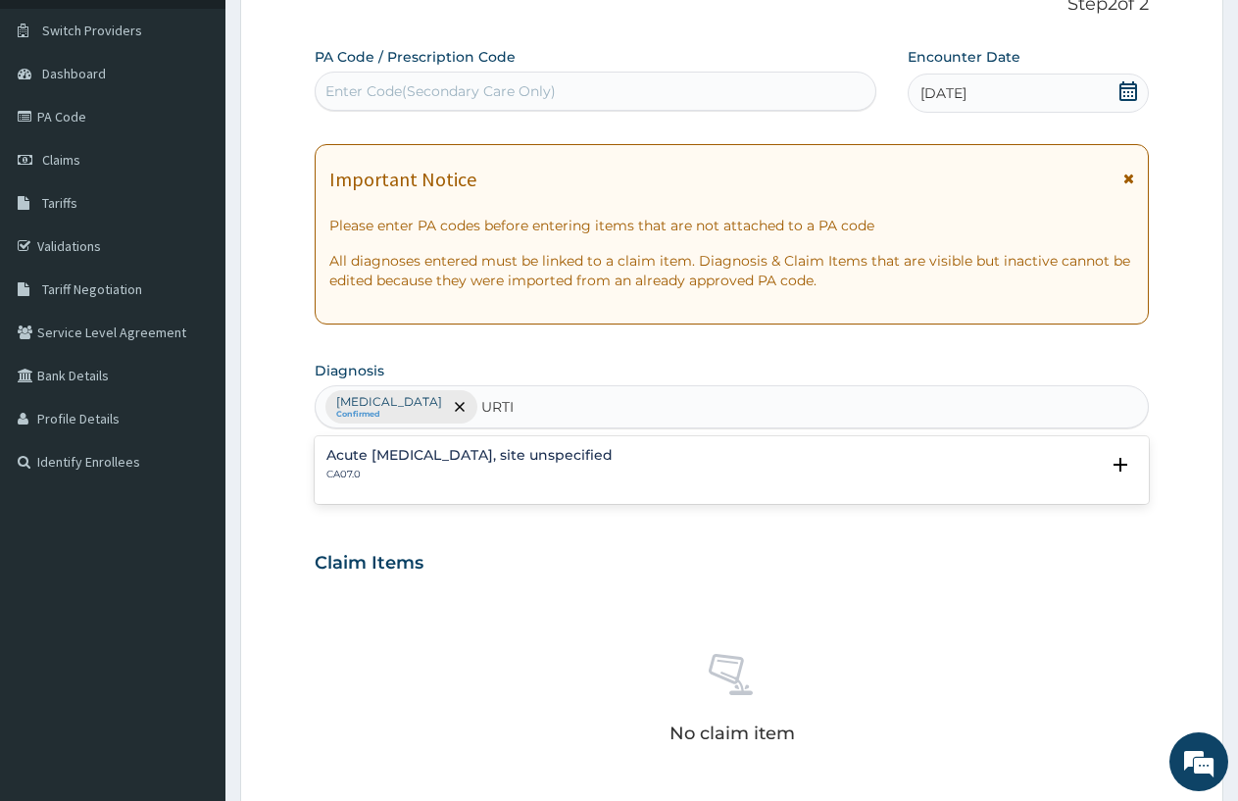
click at [513, 452] on h4 "Acute [MEDICAL_DATA], site unspecified" at bounding box center [470, 455] width 286 height 15
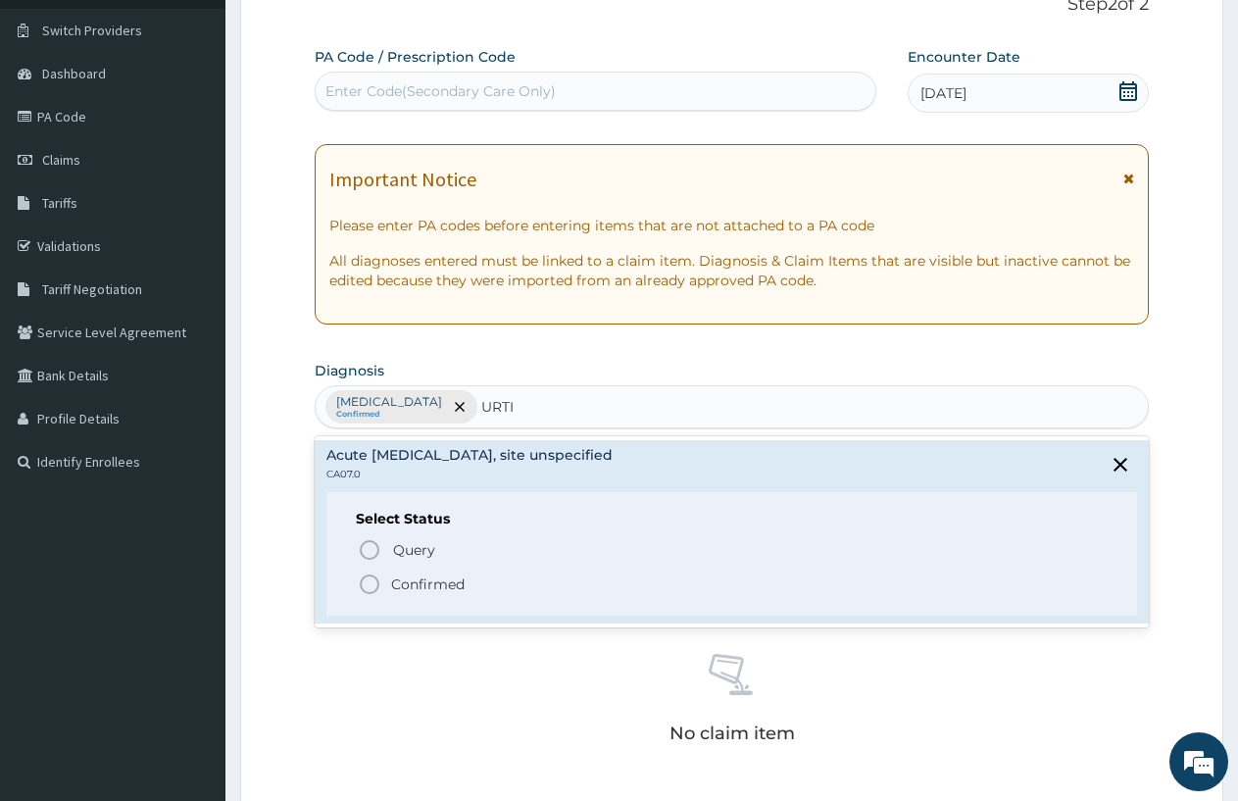
click at [362, 580] on circle "status option filled" at bounding box center [370, 585] width 18 height 18
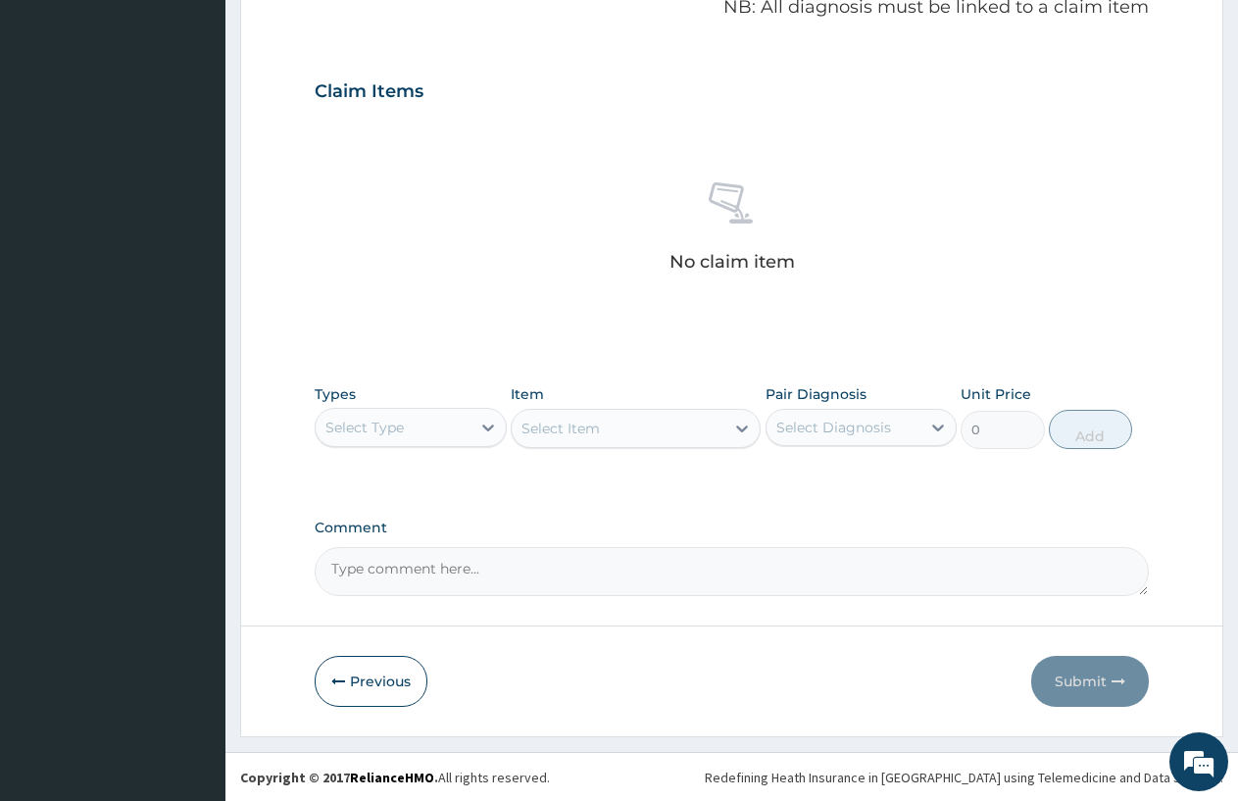
scroll to position [613, 0]
click at [482, 421] on icon at bounding box center [488, 427] width 20 height 20
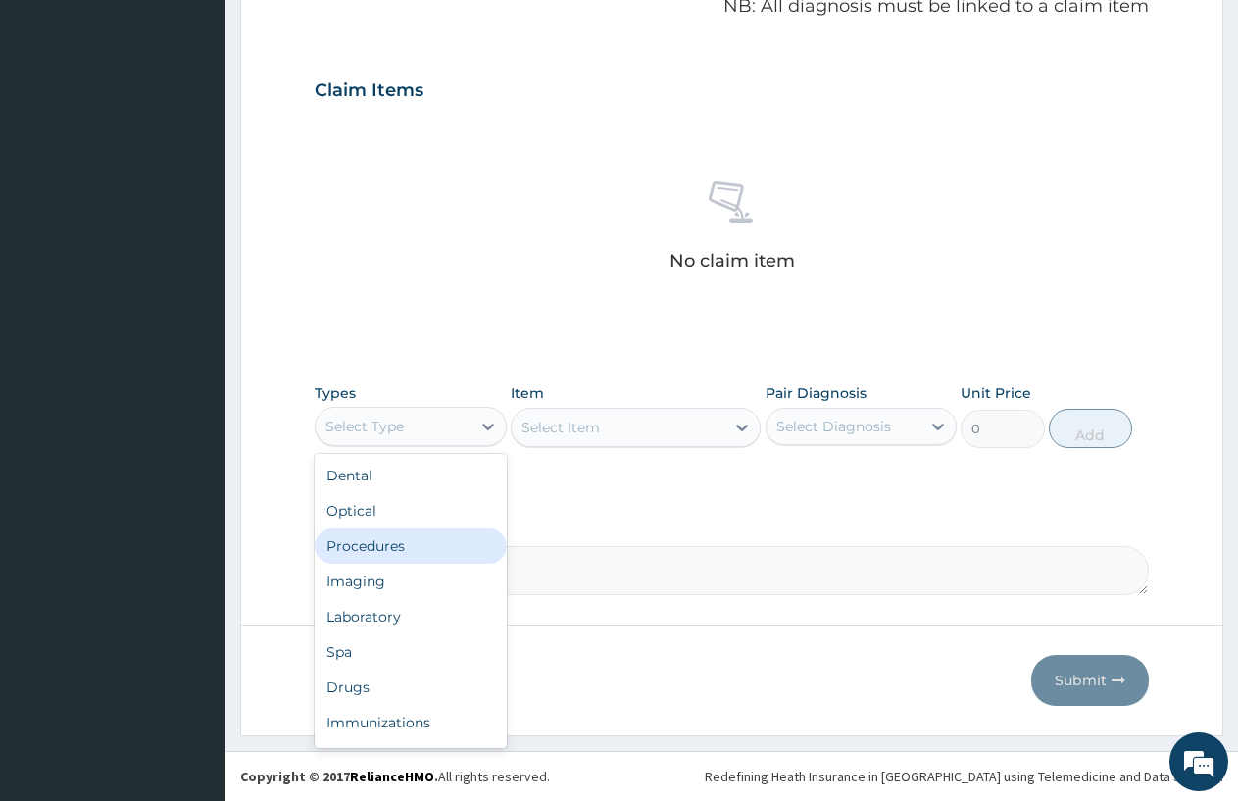
click at [362, 533] on div "Procedures" at bounding box center [411, 546] width 192 height 35
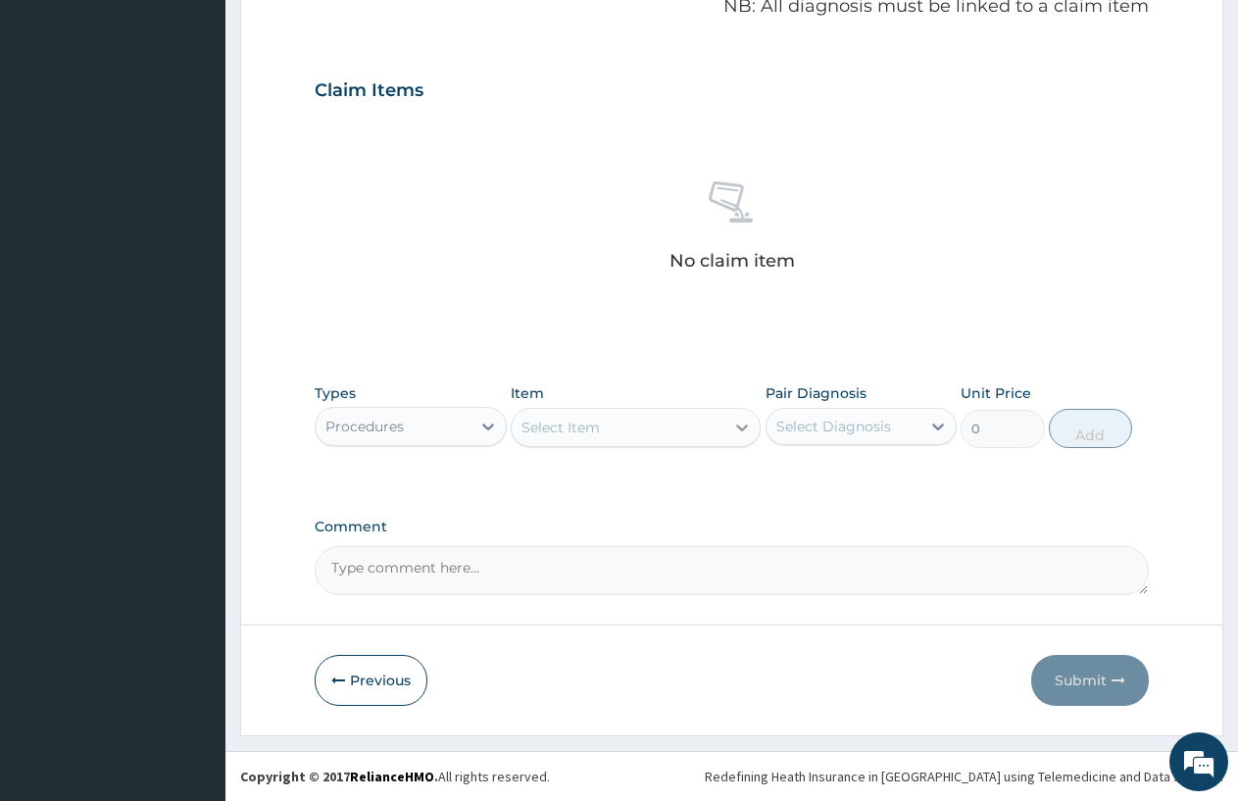
click at [716, 422] on div "Select Item" at bounding box center [618, 427] width 213 height 31
click at [748, 419] on icon at bounding box center [742, 428] width 20 height 20
drag, startPoint x: 739, startPoint y: 422, endPoint x: 634, endPoint y: 412, distance: 105.4
click at [752, 419] on icon at bounding box center [742, 428] width 20 height 20
click at [634, 412] on div "Select Item" at bounding box center [618, 427] width 213 height 31
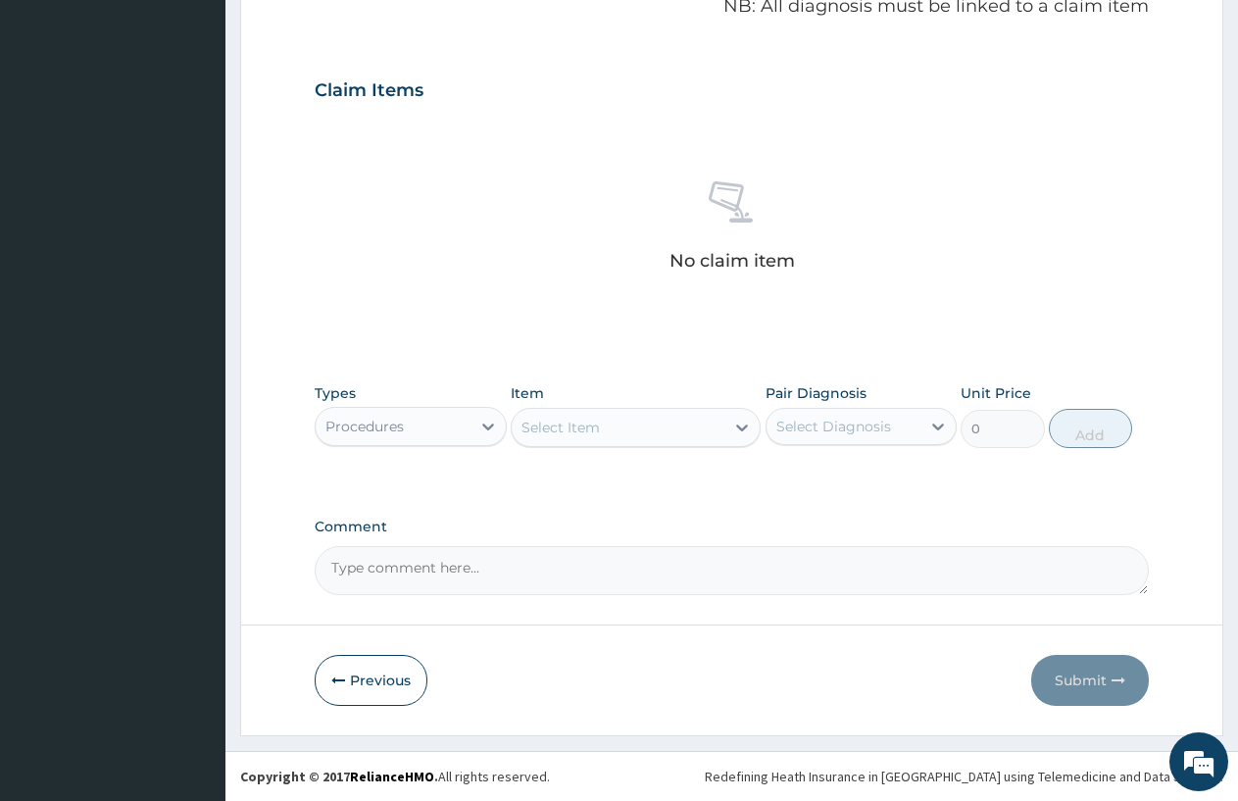
click at [634, 412] on div "Select Item" at bounding box center [618, 427] width 213 height 31
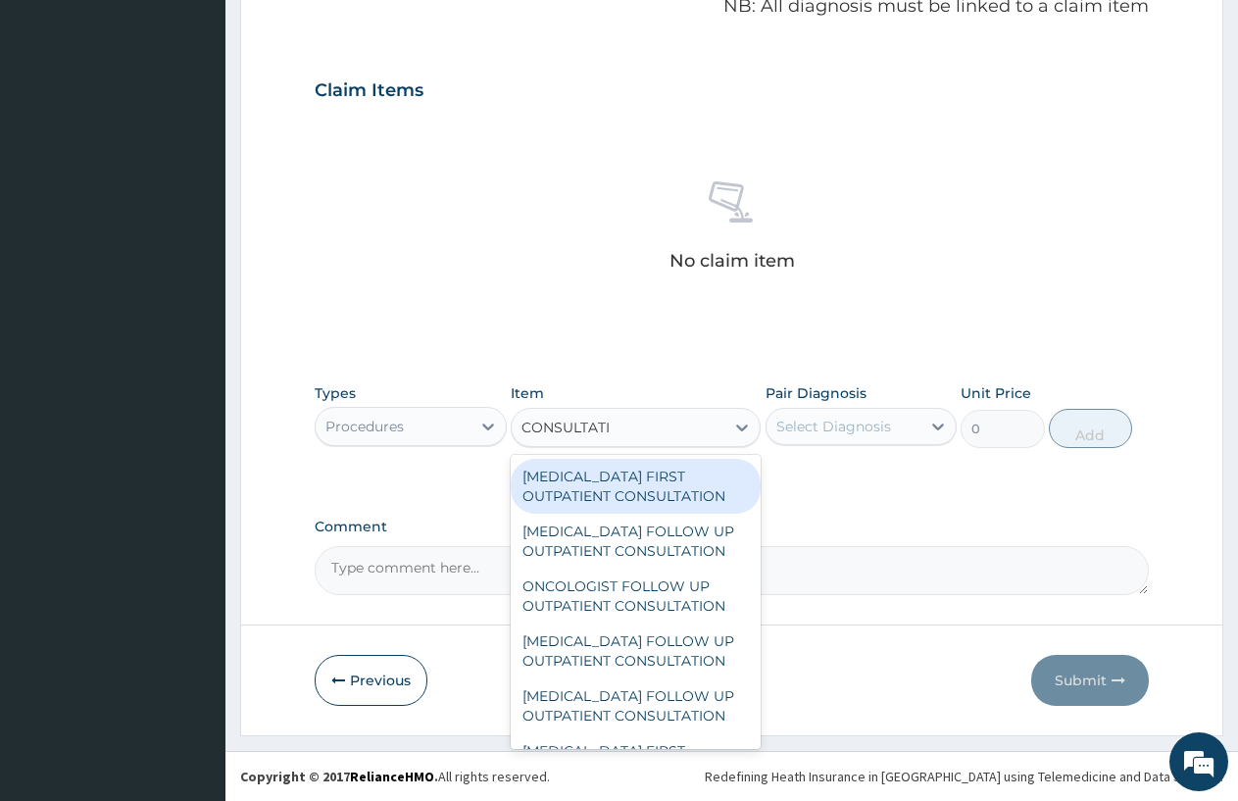
type input "CONSULTATION"
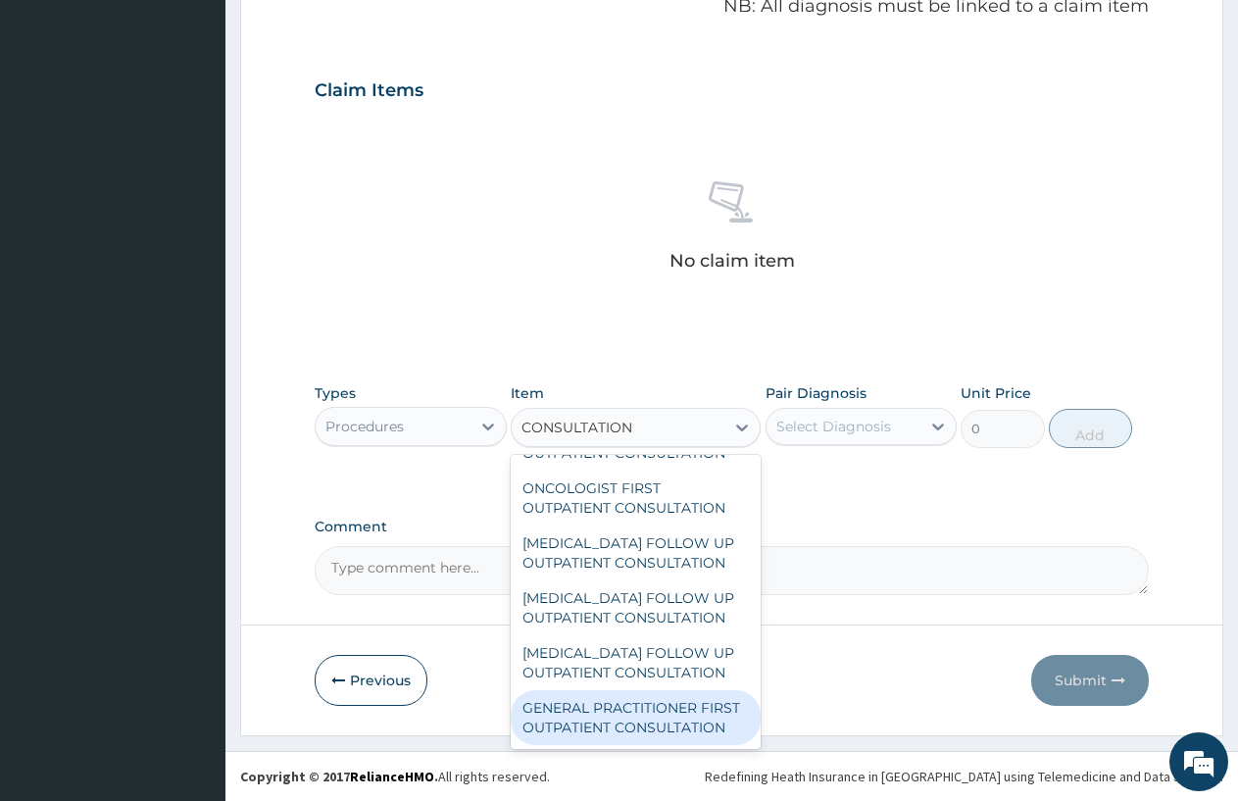
scroll to position [3310, 0]
click at [618, 712] on div "GENERAL PRACTITIONER FIRST OUTPATIENT CONSULTATION" at bounding box center [636, 717] width 250 height 55
type input "3750"
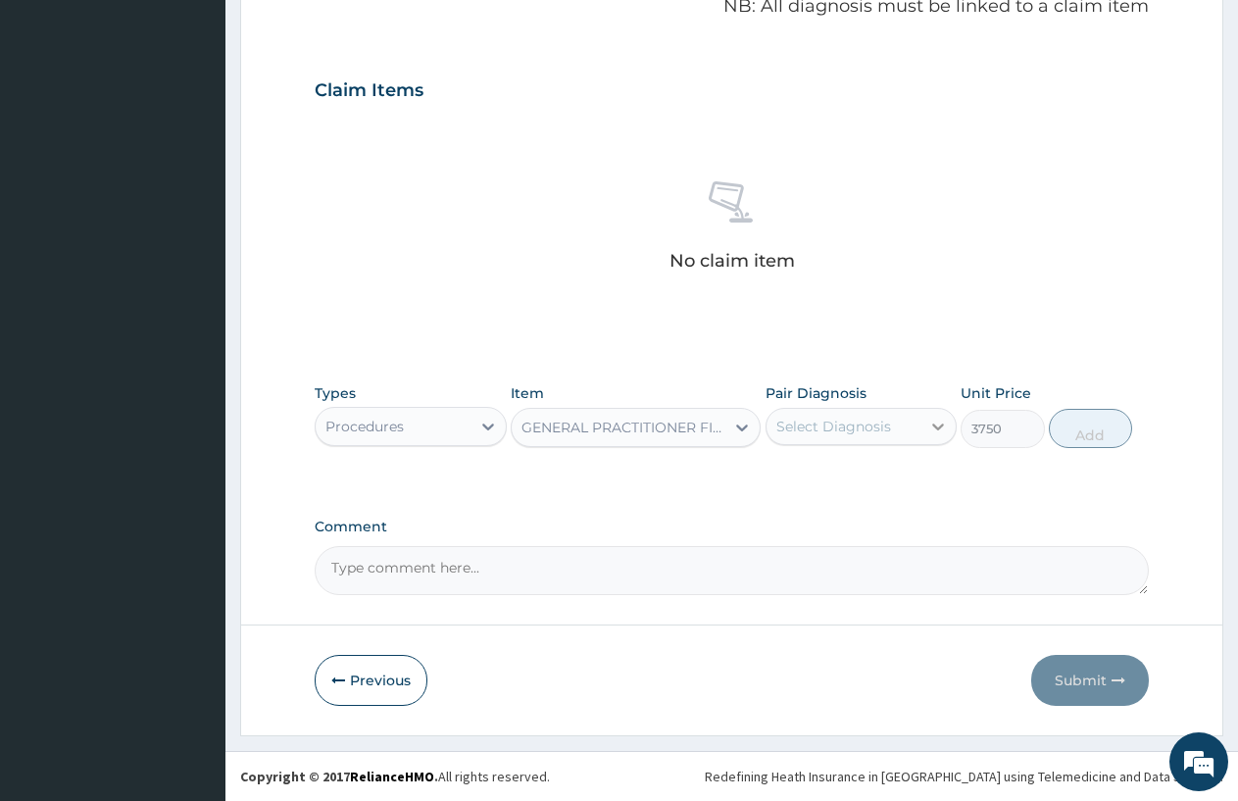
click at [940, 423] on icon at bounding box center [939, 427] width 20 height 20
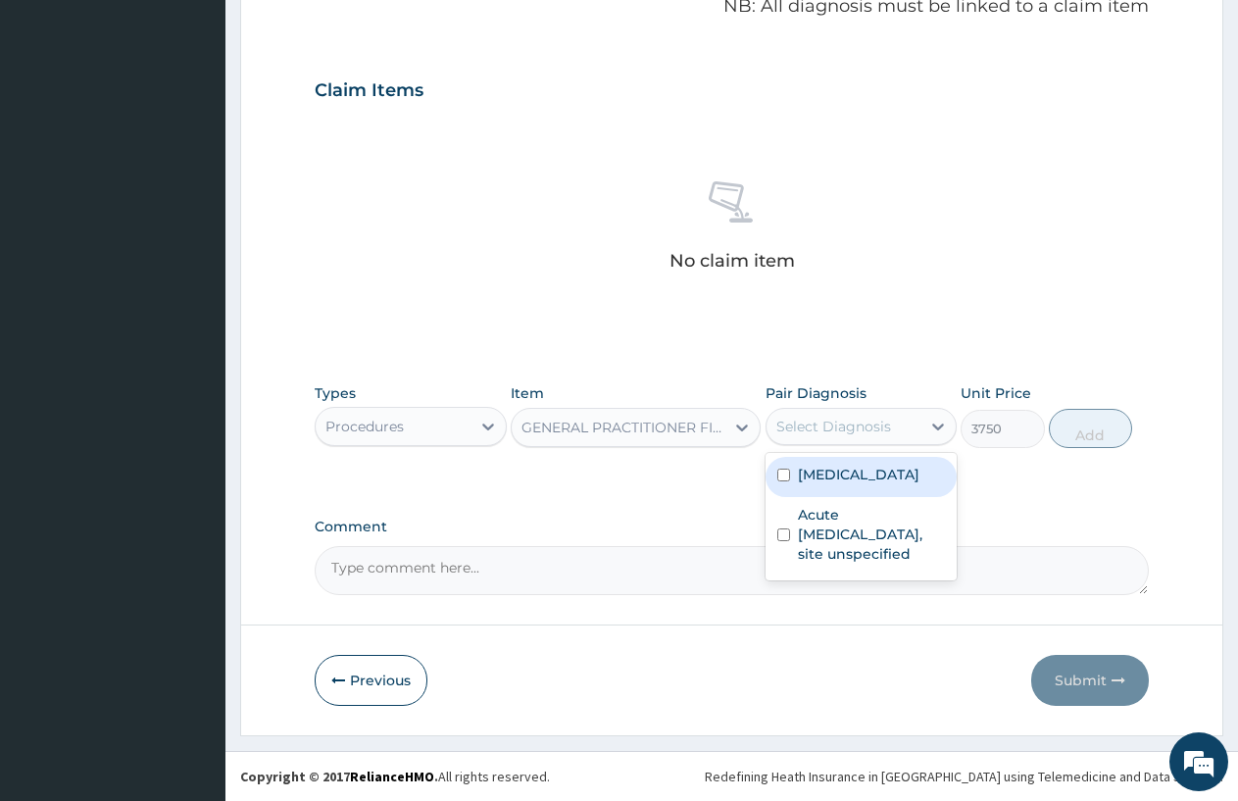
click at [857, 484] on label "[MEDICAL_DATA]" at bounding box center [859, 475] width 122 height 20
checkbox input "true"
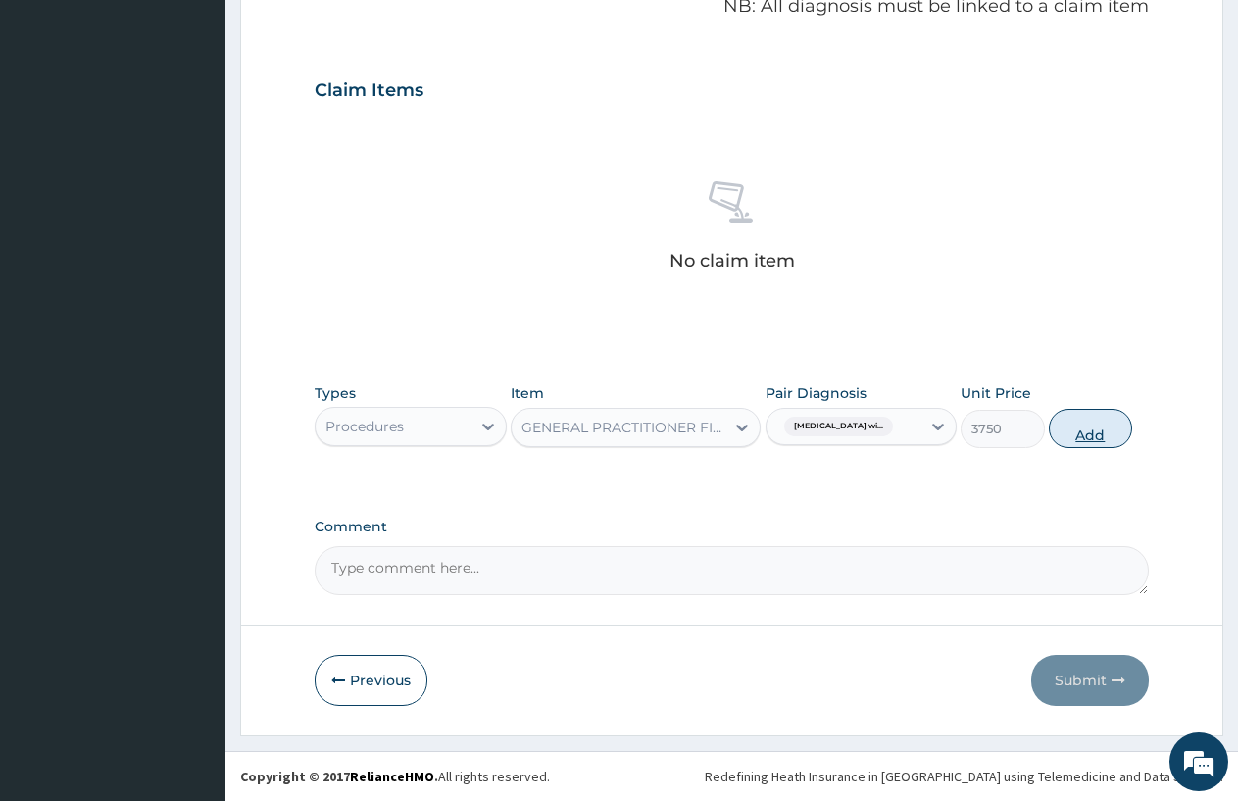
click at [1096, 430] on button "Add" at bounding box center [1090, 428] width 83 height 39
type input "0"
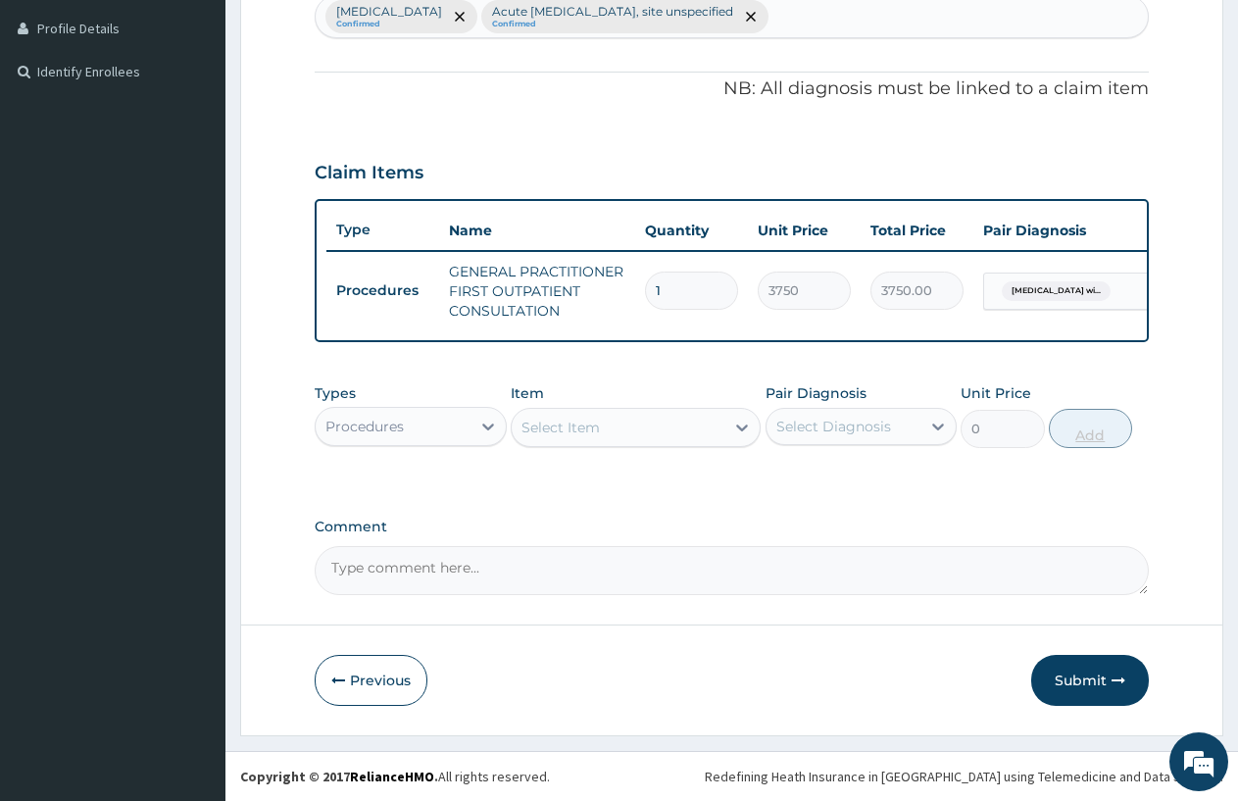
scroll to position [547, 0]
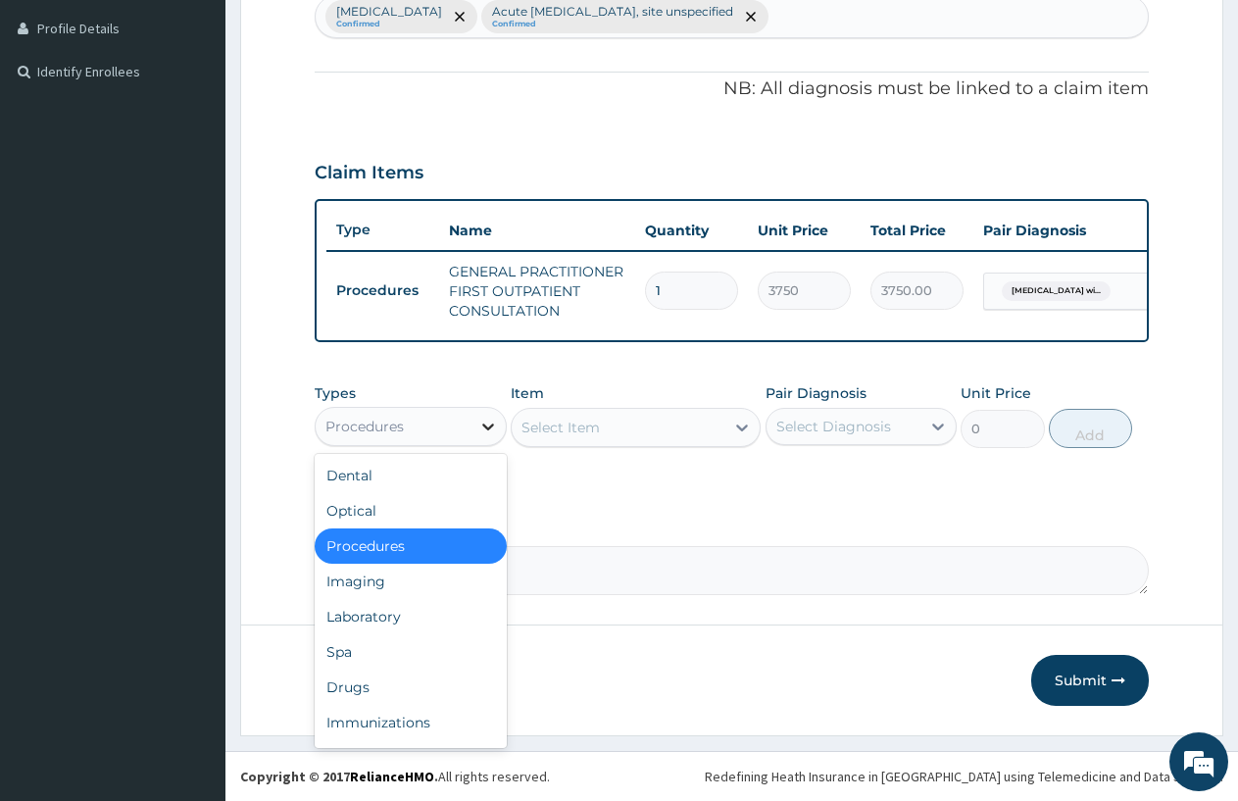
click at [483, 420] on icon at bounding box center [488, 427] width 20 height 20
click at [358, 614] on div "Laboratory" at bounding box center [411, 616] width 192 height 35
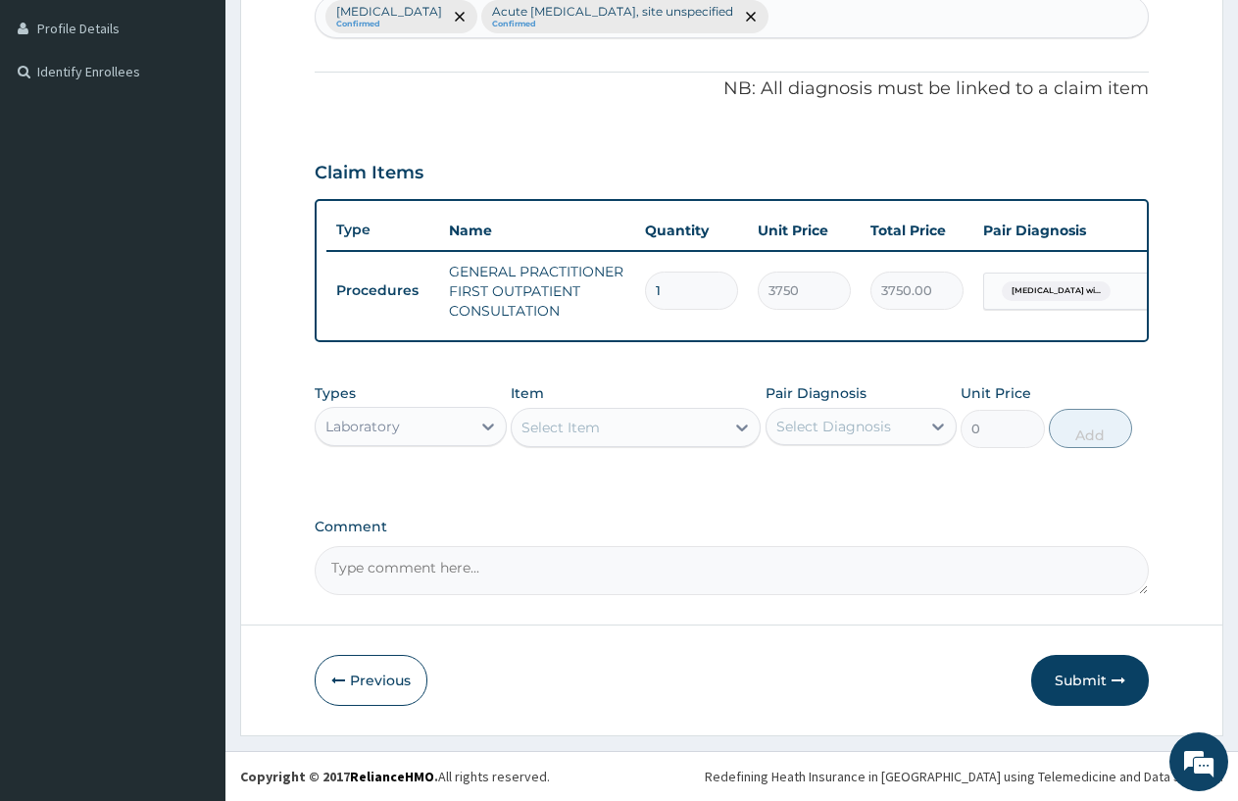
click at [697, 424] on div "Select Item" at bounding box center [618, 427] width 213 height 31
click at [743, 426] on icon at bounding box center [742, 428] width 20 height 20
click at [681, 420] on div "Select Item" at bounding box center [618, 427] width 213 height 31
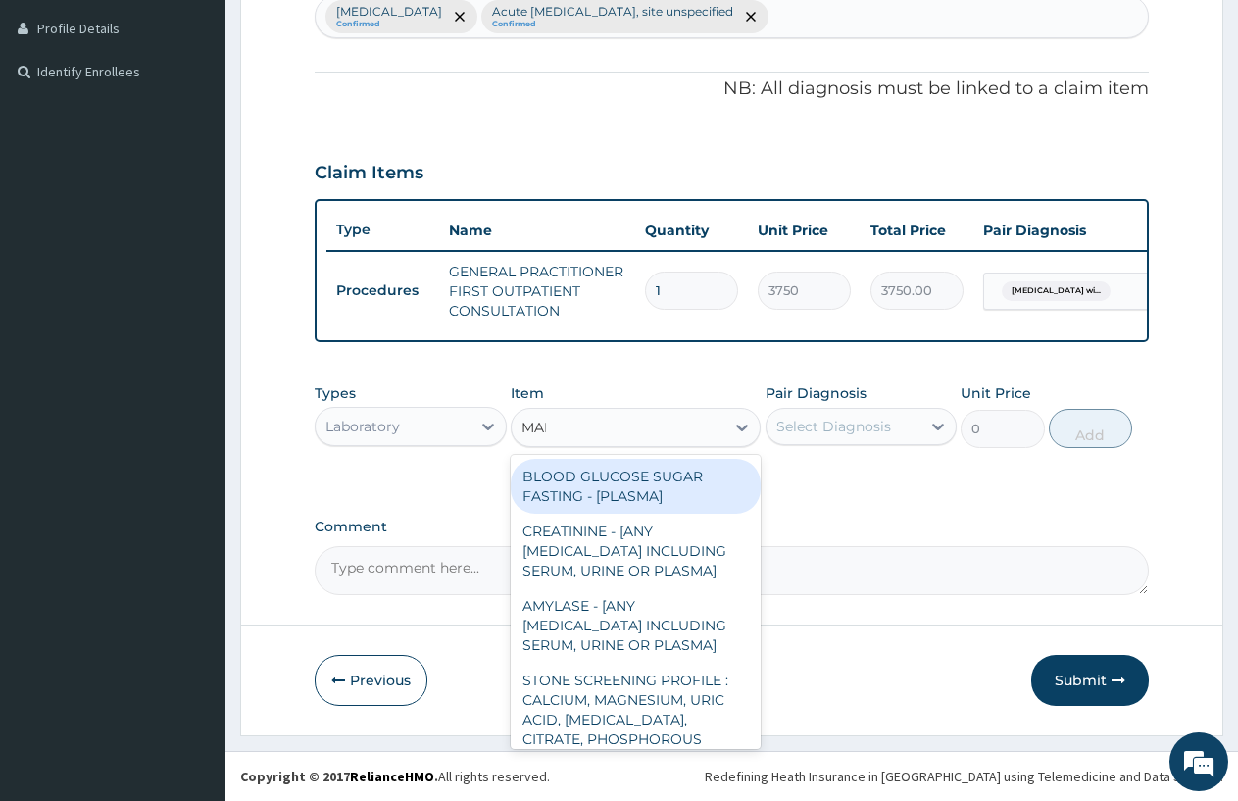
type input "[MEDICAL_DATA]"
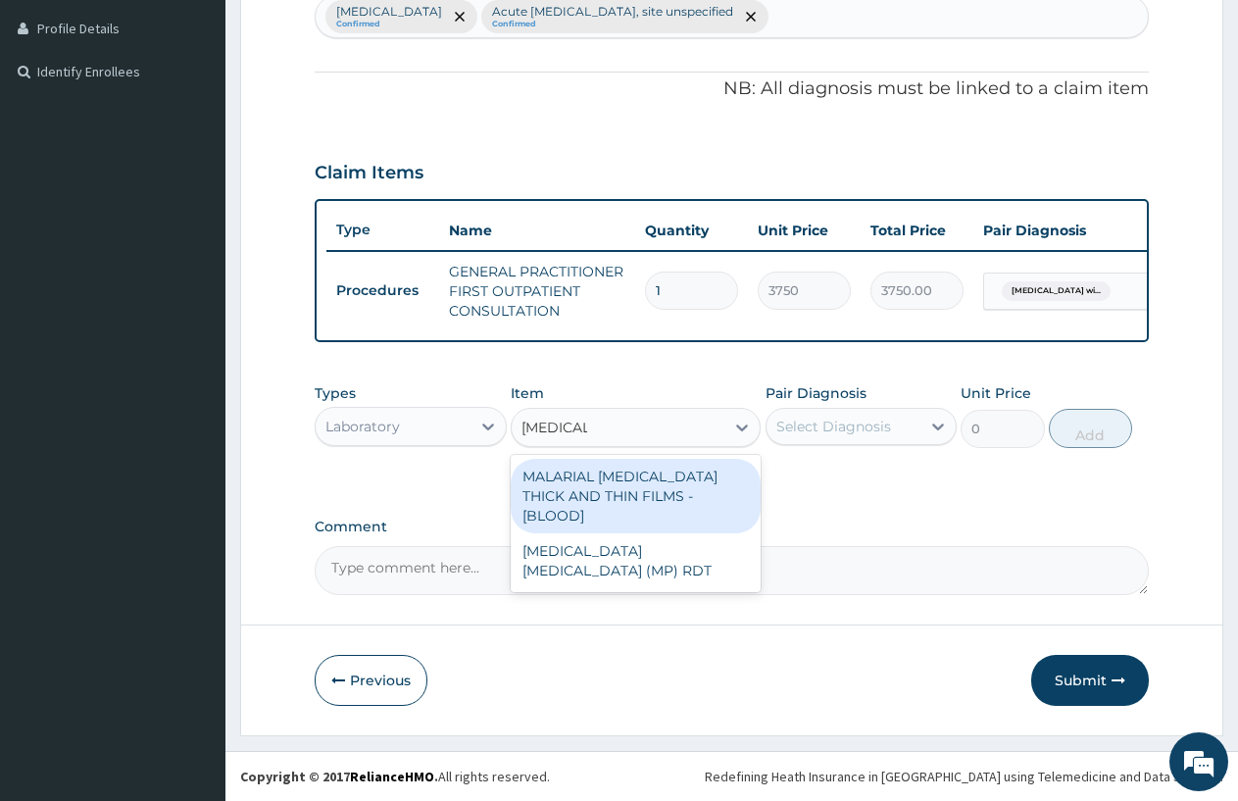
click at [622, 486] on div "MALARIAL [MEDICAL_DATA] THICK AND THIN FILMS - [BLOOD]" at bounding box center [636, 496] width 250 height 75
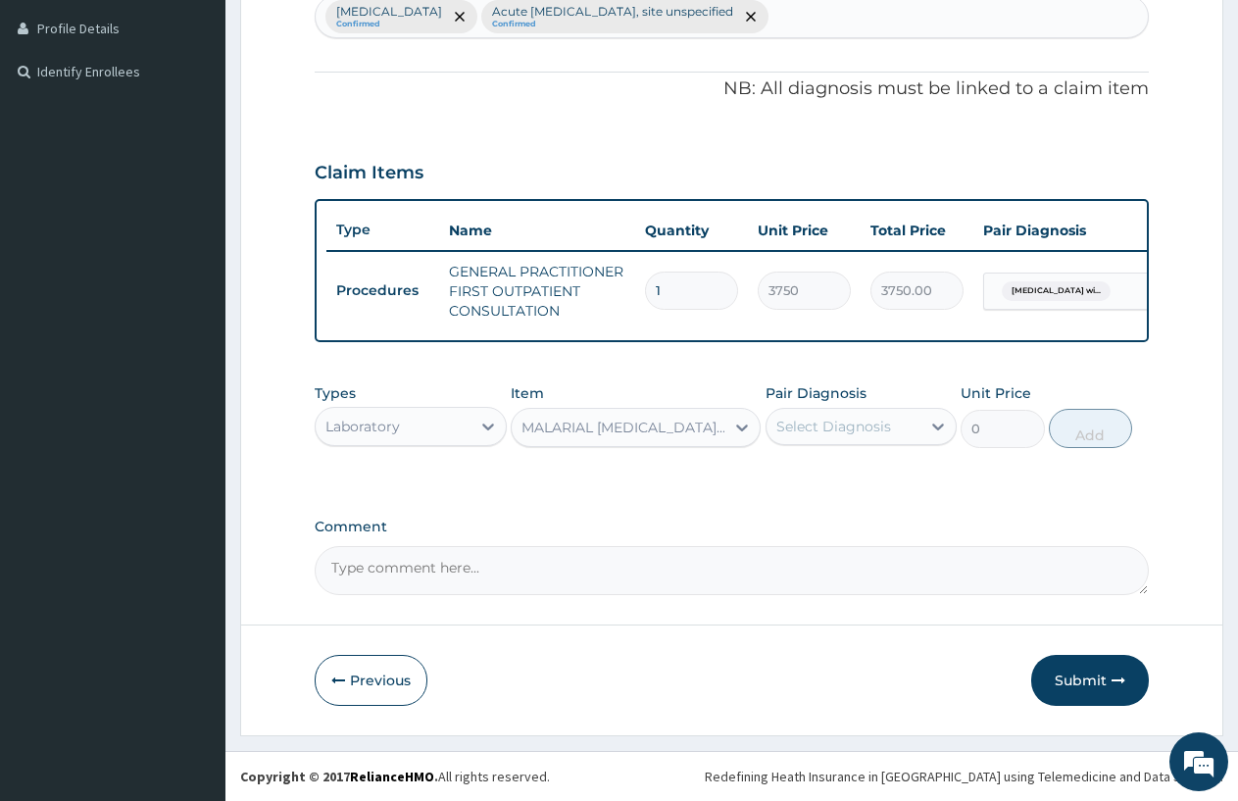
type input "2187.5"
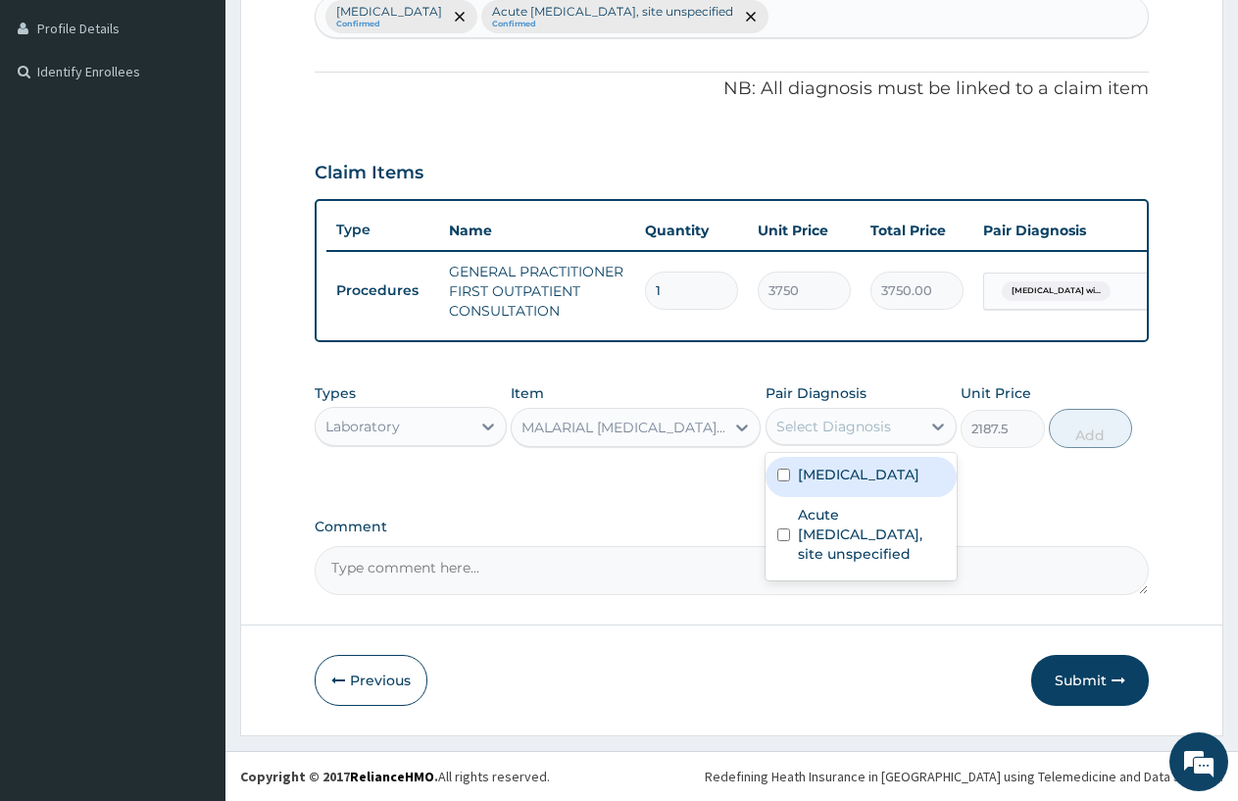
click at [883, 420] on div "Select Diagnosis" at bounding box center [834, 427] width 115 height 20
click at [850, 484] on label "[MEDICAL_DATA]" at bounding box center [859, 475] width 122 height 20
checkbox input "true"
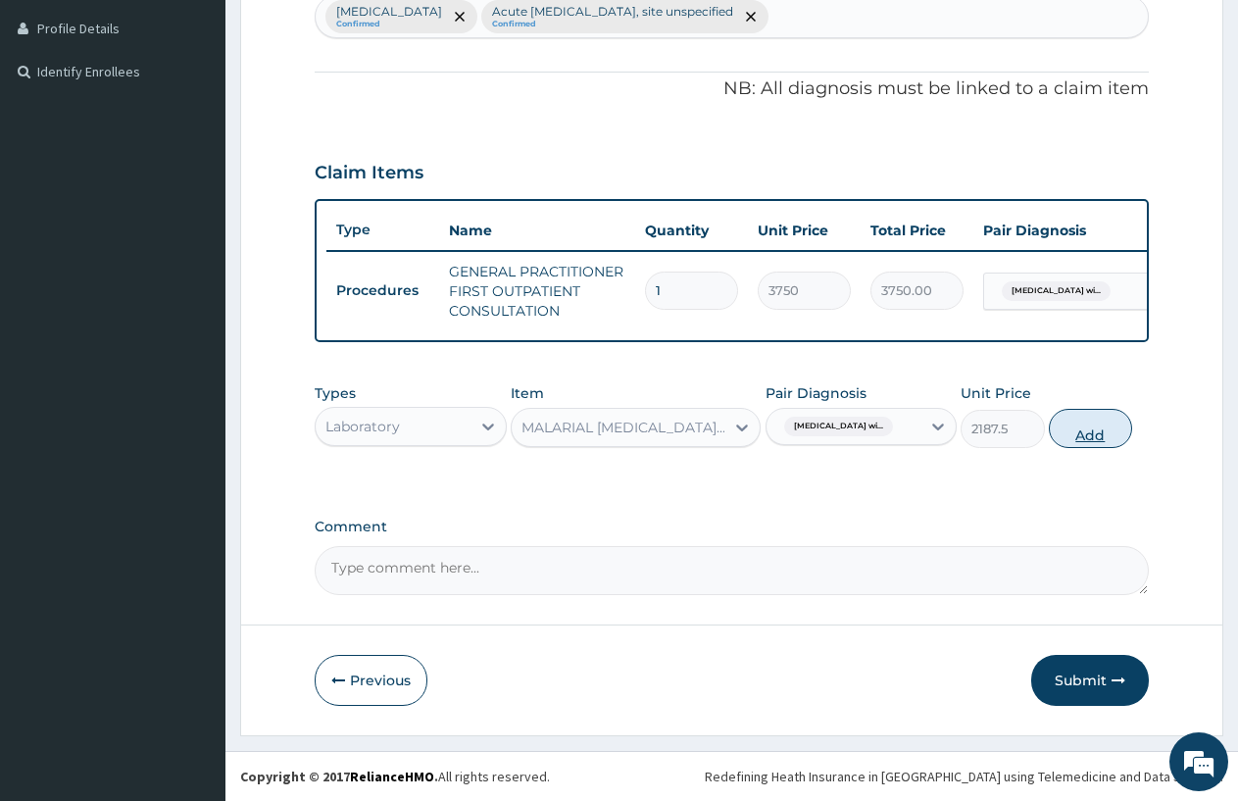
click at [1086, 420] on button "Add" at bounding box center [1090, 428] width 83 height 39
type input "0"
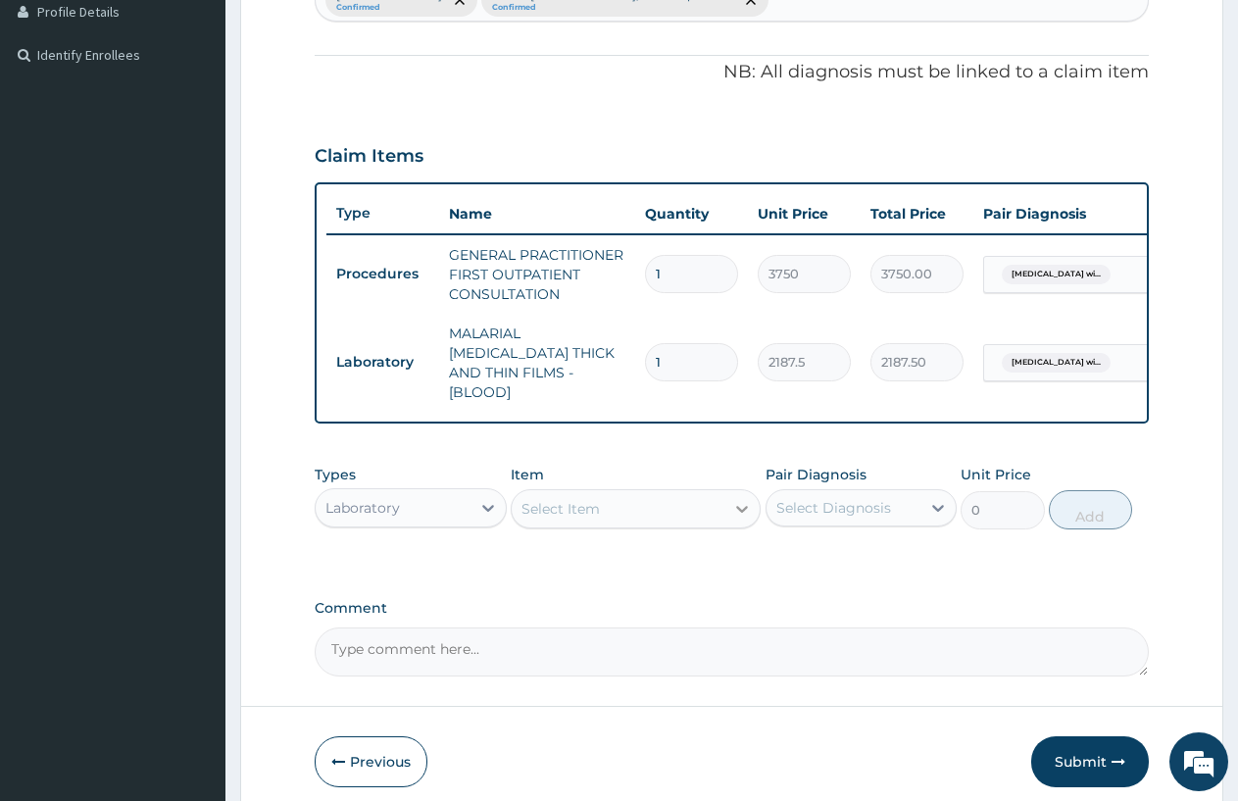
click at [744, 512] on icon at bounding box center [742, 509] width 20 height 20
click at [739, 499] on icon at bounding box center [742, 509] width 20 height 20
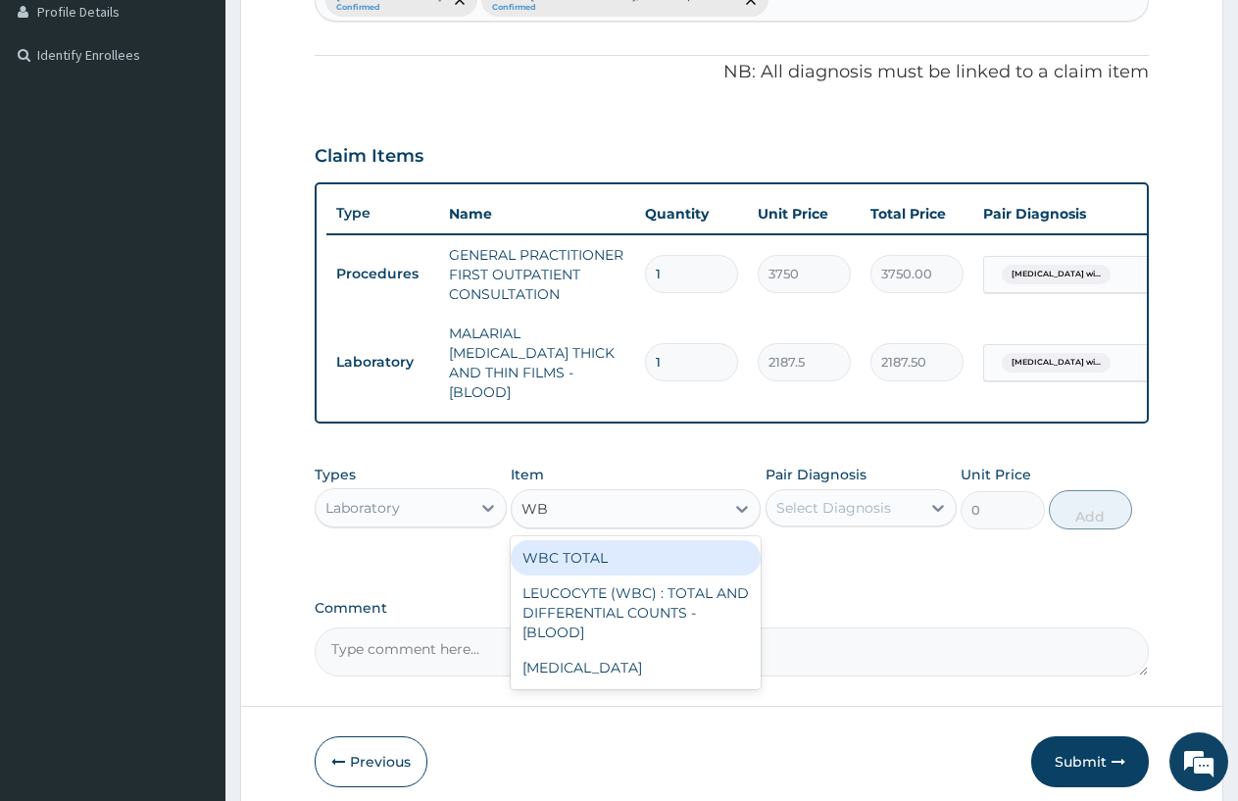
type input "WBC"
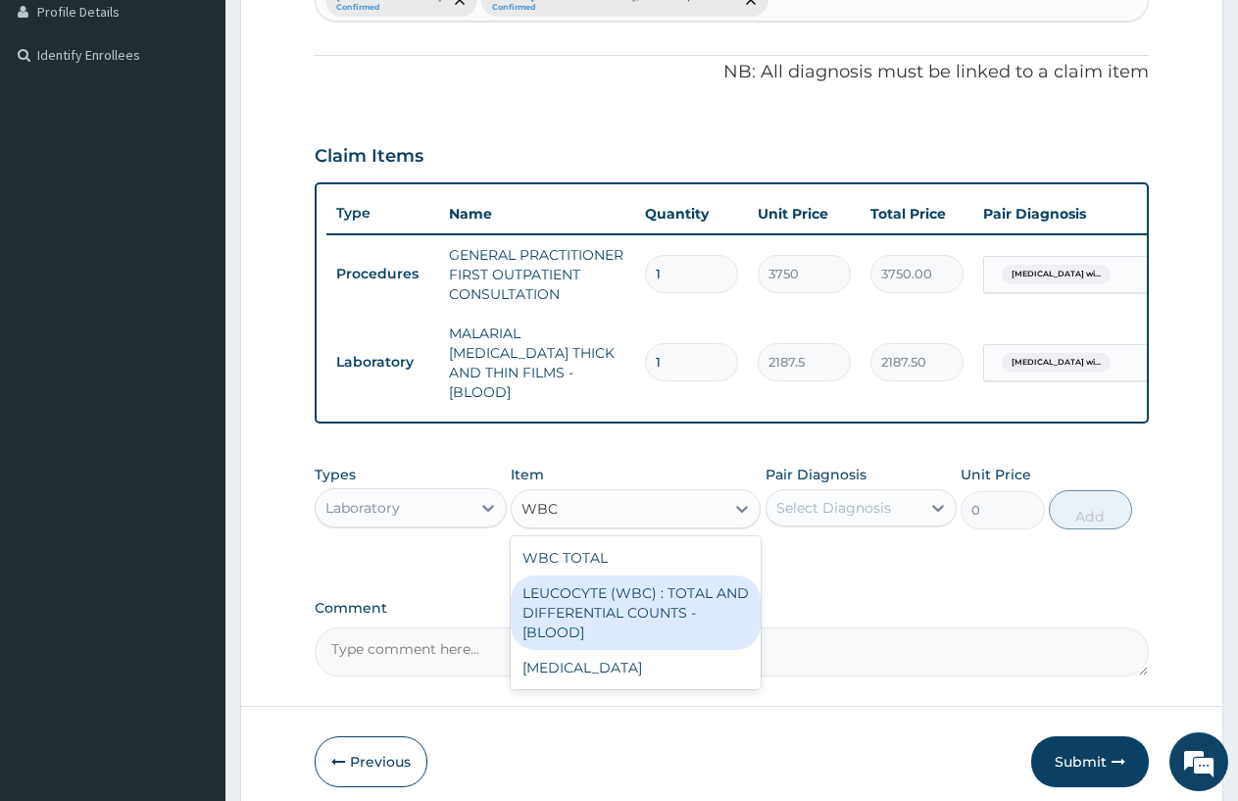
click at [576, 601] on div "LEUCOCYTE (WBC) : TOTAL AND DIFFERENTIAL COUNTS - [BLOOD]" at bounding box center [636, 613] width 250 height 75
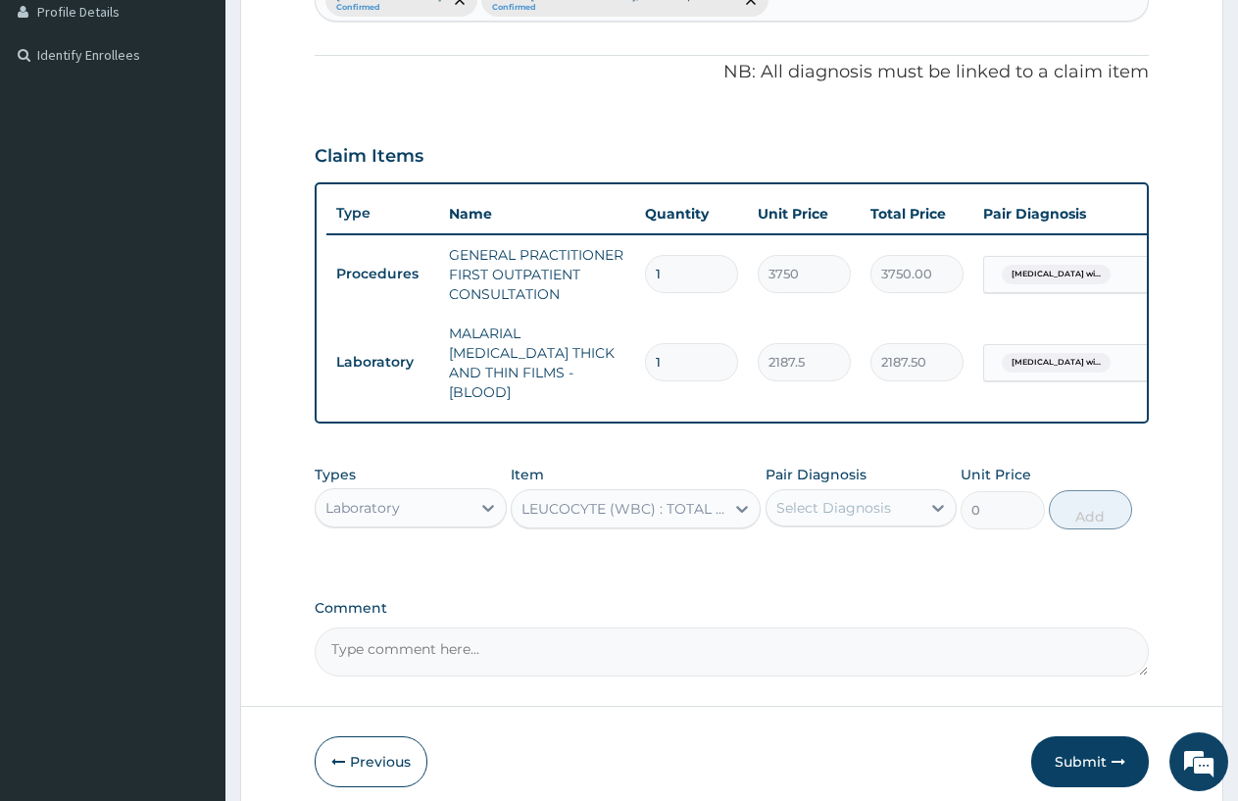
type input "2500"
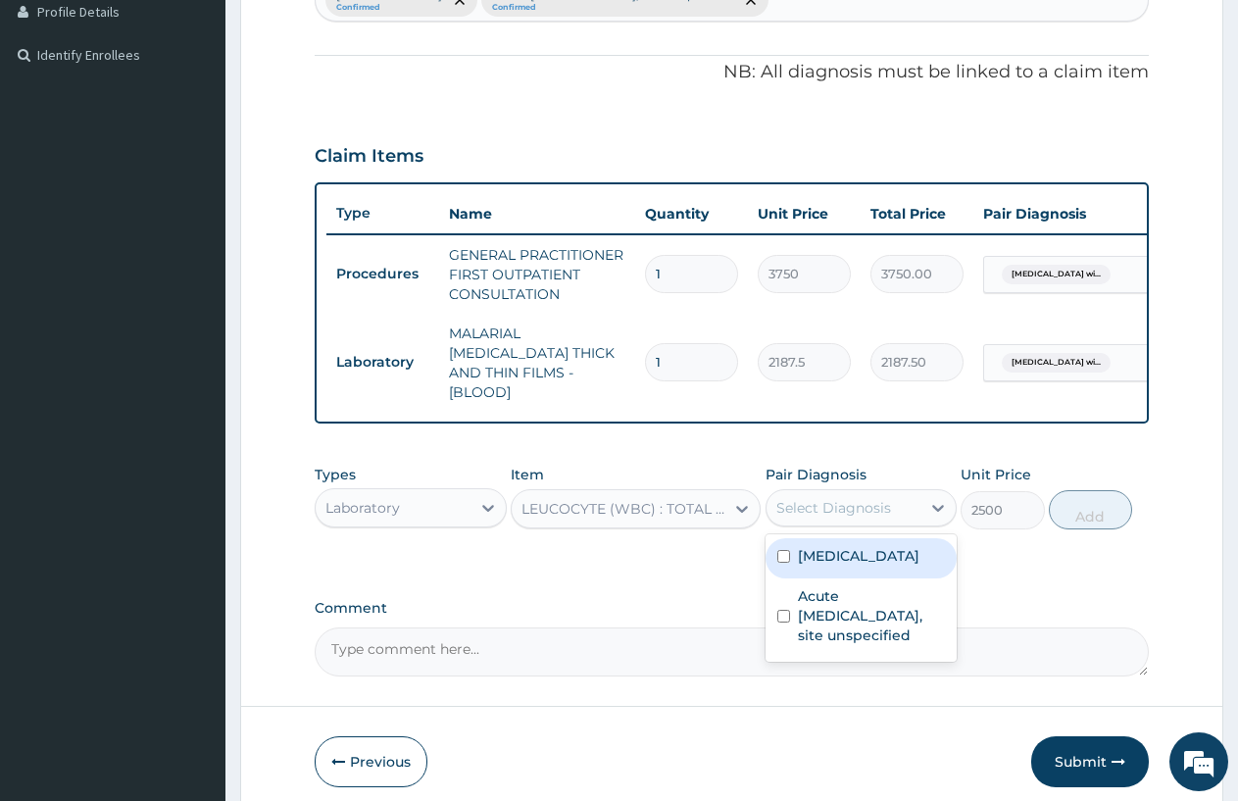
click at [880, 502] on div "Select Diagnosis" at bounding box center [834, 508] width 115 height 20
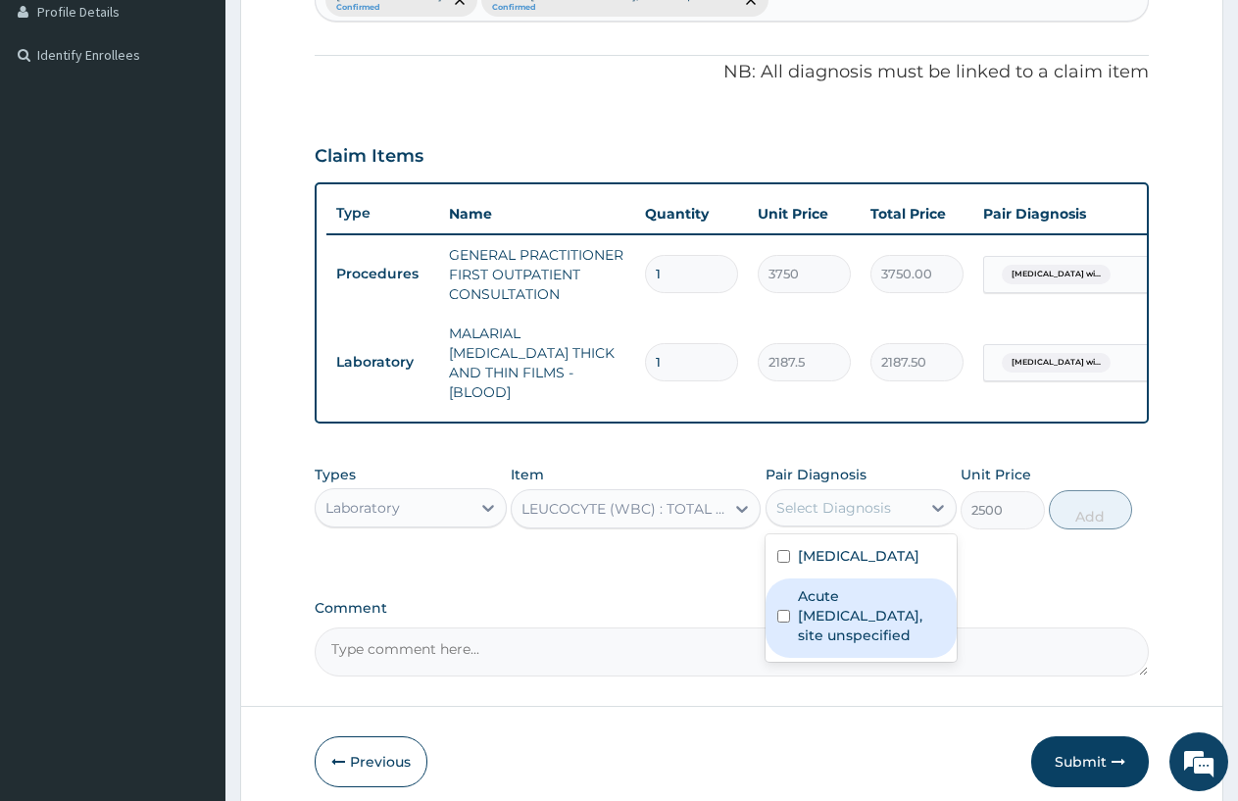
click at [861, 645] on label "Acute [MEDICAL_DATA], site unspecified" at bounding box center [872, 615] width 148 height 59
checkbox input "true"
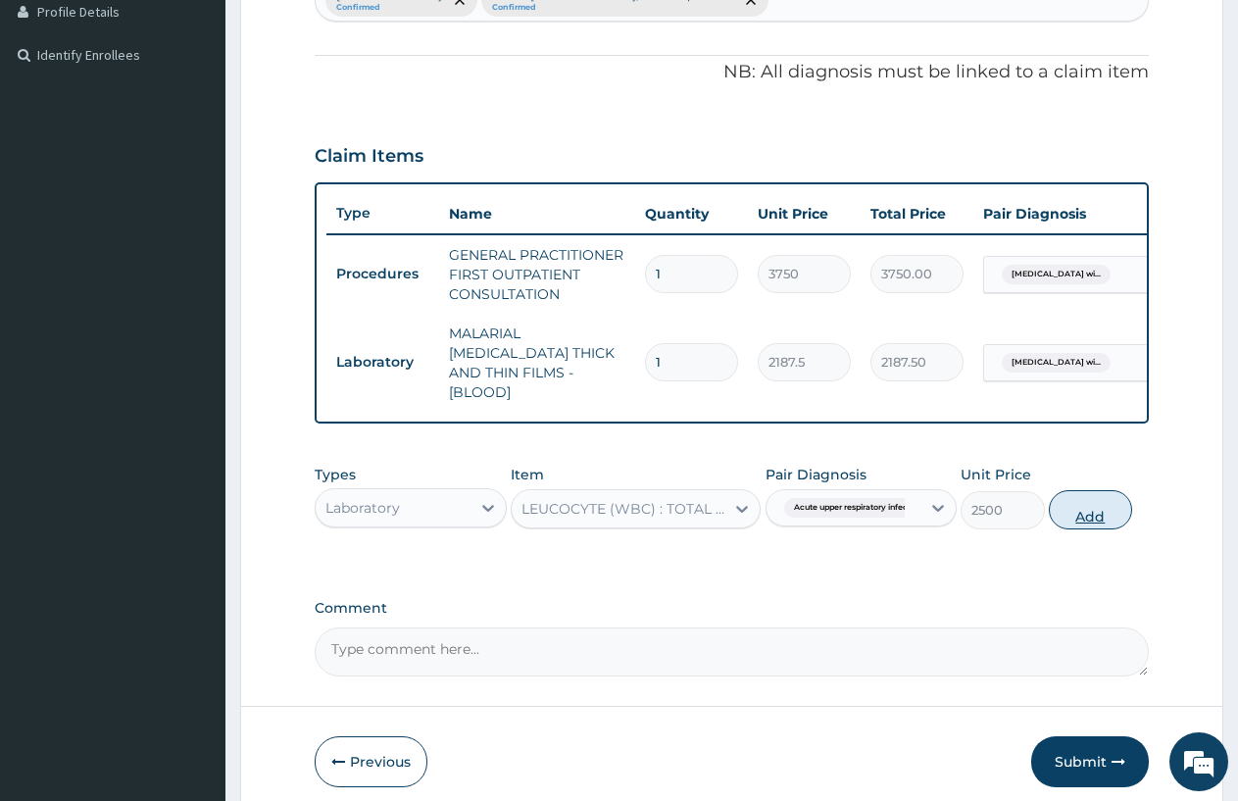
click at [1072, 505] on button "Add" at bounding box center [1090, 509] width 83 height 39
type input "0"
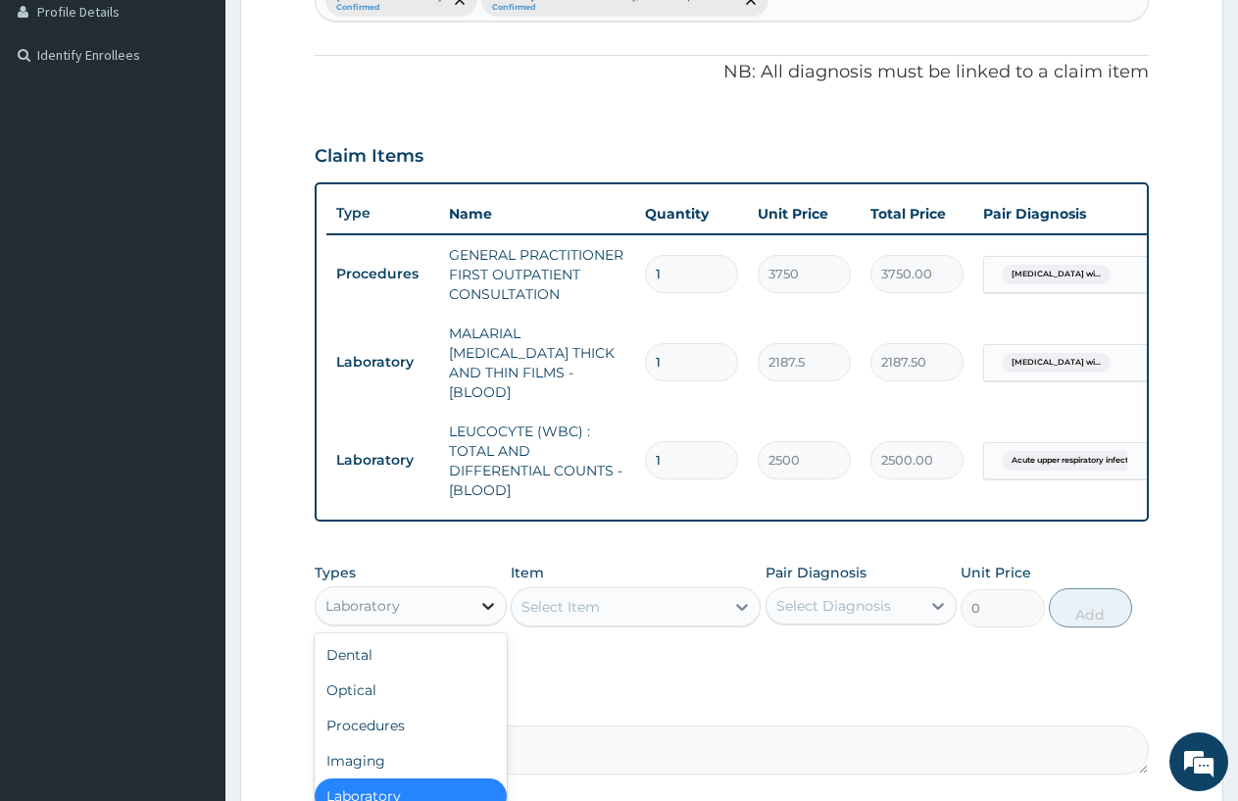
click at [486, 590] on div at bounding box center [488, 605] width 35 height 35
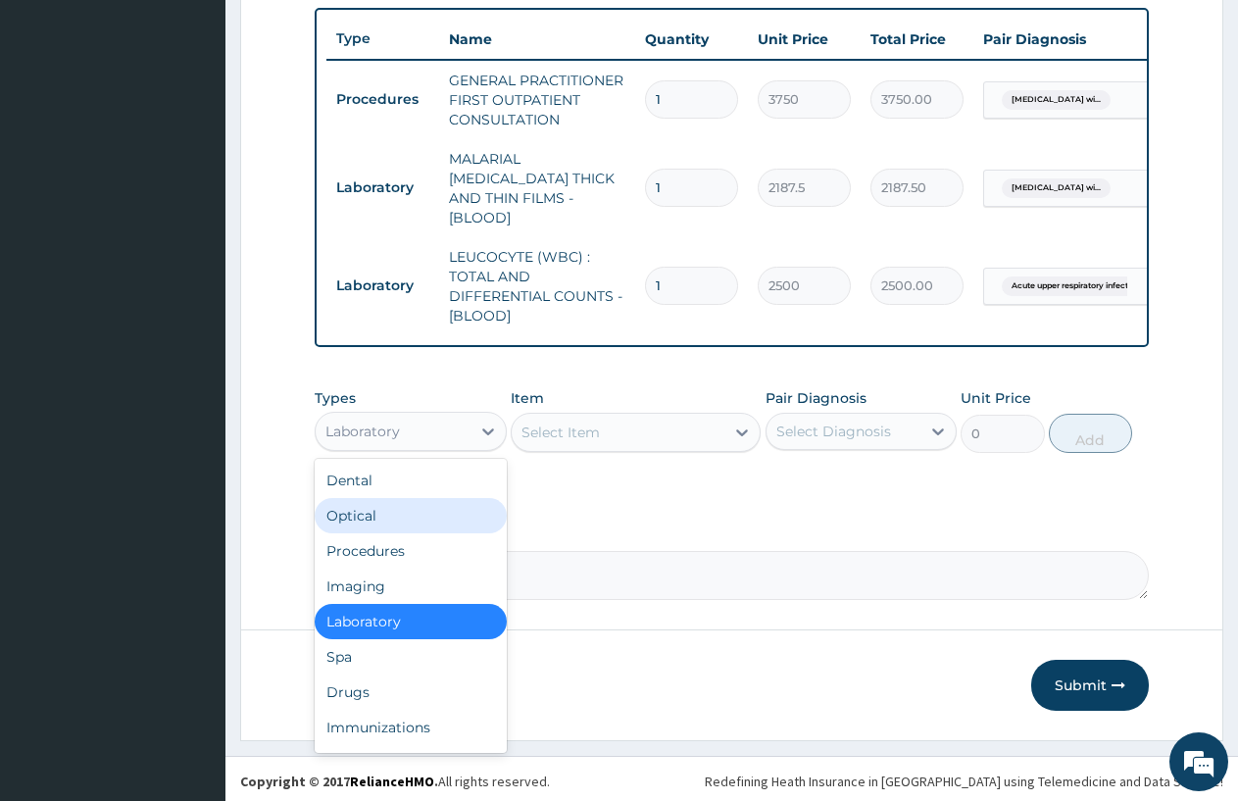
scroll to position [724, 0]
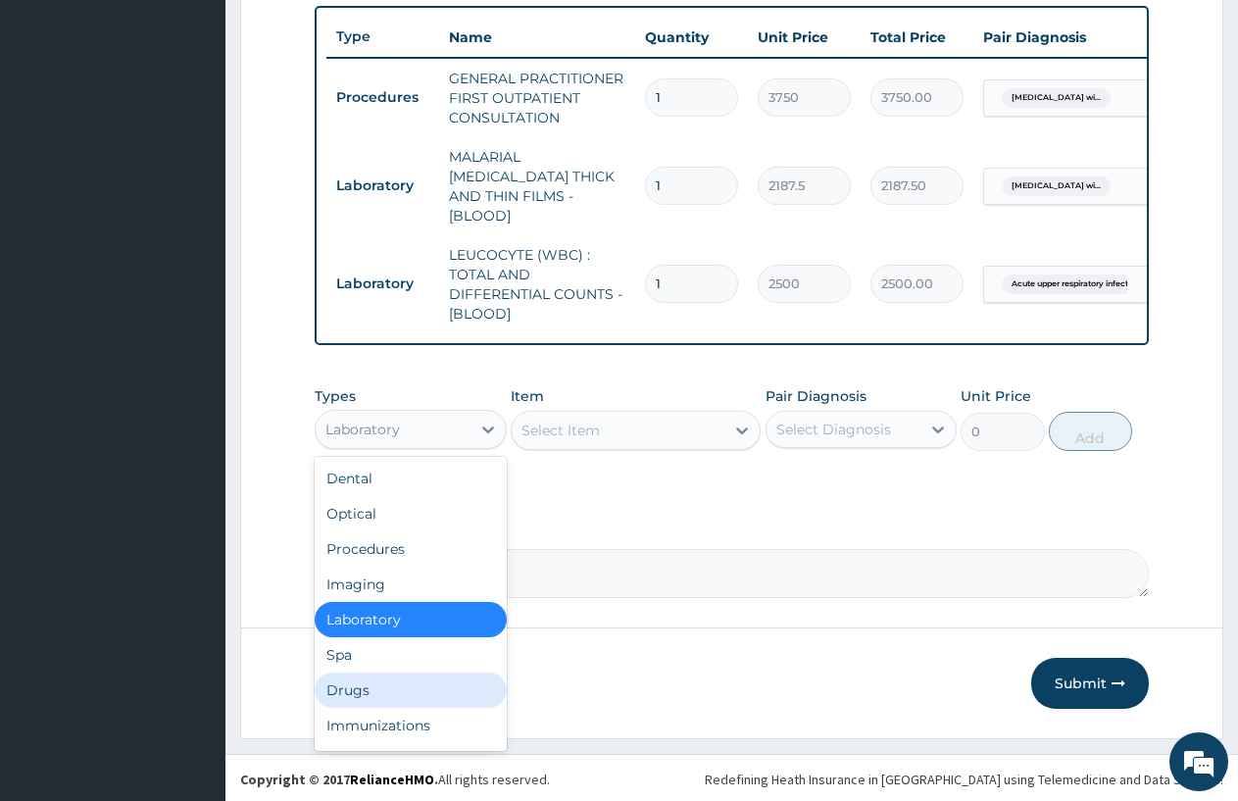
click at [363, 678] on div "Drugs" at bounding box center [411, 690] width 192 height 35
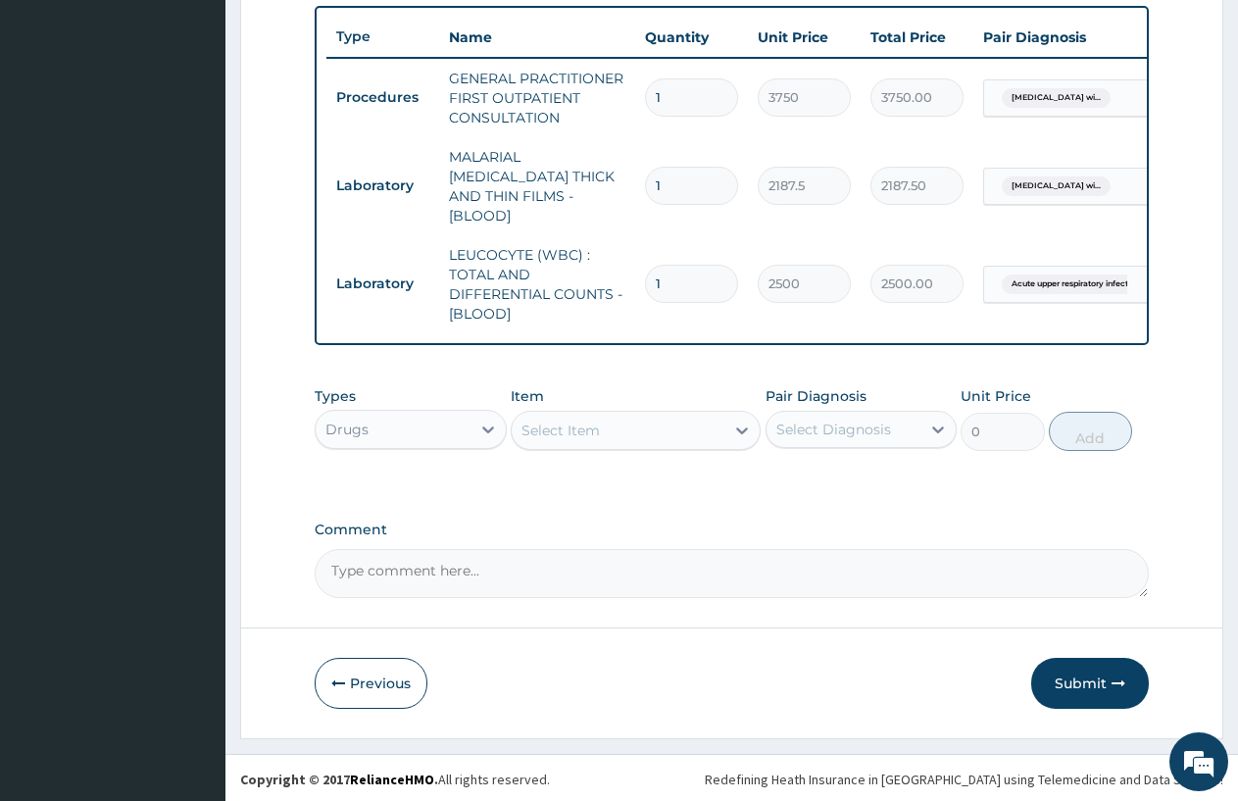
click at [701, 422] on div "Select Item" at bounding box center [618, 430] width 213 height 31
click at [740, 419] on div at bounding box center [742, 430] width 35 height 35
click at [740, 421] on icon at bounding box center [742, 431] width 20 height 20
click at [739, 428] on icon at bounding box center [742, 431] width 12 height 7
click at [733, 424] on icon at bounding box center [742, 431] width 20 height 20
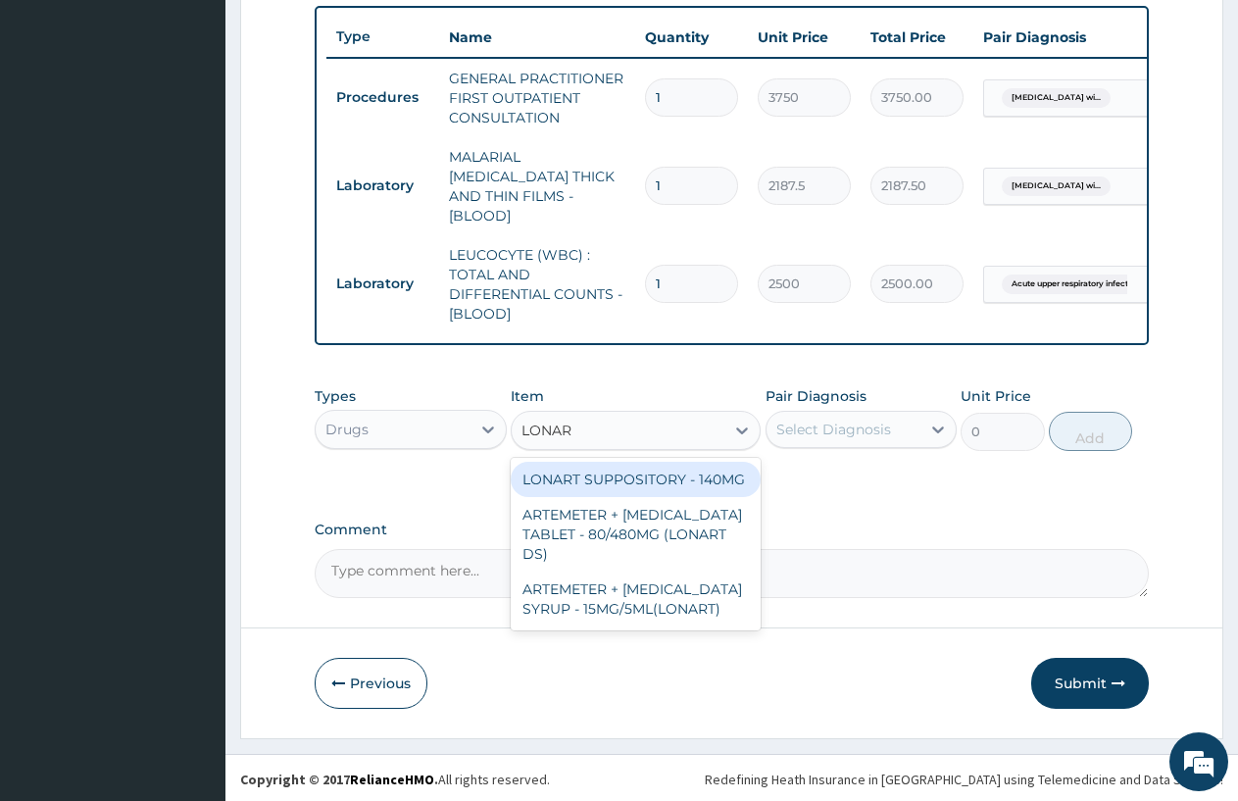
type input "LONART"
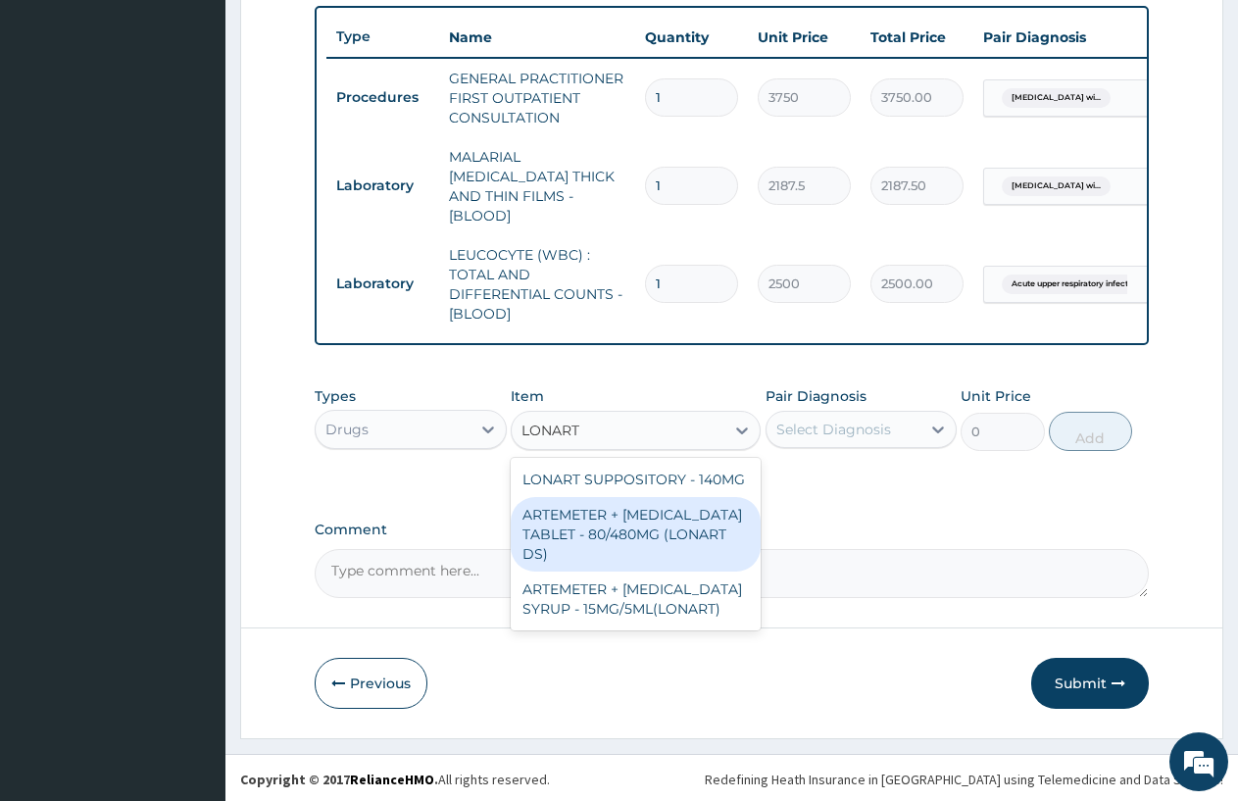
click at [597, 506] on div "ARTEMETER + [MEDICAL_DATA] TABLET - 80/480MG (LONART DS)" at bounding box center [636, 534] width 250 height 75
type input "588"
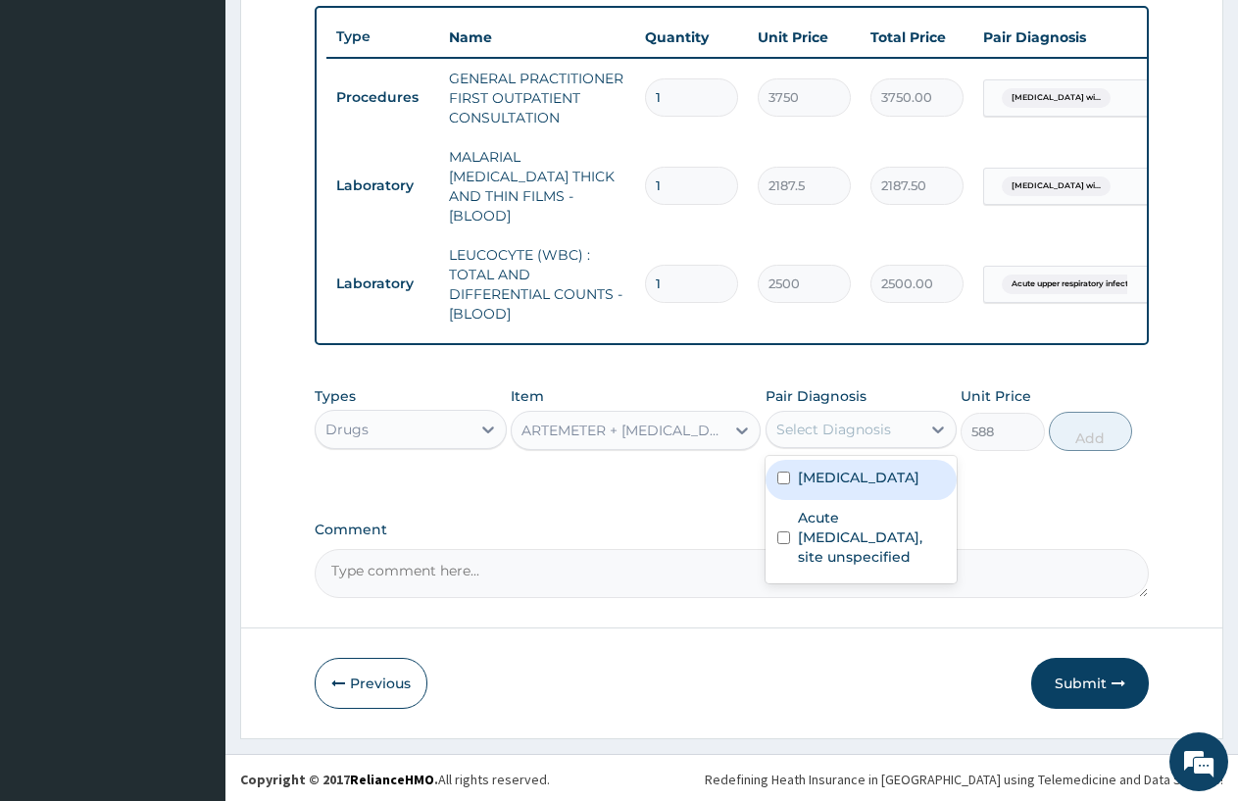
click at [912, 424] on div "Select Diagnosis" at bounding box center [844, 429] width 155 height 31
click at [831, 487] on label "[MEDICAL_DATA]" at bounding box center [859, 478] width 122 height 20
checkbox input "true"
click at [1077, 420] on button "Add" at bounding box center [1090, 431] width 83 height 39
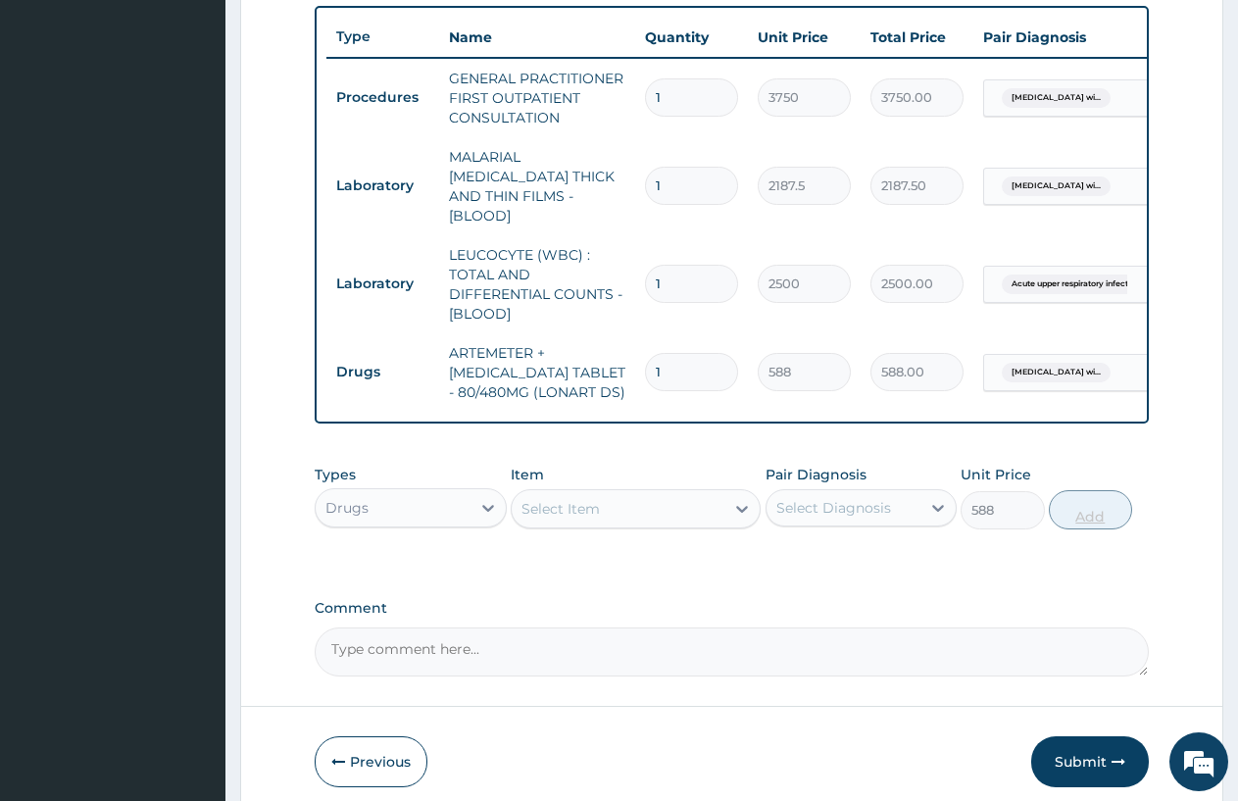
type input "0"
click at [680, 353] on input "1" at bounding box center [691, 372] width 93 height 38
type input "0.00"
type input "6"
type input "3528.00"
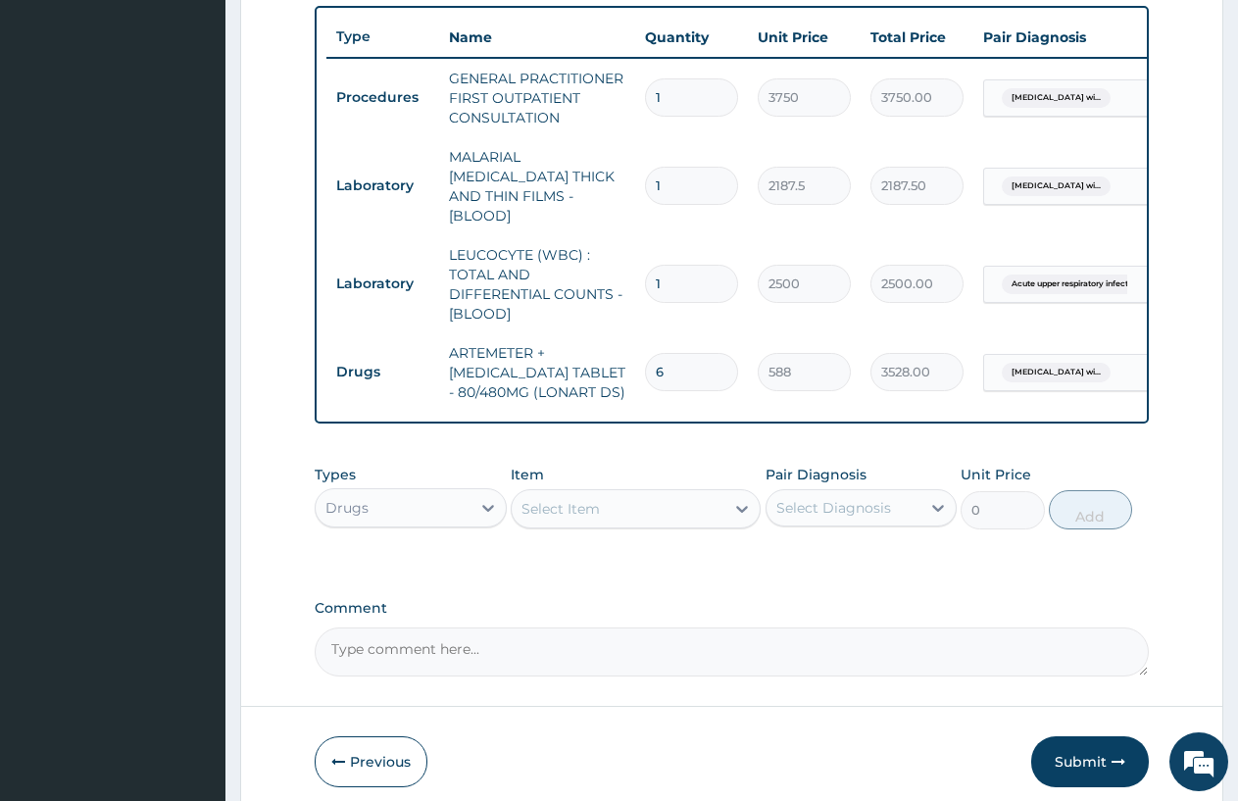
type input "6"
click at [686, 503] on div "Select Item" at bounding box center [618, 508] width 213 height 31
click at [738, 500] on icon at bounding box center [742, 509] width 20 height 20
click at [738, 506] on icon at bounding box center [742, 509] width 12 height 7
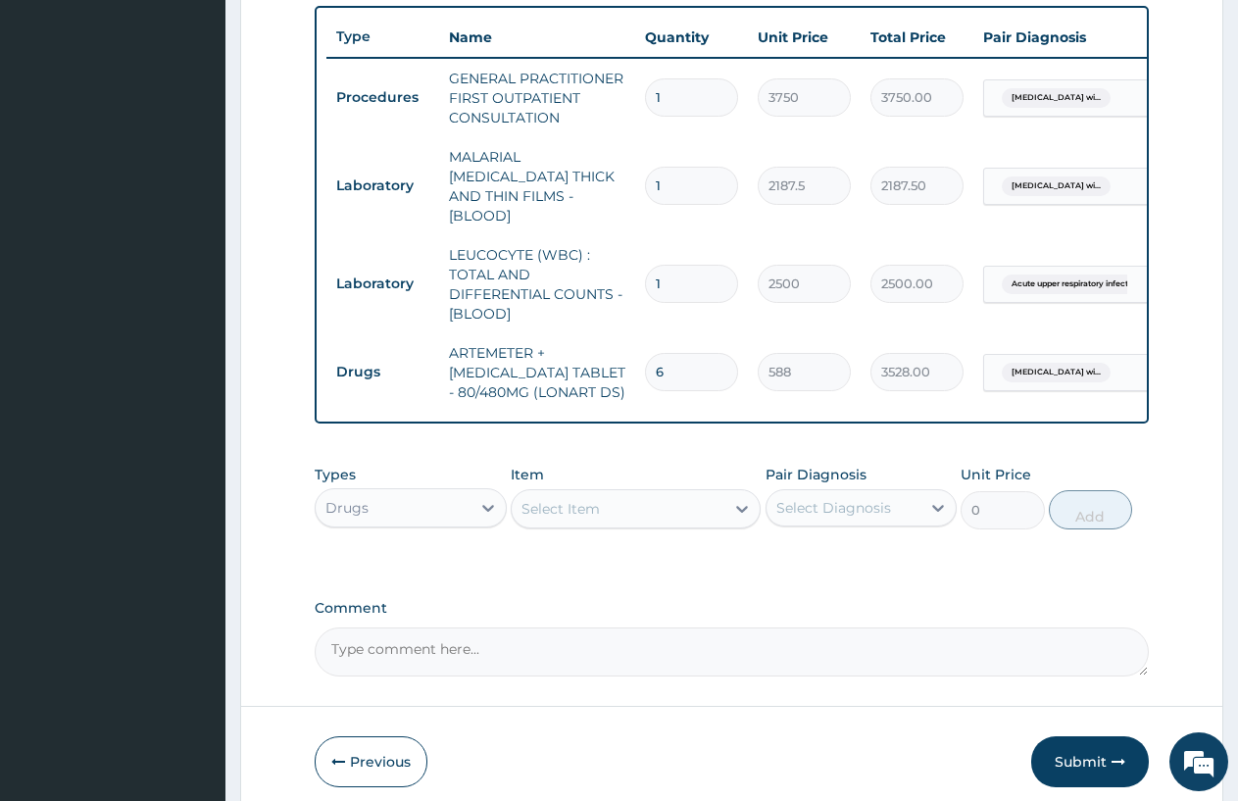
click at [643, 506] on div "Select Item" at bounding box center [618, 508] width 213 height 31
click at [650, 503] on div "Select Item" at bounding box center [618, 508] width 213 height 31
click at [731, 503] on div at bounding box center [742, 508] width 35 height 35
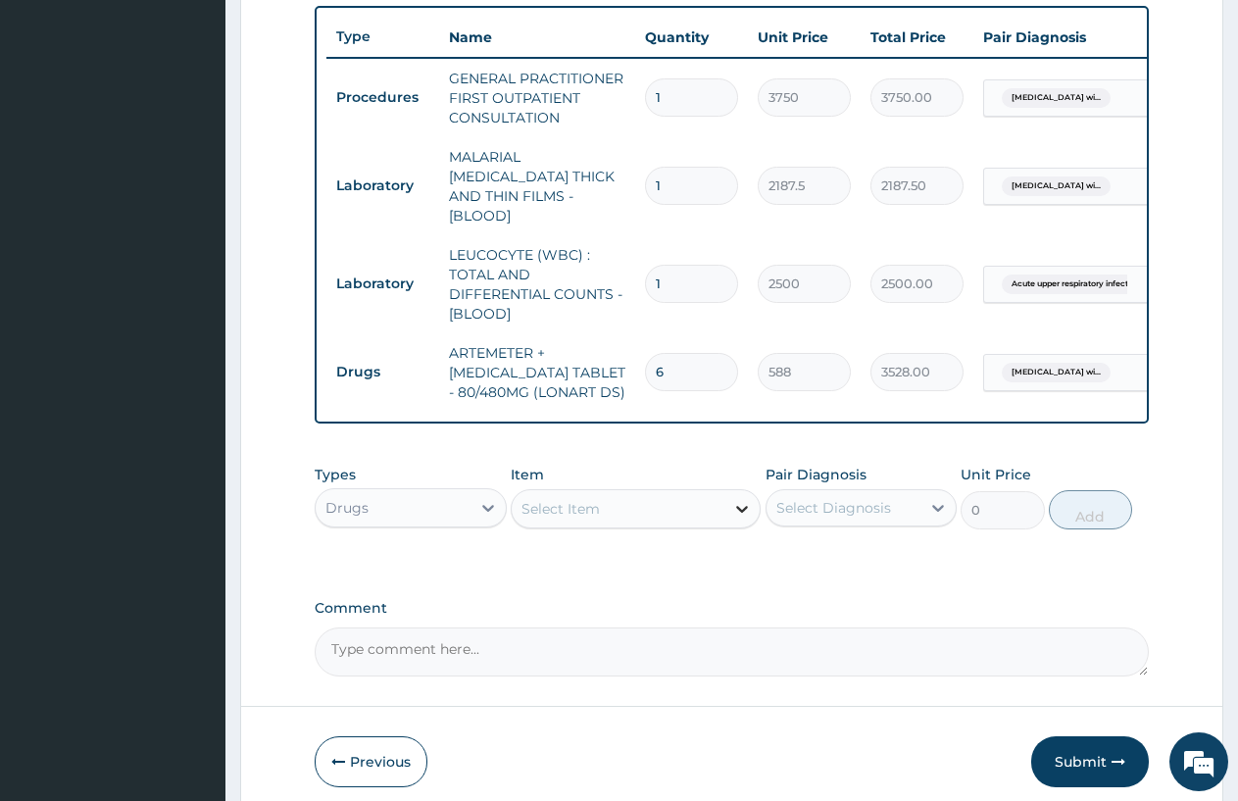
click at [744, 503] on icon at bounding box center [742, 509] width 20 height 20
click at [680, 500] on div "Select Item" at bounding box center [618, 508] width 213 height 31
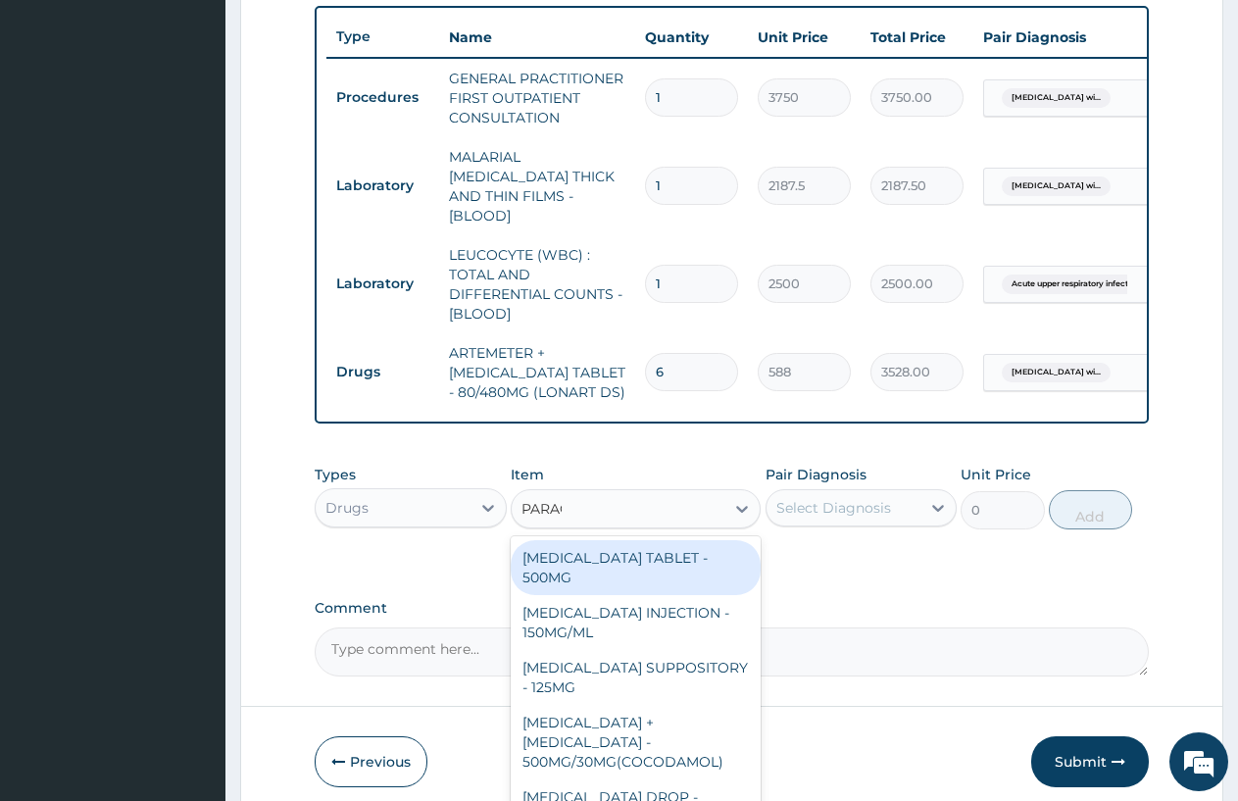
type input "[MEDICAL_DATA]"
click at [580, 560] on div "[MEDICAL_DATA] TABLET - 500MG" at bounding box center [636, 567] width 250 height 55
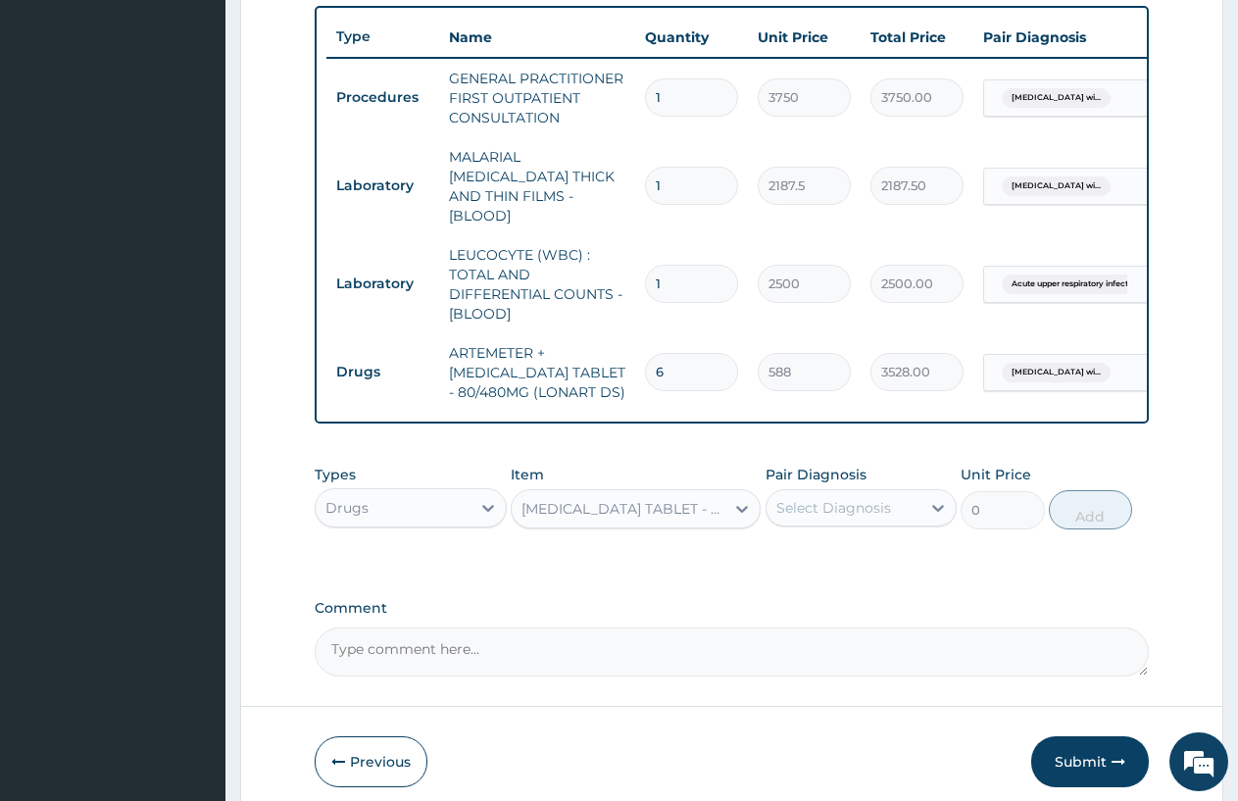
type input "33.599999999999994"
click at [862, 492] on div "Select Diagnosis" at bounding box center [844, 507] width 155 height 31
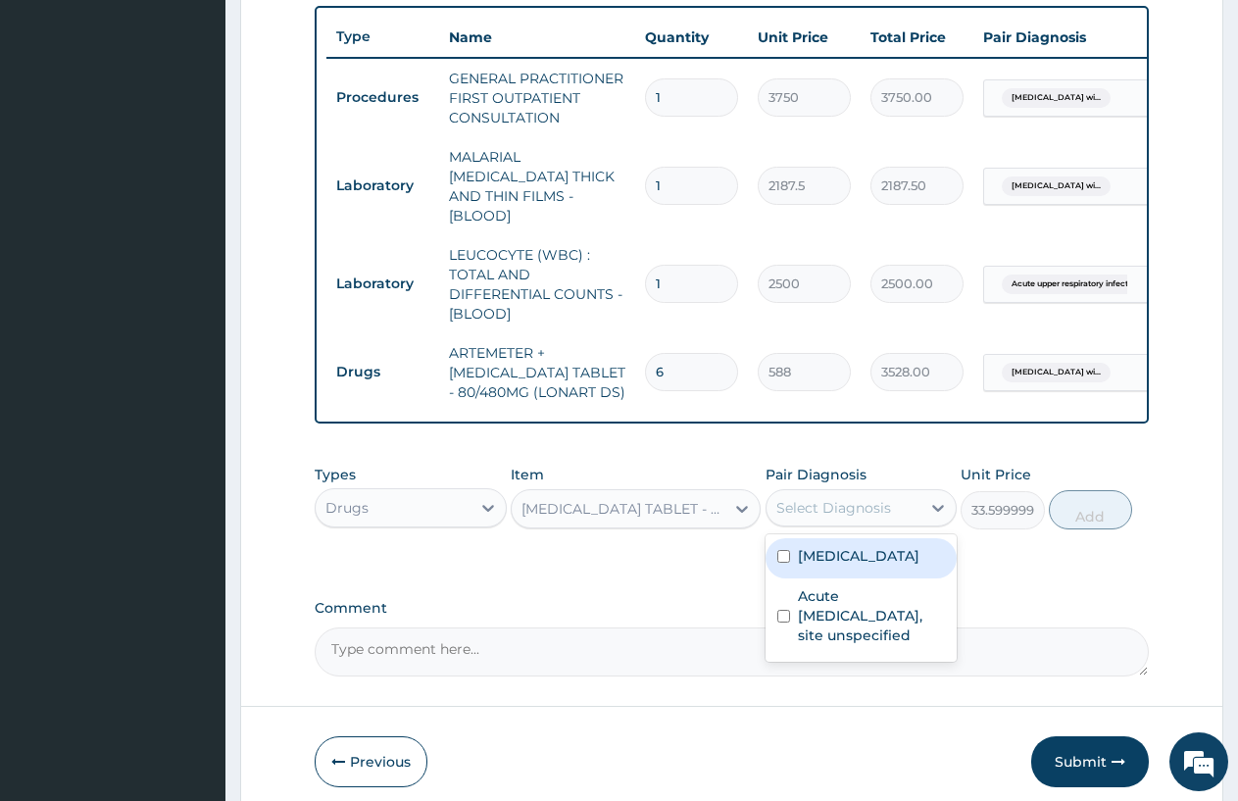
click at [862, 564] on label "[MEDICAL_DATA]" at bounding box center [859, 556] width 122 height 20
checkbox input "true"
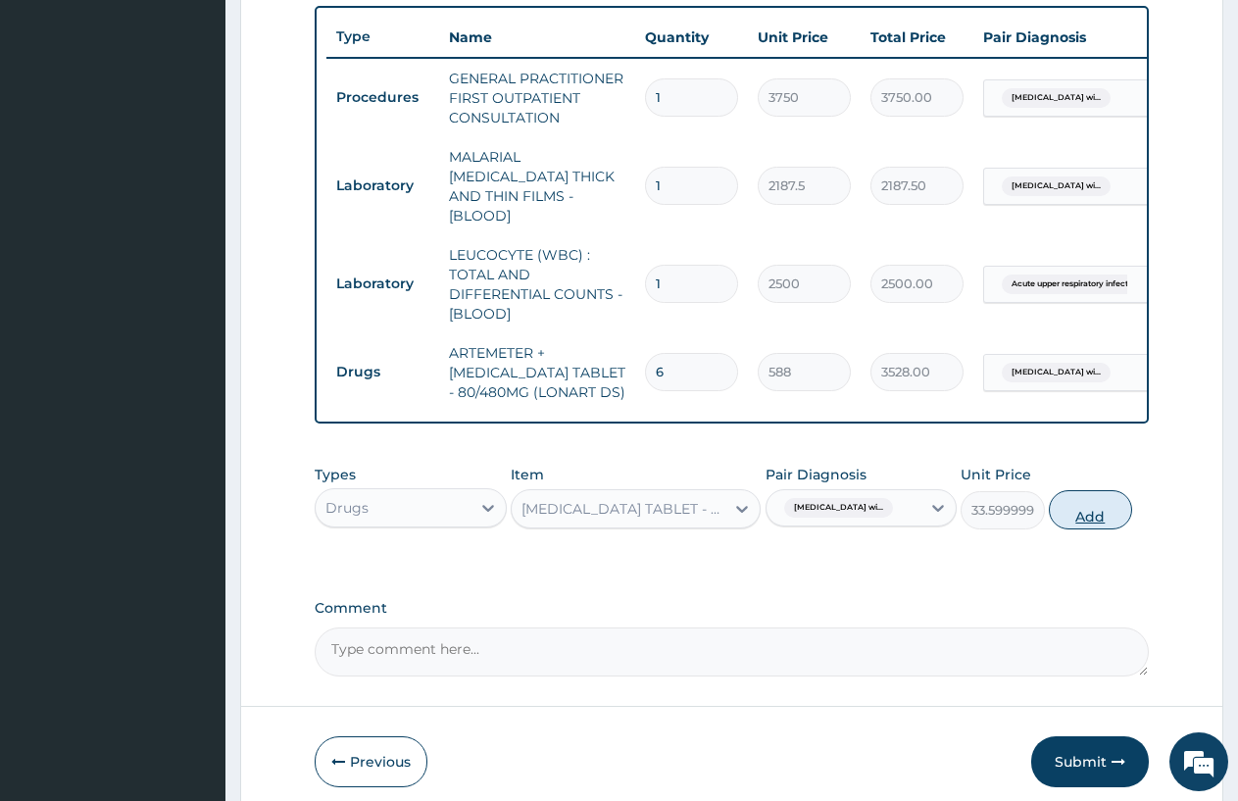
click at [1089, 507] on button "Add" at bounding box center [1090, 509] width 83 height 39
type input "0"
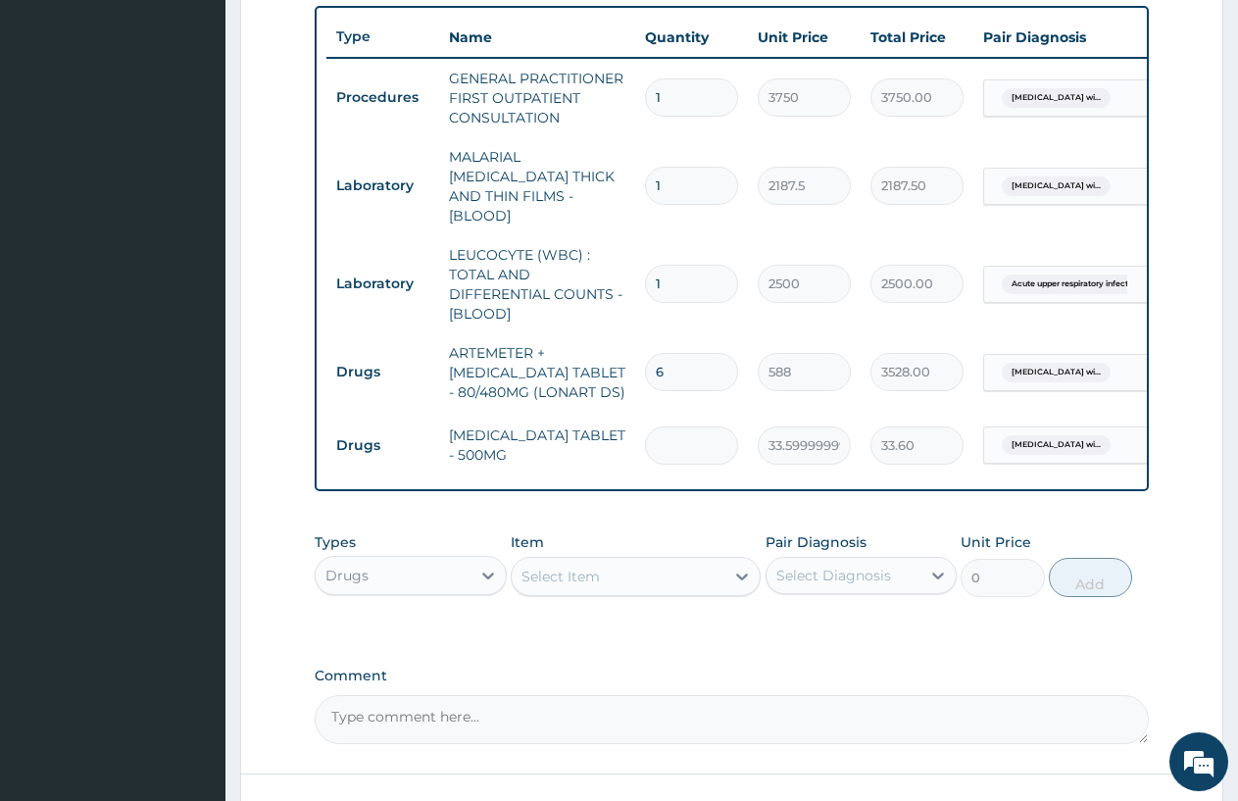
type input "0.00"
type input "3"
type input "100.80"
type input "30"
type input "1008.00"
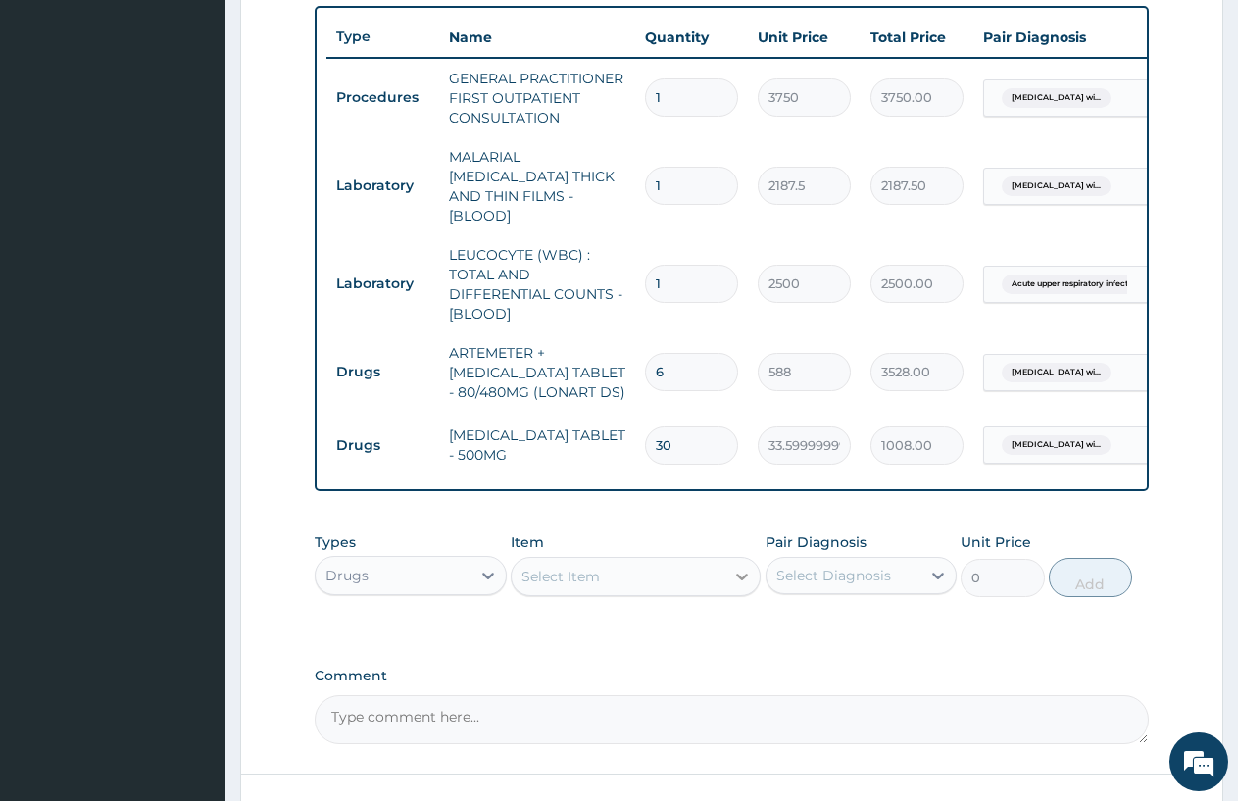
type input "30"
click at [736, 569] on icon at bounding box center [742, 577] width 20 height 20
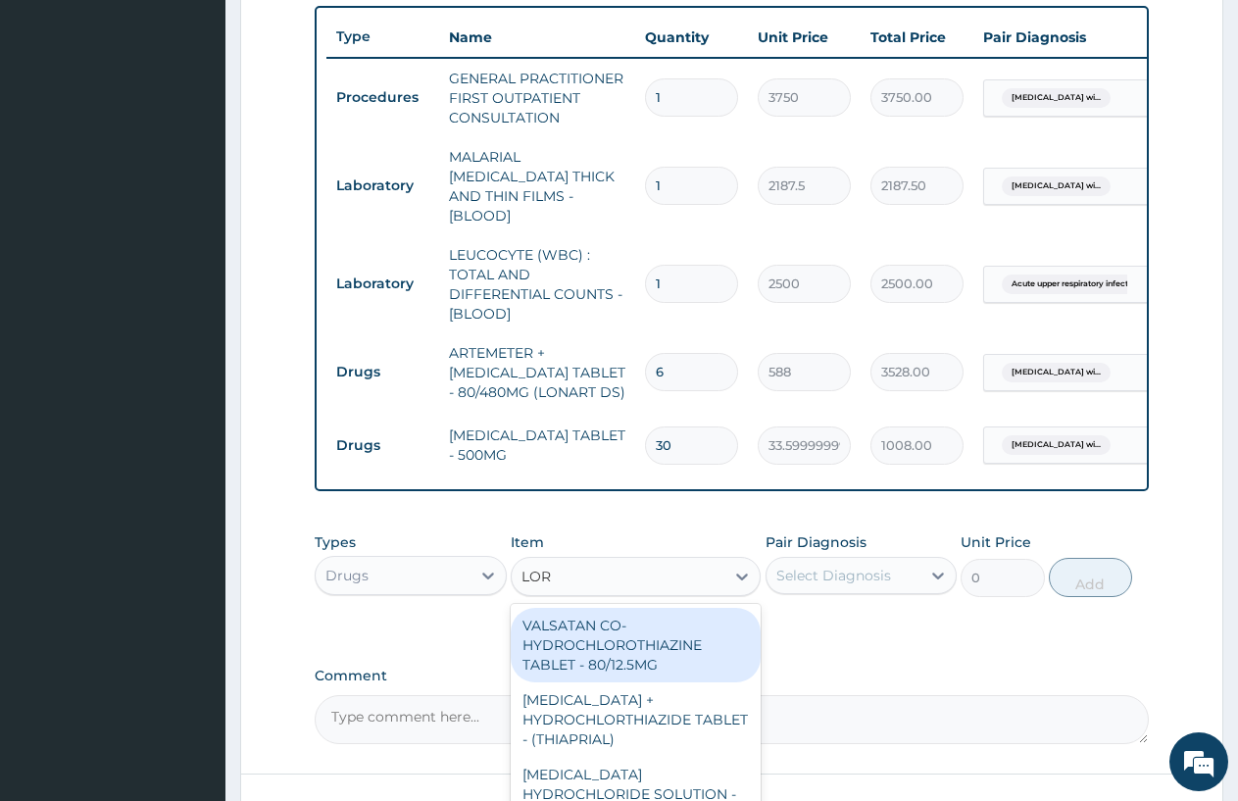
type input "LORA"
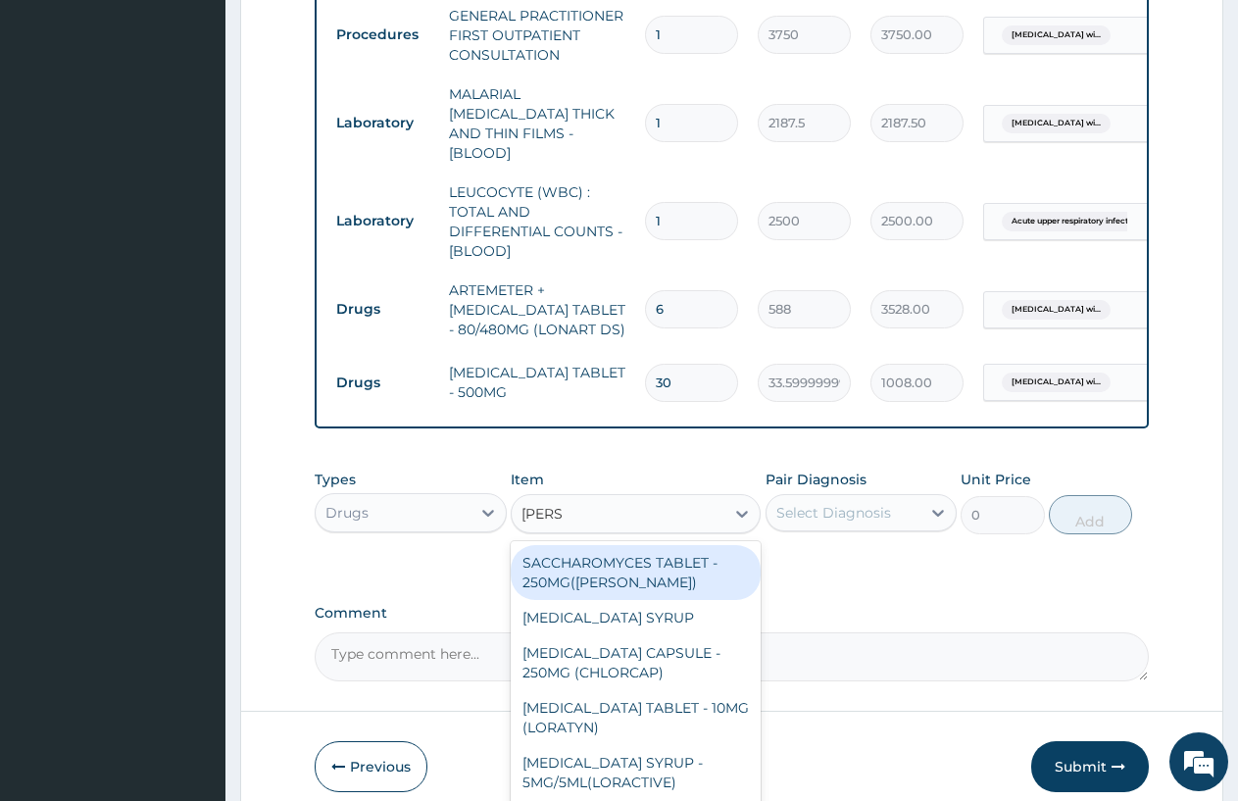
scroll to position [870, 0]
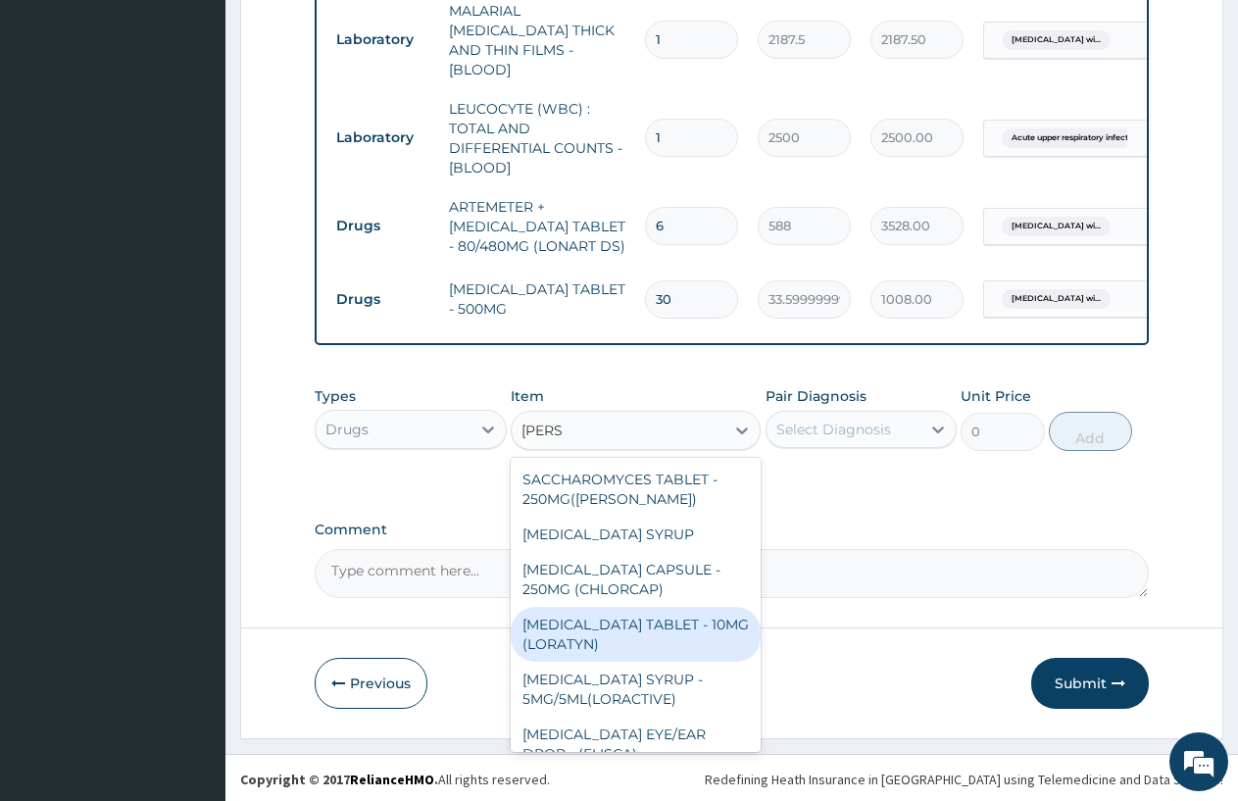
click at [663, 644] on div "[MEDICAL_DATA] TABLET - 10MG (LORATYN)" at bounding box center [636, 634] width 250 height 55
type input "98"
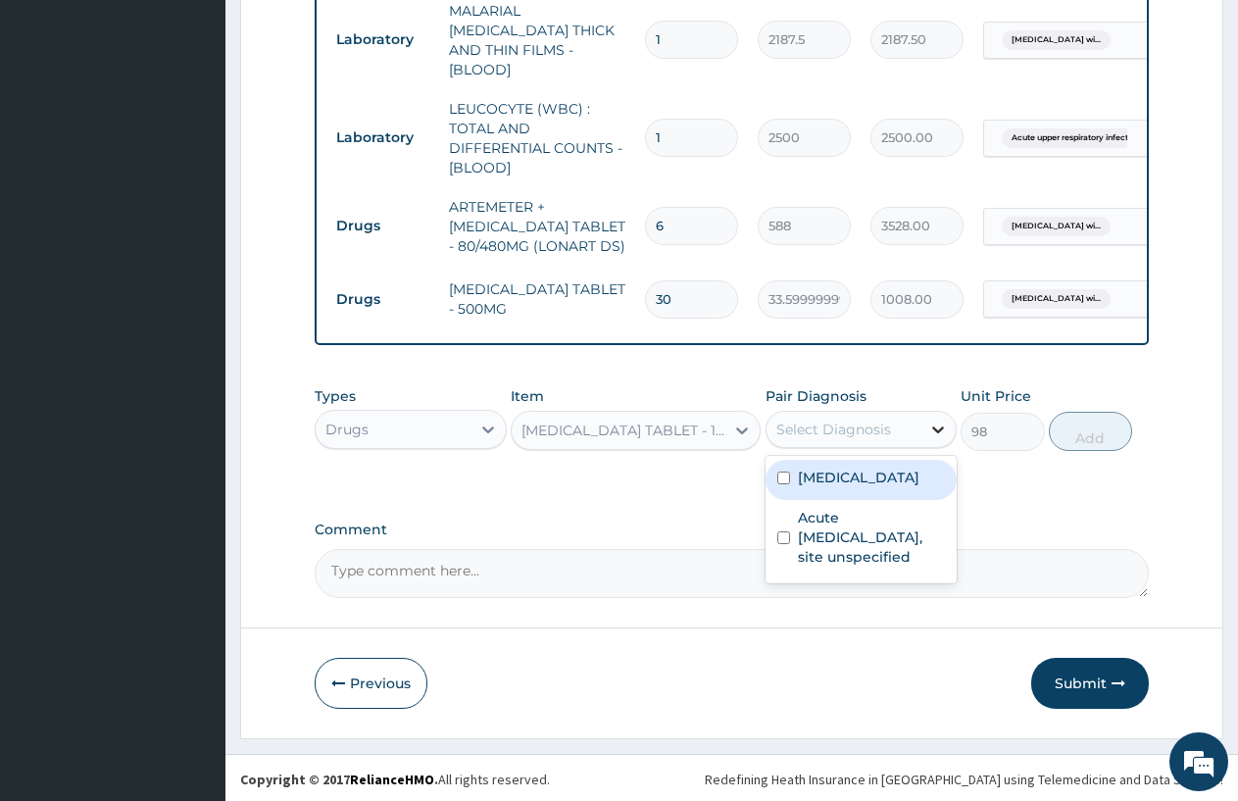
click at [923, 424] on div at bounding box center [938, 429] width 35 height 35
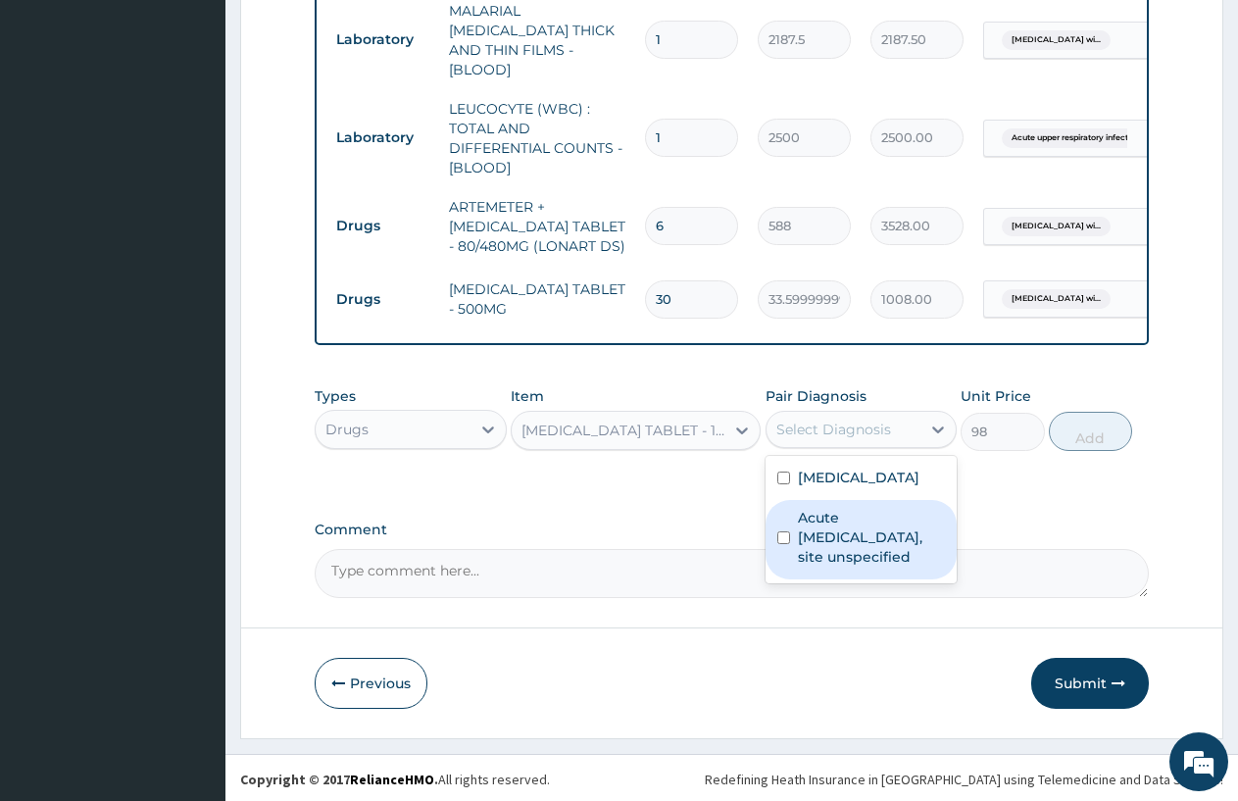
click at [793, 575] on div "Acute upper respiratory infection, site unspecified" at bounding box center [862, 539] width 192 height 79
checkbox input "true"
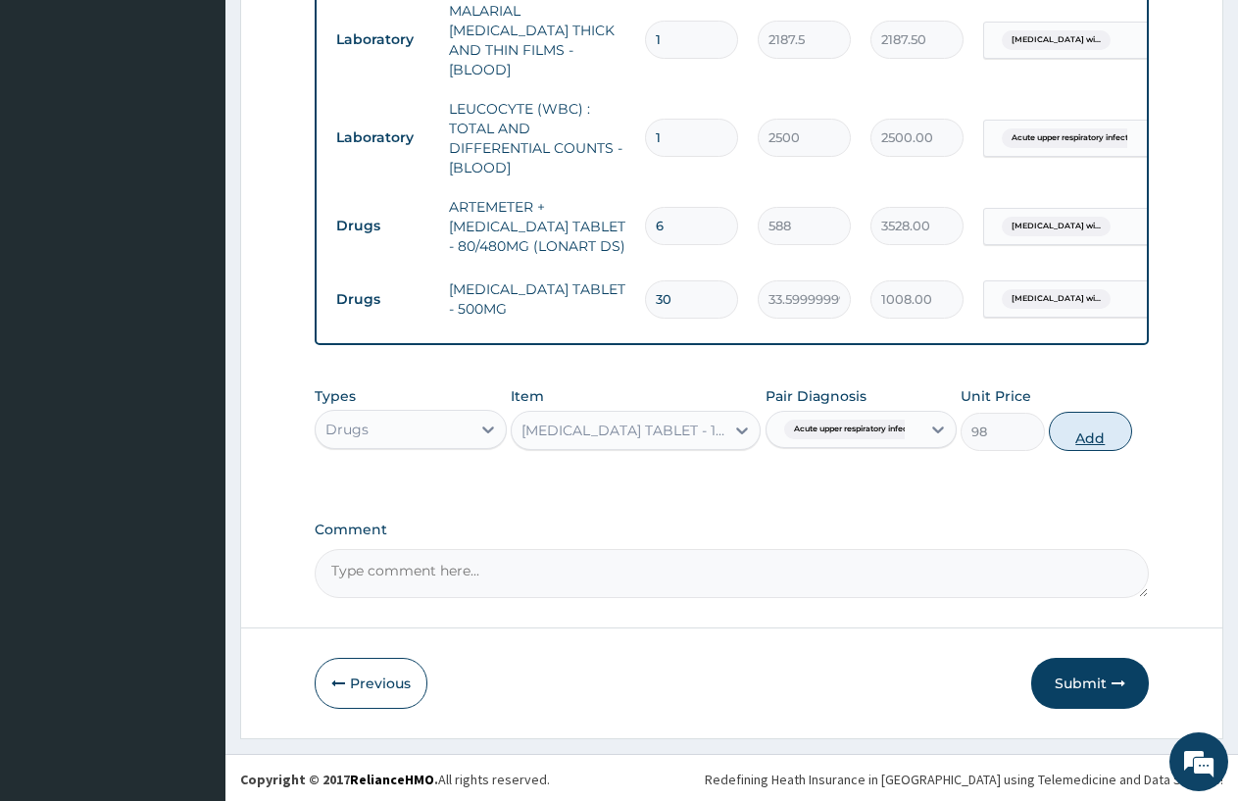
click at [1080, 426] on button "Add" at bounding box center [1090, 431] width 83 height 39
type input "0"
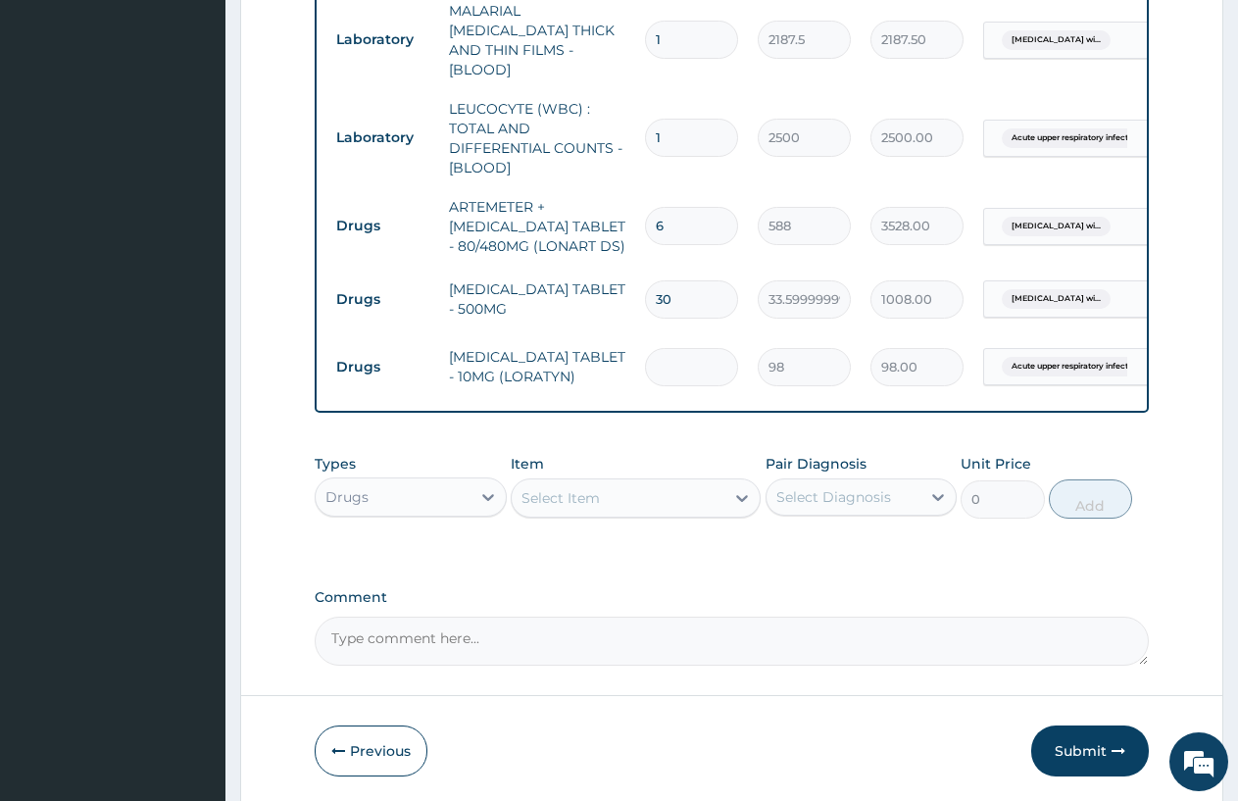
type input "0.00"
type input "5"
type input "490.00"
type input "5"
click at [683, 497] on div "Select Item" at bounding box center [618, 497] width 213 height 31
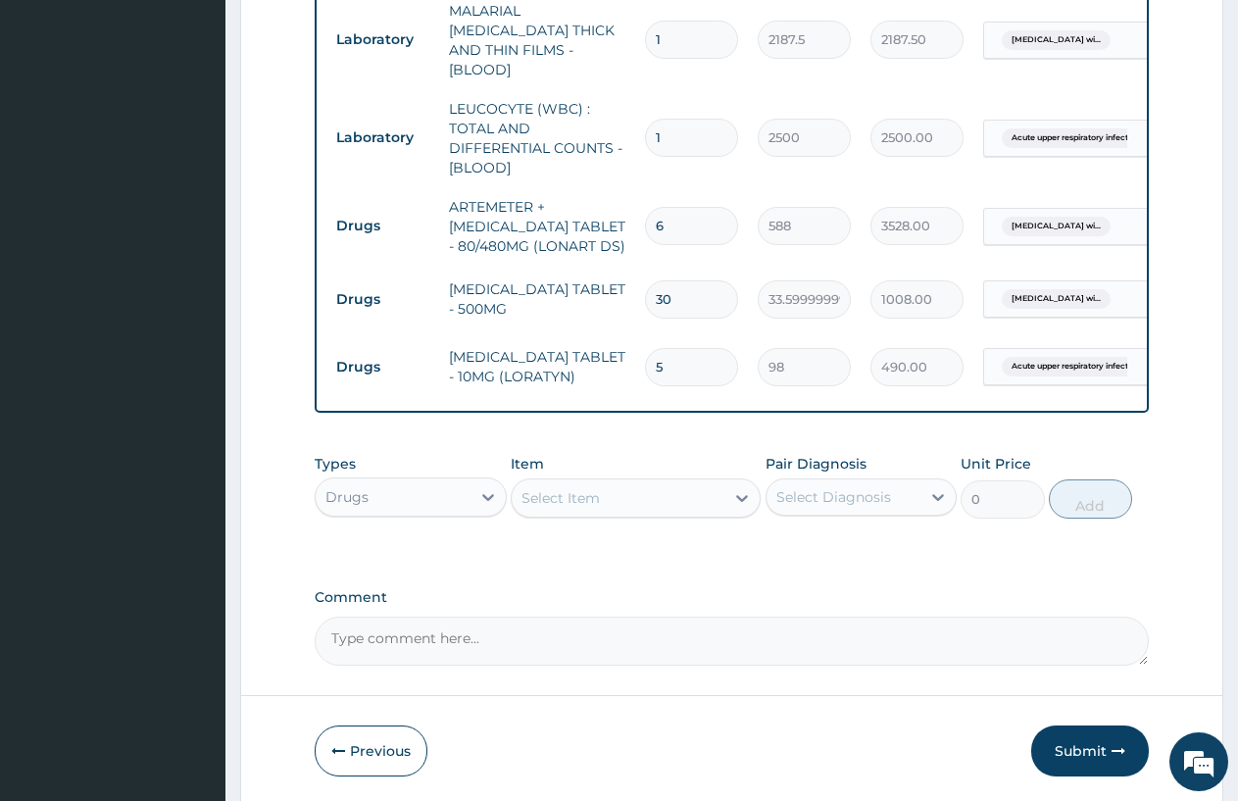
click at [744, 489] on icon at bounding box center [742, 498] width 20 height 20
click at [739, 495] on icon at bounding box center [742, 498] width 12 height 7
click at [668, 487] on div "Select Item" at bounding box center [618, 497] width 213 height 31
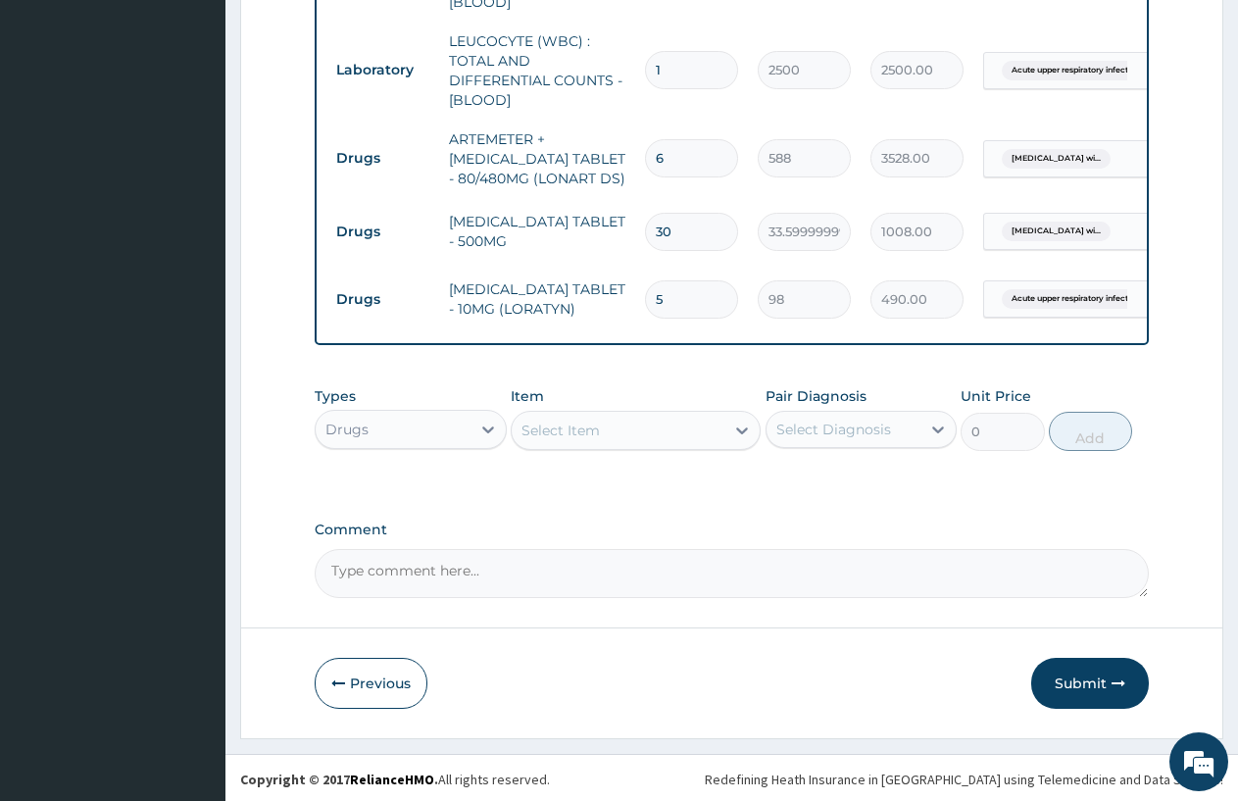
click at [707, 421] on div "Select Item" at bounding box center [618, 430] width 213 height 31
drag, startPoint x: 741, startPoint y: 413, endPoint x: 738, endPoint y: 431, distance: 18.9
click at [738, 431] on div at bounding box center [742, 430] width 35 height 35
click at [739, 421] on icon at bounding box center [742, 431] width 20 height 20
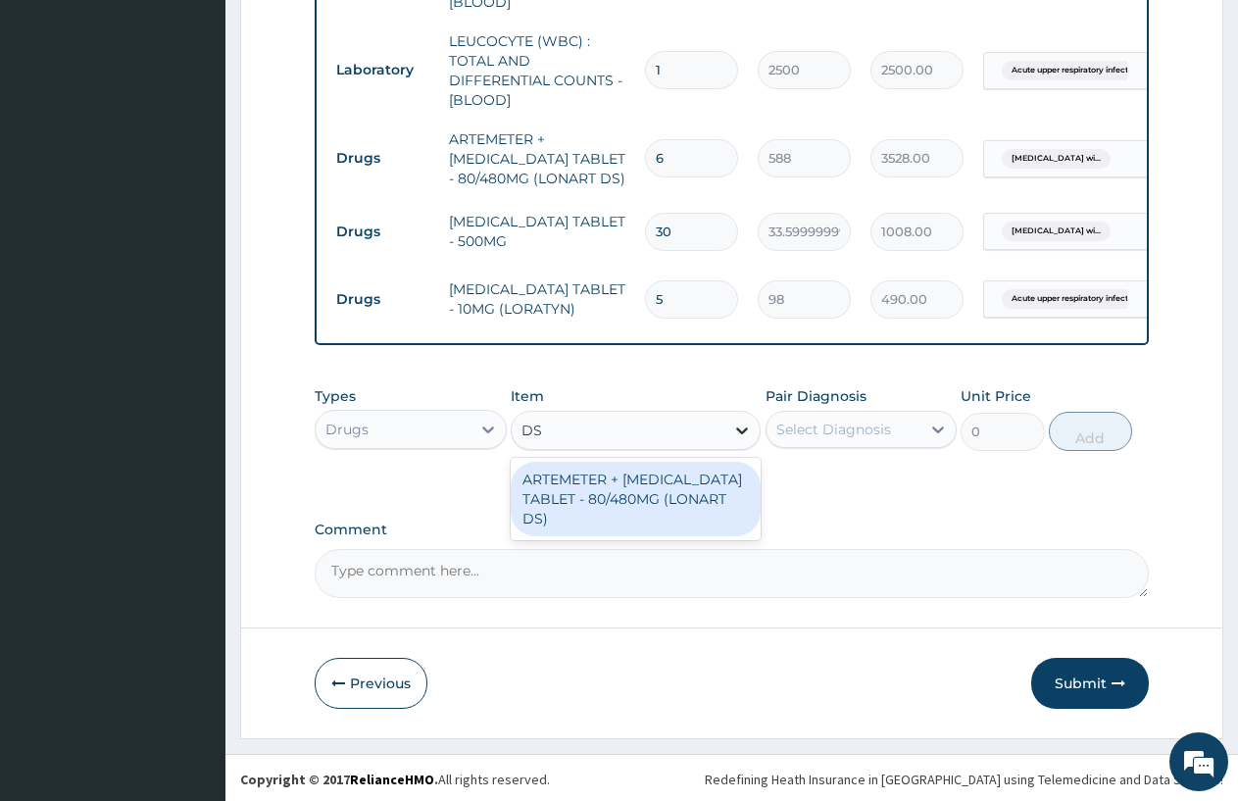
type input "D"
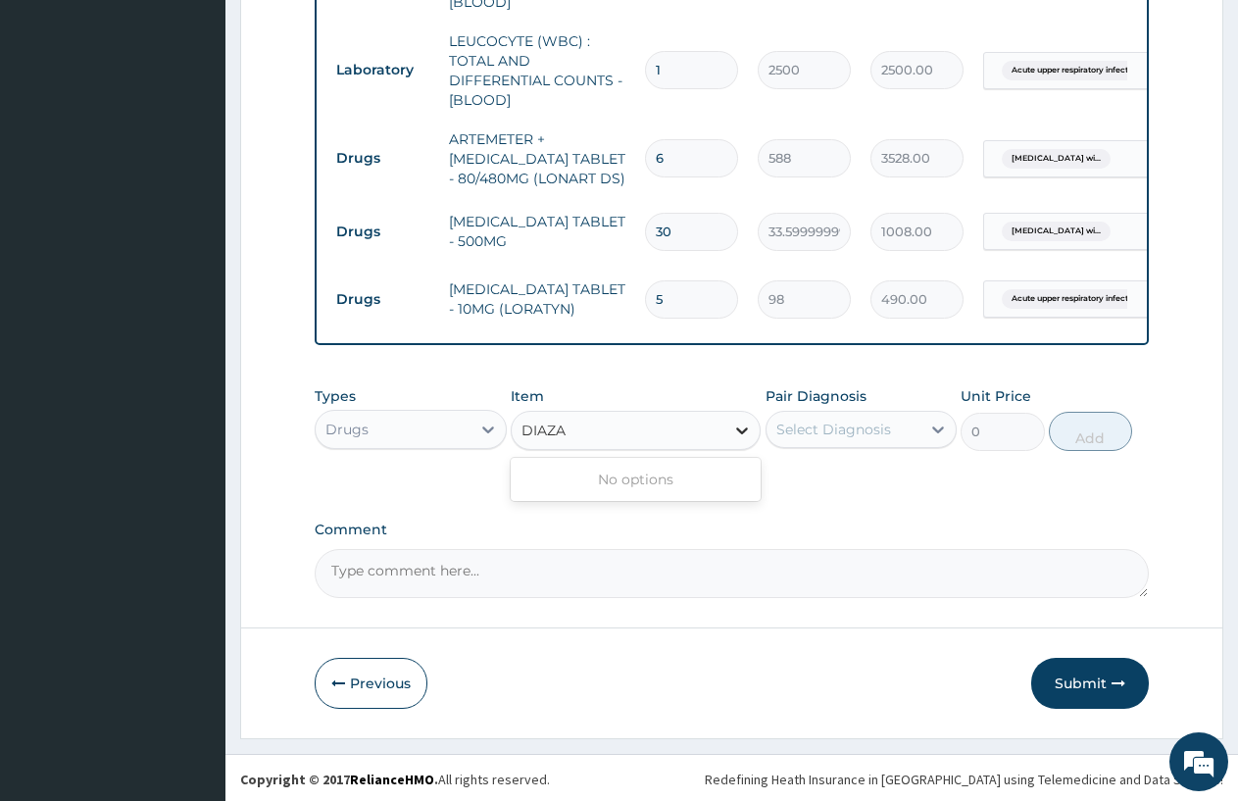
type input "DIAZ"
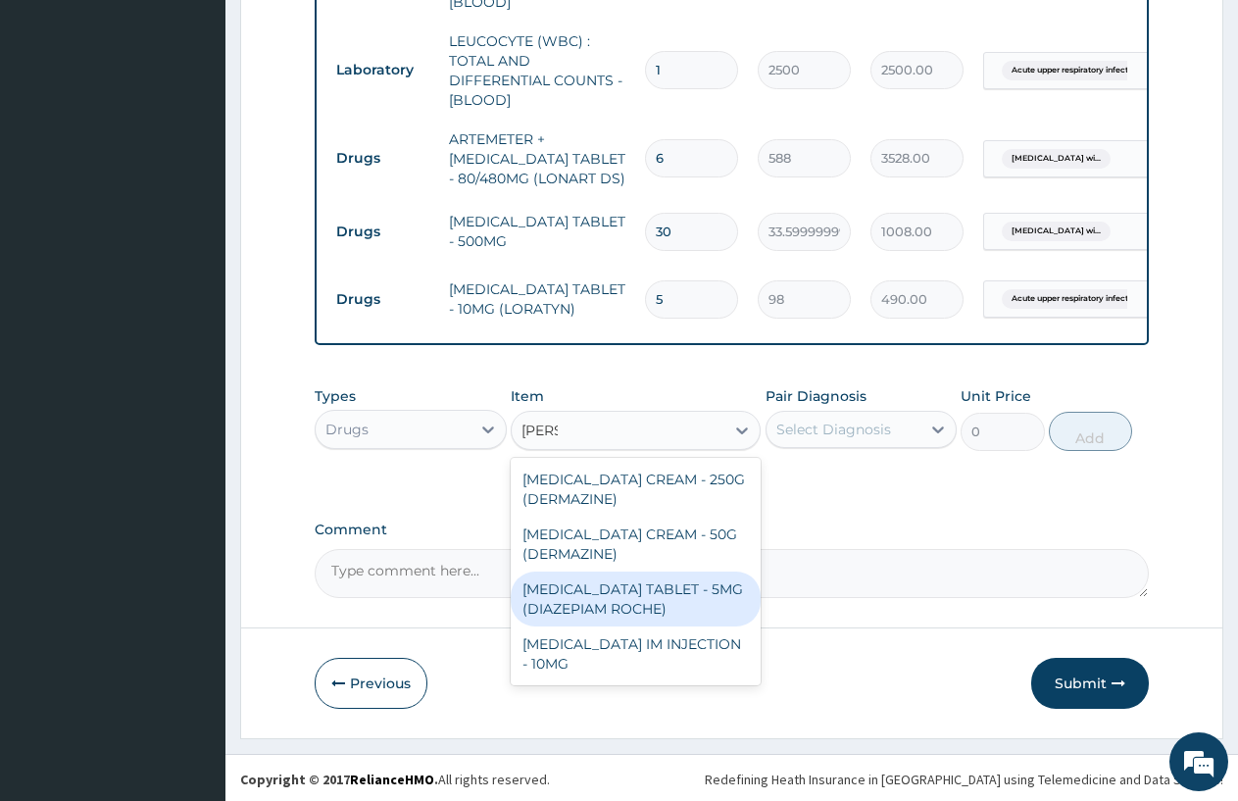
click at [611, 594] on div "[MEDICAL_DATA] TABLET - 5MG (DIAZEPIAM ROCHE)" at bounding box center [636, 599] width 250 height 55
type input "280"
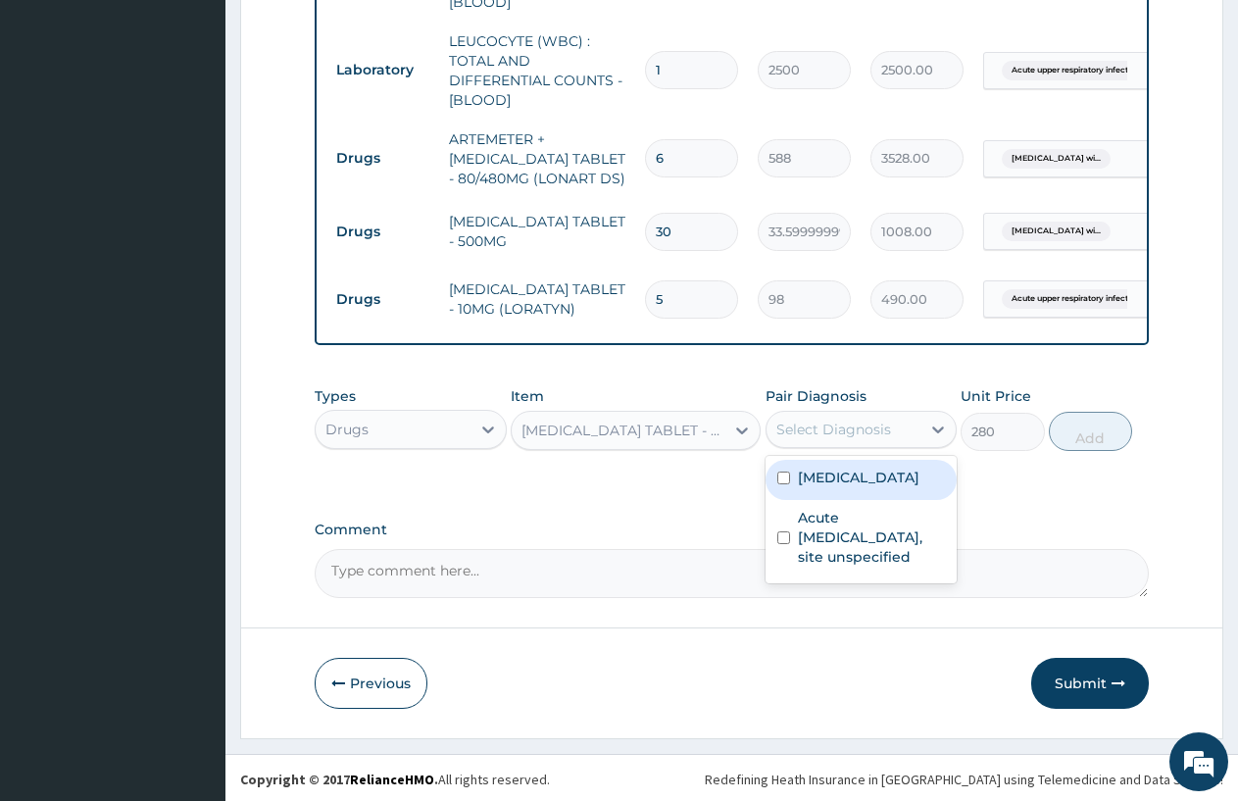
click at [907, 427] on div "Select Diagnosis" at bounding box center [844, 429] width 155 height 31
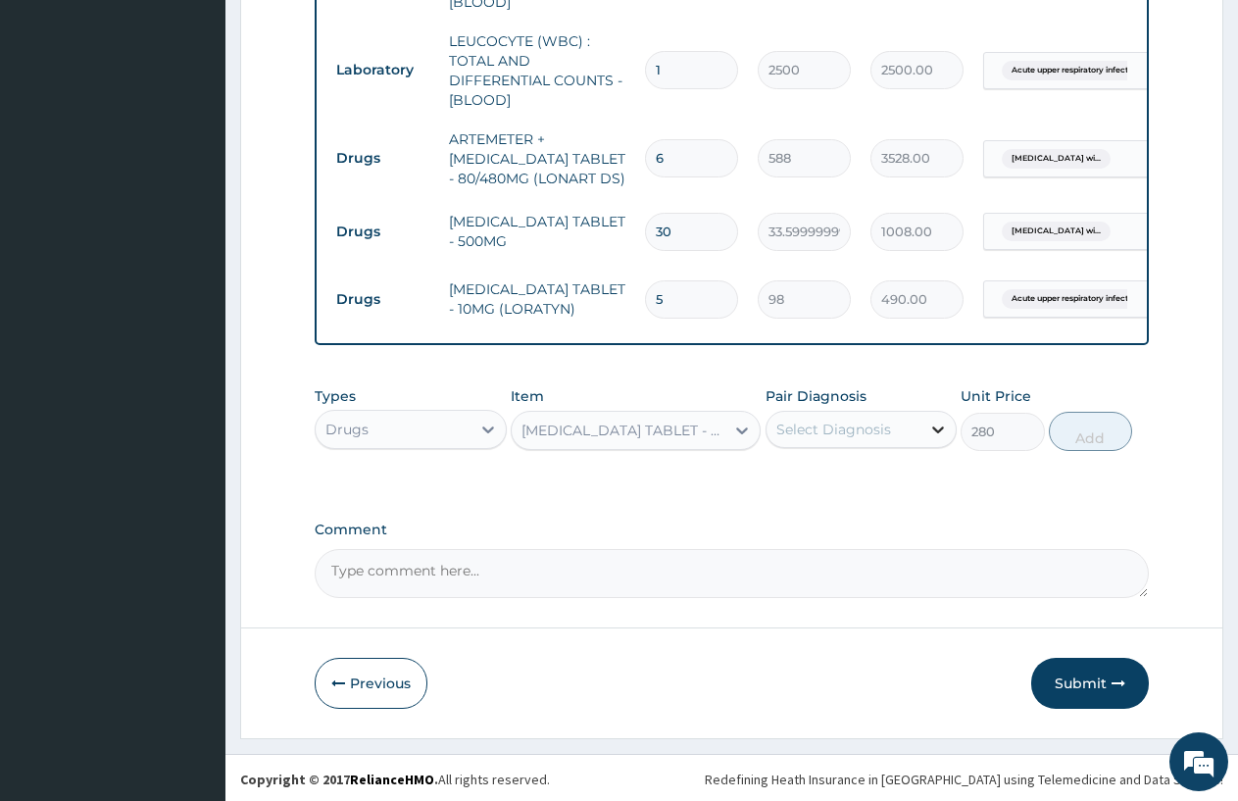
click at [802, 421] on div "Select Diagnosis" at bounding box center [834, 430] width 115 height 20
click at [940, 413] on div at bounding box center [938, 429] width 35 height 35
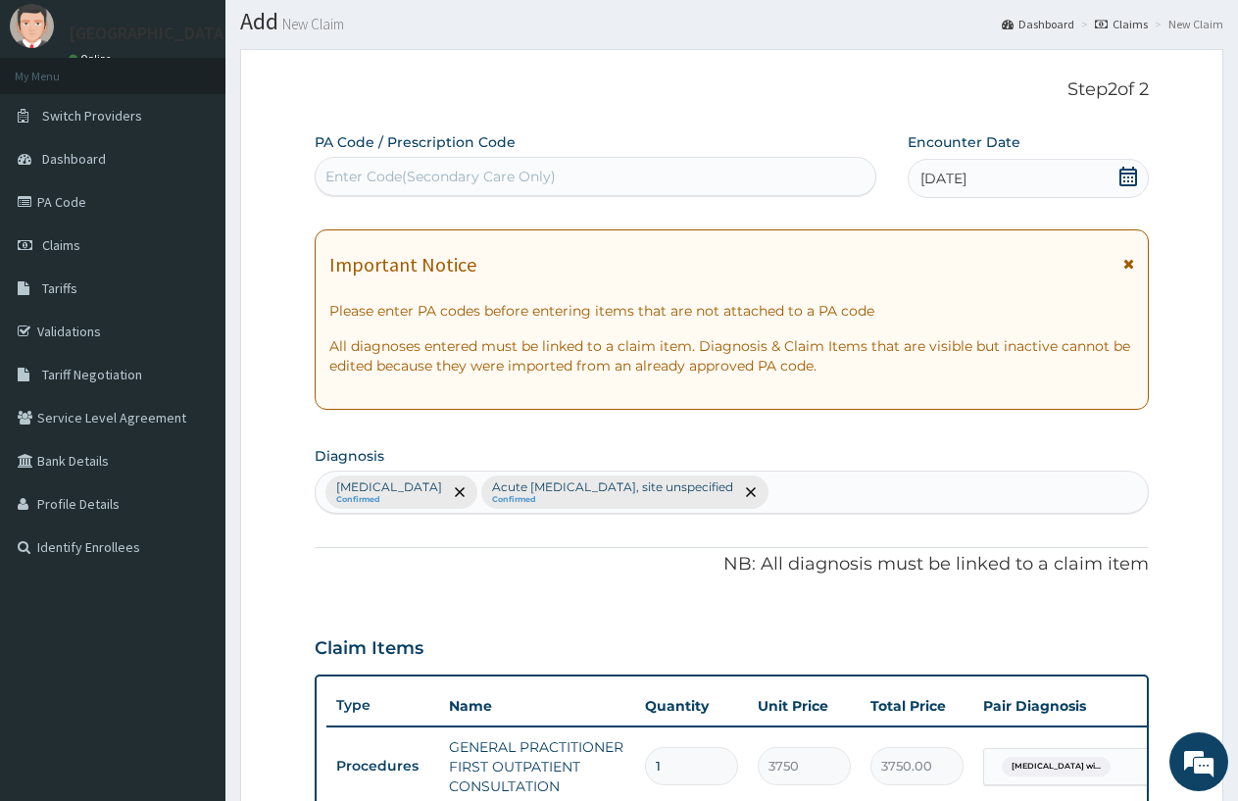
click at [1048, 531] on div "PA Code / Prescription Code Enter Code(Secondary Care Only) Encounter Date 12-1…" at bounding box center [732, 806] width 834 height 1348
click at [1034, 541] on div "PA Code / Prescription Code Enter Code(Secondary Care Only) Encounter Date 12-1…" at bounding box center [732, 806] width 834 height 1348
click at [1015, 540] on div "PA Code / Prescription Code Enter Code(Secondary Care Only) Encounter Date 12-1…" at bounding box center [732, 806] width 834 height 1348
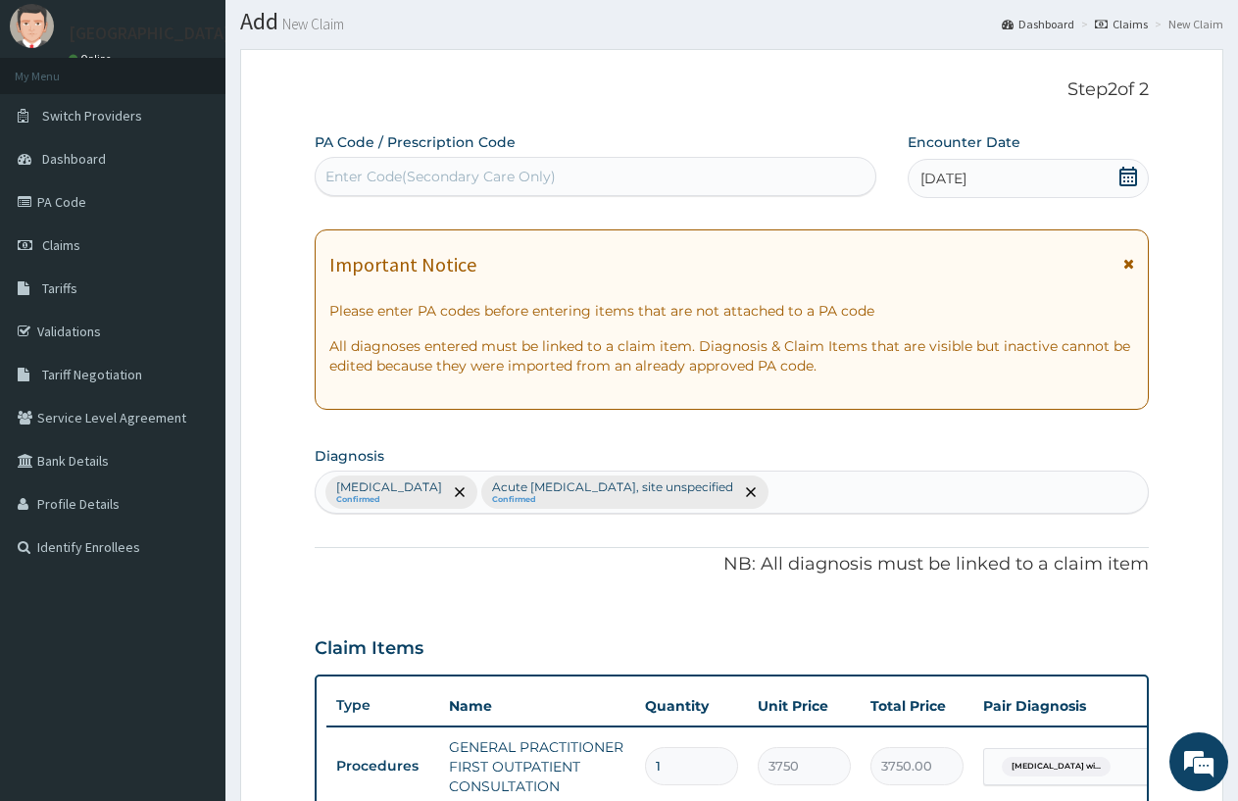
click at [1015, 540] on div "PA Code / Prescription Code Enter Code(Secondary Care Only) Encounter Date 12-1…" at bounding box center [732, 806] width 834 height 1348
click at [1043, 513] on div "Plasmodium malariae malaria without complication Confirmed Acute upper respirat…" at bounding box center [732, 492] width 832 height 41
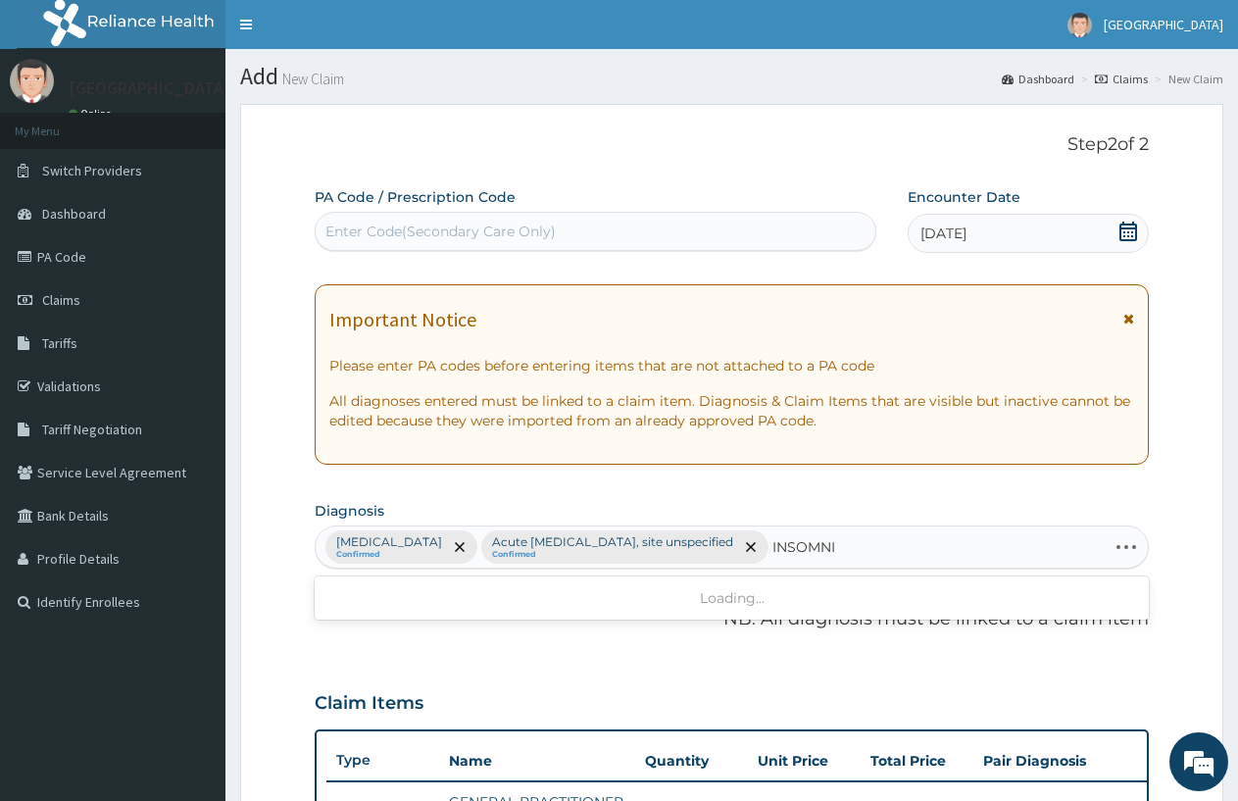
type input "INSOMNIA"
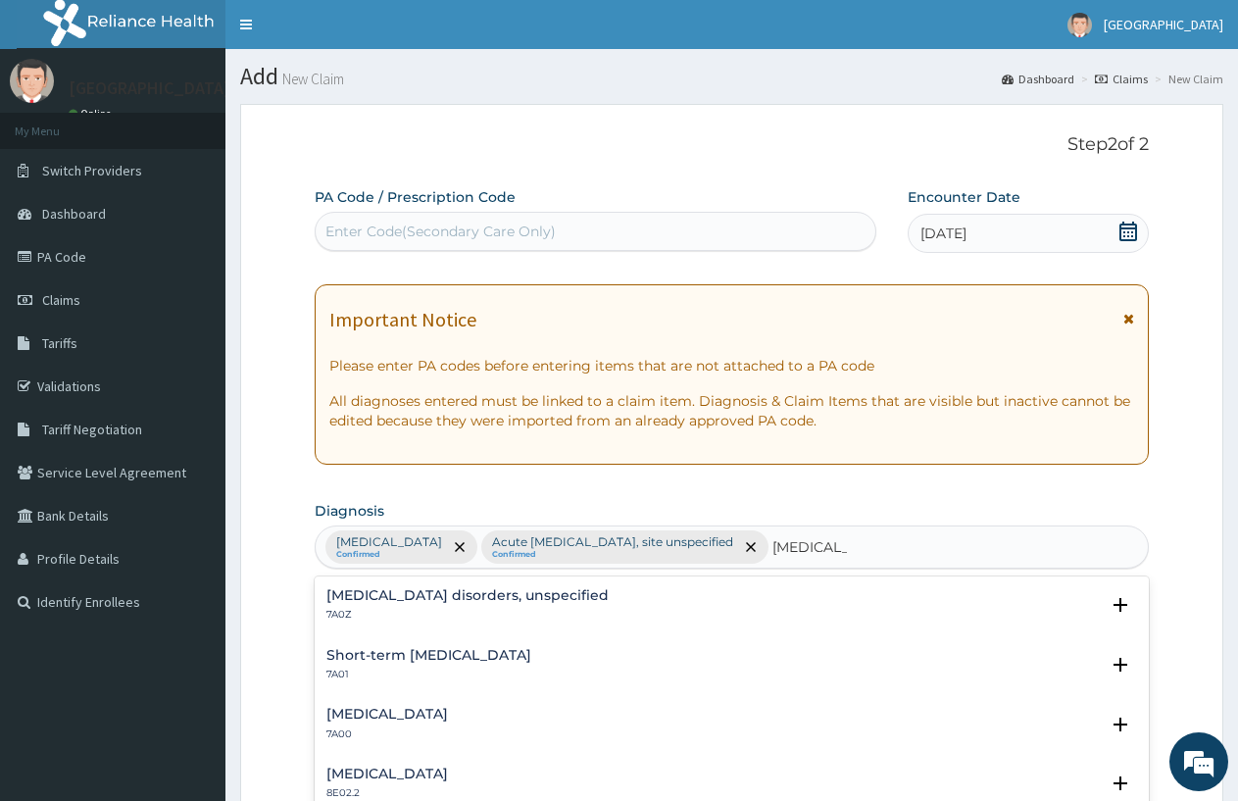
scroll to position [196, 0]
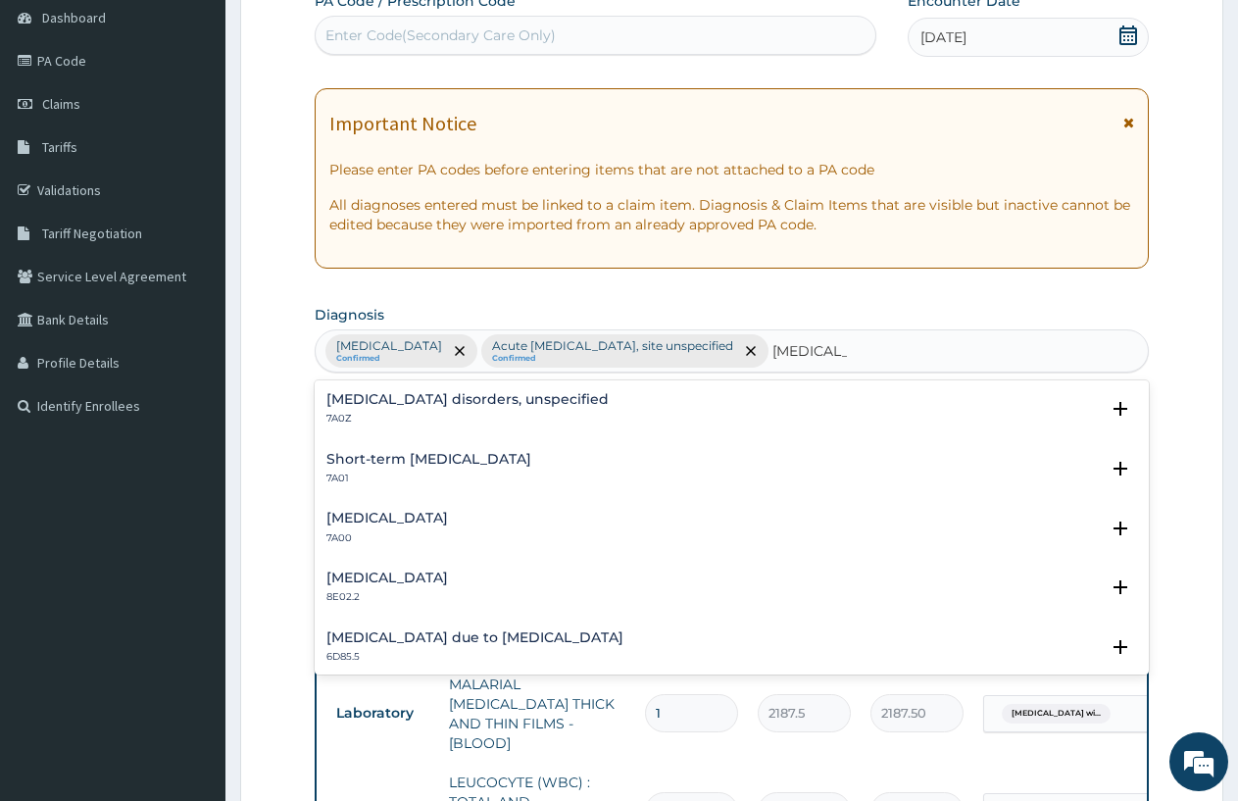
click at [536, 393] on h4 "Insomnia disorders, unspecified" at bounding box center [468, 399] width 282 height 15
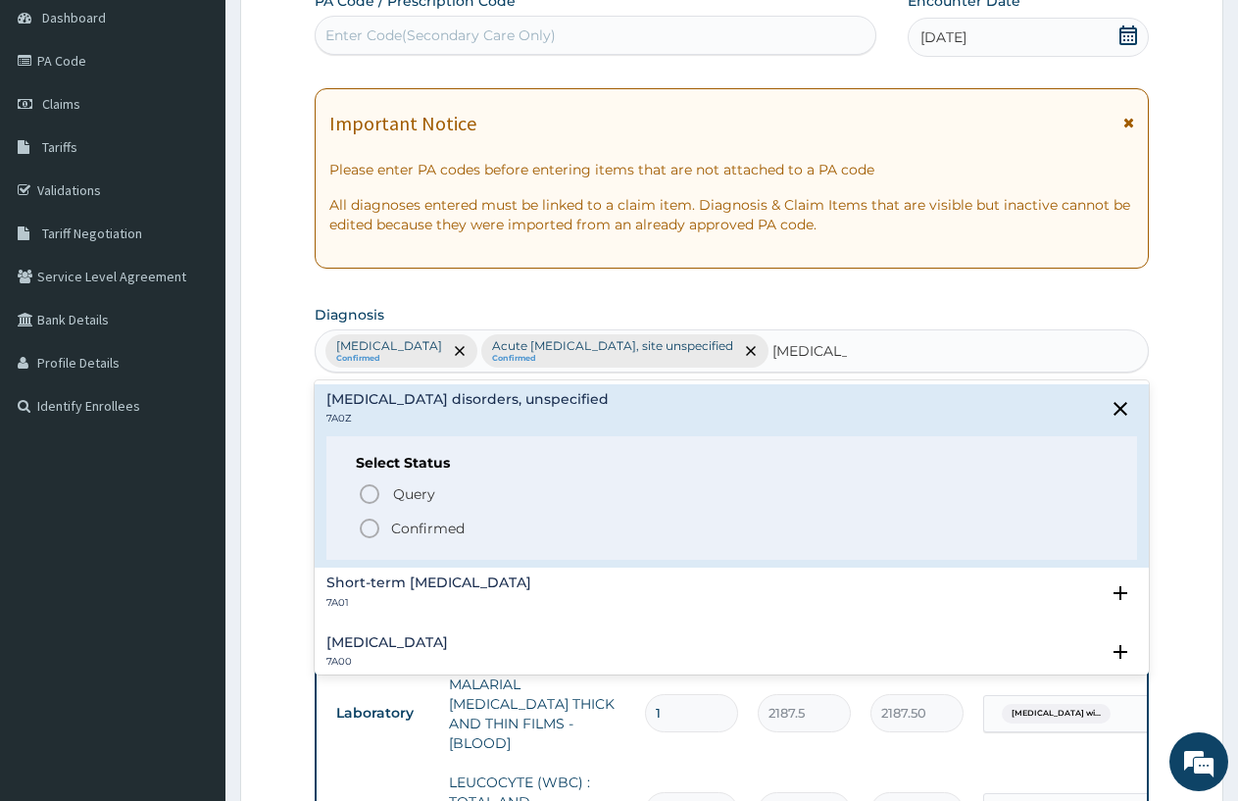
click at [363, 524] on circle "status option filled" at bounding box center [370, 529] width 18 height 18
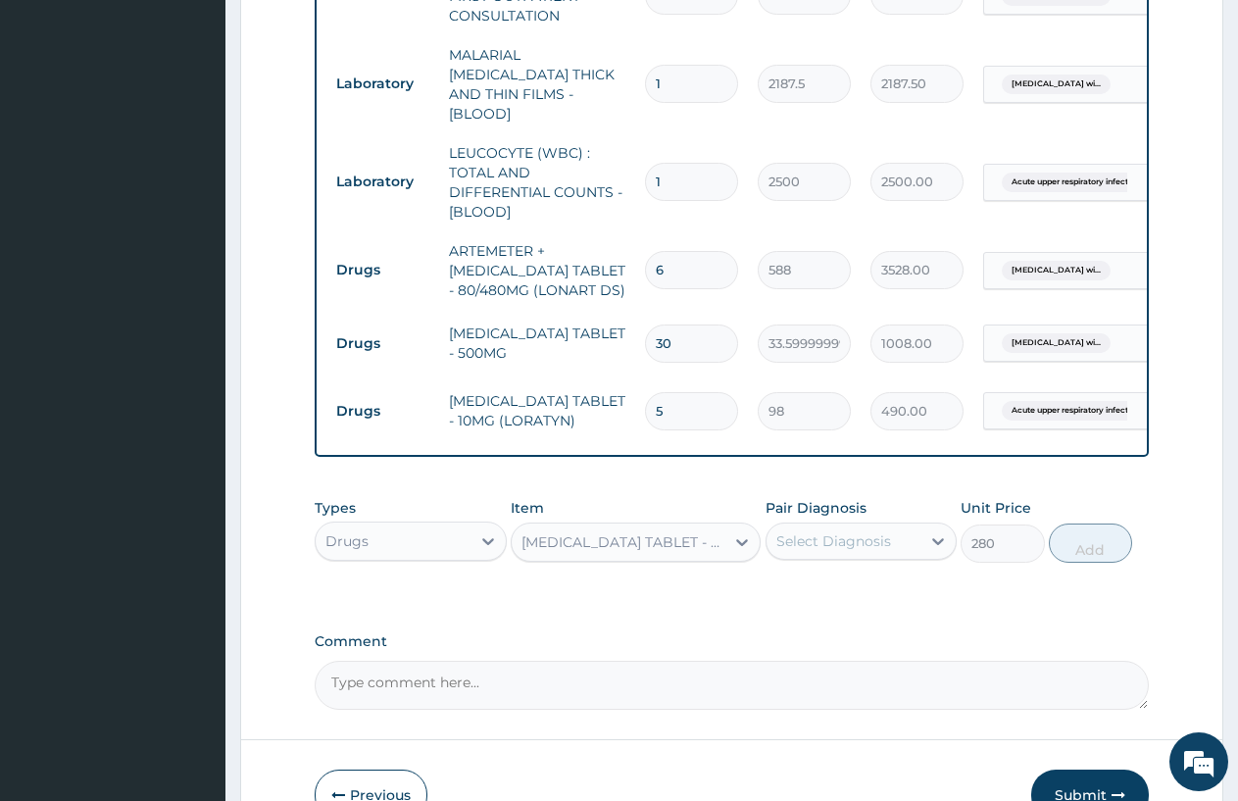
scroll to position [975, 0]
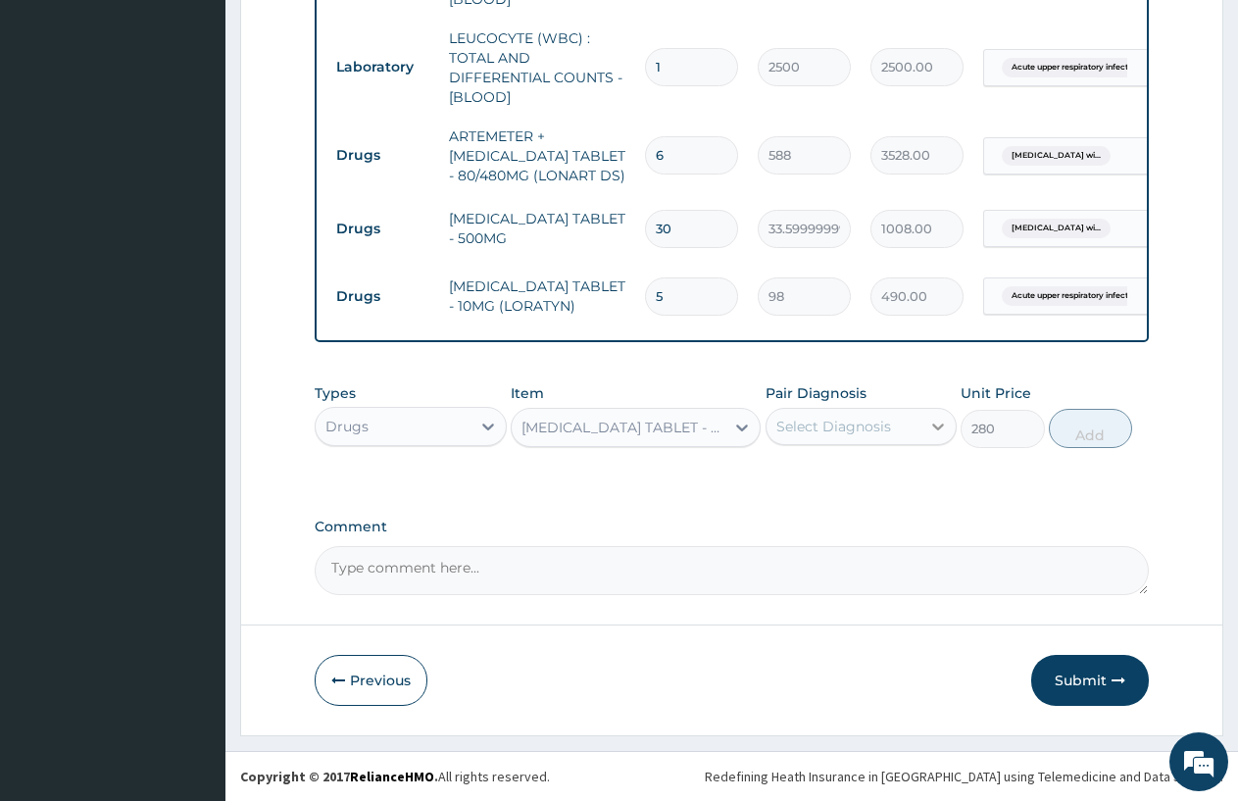
click at [932, 422] on icon at bounding box center [939, 427] width 20 height 20
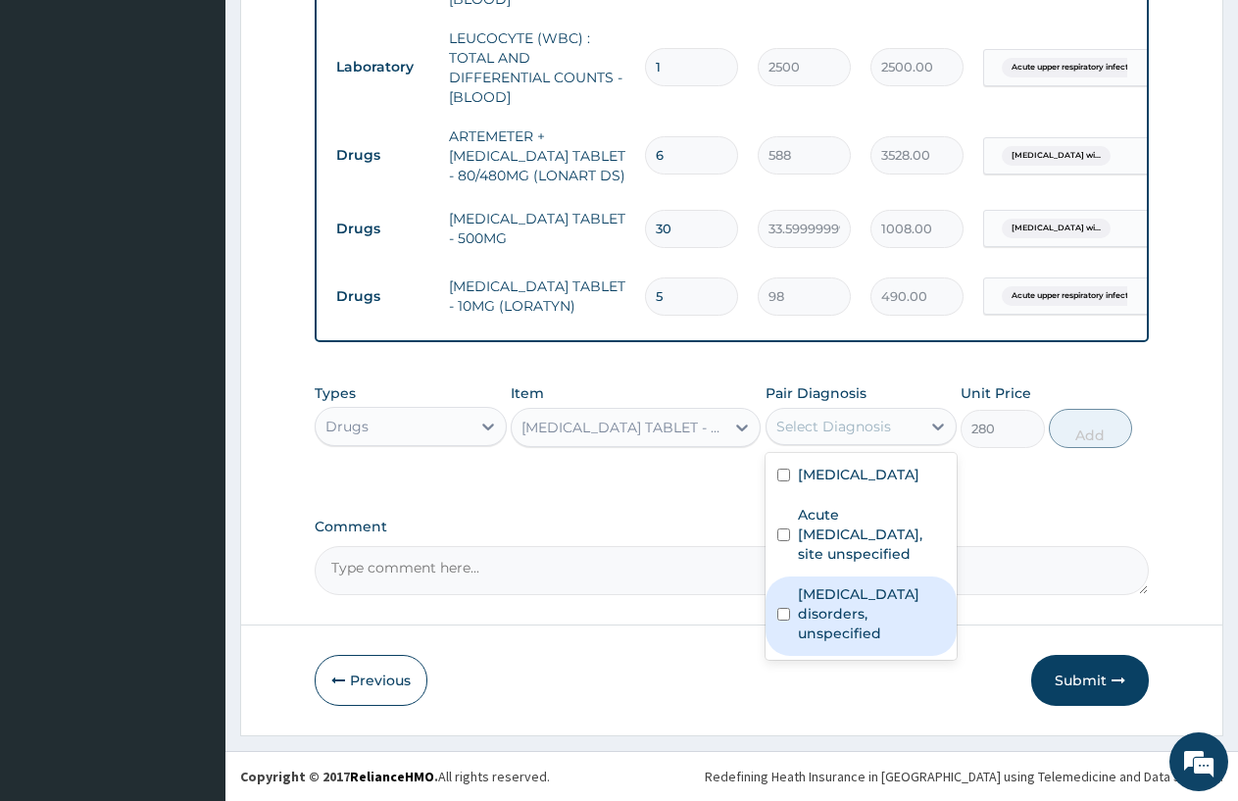
click at [881, 643] on label "Insomnia disorders, unspecified" at bounding box center [872, 613] width 148 height 59
checkbox input "true"
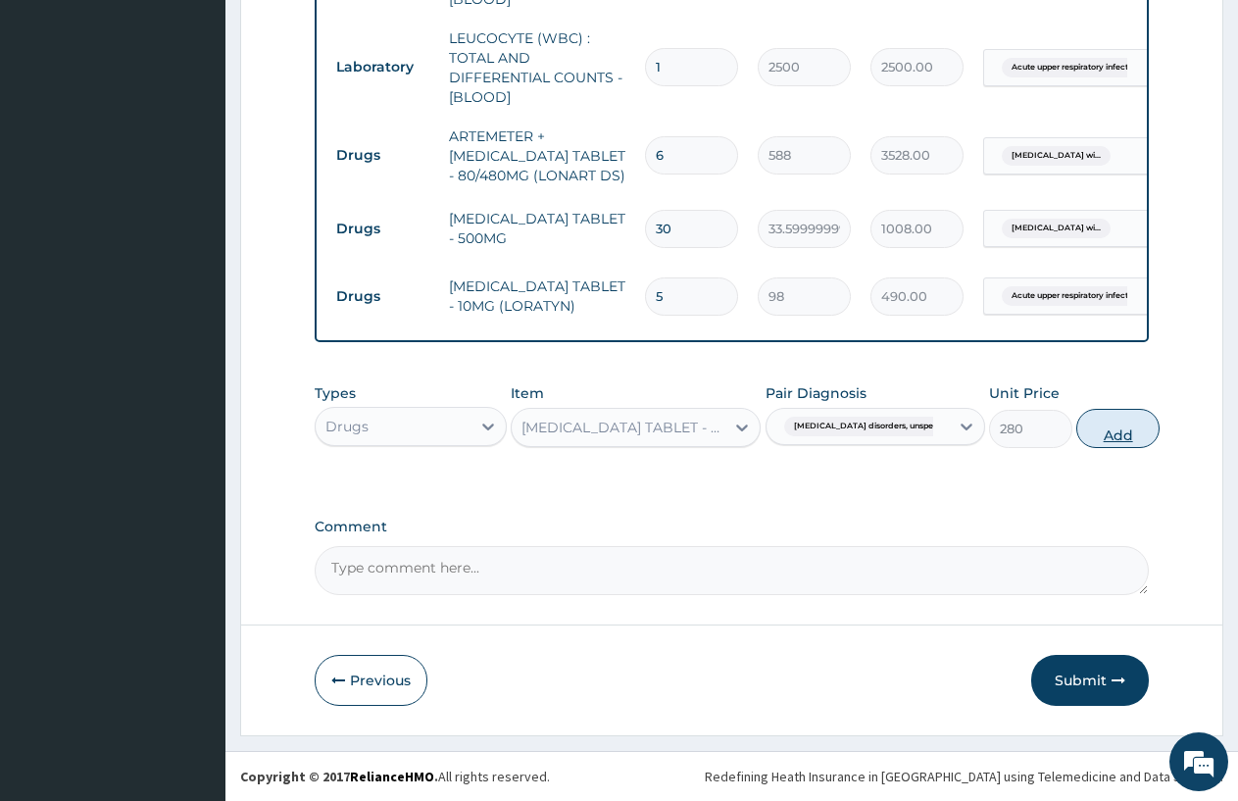
click at [1077, 422] on button "Add" at bounding box center [1118, 428] width 83 height 39
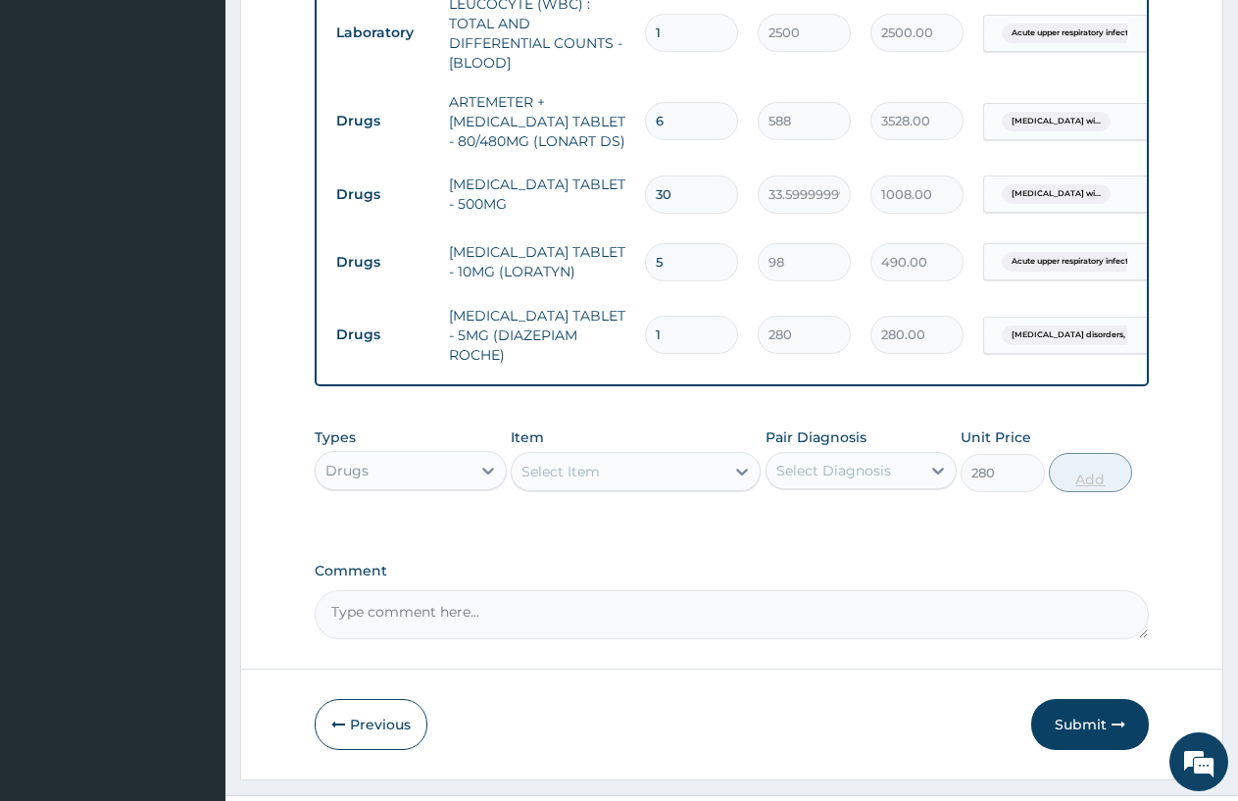
type input "0"
type input "10"
type input "2800.00"
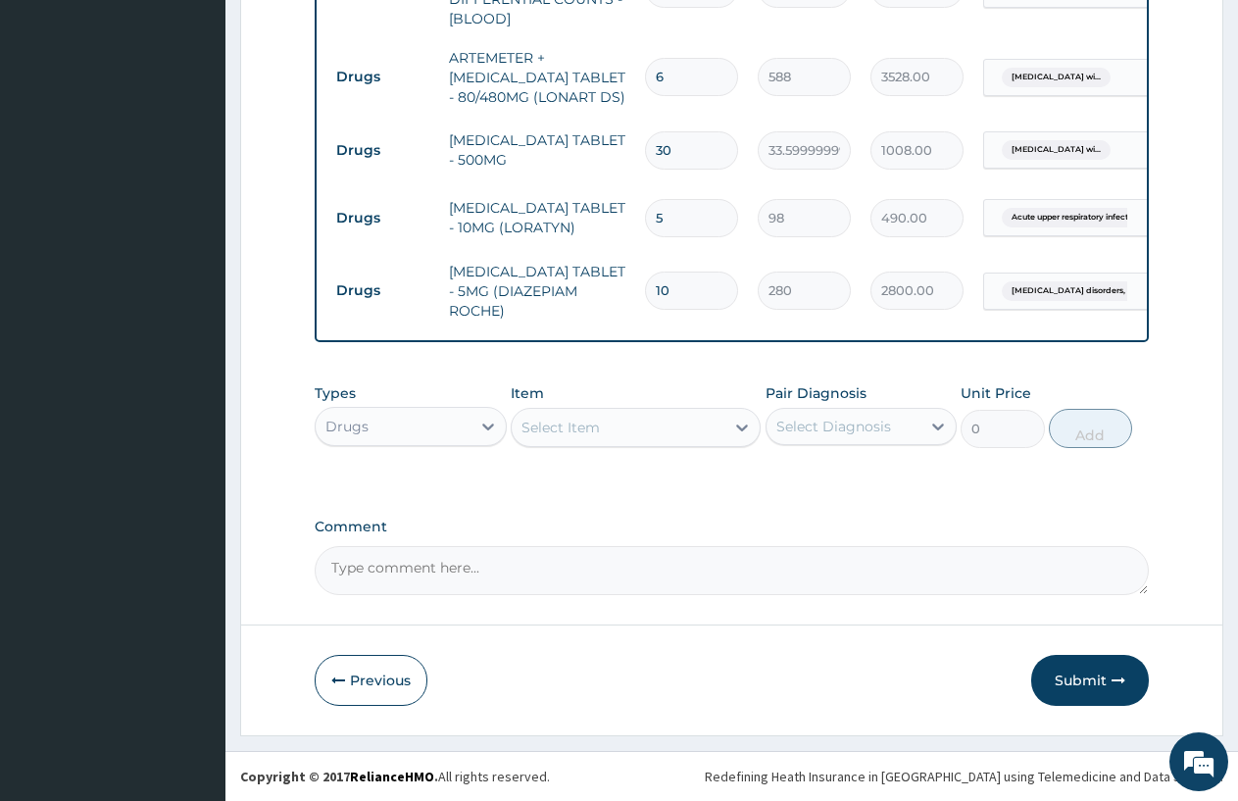
scroll to position [1042, 0]
type input "10"
click at [1097, 678] on button "Submit" at bounding box center [1091, 680] width 118 height 51
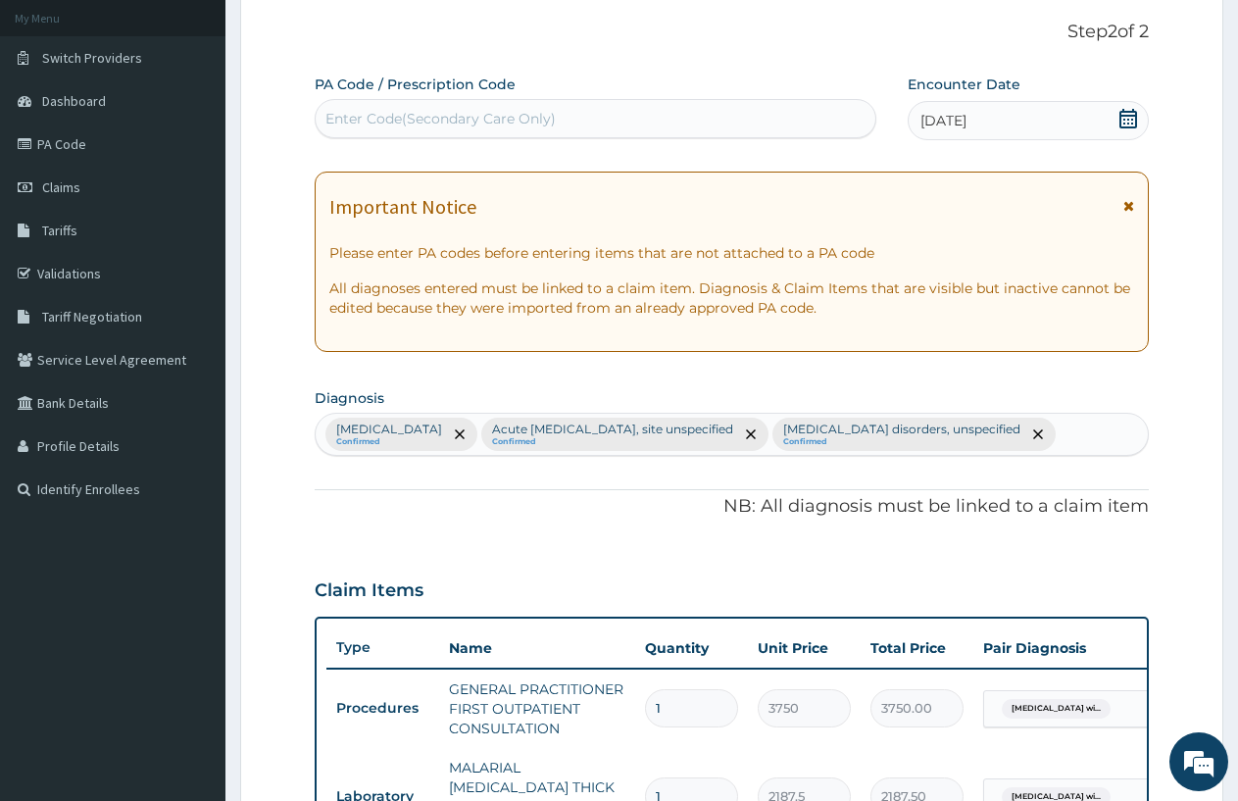
scroll to position [294, 0]
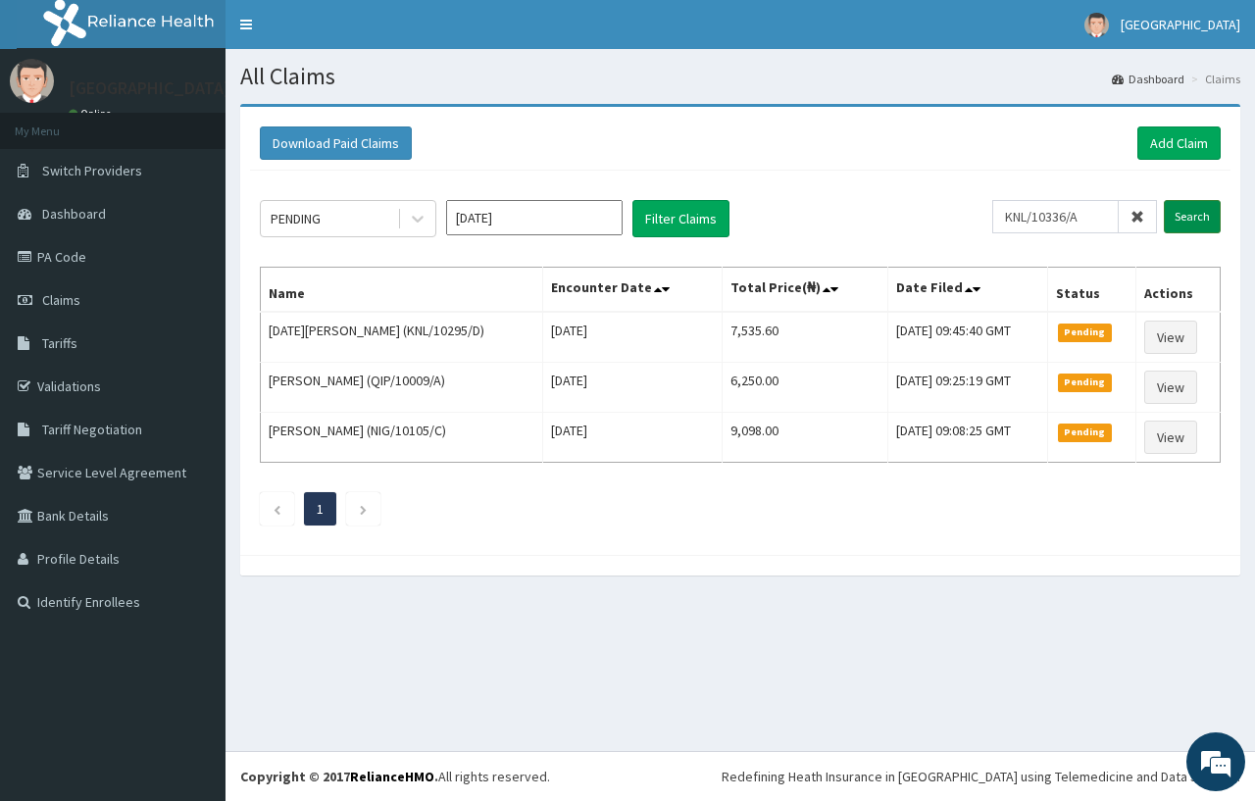
type input "KNL/10336/A"
click at [1180, 213] on input "Search" at bounding box center [1192, 216] width 57 height 33
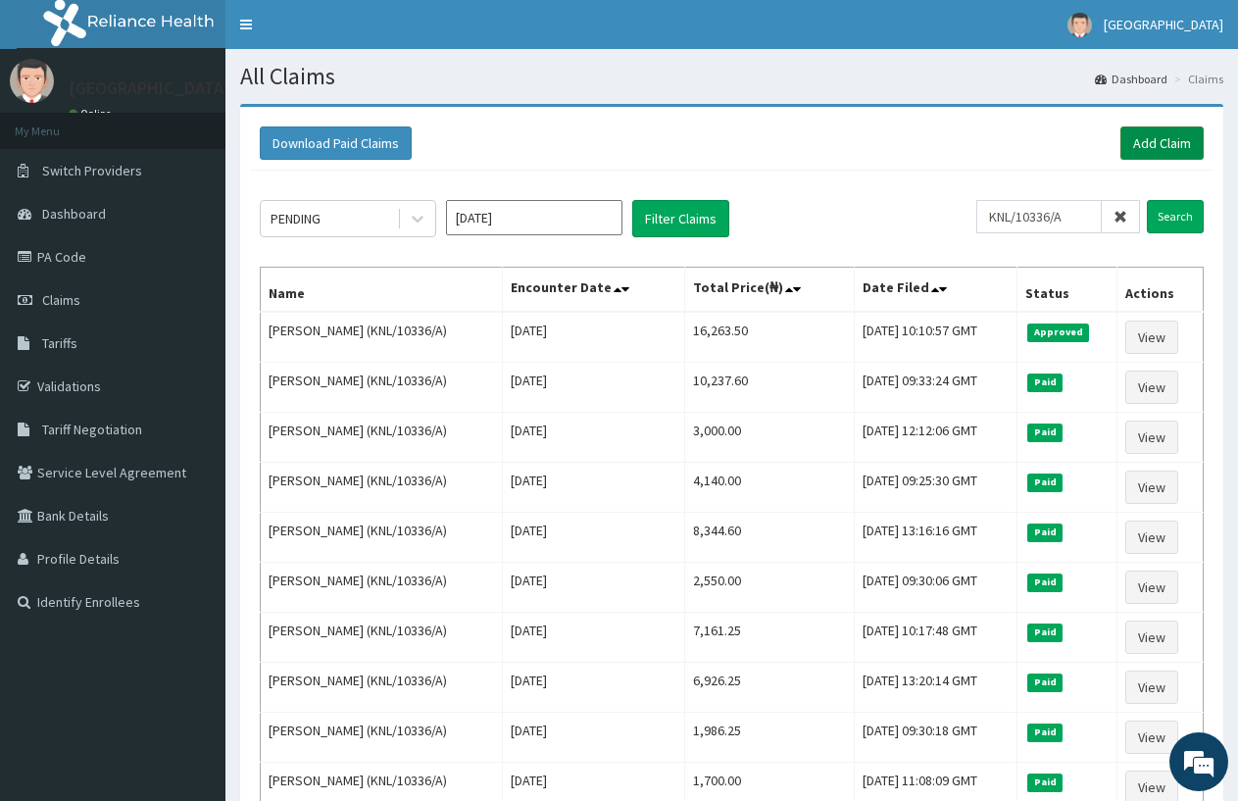
click at [1147, 139] on link "Add Claim" at bounding box center [1162, 142] width 83 height 33
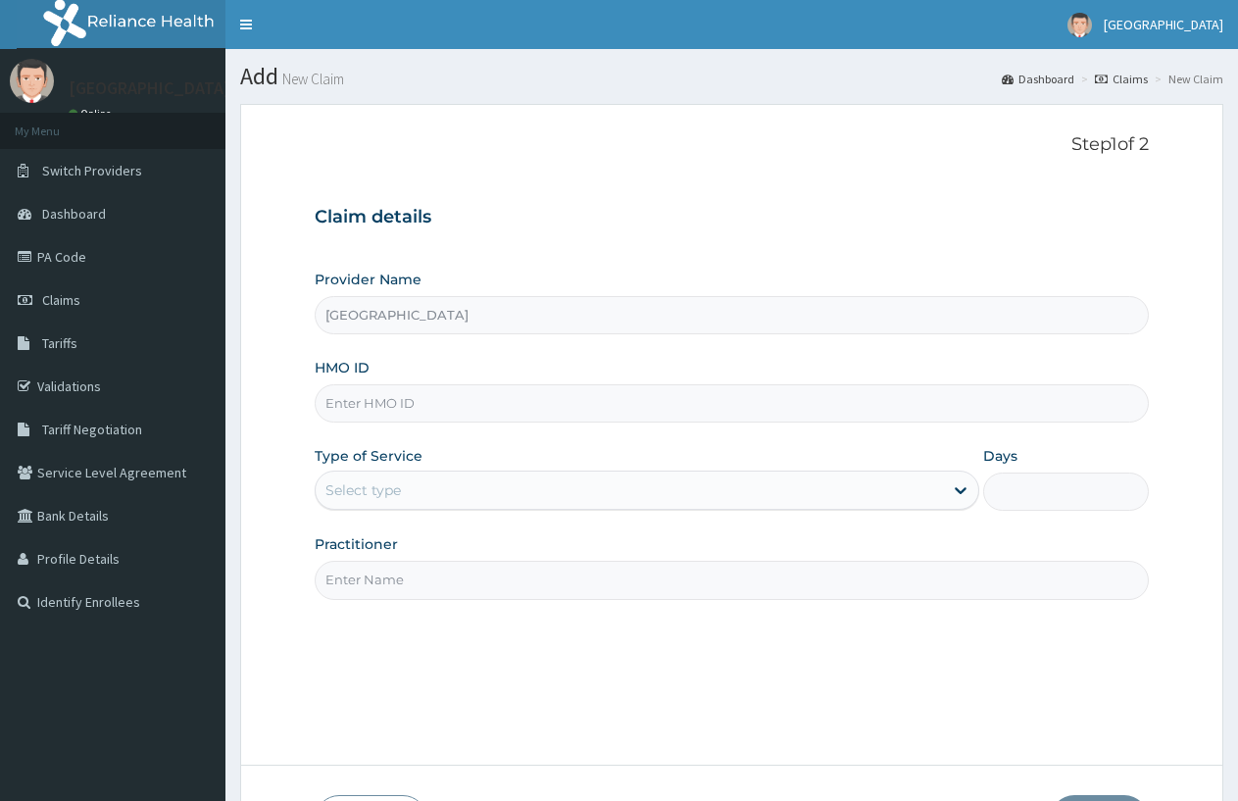
type input "[GEOGRAPHIC_DATA]"
click at [373, 394] on input "HMO ID" at bounding box center [732, 403] width 834 height 38
type input "OLM/10102/D"
click at [462, 491] on div "Select type" at bounding box center [629, 490] width 627 height 31
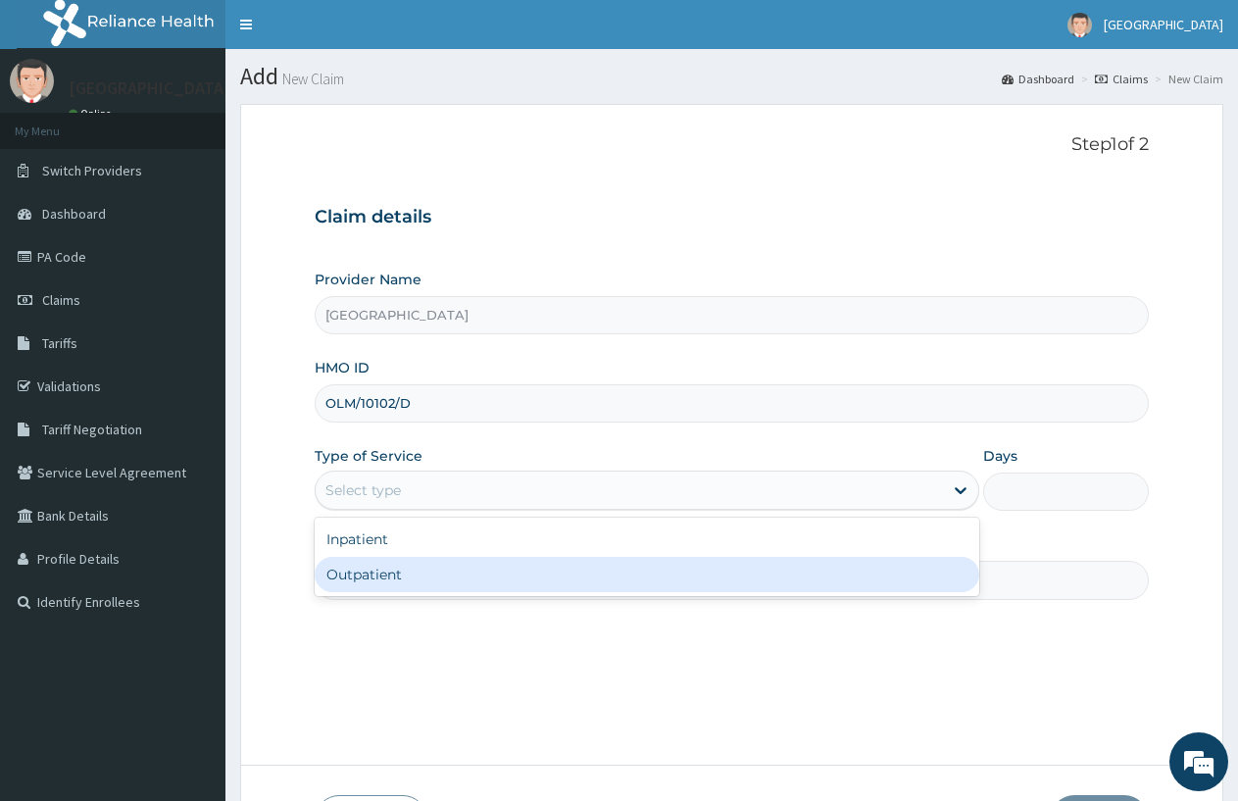
click at [409, 575] on div "Outpatient" at bounding box center [647, 574] width 664 height 35
type input "1"
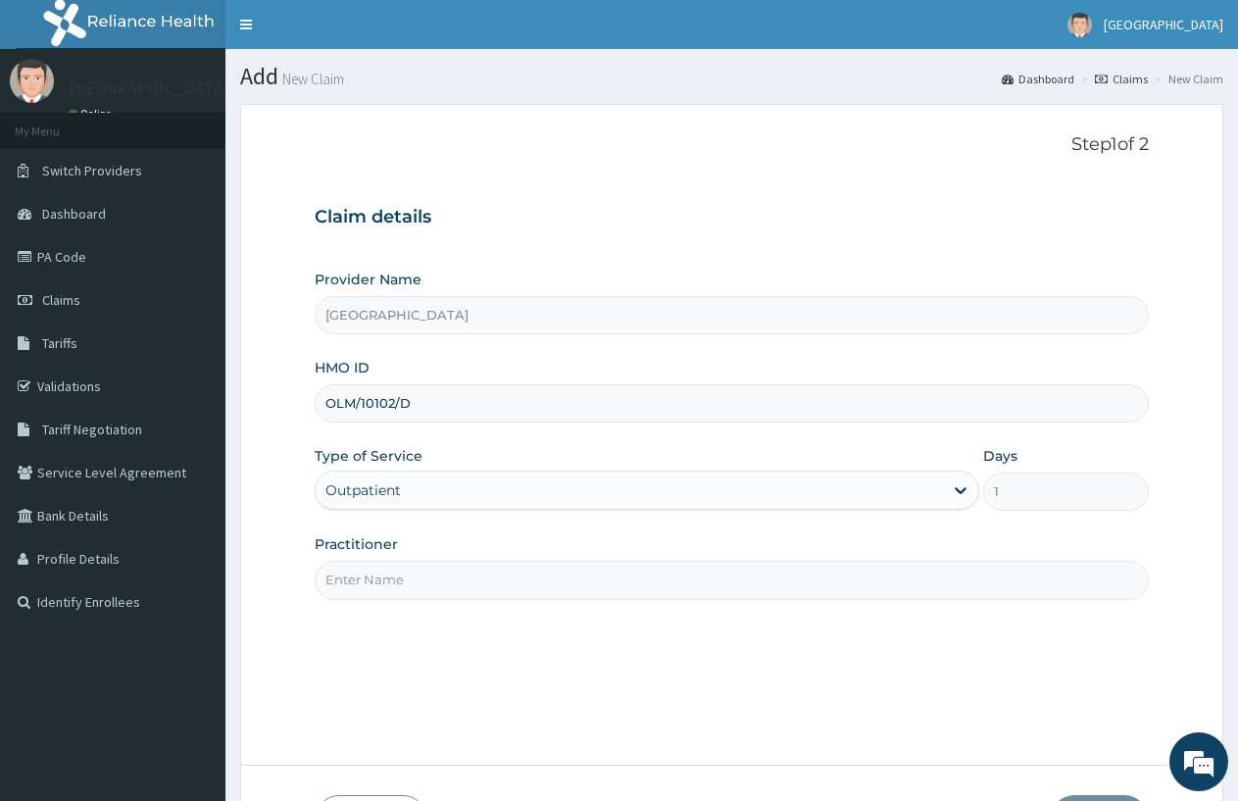
drag, startPoint x: 409, startPoint y: 575, endPoint x: 412, endPoint y: 590, distance: 16.0
click at [412, 590] on input "Practitioner" at bounding box center [732, 580] width 834 height 38
type input "[PERSON_NAME]"
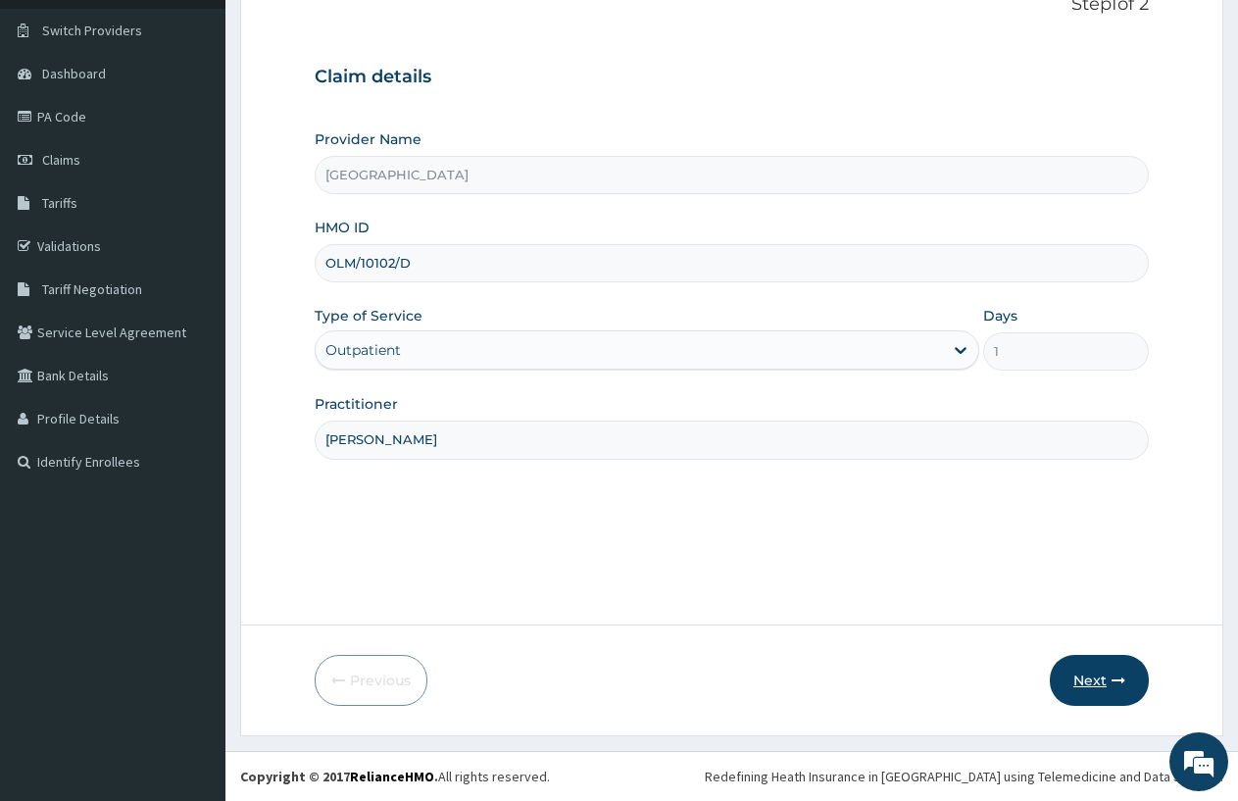
click at [1094, 662] on button "Next" at bounding box center [1099, 680] width 99 height 51
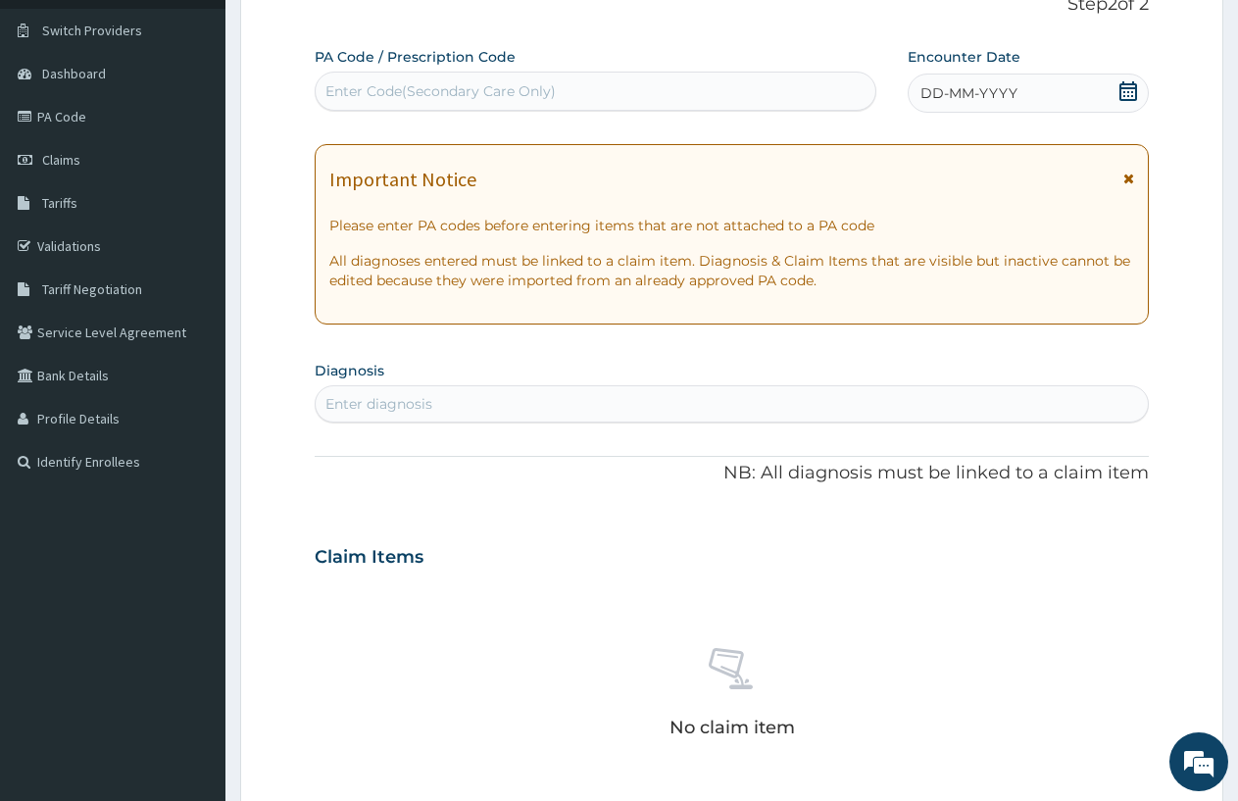
click at [927, 90] on span "DD-MM-YYYY" at bounding box center [969, 93] width 97 height 20
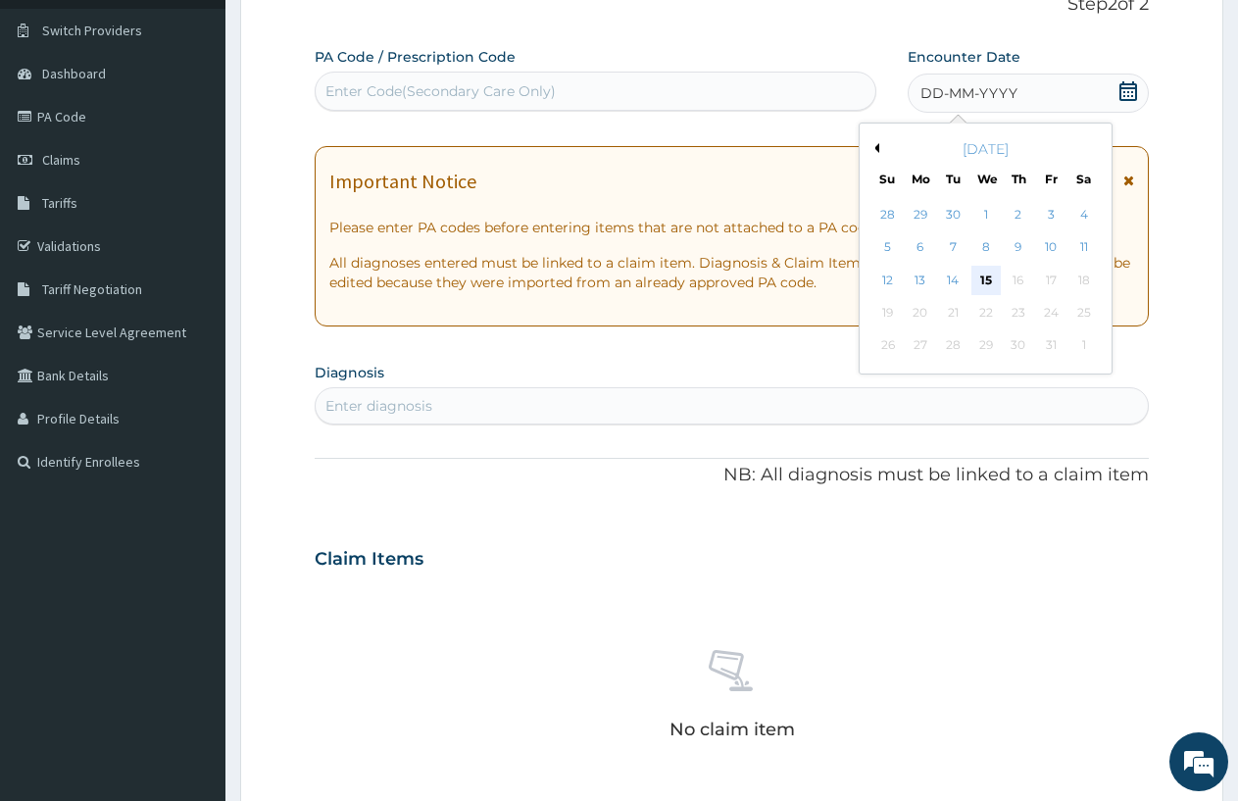
click at [983, 277] on div "15" at bounding box center [986, 280] width 29 height 29
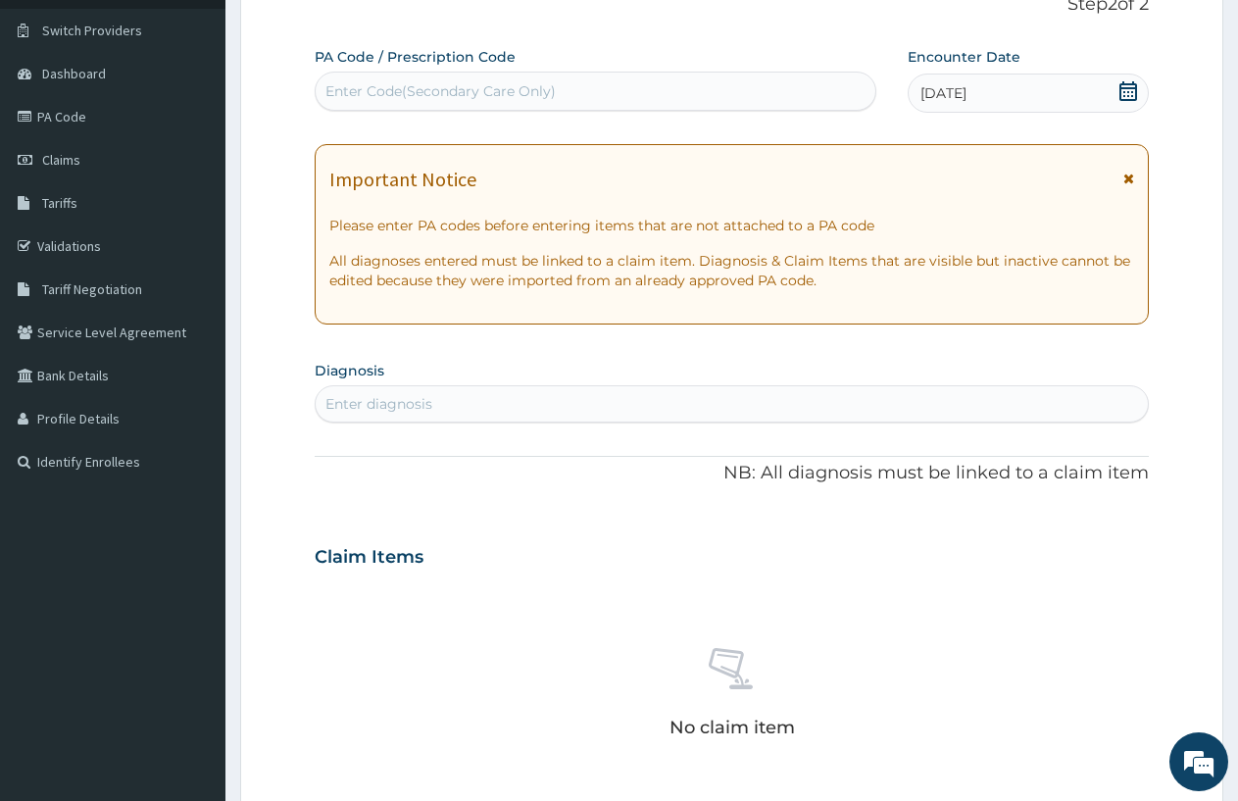
click at [420, 394] on div "Enter diagnosis" at bounding box center [379, 404] width 107 height 20
click at [431, 397] on div "Enter diagnosis" at bounding box center [379, 404] width 107 height 20
type input "[MEDICAL_DATA]"
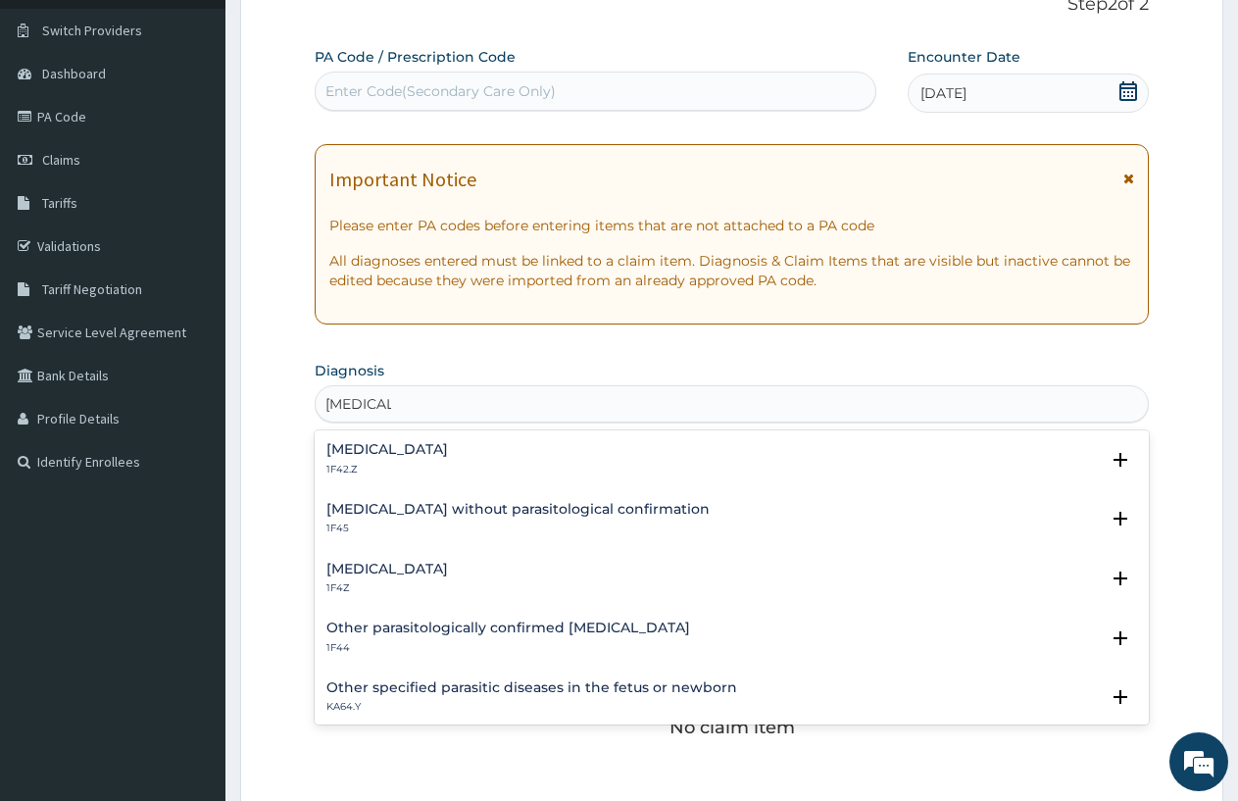
click at [448, 442] on h4 "[MEDICAL_DATA]" at bounding box center [388, 449] width 122 height 15
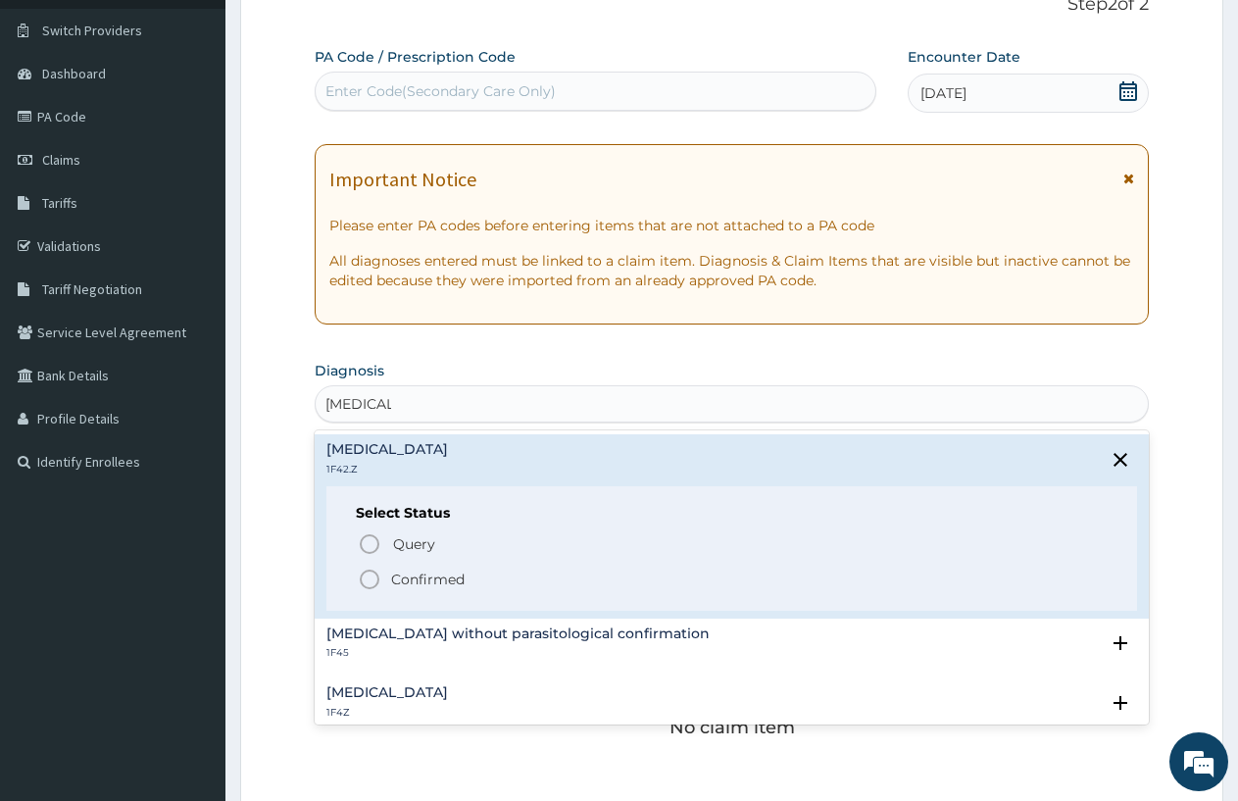
click at [372, 578] on icon "status option filled" at bounding box center [370, 580] width 24 height 24
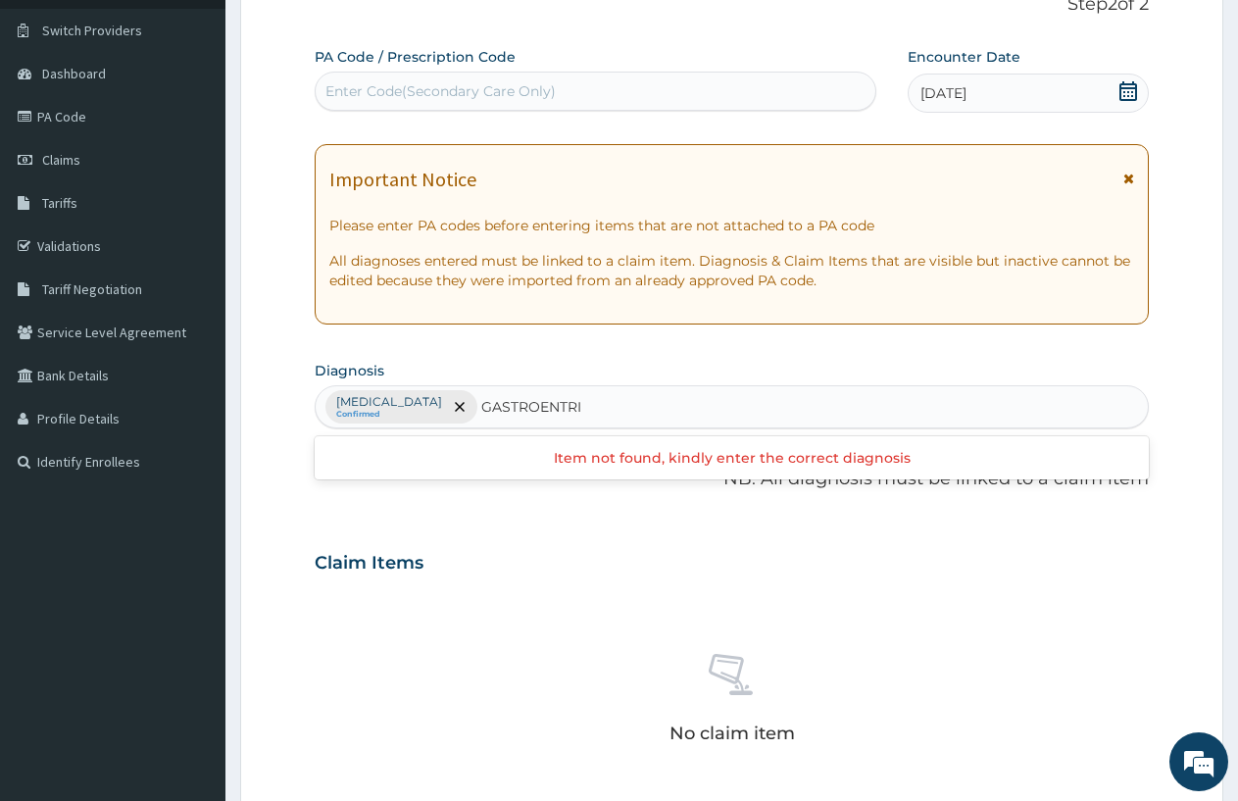
scroll to position [0, 0]
type input "GASTROE"
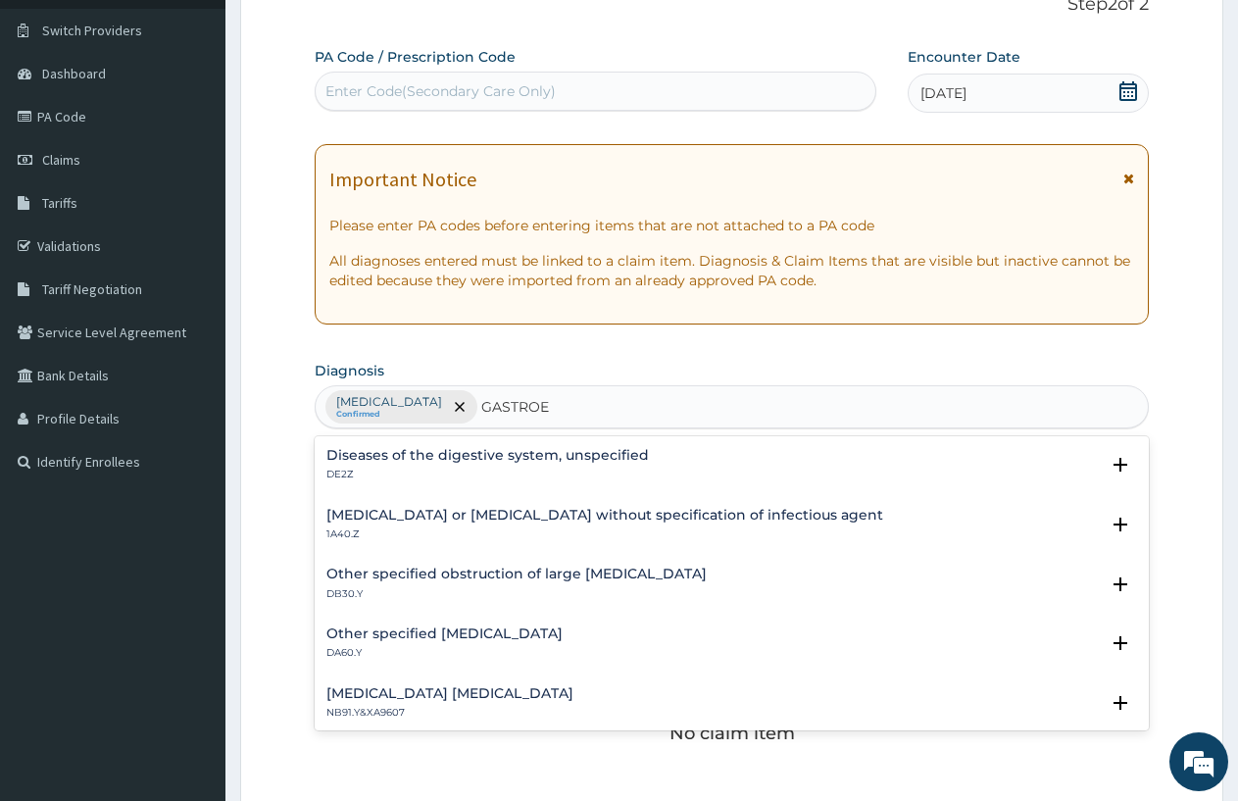
click at [759, 397] on div "[MEDICAL_DATA] Confirmed GASTROE GASTROE" at bounding box center [732, 406] width 832 height 41
click at [757, 405] on div "[MEDICAL_DATA] Confirmed GASTROE GASTROE" at bounding box center [732, 406] width 832 height 41
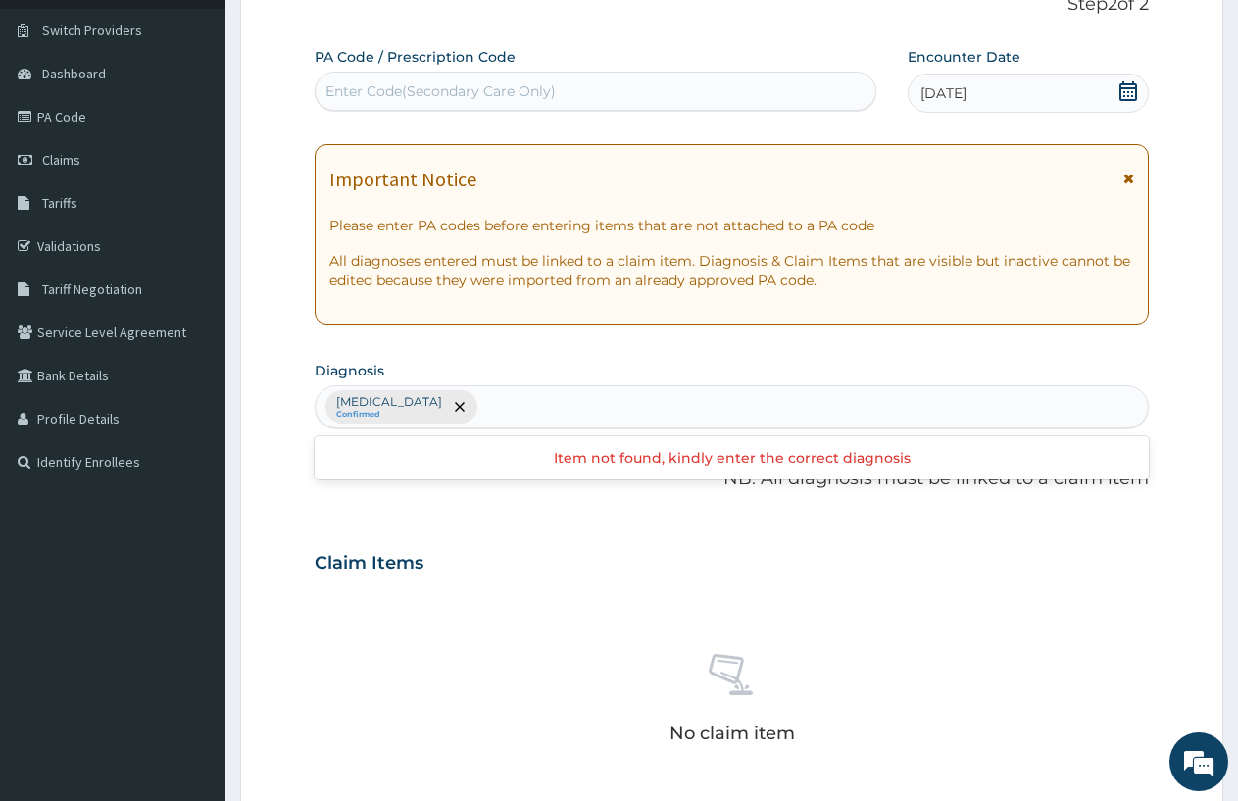
click at [750, 402] on div "[MEDICAL_DATA] Confirmed" at bounding box center [732, 406] width 832 height 41
click at [761, 394] on div "[MEDICAL_DATA] Confirmed" at bounding box center [732, 406] width 832 height 41
click at [761, 395] on div "[MEDICAL_DATA] Confirmed" at bounding box center [732, 406] width 832 height 41
click at [753, 402] on div "[MEDICAL_DATA] Confirmed" at bounding box center [732, 406] width 832 height 41
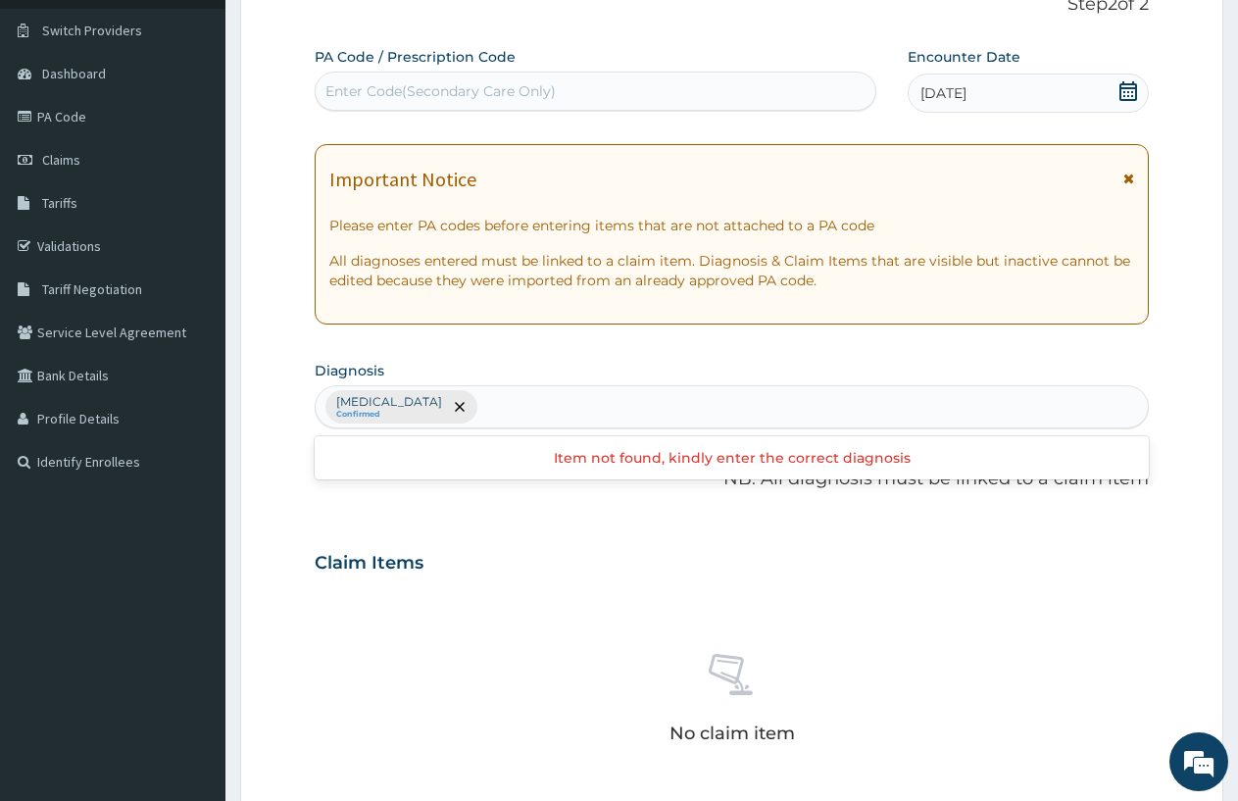
click at [753, 404] on div "[MEDICAL_DATA] Confirmed" at bounding box center [732, 406] width 832 height 41
click at [782, 408] on div "[MEDICAL_DATA] Confirmed" at bounding box center [732, 406] width 832 height 41
click at [796, 404] on div "[MEDICAL_DATA] Confirmed" at bounding box center [732, 406] width 832 height 41
type input "[MEDICAL_DATA]"
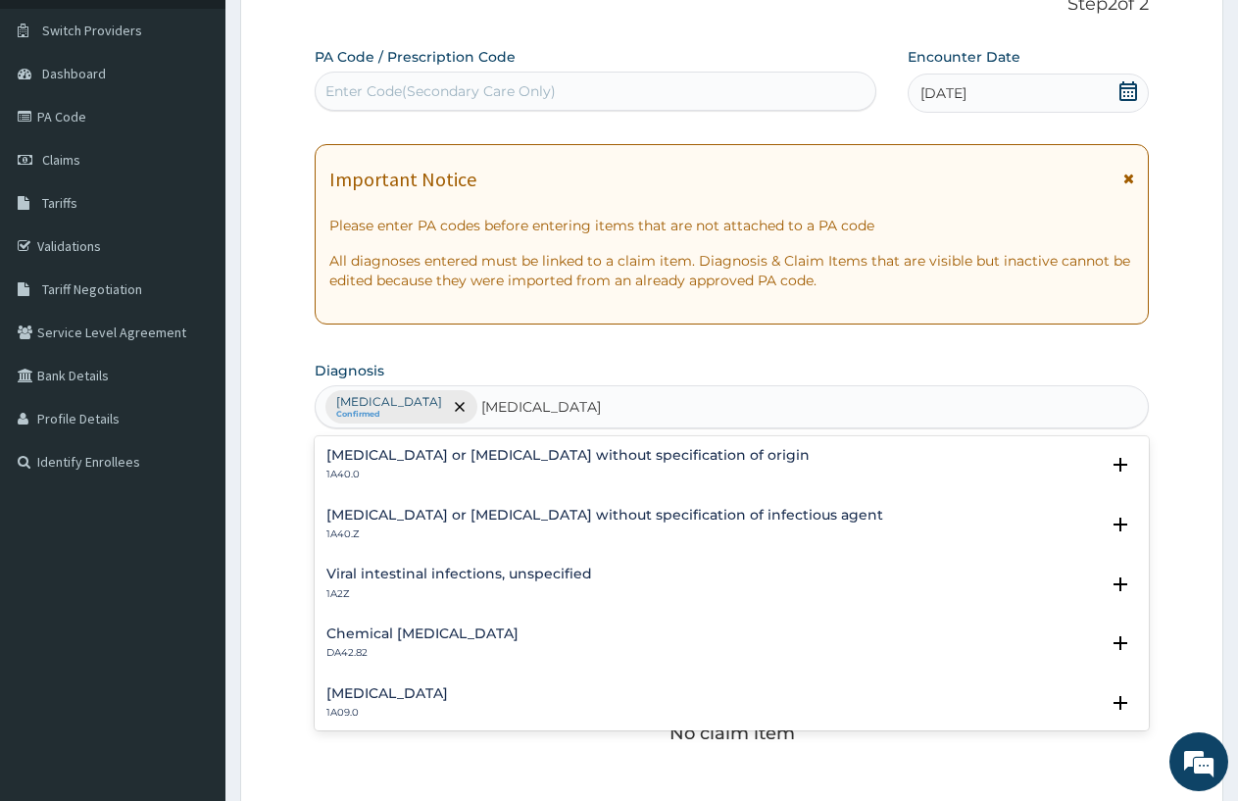
click at [579, 455] on h4 "[MEDICAL_DATA] or [MEDICAL_DATA] without specification of origin" at bounding box center [568, 455] width 483 height 15
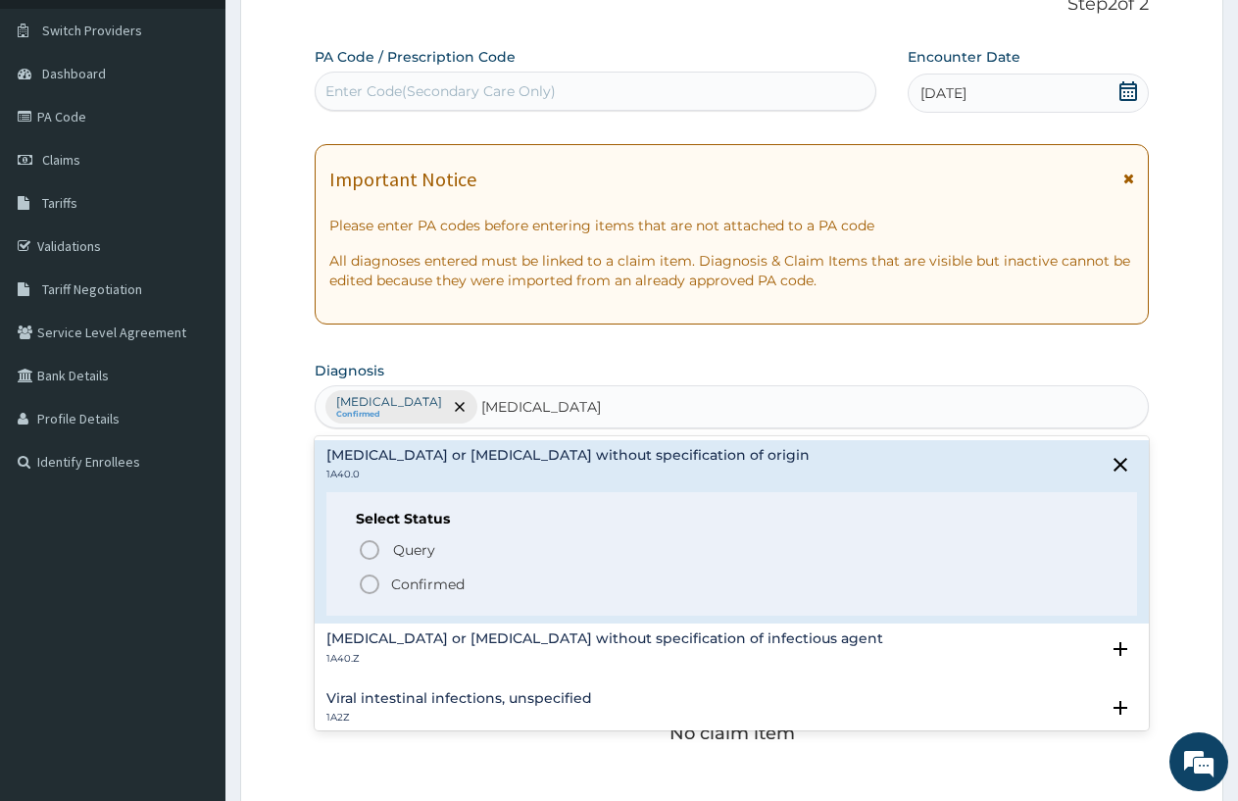
click at [373, 581] on icon "status option filled" at bounding box center [370, 585] width 24 height 24
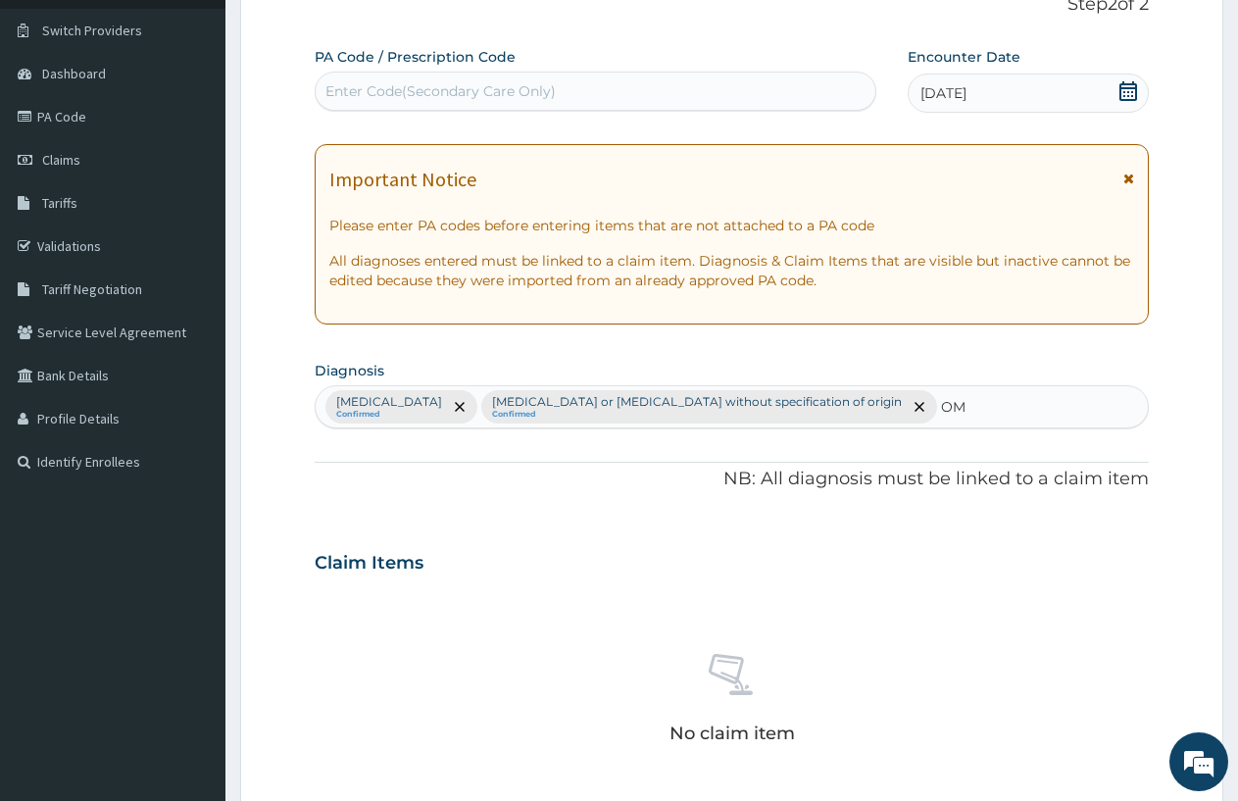
type input "O"
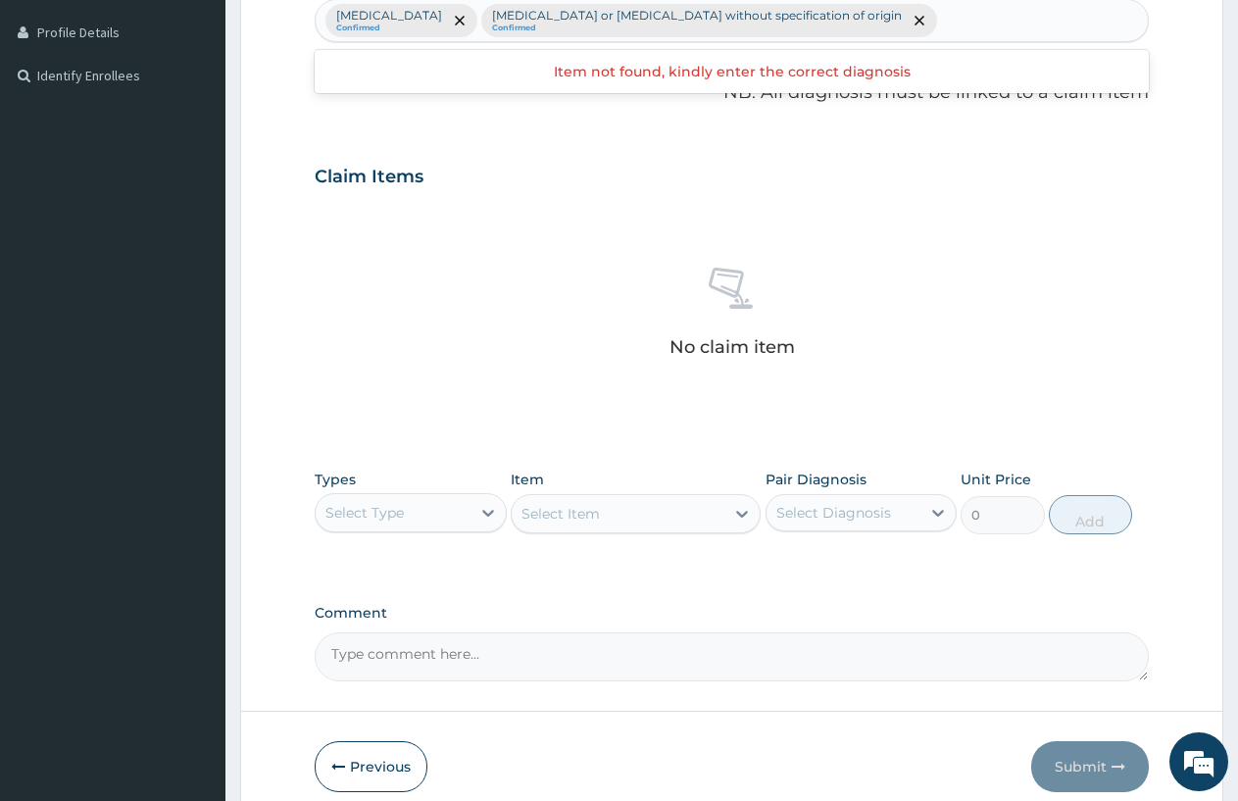
scroll to position [532, 0]
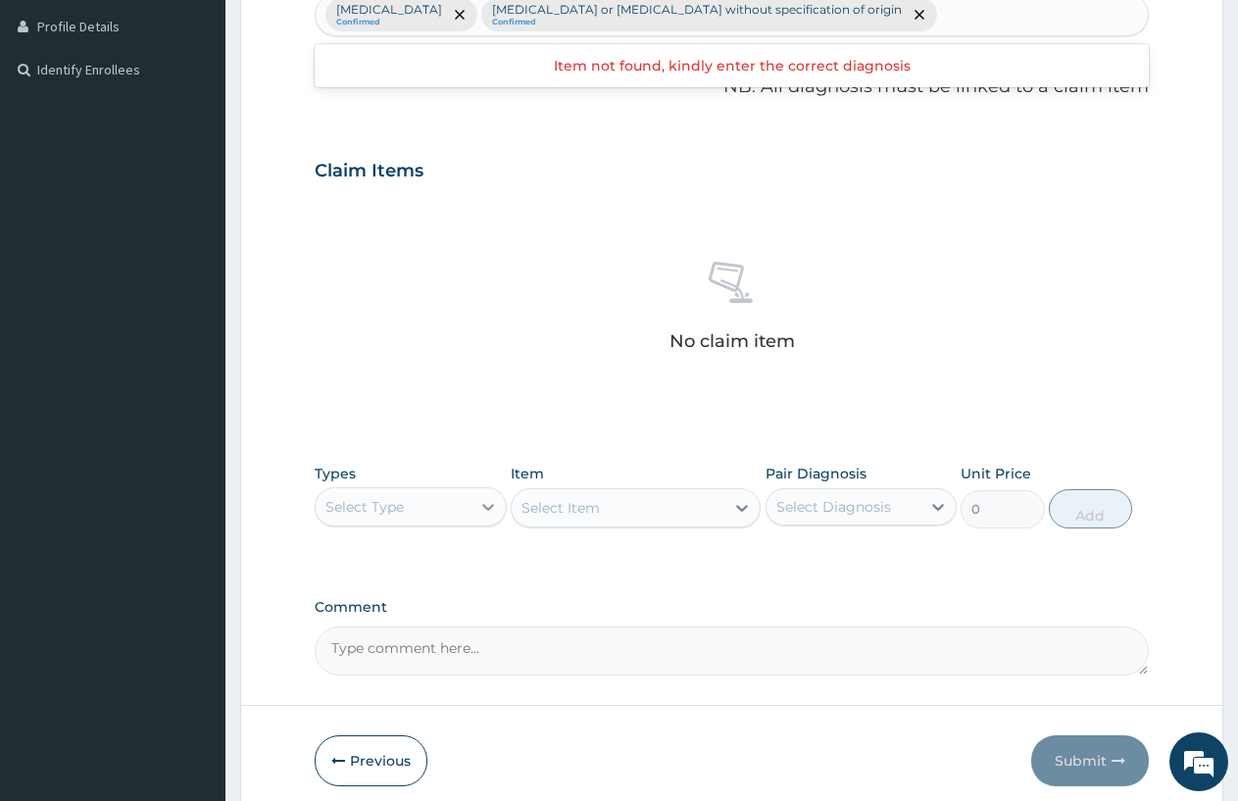
click at [484, 489] on div at bounding box center [488, 506] width 35 height 35
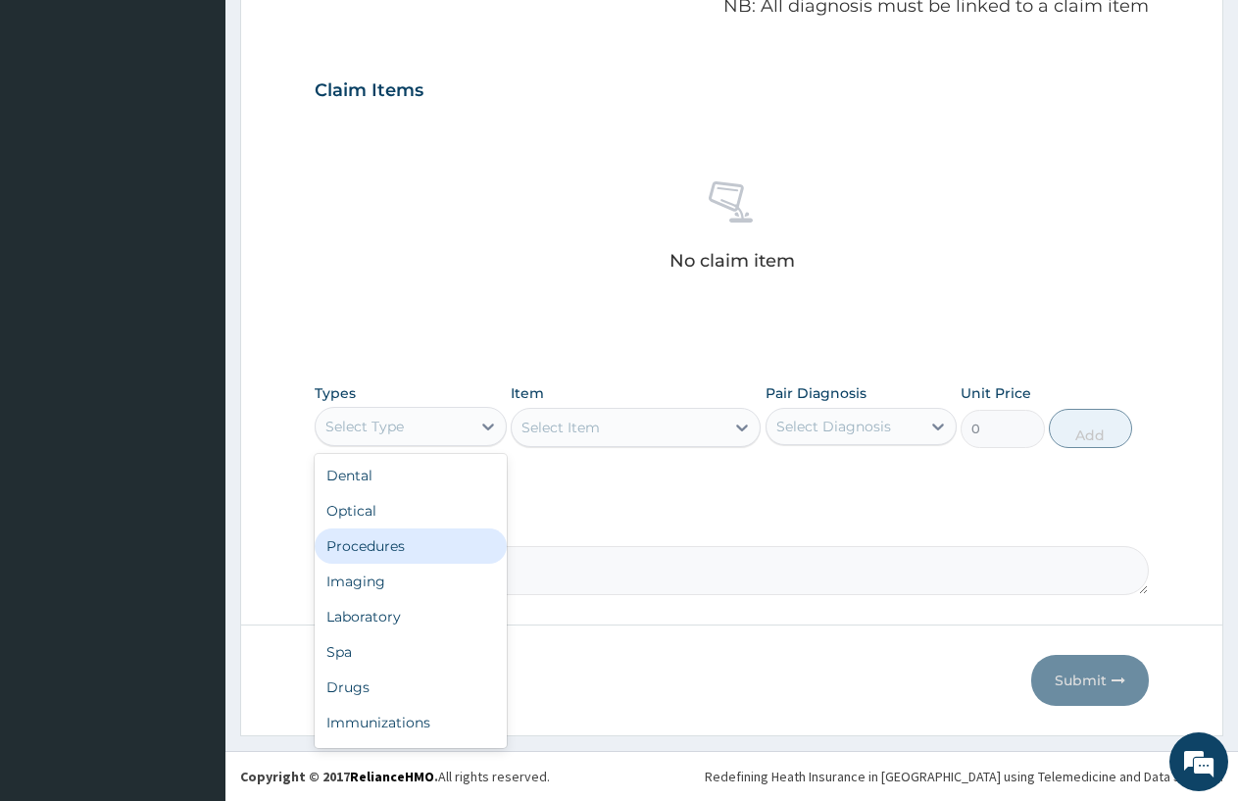
click at [412, 547] on div "Procedures" at bounding box center [411, 546] width 192 height 35
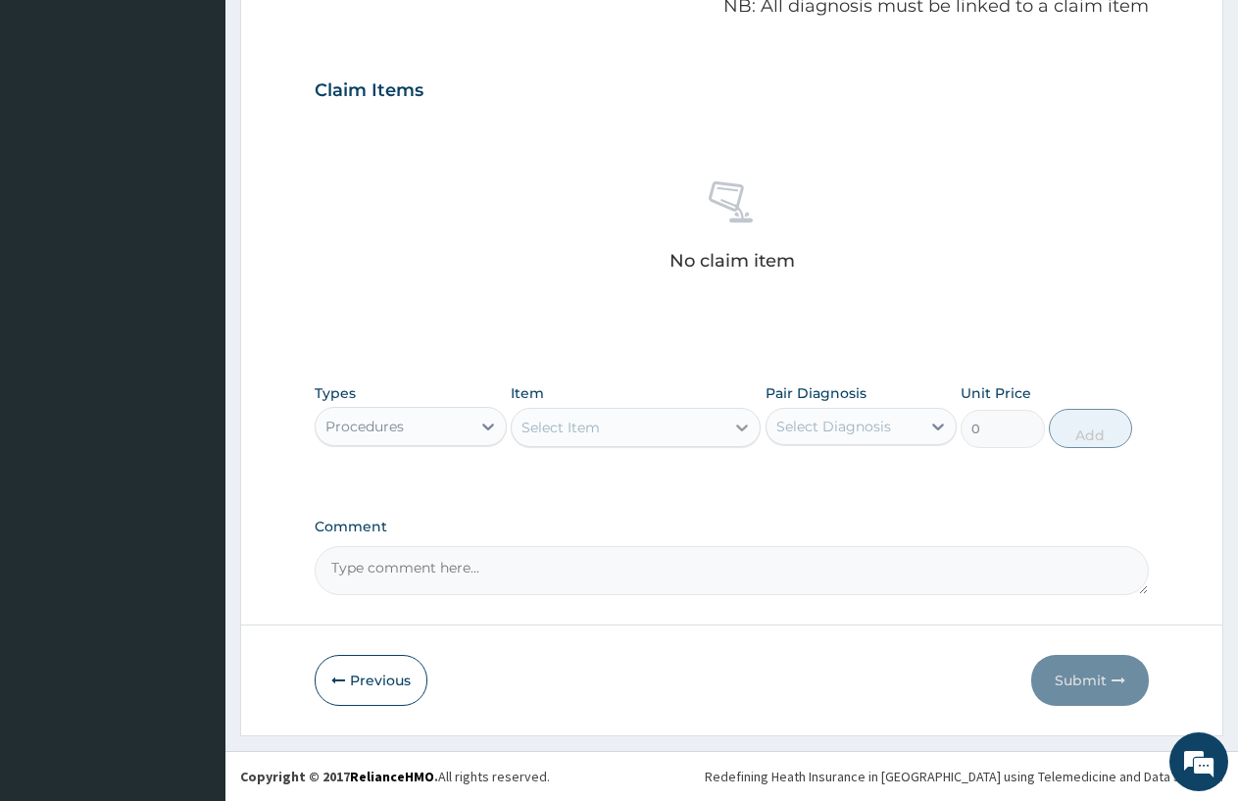
click at [724, 416] on div "Select Item" at bounding box center [618, 427] width 213 height 31
click at [739, 417] on div at bounding box center [742, 427] width 35 height 35
click at [742, 434] on icon at bounding box center [742, 428] width 20 height 20
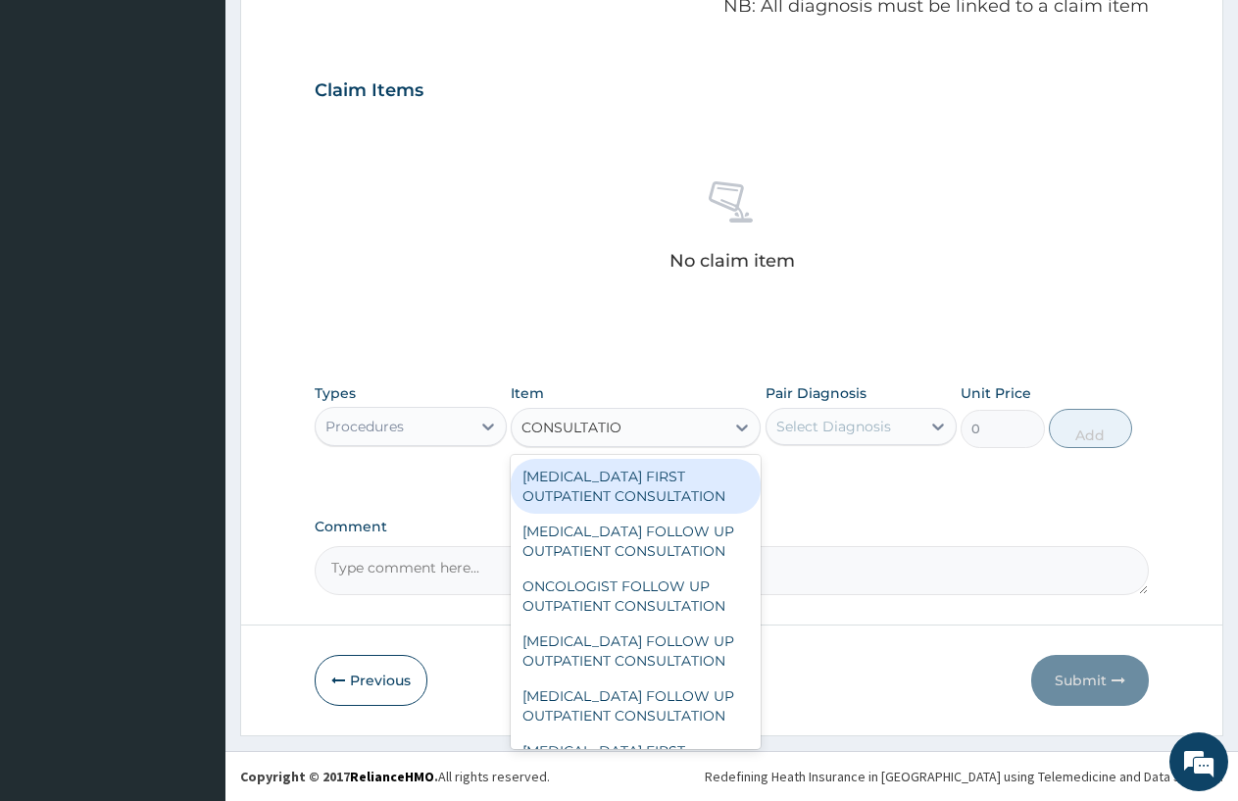
type input "CONSULTATION"
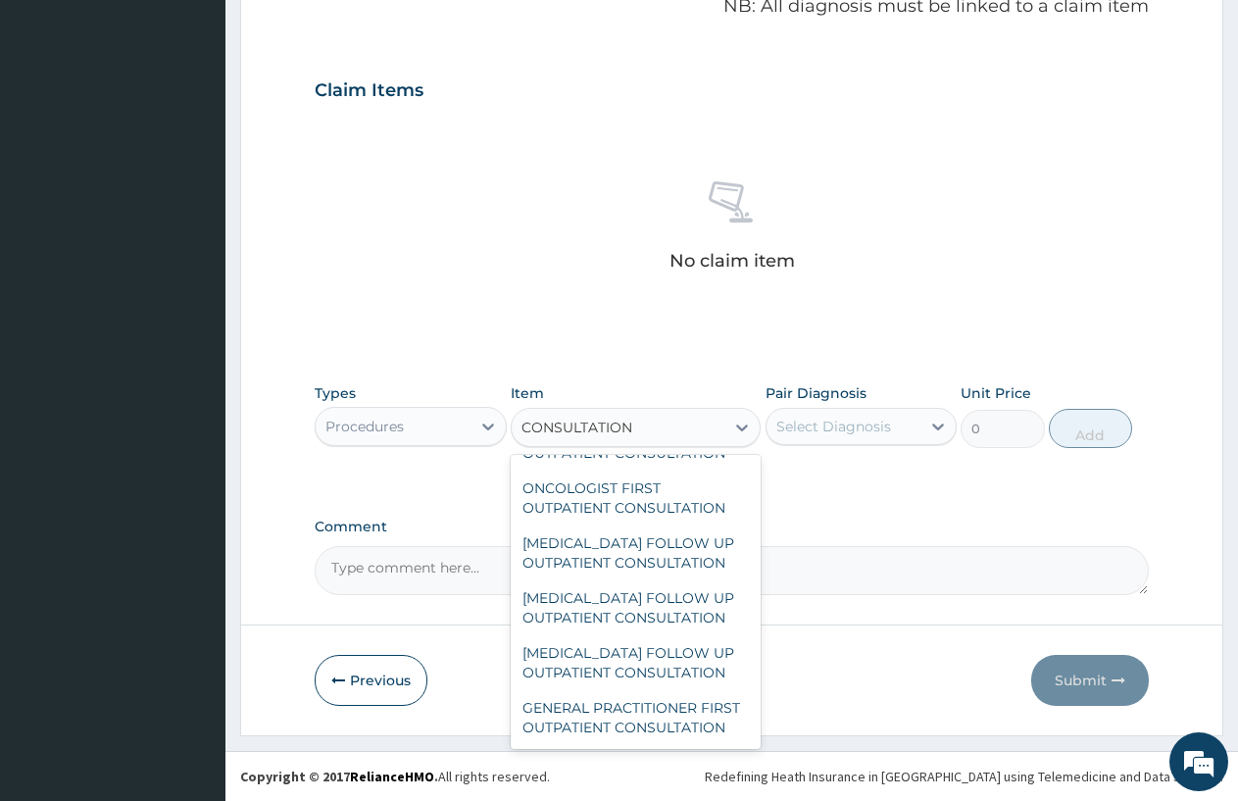
scroll to position [3310, 0]
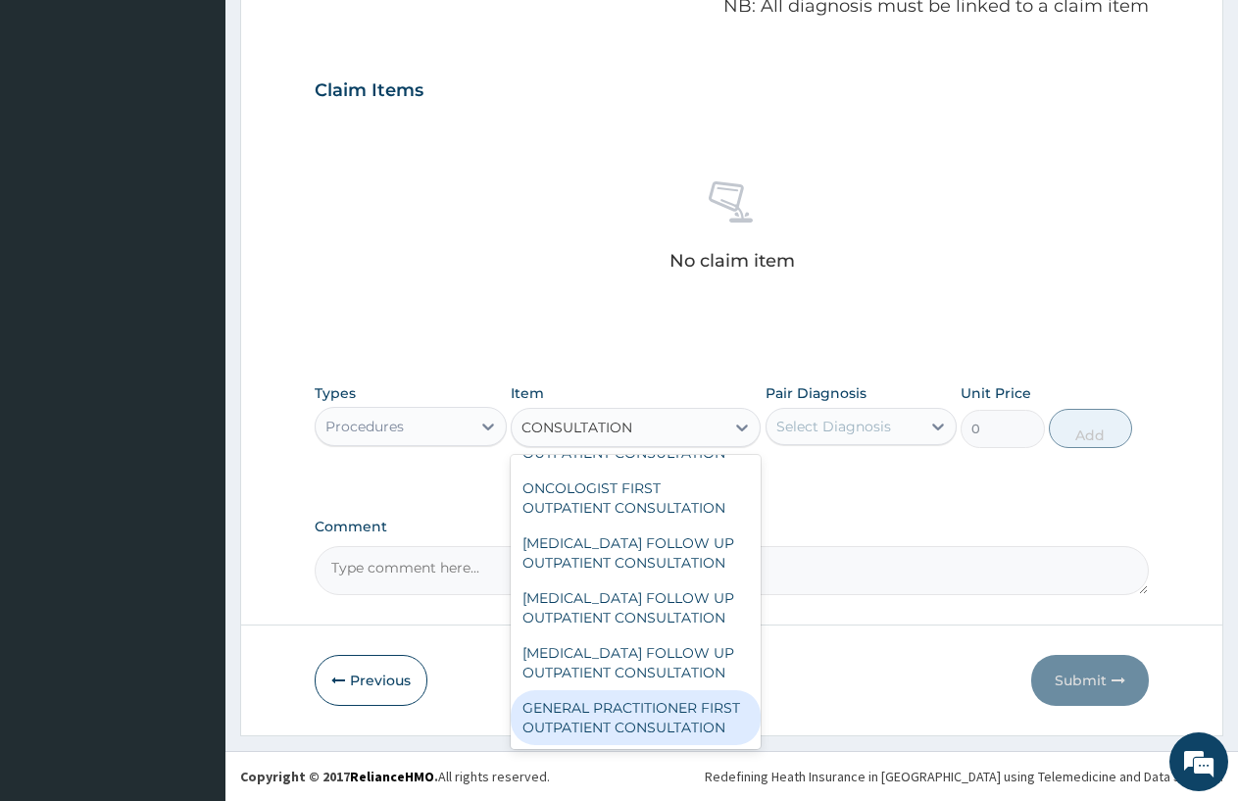
click at [680, 713] on div "GENERAL PRACTITIONER FIRST OUTPATIENT CONSULTATION" at bounding box center [636, 717] width 250 height 55
type input "3750"
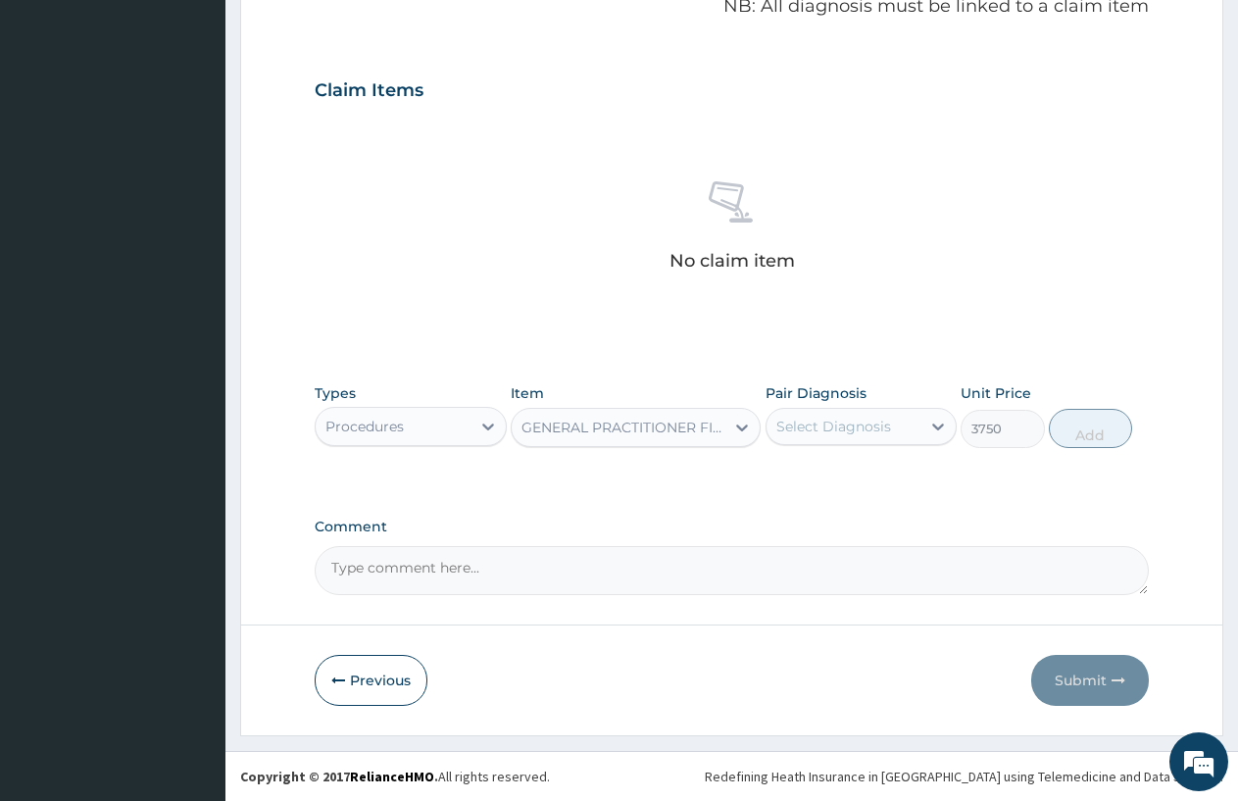
click at [898, 424] on div "Select Diagnosis" at bounding box center [844, 426] width 155 height 31
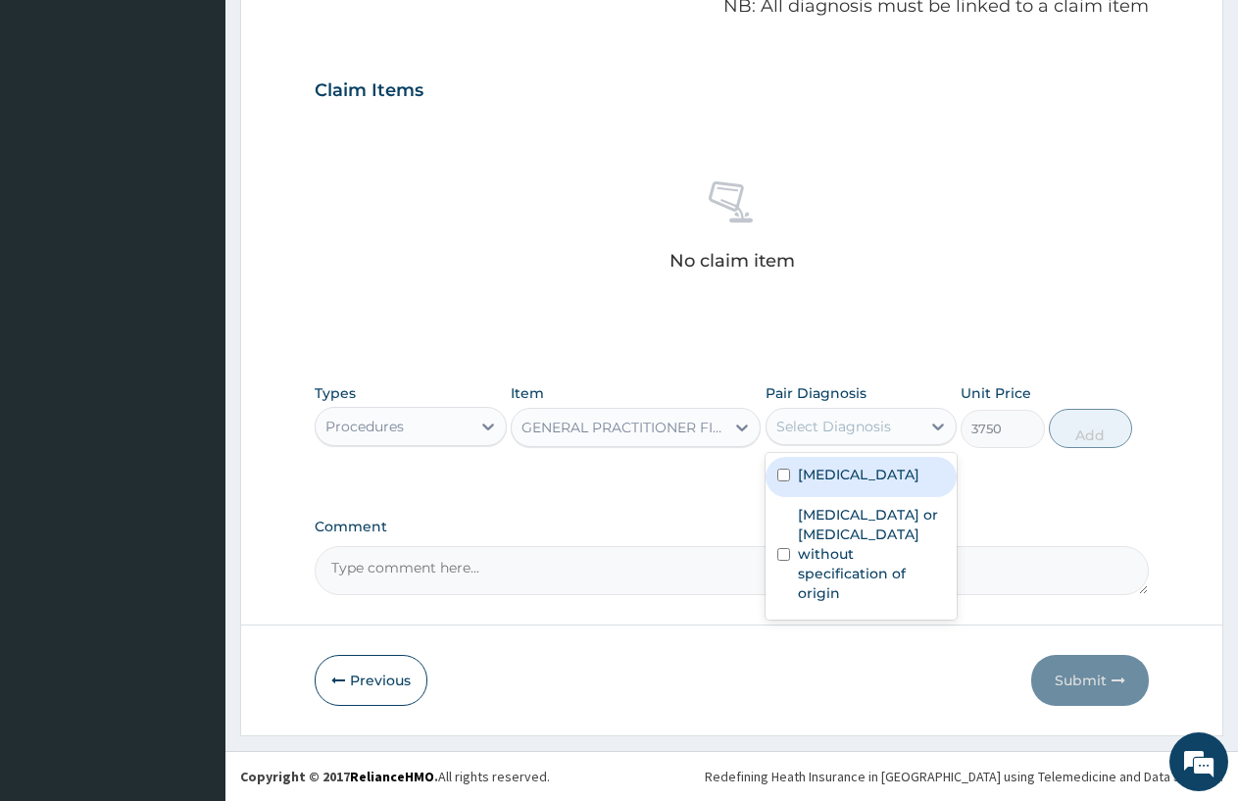
click at [855, 484] on label "Plasmodium malariae malaria without complication" at bounding box center [859, 475] width 122 height 20
checkbox input "true"
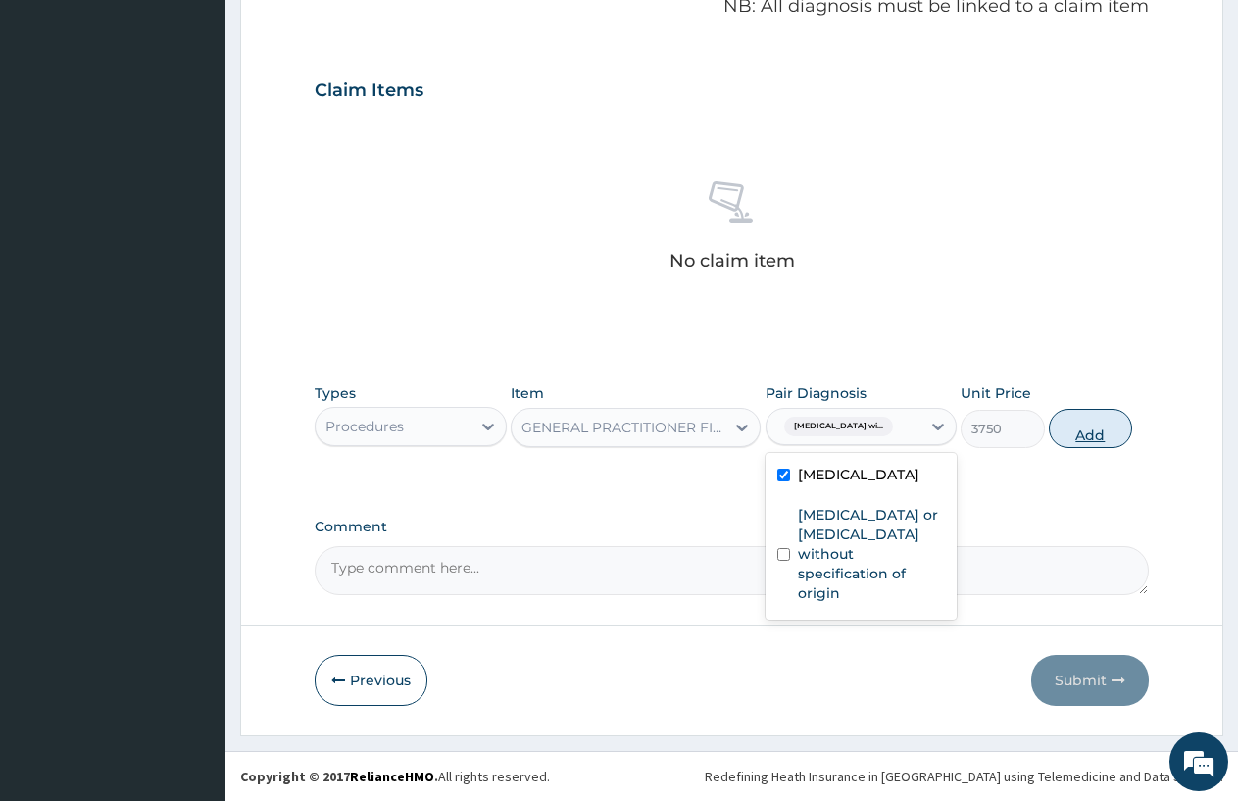
click at [1065, 421] on button "Add" at bounding box center [1090, 428] width 83 height 39
type input "0"
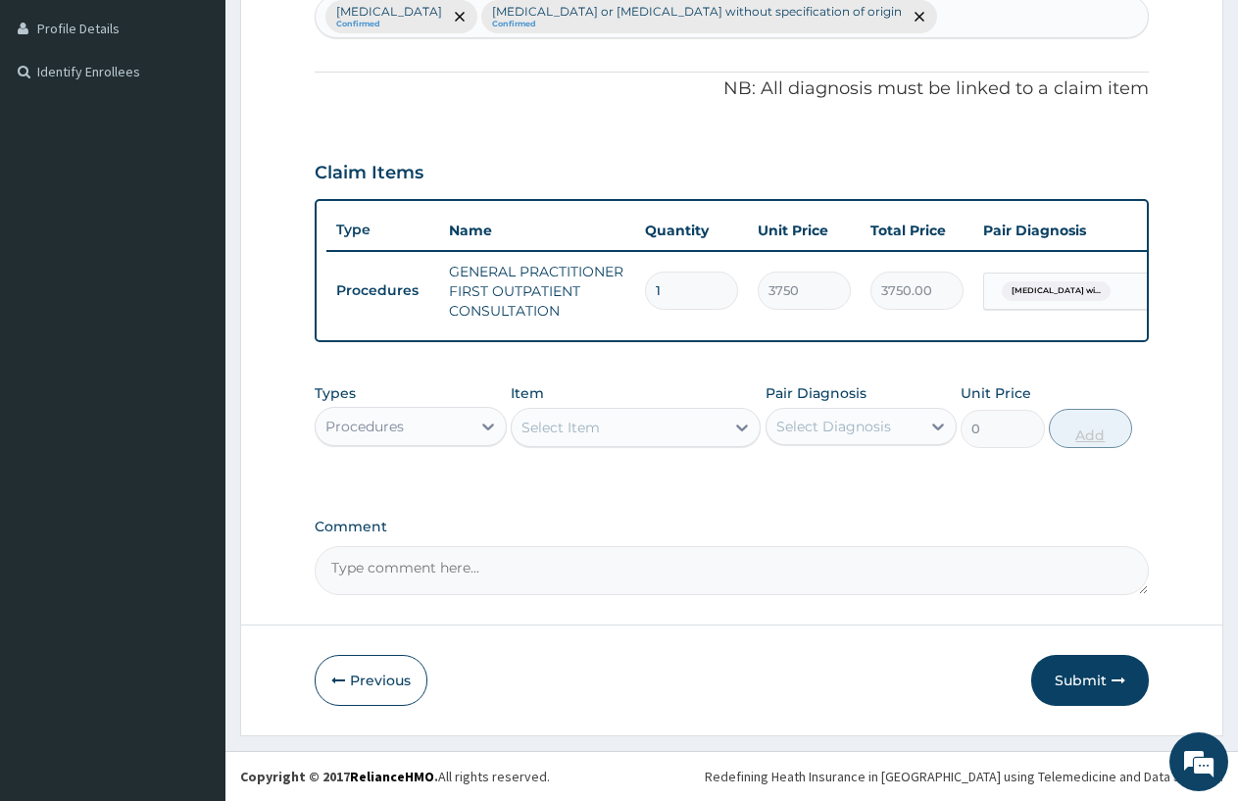
scroll to position [547, 0]
click at [484, 424] on icon at bounding box center [488, 427] width 20 height 20
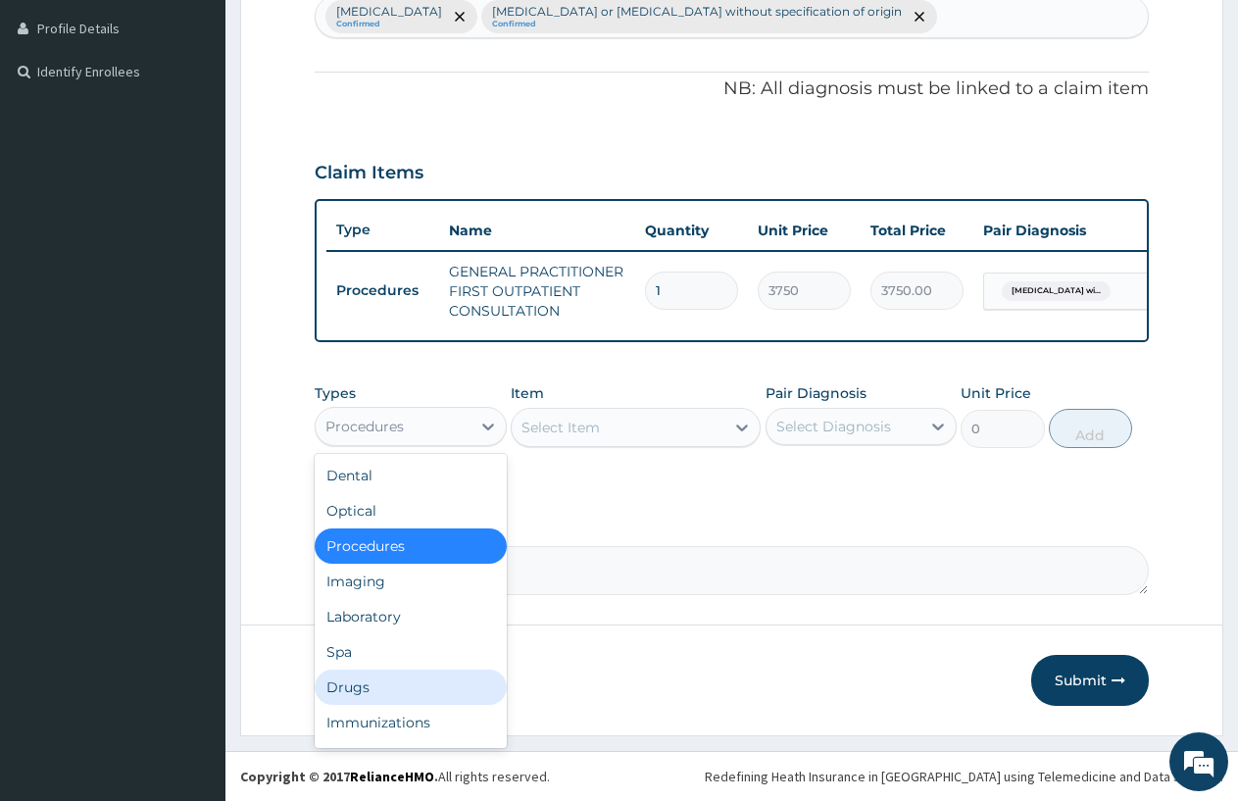
click at [351, 674] on div "Drugs" at bounding box center [411, 687] width 192 height 35
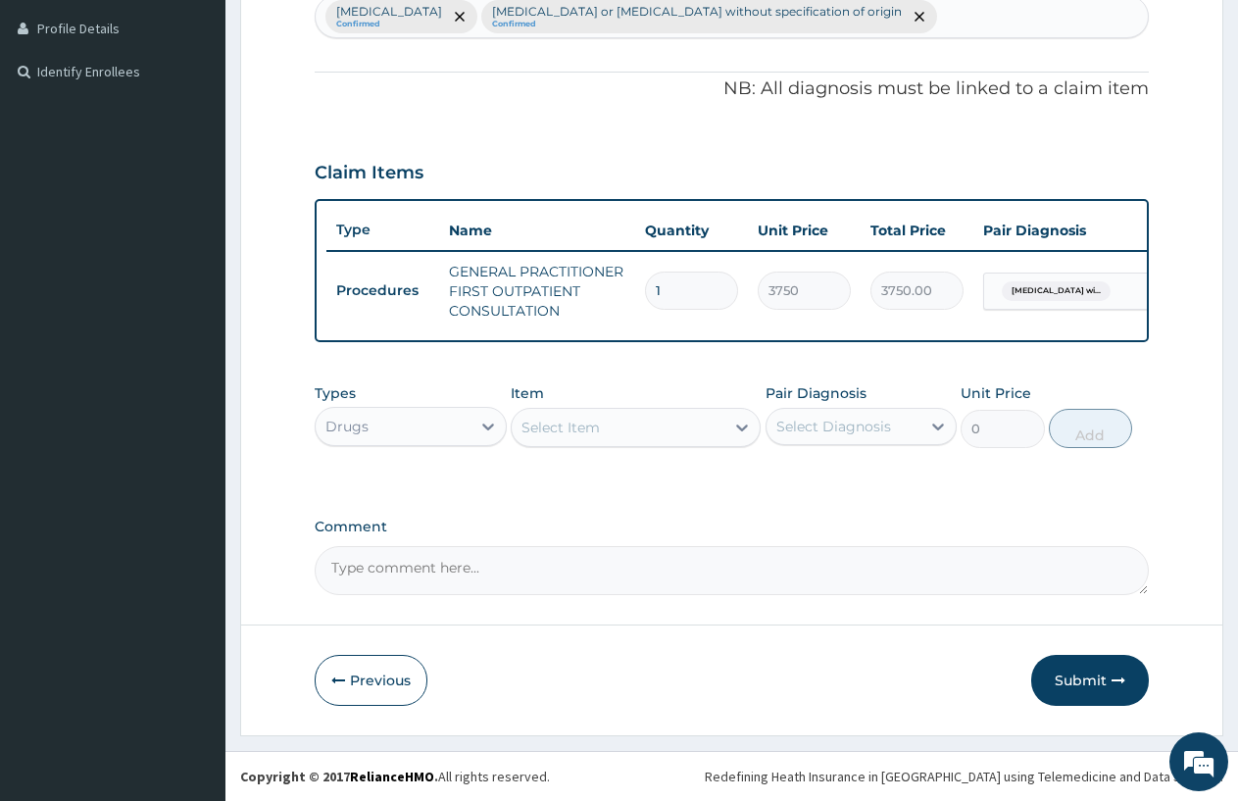
click at [741, 428] on icon at bounding box center [742, 428] width 12 height 7
click at [741, 422] on icon at bounding box center [742, 428] width 20 height 20
click at [743, 430] on icon at bounding box center [742, 428] width 12 height 7
click at [739, 428] on icon at bounding box center [742, 428] width 12 height 7
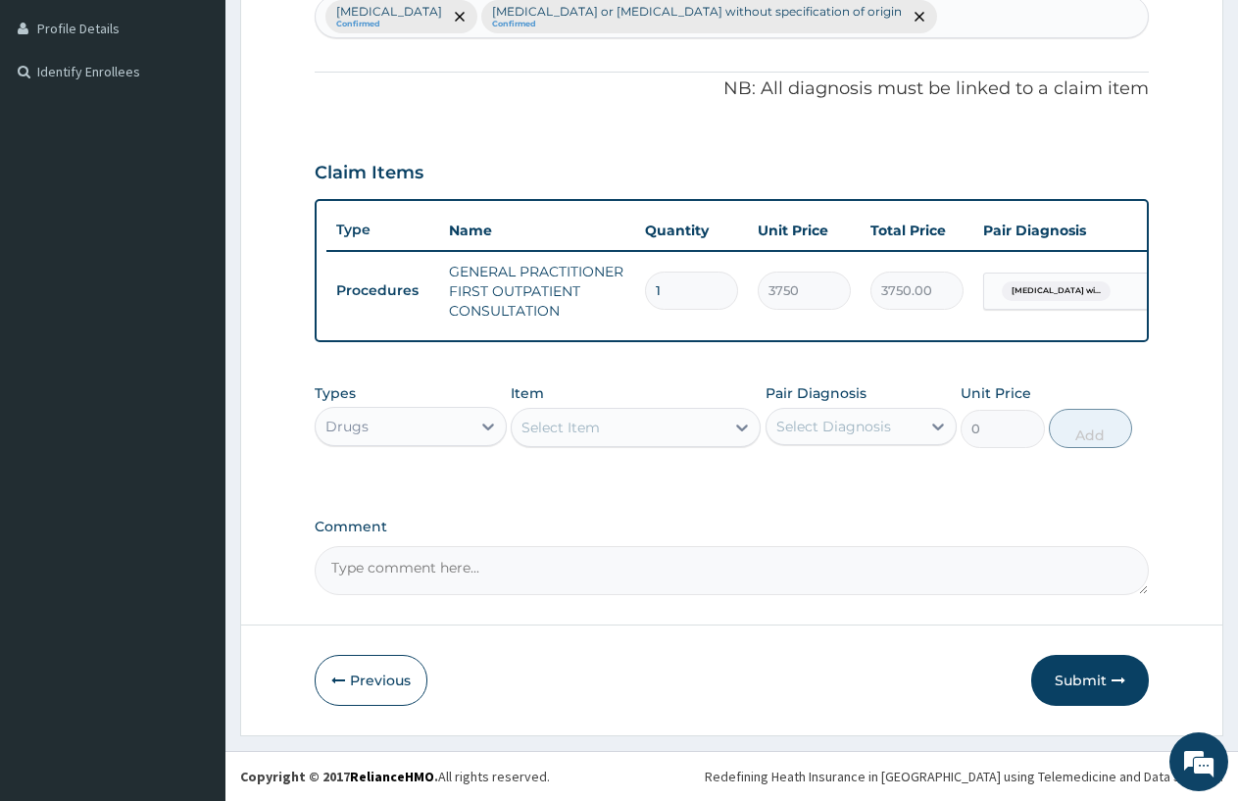
click at [739, 425] on icon at bounding box center [742, 428] width 20 height 20
click at [739, 412] on div at bounding box center [742, 427] width 35 height 35
click at [736, 427] on icon at bounding box center [742, 428] width 20 height 20
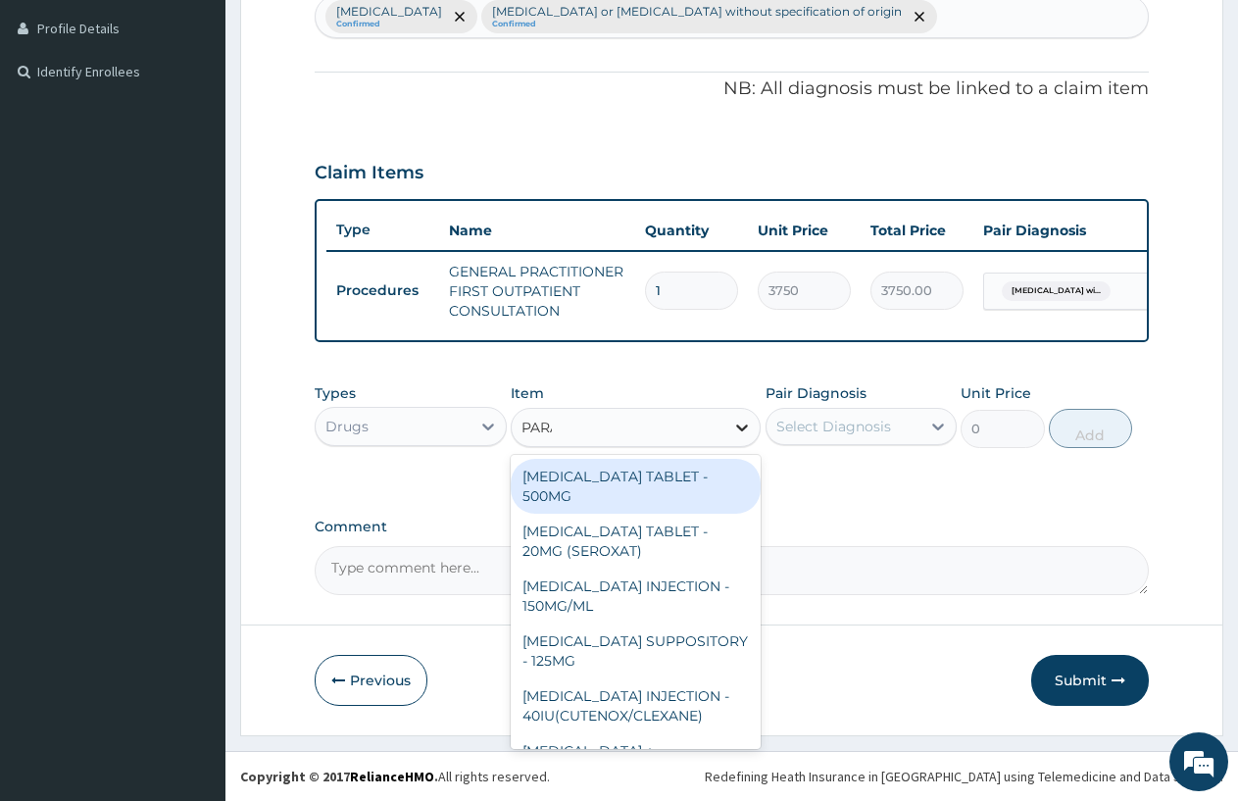
type input "PARACETAMOL"
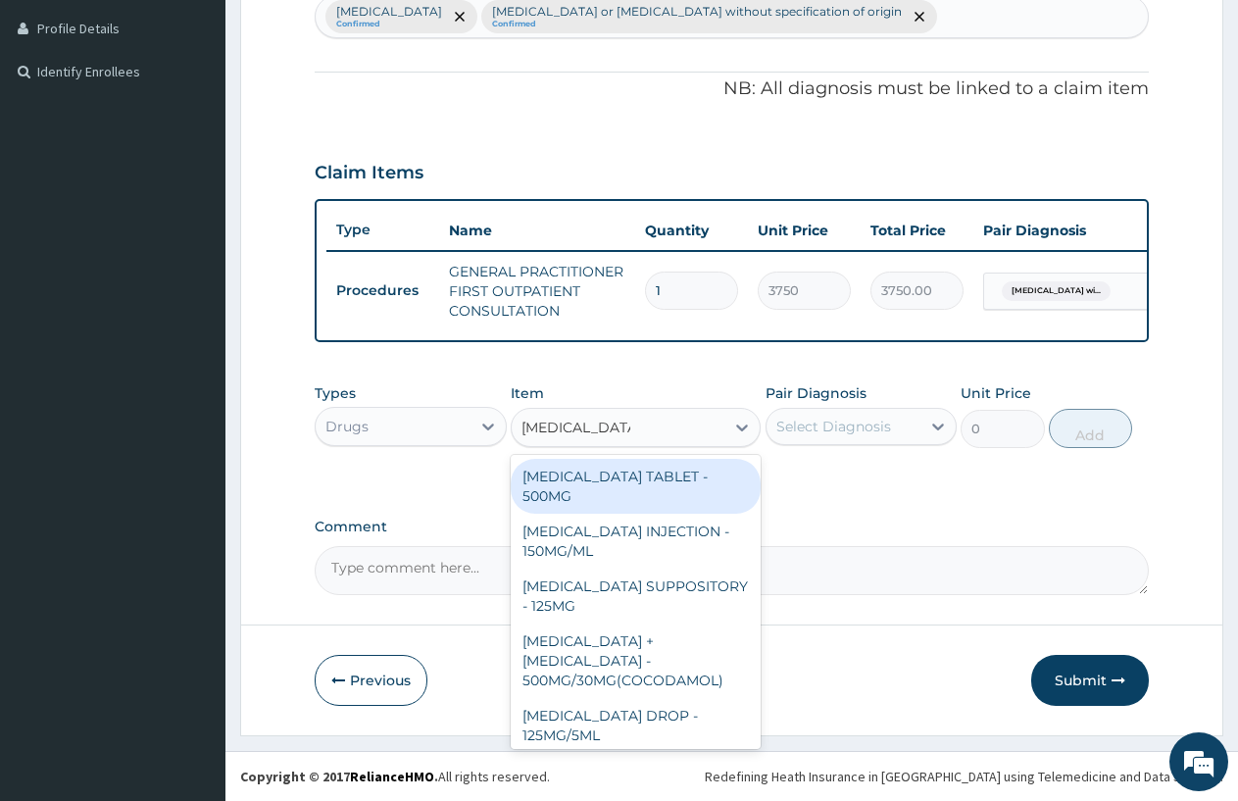
click at [629, 488] on div "PARACETAMOL TABLET - 500MG" at bounding box center [636, 486] width 250 height 55
type input "33.599999999999994"
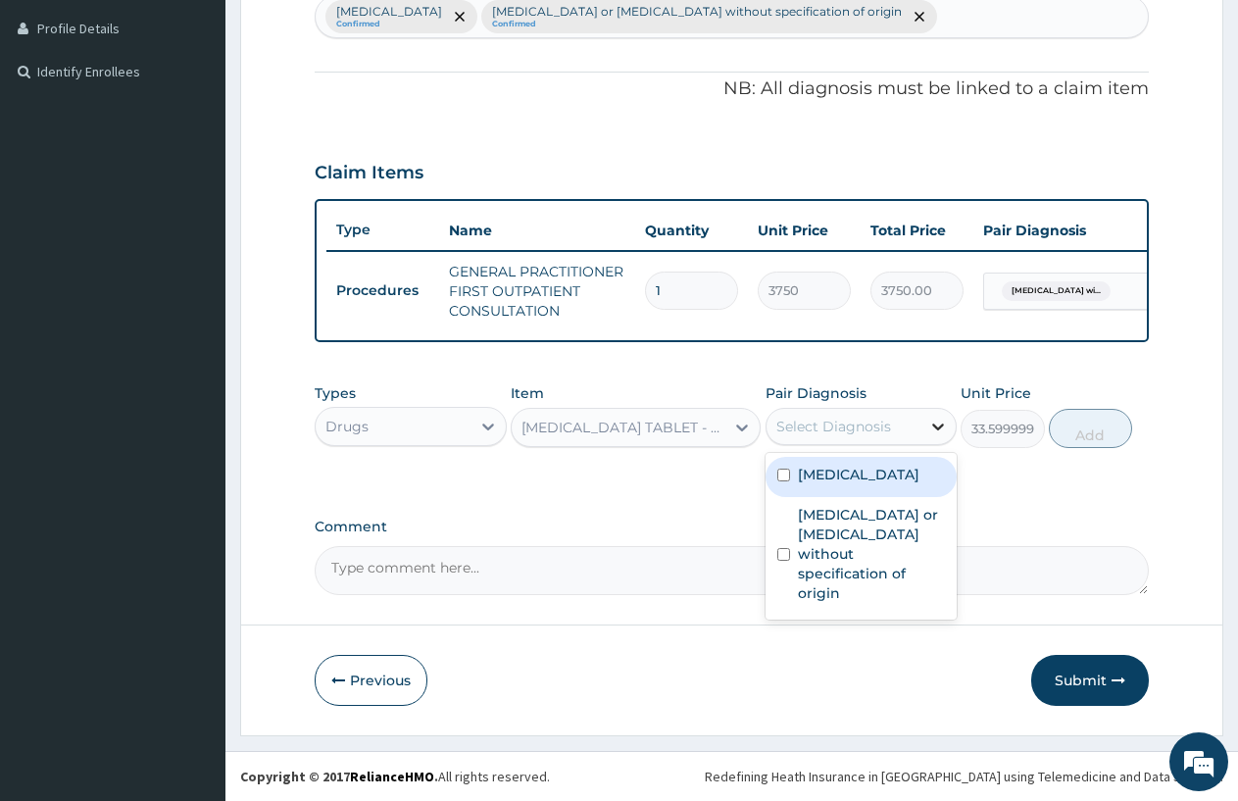
click at [938, 427] on icon at bounding box center [939, 427] width 20 height 20
click at [905, 484] on label "Plasmodium malariae malaria without complication" at bounding box center [859, 475] width 122 height 20
checkbox input "true"
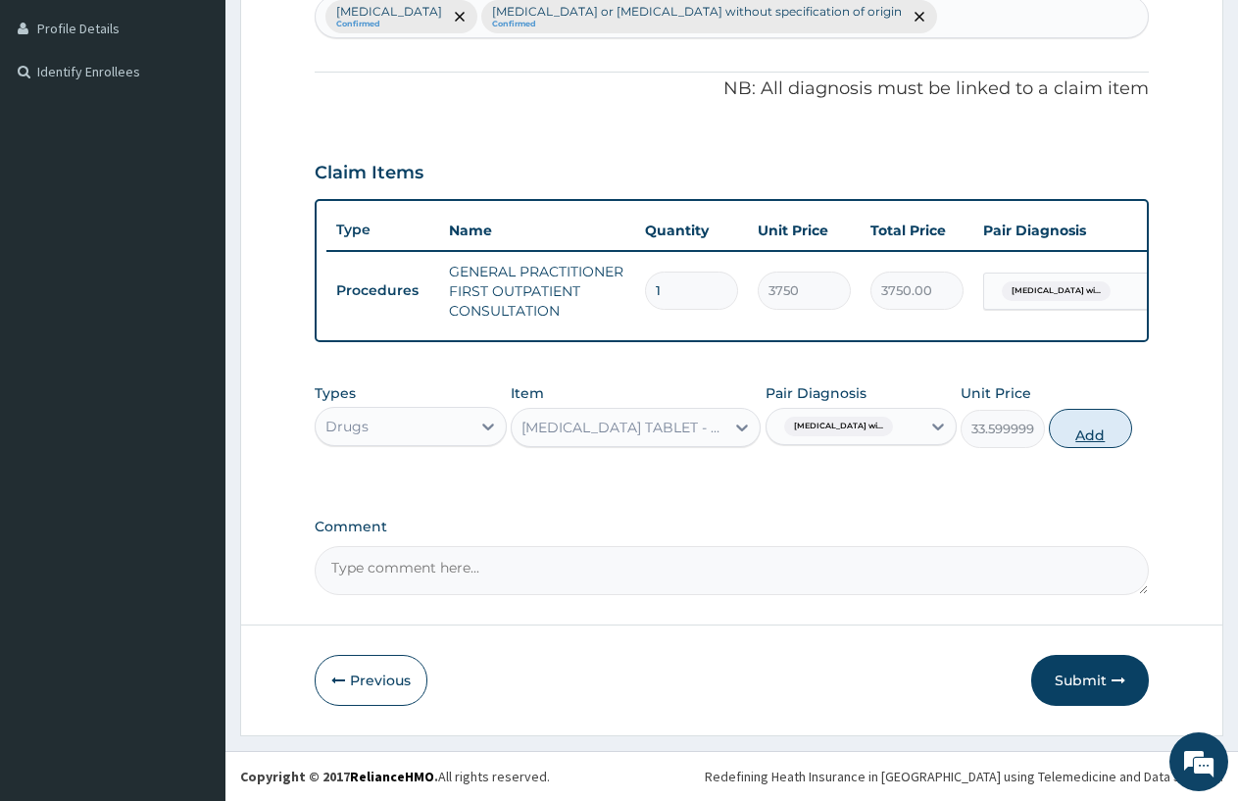
click at [1095, 425] on button "Add" at bounding box center [1090, 428] width 83 height 39
type input "0"
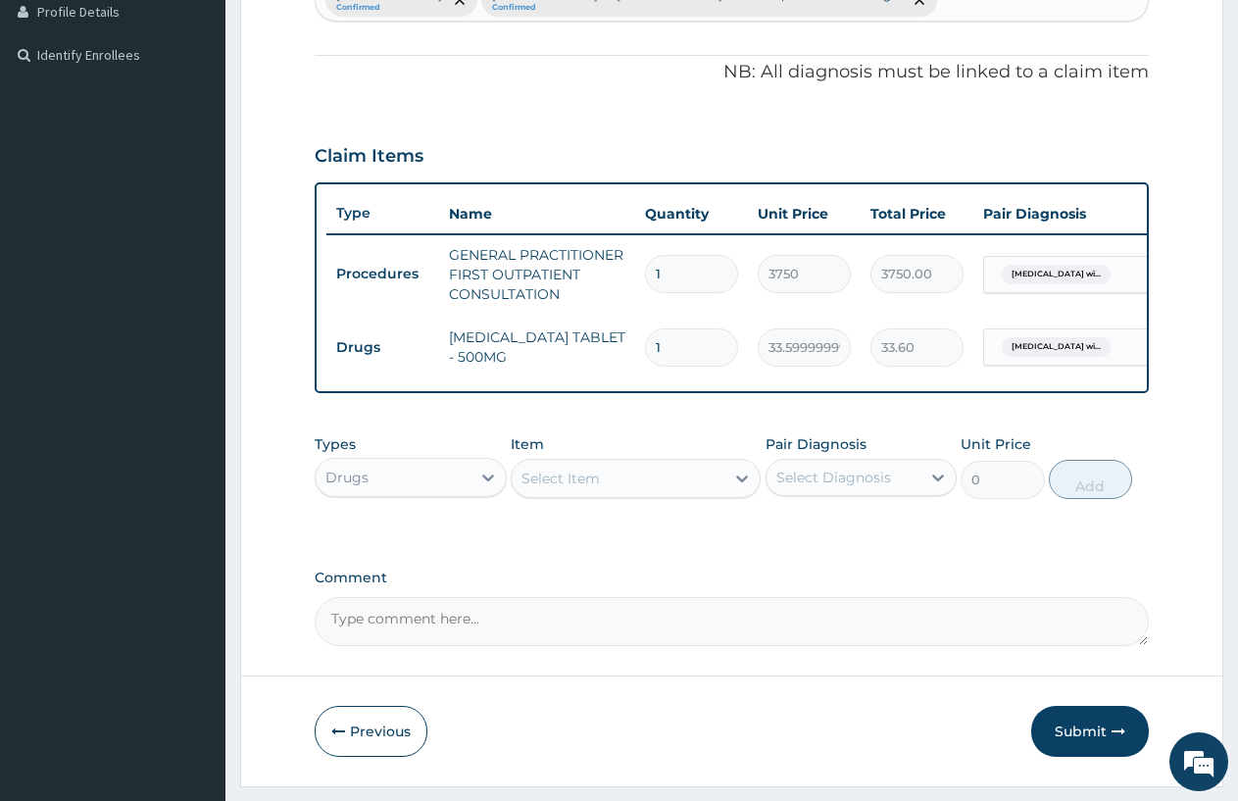
type input "15"
type input "504.00"
type input "15"
drag, startPoint x: 200, startPoint y: 722, endPoint x: 692, endPoint y: 465, distance: 555.2
click at [232, 772] on div "R EL Toggle navigation Broadland Hospital Broadland Hospital - broadlandhospita…" at bounding box center [619, 152] width 1238 height 1399
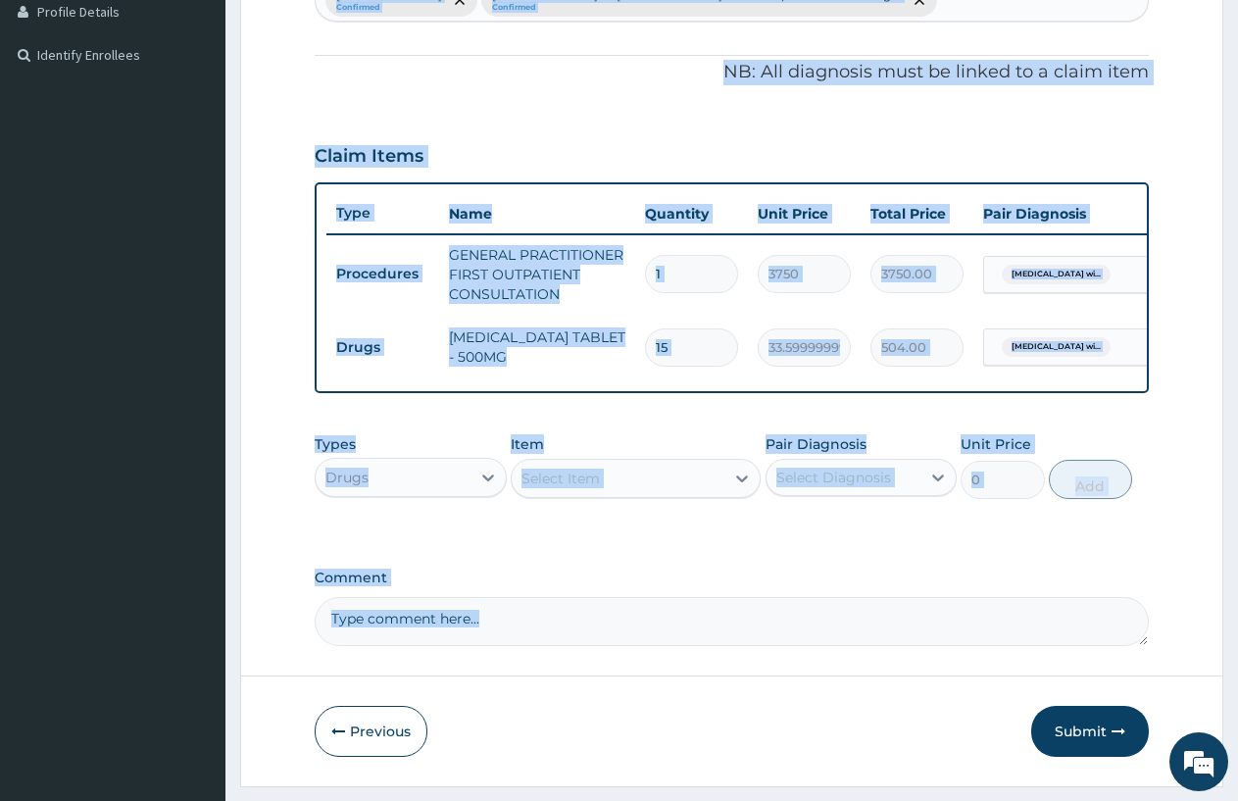
click at [769, 614] on textarea "Comment" at bounding box center [732, 621] width 834 height 49
click at [1151, 512] on form "Step 2 of 2 PA Code / Prescription Code Enter Code(Secondary Care Only) Encount…" at bounding box center [731, 172] width 983 height 1230
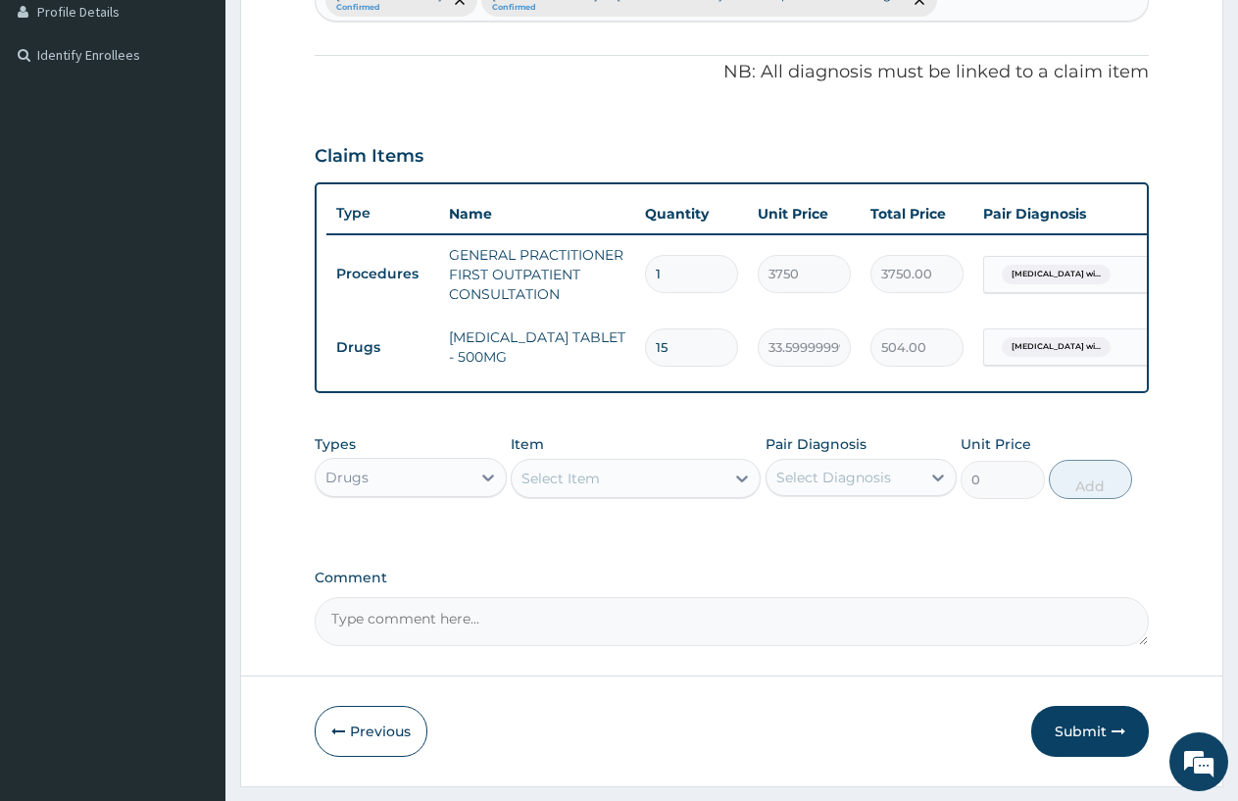
click at [1151, 512] on form "Step 2 of 2 PA Code / Prescription Code Enter Code(Secondary Care Only) Encount…" at bounding box center [731, 172] width 983 height 1230
click at [743, 488] on icon at bounding box center [742, 479] width 20 height 20
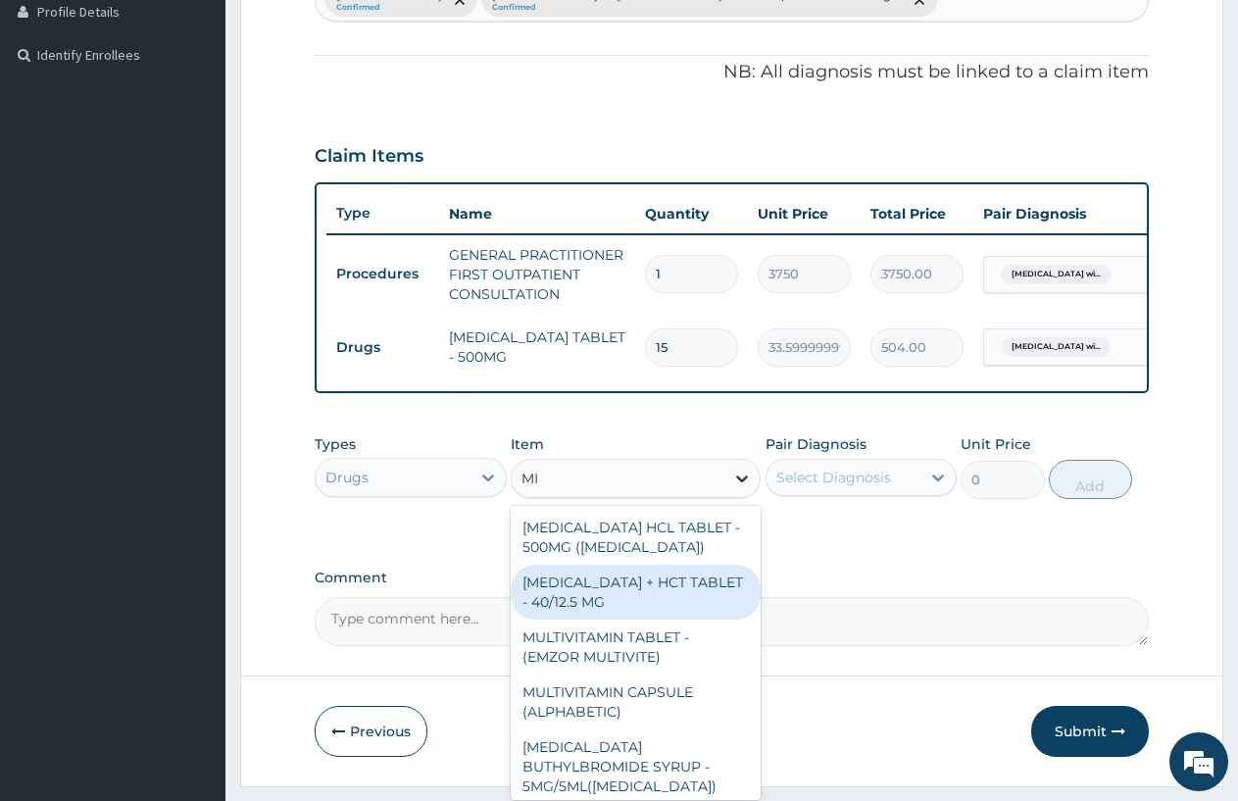
type input "MIS"
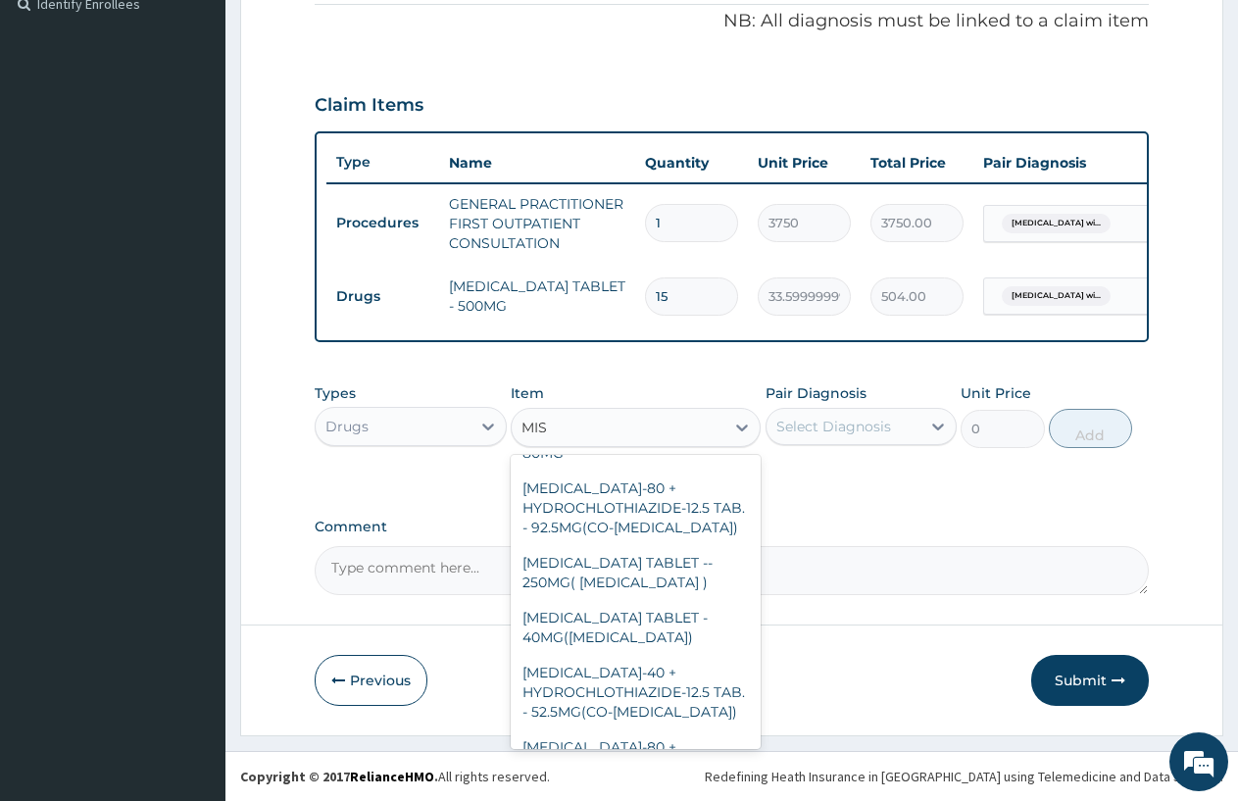
scroll to position [616, 0]
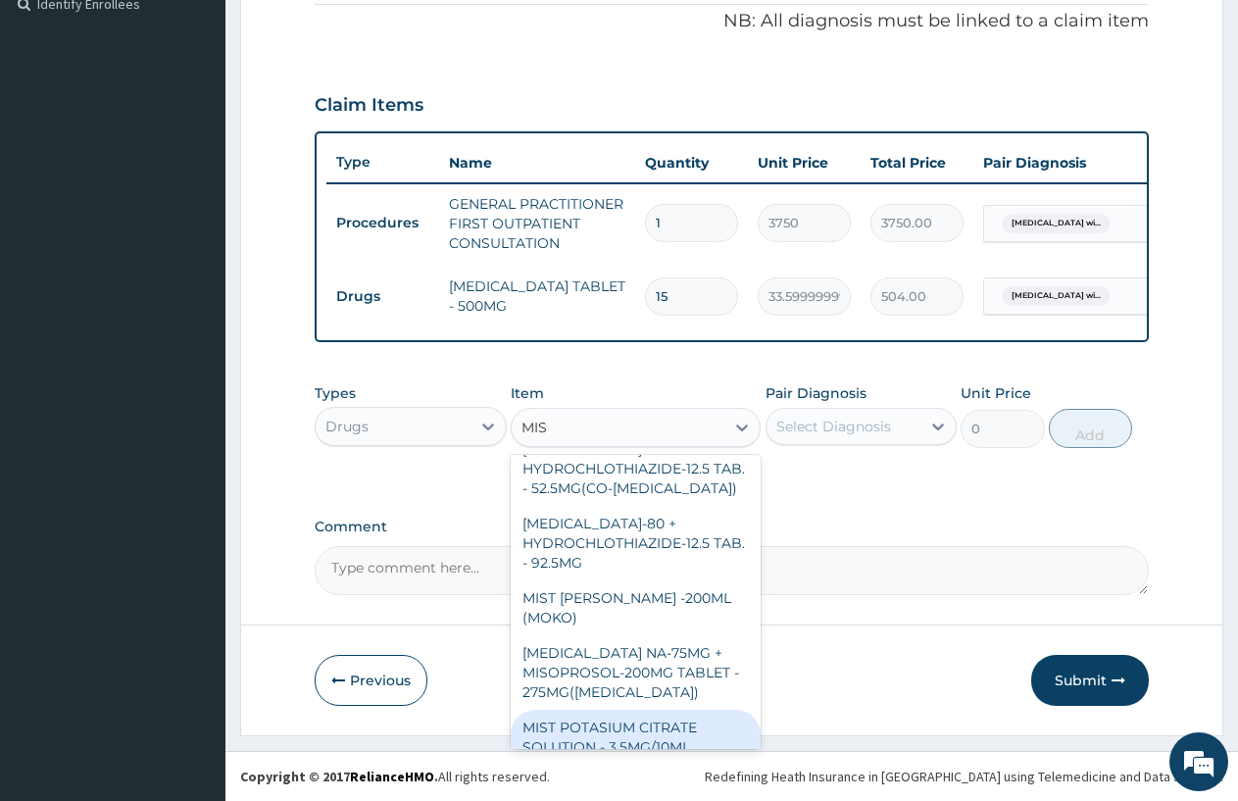
click at [647, 710] on div "MIST POTASIUM CITRATE SOLUTION - 3.5MG/10ML (200ML)" at bounding box center [636, 747] width 250 height 75
type input "1680"
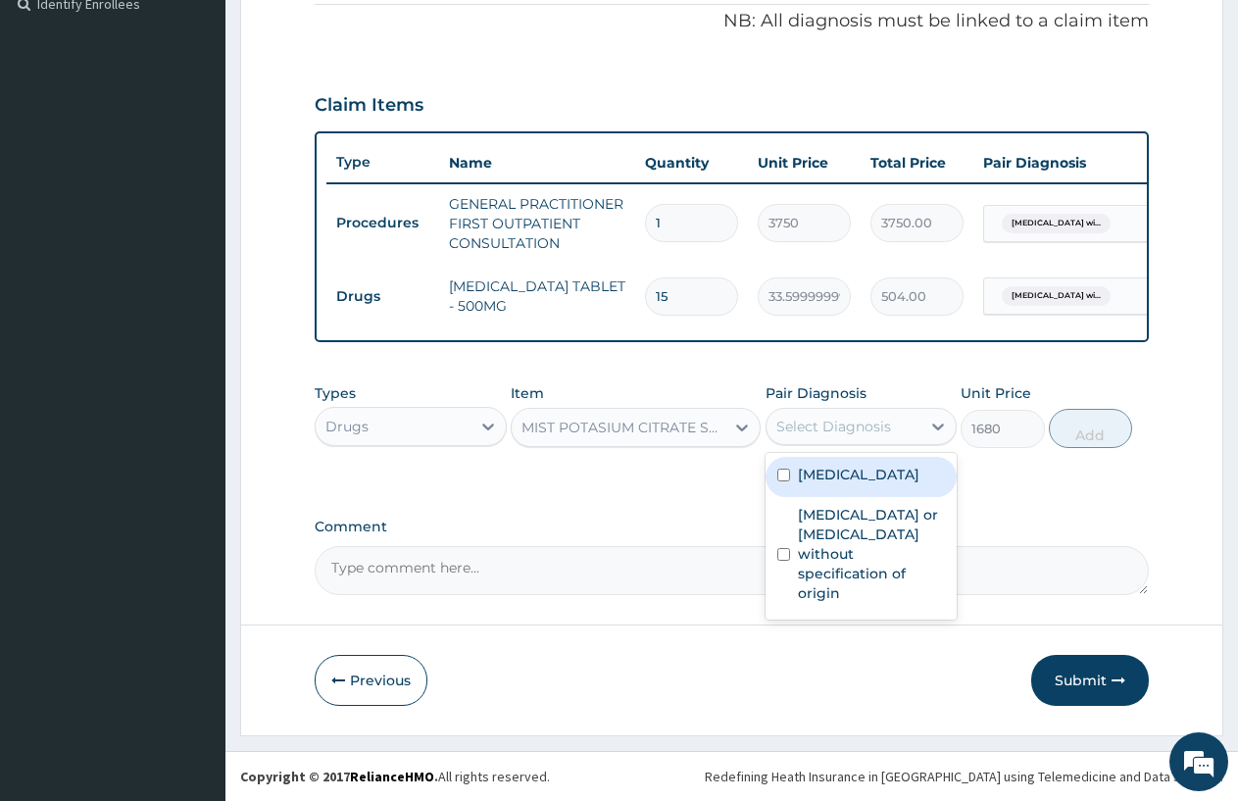
click at [906, 424] on div "Select Diagnosis" at bounding box center [844, 426] width 155 height 31
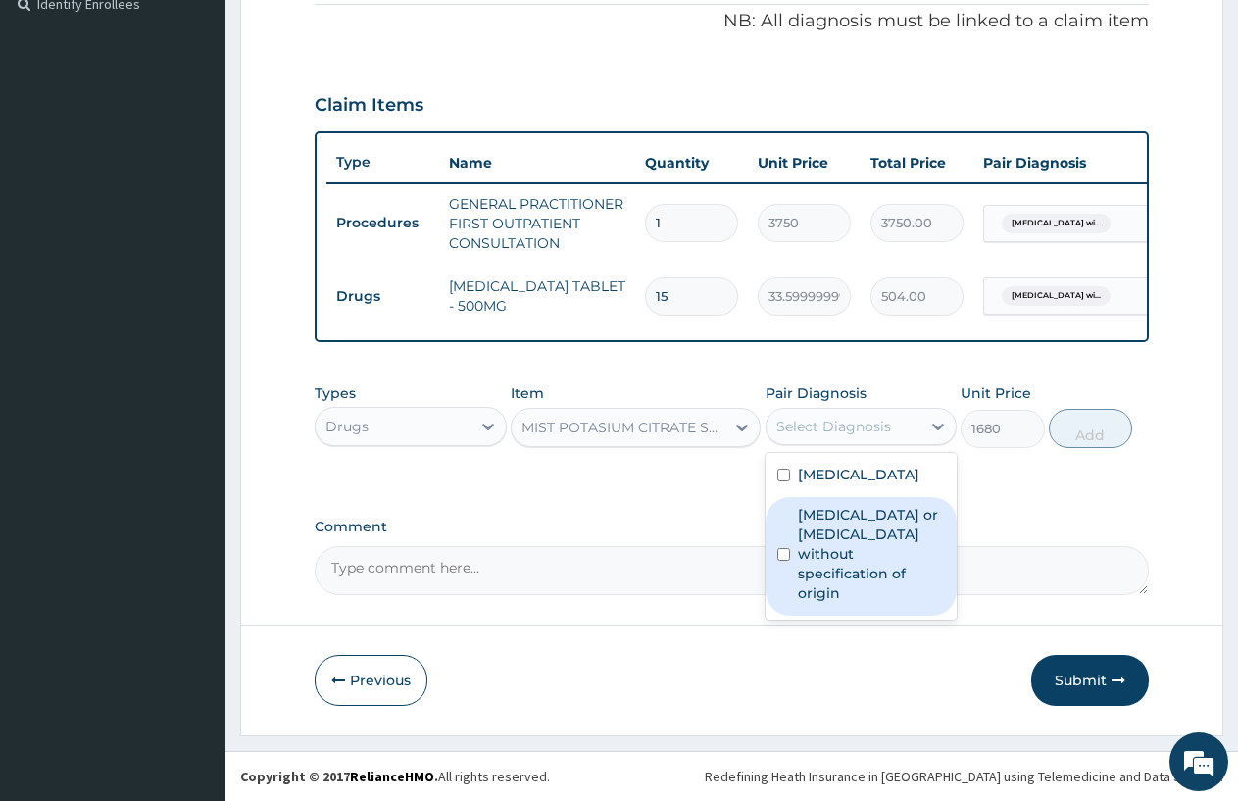
click at [884, 603] on label "Gastroenteritis or colitis without specification of origin" at bounding box center [872, 554] width 148 height 98
checkbox input "true"
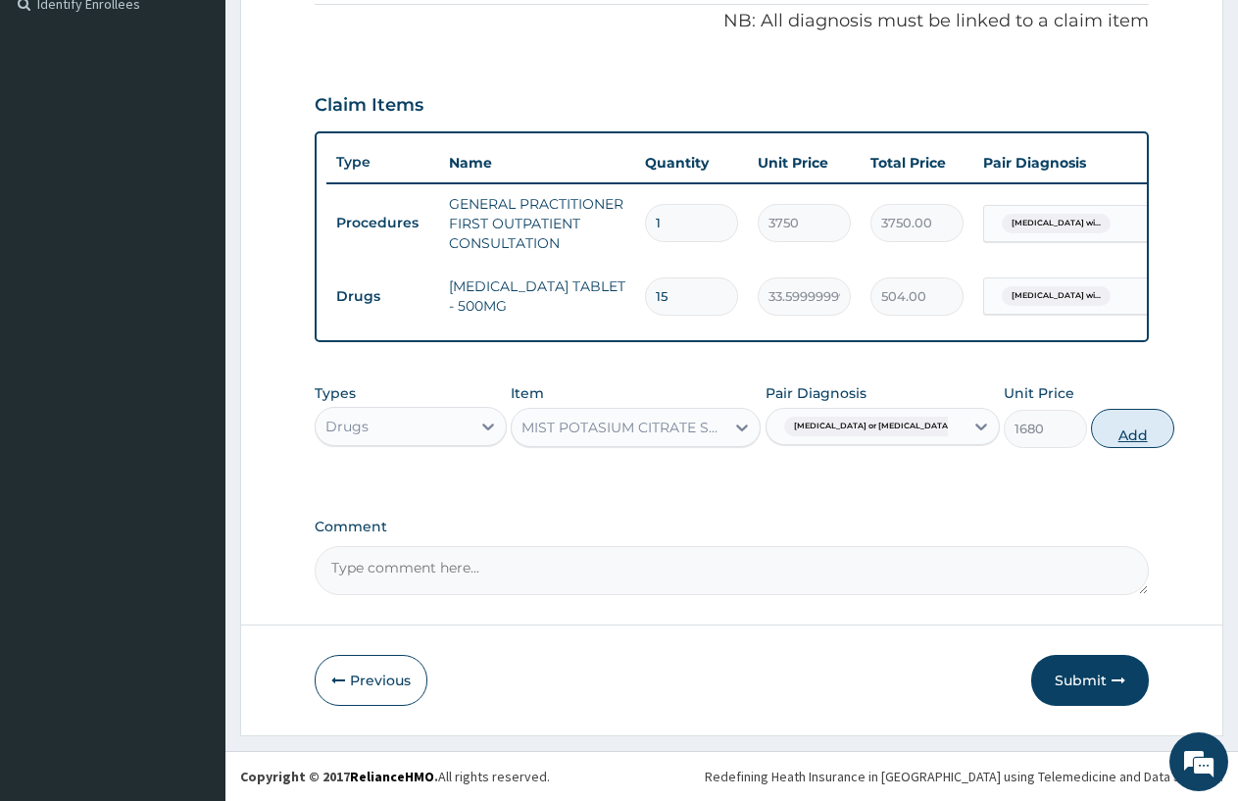
click at [1091, 428] on button "Add" at bounding box center [1132, 428] width 83 height 39
type input "0"
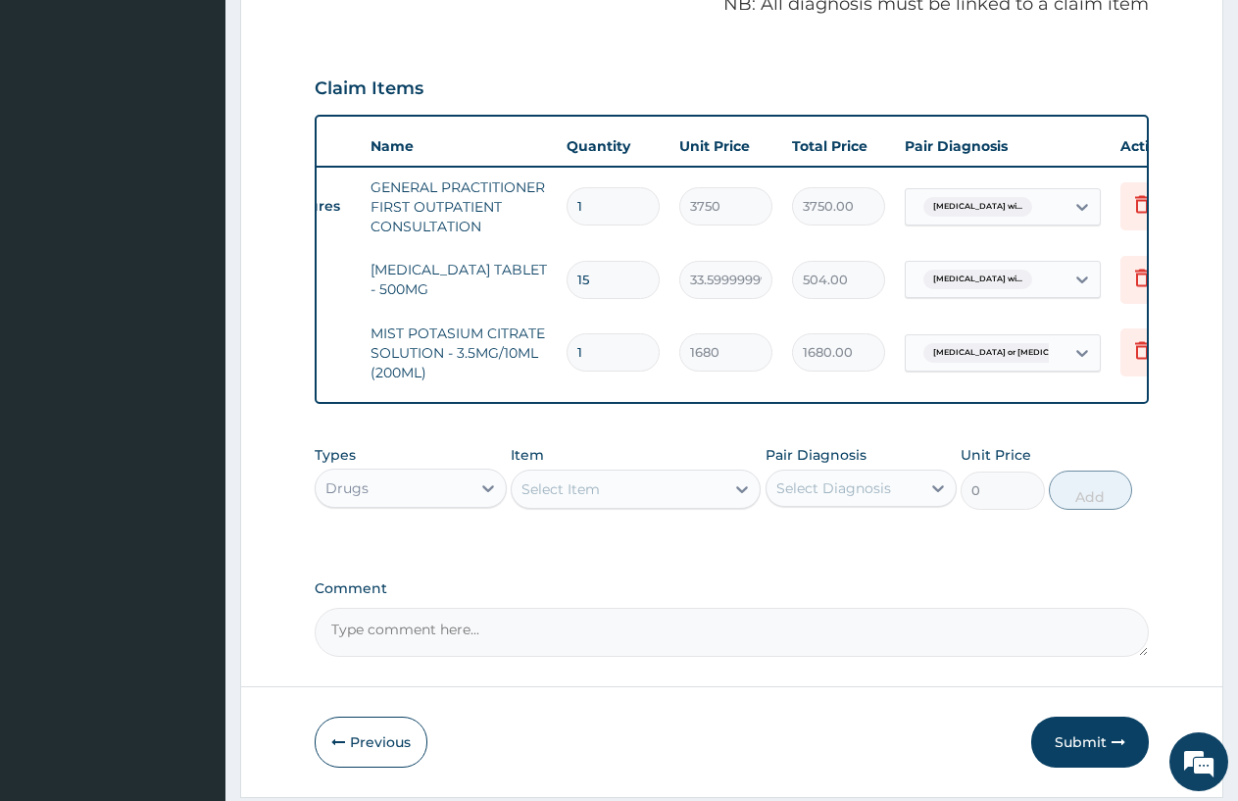
scroll to position [0, 118]
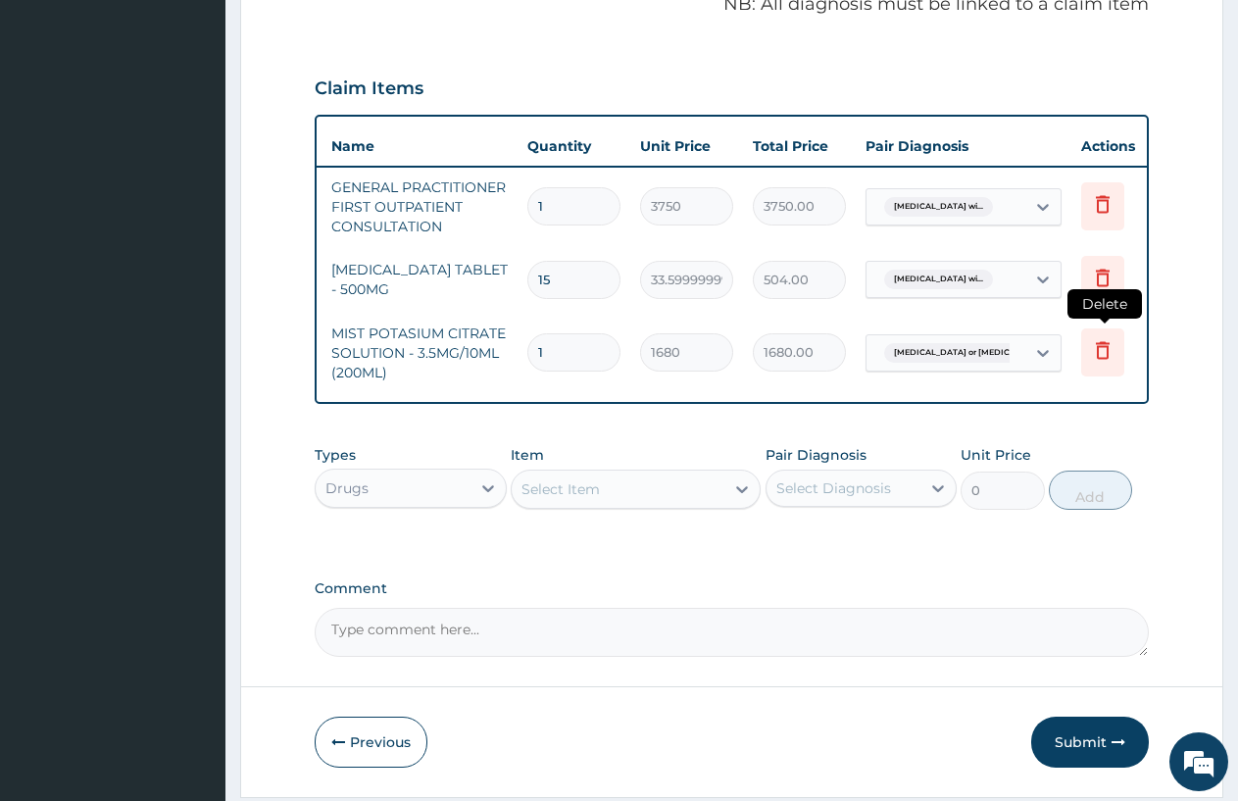
click at [1095, 355] on icon at bounding box center [1103, 350] width 24 height 24
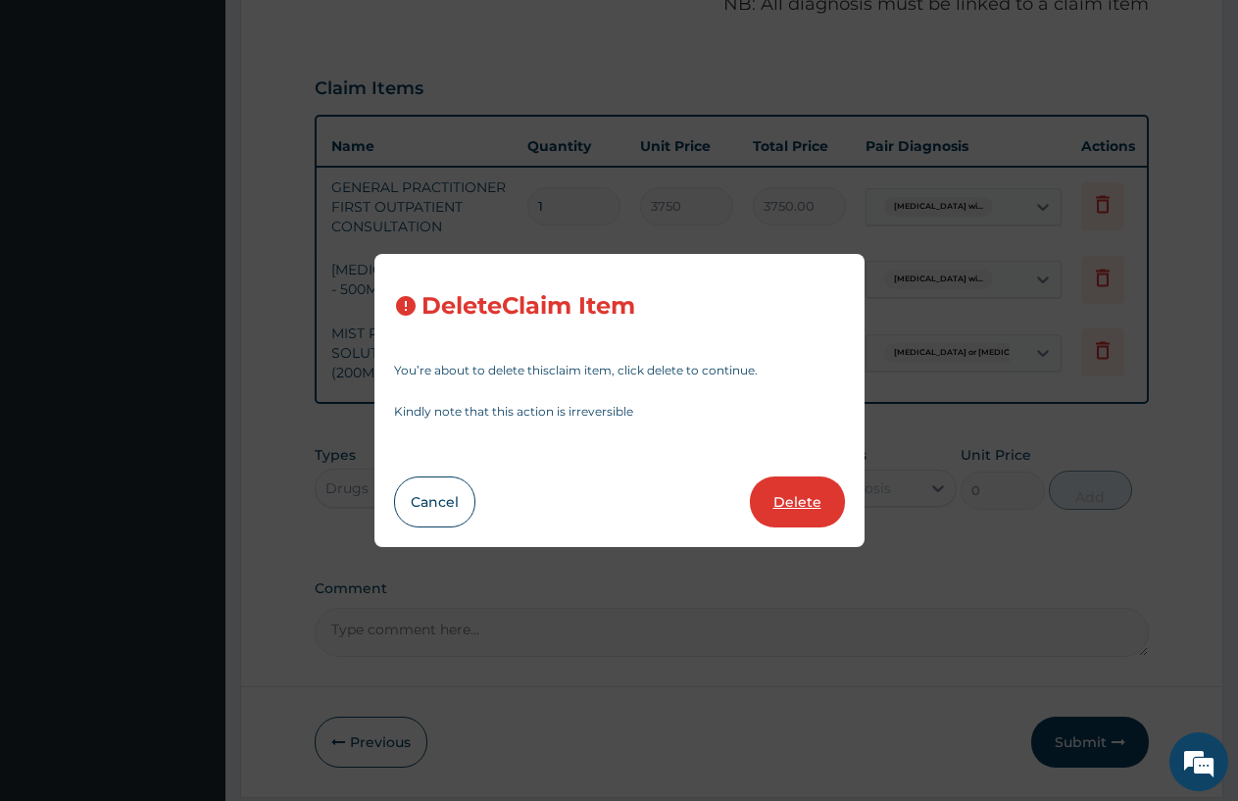
click at [785, 503] on button "Delete" at bounding box center [797, 502] width 95 height 51
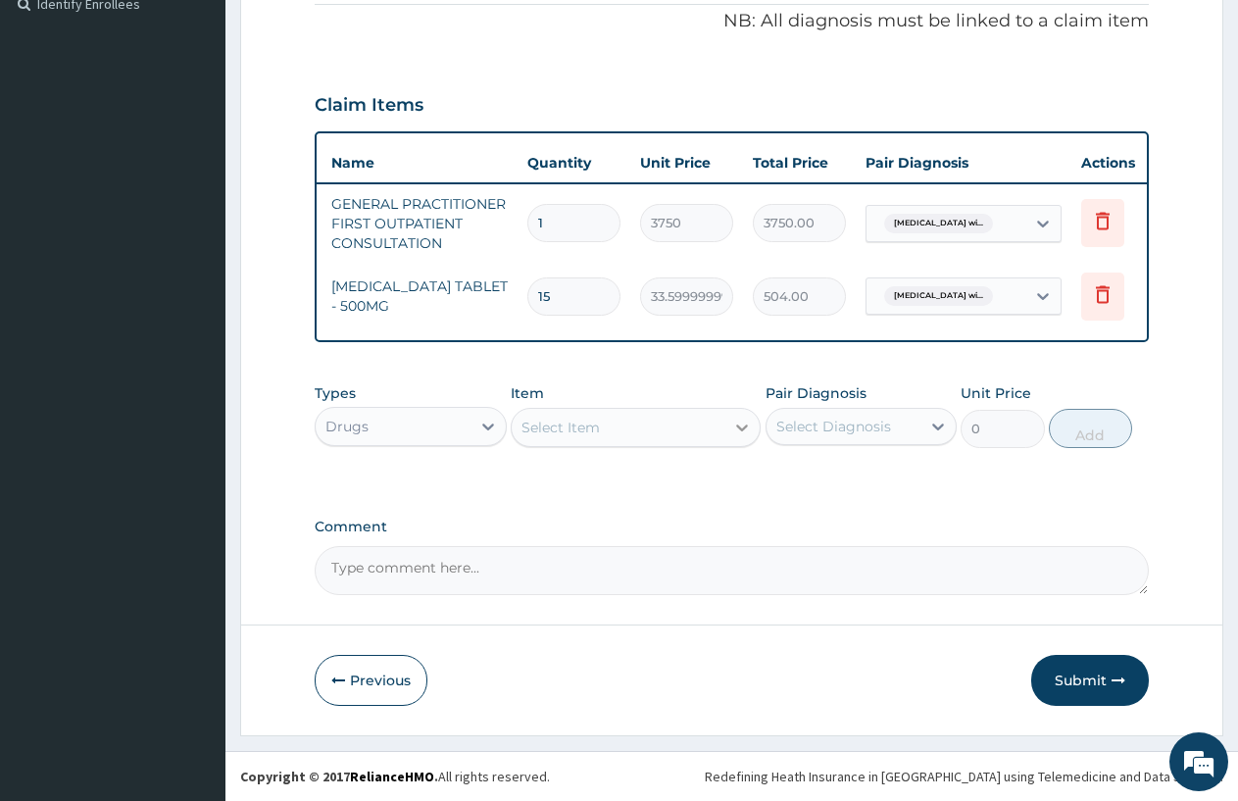
click at [739, 422] on icon at bounding box center [742, 428] width 20 height 20
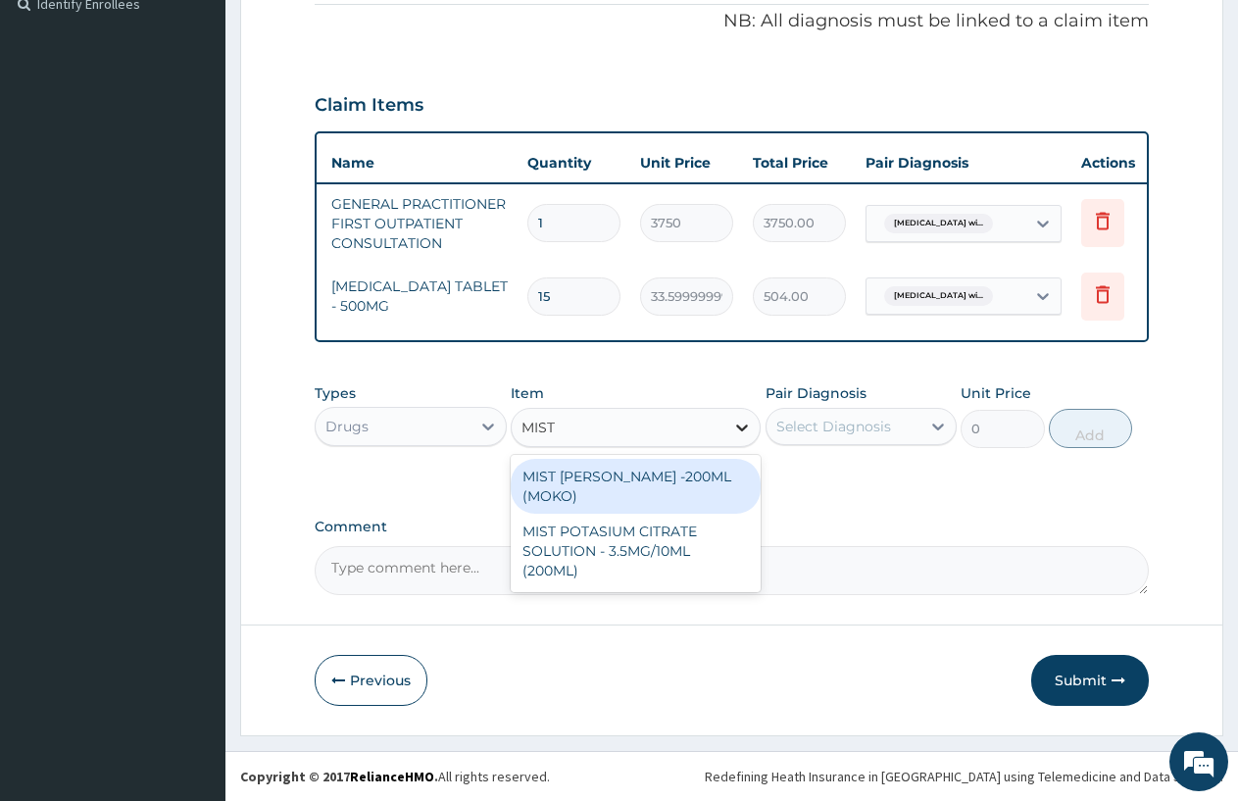
type input "MIS"
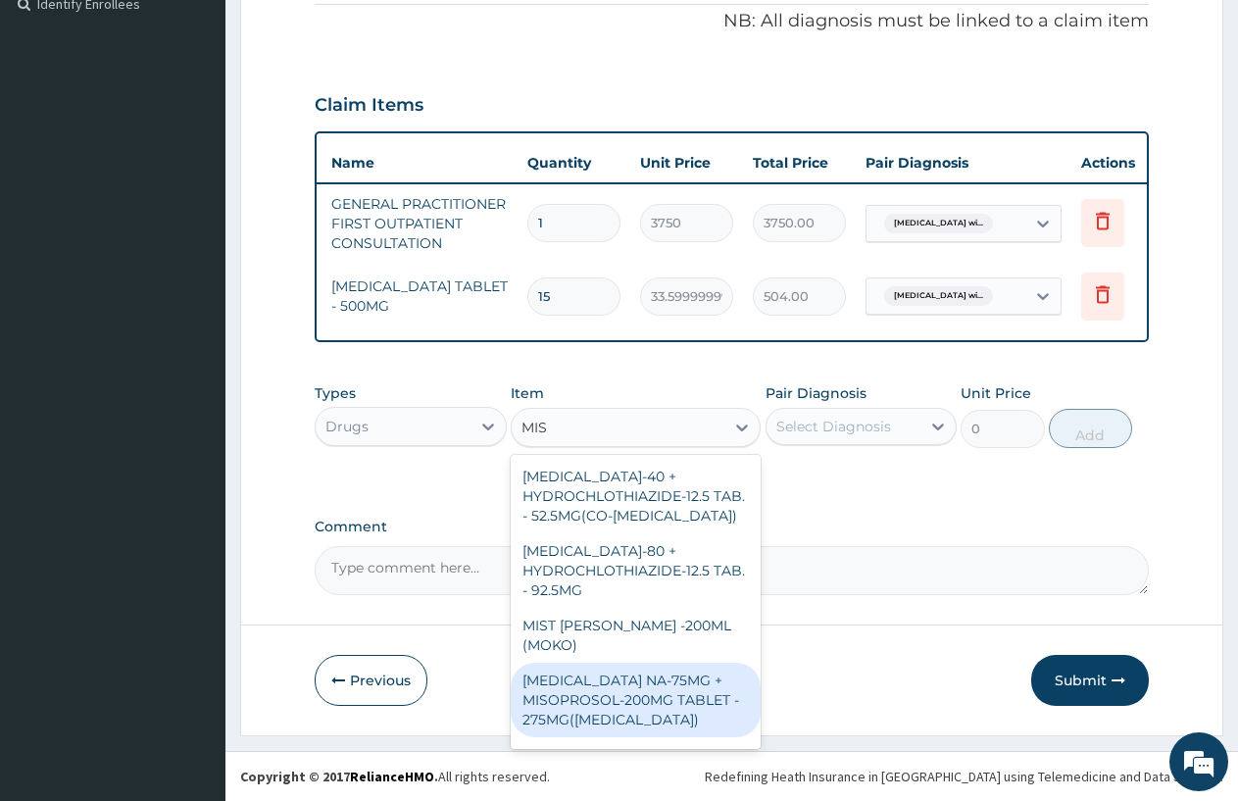
scroll to position [616, 0]
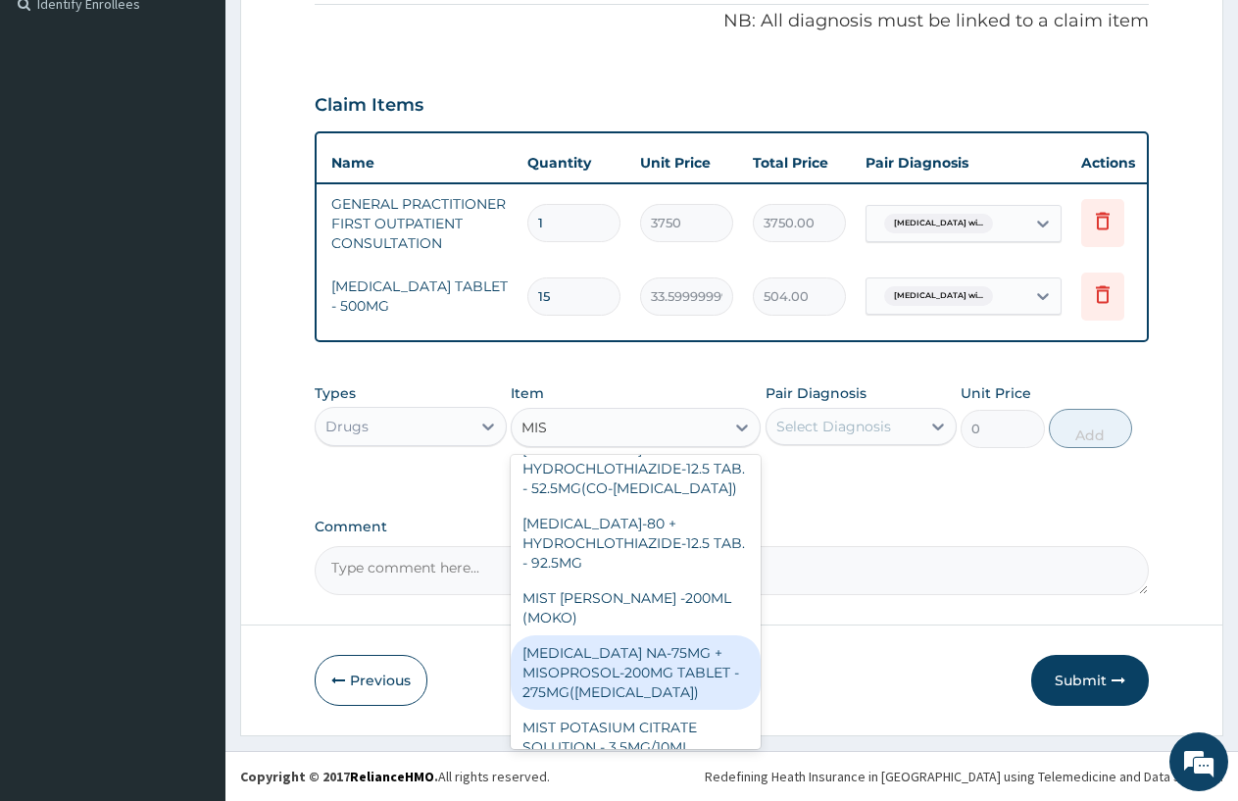
click at [588, 580] on div "MIST KAOLIN SYRUP -200ML (MOKO)" at bounding box center [636, 607] width 250 height 55
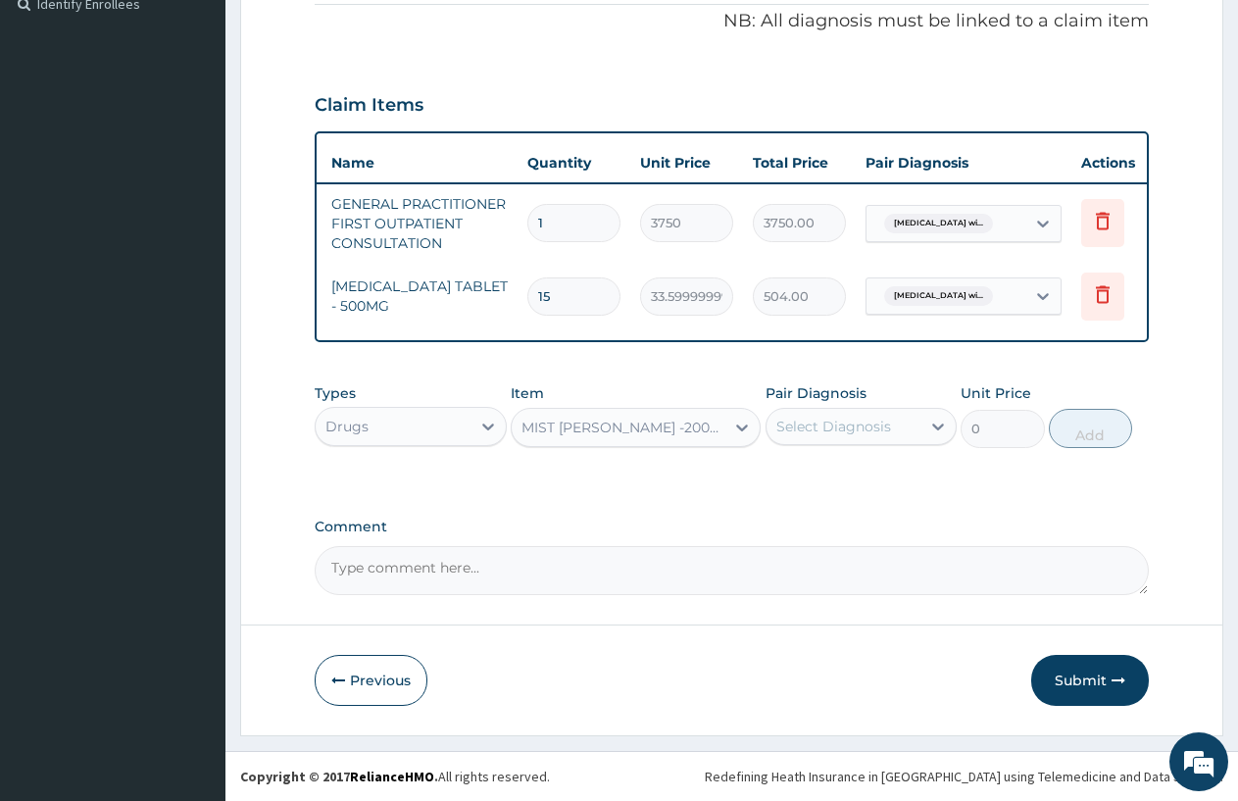
type input "308"
click at [585, 549] on textarea "Comment" at bounding box center [732, 570] width 834 height 49
click at [738, 421] on icon at bounding box center [742, 428] width 20 height 20
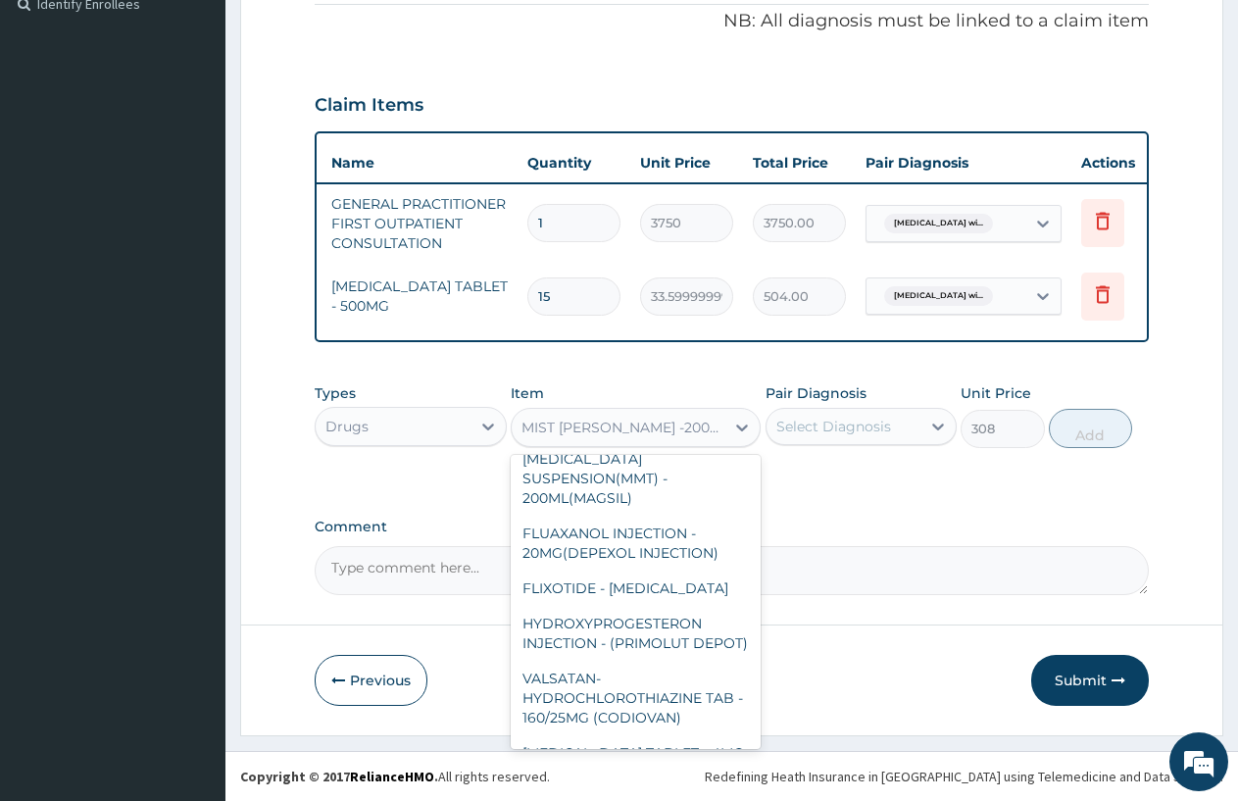
scroll to position [28390, 0]
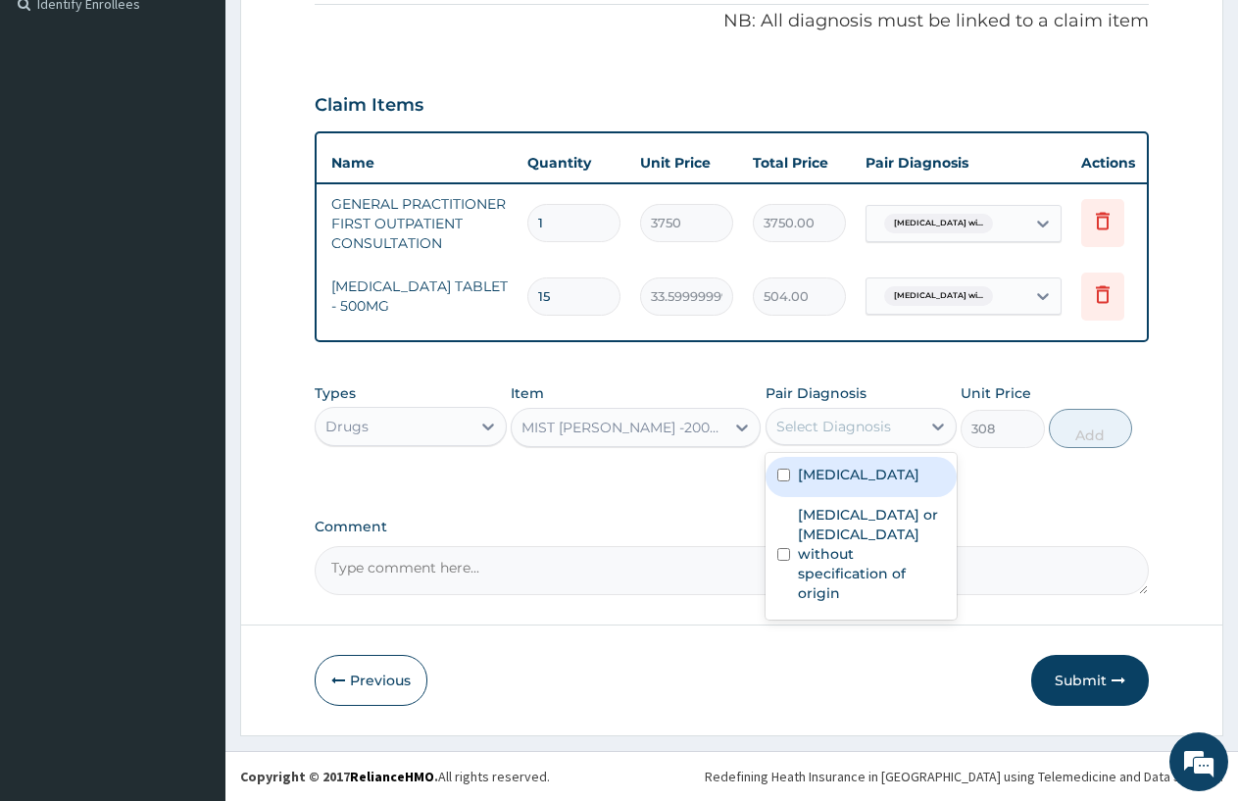
click at [888, 419] on div "Select Diagnosis" at bounding box center [834, 427] width 115 height 20
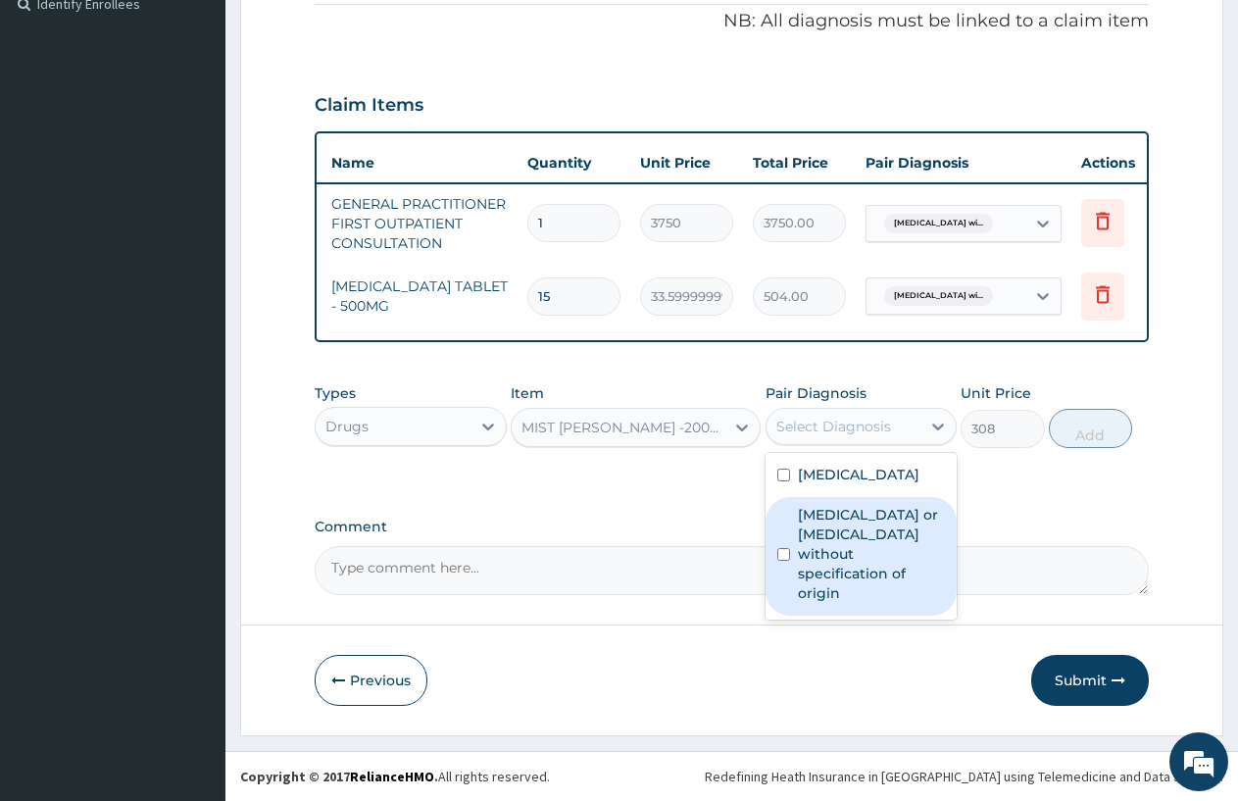
click at [887, 593] on label "Gastroenteritis or colitis without specification of origin" at bounding box center [872, 554] width 148 height 98
checkbox input "true"
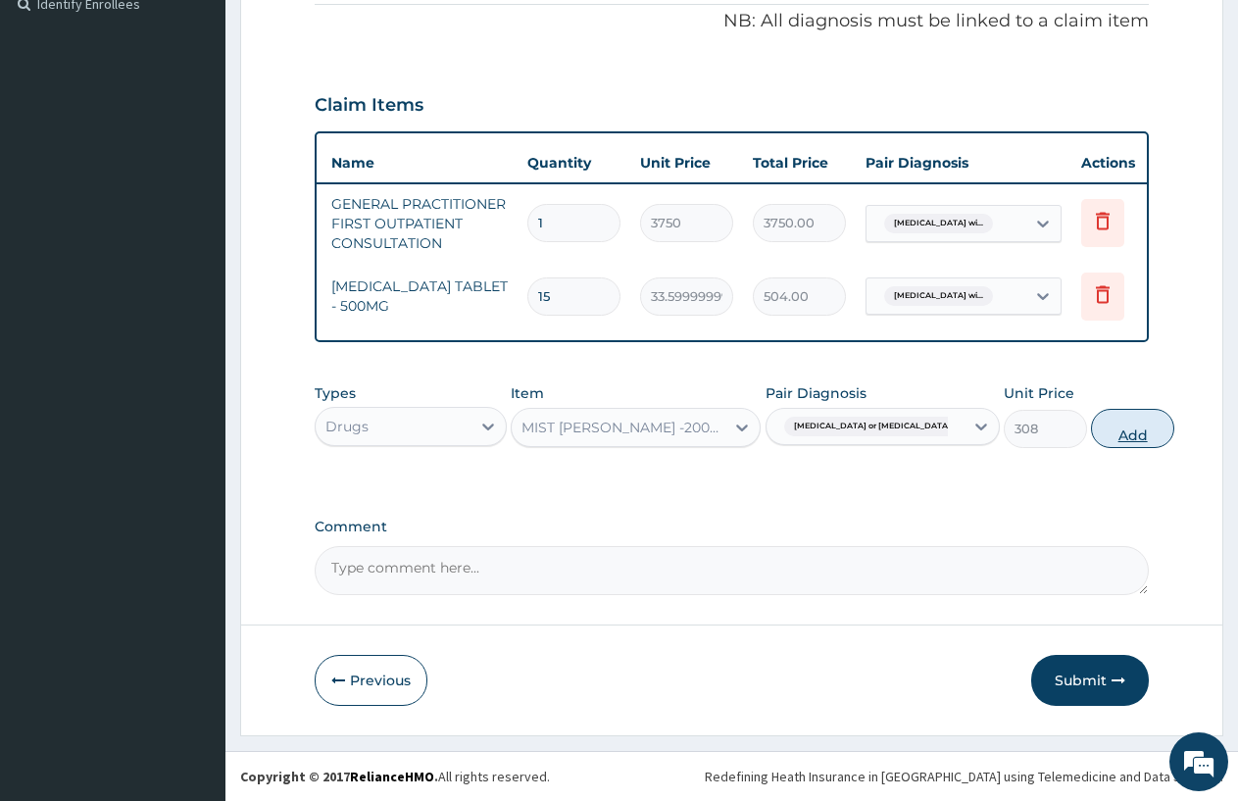
click at [1106, 415] on button "Add" at bounding box center [1132, 428] width 83 height 39
type input "0"
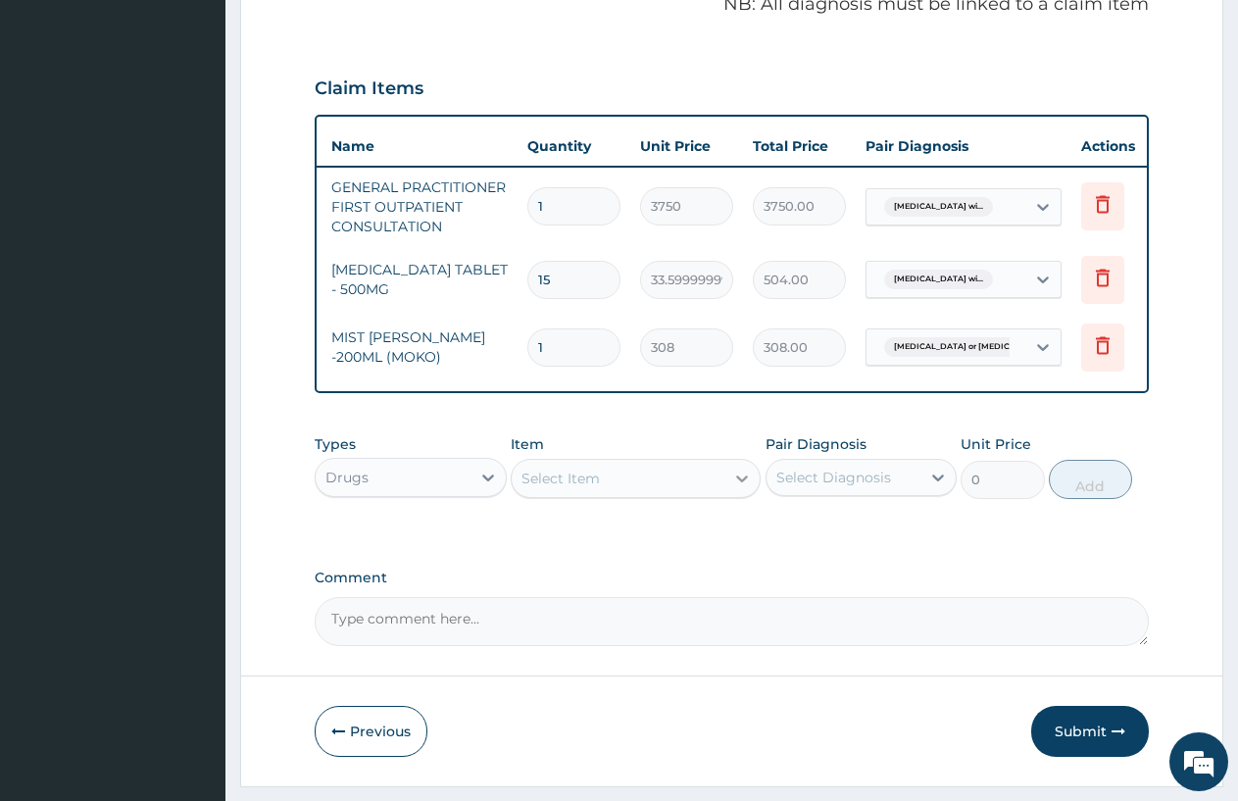
click at [740, 488] on icon at bounding box center [742, 479] width 20 height 20
click at [739, 482] on icon at bounding box center [742, 479] width 12 height 7
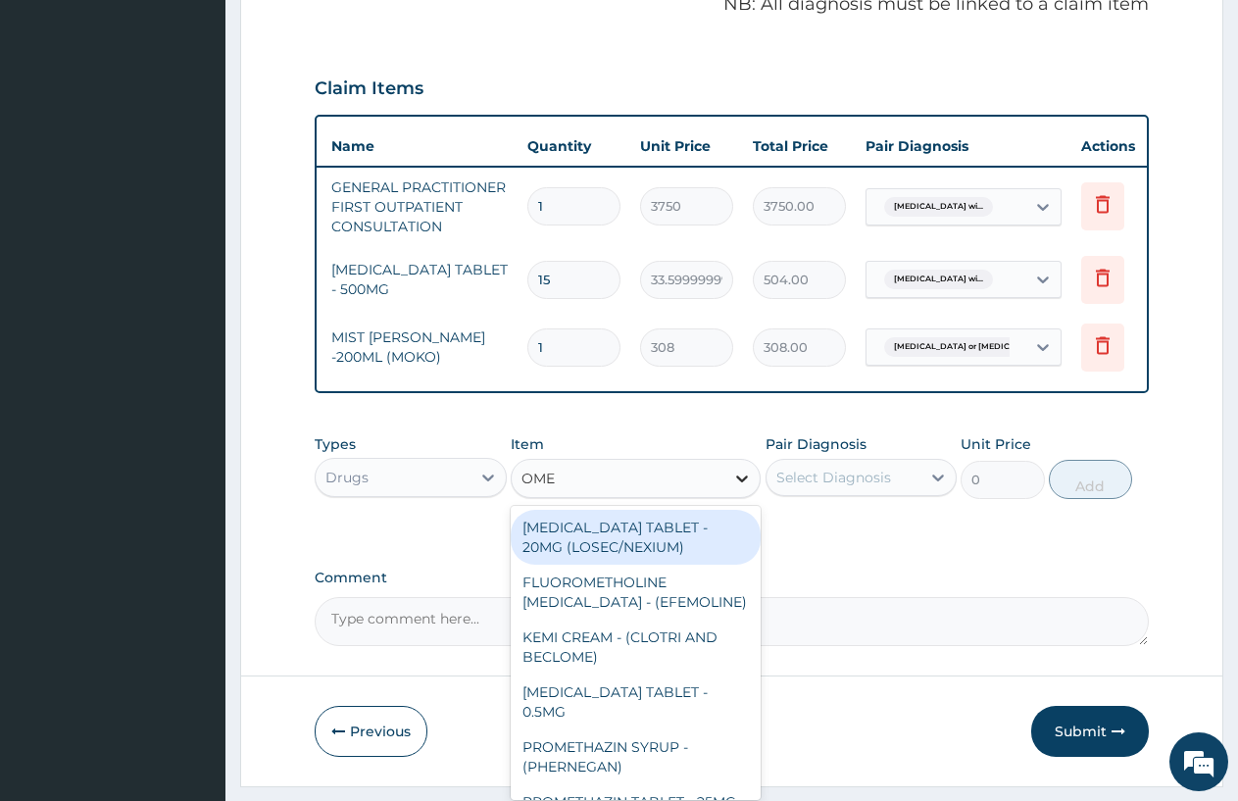
type input "OMEP"
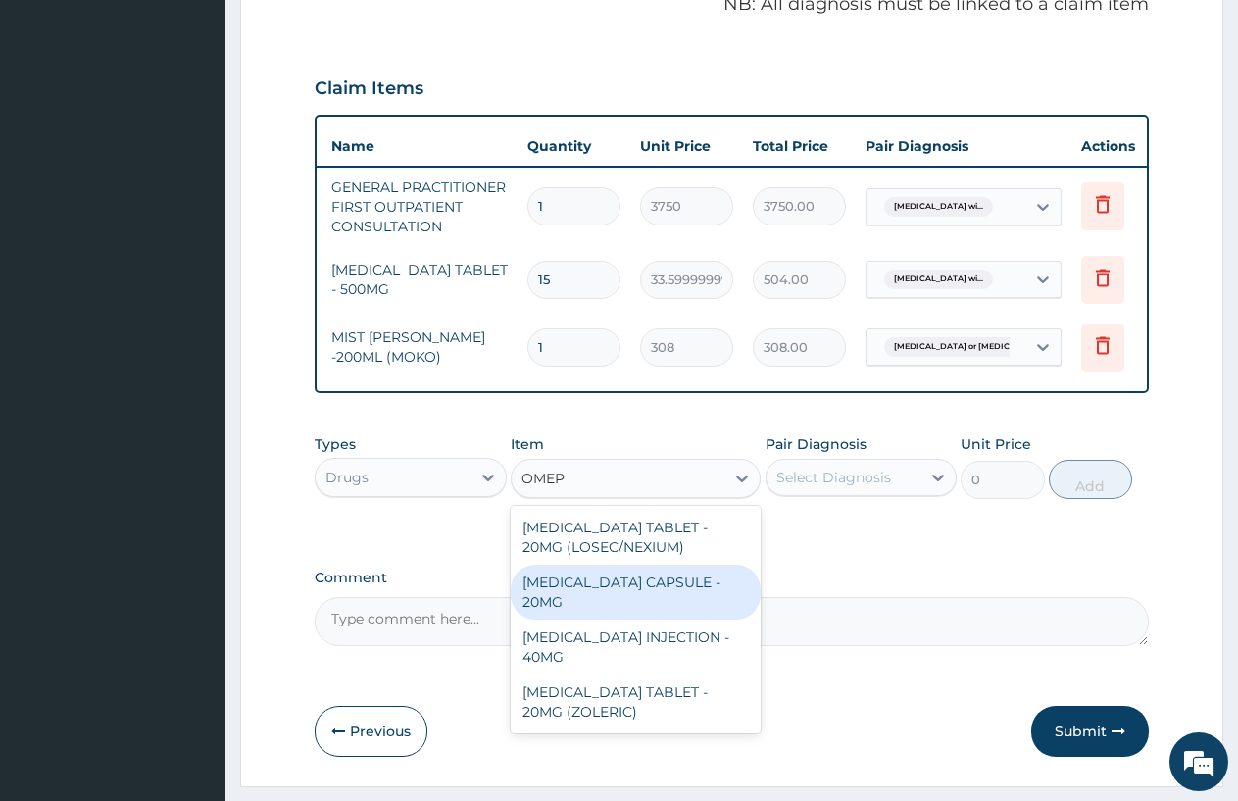
click at [610, 588] on div "OMEPRAZOLE CAPSULE - 20MG" at bounding box center [636, 592] width 250 height 55
type input "140"
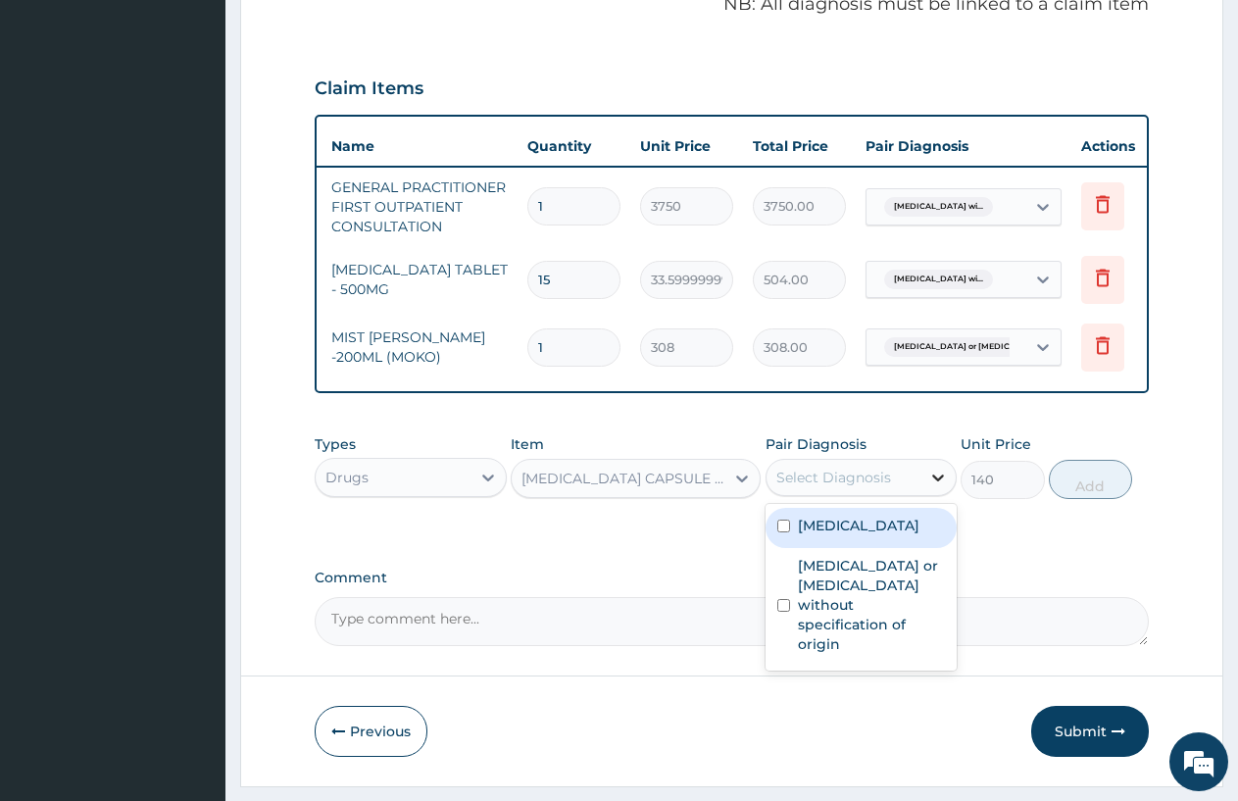
click at [934, 487] on icon at bounding box center [939, 478] width 20 height 20
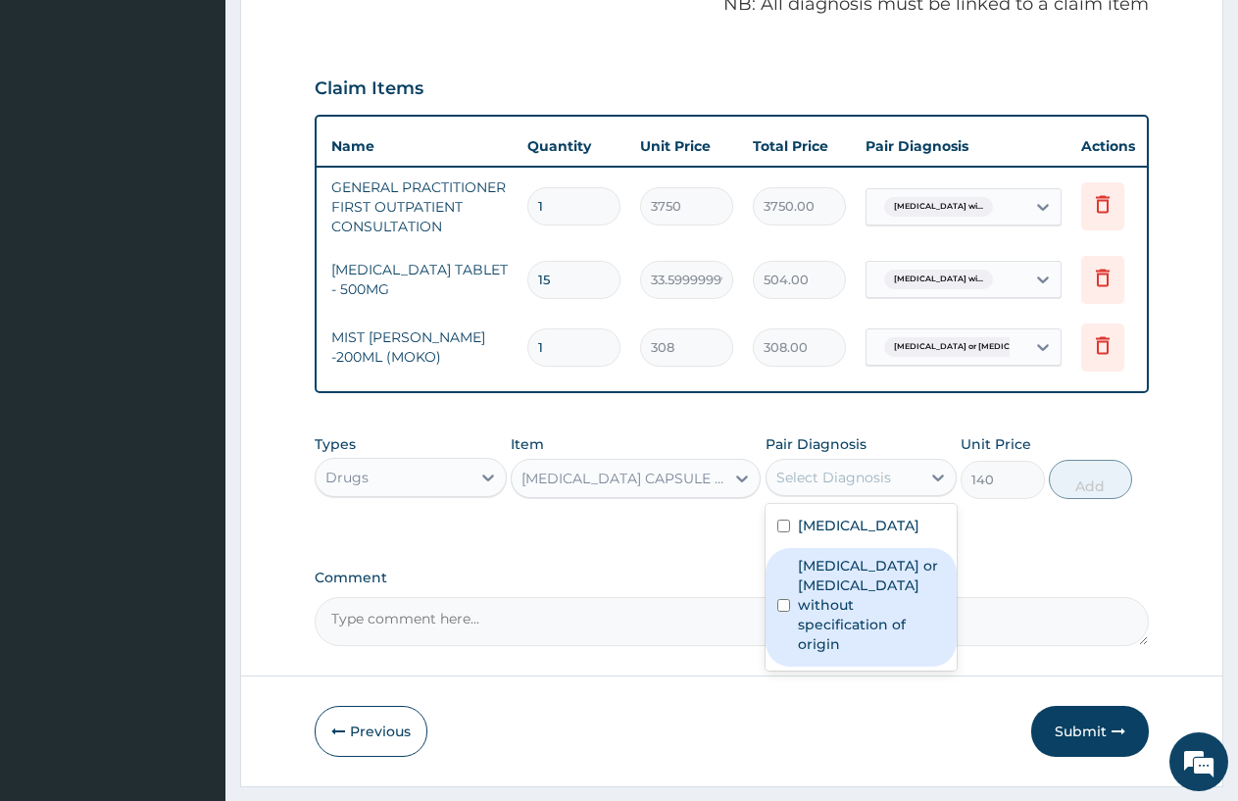
click at [841, 640] on label "Gastroenteritis or colitis without specification of origin" at bounding box center [872, 605] width 148 height 98
checkbox input "true"
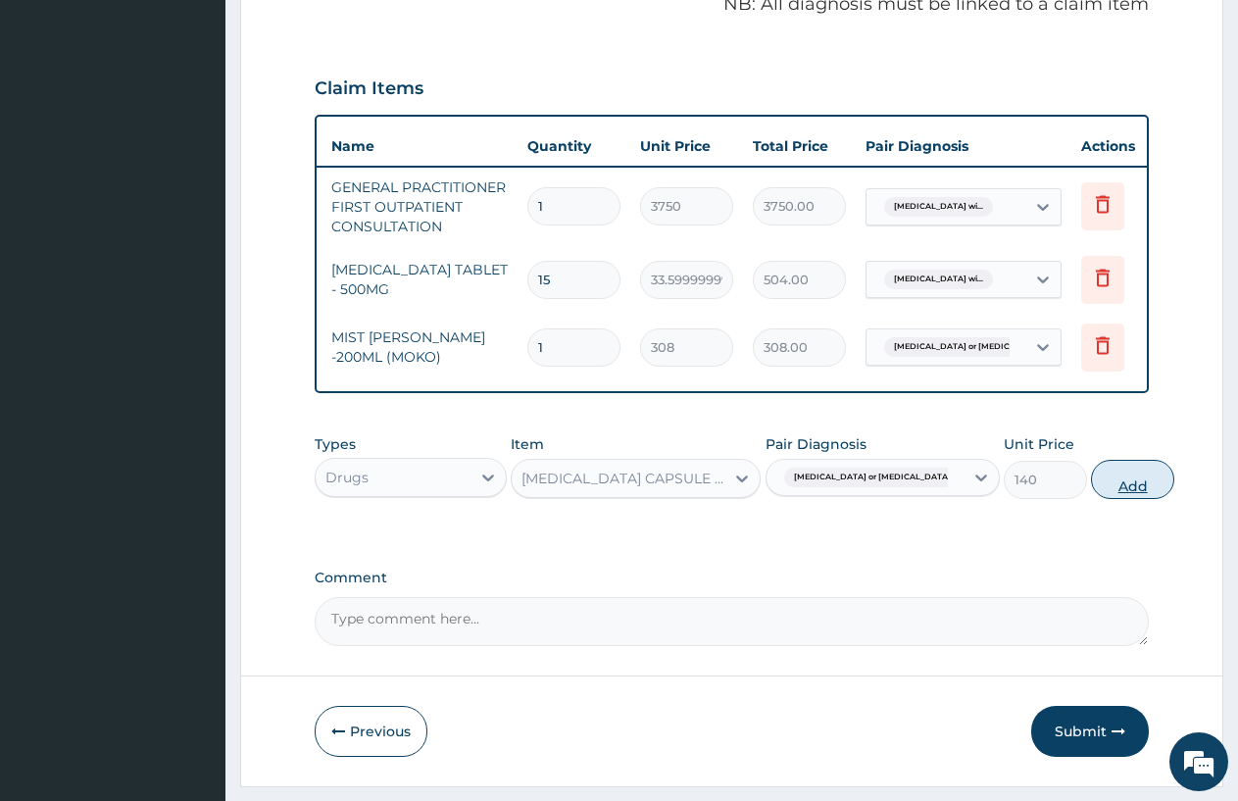
click at [1091, 499] on button "Add" at bounding box center [1132, 479] width 83 height 39
type input "0"
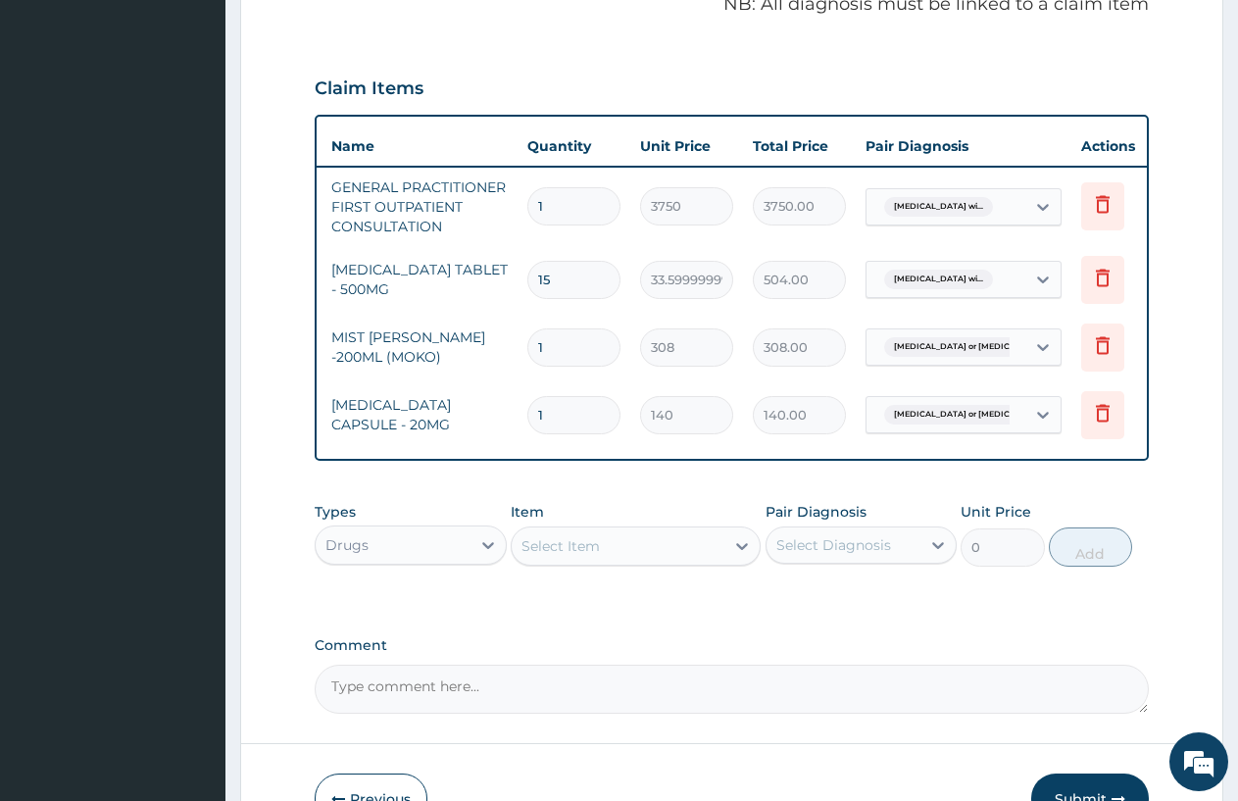
click at [558, 415] on input "1" at bounding box center [574, 415] width 93 height 38
type input "0.00"
type input "6"
type input "840.00"
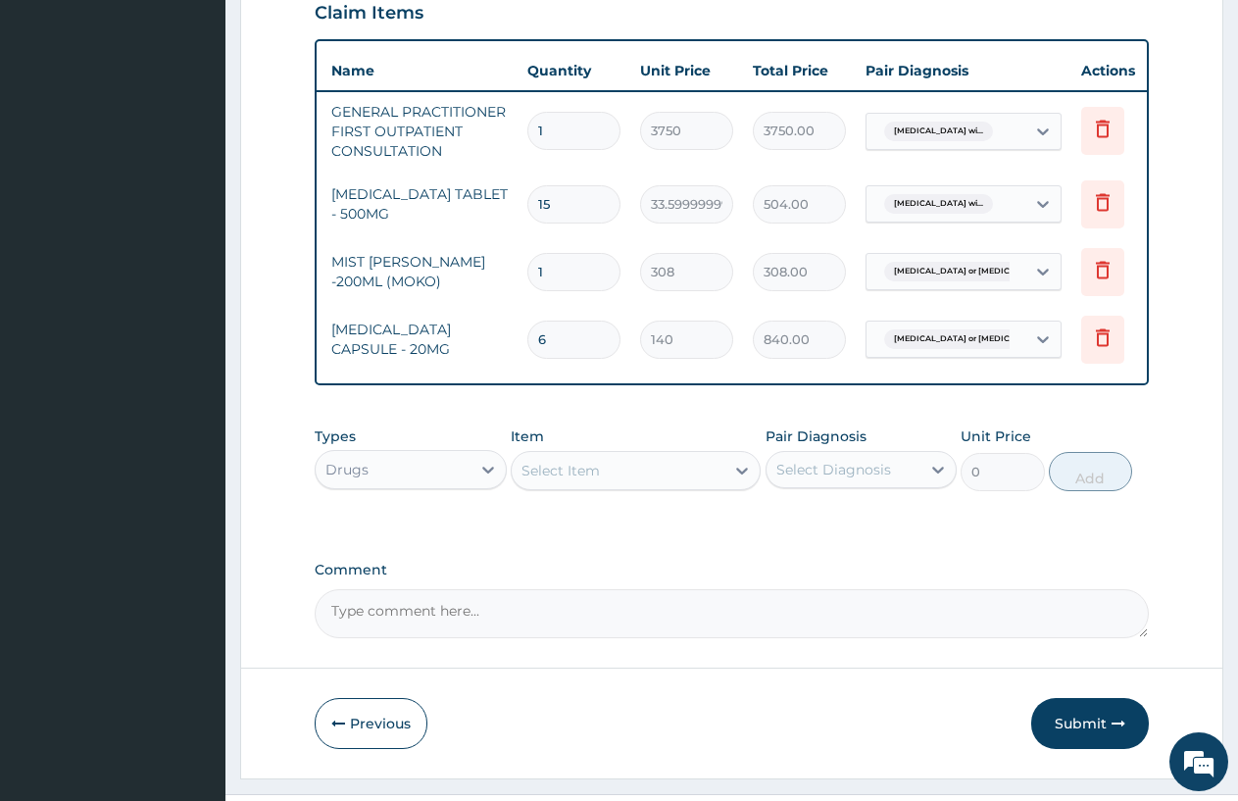
scroll to position [750, 0]
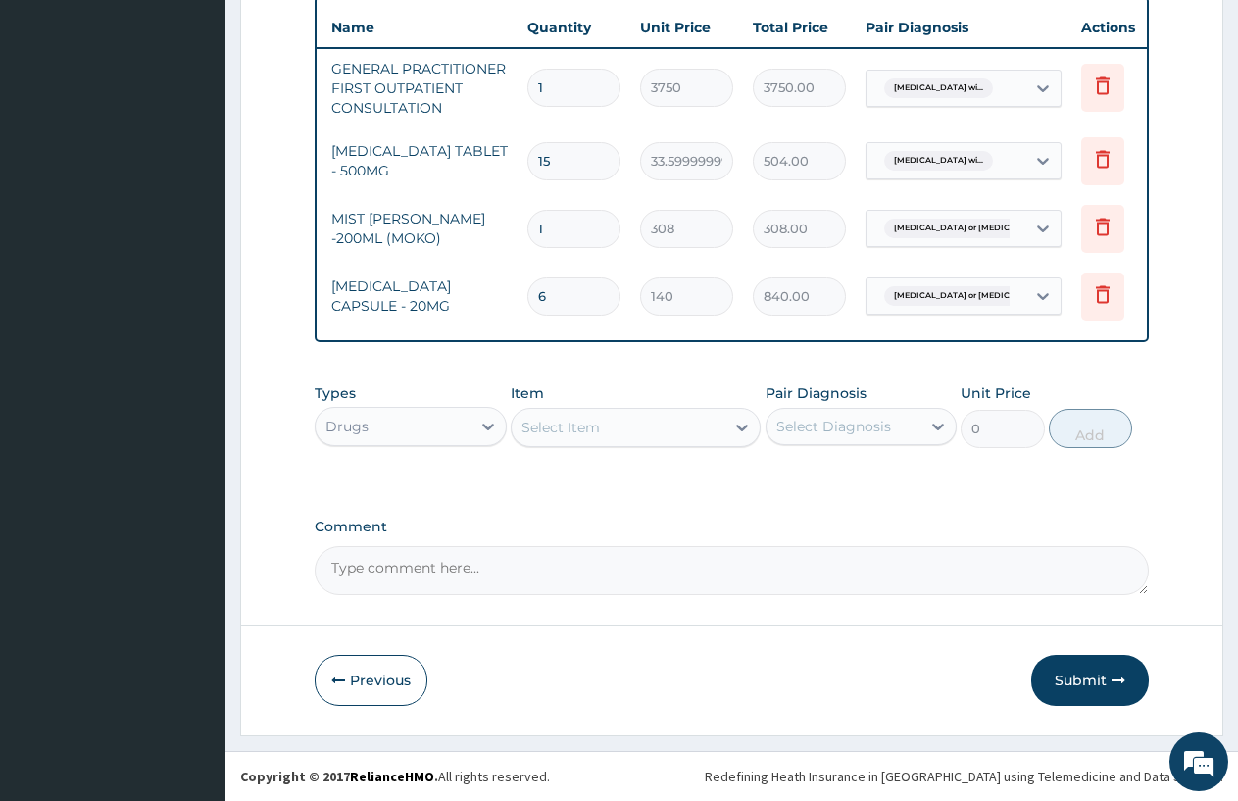
type input "7"
type input "980.00"
type input "7"
click at [1064, 683] on button "Submit" at bounding box center [1091, 680] width 118 height 51
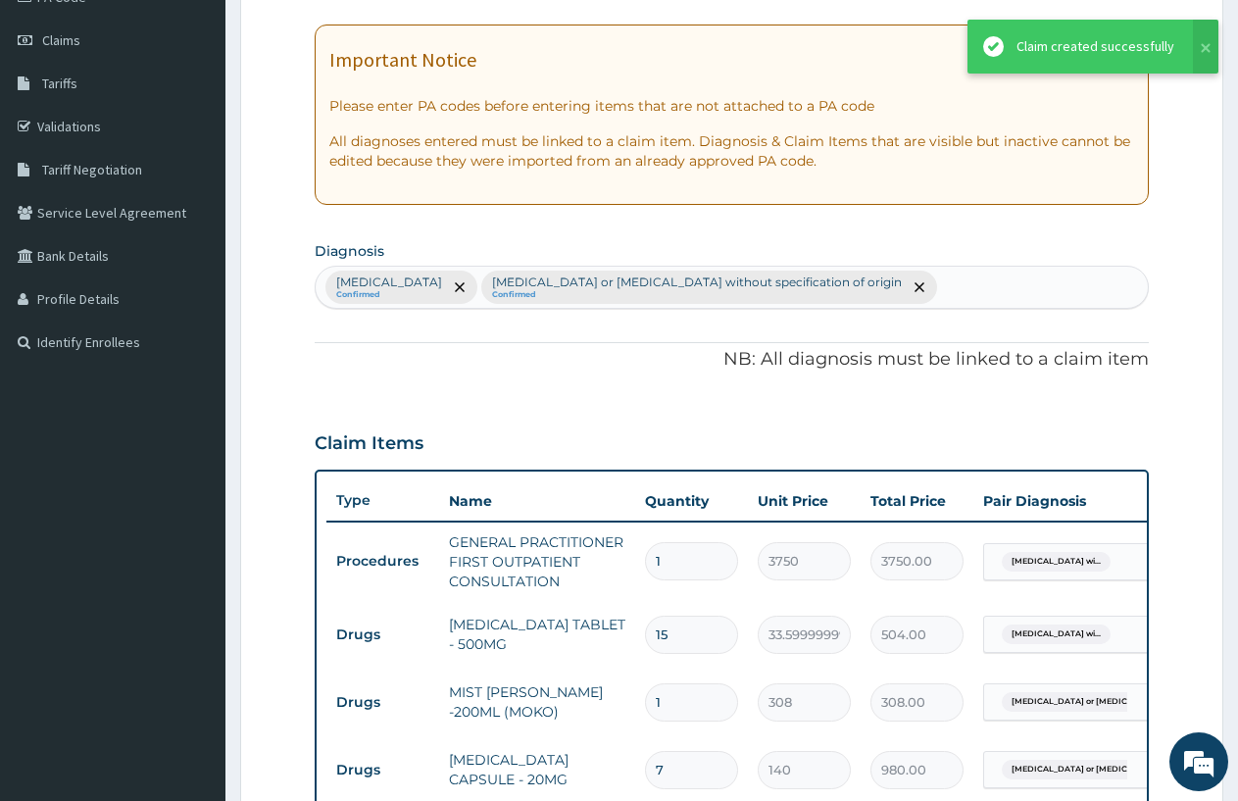
scroll to position [0, 0]
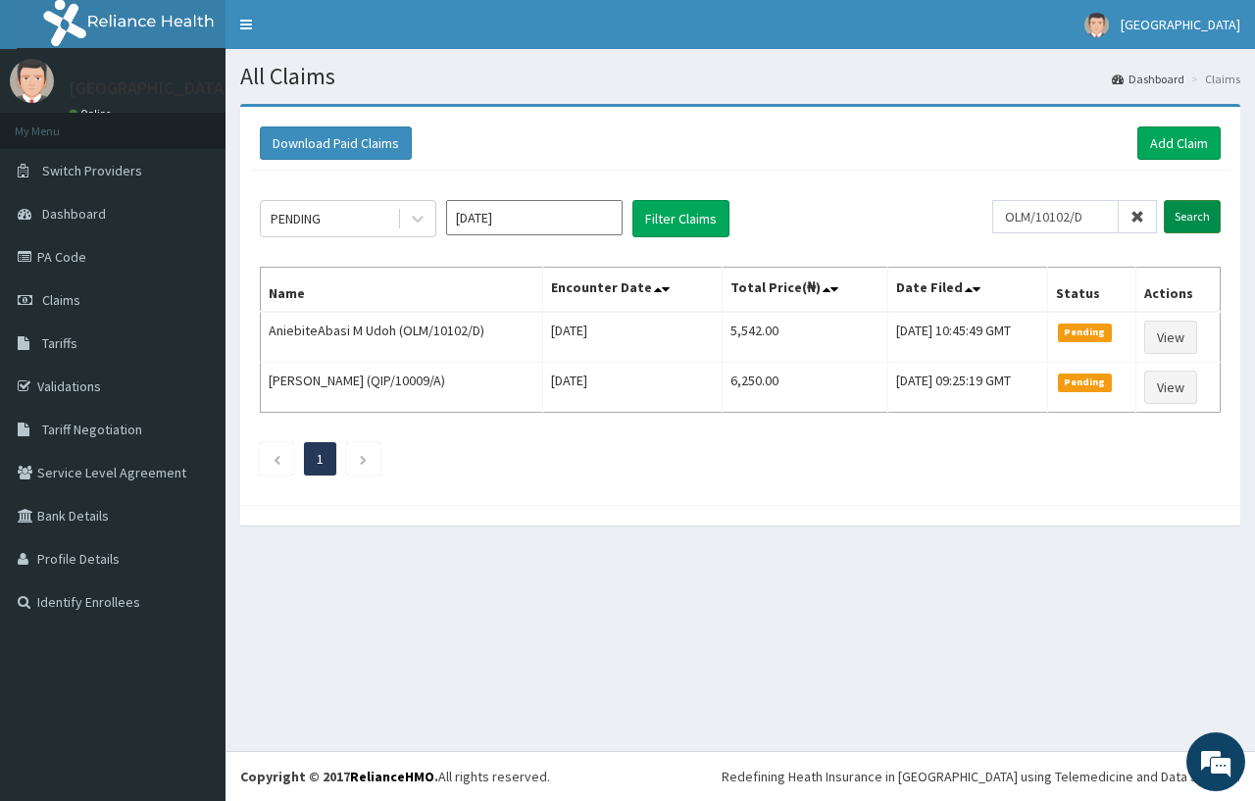
type input "OLM/10102/D"
click at [1185, 203] on input "Search" at bounding box center [1192, 216] width 57 height 33
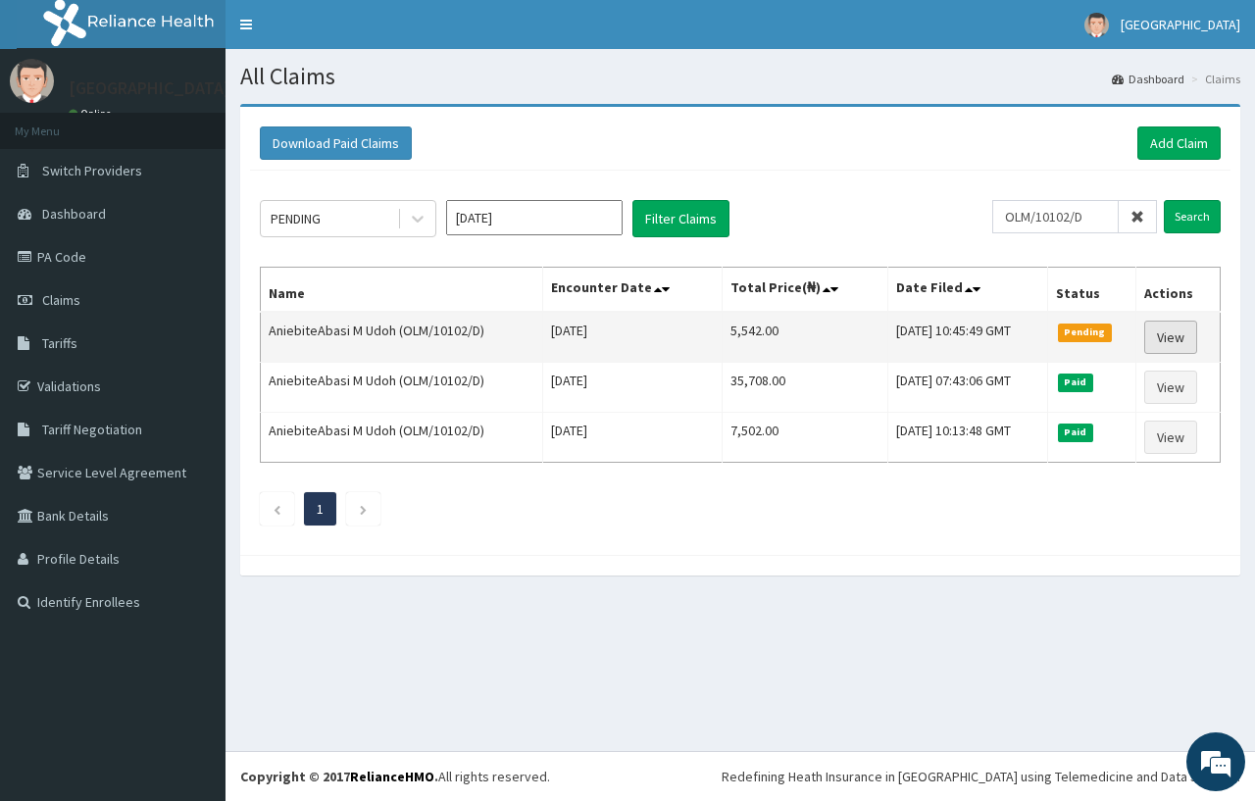
click at [1163, 325] on link "View" at bounding box center [1170, 337] width 53 height 33
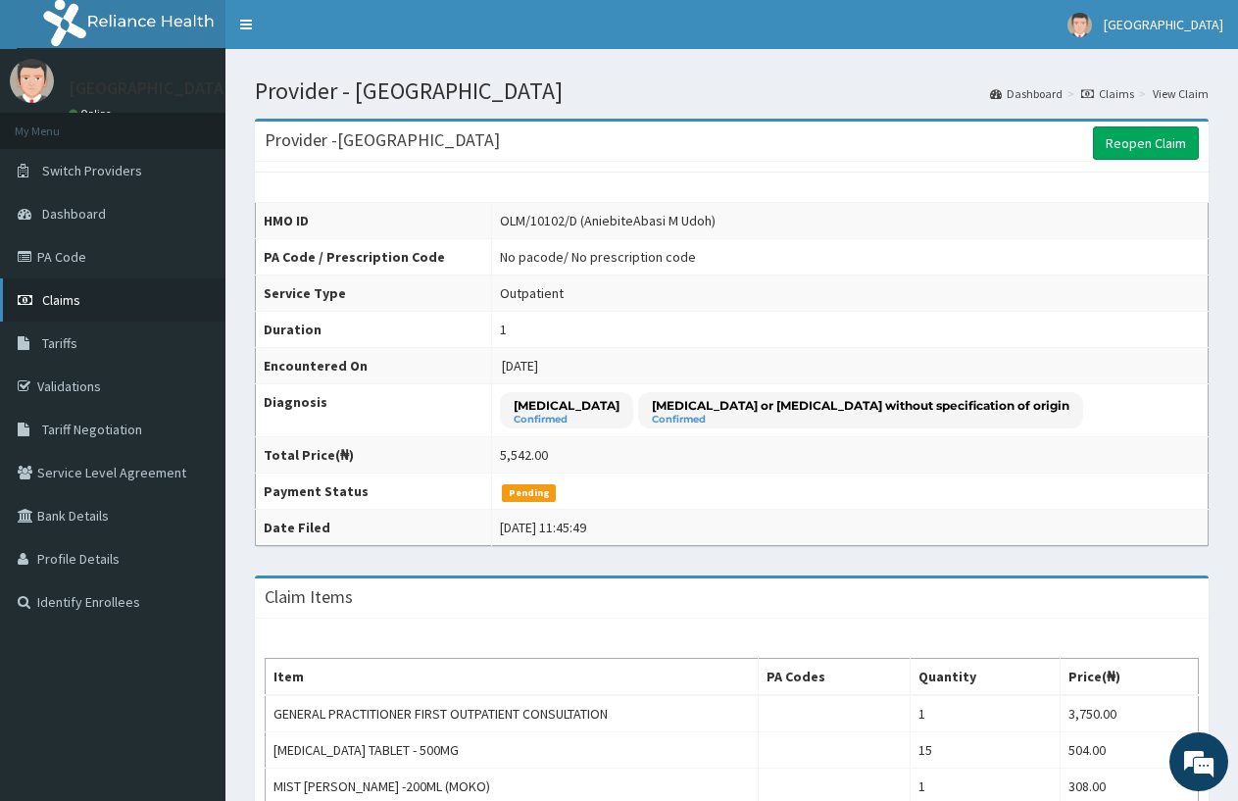
click at [74, 302] on span "Claims" at bounding box center [61, 300] width 38 height 18
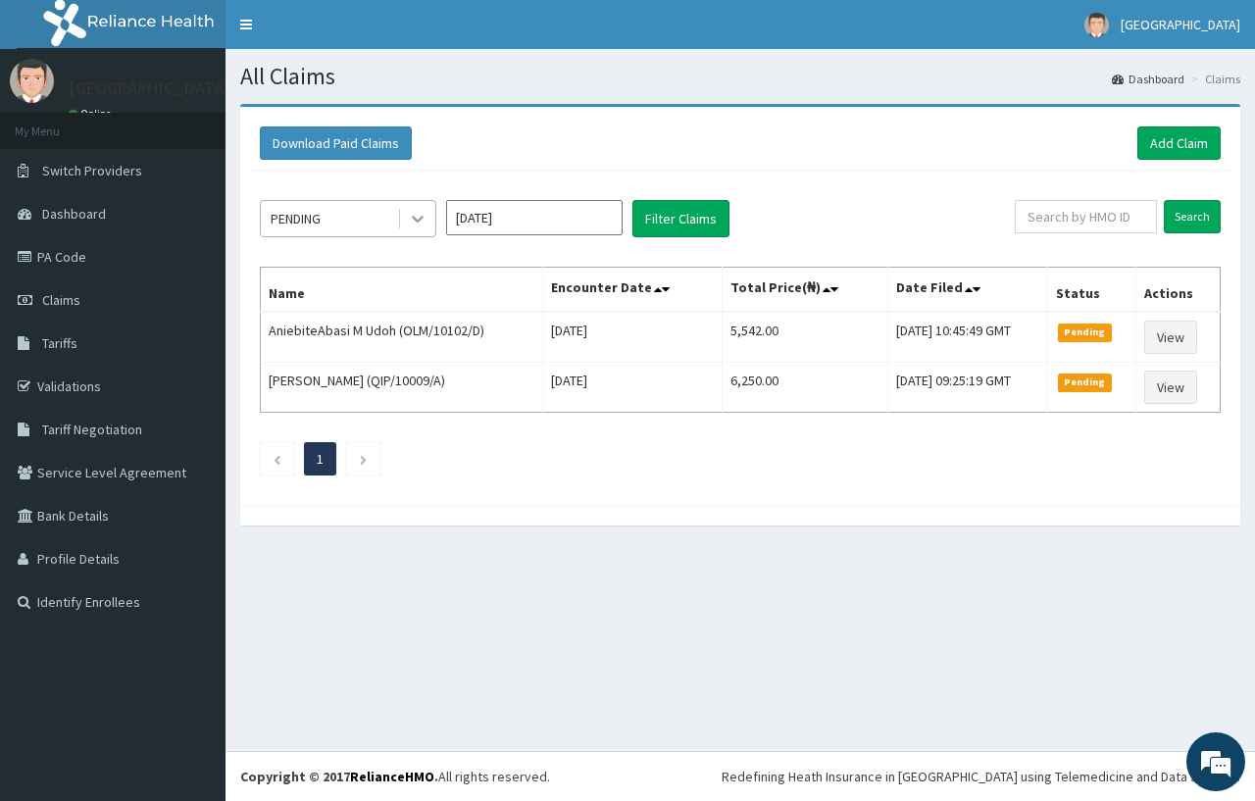
click at [419, 219] on icon at bounding box center [418, 219] width 20 height 20
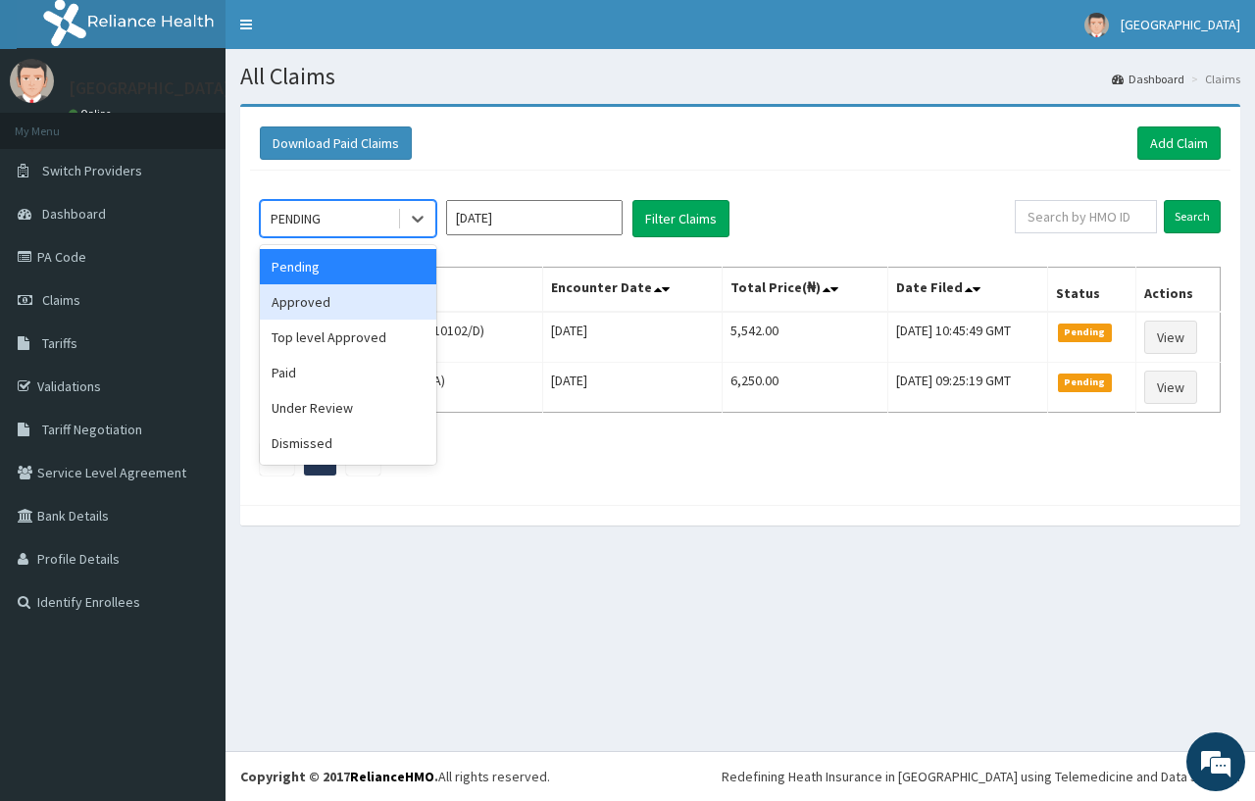
click at [359, 309] on div "Approved" at bounding box center [348, 301] width 176 height 35
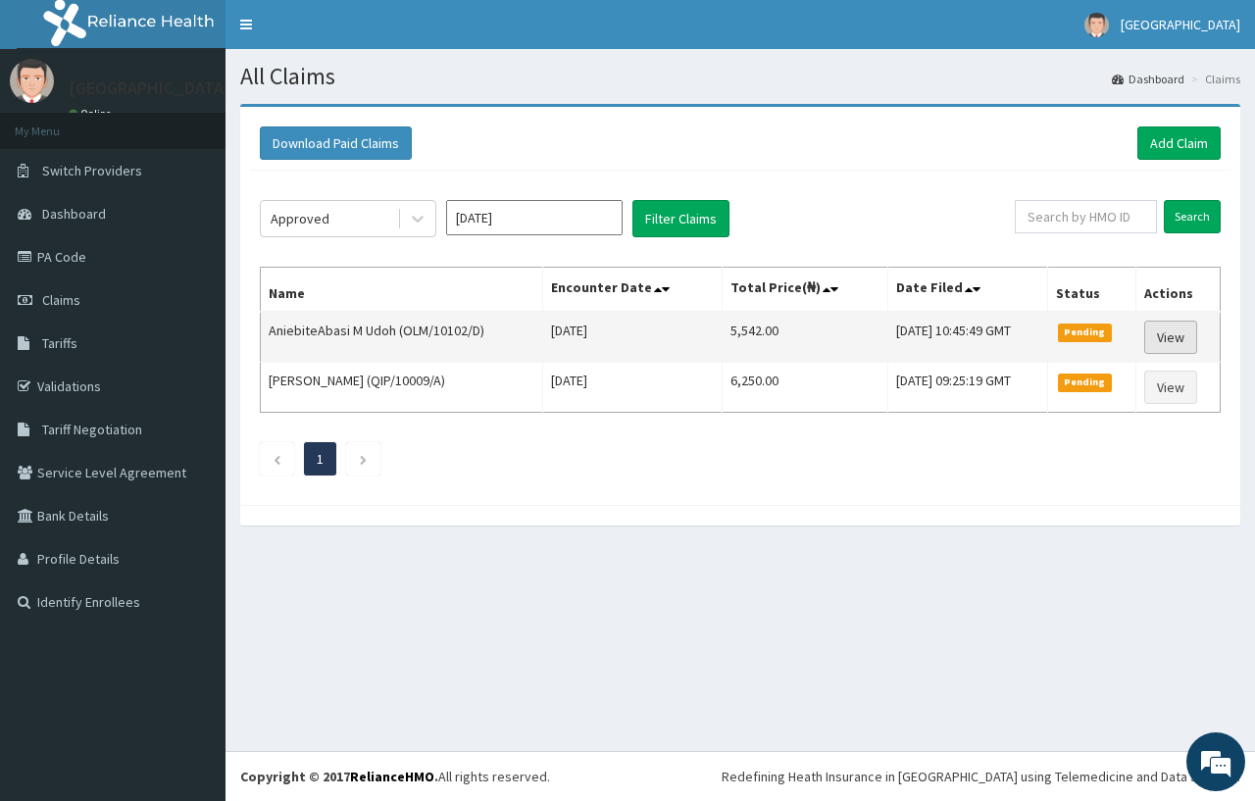
click at [1164, 338] on link "View" at bounding box center [1170, 337] width 53 height 33
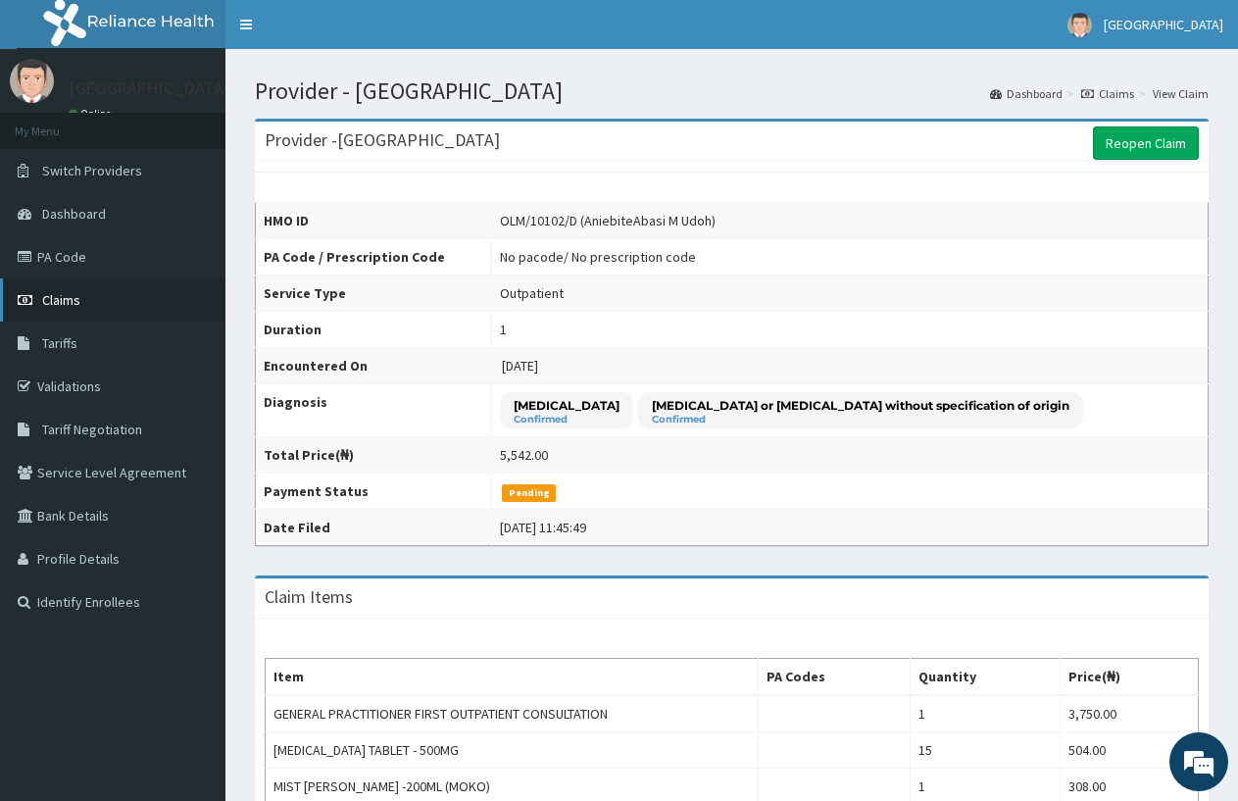
click at [39, 290] on link "Claims" at bounding box center [113, 299] width 226 height 43
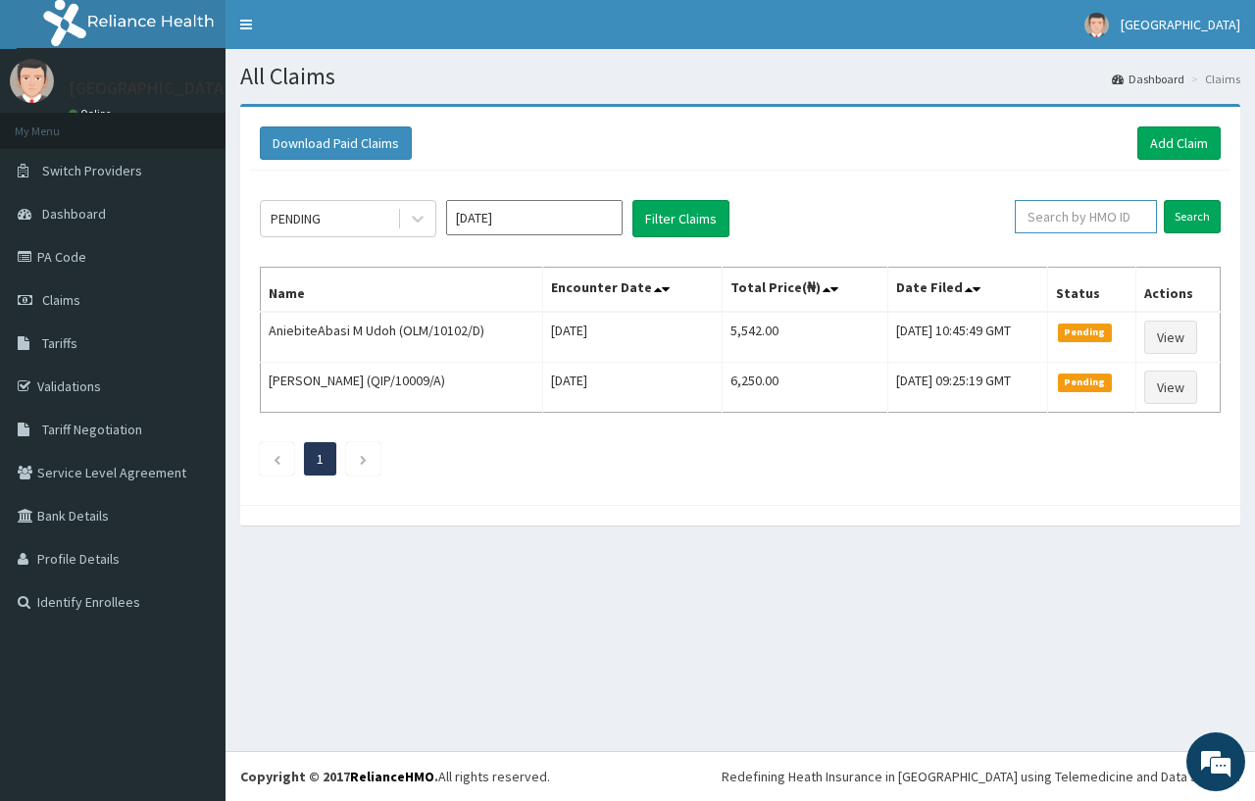
click at [1080, 213] on input "text" at bounding box center [1086, 216] width 142 height 33
type input "TSM/10118/C"
click at [1192, 204] on input "Search" at bounding box center [1192, 216] width 57 height 33
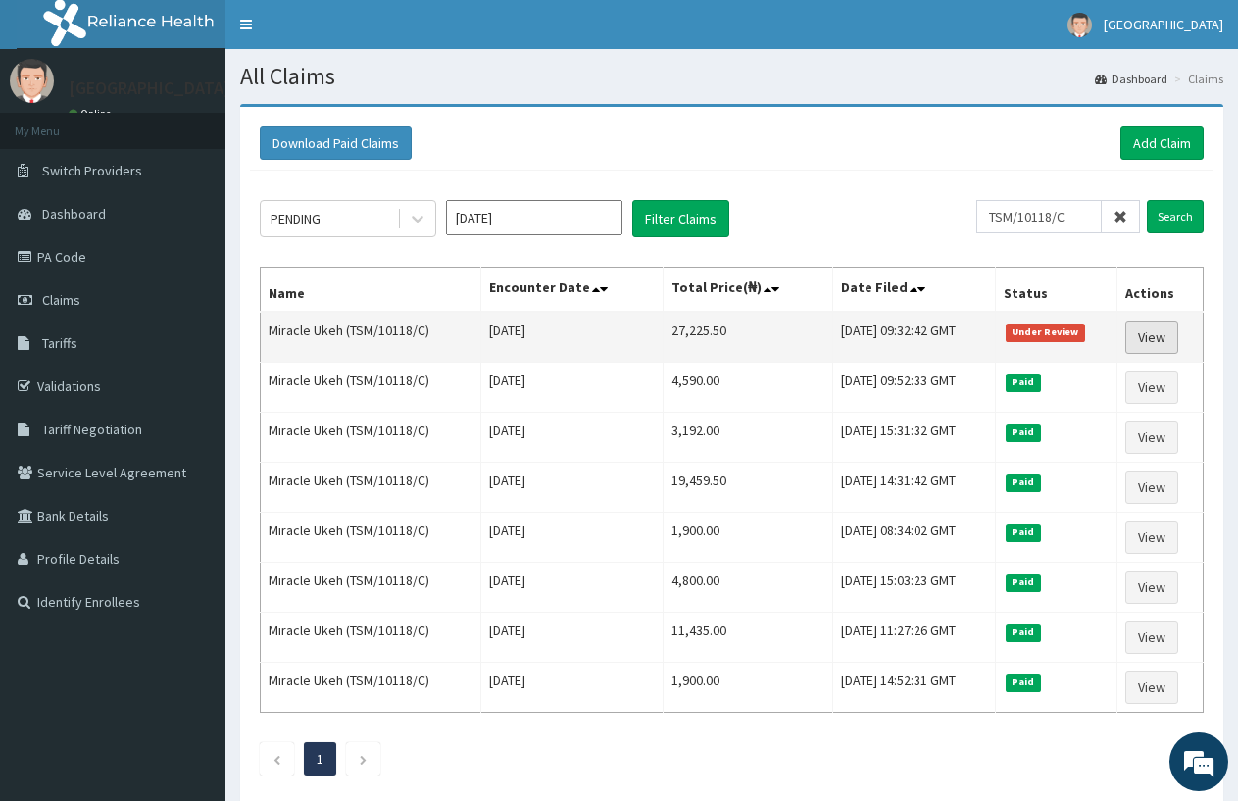
click at [1146, 334] on link "View" at bounding box center [1152, 337] width 53 height 33
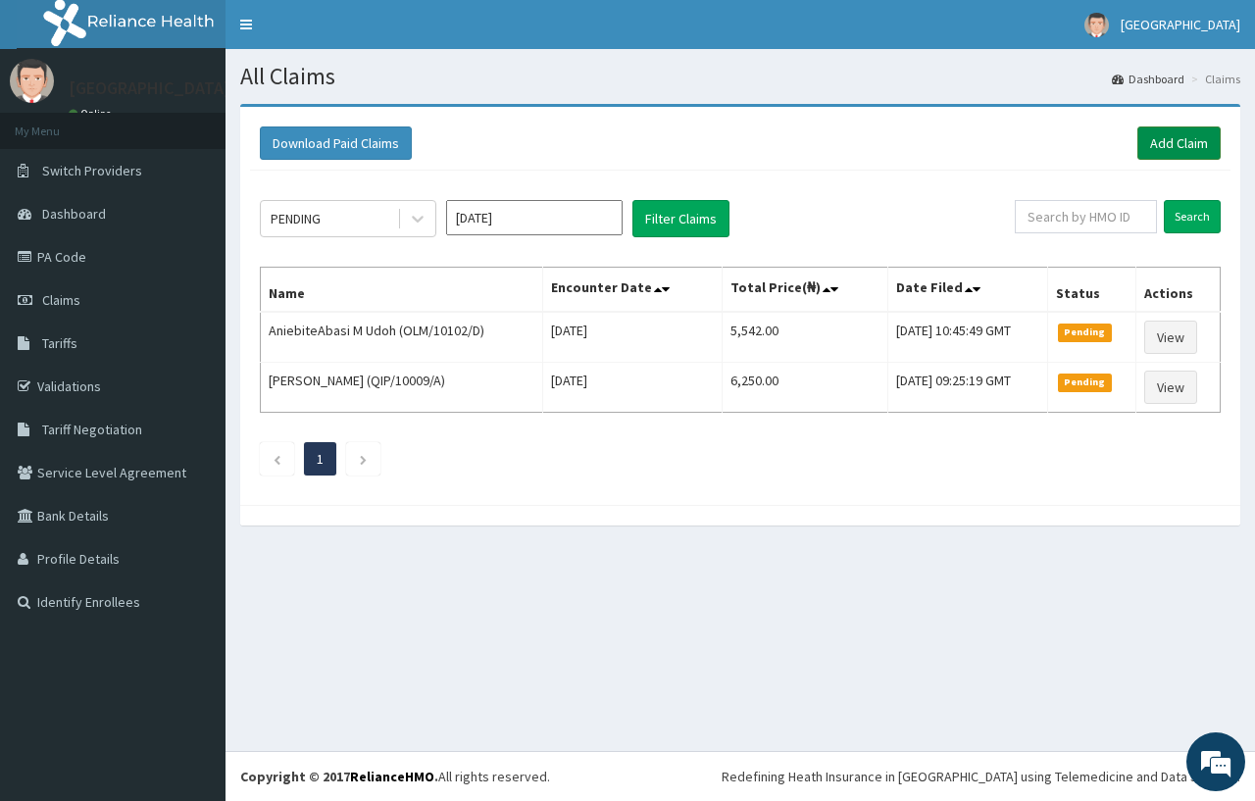
click at [1165, 140] on link "Add Claim" at bounding box center [1178, 142] width 83 height 33
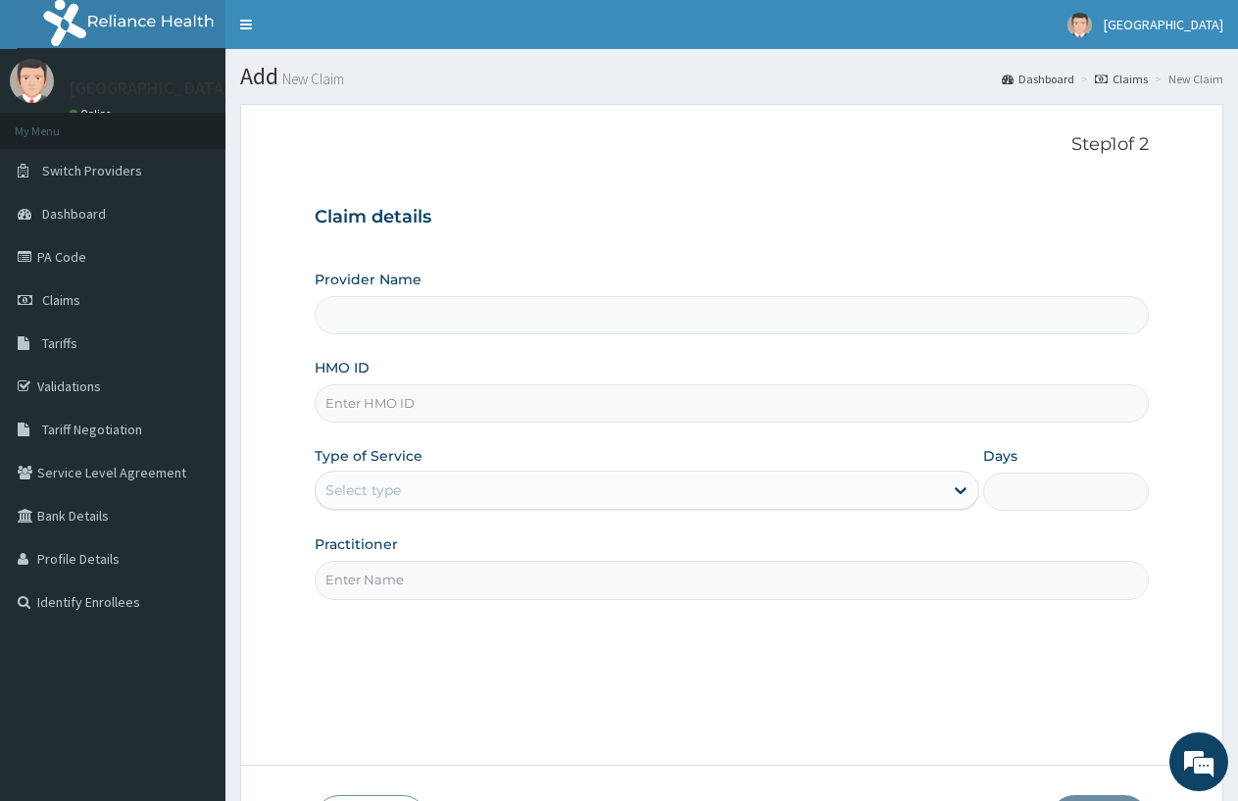
type input "[GEOGRAPHIC_DATA]"
drag, startPoint x: 428, startPoint y: 391, endPoint x: 428, endPoint y: 404, distance: 12.8
click at [428, 404] on input "HMO ID" at bounding box center [732, 403] width 834 height 38
type input "BHT/10349/A"
click at [388, 480] on div "Select type" at bounding box center [364, 490] width 76 height 20
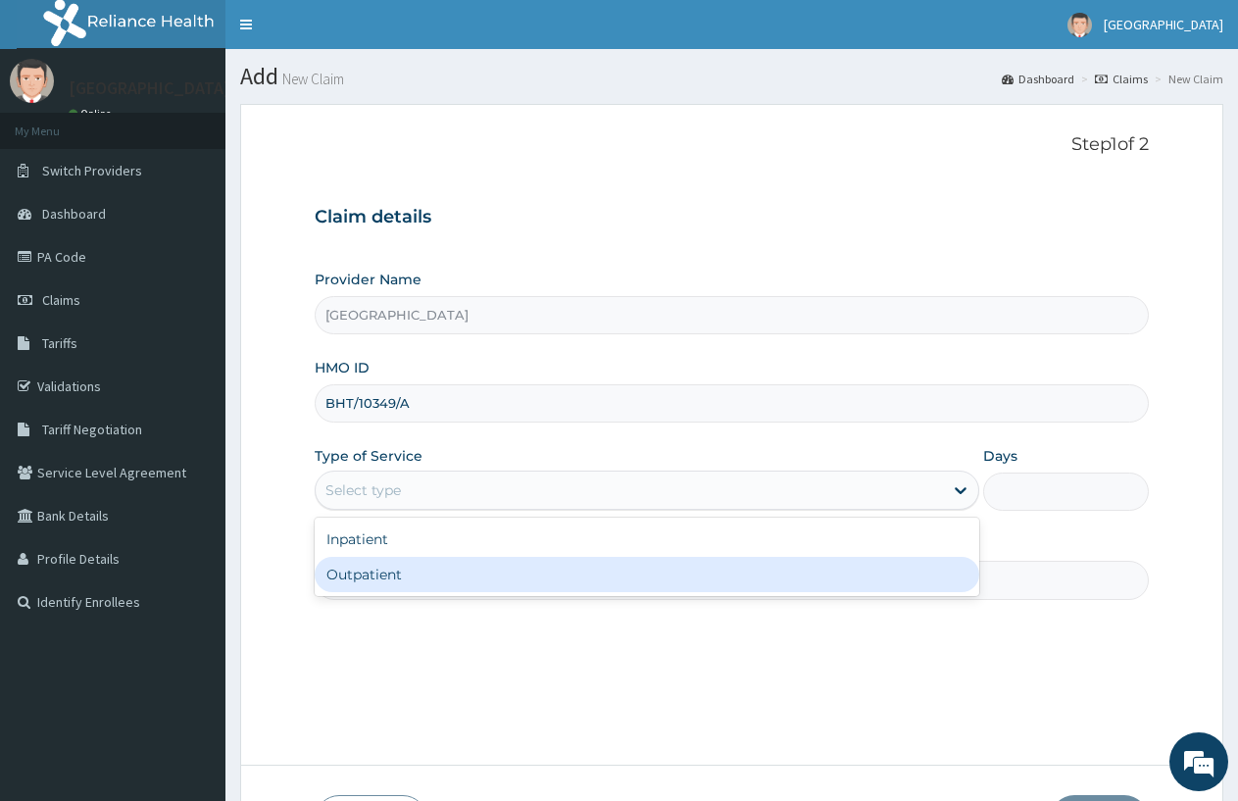
click at [377, 570] on div "Outpatient" at bounding box center [647, 574] width 664 height 35
type input "1"
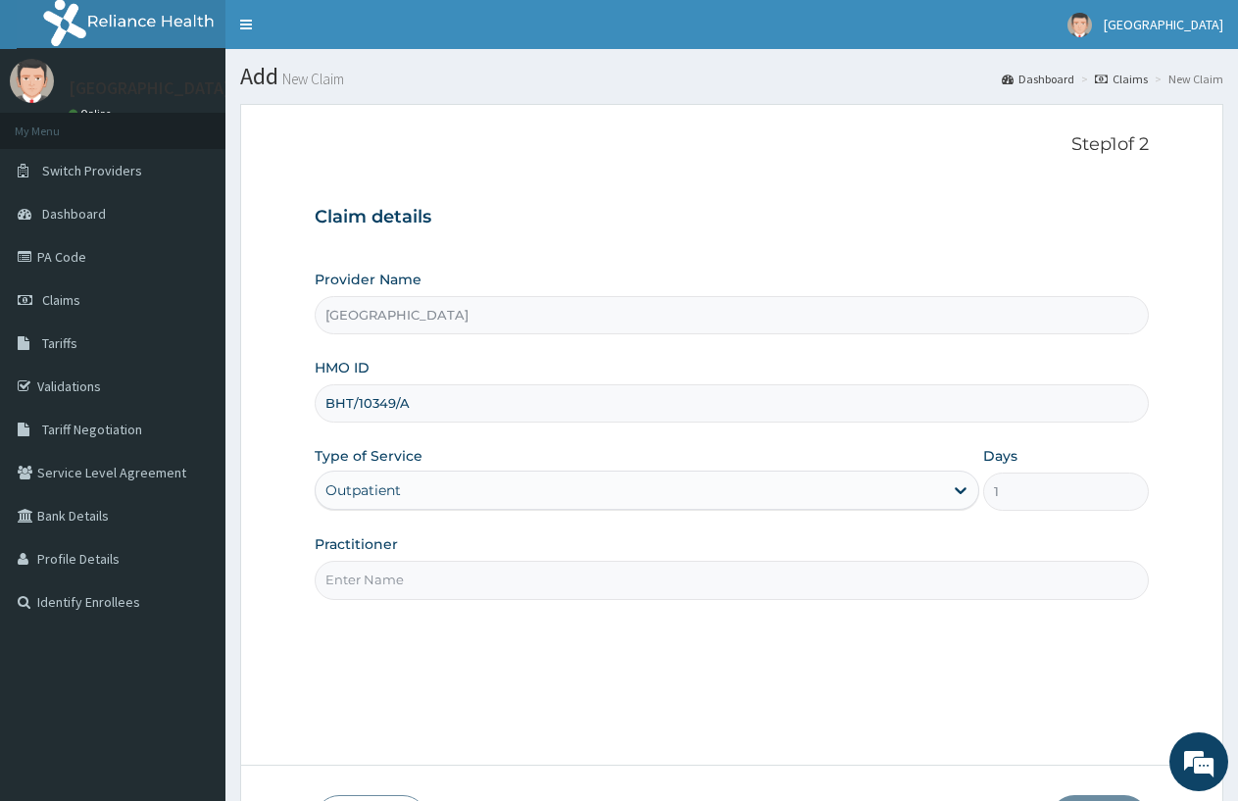
click at [445, 577] on input "Practitioner" at bounding box center [732, 580] width 834 height 38
type input "DOCTOR FAVOUR"
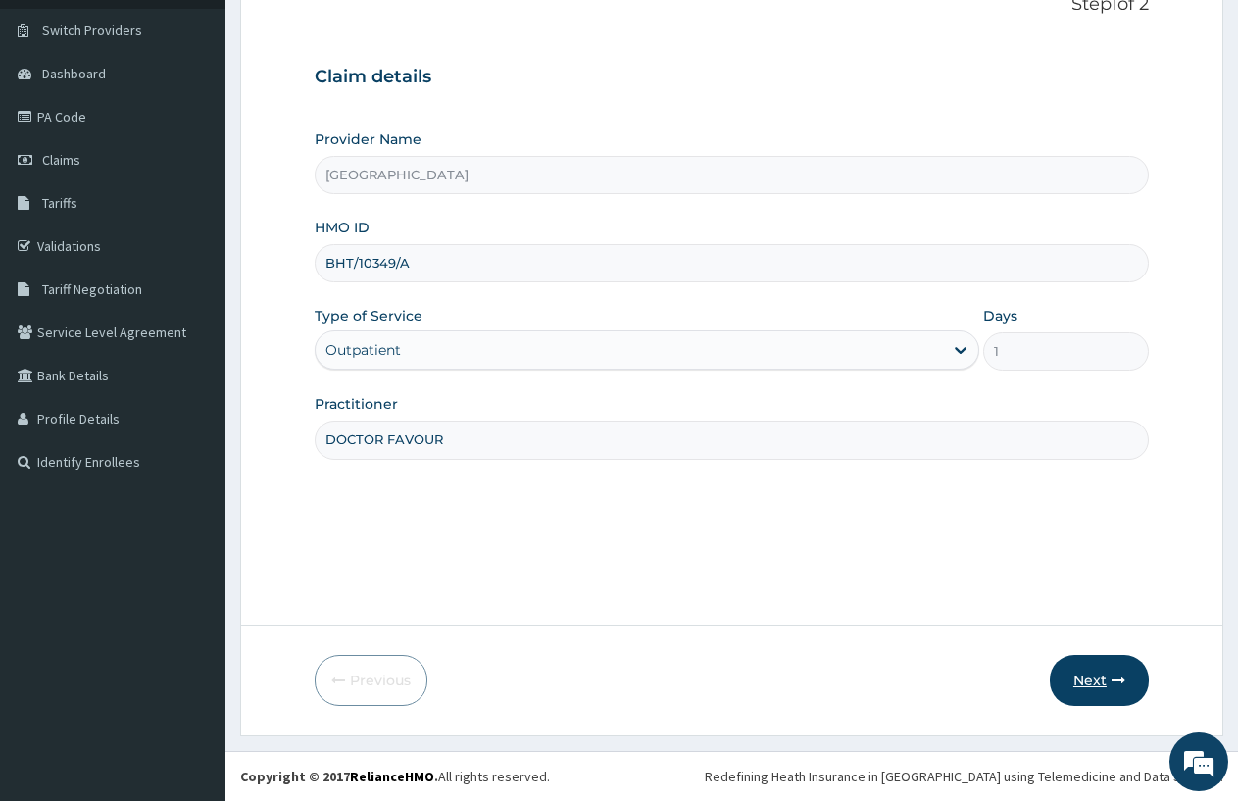
click at [1114, 672] on button "Next" at bounding box center [1099, 680] width 99 height 51
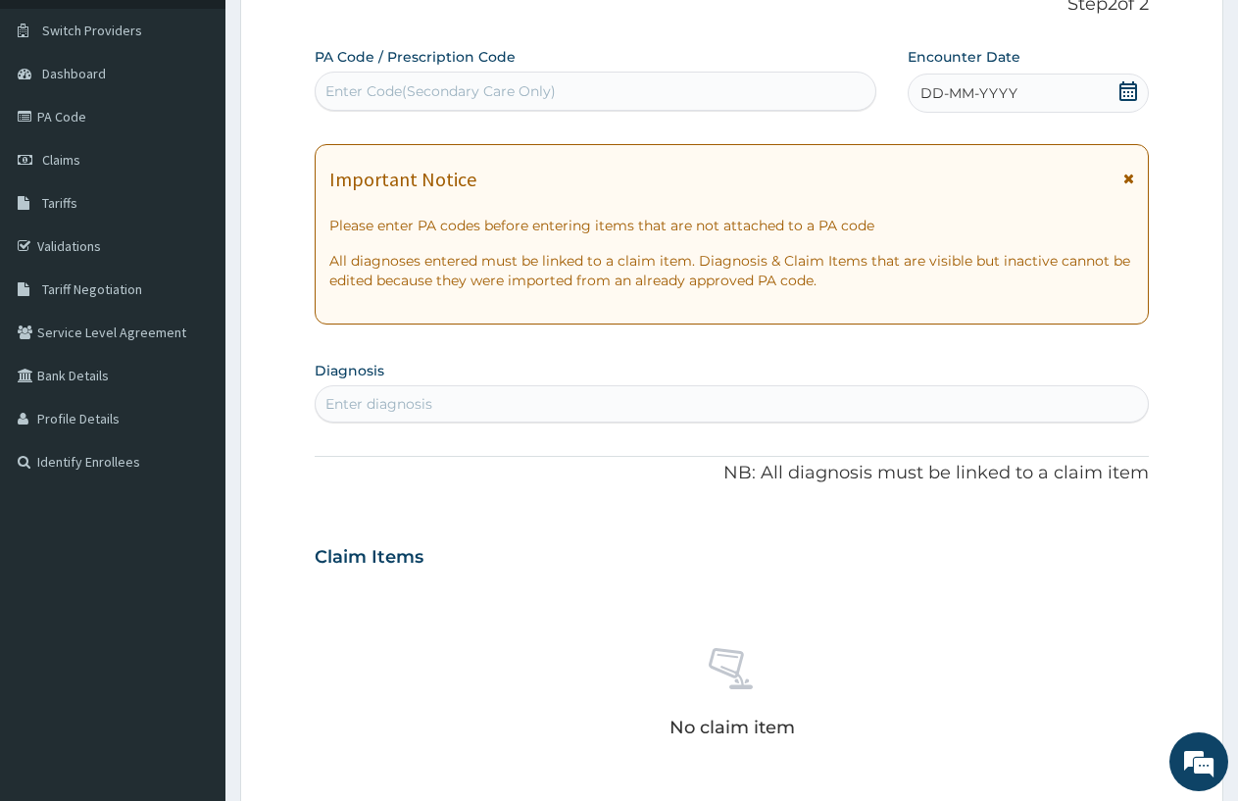
click at [922, 95] on span "DD-MM-YYYY" at bounding box center [969, 93] width 97 height 20
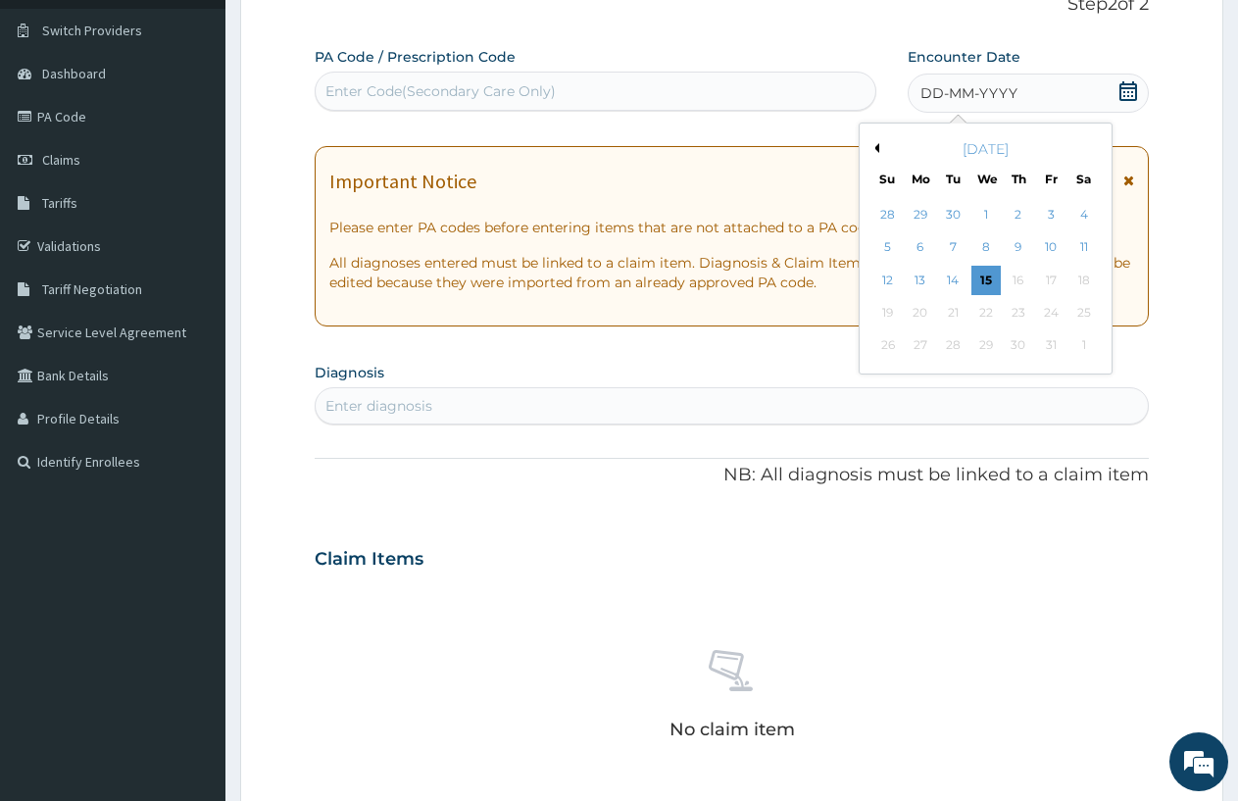
click at [927, 93] on span "DD-MM-YYYY" at bounding box center [969, 93] width 97 height 20
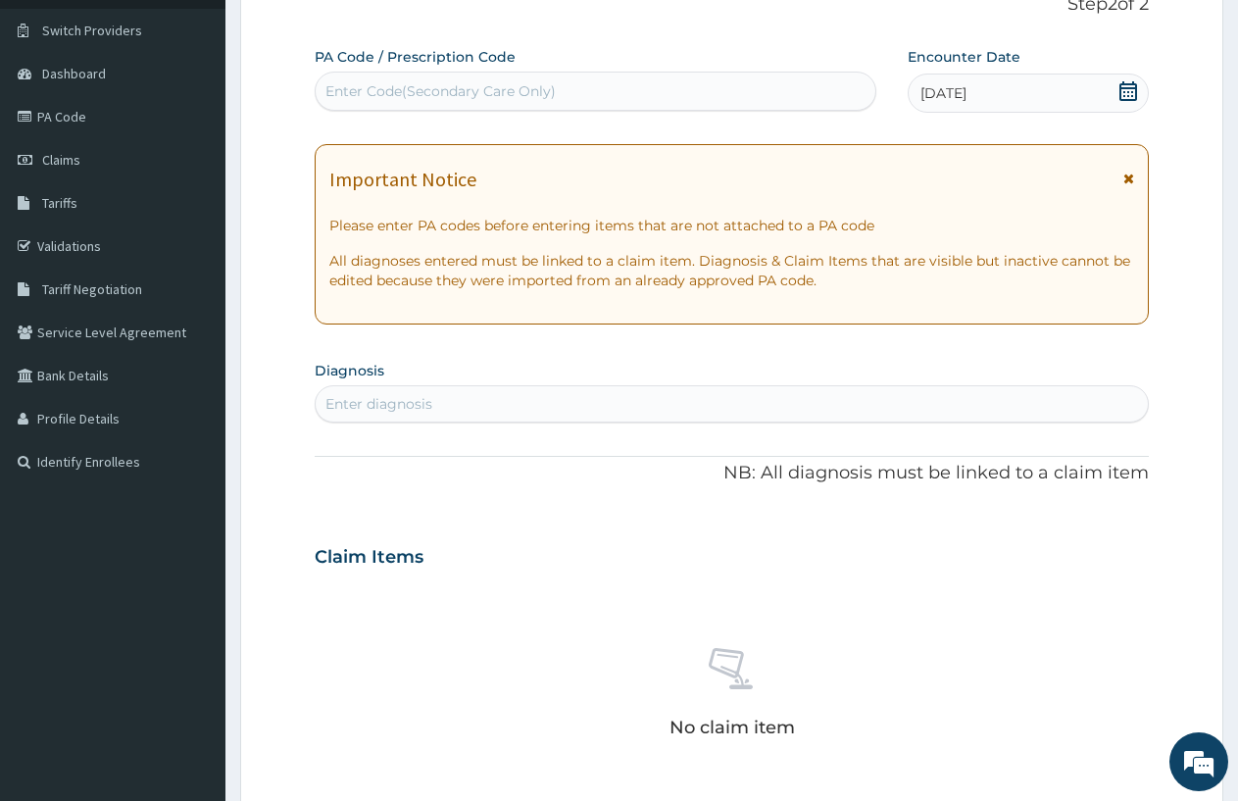
click at [1123, 81] on icon at bounding box center [1129, 91] width 18 height 20
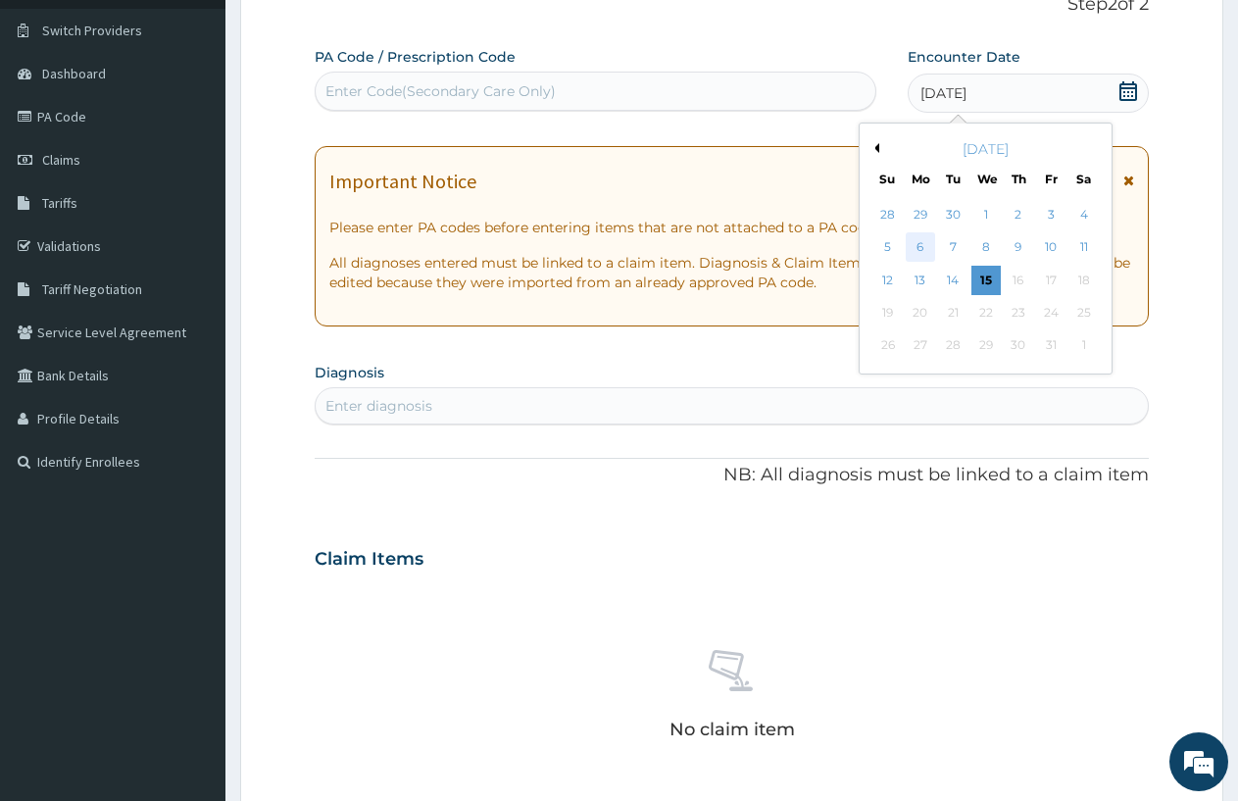
click at [922, 240] on div "6" at bounding box center [920, 247] width 29 height 29
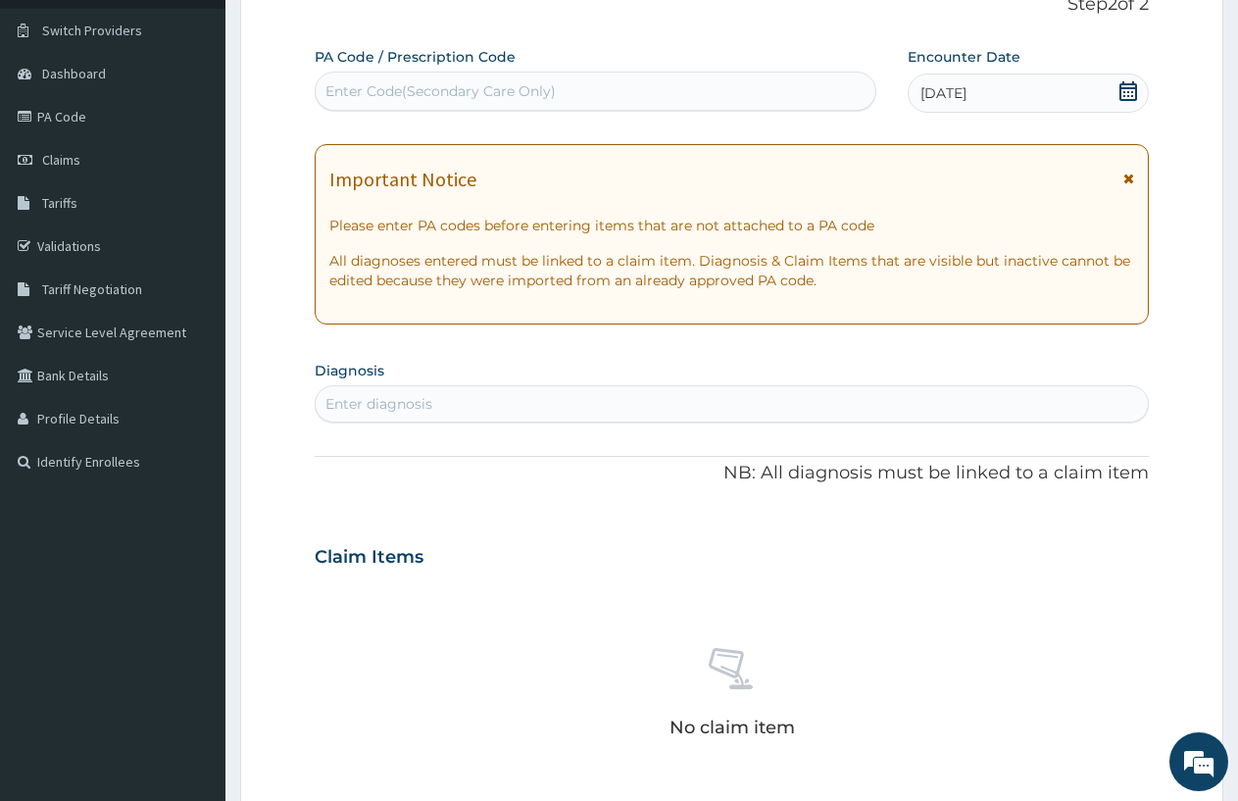
click at [494, 391] on div "Enter diagnosis" at bounding box center [732, 403] width 832 height 31
type input "MALARIA"
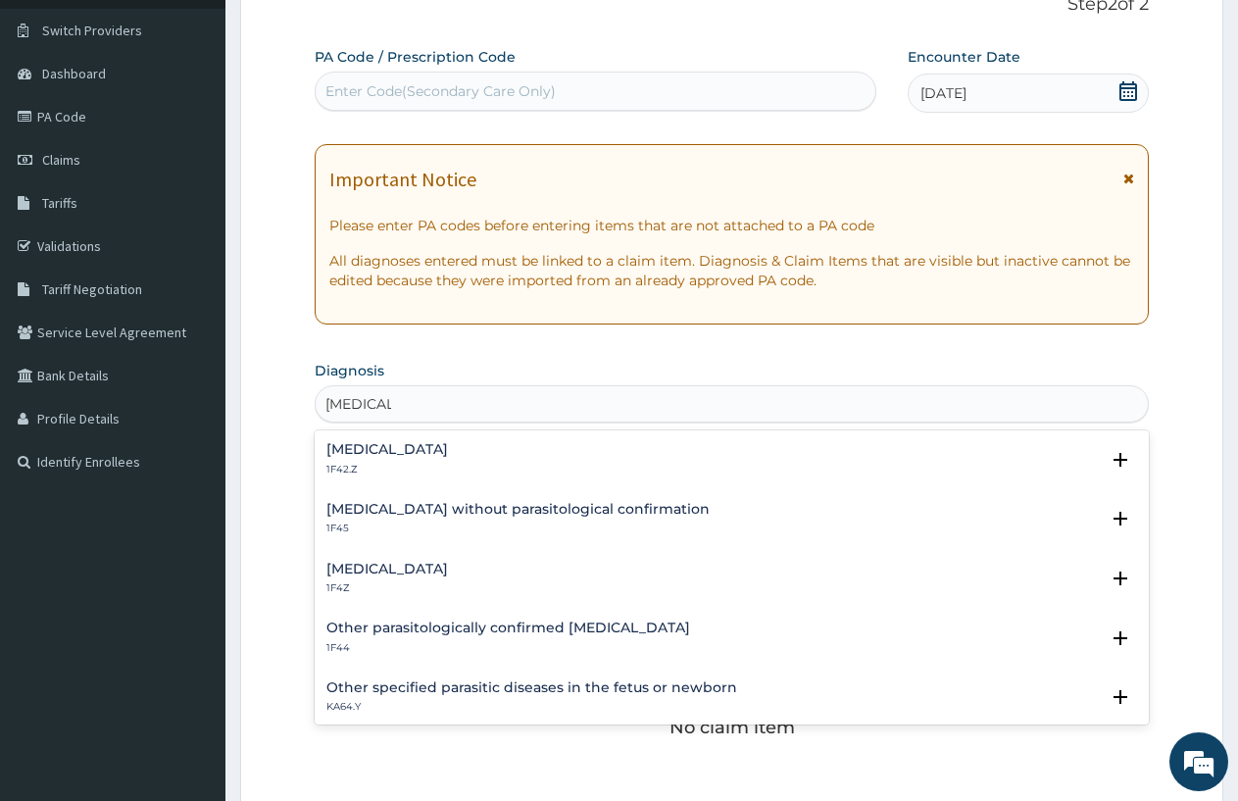
click at [448, 446] on h4 "Plasmodium malariae malaria without complication" at bounding box center [388, 449] width 122 height 15
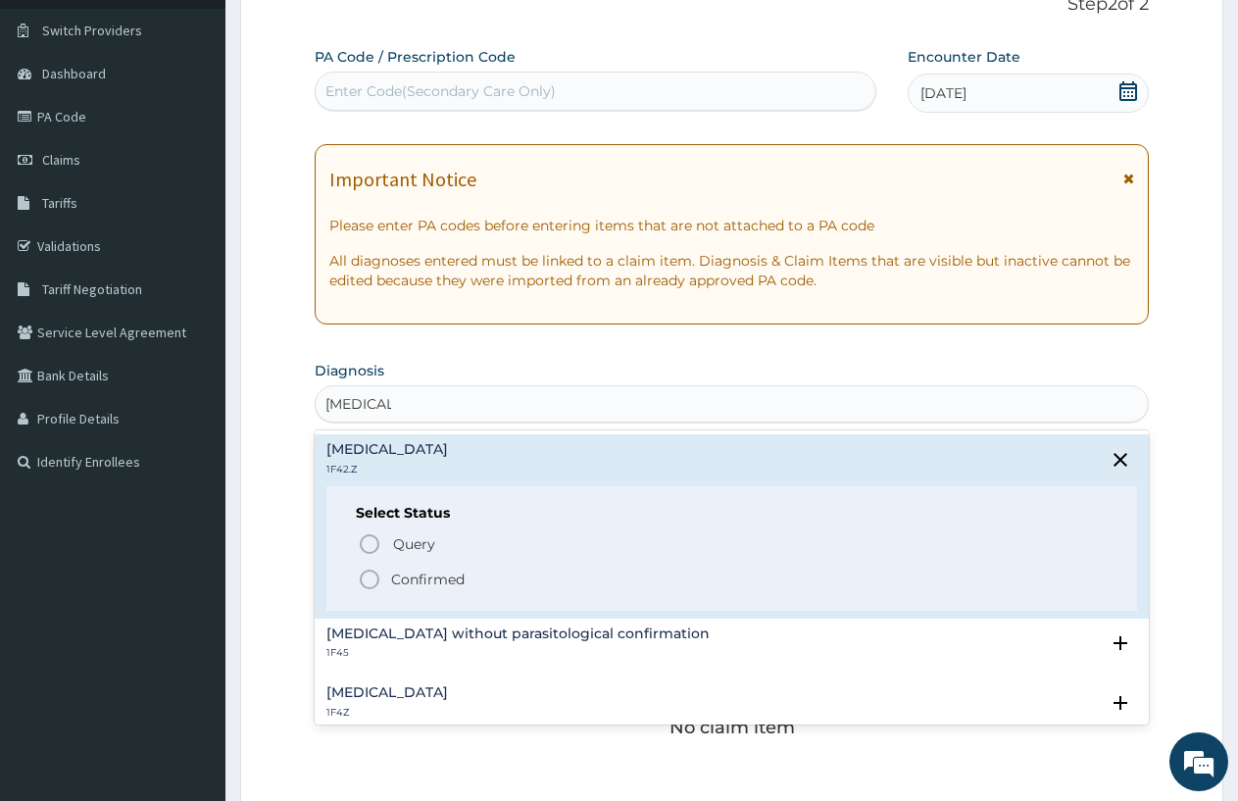
click at [364, 579] on icon "status option filled" at bounding box center [370, 580] width 24 height 24
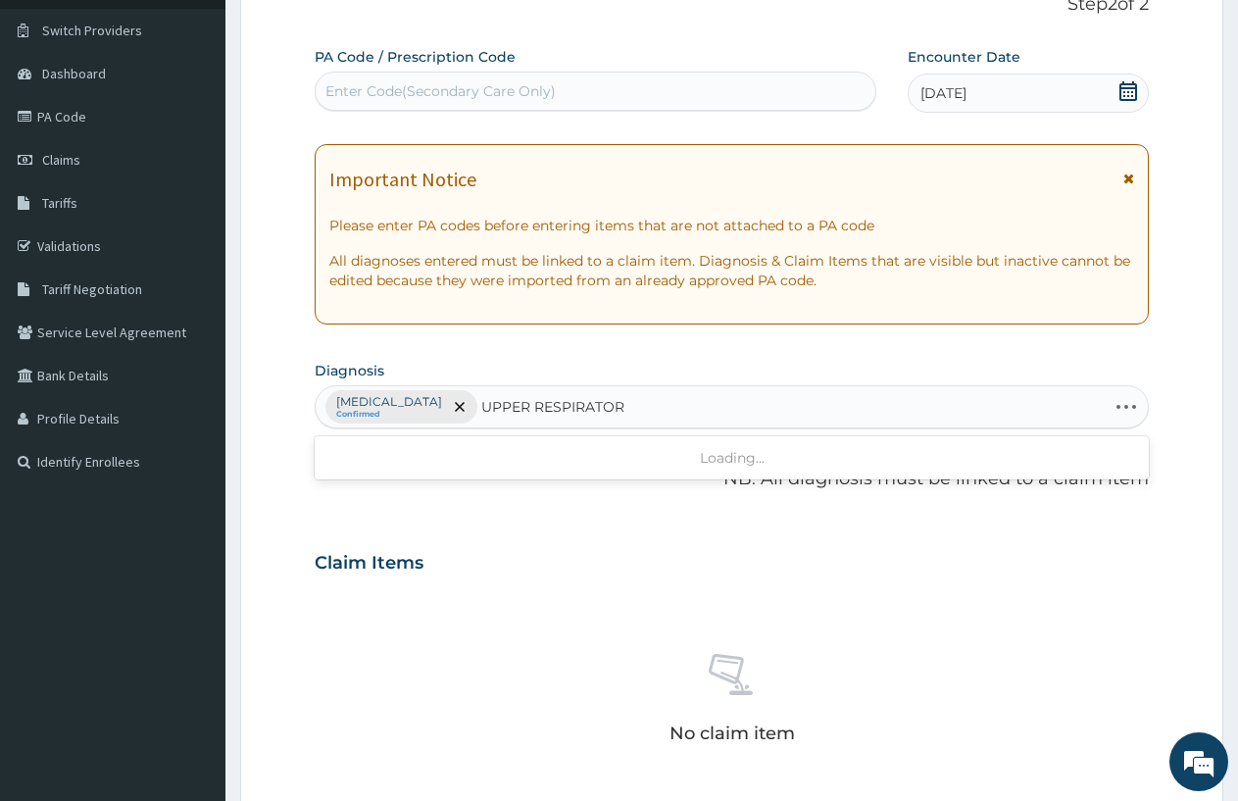
type input "UPPER RESPIRATORY"
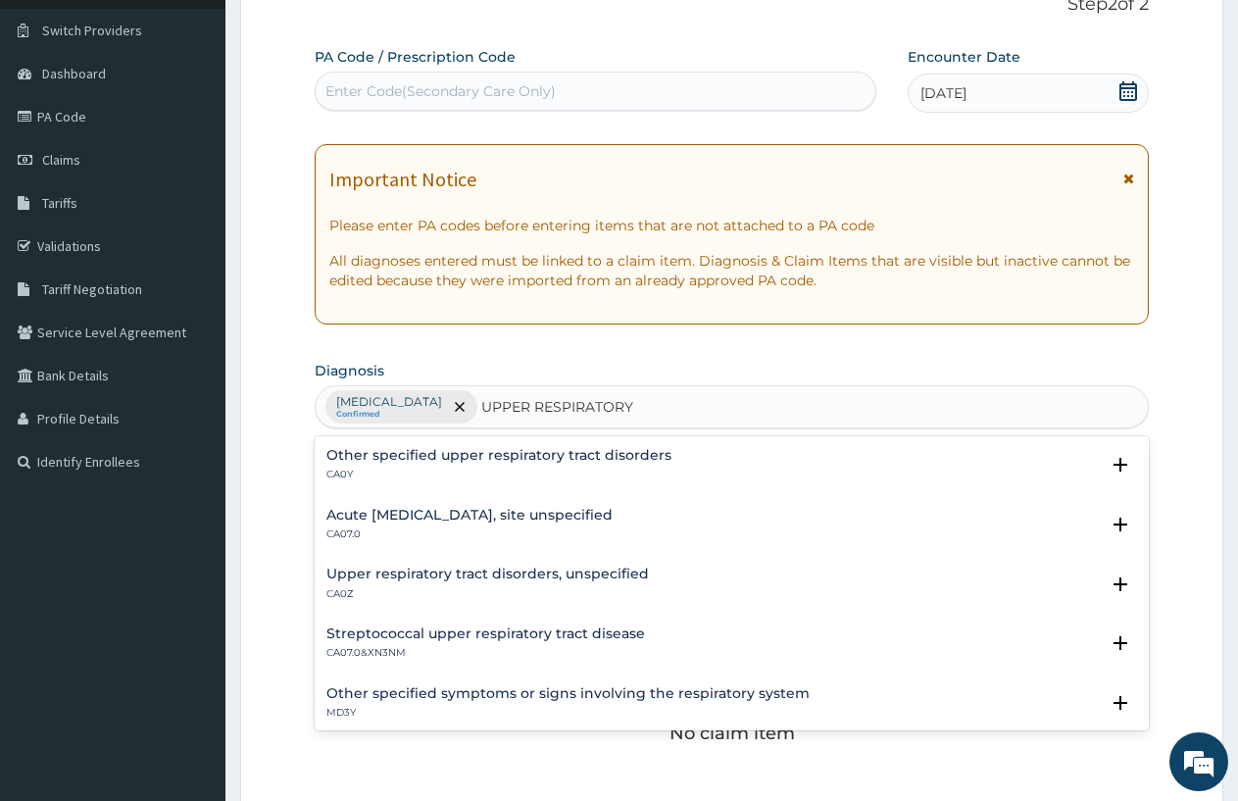
click at [691, 517] on div "Acute upper respiratory infection, site unspecified CA07.0" at bounding box center [732, 525] width 811 height 34
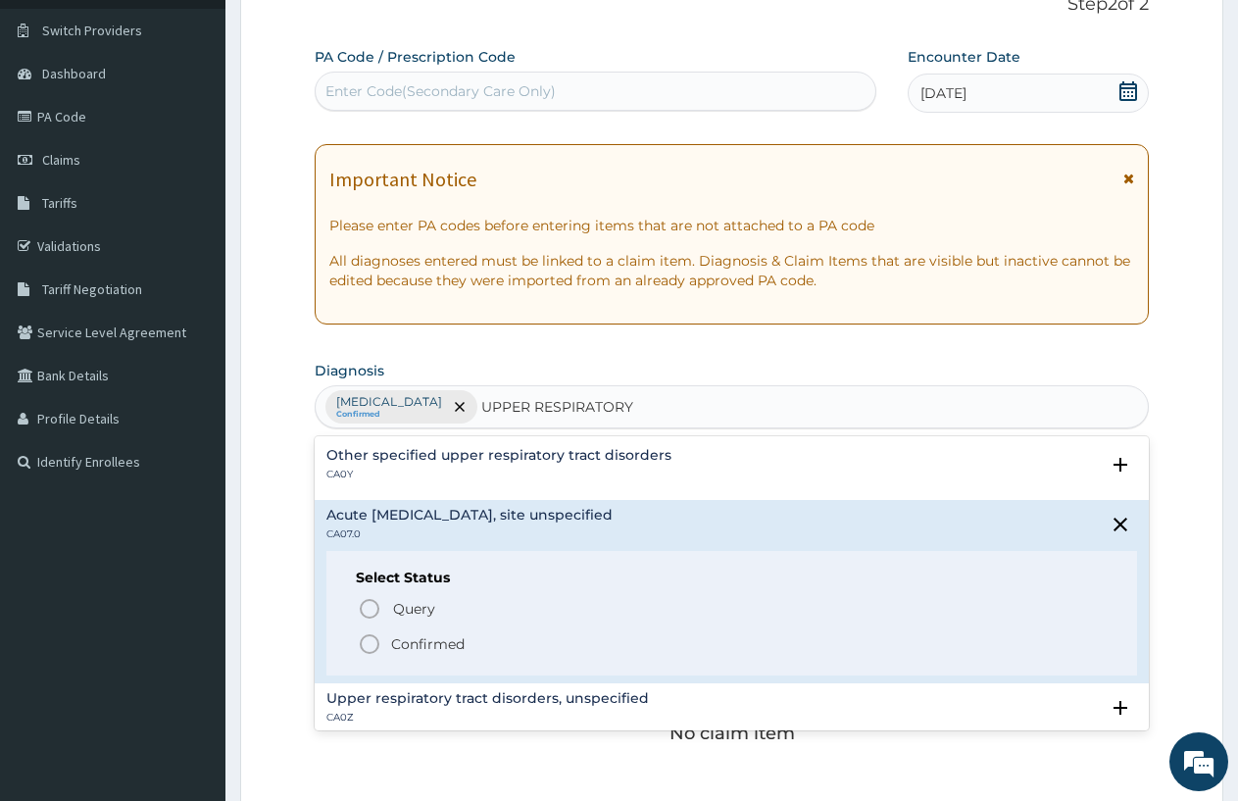
click at [363, 645] on icon "status option filled" at bounding box center [370, 644] width 24 height 24
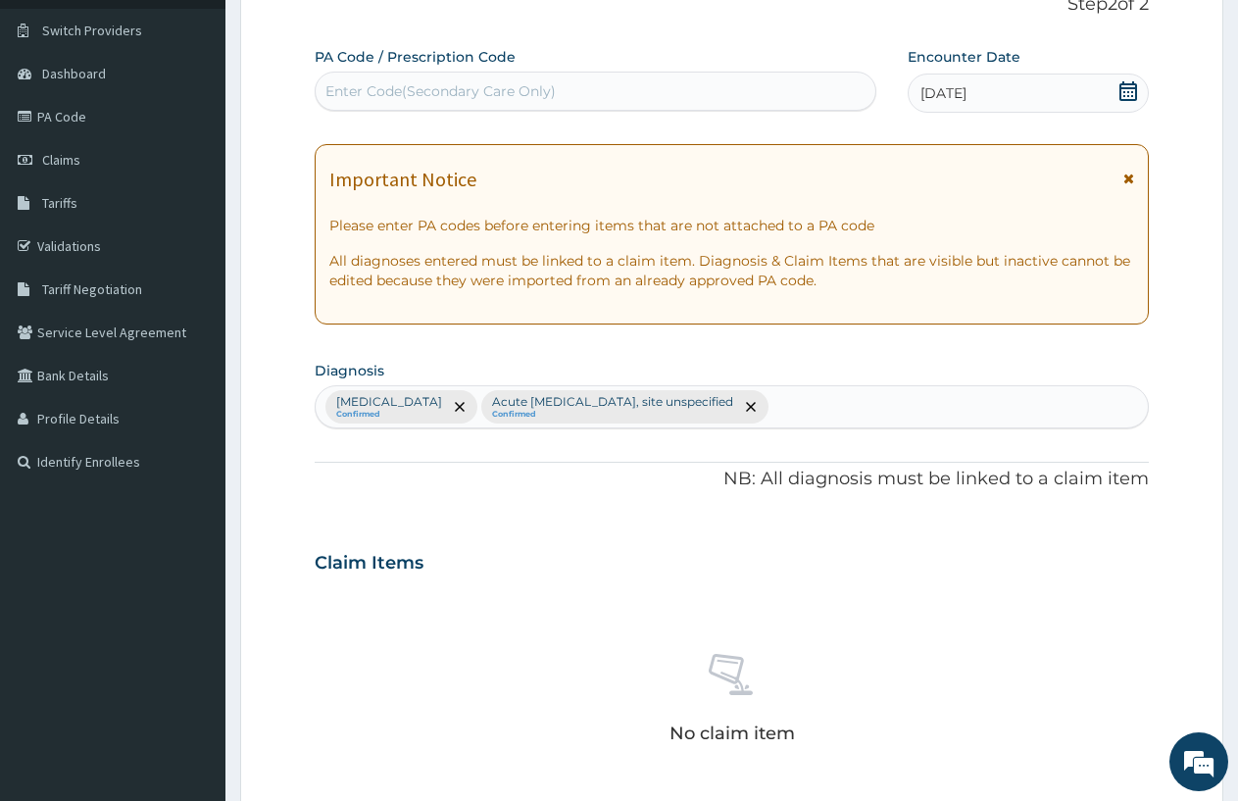
scroll to position [613, 0]
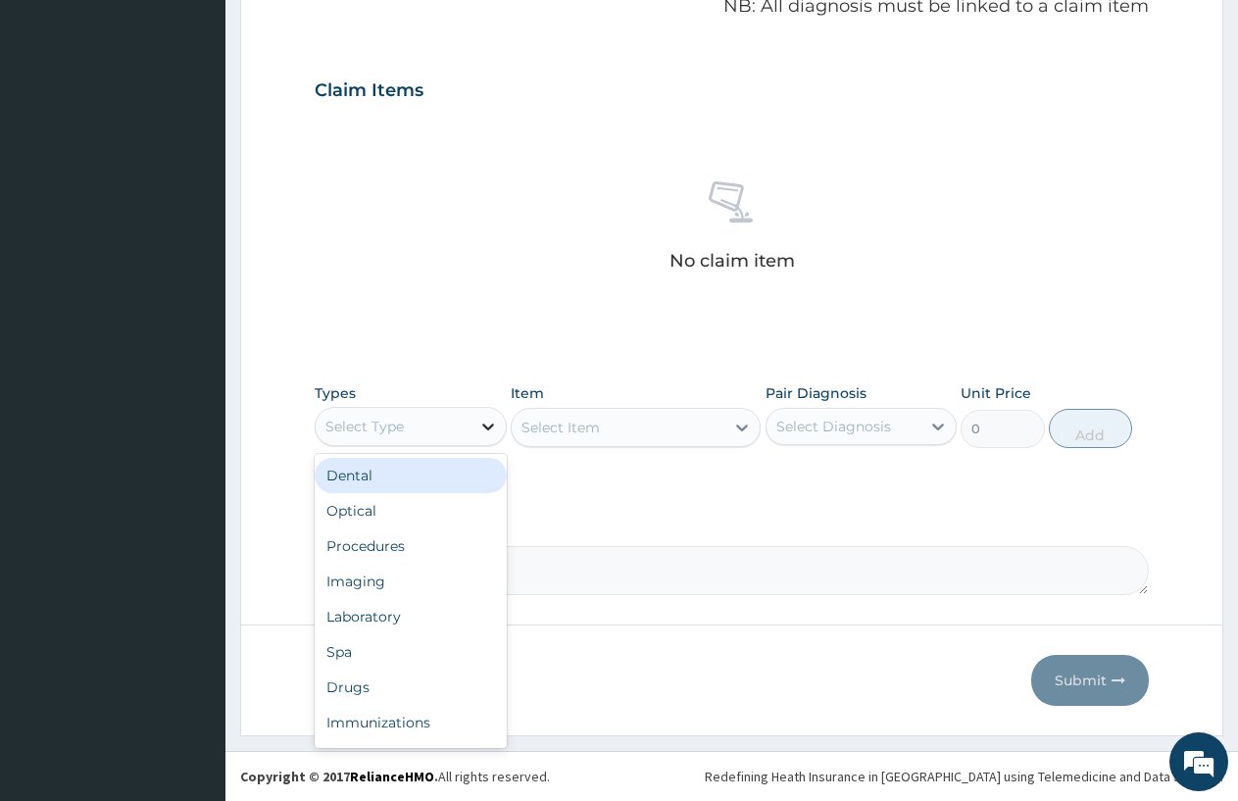
click at [489, 423] on icon at bounding box center [488, 427] width 20 height 20
click at [405, 537] on div "Procedures" at bounding box center [411, 546] width 192 height 35
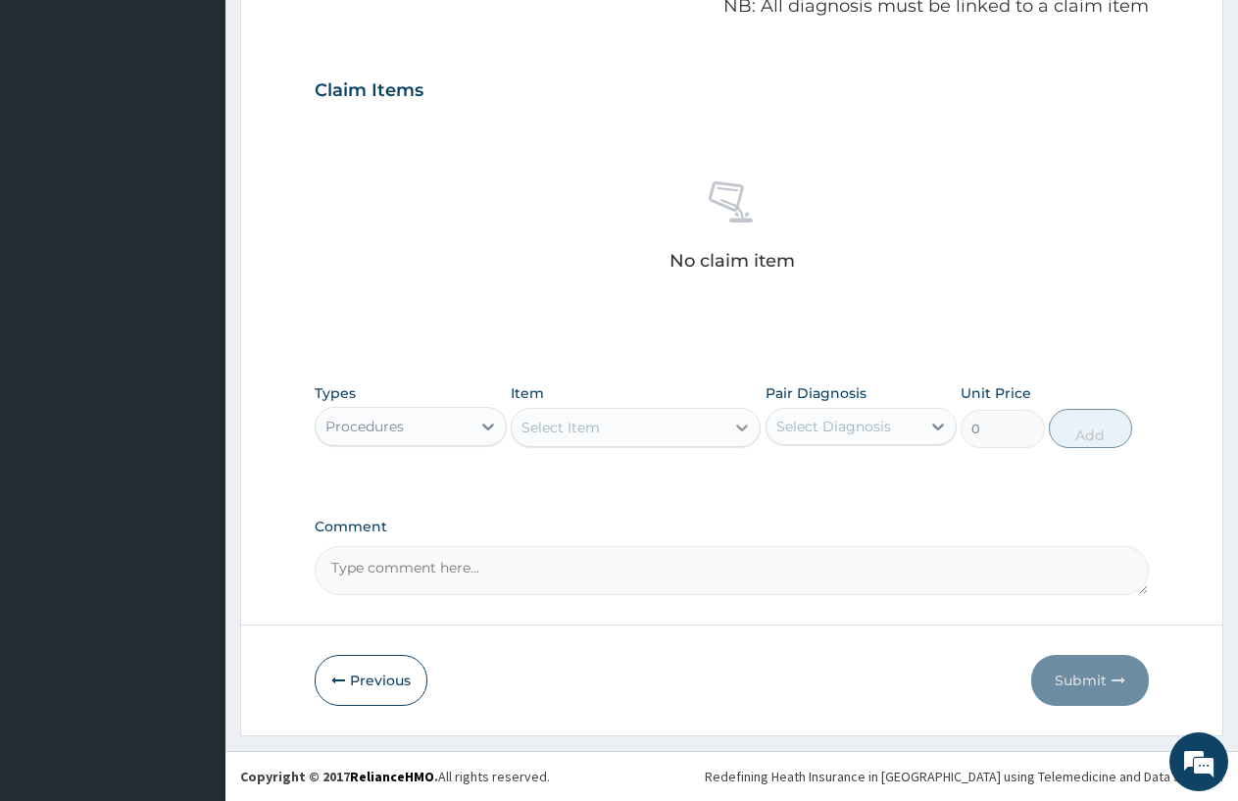
click at [746, 425] on icon at bounding box center [742, 428] width 20 height 20
click at [743, 419] on icon at bounding box center [742, 428] width 20 height 20
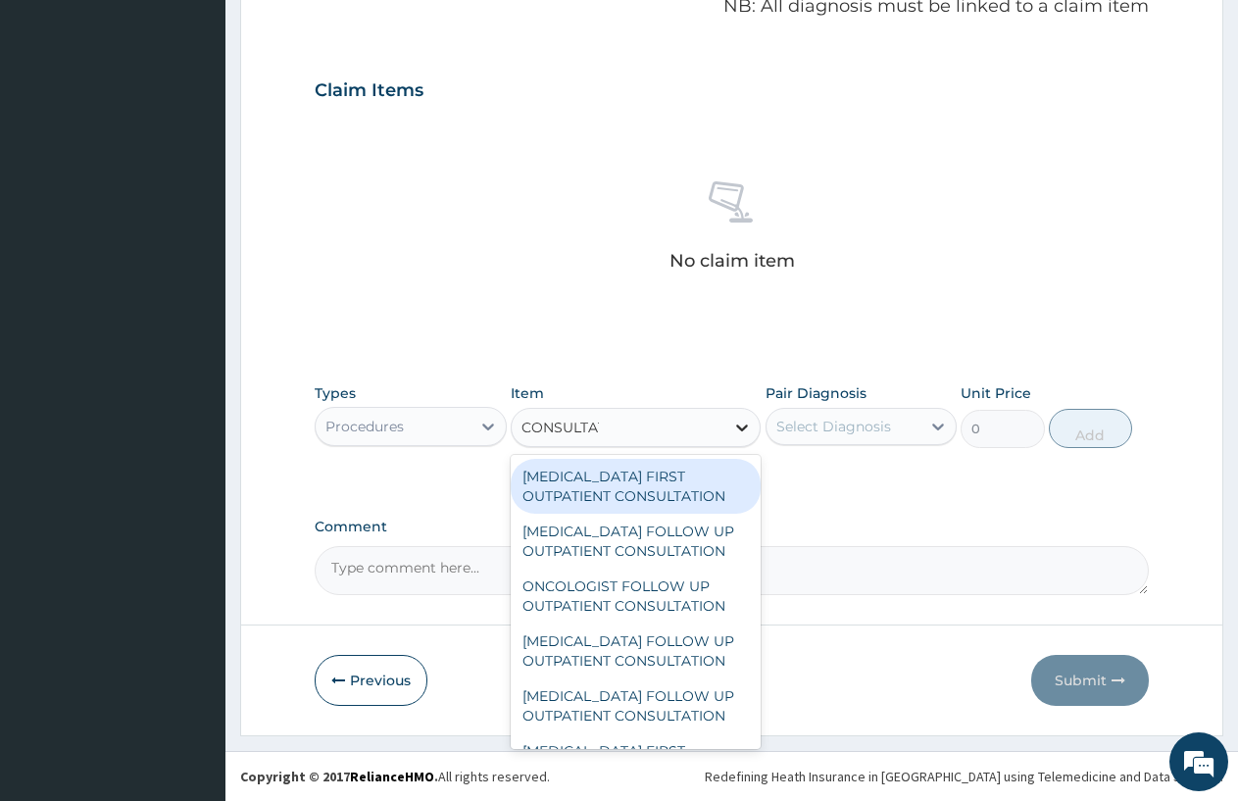
type input "CONSULTATION"
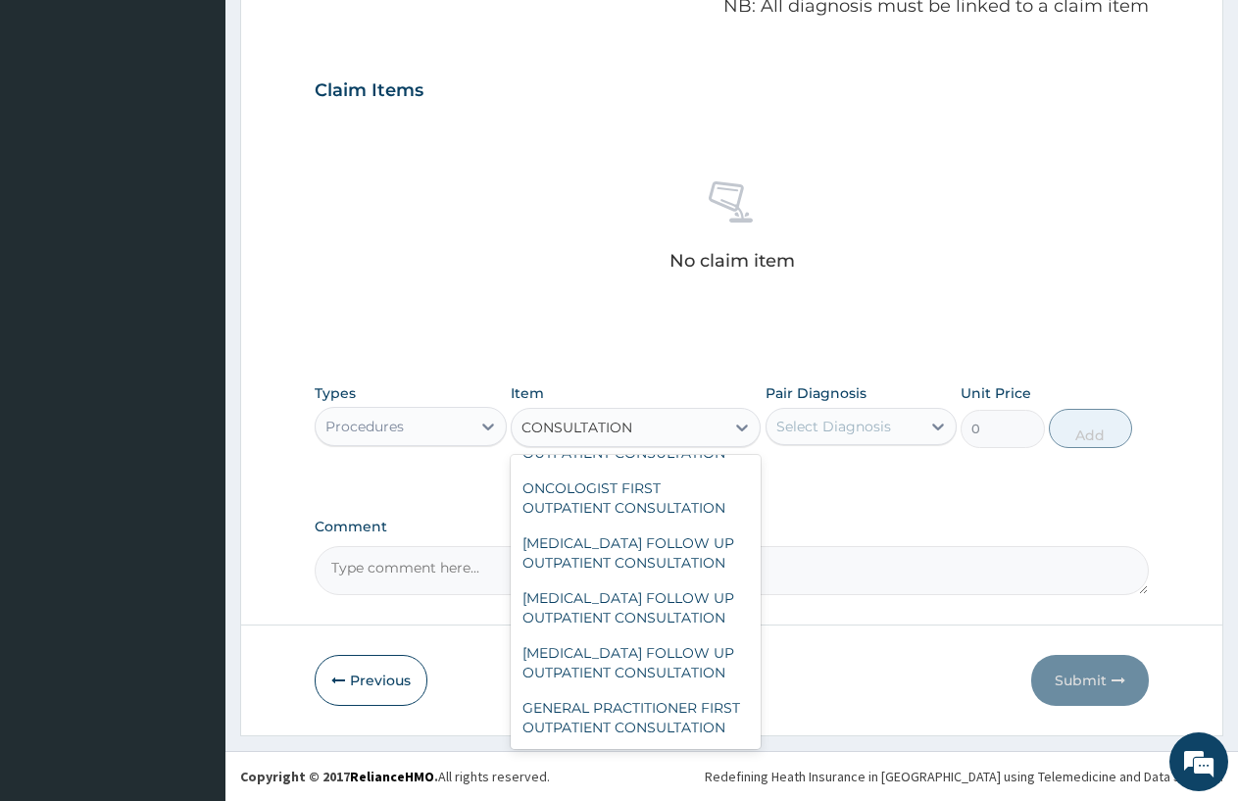
scroll to position [3310, 0]
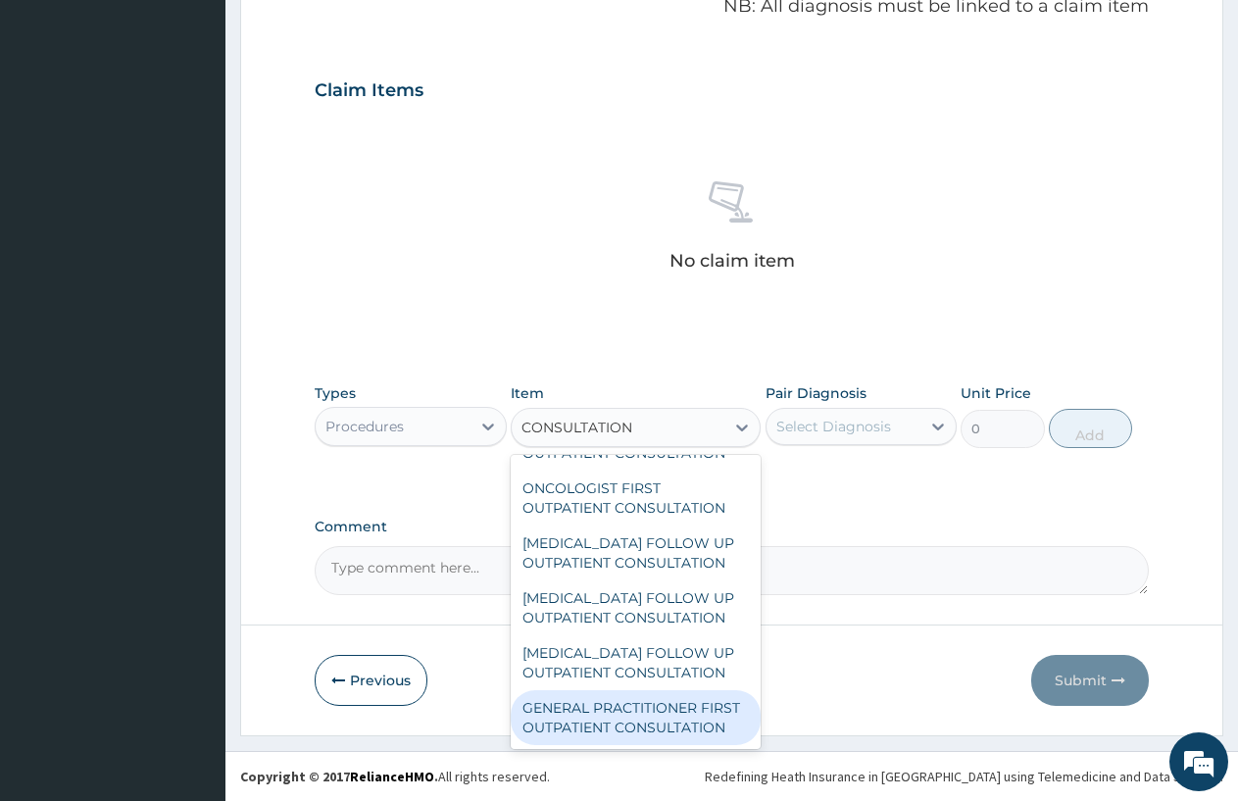
click at [663, 701] on div "GENERAL PRACTITIONER FIRST OUTPATIENT CONSULTATION" at bounding box center [636, 717] width 250 height 55
type input "3750"
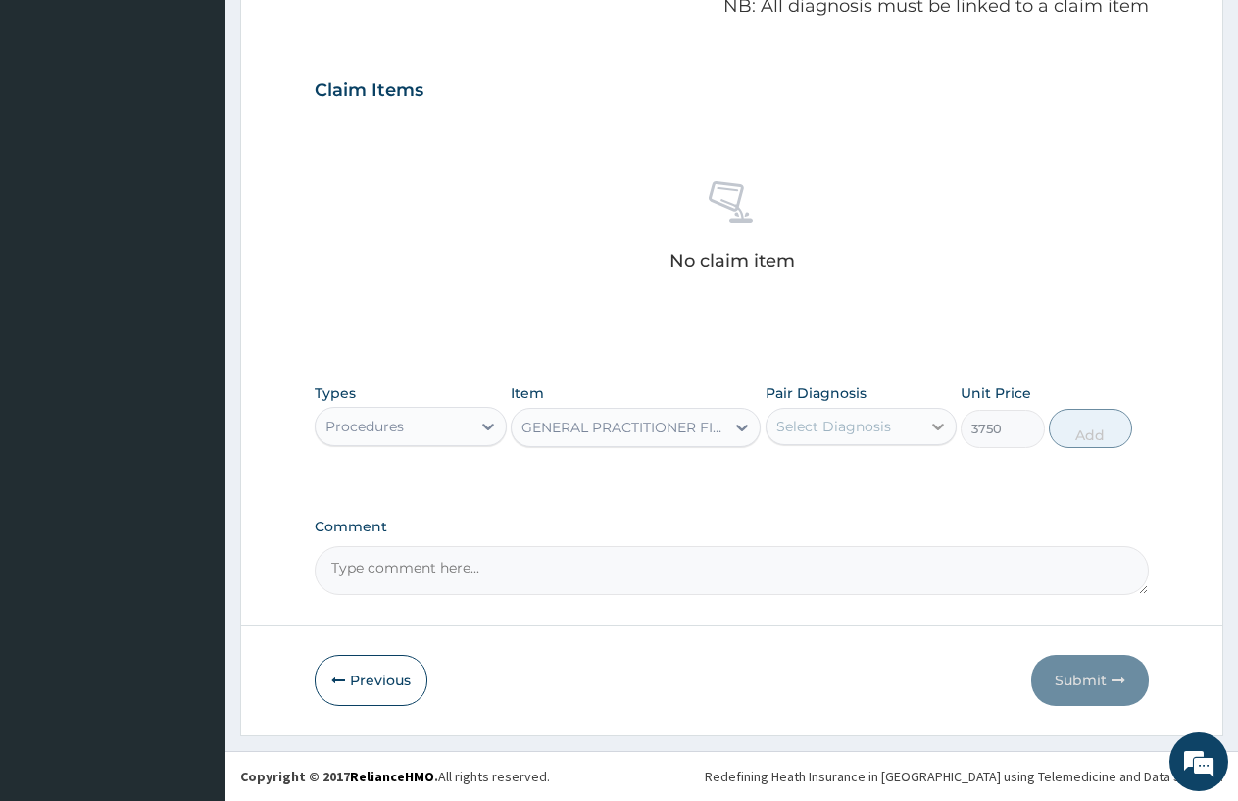
click at [932, 424] on icon at bounding box center [939, 427] width 20 height 20
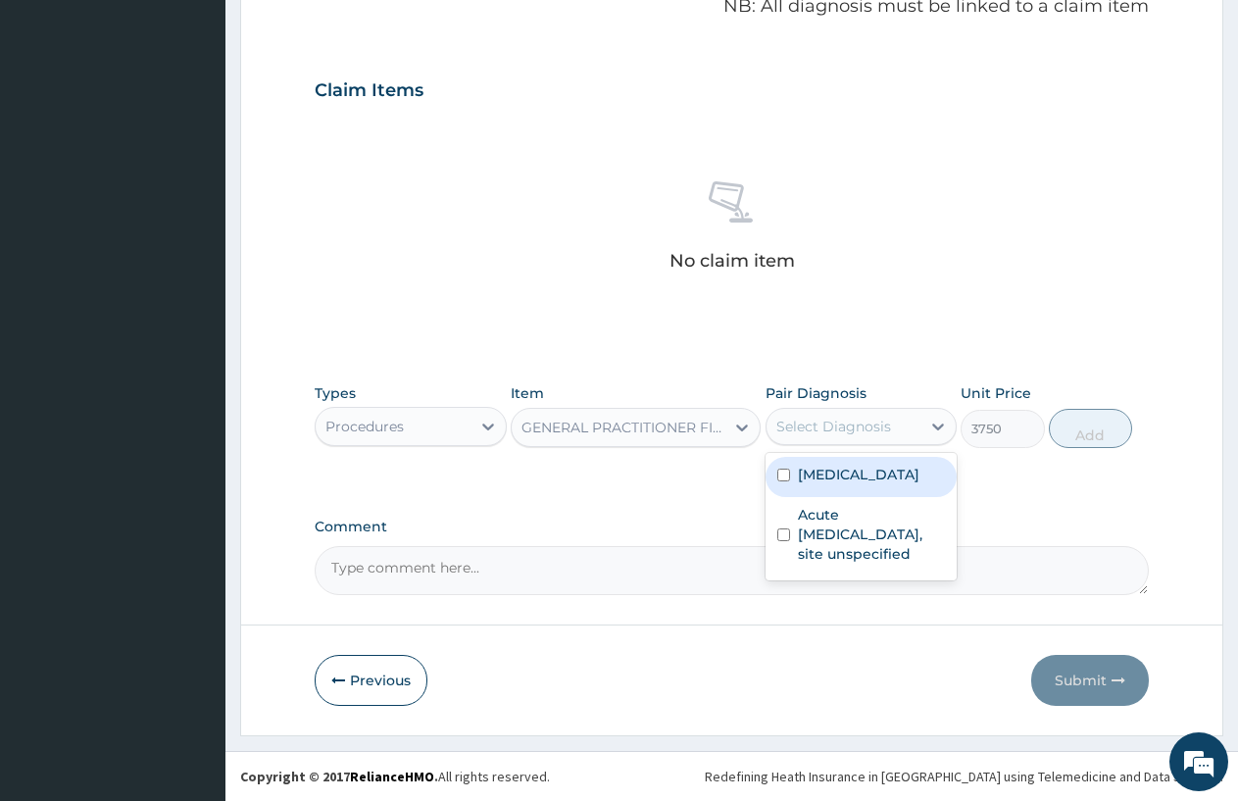
click at [847, 484] on label "Plasmodium malariae malaria without complication" at bounding box center [859, 475] width 122 height 20
checkbox input "true"
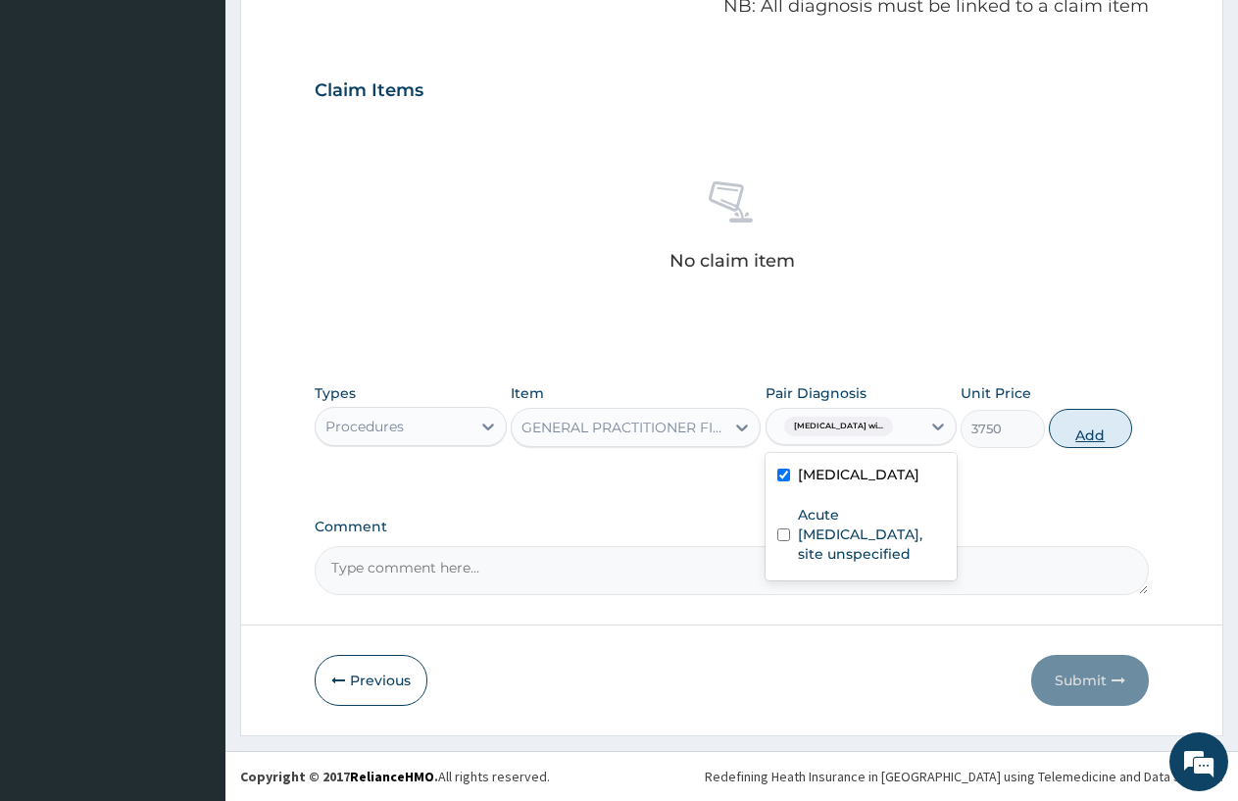
click at [1110, 428] on button "Add" at bounding box center [1090, 428] width 83 height 39
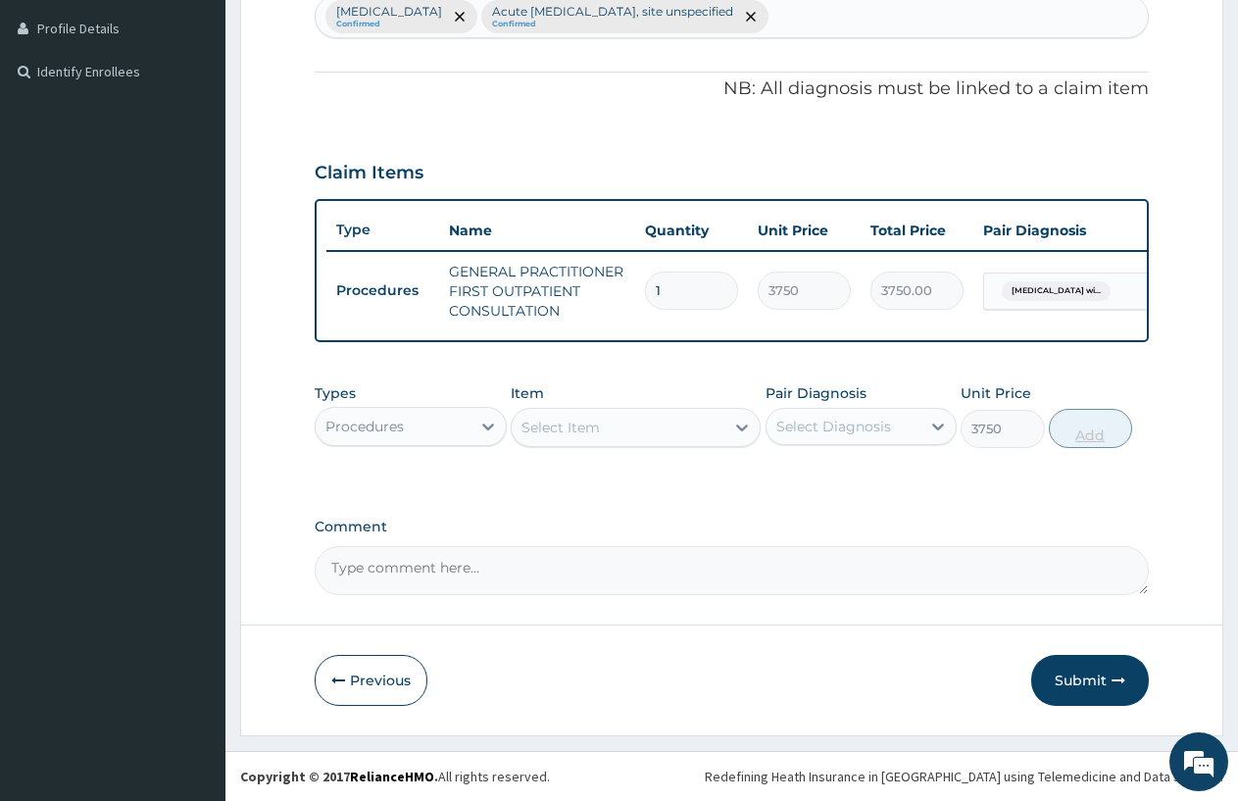
type input "0"
click at [488, 421] on icon at bounding box center [488, 427] width 20 height 20
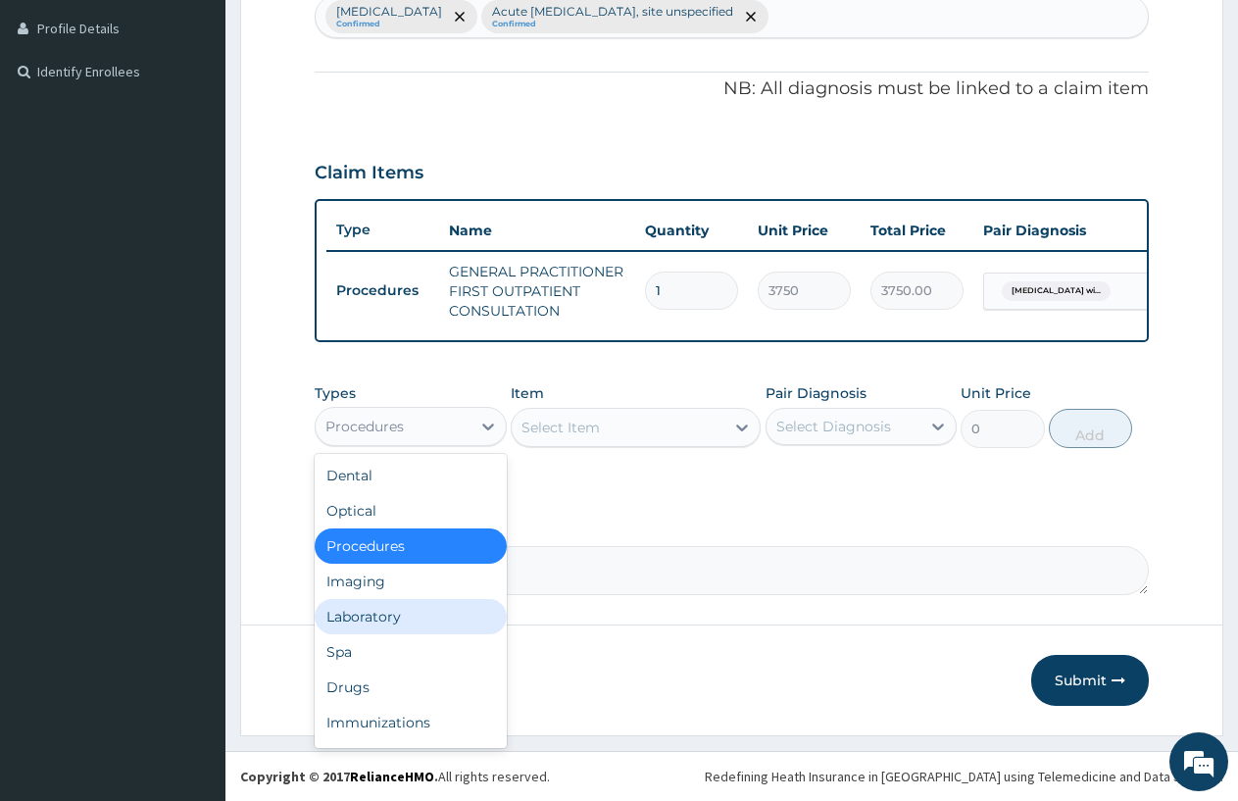
click at [404, 606] on div "Laboratory" at bounding box center [411, 616] width 192 height 35
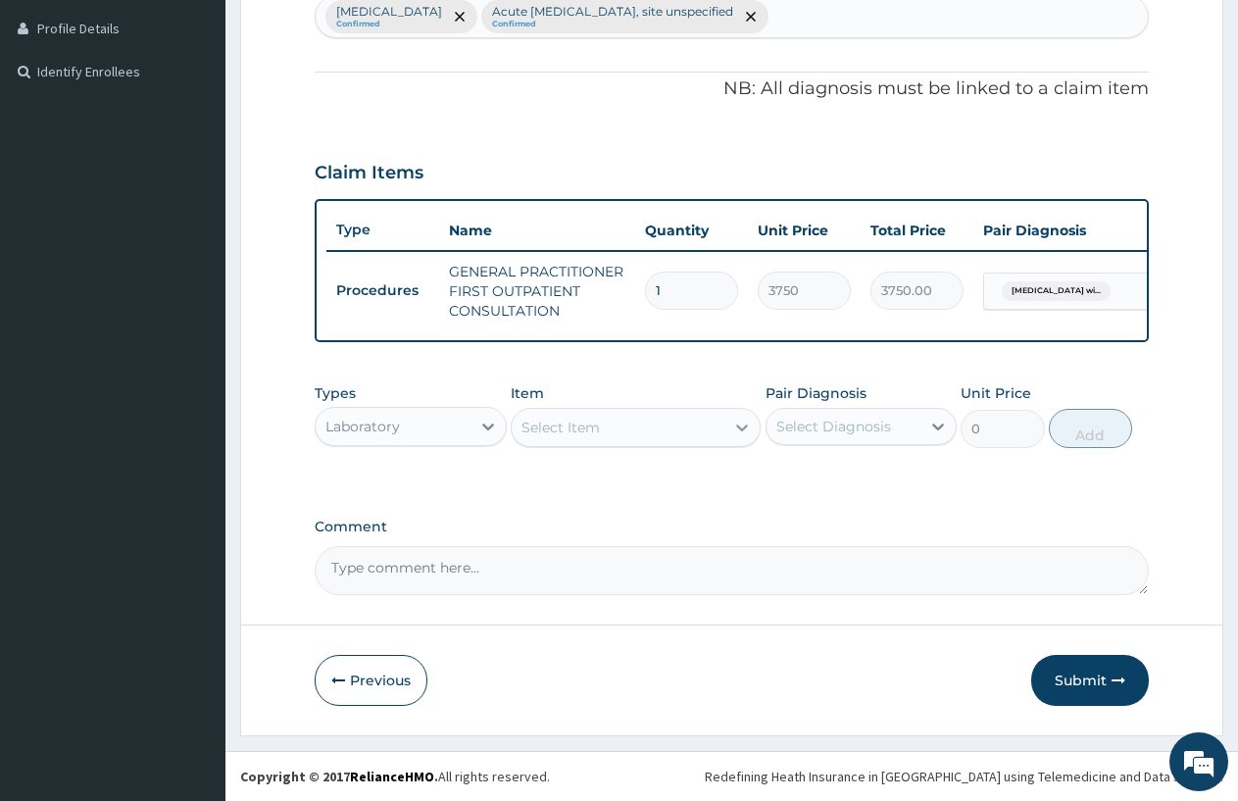
click at [742, 427] on icon at bounding box center [742, 428] width 20 height 20
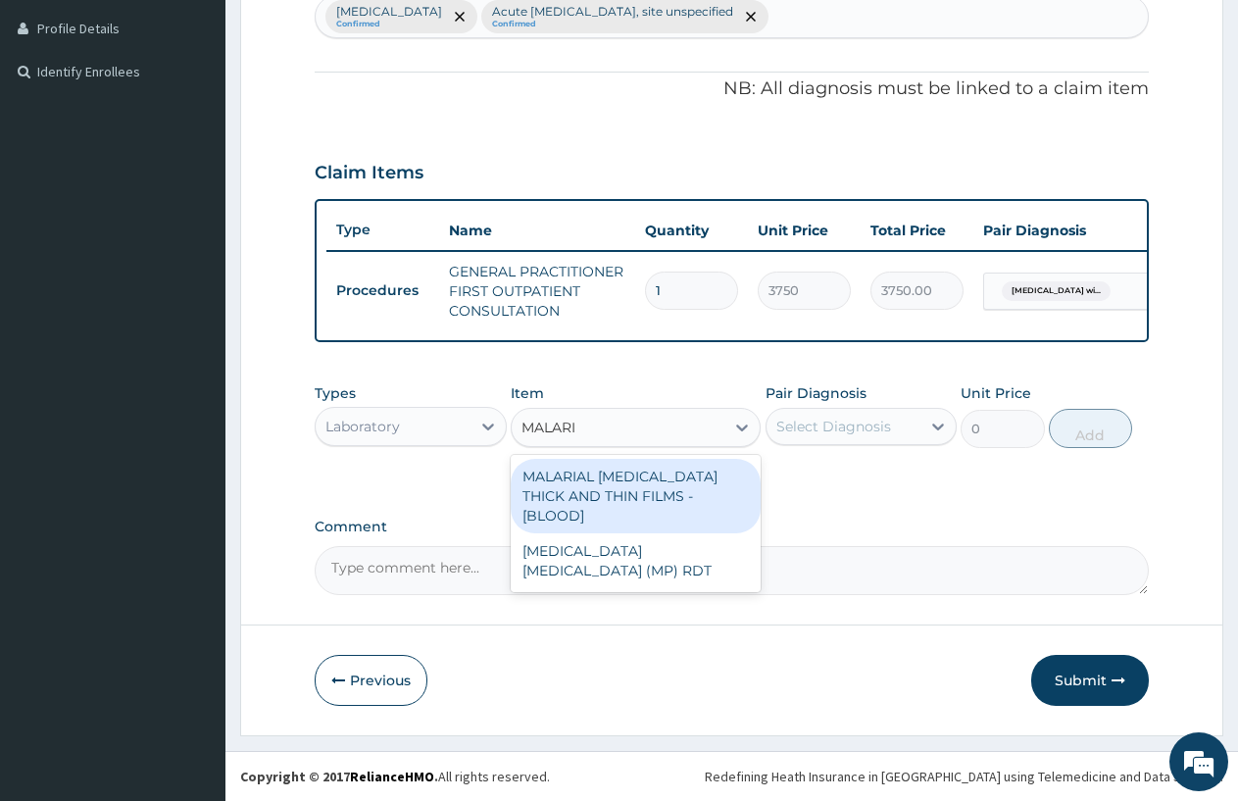
type input "MALARIA"
click at [641, 494] on div "MALARIAL PARASITE THICK AND THIN FILMS - [BLOOD]" at bounding box center [636, 496] width 250 height 75
type input "2187.5"
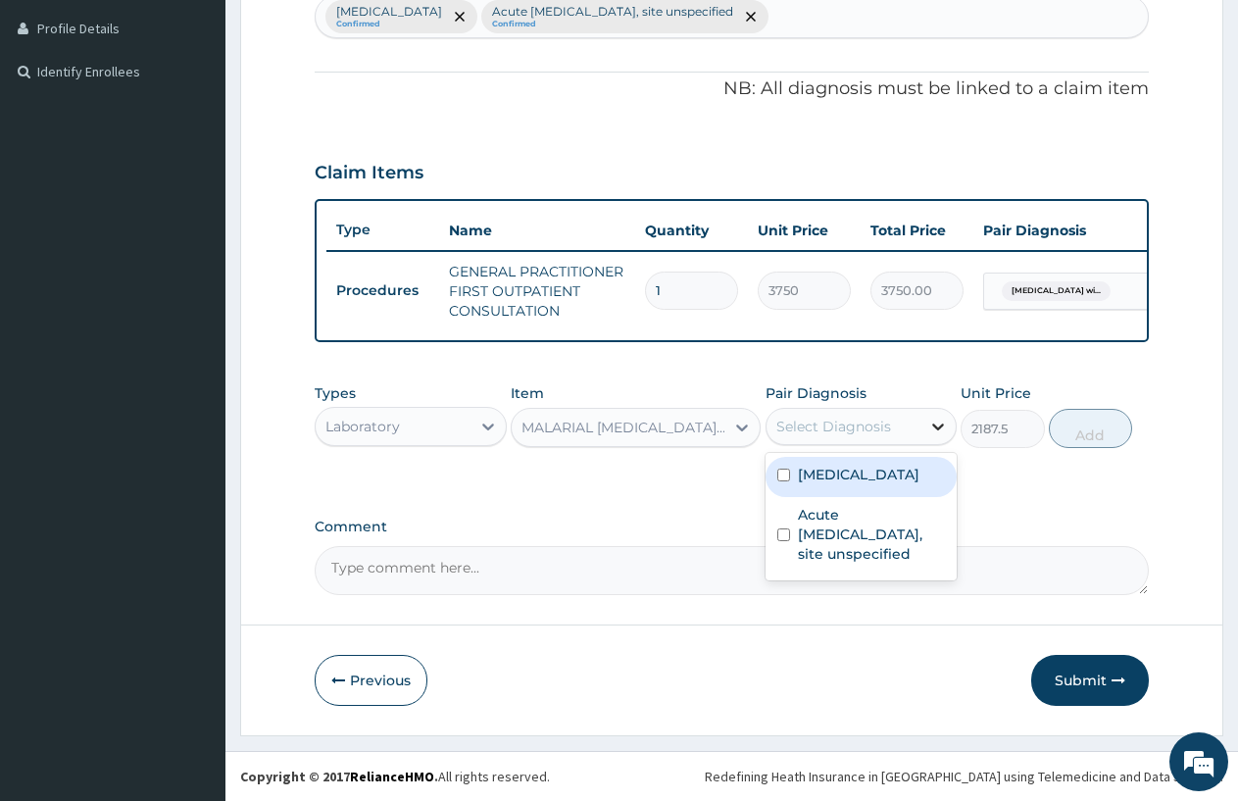
click at [938, 417] on icon at bounding box center [939, 427] width 20 height 20
click at [901, 484] on label "Plasmodium malariae malaria without complication" at bounding box center [859, 475] width 122 height 20
checkbox input "true"
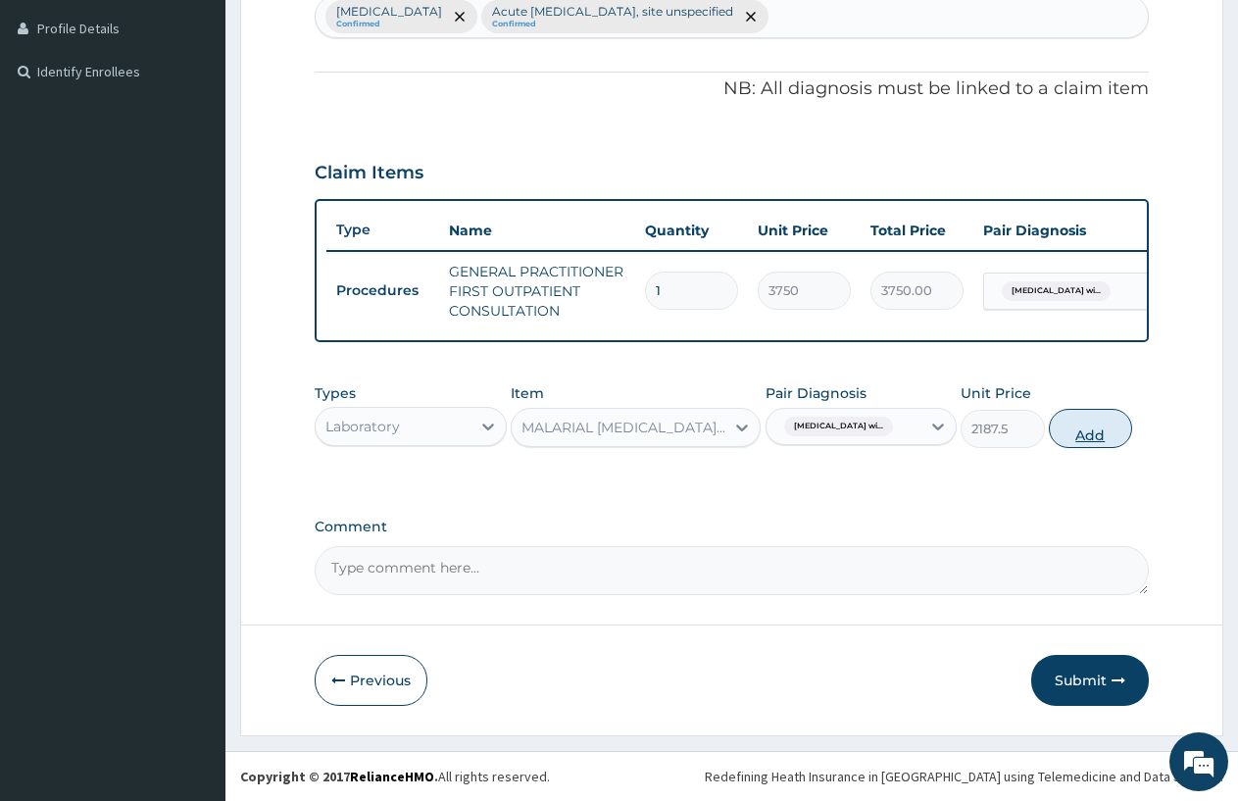
click at [1071, 422] on button "Add" at bounding box center [1090, 428] width 83 height 39
type input "0"
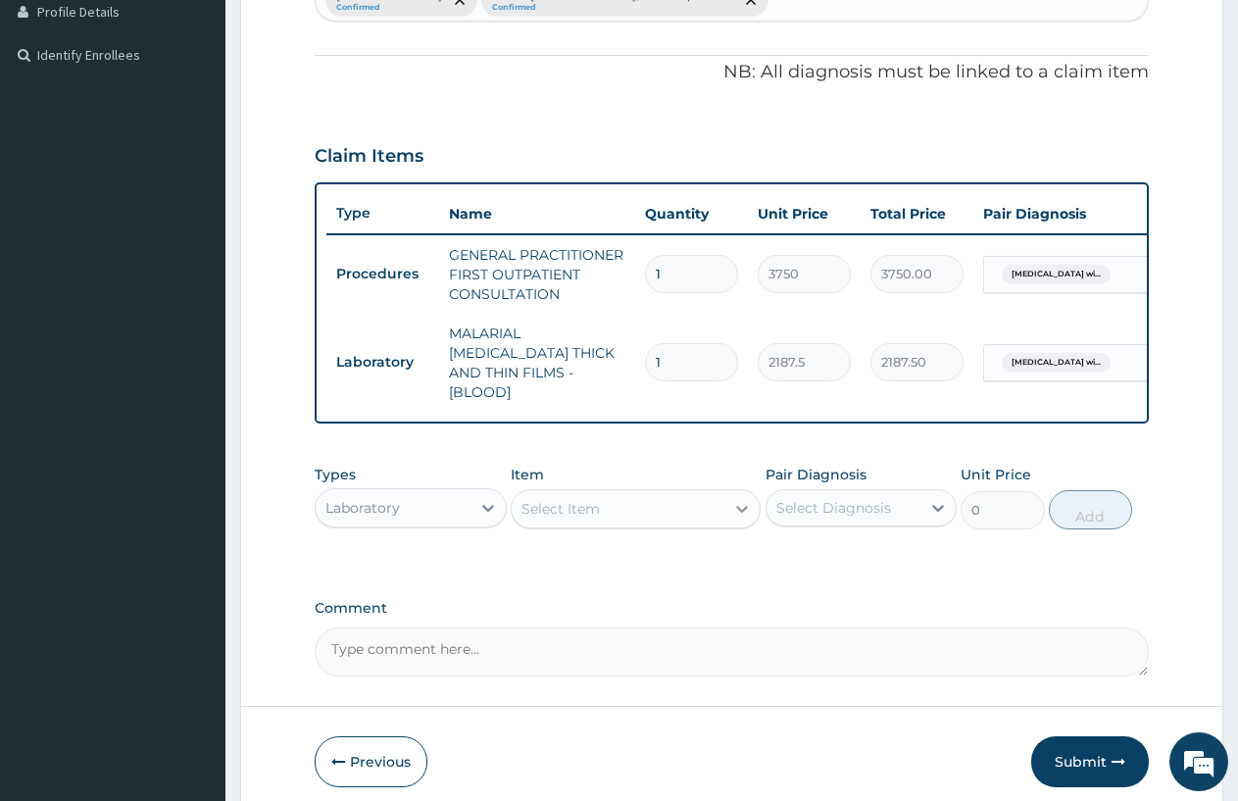
click at [738, 503] on icon at bounding box center [742, 509] width 20 height 20
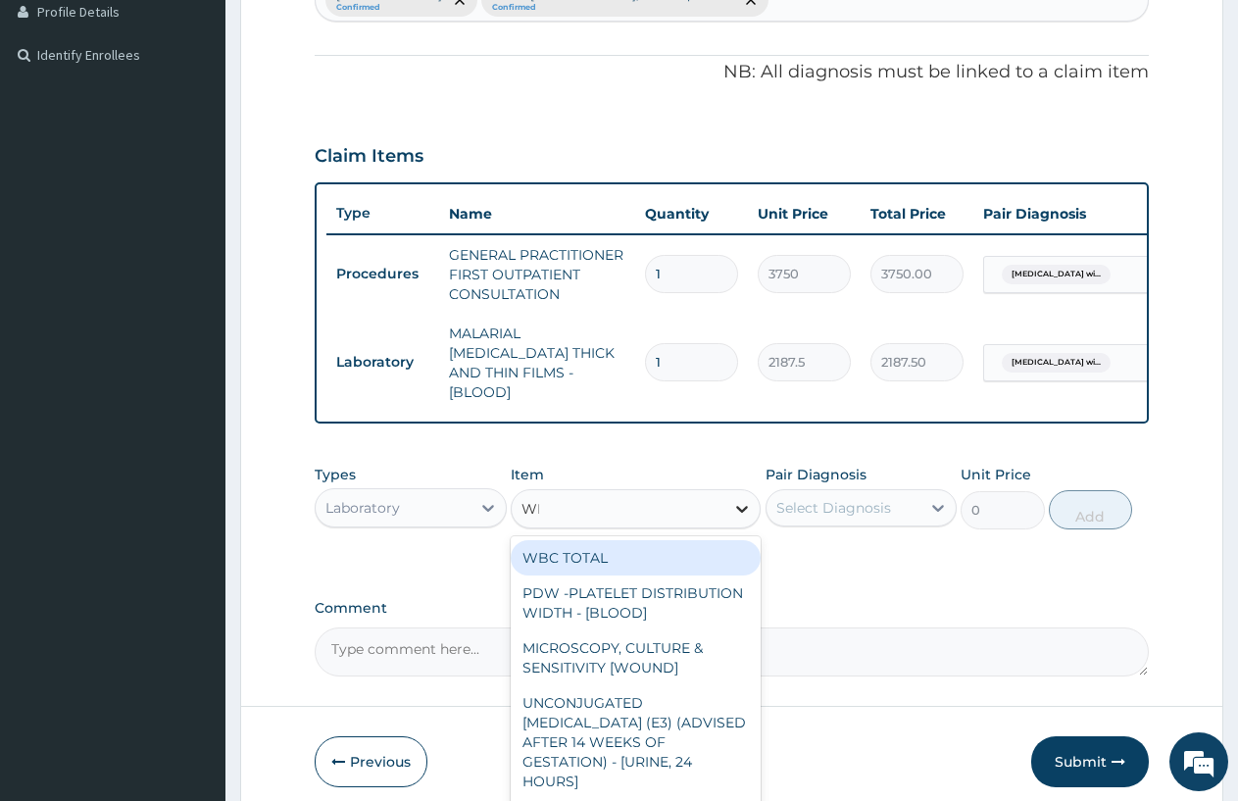
type input "WBC"
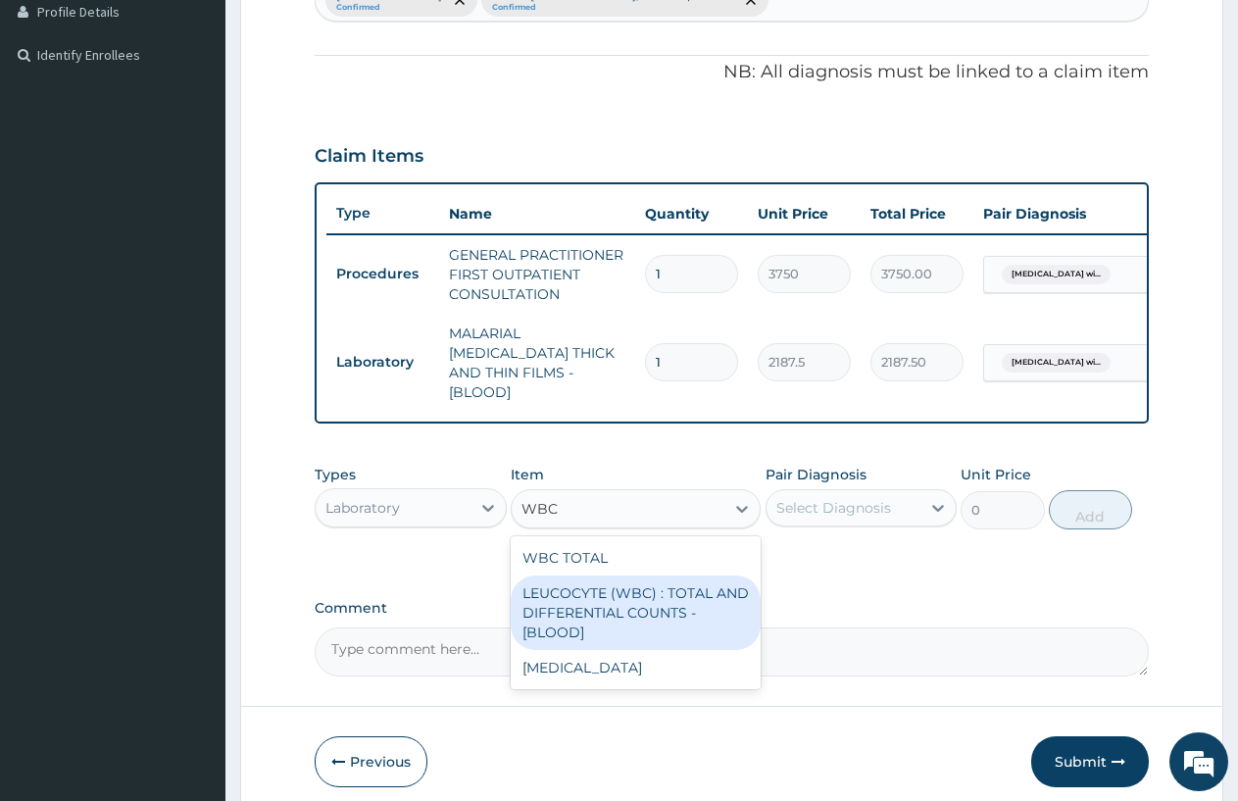
click at [630, 614] on div "LEUCOCYTE (WBC) : TOTAL AND DIFFERENTIAL COUNTS - [BLOOD]" at bounding box center [636, 613] width 250 height 75
type input "2500"
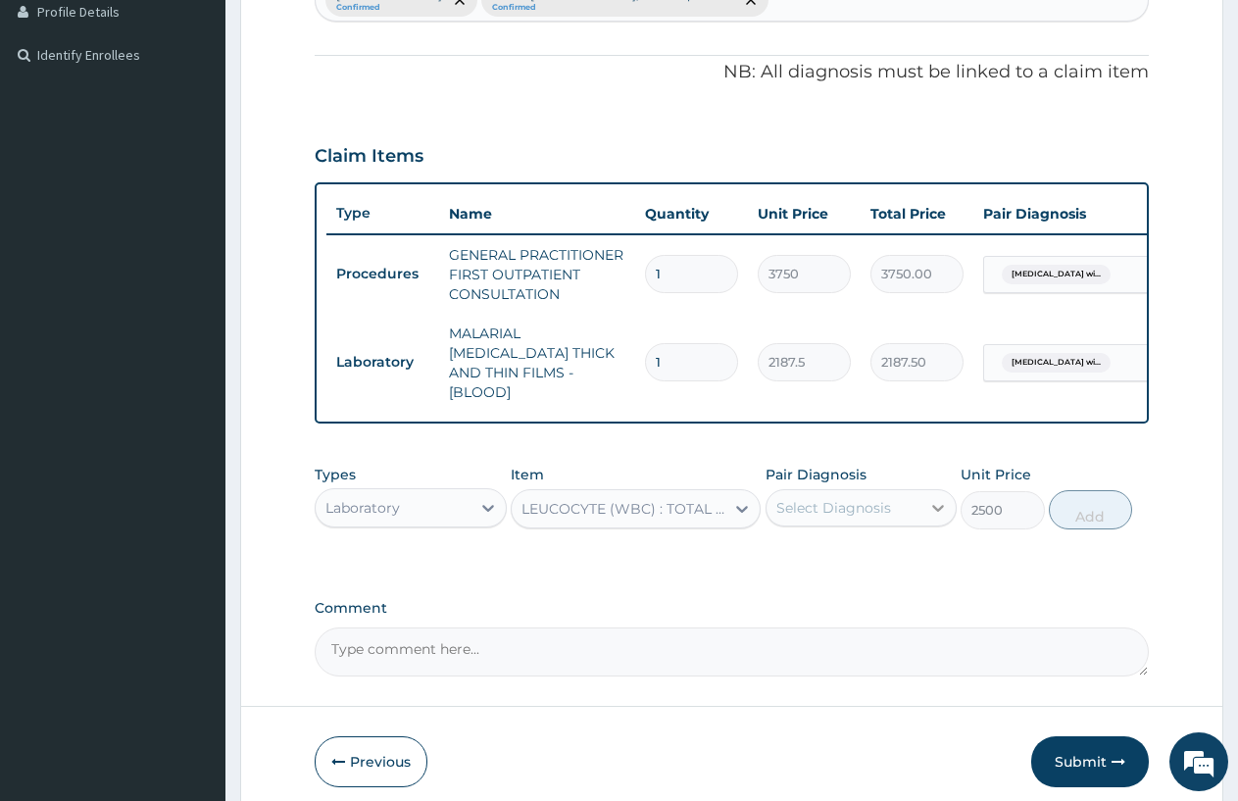
drag, startPoint x: 936, startPoint y: 482, endPoint x: 936, endPoint y: 502, distance: 19.6
click at [936, 488] on div "Pair Diagnosis Select Diagnosis" at bounding box center [862, 497] width 192 height 65
click at [933, 499] on icon at bounding box center [939, 508] width 20 height 20
click at [936, 502] on icon at bounding box center [939, 508] width 20 height 20
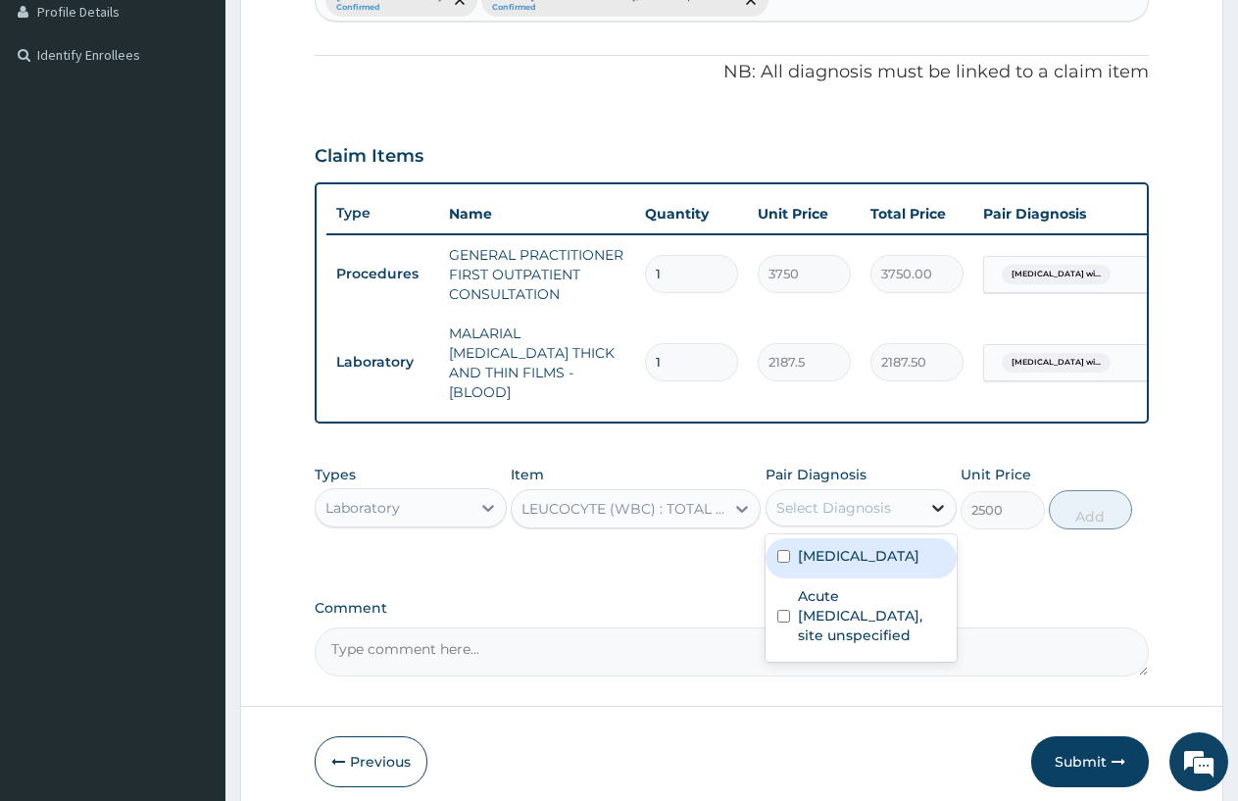
click at [941, 500] on icon at bounding box center [939, 508] width 20 height 20
click at [850, 566] on label "Plasmodium malariae malaria without complication" at bounding box center [859, 556] width 122 height 20
checkbox input "true"
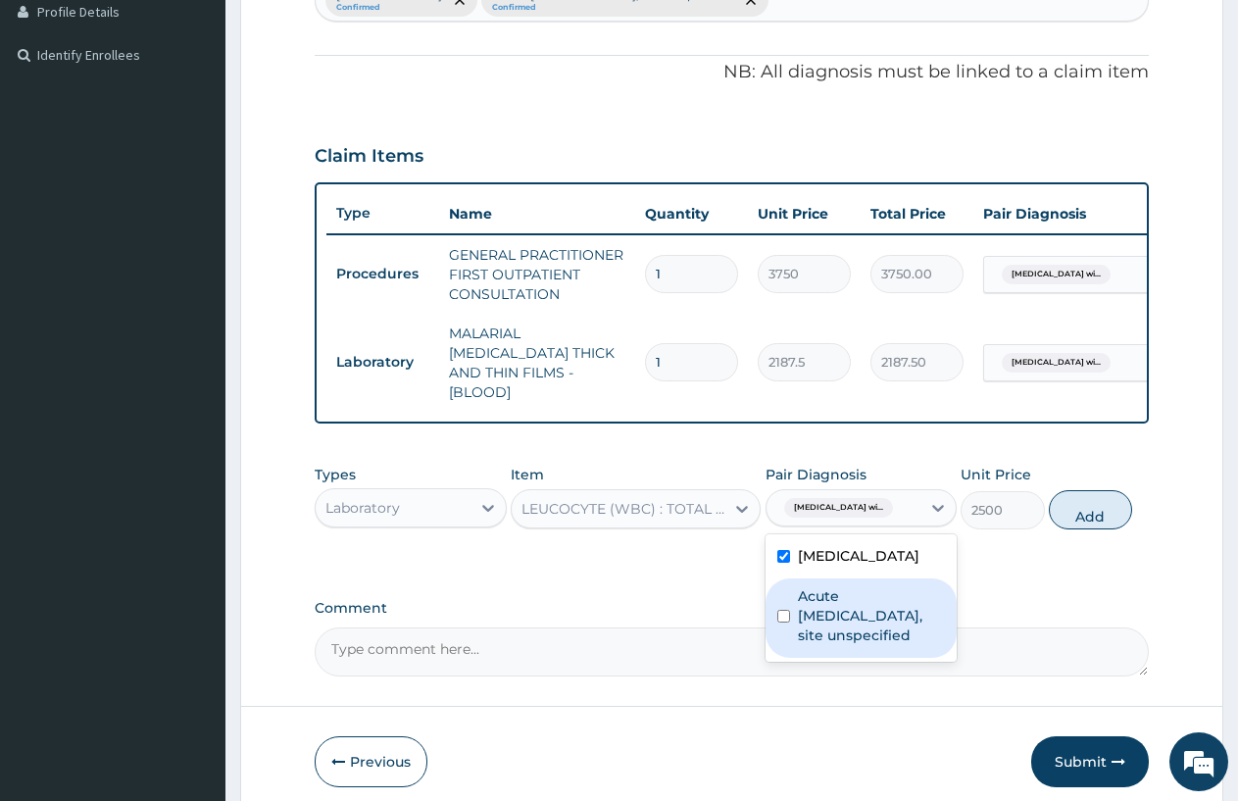
click at [781, 658] on div "Acute upper respiratory infection, site unspecified" at bounding box center [862, 618] width 192 height 79
checkbox input "true"
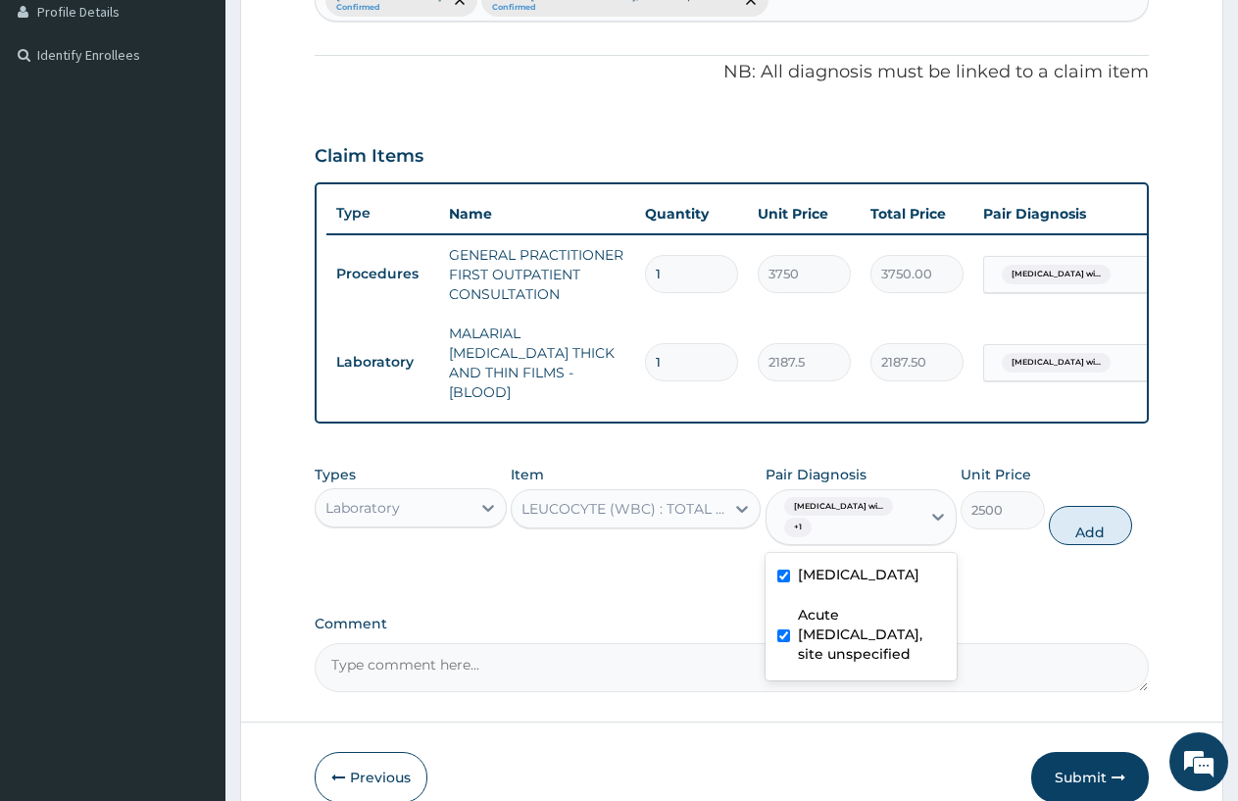
click at [780, 582] on input "checkbox" at bounding box center [784, 576] width 13 height 13
checkbox input "false"
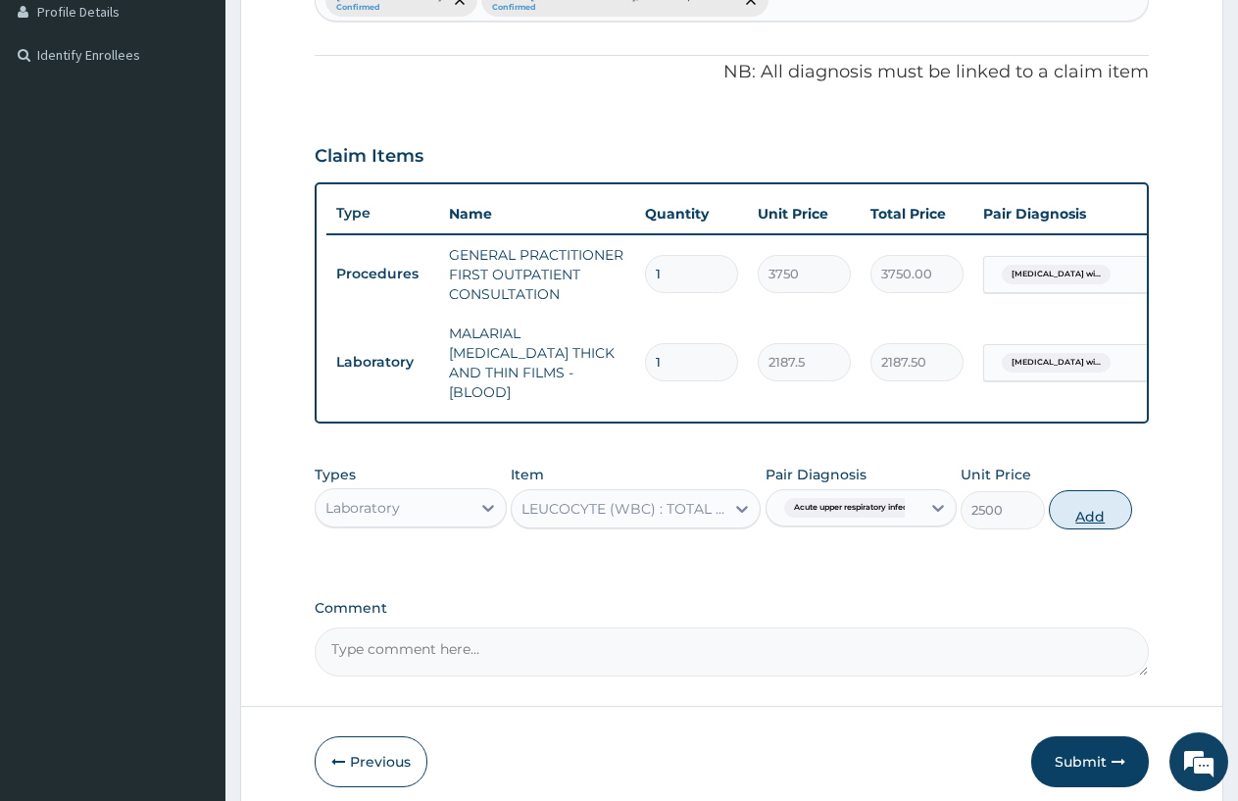
click at [1100, 514] on button "Add" at bounding box center [1090, 509] width 83 height 39
type input "0"
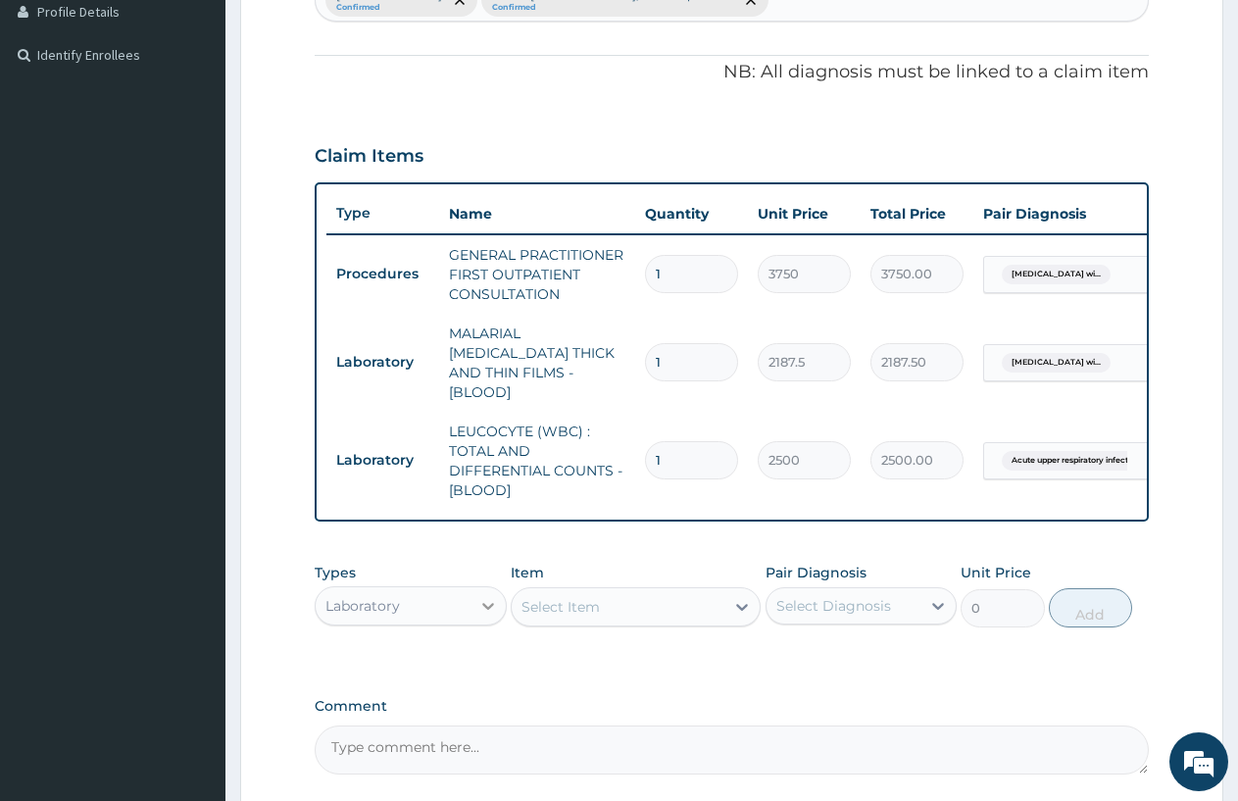
click at [481, 600] on icon at bounding box center [488, 606] width 20 height 20
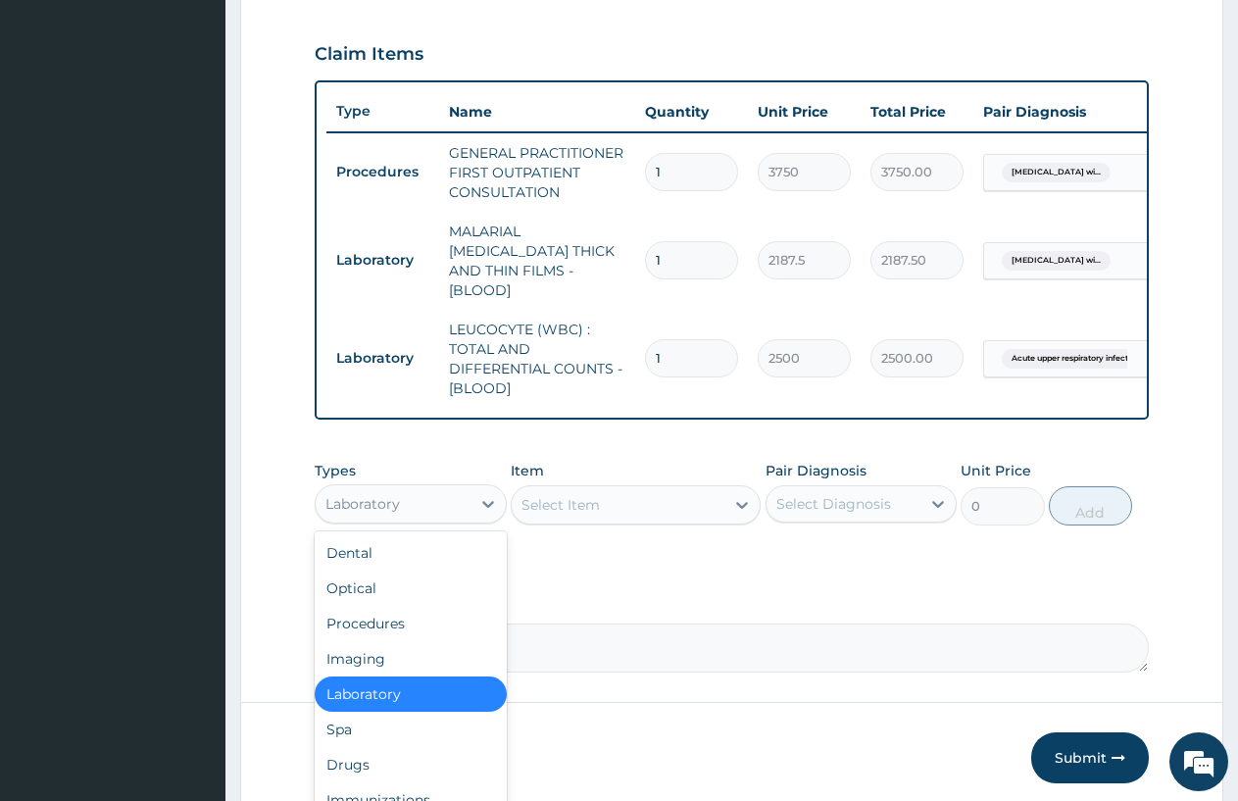
scroll to position [724, 0]
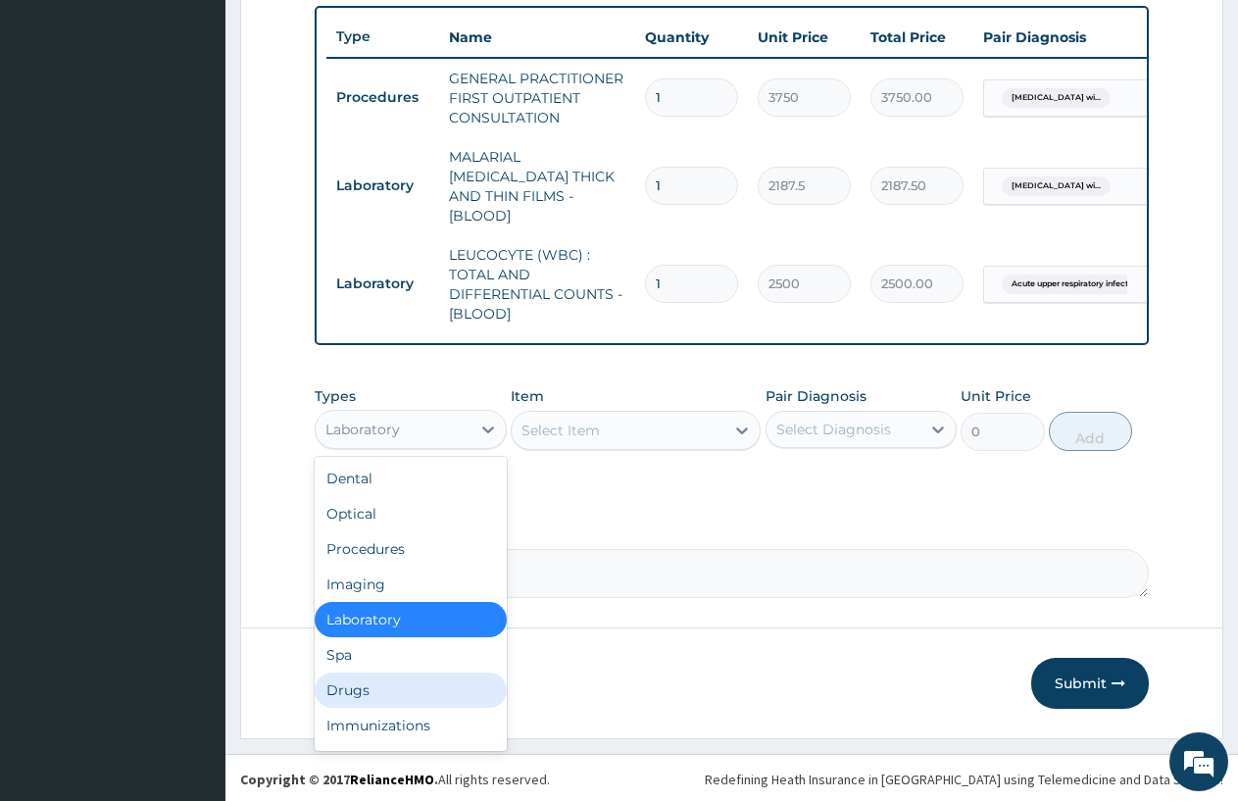
click at [400, 688] on div "Drugs" at bounding box center [411, 690] width 192 height 35
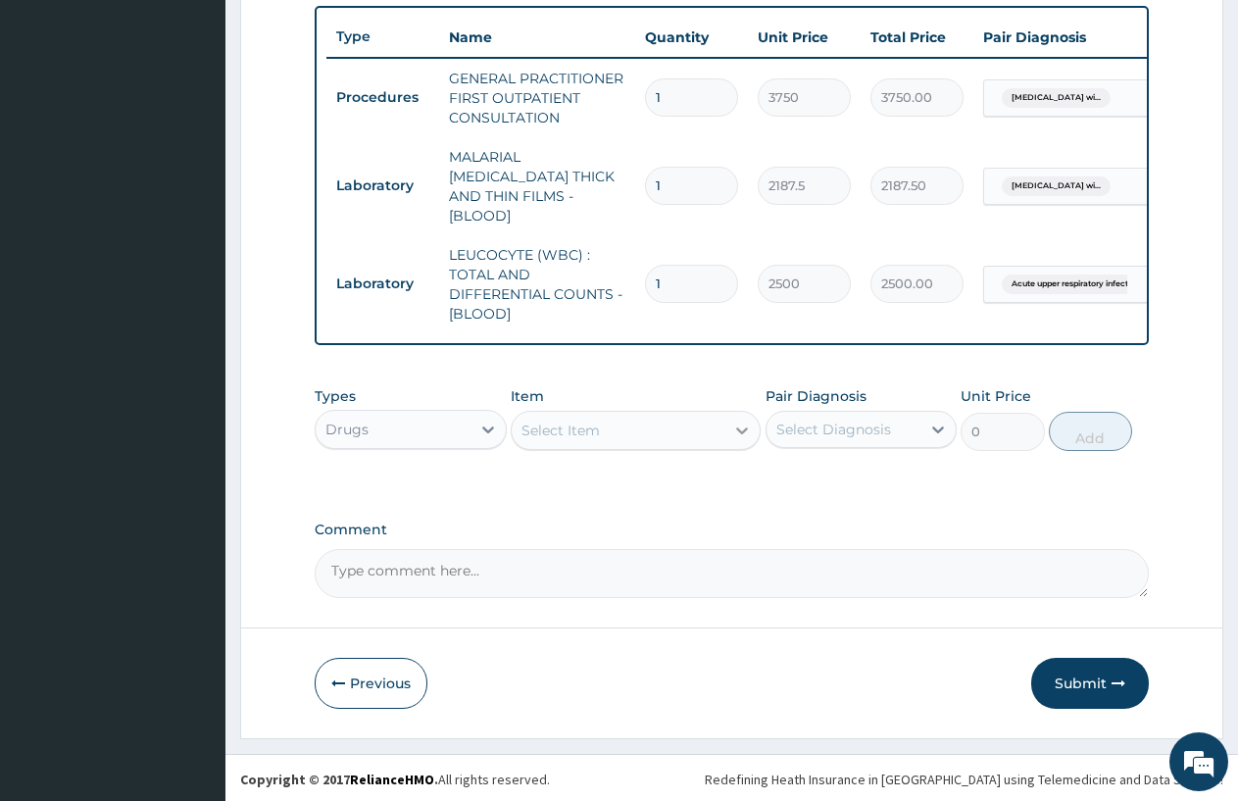
click at [740, 421] on icon at bounding box center [742, 431] width 20 height 20
click at [739, 428] on icon at bounding box center [742, 431] width 12 height 7
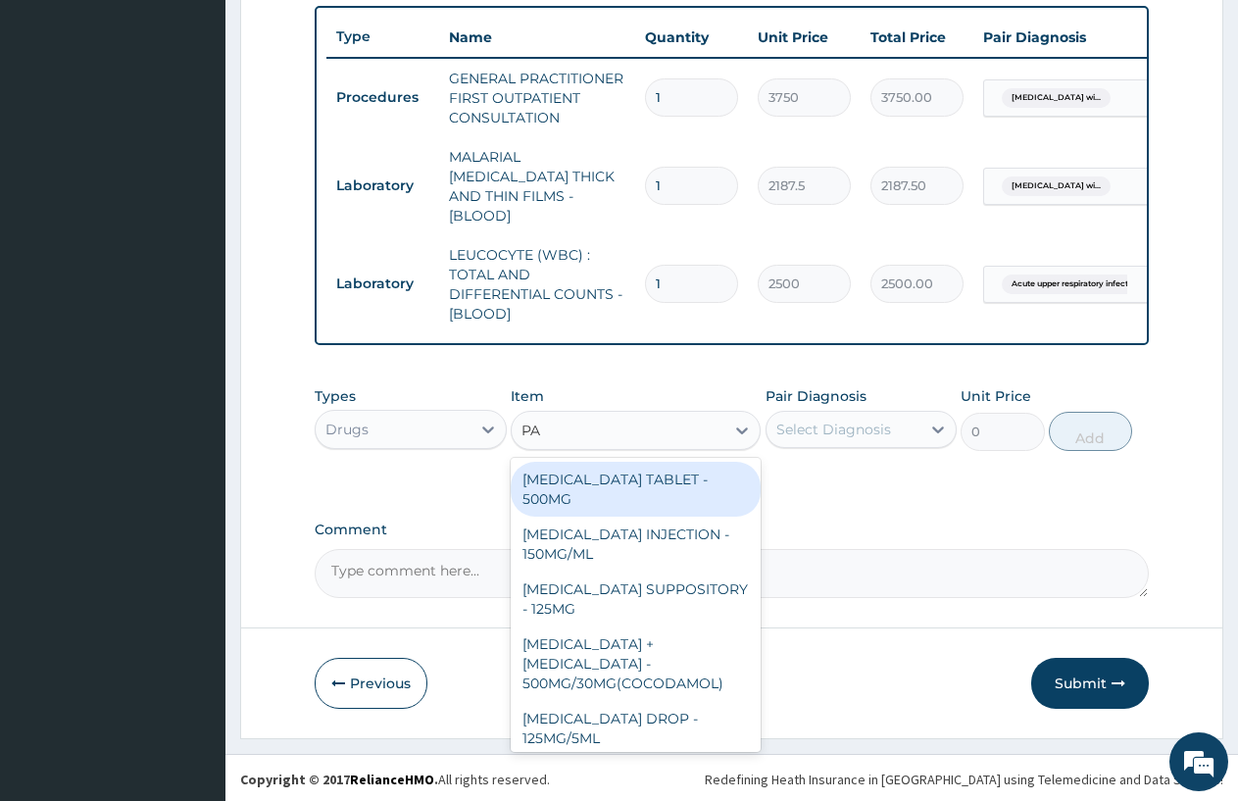
type input "P"
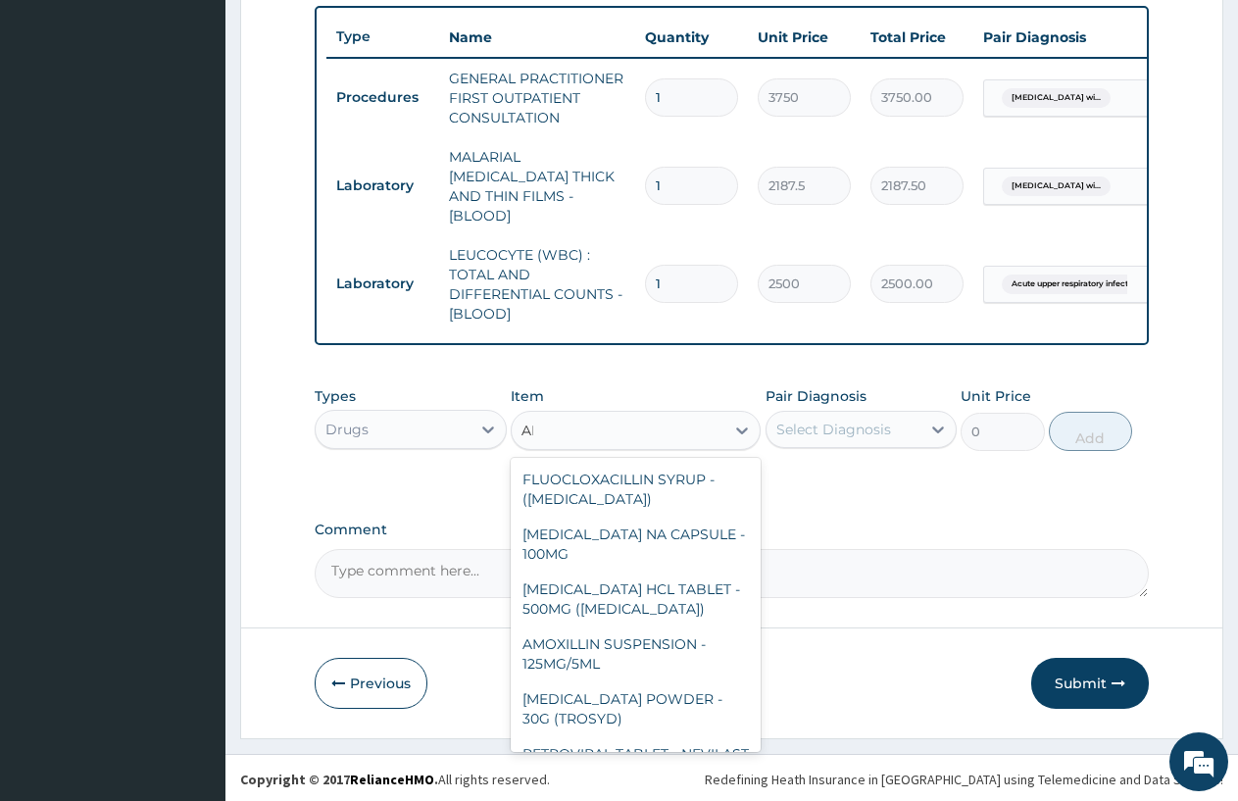
type input "AMO"
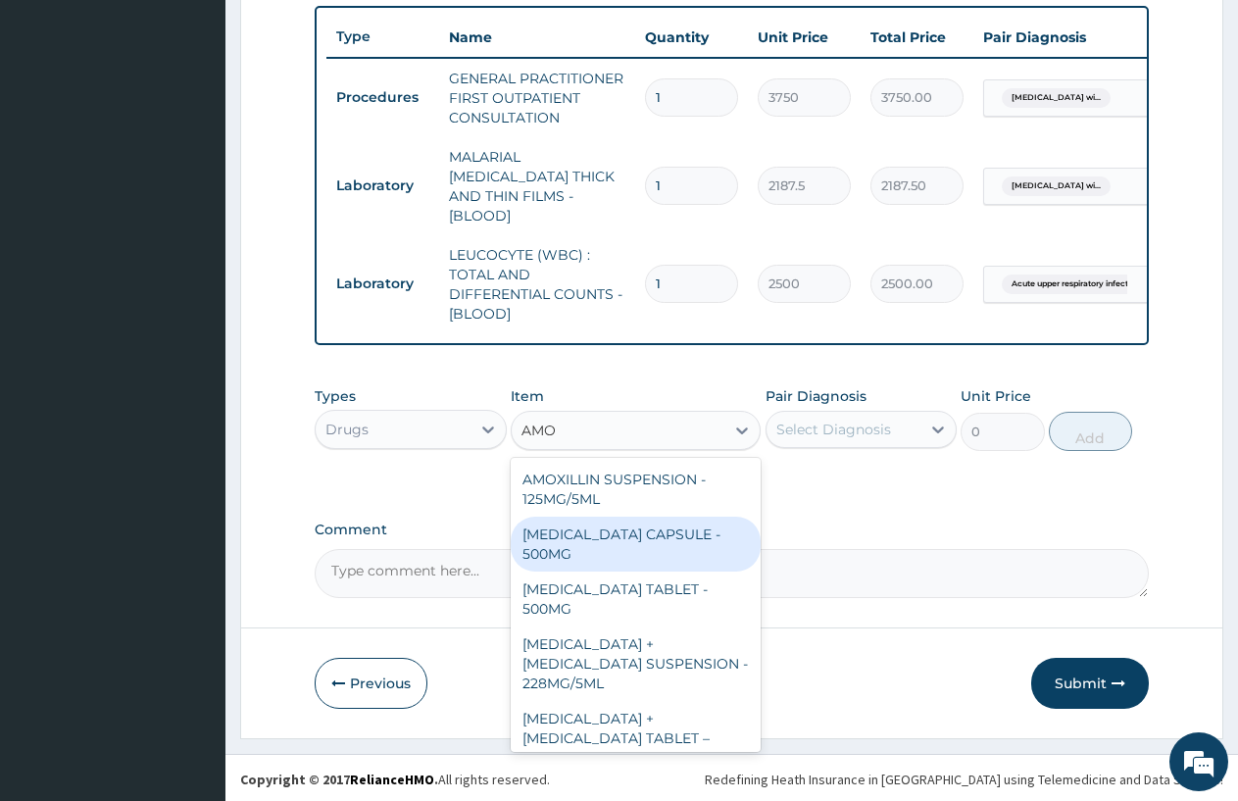
click at [616, 541] on div "AMOXICILLIN CAPSULE - 500MG" at bounding box center [636, 544] width 250 height 55
type input "112"
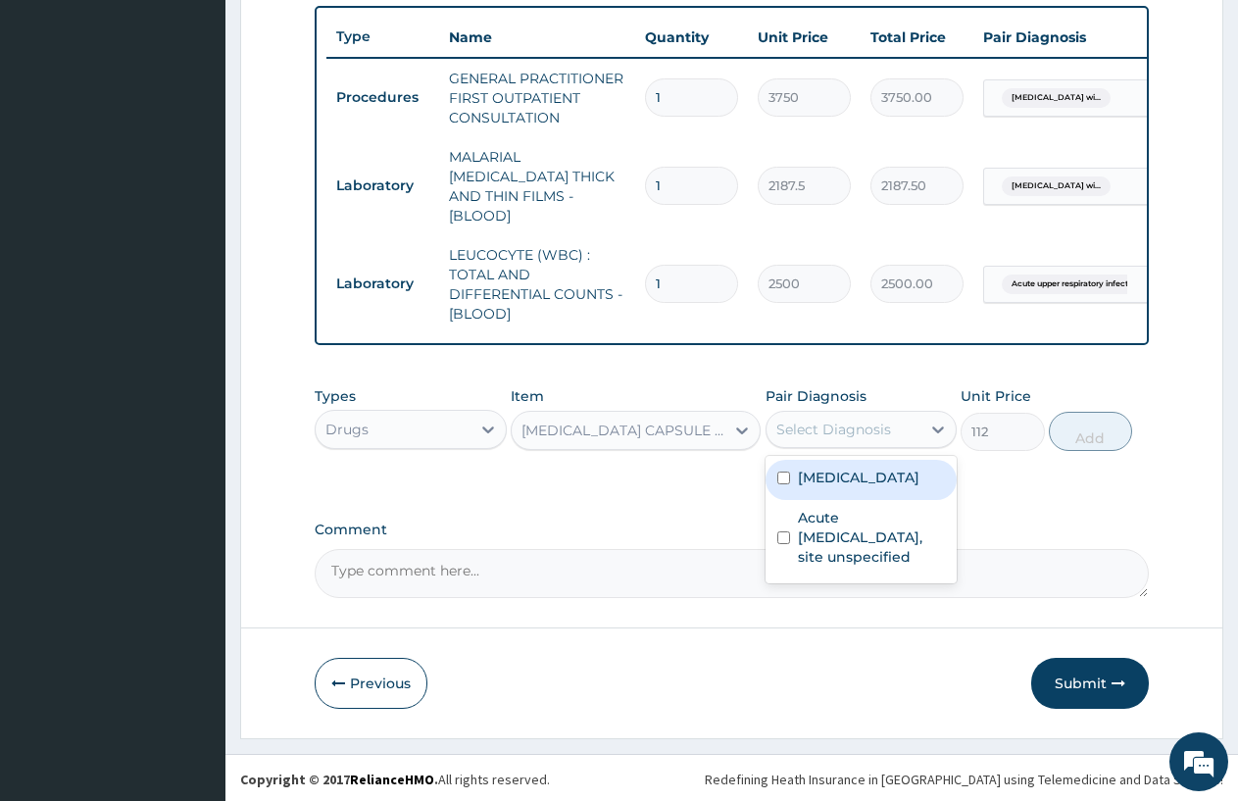
click at [907, 424] on div "Select Diagnosis" at bounding box center [844, 429] width 155 height 31
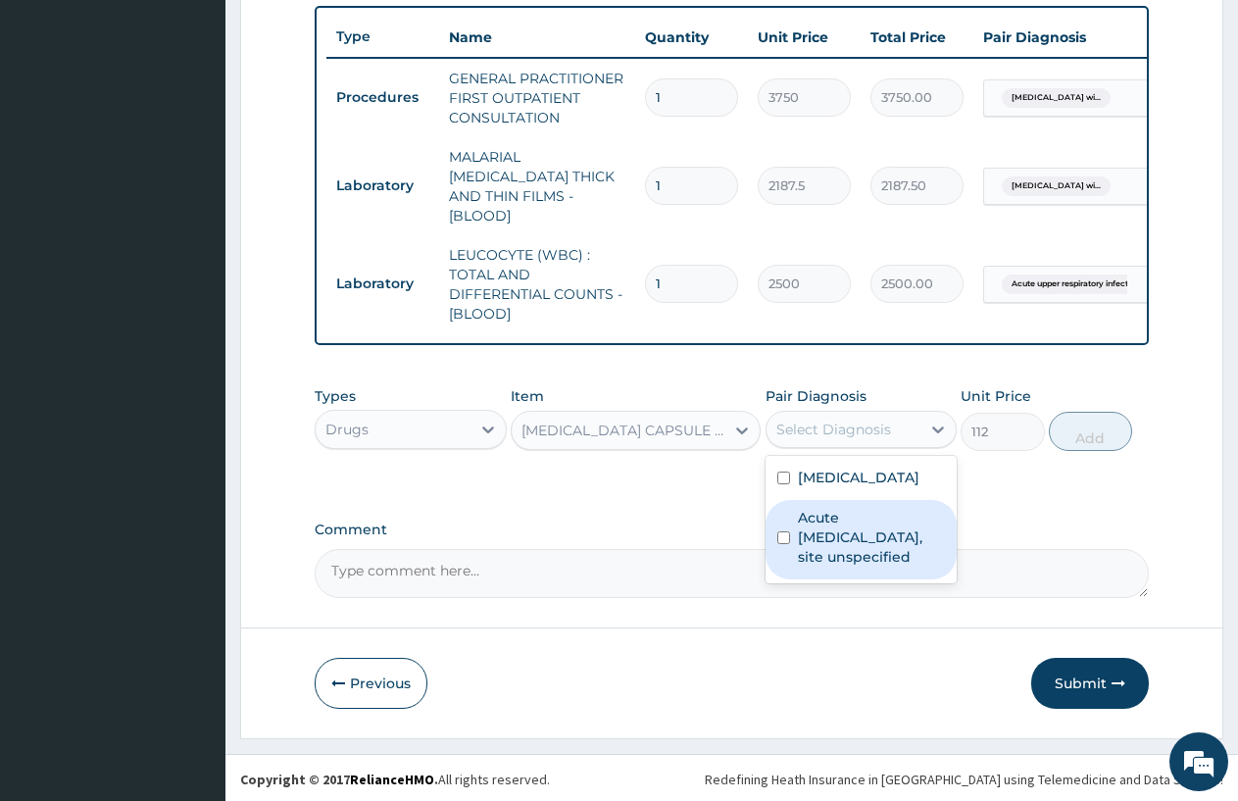
click at [879, 567] on label "Acute upper respiratory infection, site unspecified" at bounding box center [872, 537] width 148 height 59
checkbox input "true"
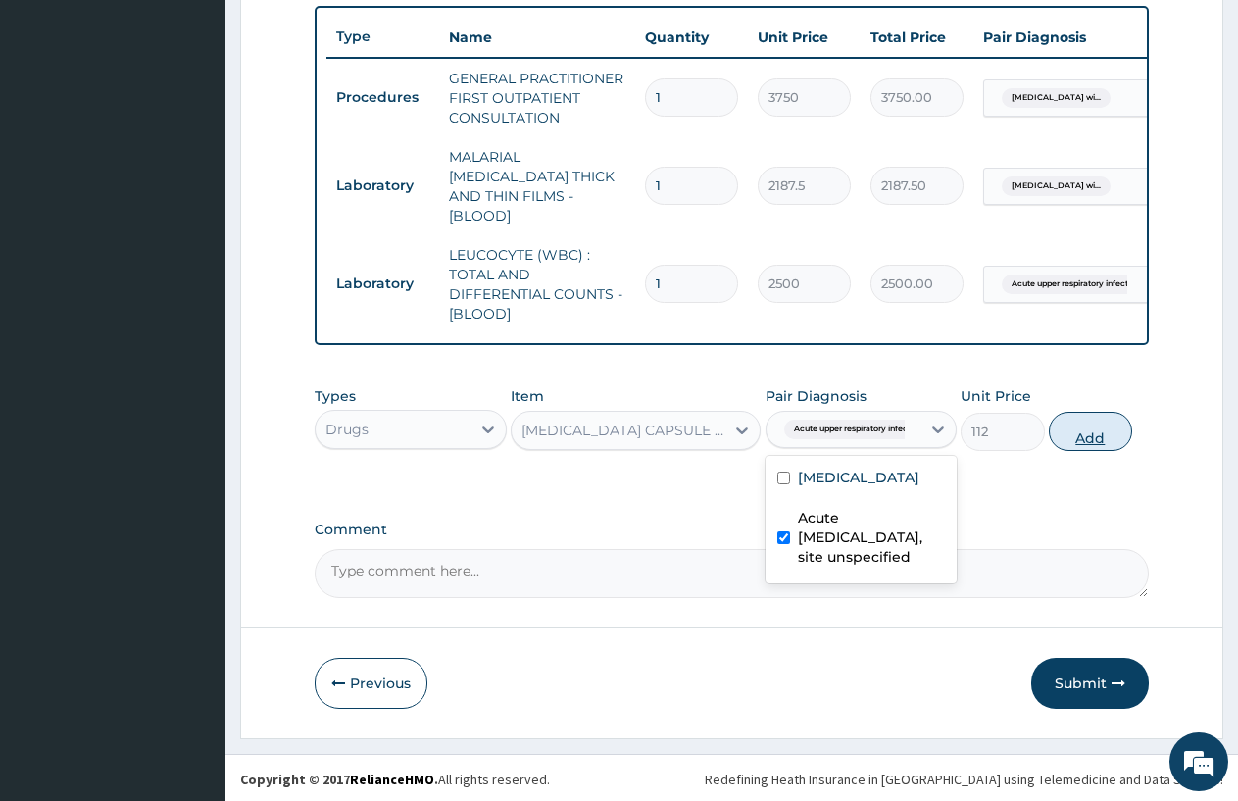
click at [1101, 431] on button "Add" at bounding box center [1090, 431] width 83 height 39
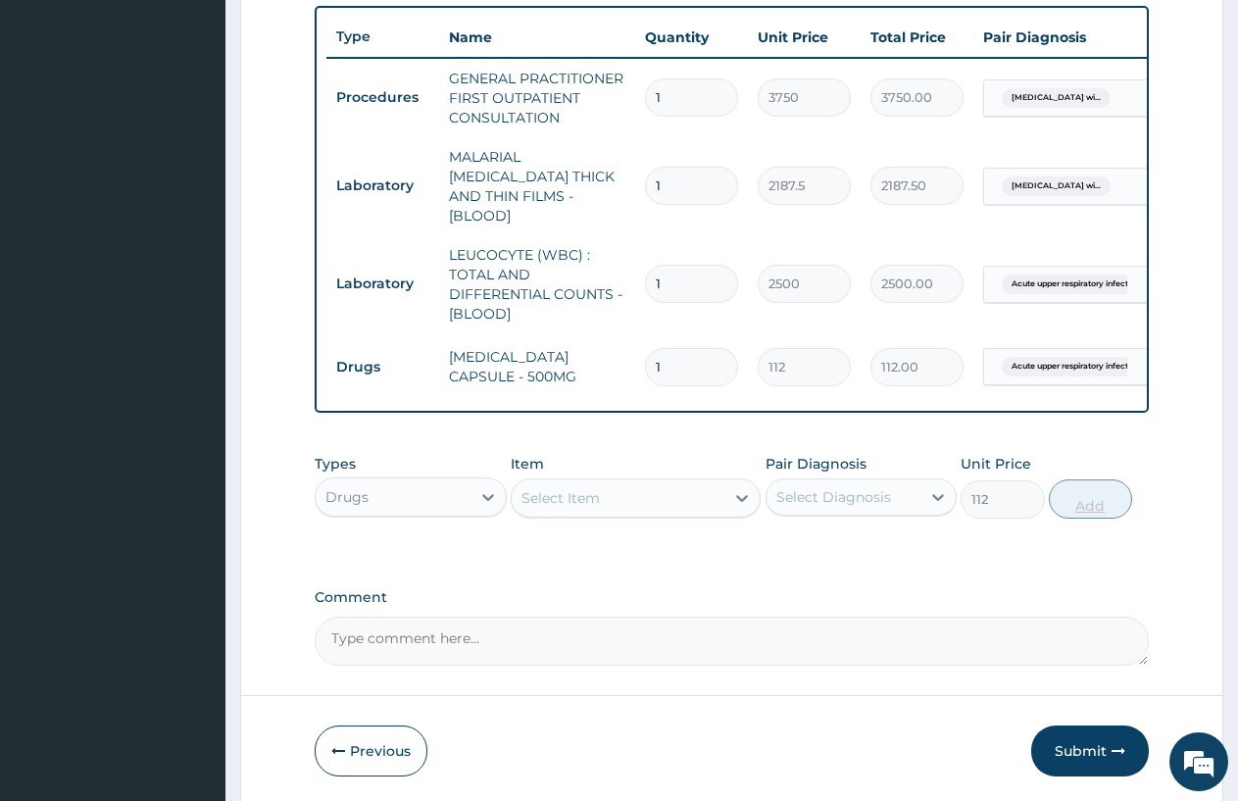
type input "0"
click at [675, 350] on input "1" at bounding box center [691, 367] width 93 height 38
type input "15"
type input "1680.00"
type input "15"
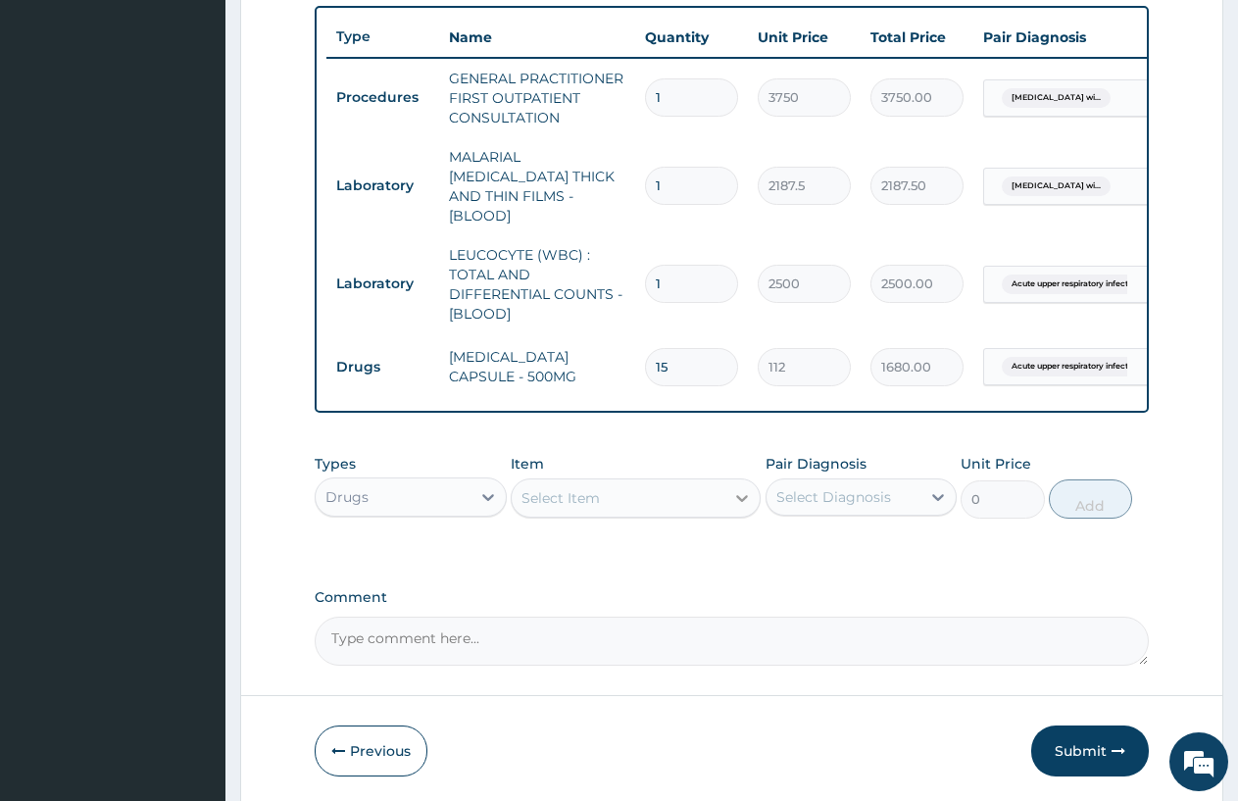
click at [742, 495] on icon at bounding box center [742, 498] width 20 height 20
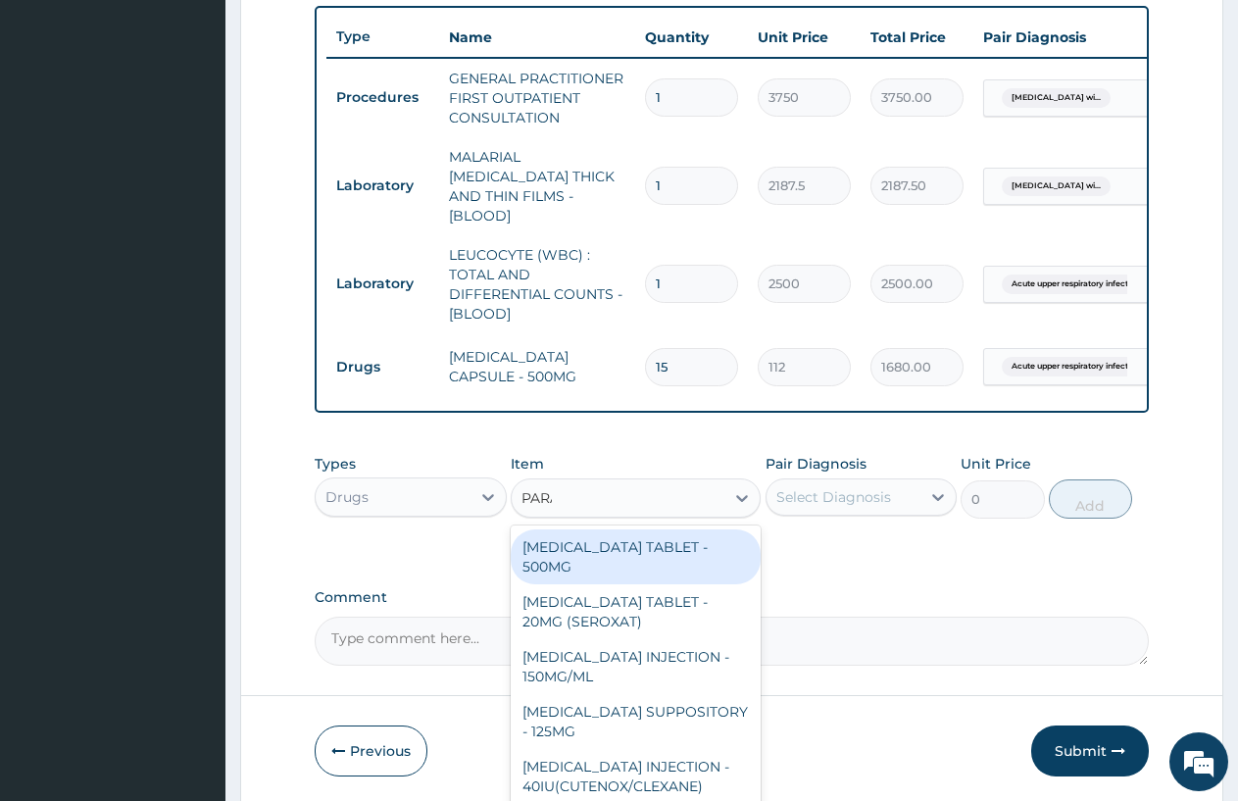
type input "PARACE"
click at [651, 544] on div "PARACETAMOL TABLET - 500MG" at bounding box center [636, 556] width 250 height 55
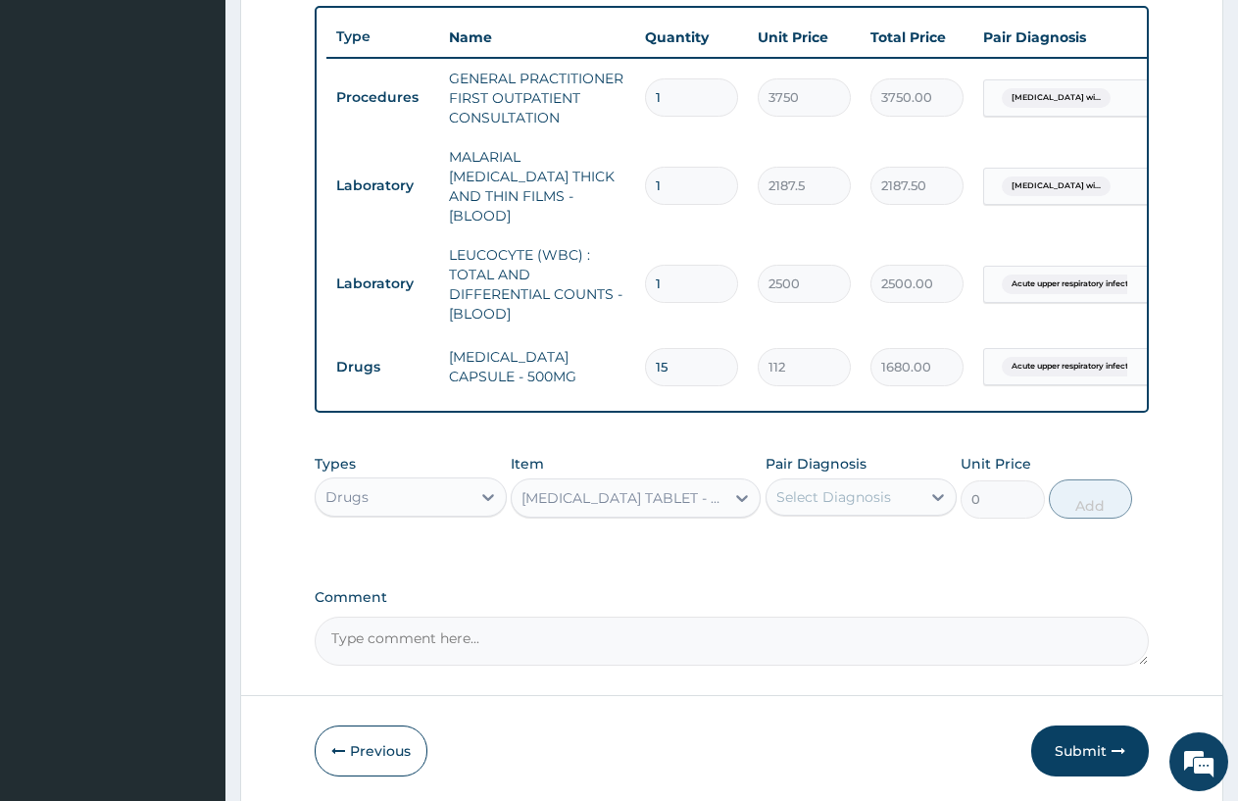
type input "33.599999999999994"
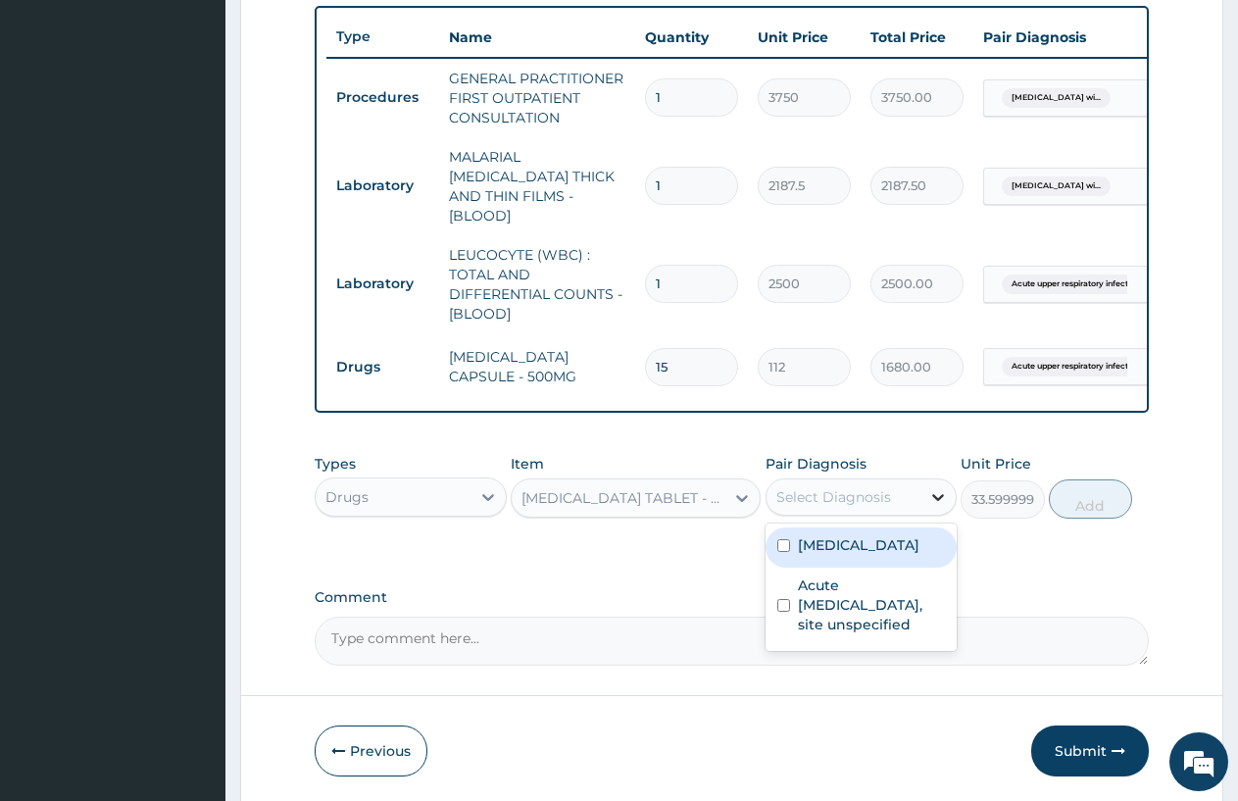
click at [936, 489] on icon at bounding box center [939, 497] width 20 height 20
click at [891, 555] on label "Plasmodium malariae malaria without complication" at bounding box center [859, 545] width 122 height 20
checkbox input "true"
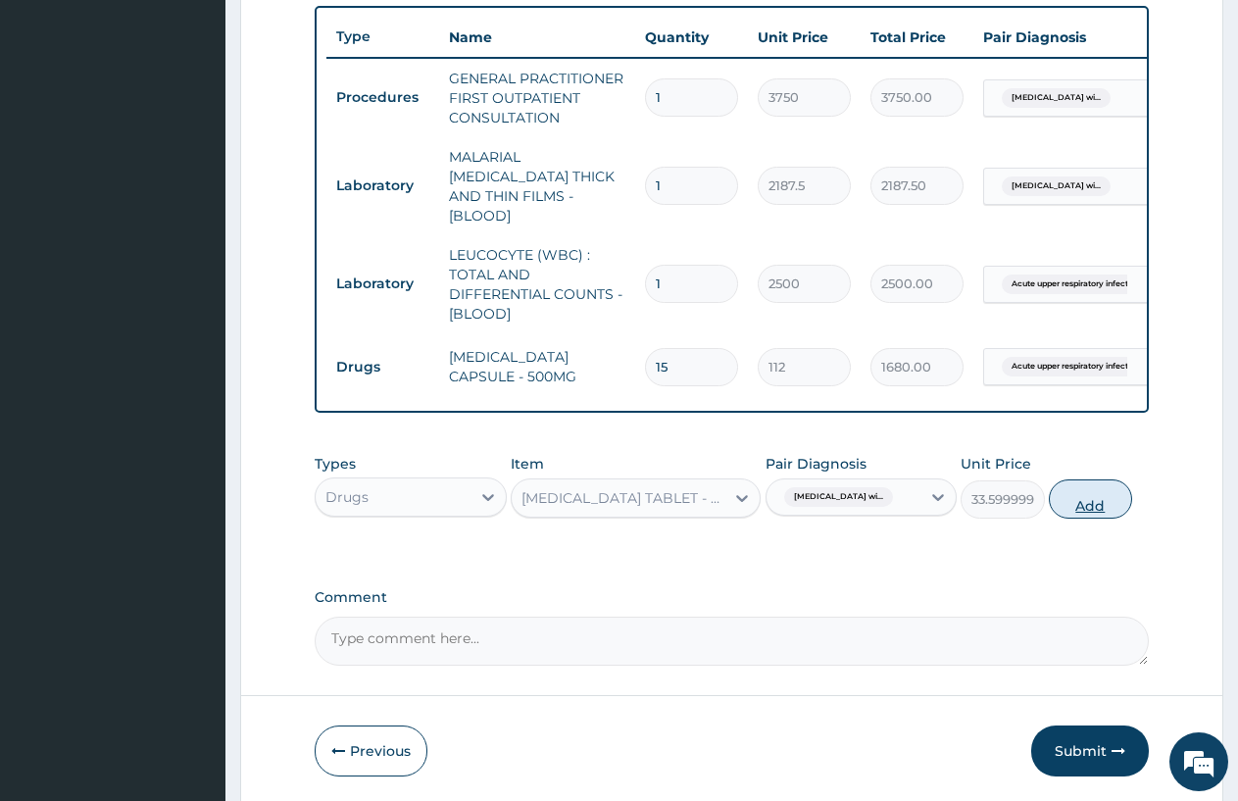
click at [1102, 498] on button "Add" at bounding box center [1090, 498] width 83 height 39
type input "0"
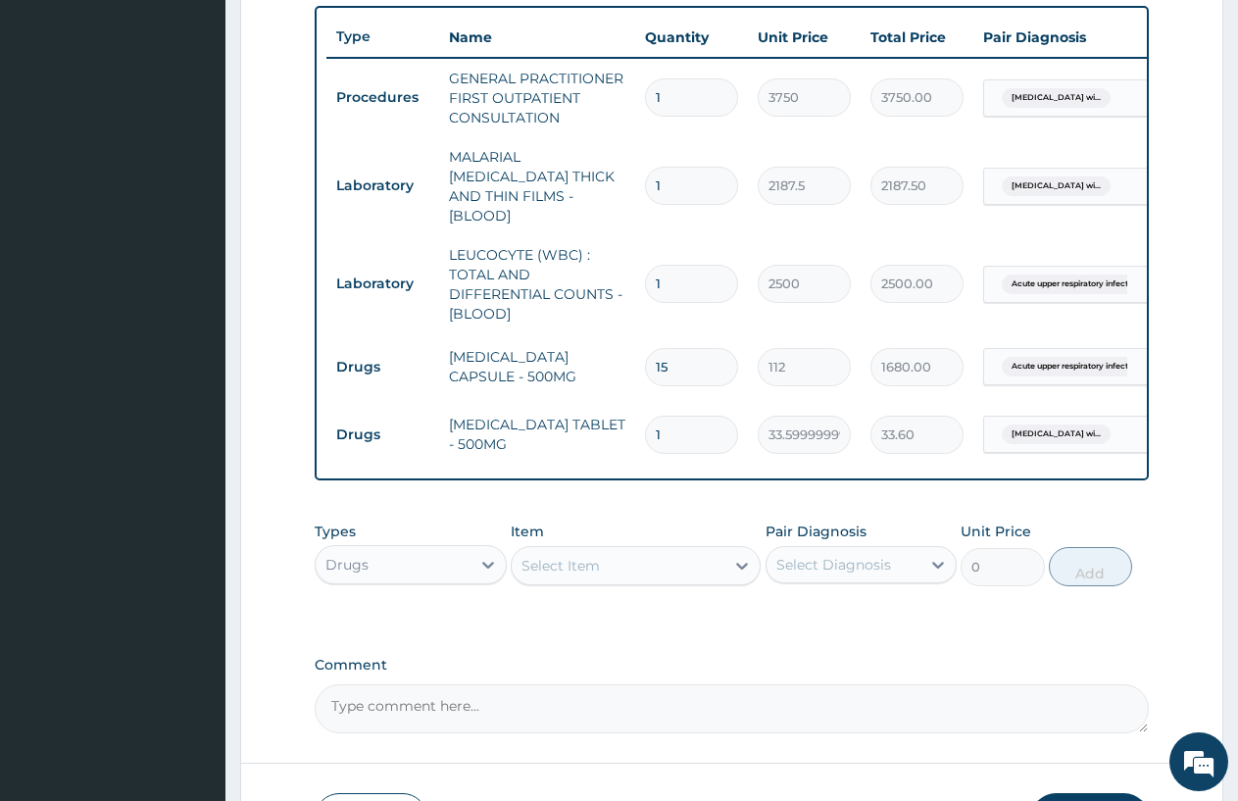
click at [665, 418] on input "1" at bounding box center [691, 435] width 93 height 38
type input "0.00"
type input "3"
type input "100.80"
type input "30"
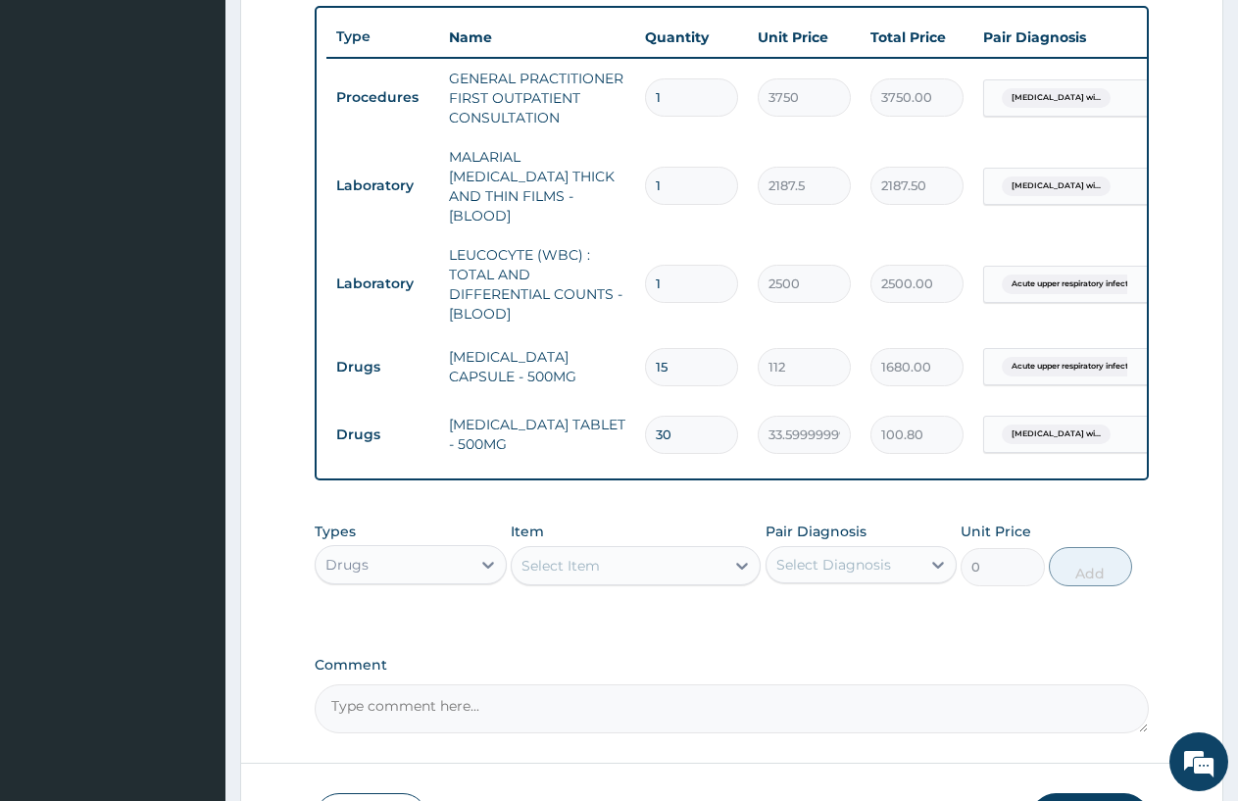
type input "1008.00"
type input "30"
click at [733, 562] on icon at bounding box center [742, 566] width 20 height 20
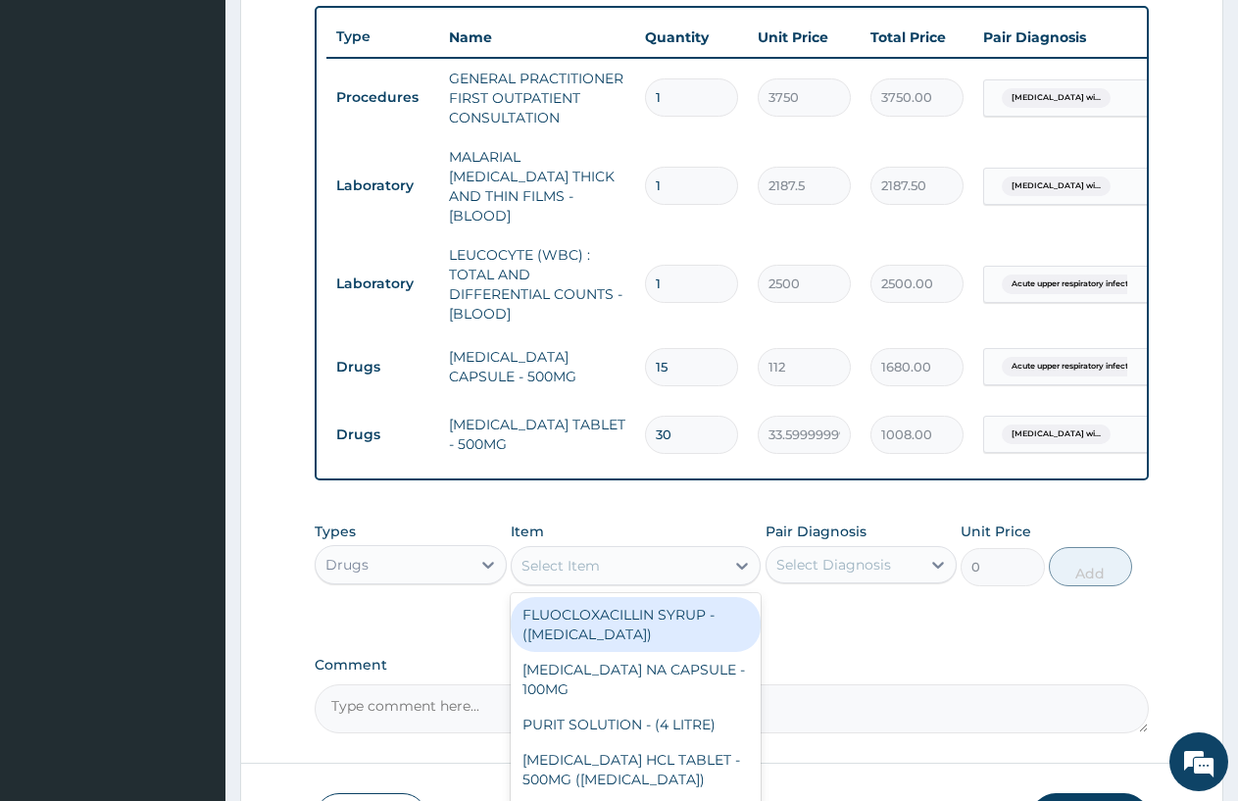
click at [688, 554] on div "Select Item" at bounding box center [618, 565] width 213 height 31
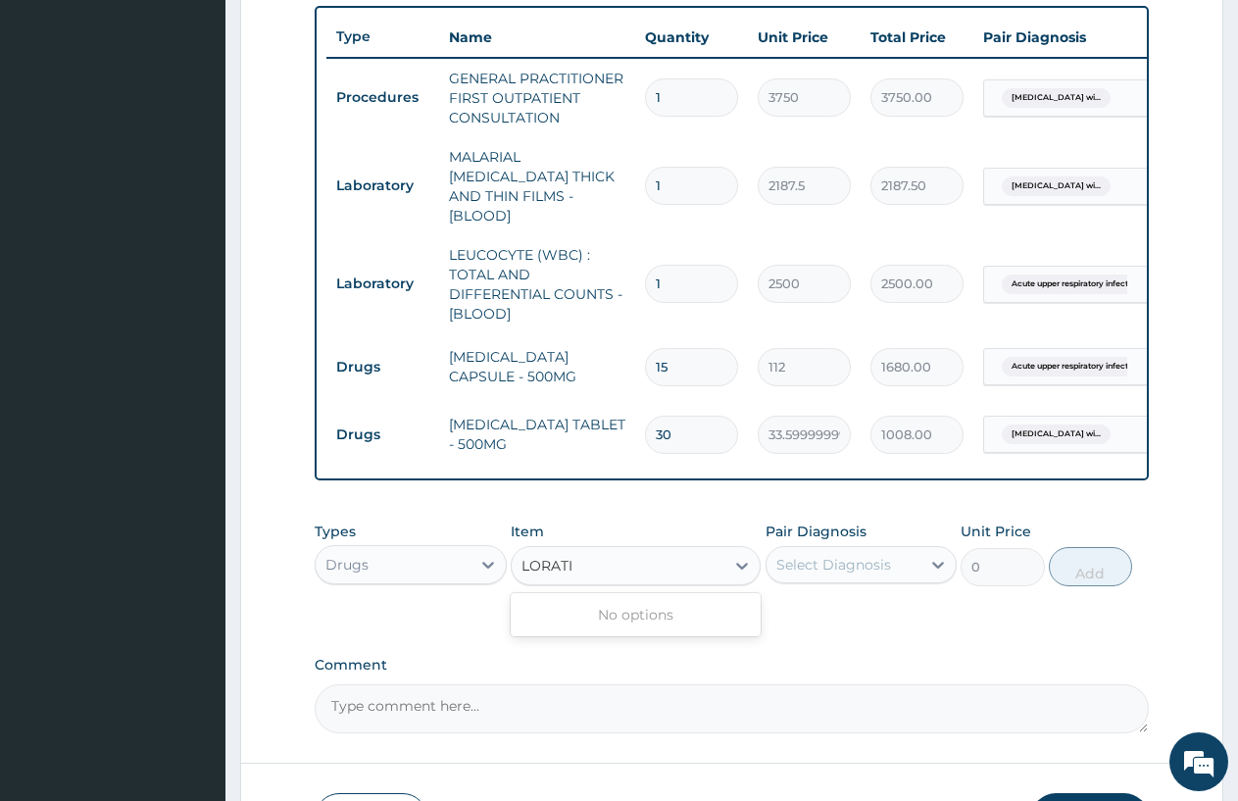
type input "LORAT"
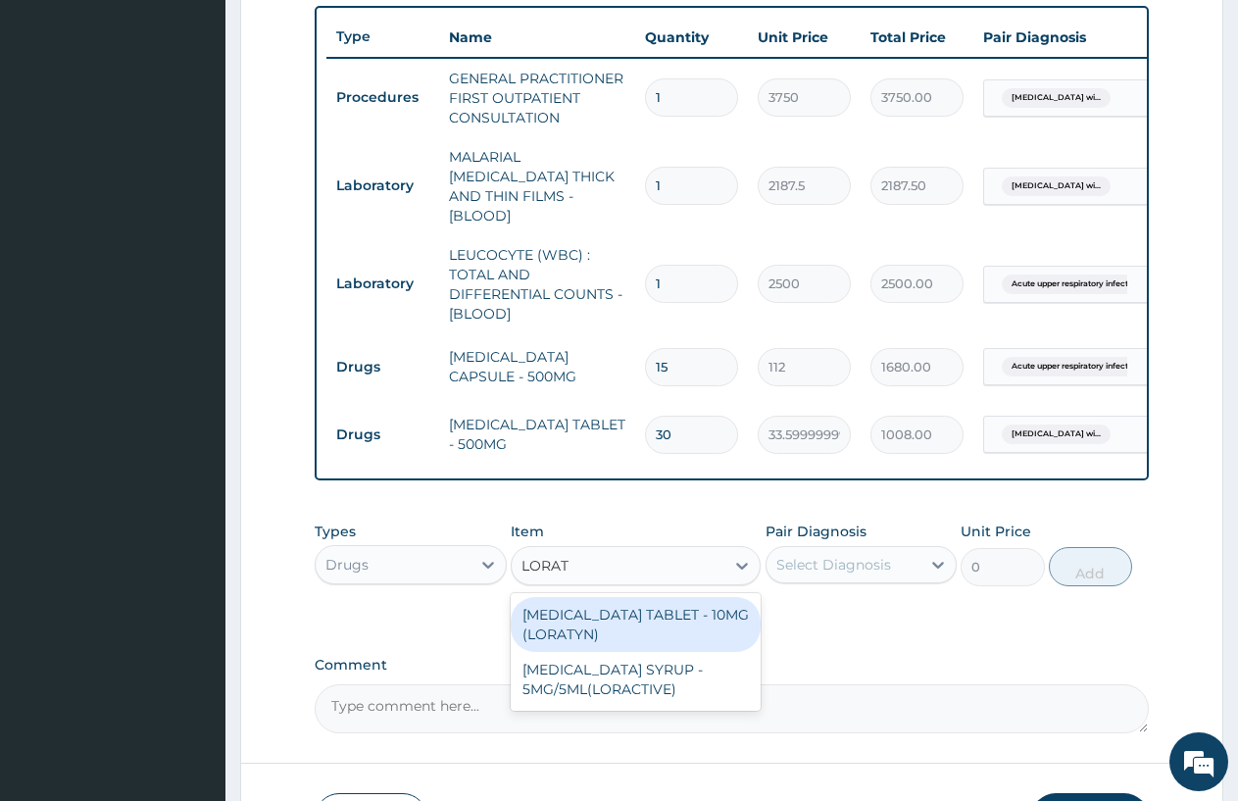
click at [668, 612] on div "LORATADINE TABLET - 10MG (LORATYN)" at bounding box center [636, 624] width 250 height 55
type input "98"
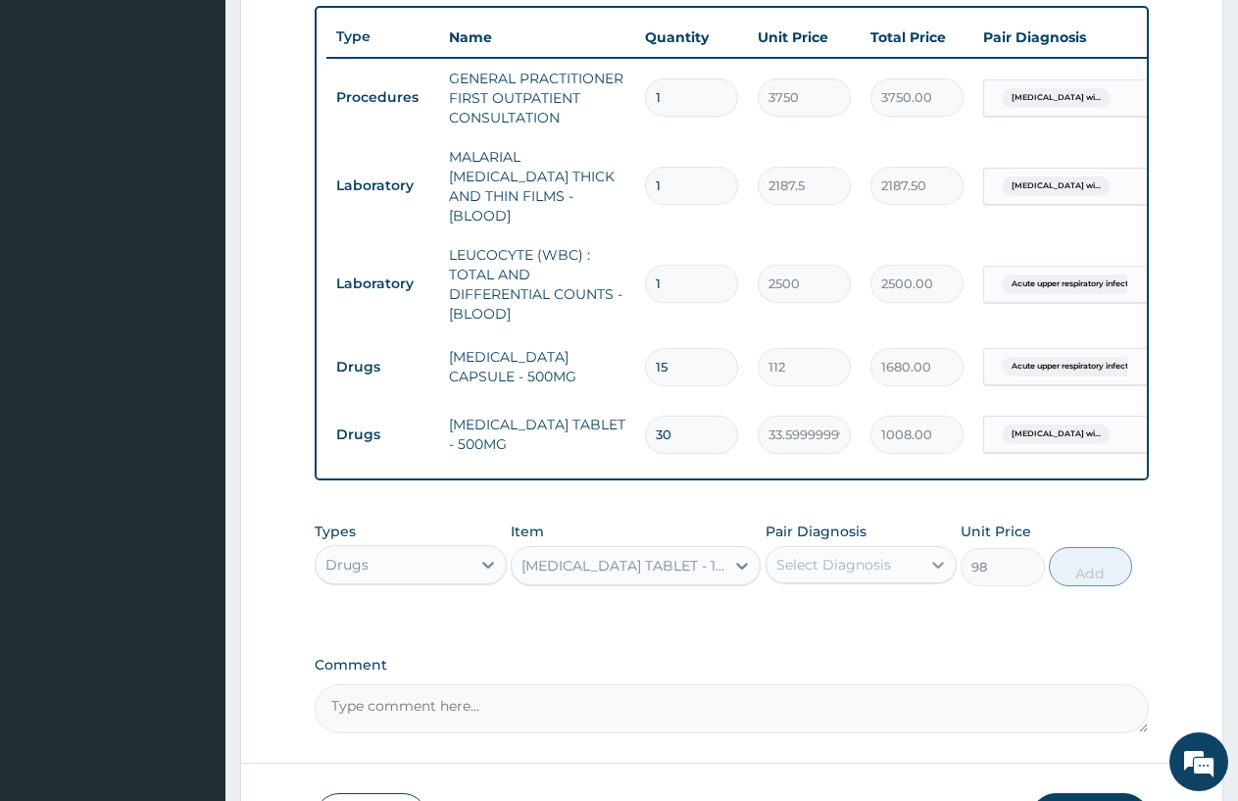
click at [926, 562] on div at bounding box center [938, 564] width 35 height 35
click at [904, 702] on label "Acute upper respiratory infection, site unspecified" at bounding box center [872, 672] width 148 height 59
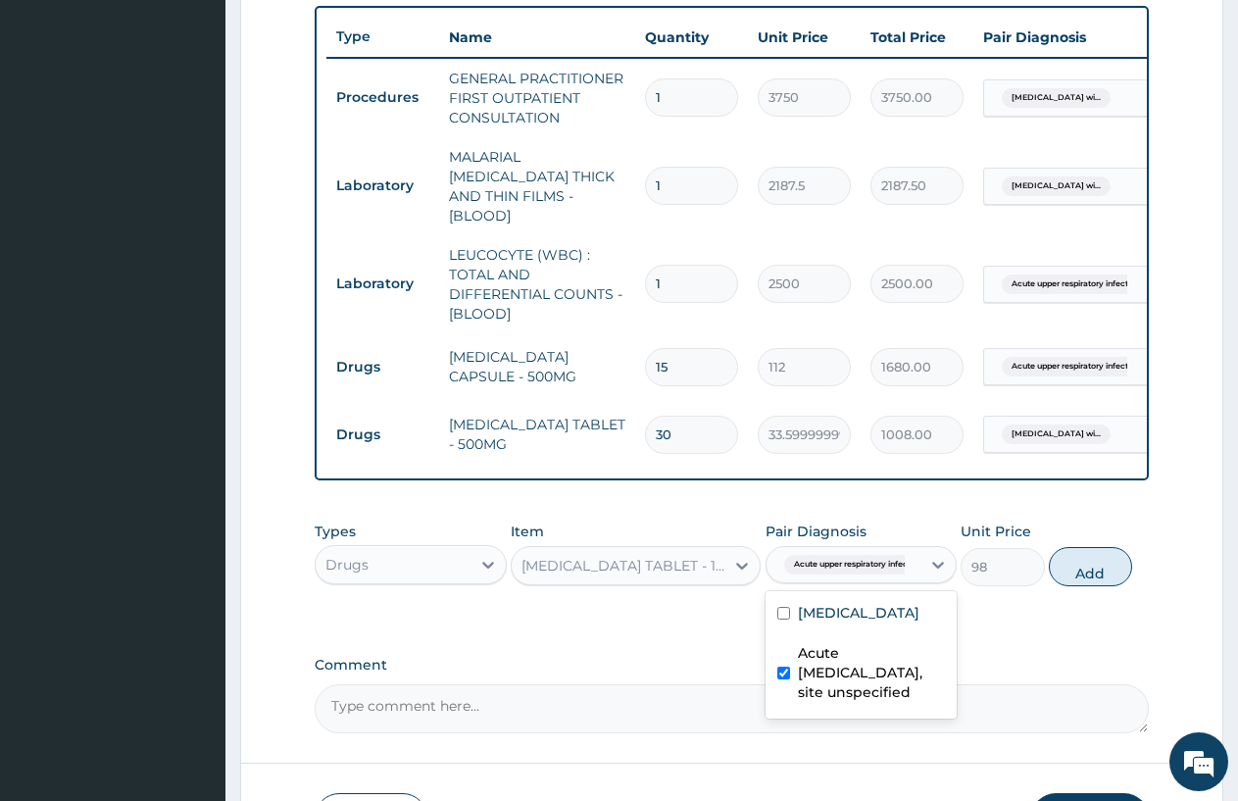
checkbox input "true"
click at [1084, 565] on button "Add" at bounding box center [1090, 566] width 83 height 39
type input "0"
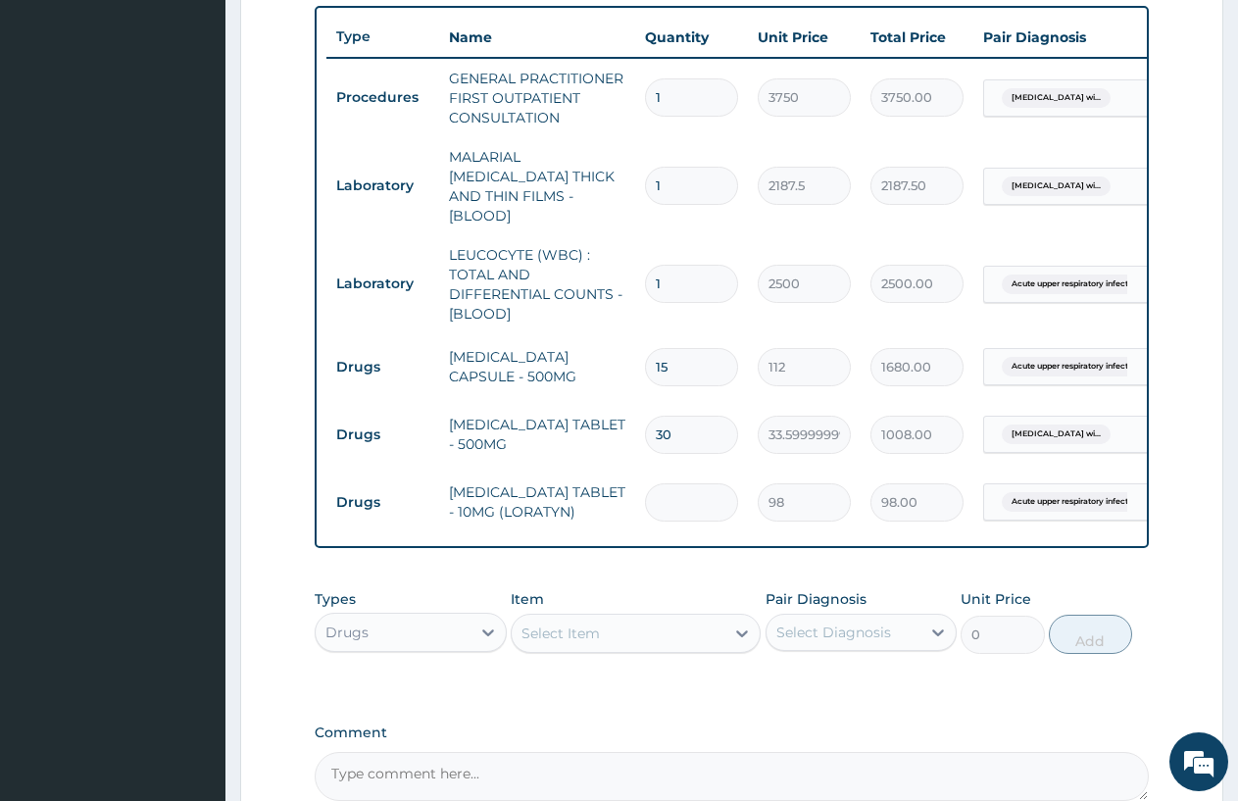
type input "0.00"
type input "5"
type input "490.00"
type input "5"
click at [741, 627] on icon at bounding box center [742, 634] width 20 height 20
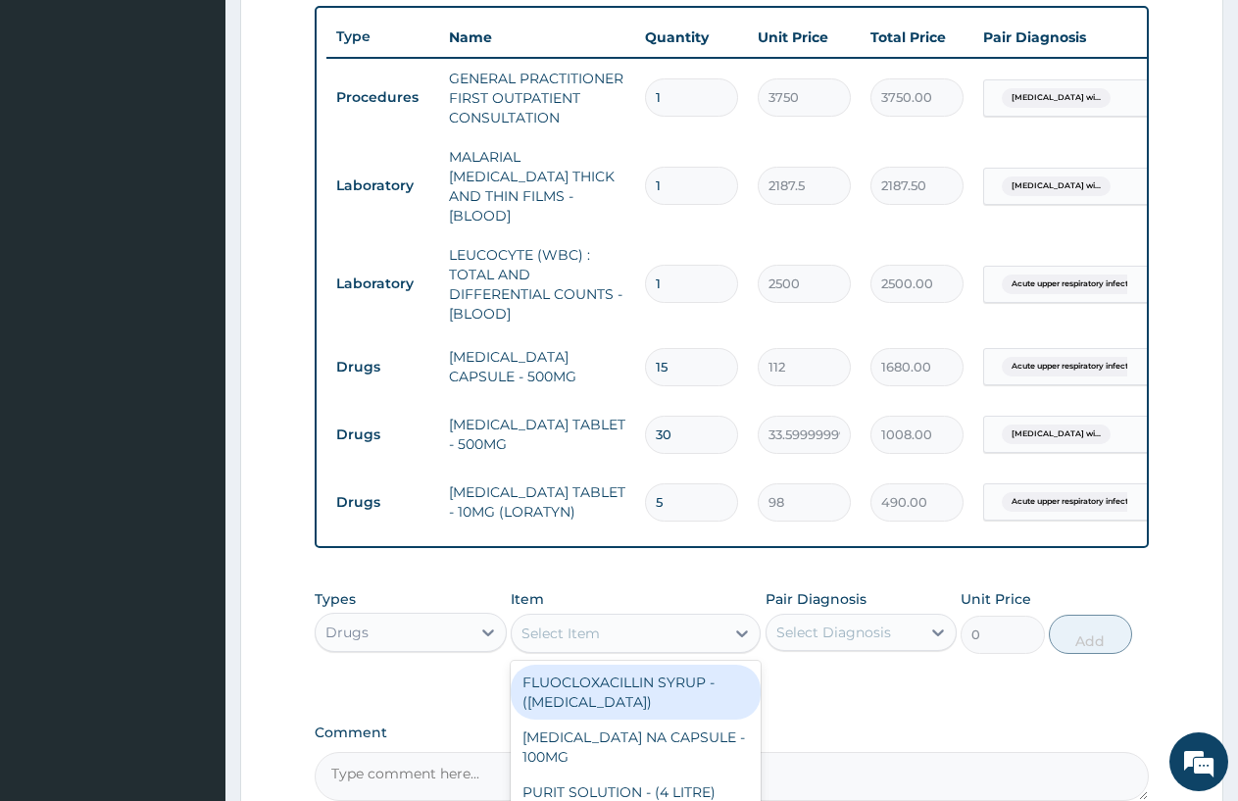
scroll to position [927, 0]
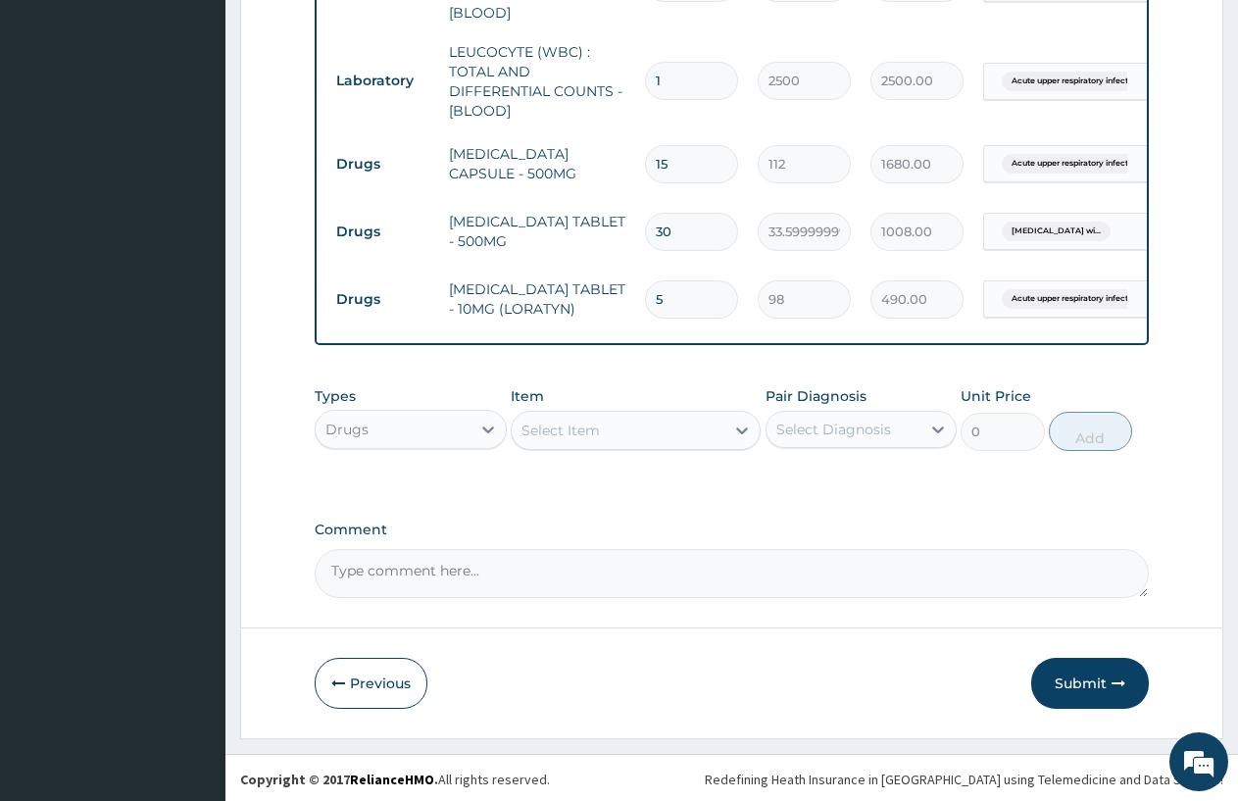
click at [530, 425] on div "Select Item" at bounding box center [561, 431] width 78 height 20
click at [541, 421] on div "Select Item" at bounding box center [561, 431] width 78 height 20
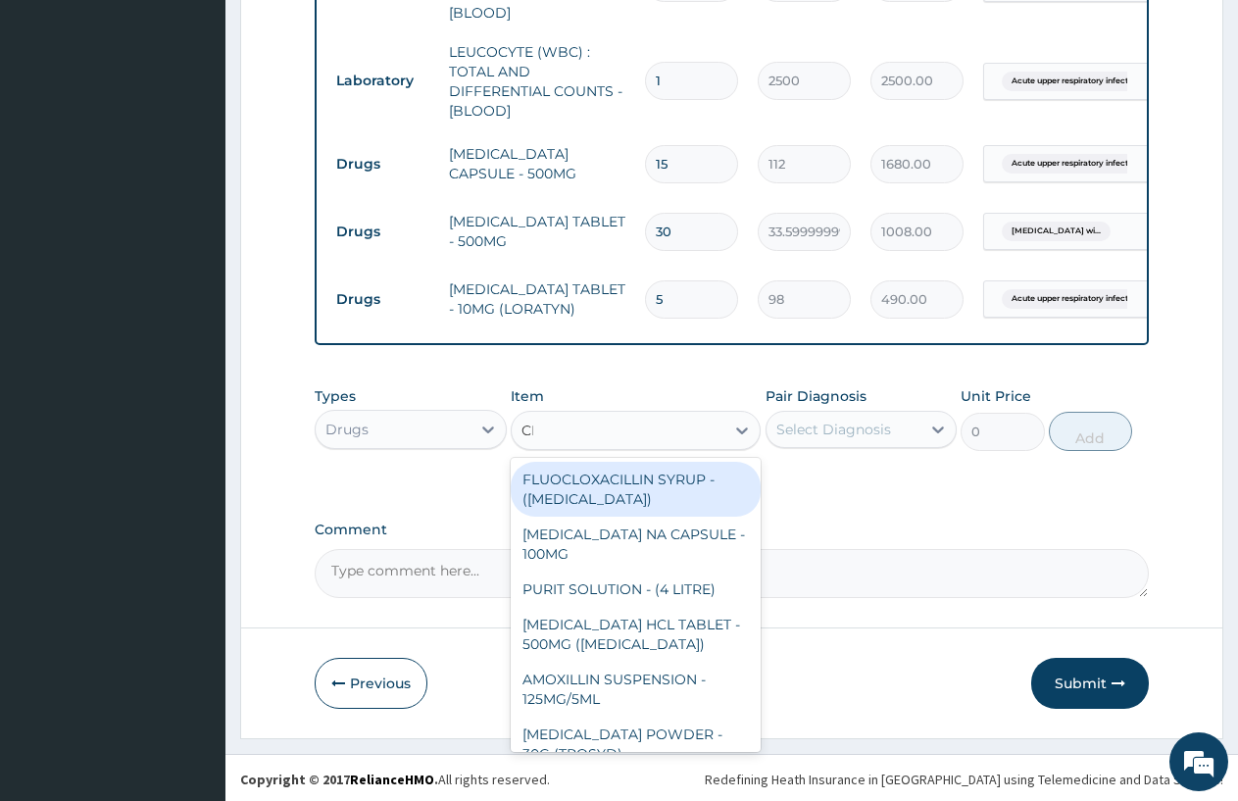
type input "CHLORO"
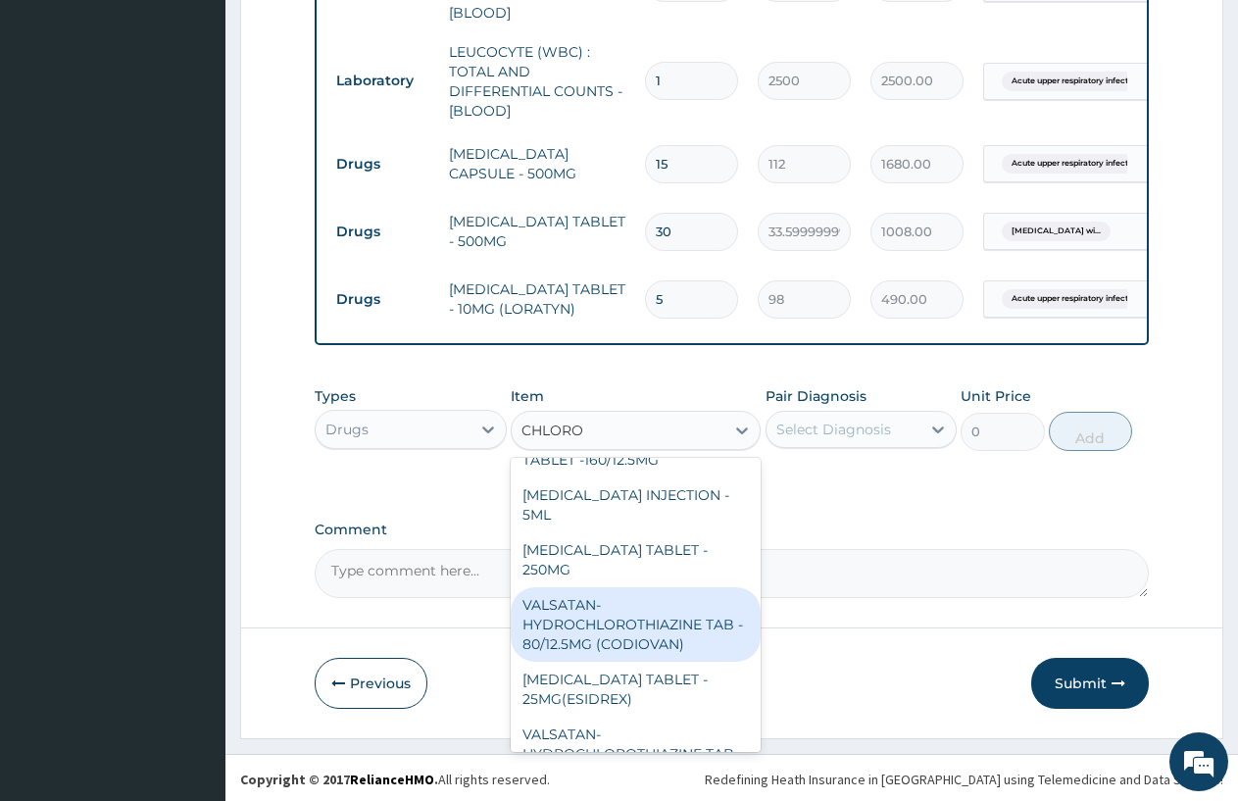
scroll to position [35, 0]
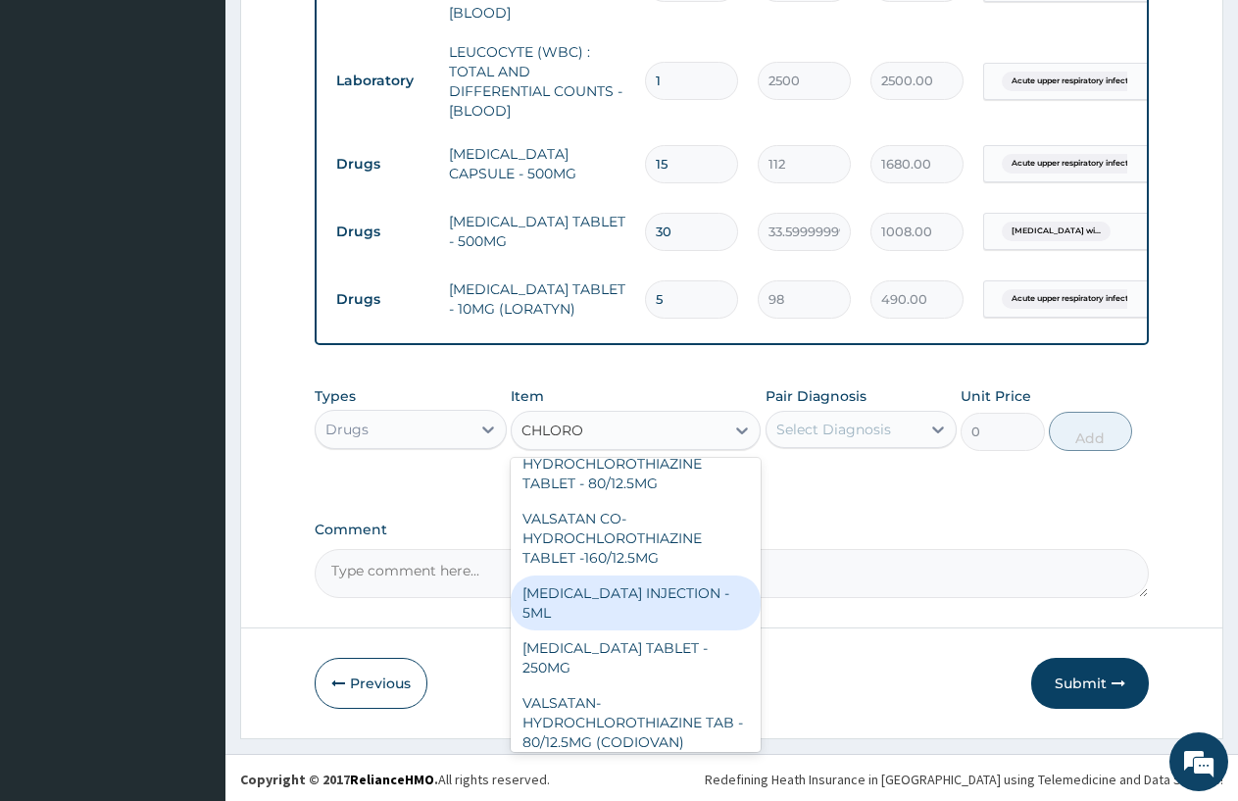
click at [631, 586] on div "CHLOROQUINE PHOSPHATE INJECTION - 5ML" at bounding box center [636, 603] width 250 height 55
type input "168"
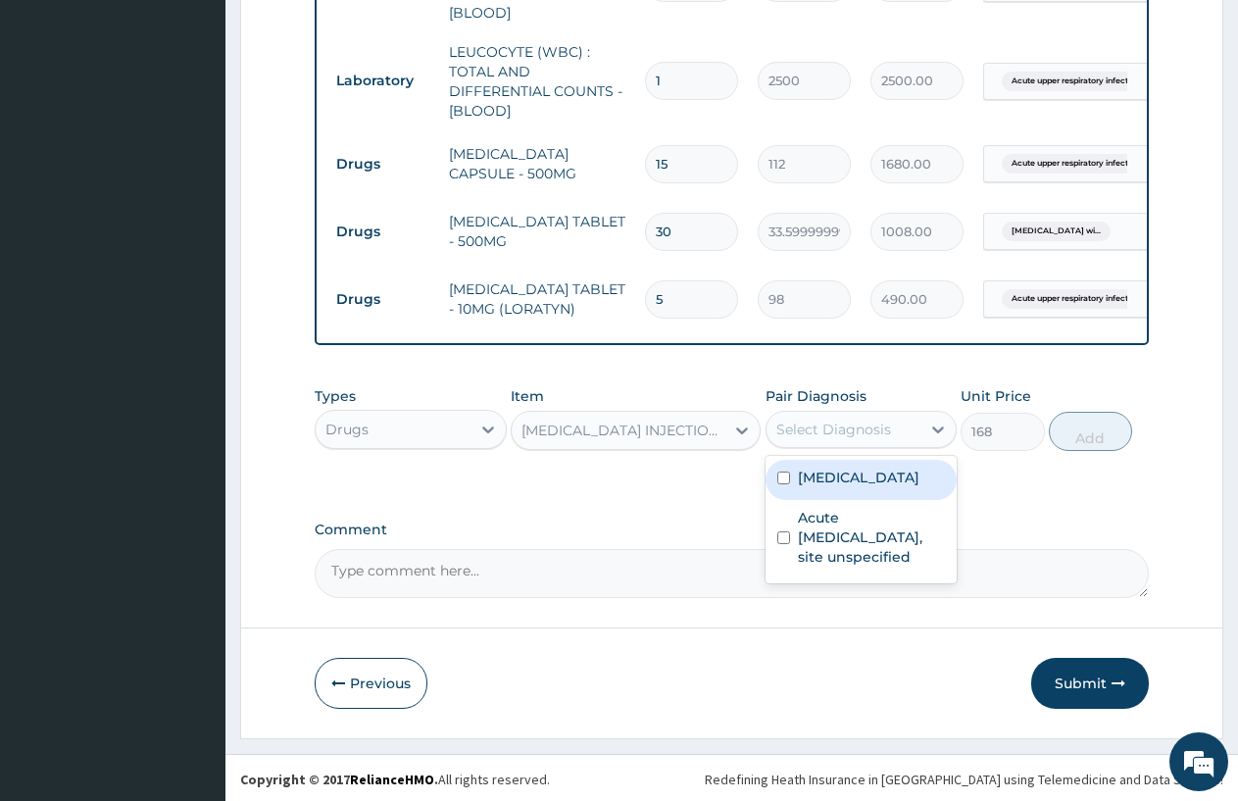
click at [860, 423] on div "Select Diagnosis" at bounding box center [834, 430] width 115 height 20
click at [866, 487] on label "Plasmodium malariae malaria without complication" at bounding box center [859, 478] width 122 height 20
checkbox input "true"
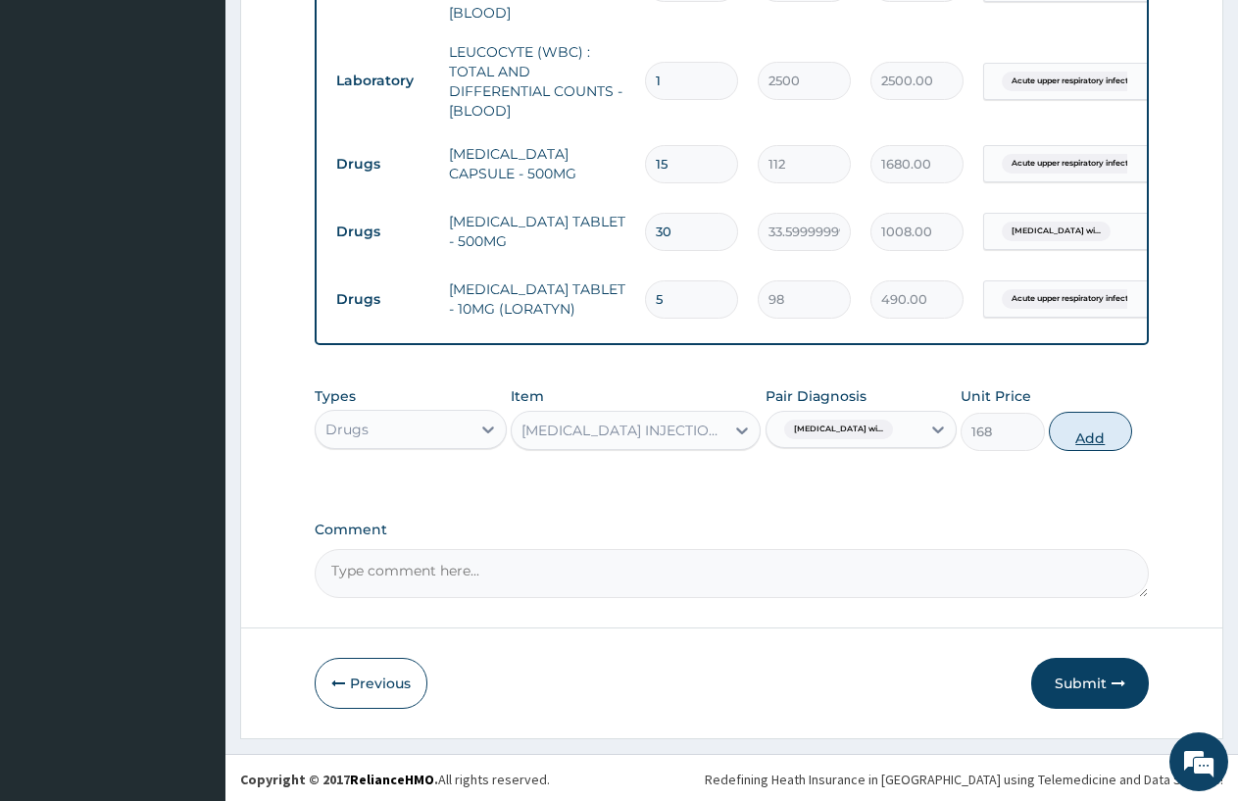
click at [1095, 430] on button "Add" at bounding box center [1090, 431] width 83 height 39
type input "0"
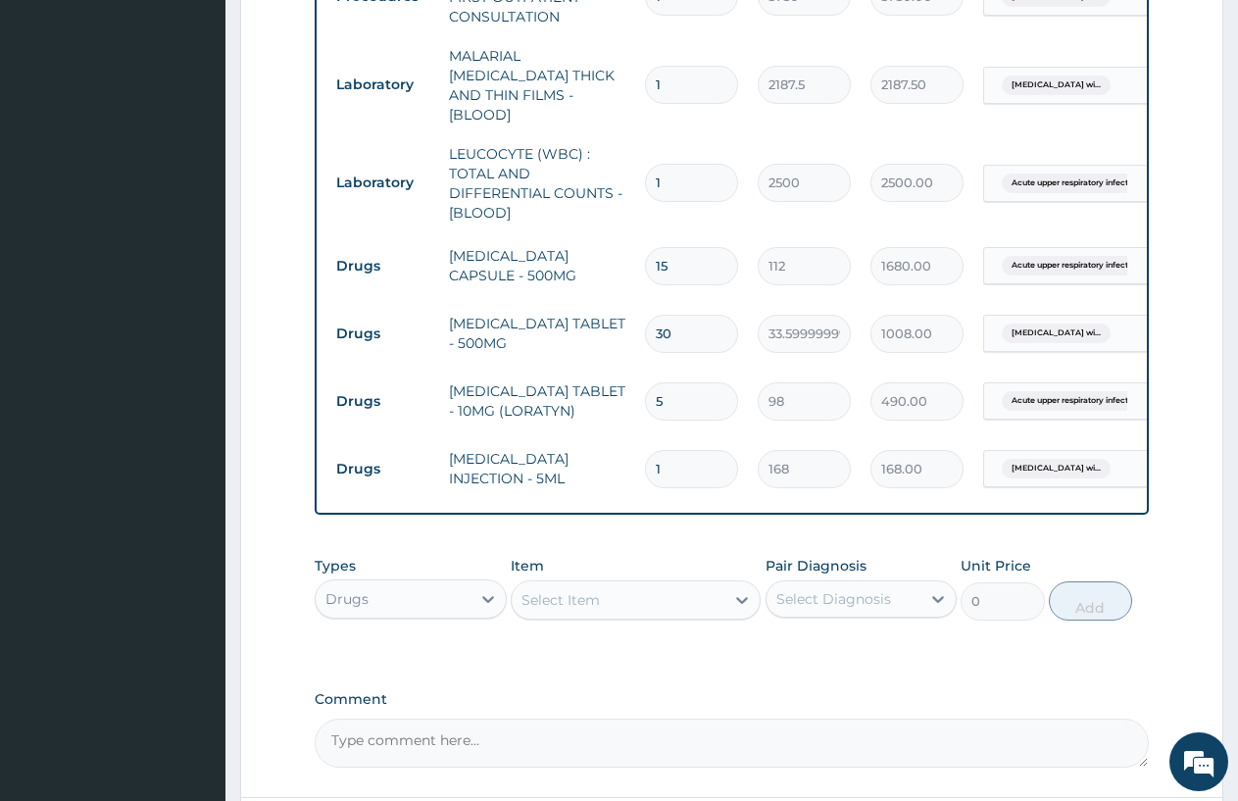
scroll to position [882, 0]
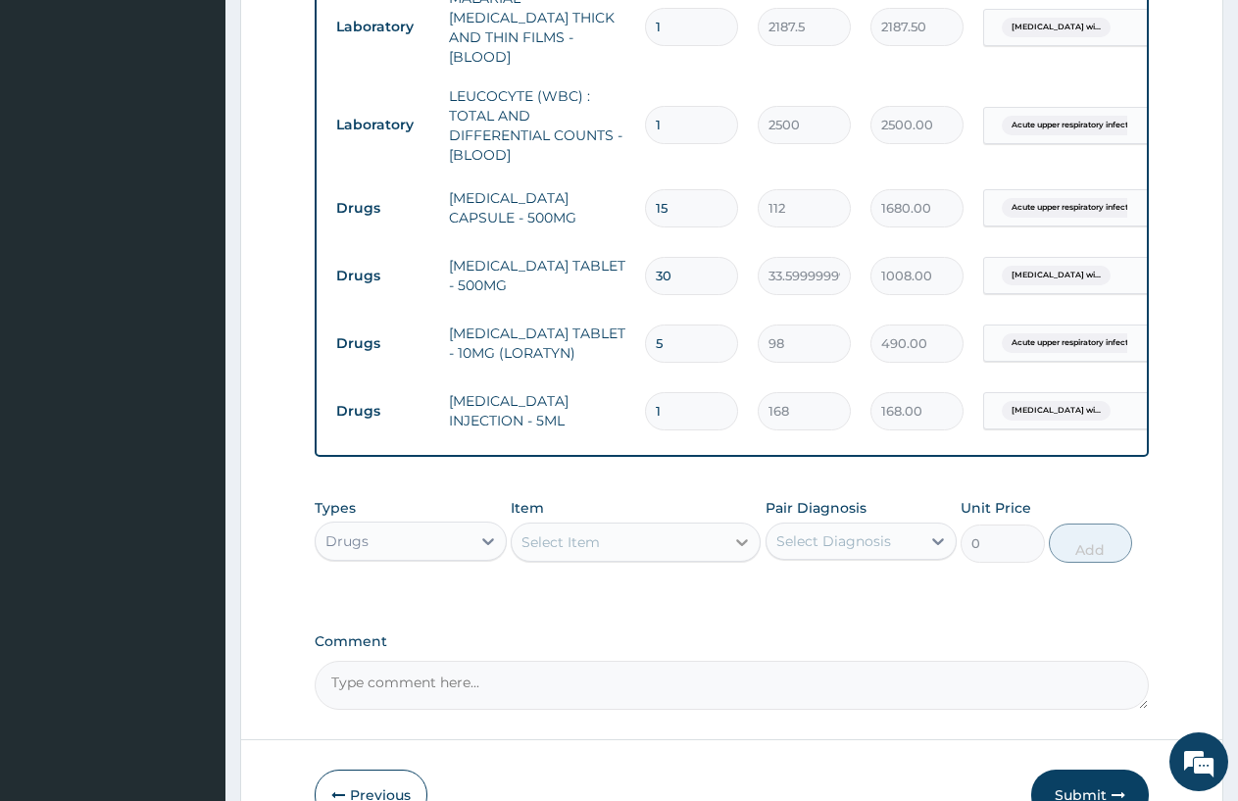
click at [740, 542] on icon at bounding box center [742, 542] width 20 height 20
click at [680, 548] on div "Select Item" at bounding box center [618, 542] width 213 height 31
click at [737, 546] on icon at bounding box center [742, 542] width 12 height 7
click at [740, 548] on icon at bounding box center [742, 542] width 20 height 20
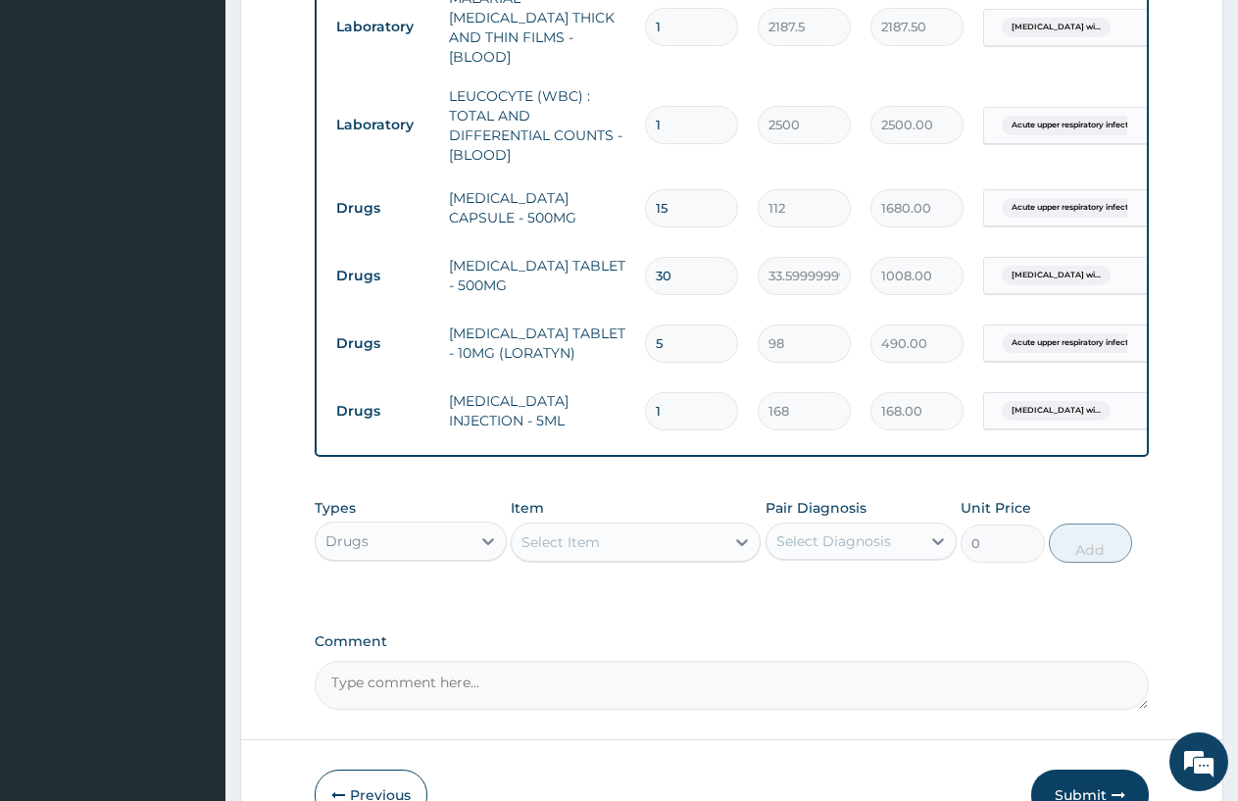
click at [593, 542] on div "Select Item" at bounding box center [561, 542] width 78 height 20
type input "P"
type input "PROMA"
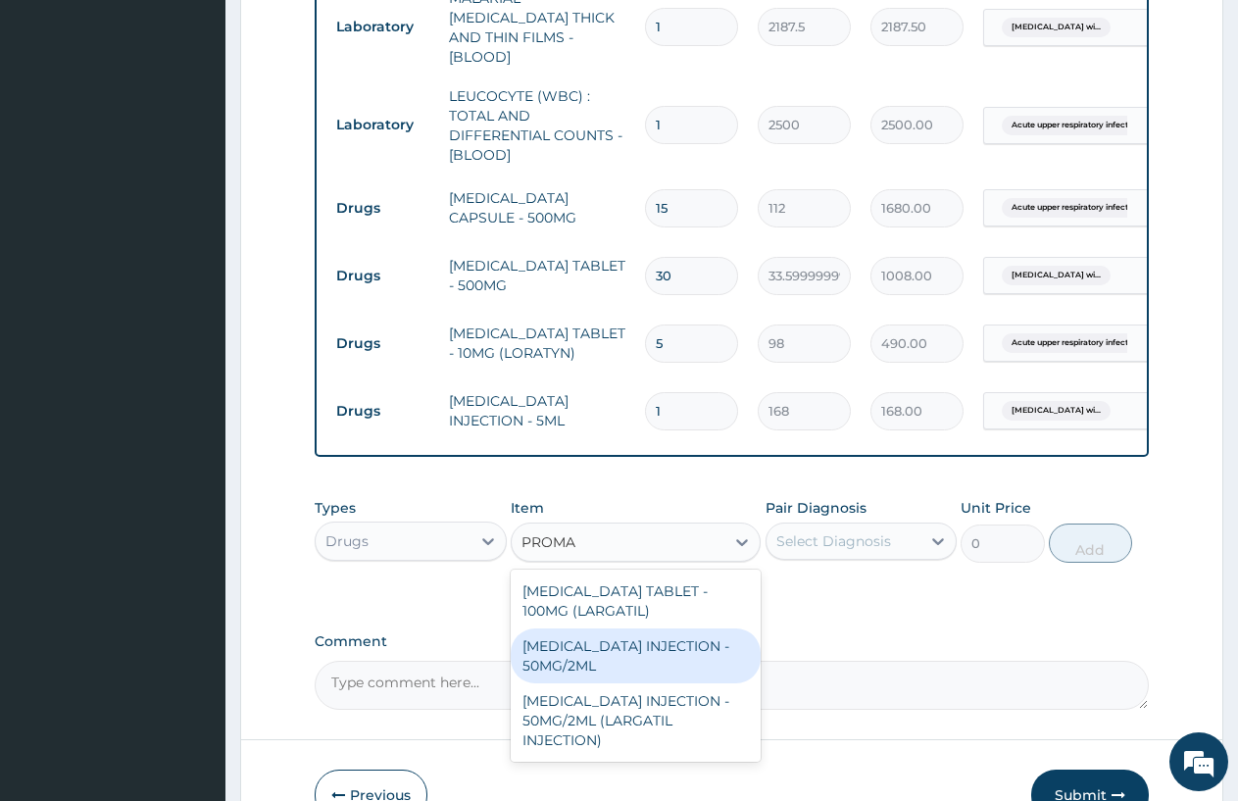
click at [647, 664] on div "CHLORPROMAZINE INJECTION - 50MG/2ML" at bounding box center [636, 656] width 250 height 55
type input "364"
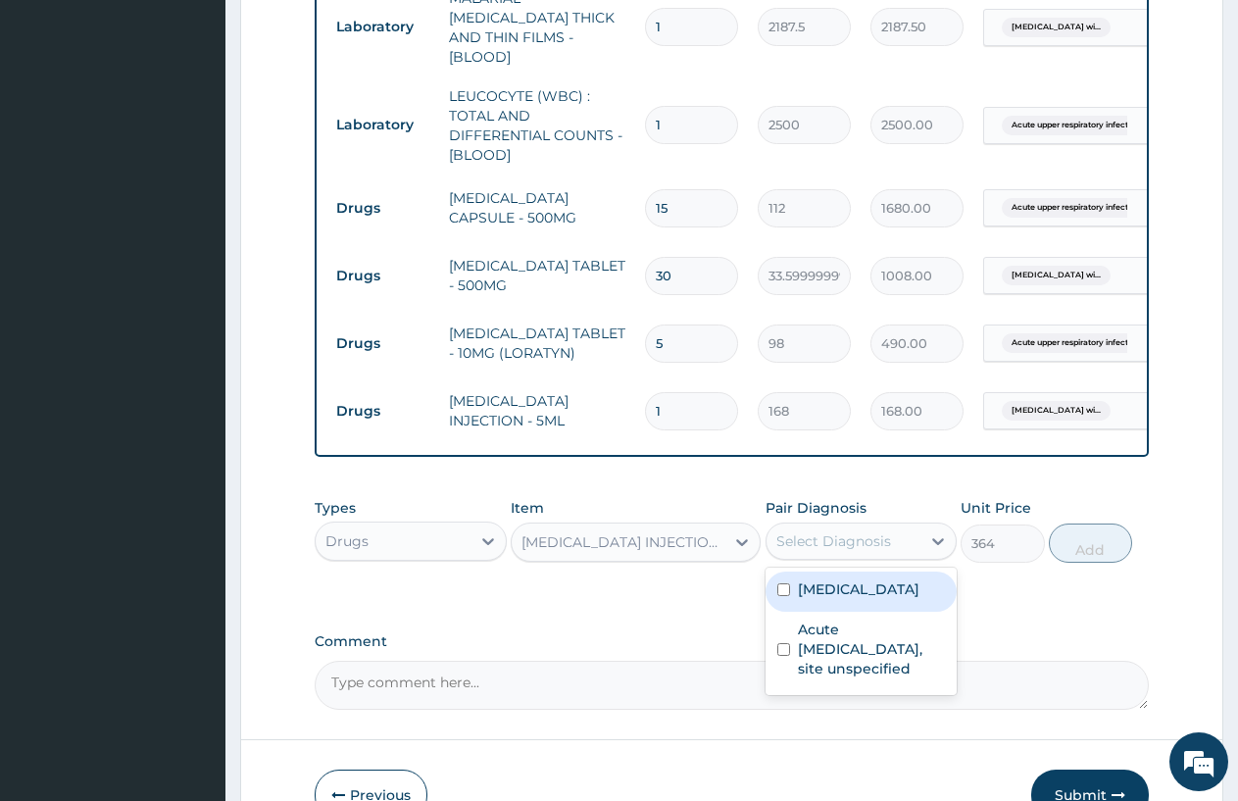
click at [854, 551] on div "Select Diagnosis" at bounding box center [834, 541] width 115 height 20
click at [740, 546] on icon at bounding box center [742, 542] width 12 height 7
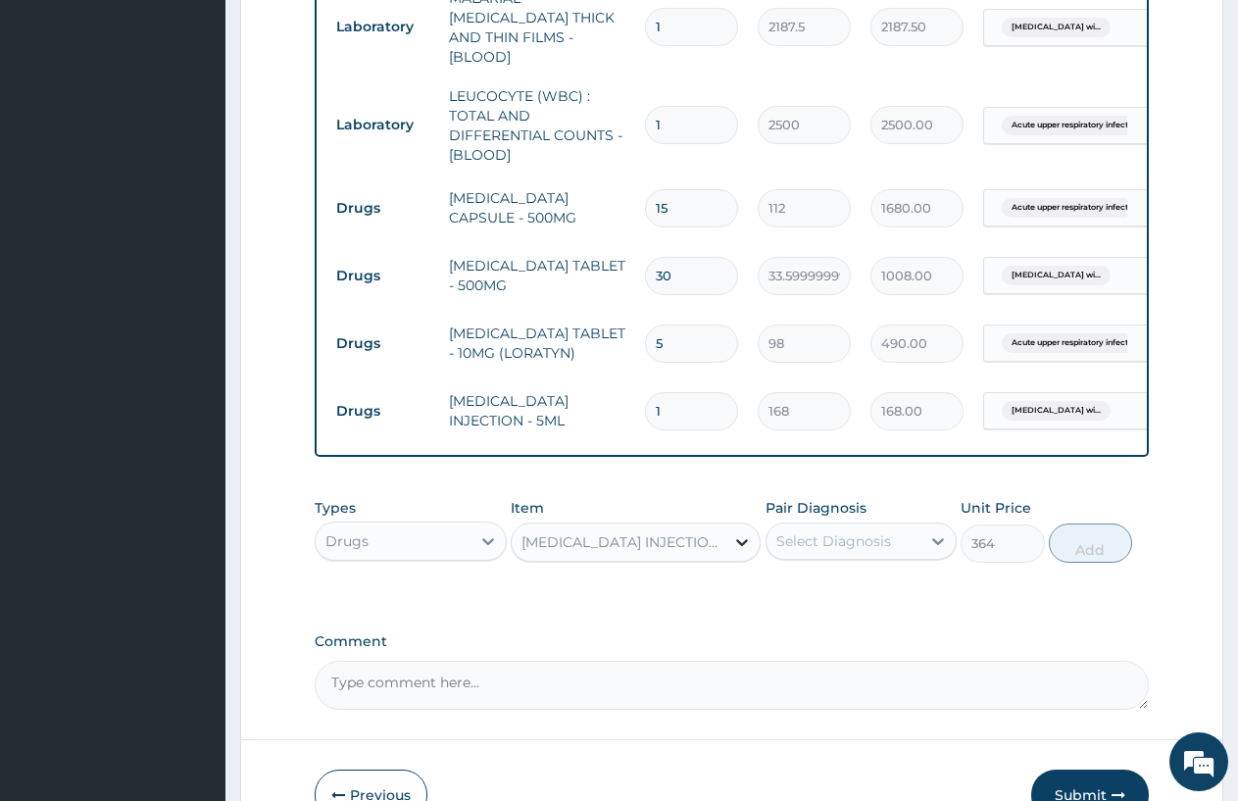
click at [740, 546] on icon at bounding box center [742, 542] width 12 height 7
click at [724, 552] on div "CHLORPROMAZINE INJECTION - 50MG/2ML" at bounding box center [624, 542] width 205 height 20
click at [721, 541] on div "CHLORPROMAZINE INJECTION - 50MG/2ML" at bounding box center [624, 542] width 205 height 20
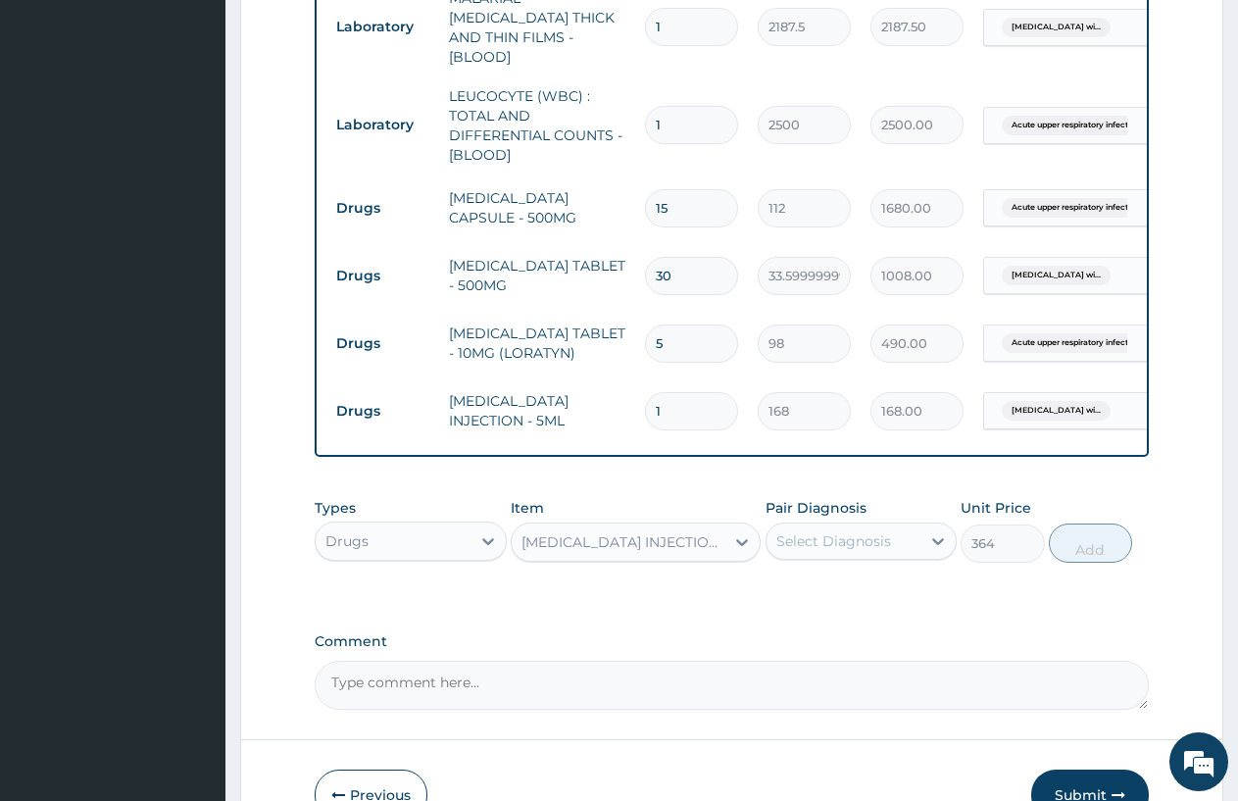
click at [721, 541] on div "CHLORPROMAZINE INJECTION - 50MG/2ML" at bounding box center [624, 542] width 205 height 20
click at [743, 541] on div at bounding box center [742, 542] width 35 height 35
click at [741, 541] on icon at bounding box center [742, 542] width 20 height 20
click at [734, 546] on icon at bounding box center [742, 542] width 20 height 20
click at [735, 546] on icon at bounding box center [742, 542] width 20 height 20
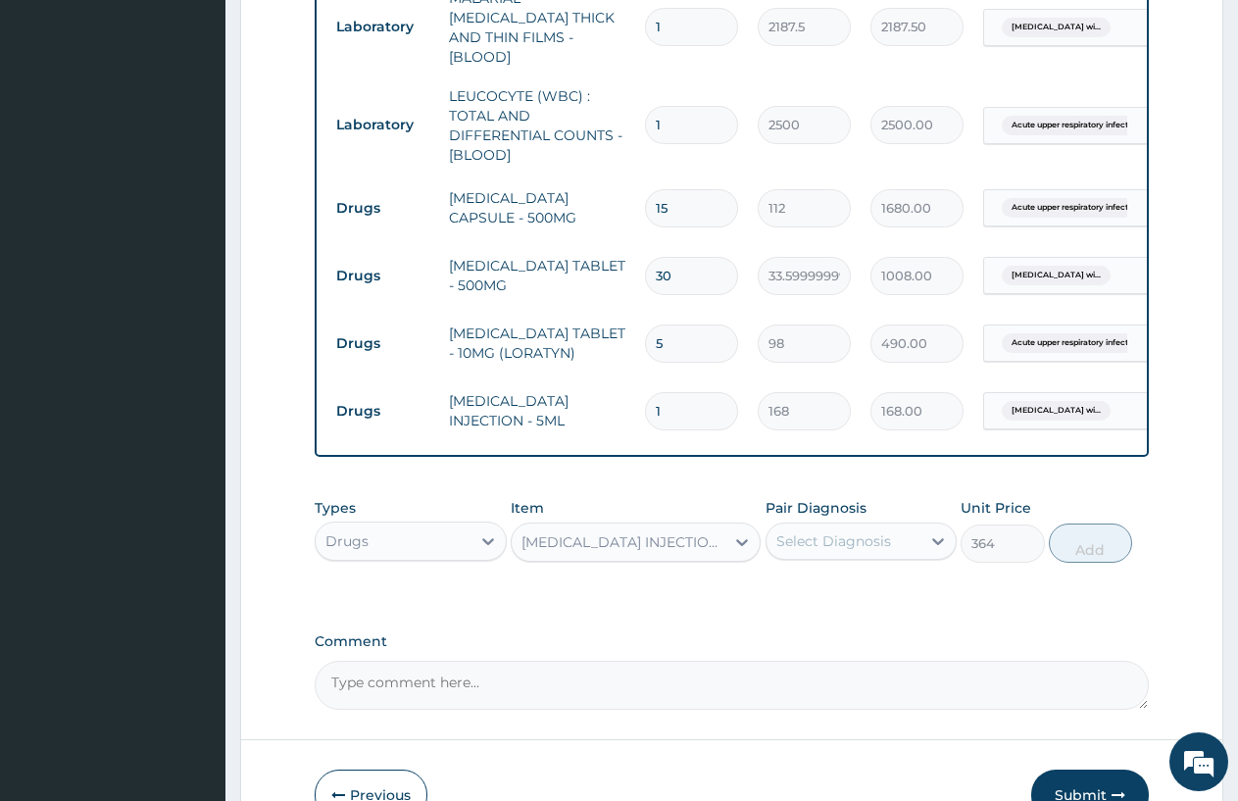
click at [736, 548] on icon at bounding box center [742, 542] width 20 height 20
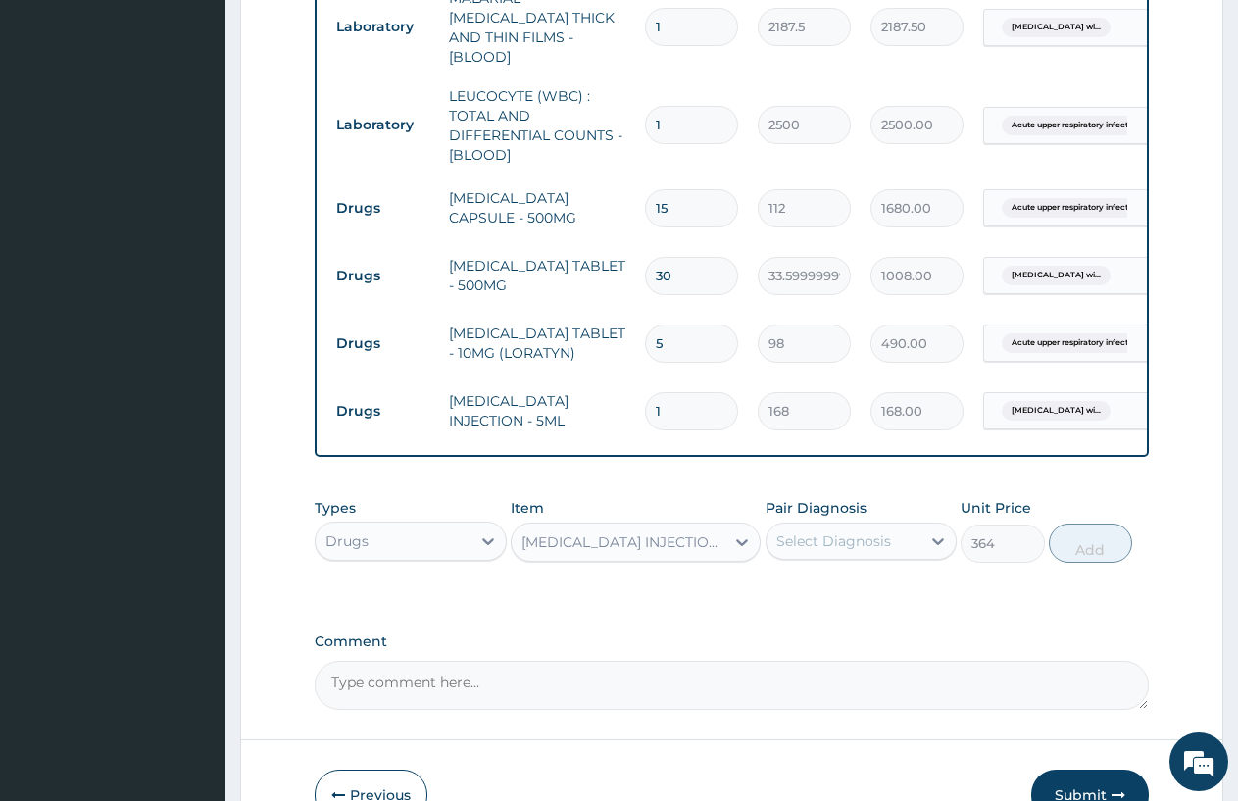
click at [736, 548] on icon at bounding box center [742, 542] width 20 height 20
click at [751, 563] on div "Item option CHLORPROMAZINE INJECTION - 50MG/2ML, selected. Select is focused ,t…" at bounding box center [636, 530] width 250 height 65
click at [741, 560] on div at bounding box center [742, 542] width 35 height 35
click at [741, 542] on div at bounding box center [742, 542] width 35 height 35
click at [738, 550] on icon at bounding box center [742, 542] width 20 height 20
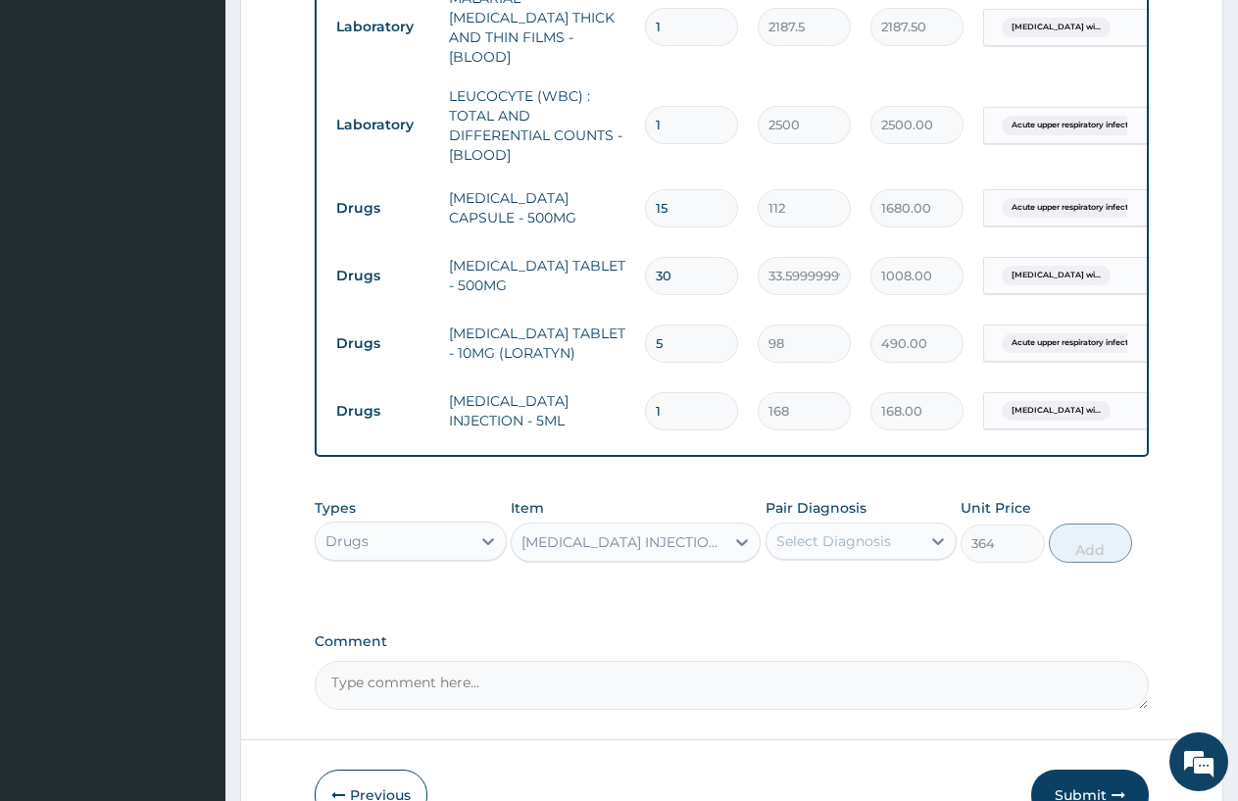
click at [735, 544] on icon at bounding box center [742, 542] width 20 height 20
click at [736, 543] on icon at bounding box center [742, 542] width 20 height 20
click at [733, 542] on icon at bounding box center [742, 542] width 20 height 20
click at [727, 542] on div at bounding box center [742, 542] width 35 height 35
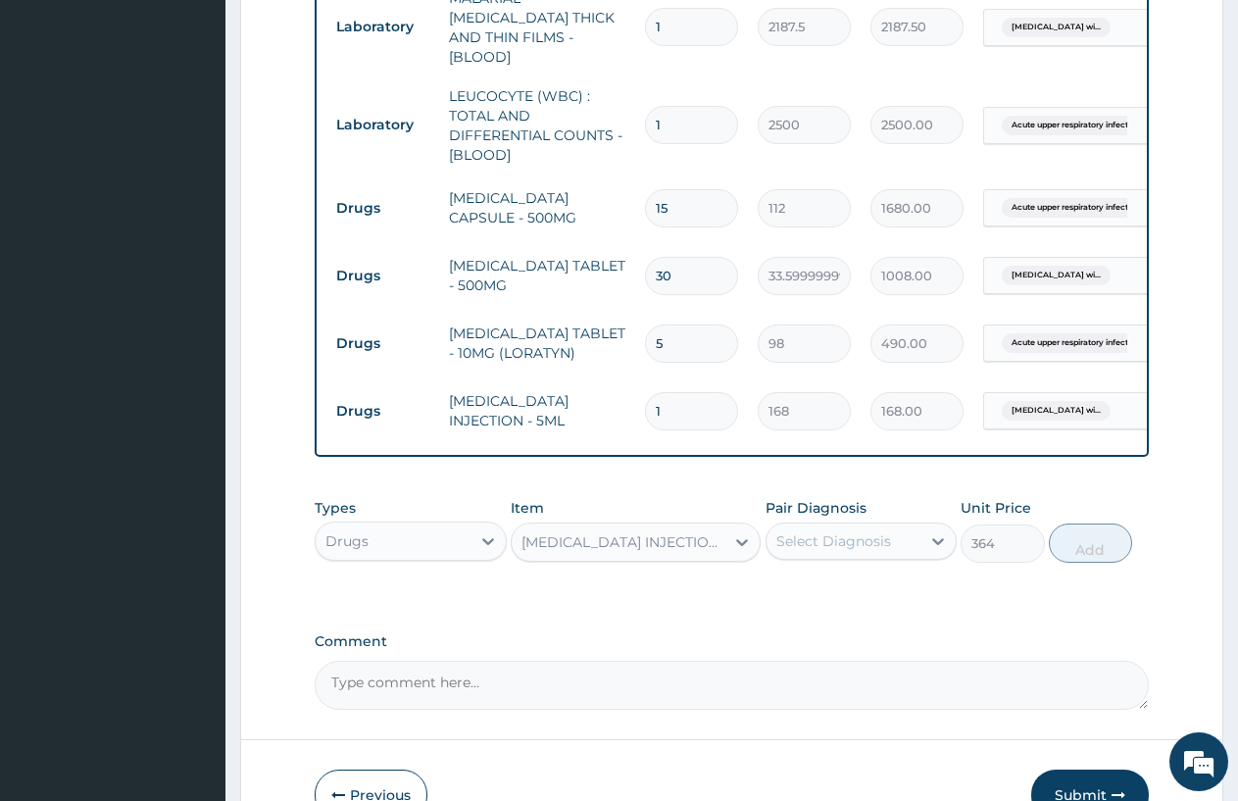
click at [727, 542] on div at bounding box center [742, 542] width 35 height 35
click at [711, 545] on div "CHLORPROMAZINE INJECTION - 50MG/2ML" at bounding box center [624, 542] width 205 height 20
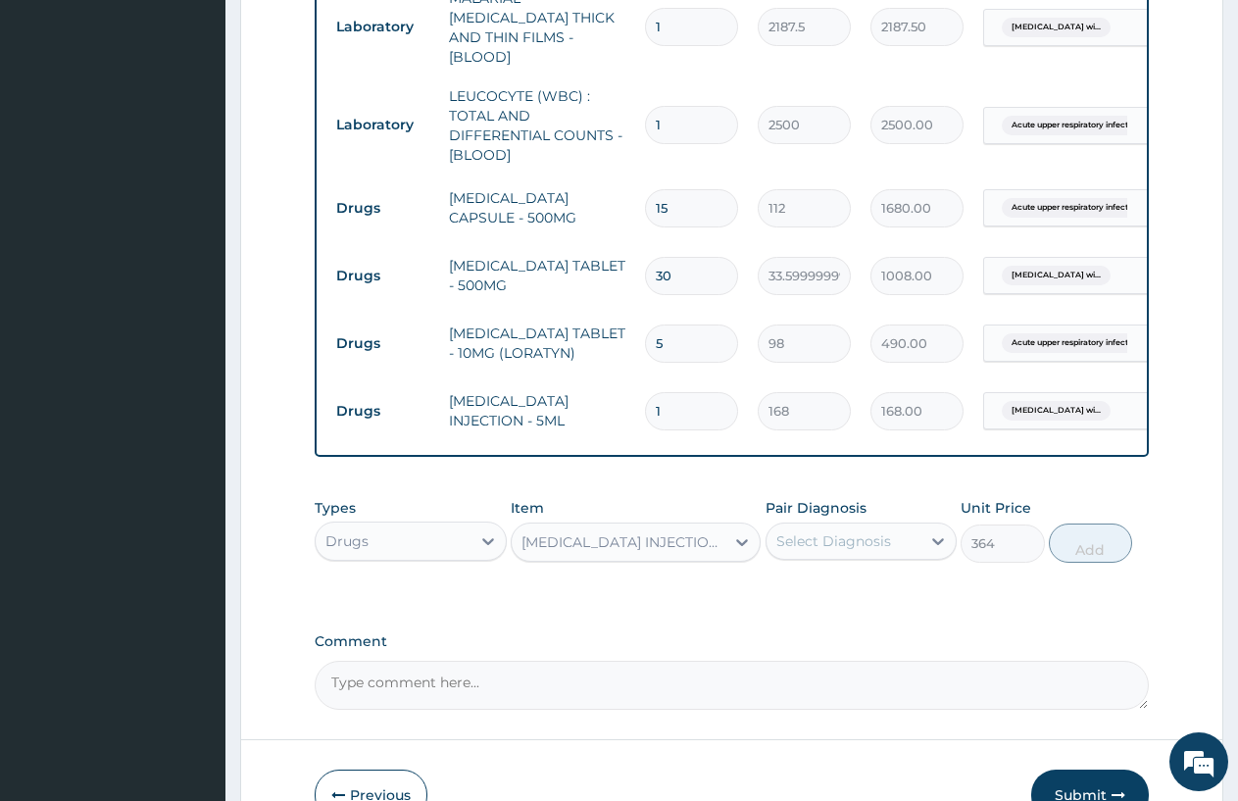
click at [714, 543] on div "CHLORPROMAZINE INJECTION - 50MG/2ML" at bounding box center [624, 542] width 205 height 20
click at [717, 543] on div "CHLORPROMAZINE INJECTION - 50MG/2ML" at bounding box center [624, 542] width 205 height 20
click at [722, 515] on div "Item option CHLORPROMAZINE INJECTION - 50MG/2ML, selected. Select is focused ,t…" at bounding box center [636, 530] width 250 height 65
click at [483, 547] on div at bounding box center [488, 541] width 35 height 35
click at [490, 545] on icon at bounding box center [488, 541] width 12 height 7
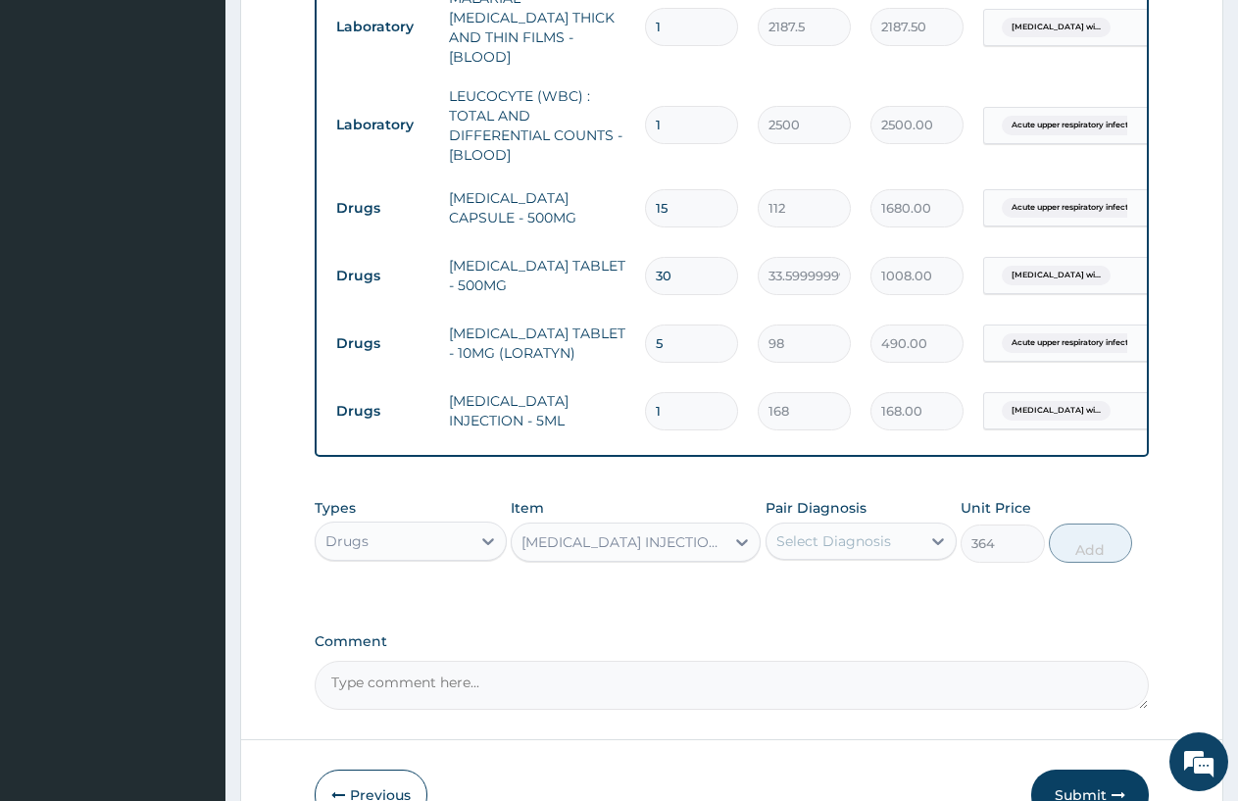
click at [488, 545] on icon at bounding box center [488, 541] width 12 height 7
click at [740, 546] on icon at bounding box center [742, 542] width 12 height 7
type input "P"
click at [656, 536] on div "CHLORPROMAZINE INJECTION - 50MG/2ML P" at bounding box center [618, 542] width 213 height 31
type input "PROME"
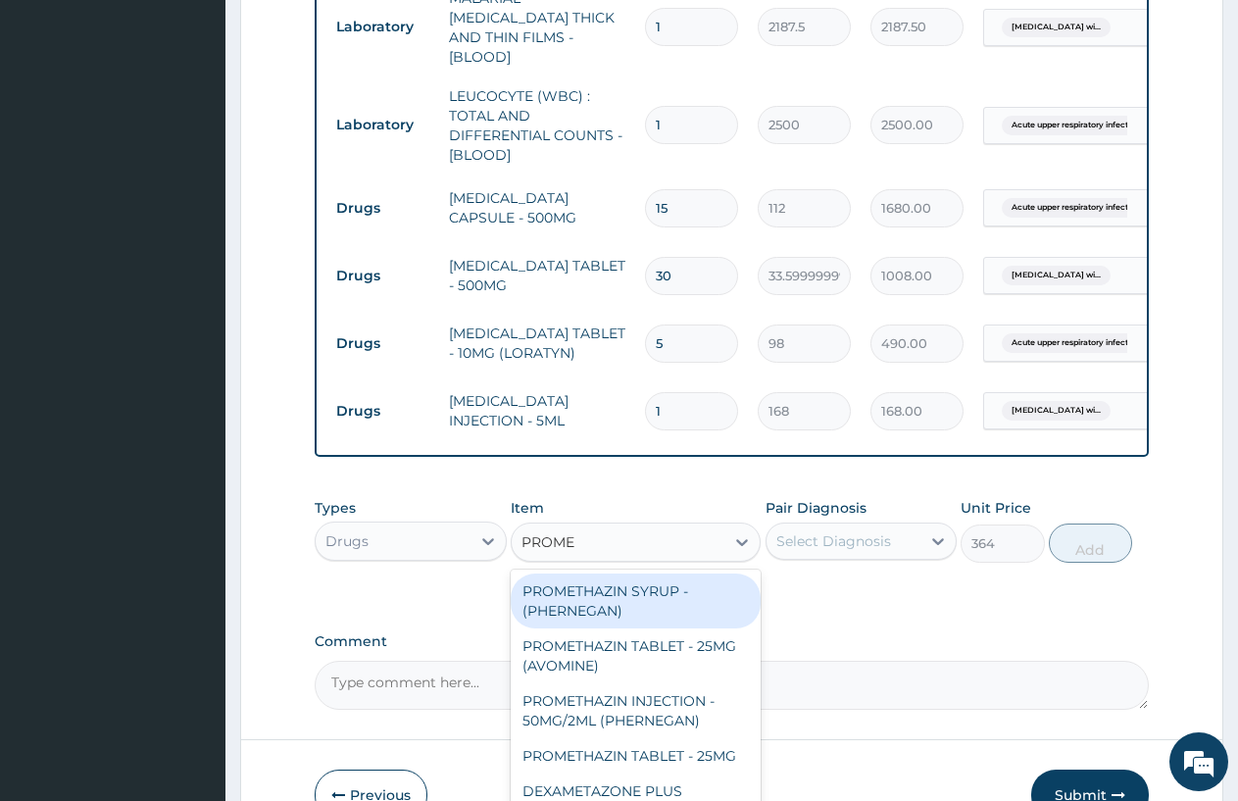
scroll to position [1005, 0]
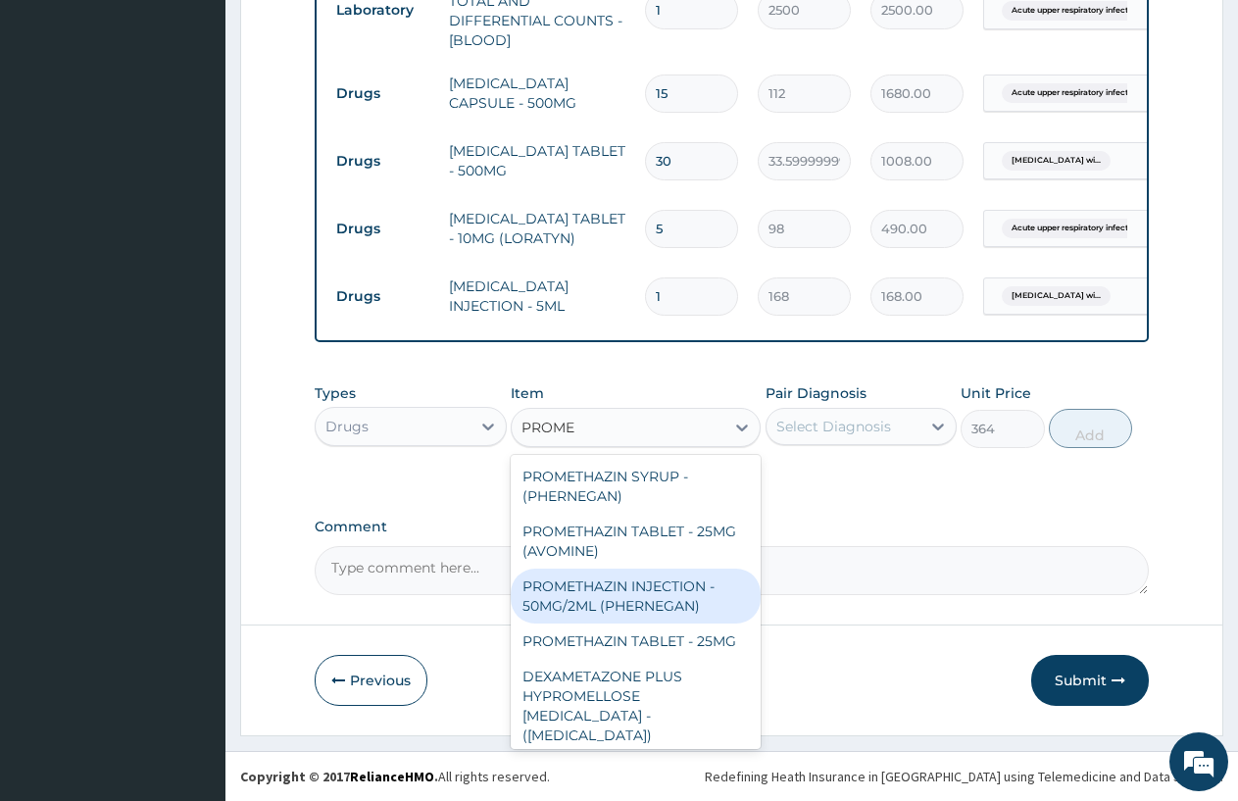
click at [673, 601] on div "PROMETHAZIN INJECTION - 50MG/2ML (PHERNEGAN)" at bounding box center [636, 596] width 250 height 55
type input "319.2"
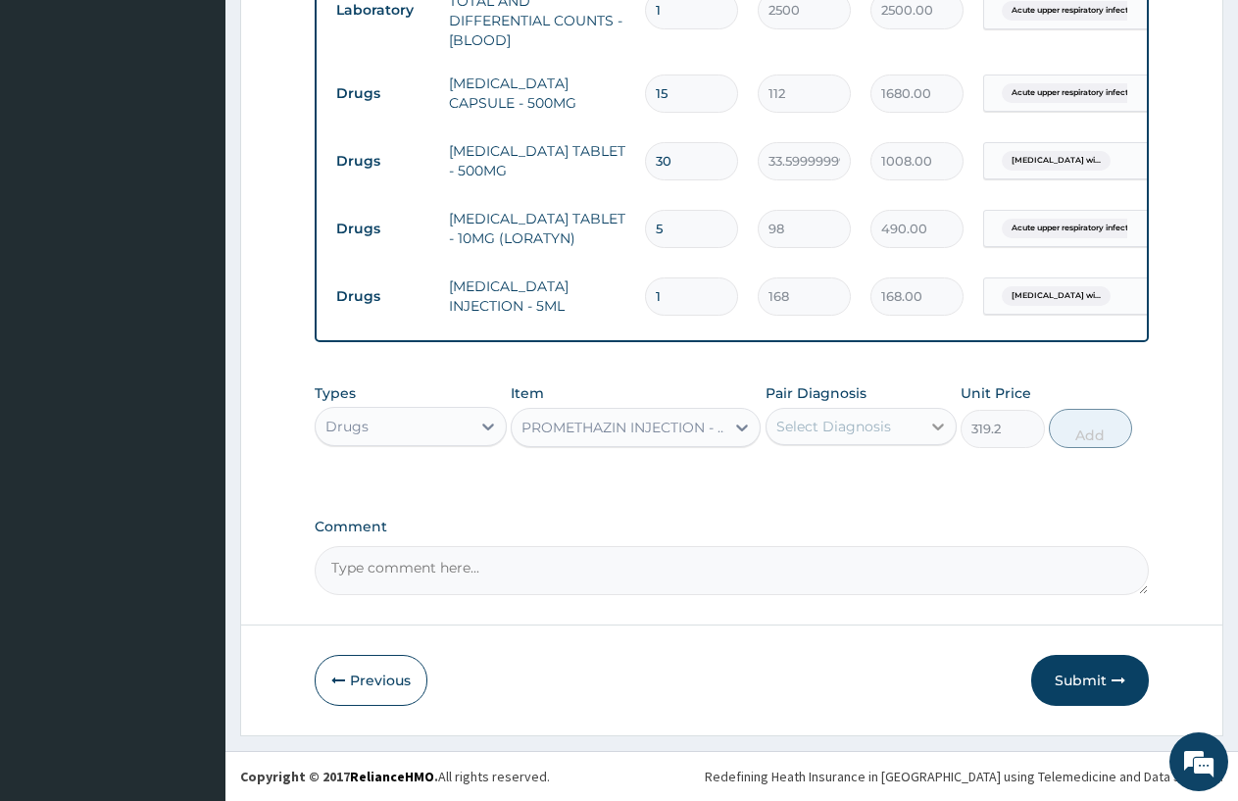
click at [936, 419] on icon at bounding box center [939, 427] width 20 height 20
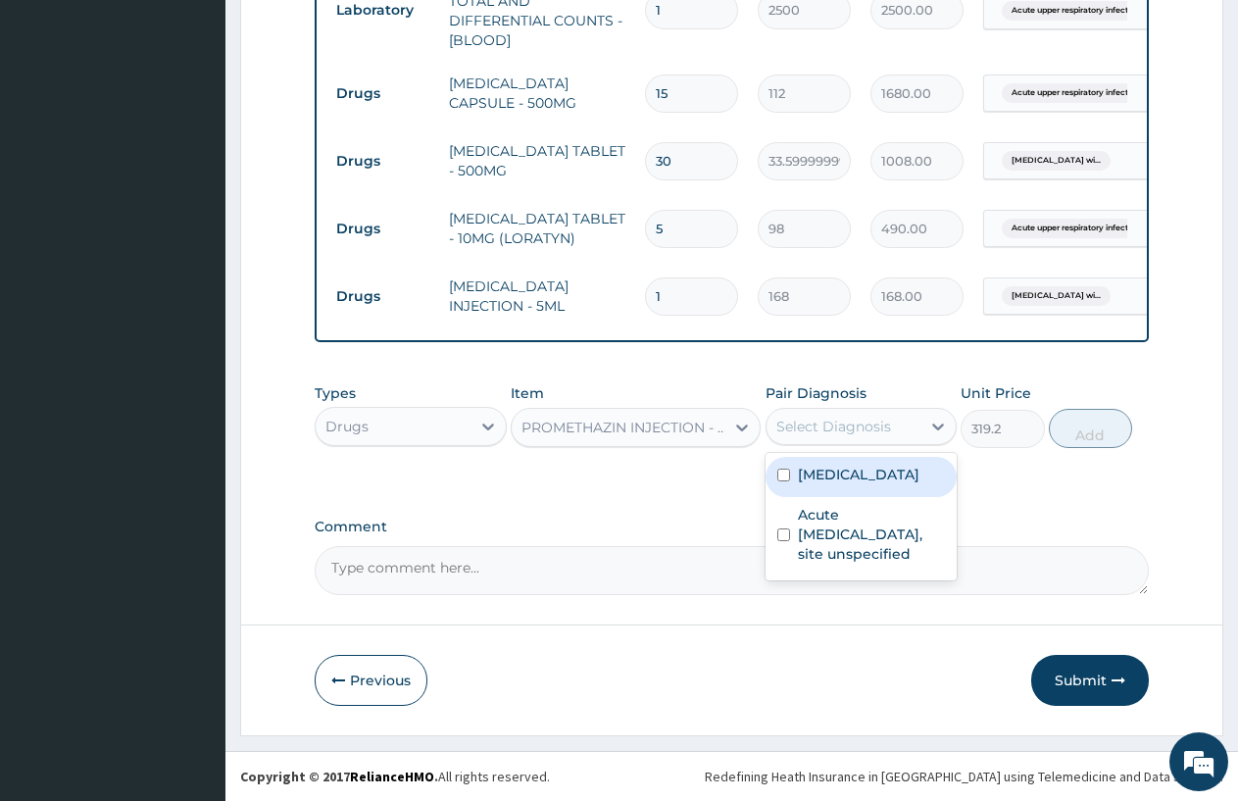
click at [879, 480] on label "Plasmodium malariae malaria without complication" at bounding box center [859, 475] width 122 height 20
checkbox input "true"
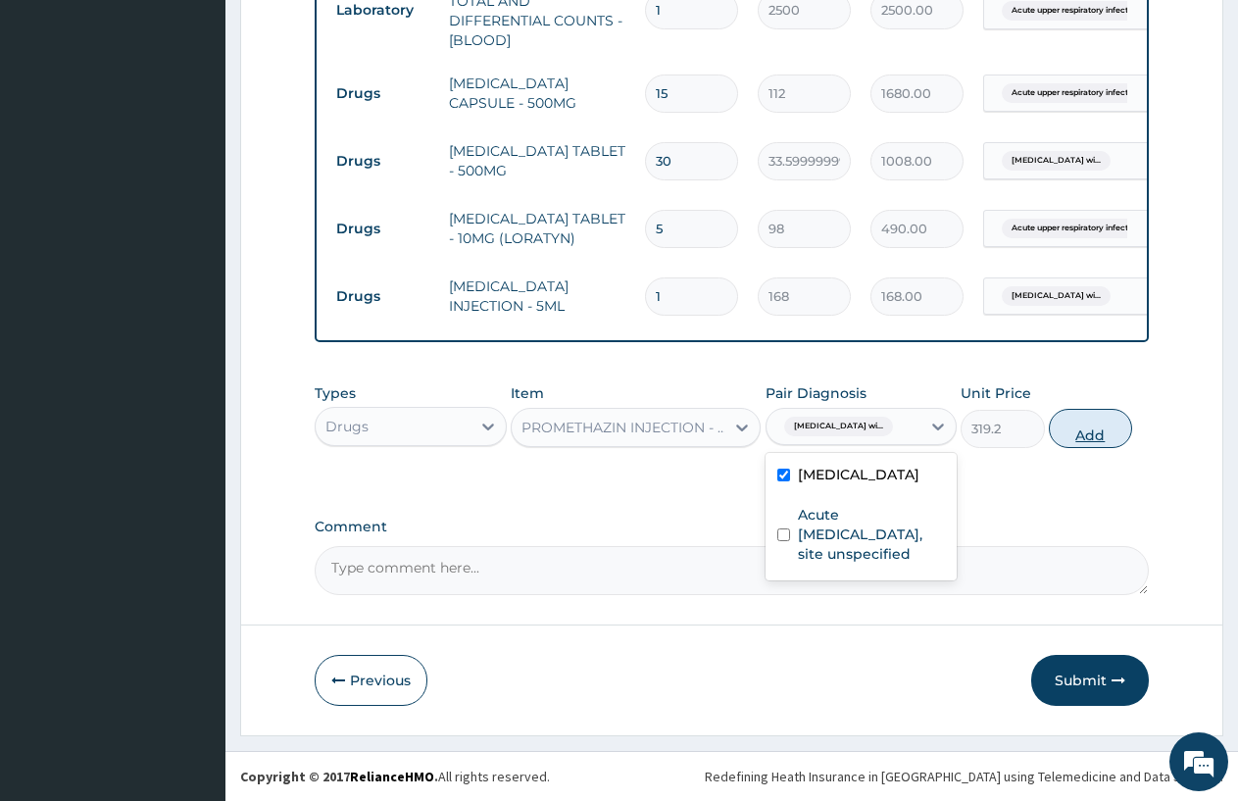
click at [1076, 431] on button "Add" at bounding box center [1090, 428] width 83 height 39
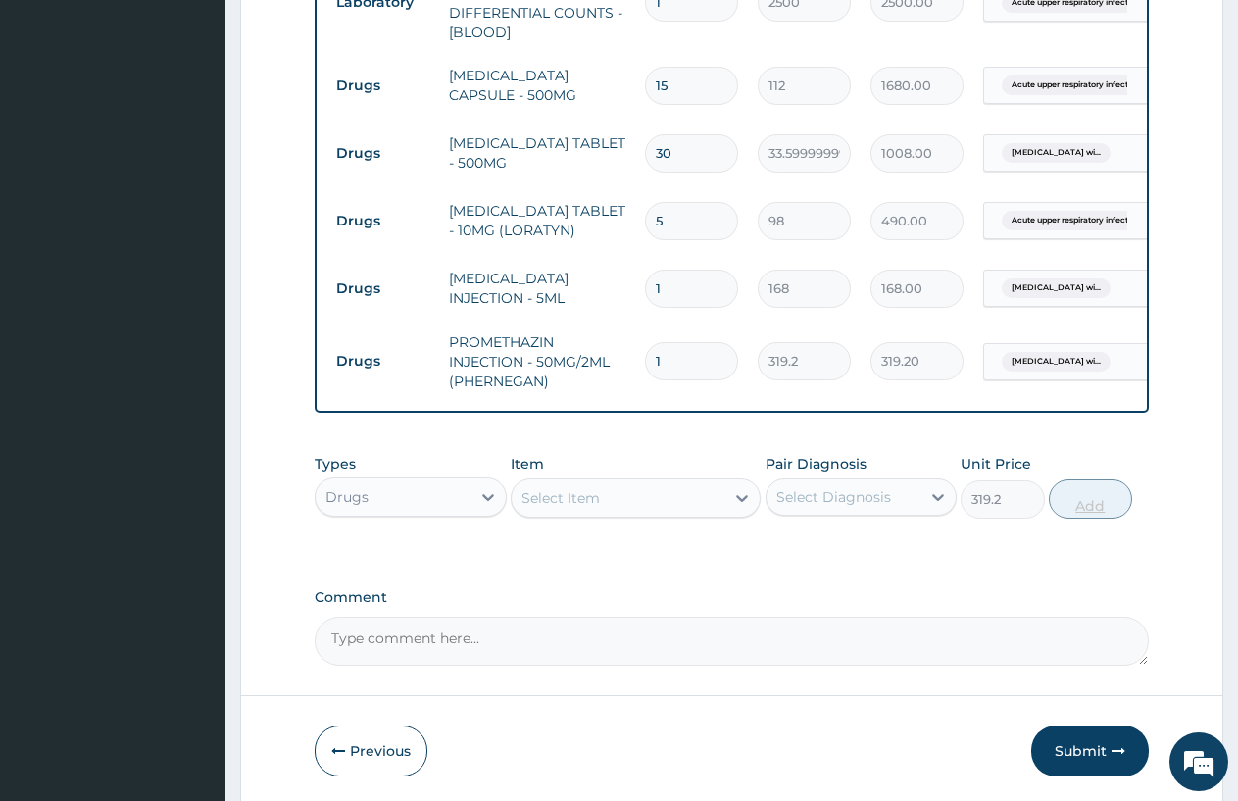
type input "0"
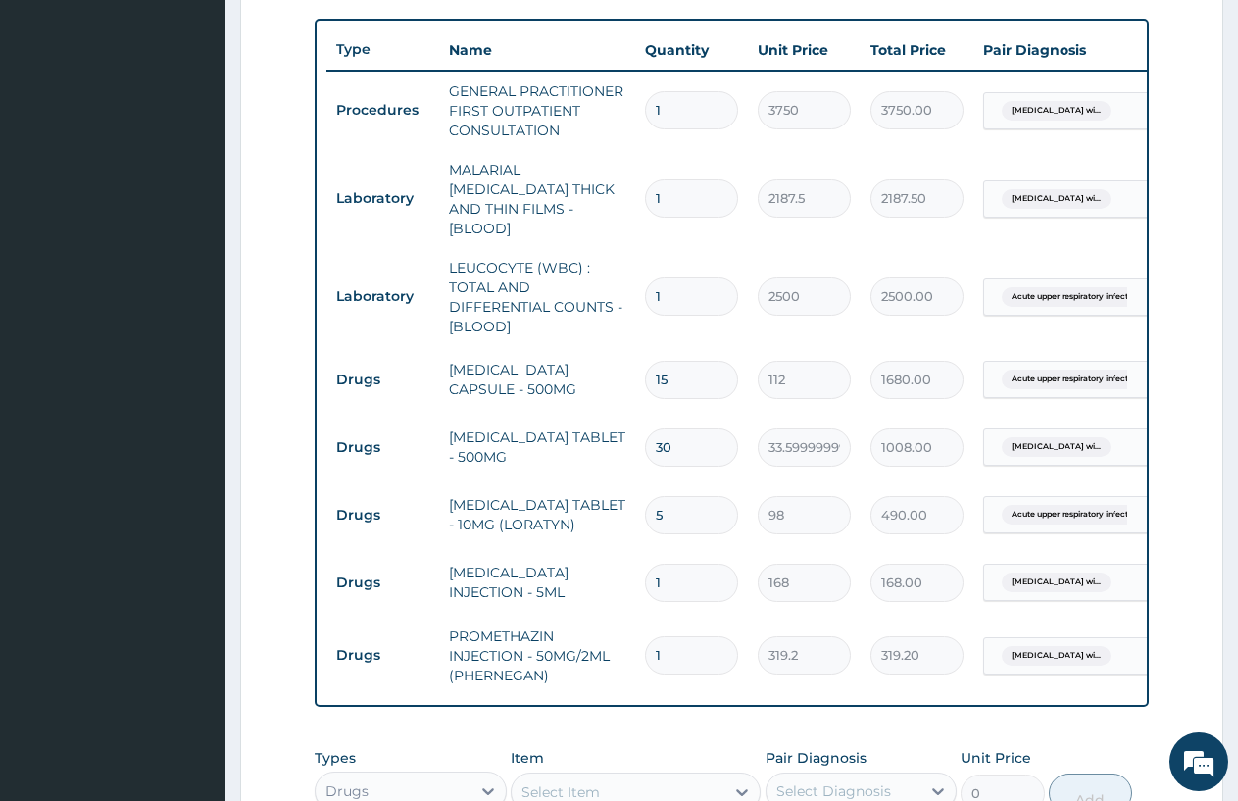
scroll to position [1083, 0]
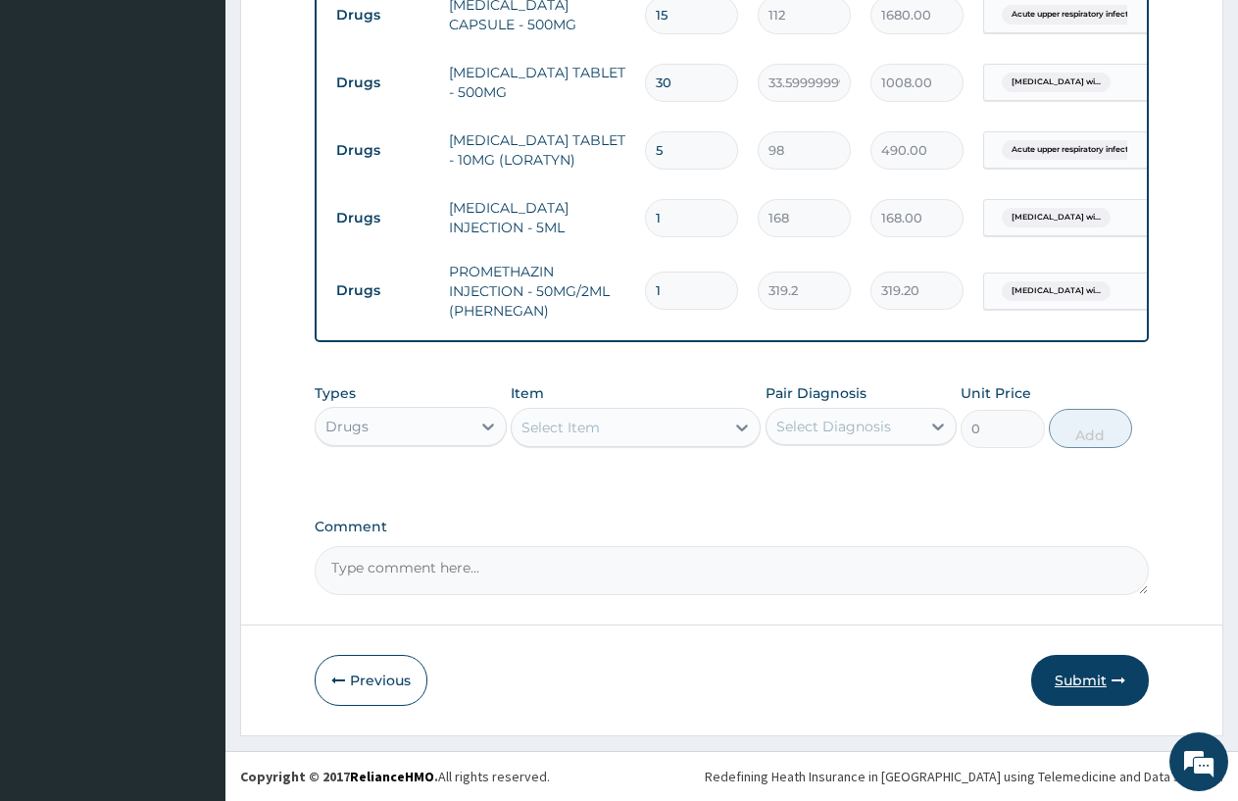
click at [1098, 670] on button "Submit" at bounding box center [1091, 680] width 118 height 51
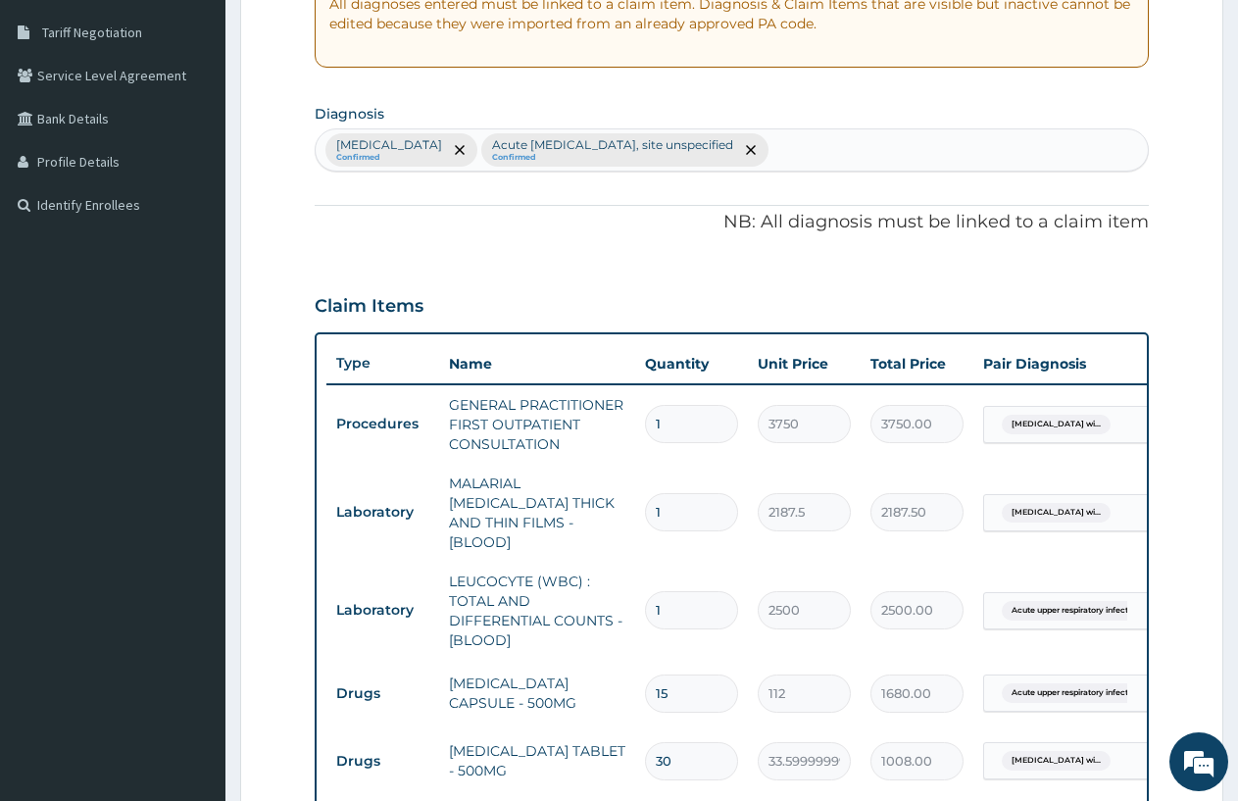
scroll to position [294, 0]
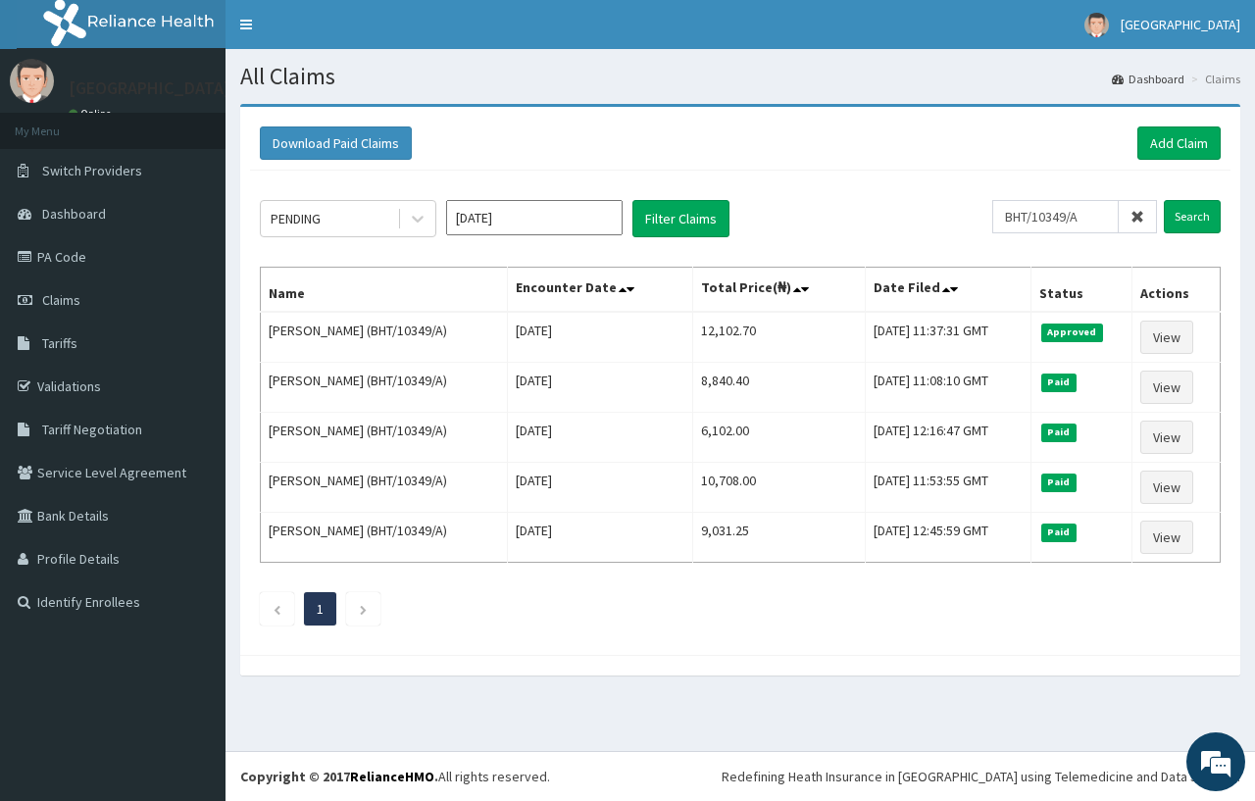
click at [1164, 200] on input "Search" at bounding box center [1192, 216] width 57 height 33
